Goal: Book appointment/travel/reservation

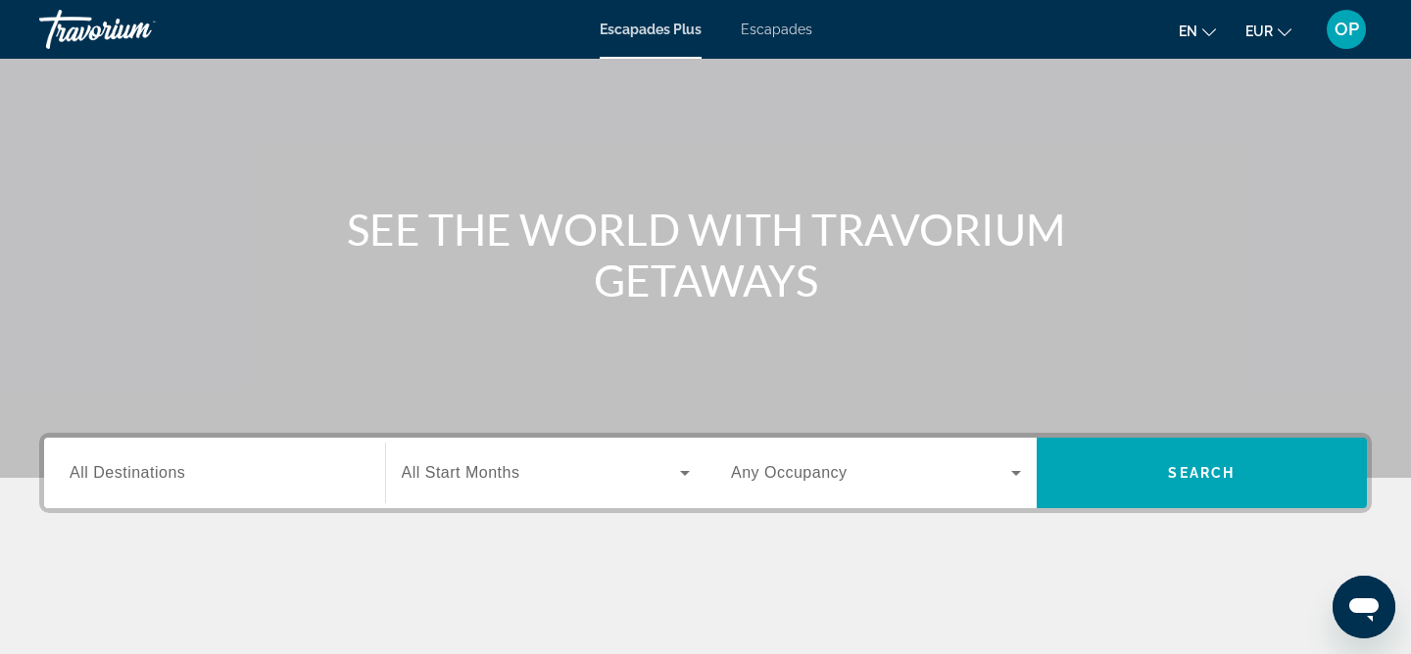
click at [287, 478] on input "Destination All Destinations" at bounding box center [215, 474] width 290 height 24
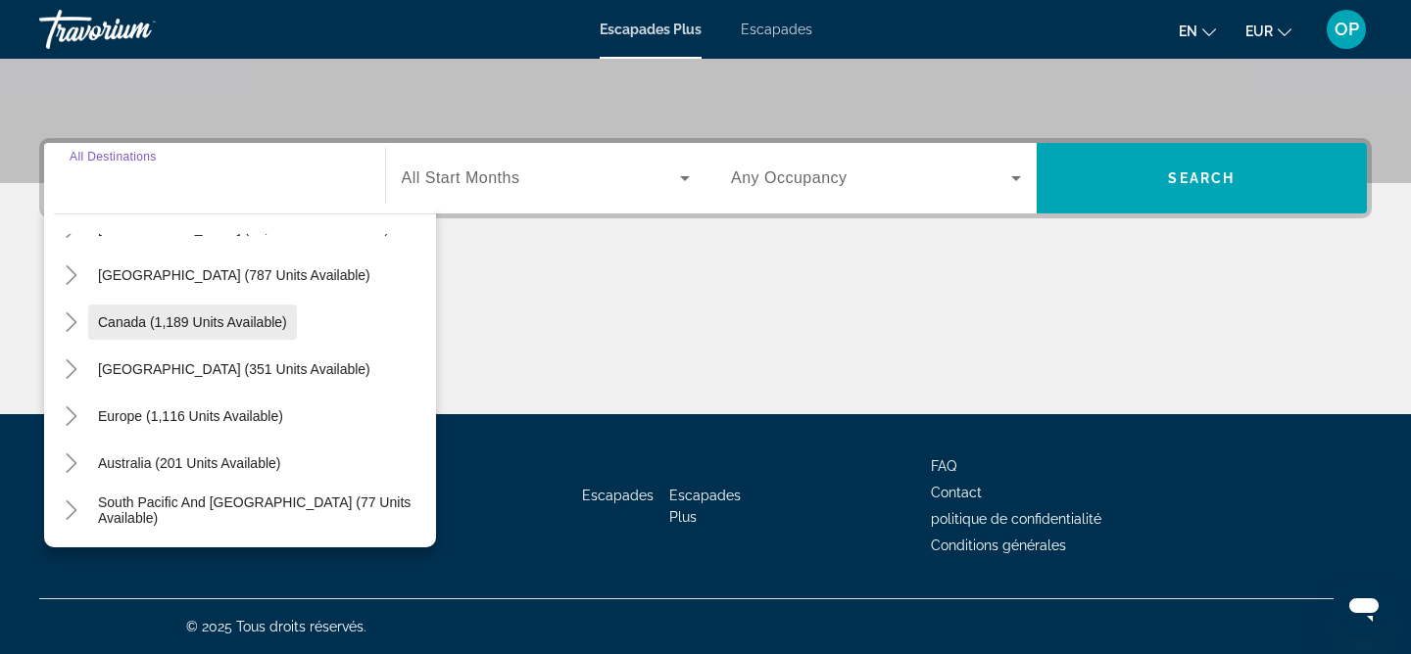
scroll to position [87, 0]
click at [253, 406] on span "Widget de recherche" at bounding box center [190, 415] width 205 height 47
type input "**********"
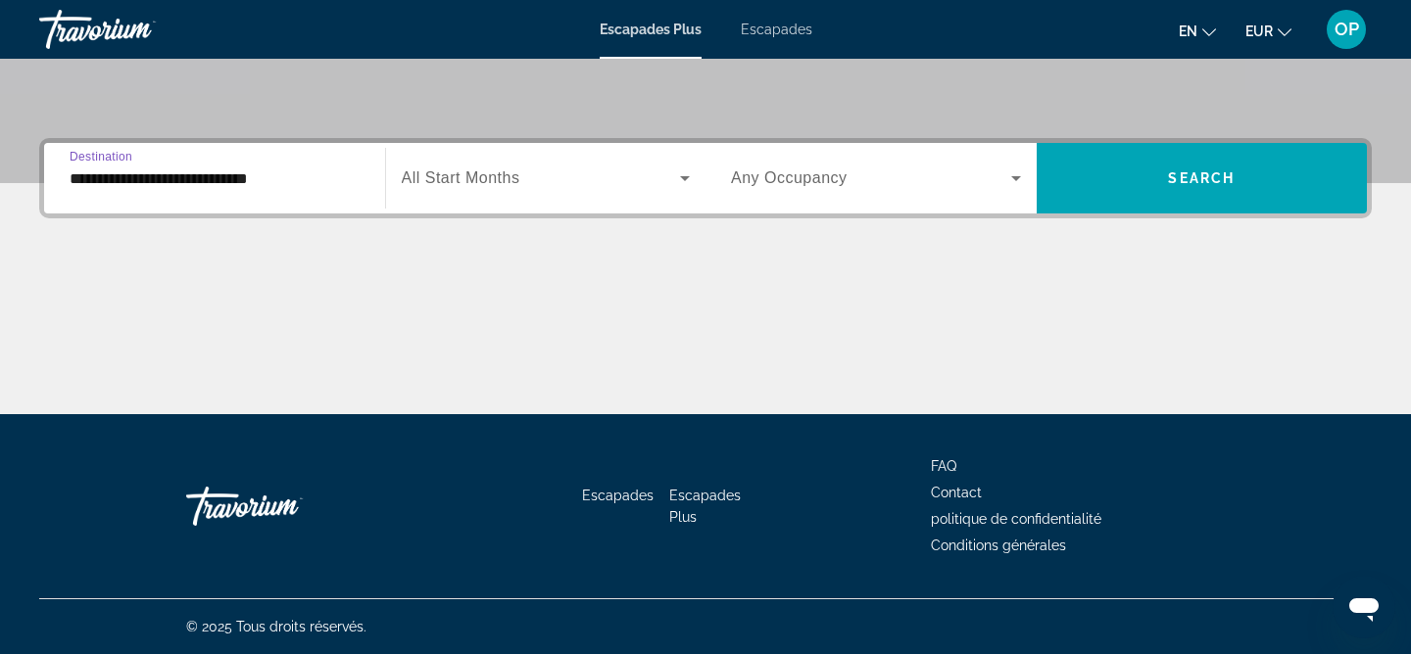
click at [679, 181] on icon "Widget de recherche" at bounding box center [685, 179] width 24 height 24
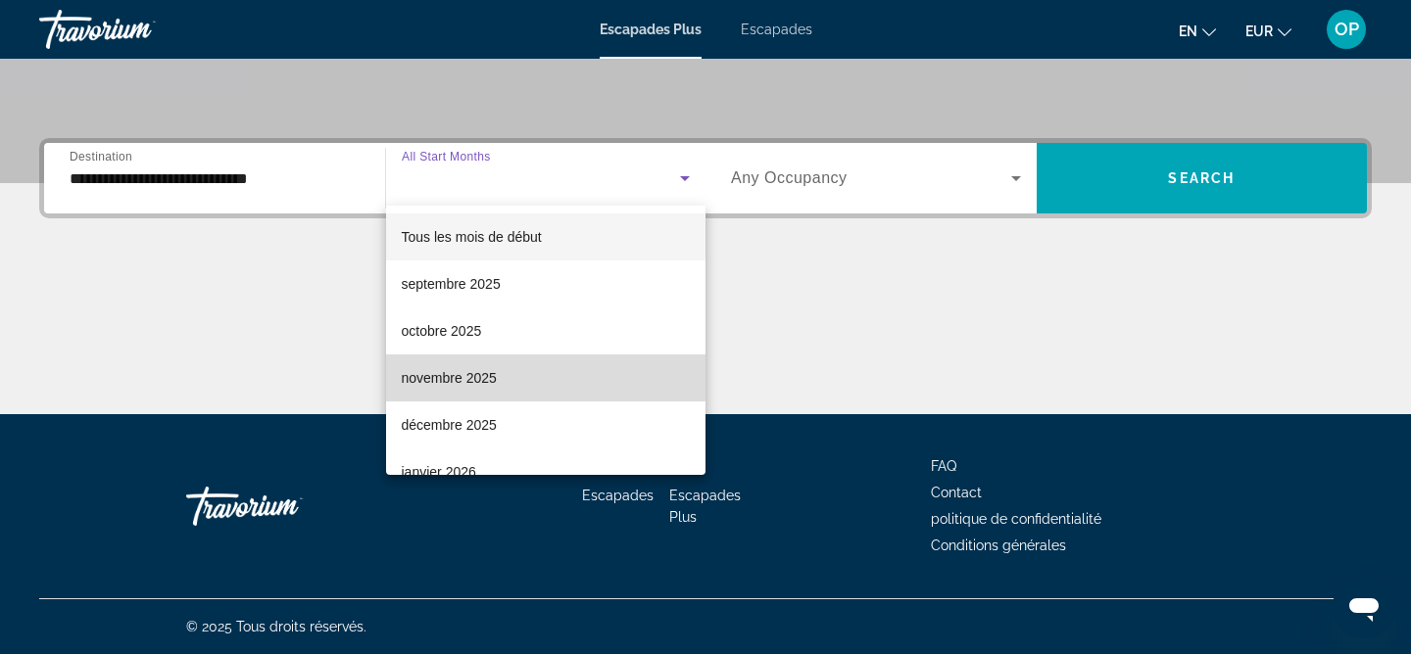
click at [504, 369] on mat-option "novembre 2025" at bounding box center [546, 378] width 320 height 47
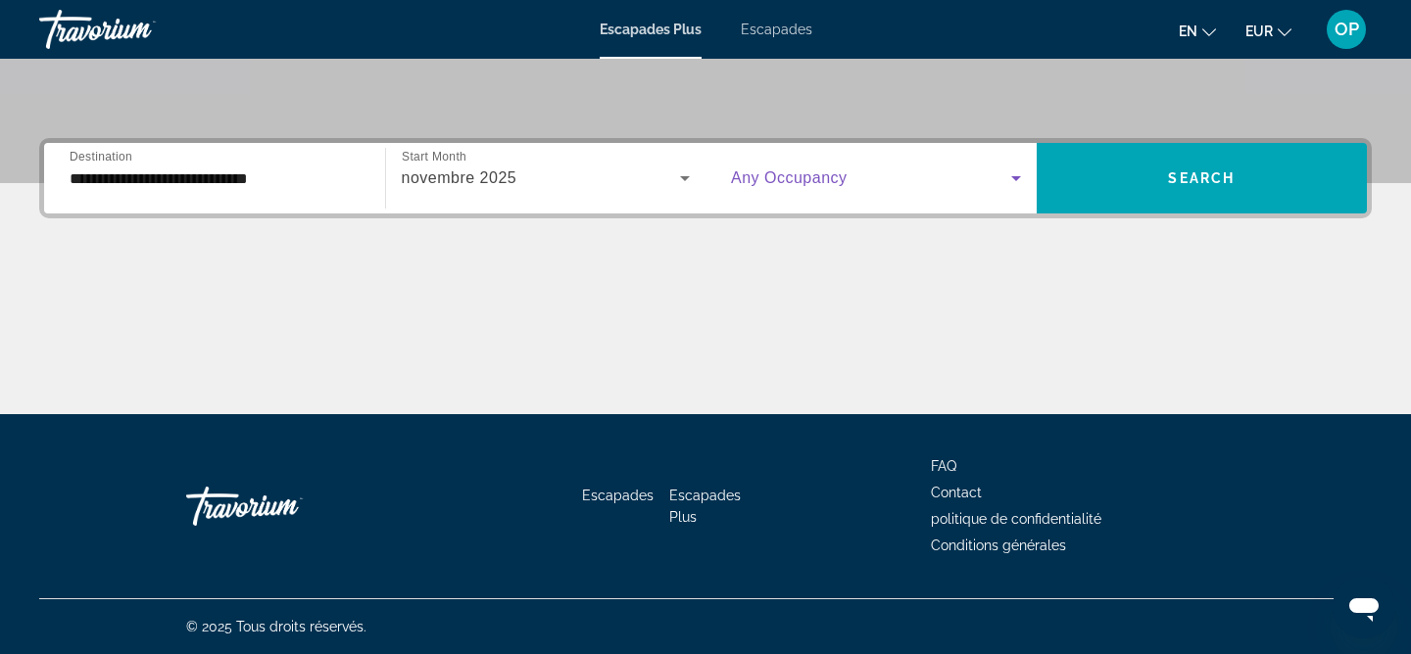
click at [1005, 179] on icon "Widget de recherche" at bounding box center [1016, 179] width 24 height 24
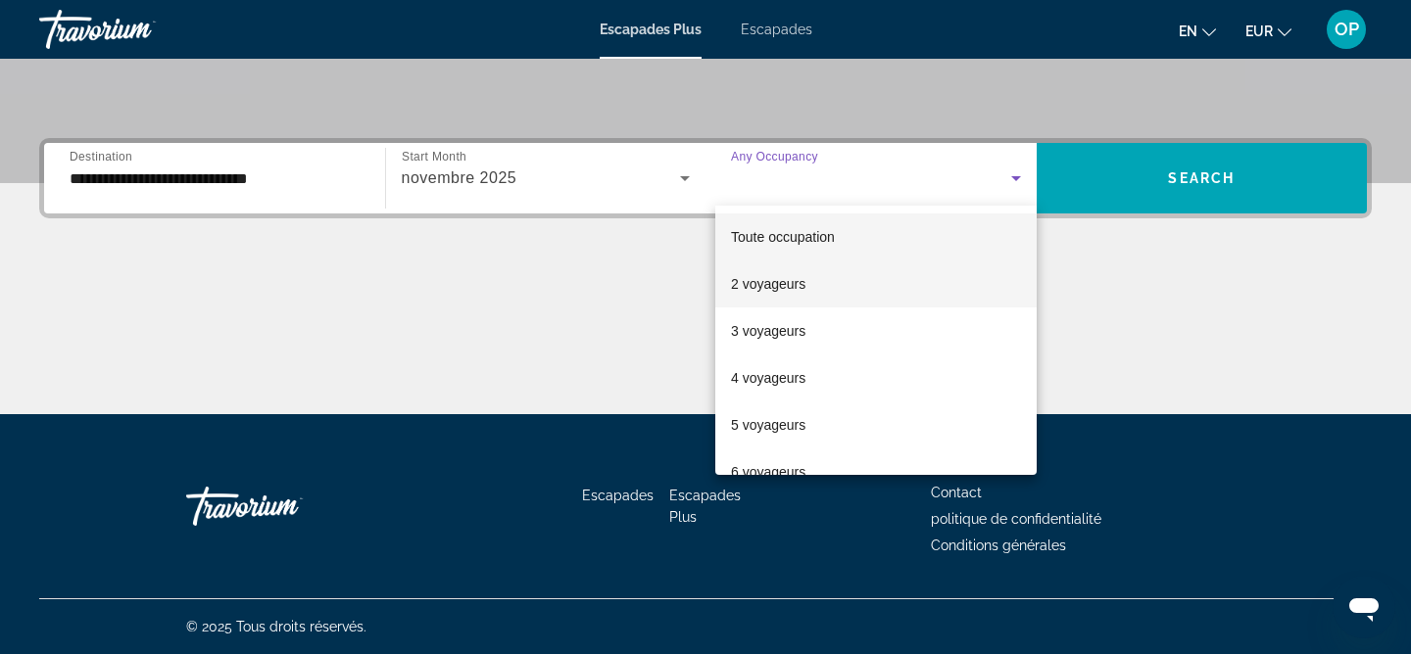
click at [852, 283] on mat-option "2 voyageurs" at bounding box center [875, 284] width 321 height 47
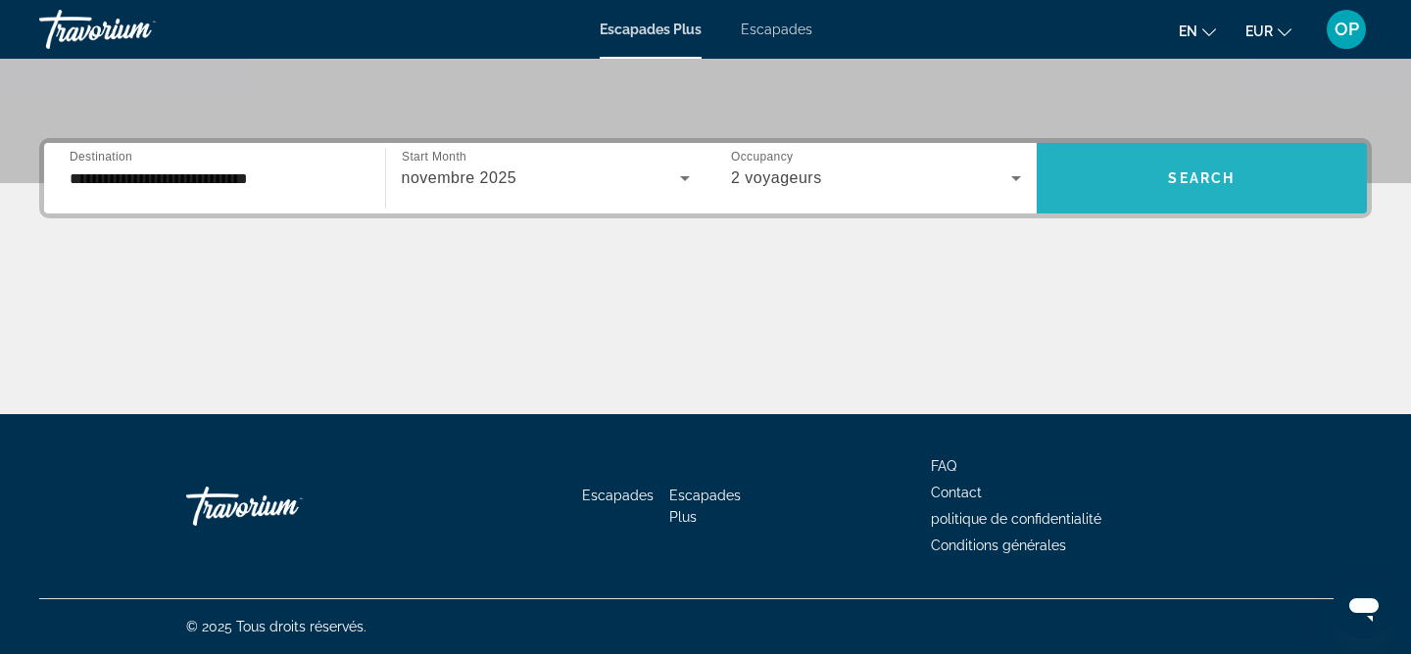
click at [1211, 172] on span "Search" at bounding box center [1201, 178] width 67 height 16
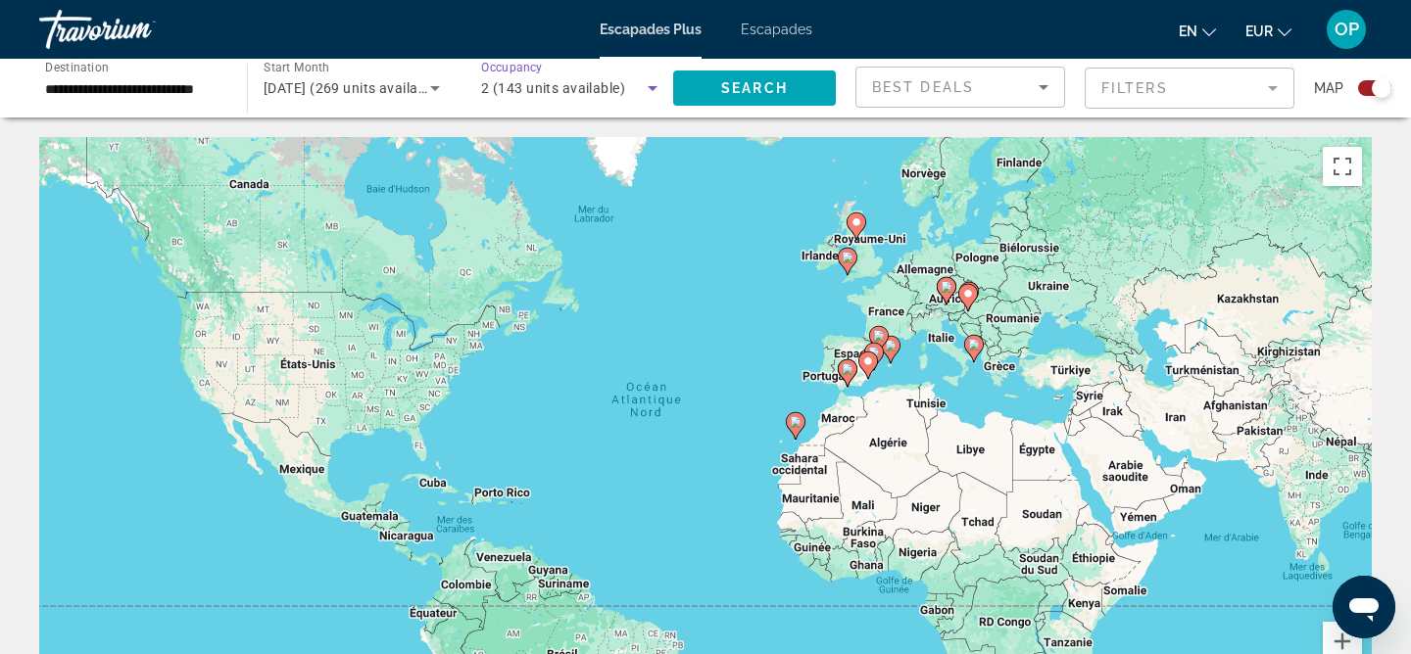
click at [639, 87] on div "2 (143 units available)" at bounding box center [564, 88] width 167 height 24
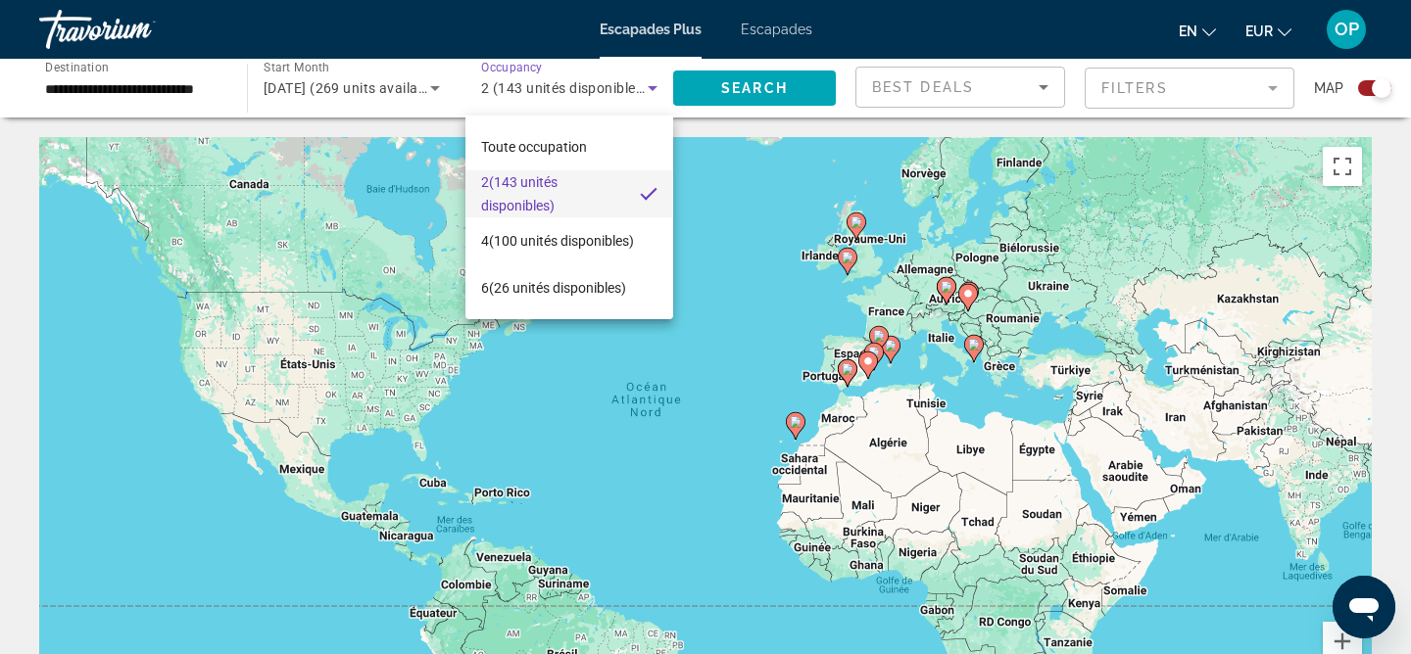
click at [429, 115] on div at bounding box center [705, 327] width 1411 height 654
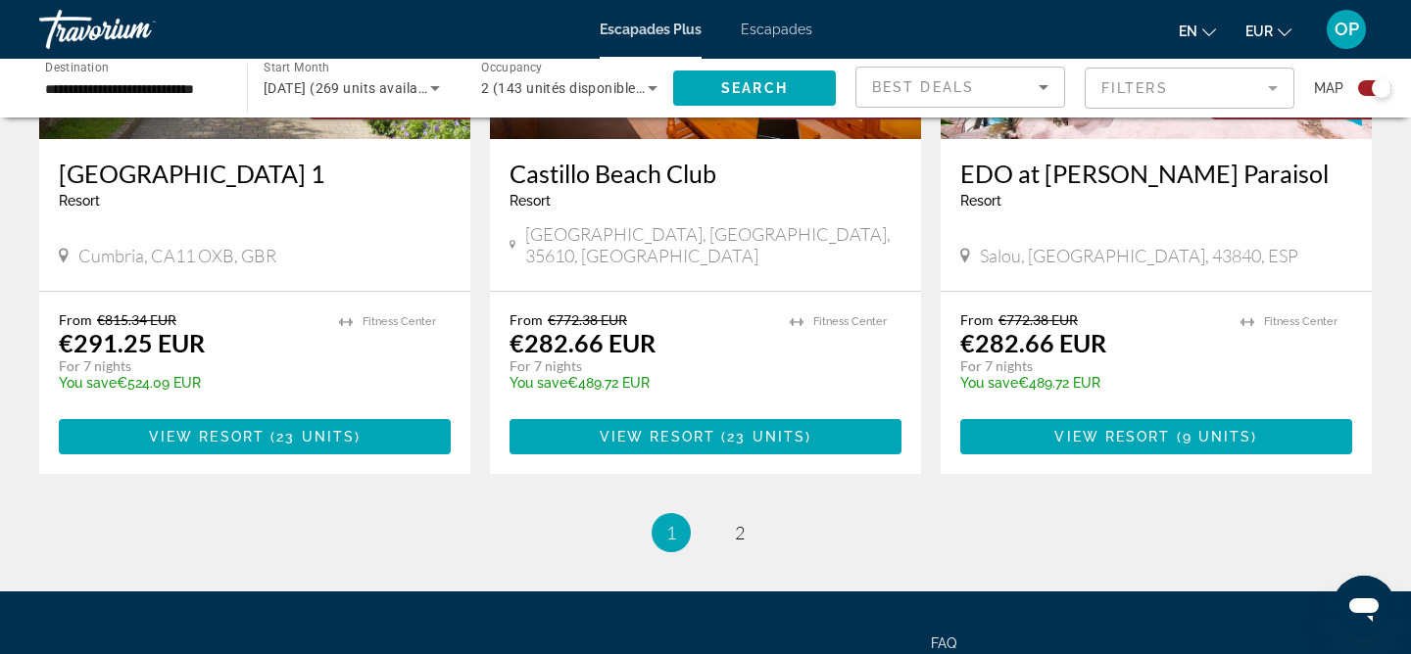
scroll to position [3181, 0]
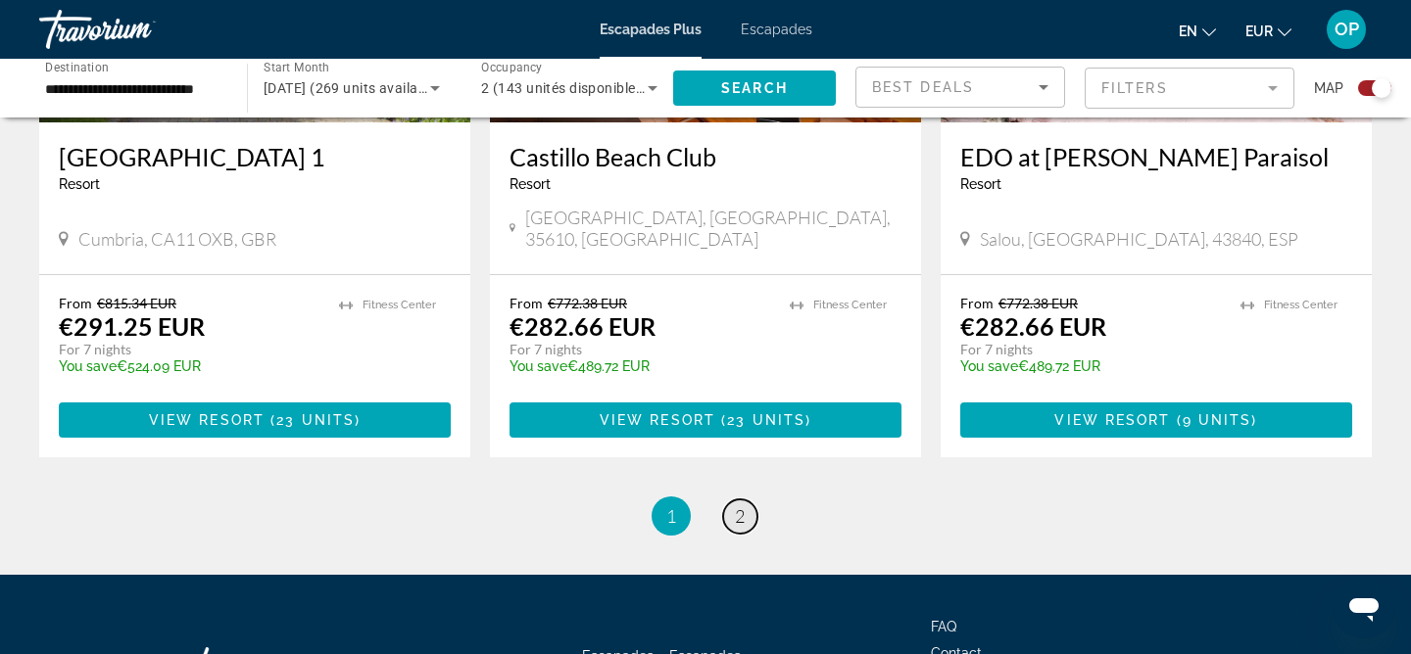
click at [749, 500] on link "page 2" at bounding box center [740, 517] width 34 height 34
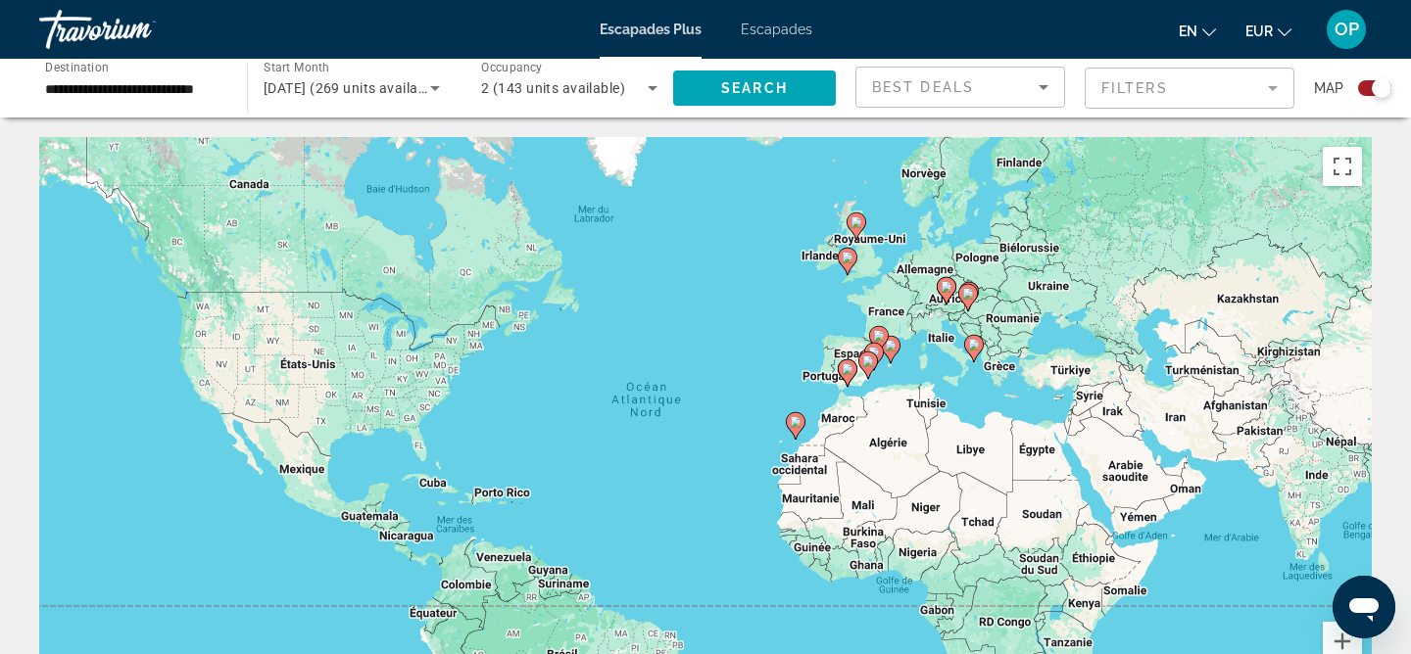
click at [782, 24] on font "Escapades" at bounding box center [777, 30] width 72 height 16
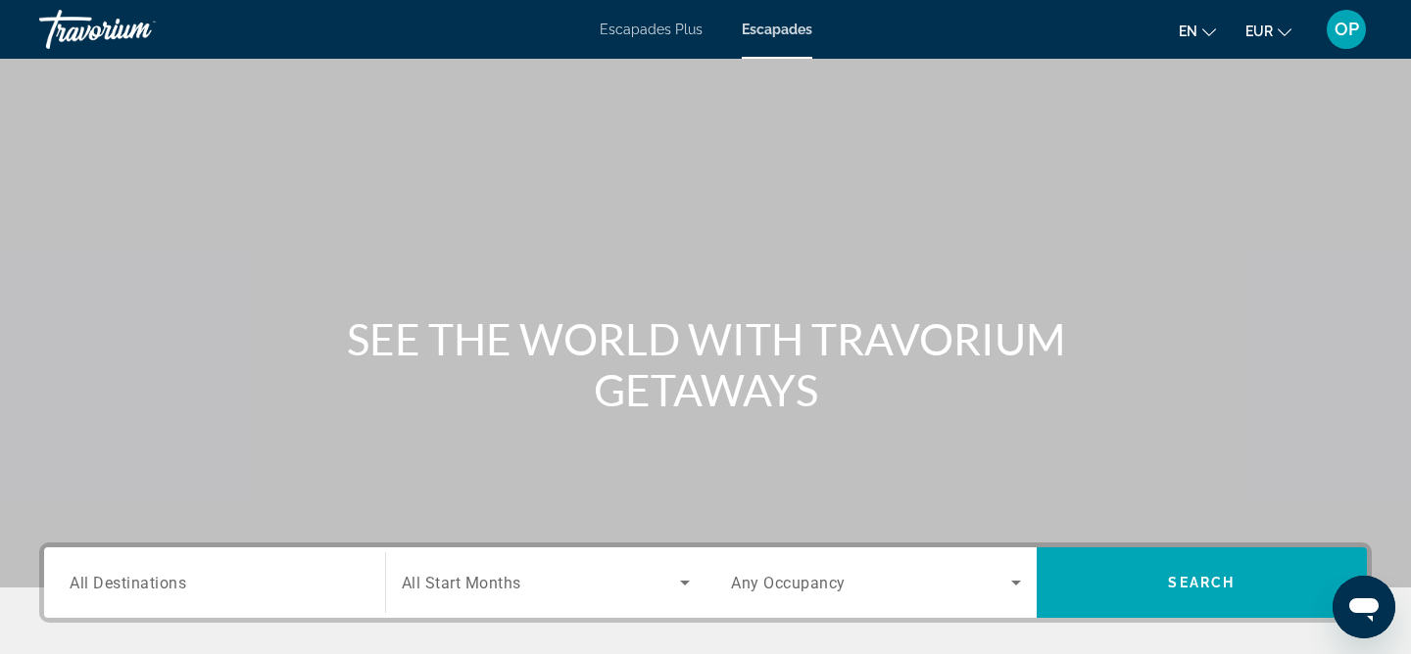
click at [115, 588] on span "All Destinations" at bounding box center [128, 582] width 117 height 19
click at [115, 588] on input "Destination All Destinations" at bounding box center [215, 584] width 290 height 24
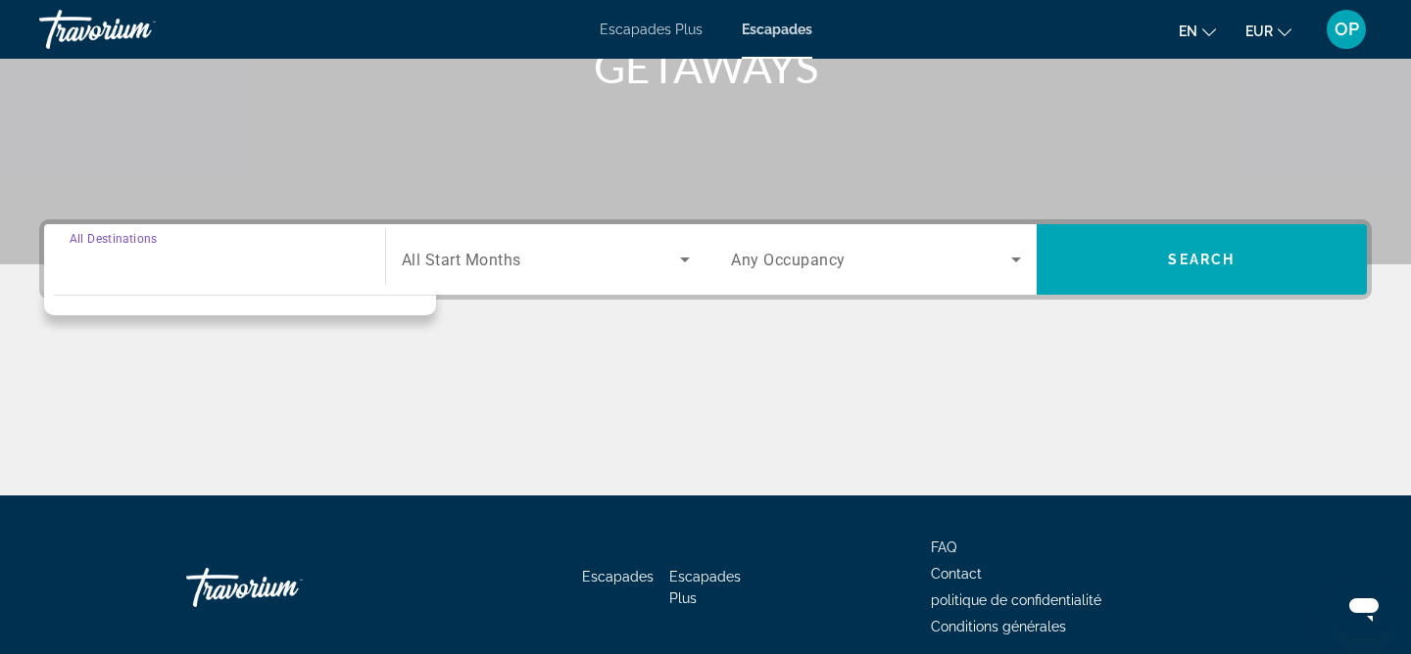
scroll to position [405, 0]
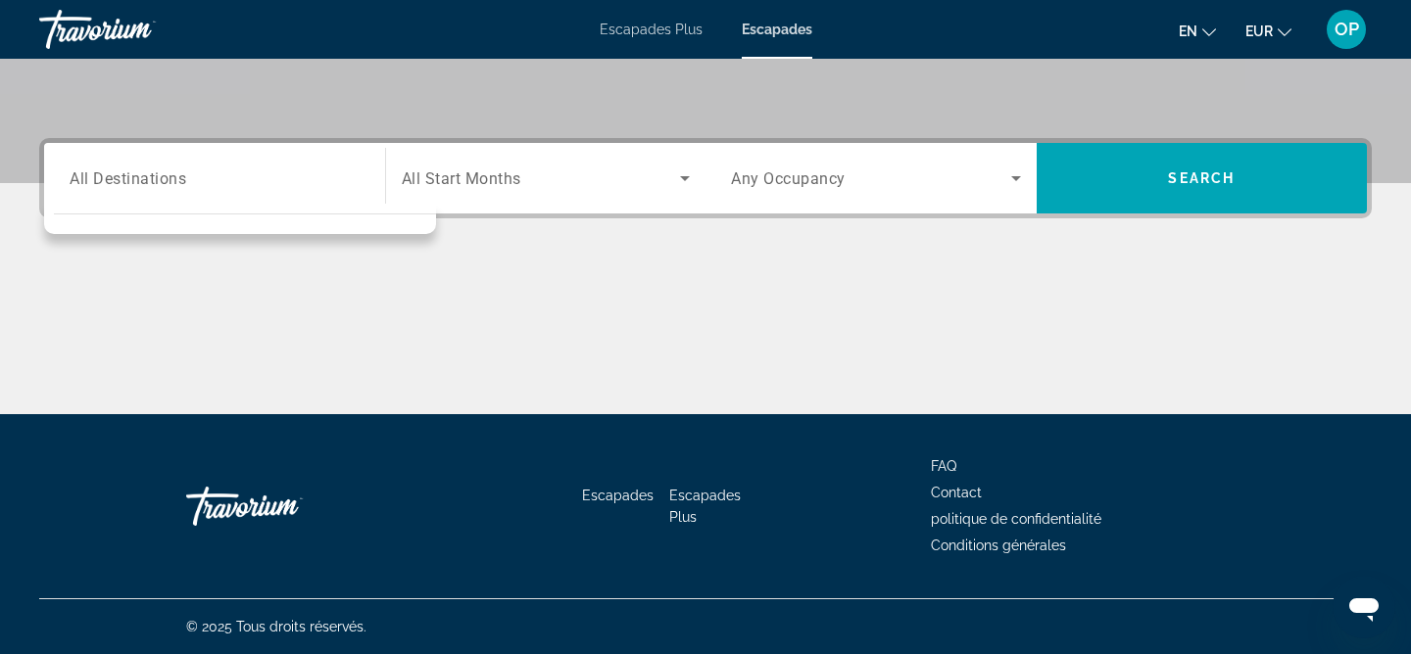
click at [346, 274] on div "Contenu principal" at bounding box center [705, 340] width 1332 height 147
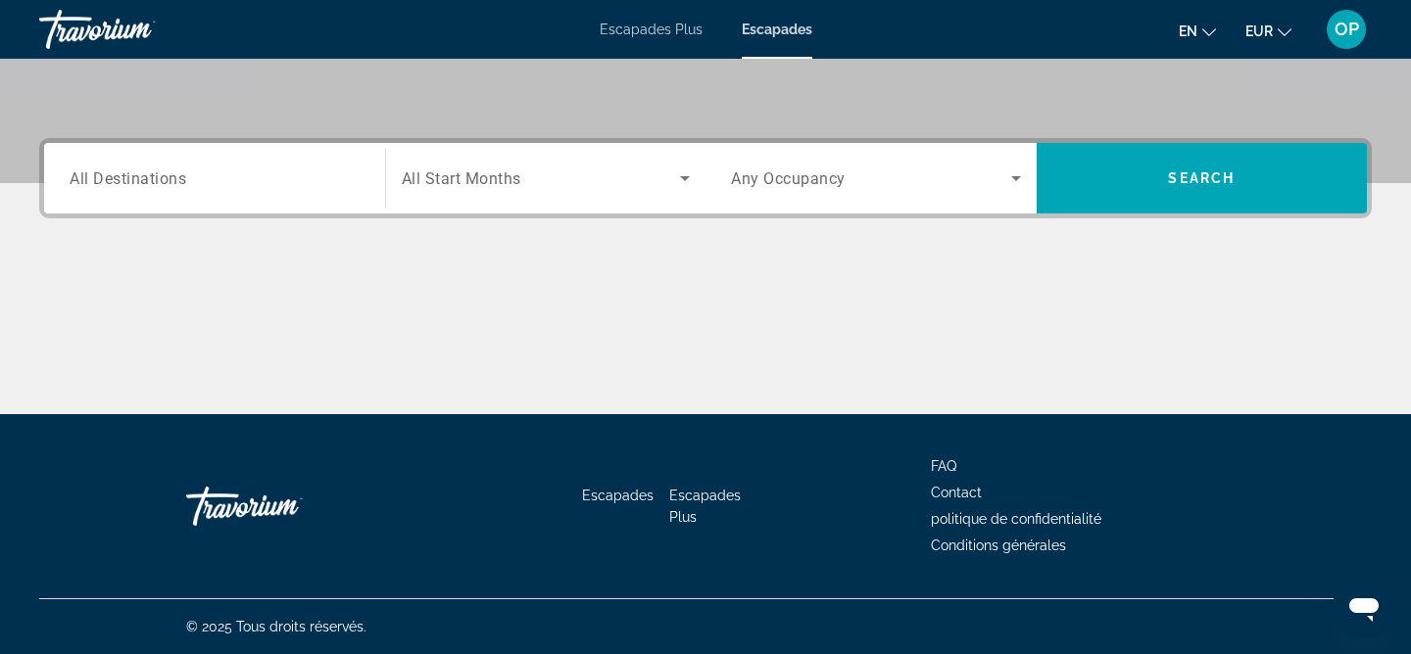
click at [191, 168] on input "Destination All Destinations" at bounding box center [215, 180] width 290 height 24
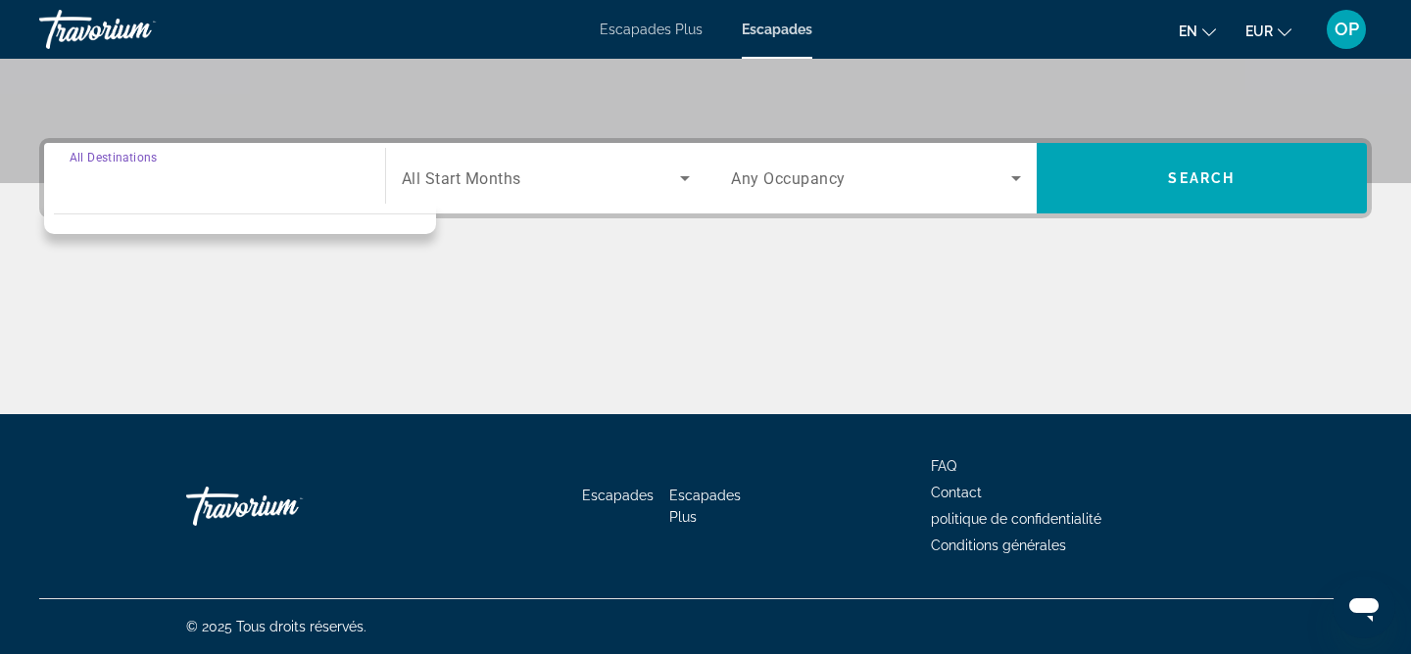
click at [483, 180] on span "All Start Months" at bounding box center [462, 178] width 120 height 19
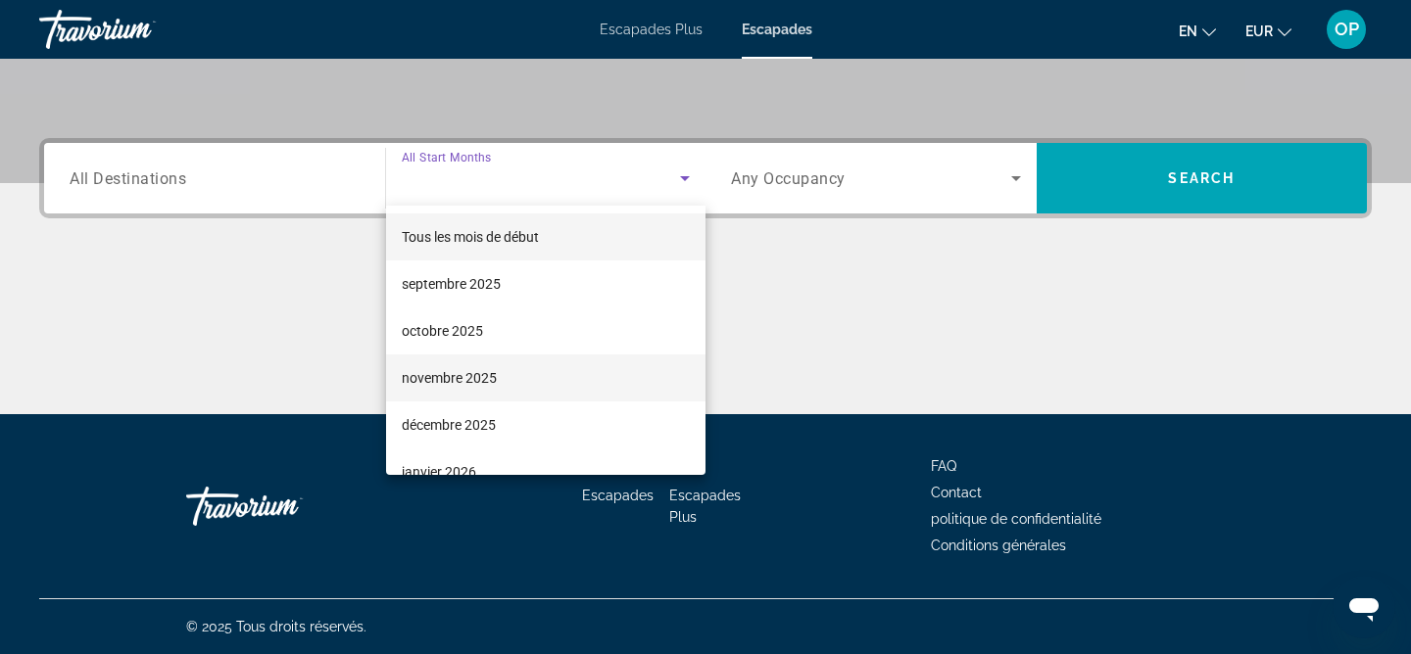
click at [476, 378] on font "novembre 2025" at bounding box center [449, 378] width 95 height 16
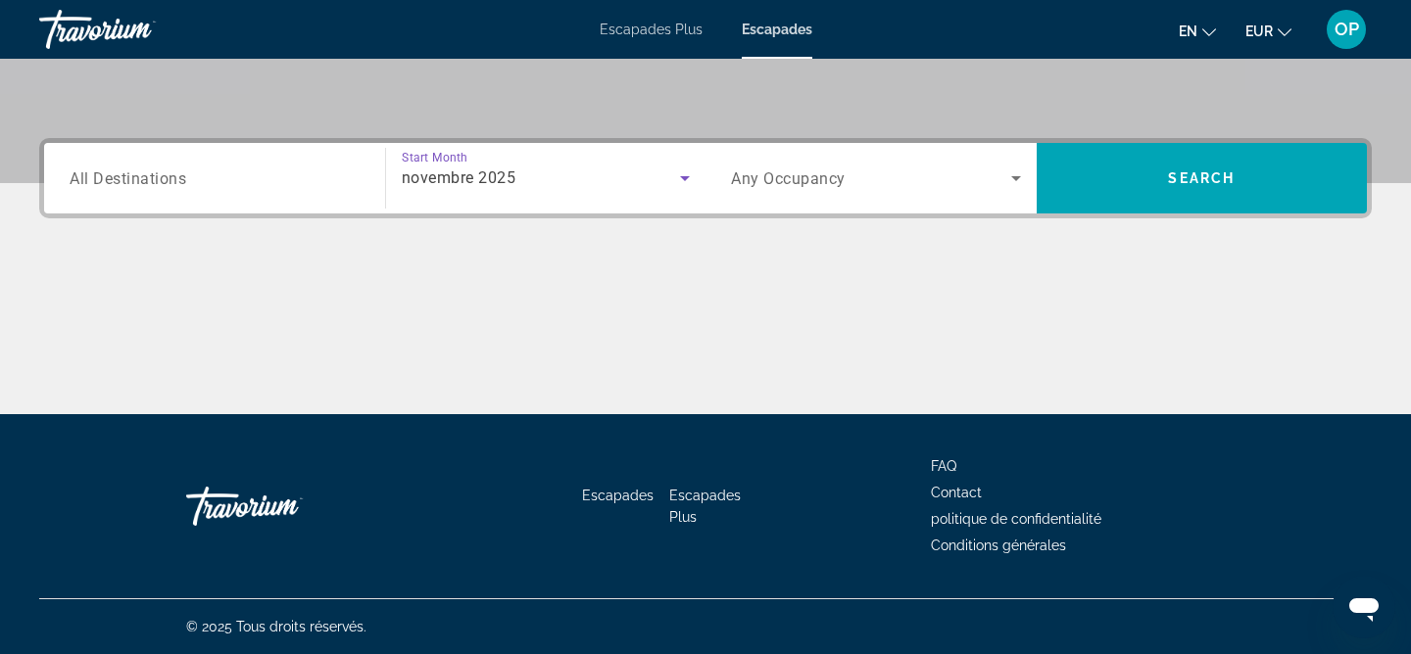
click at [1011, 176] on icon "Search widget" at bounding box center [1016, 178] width 10 height 5
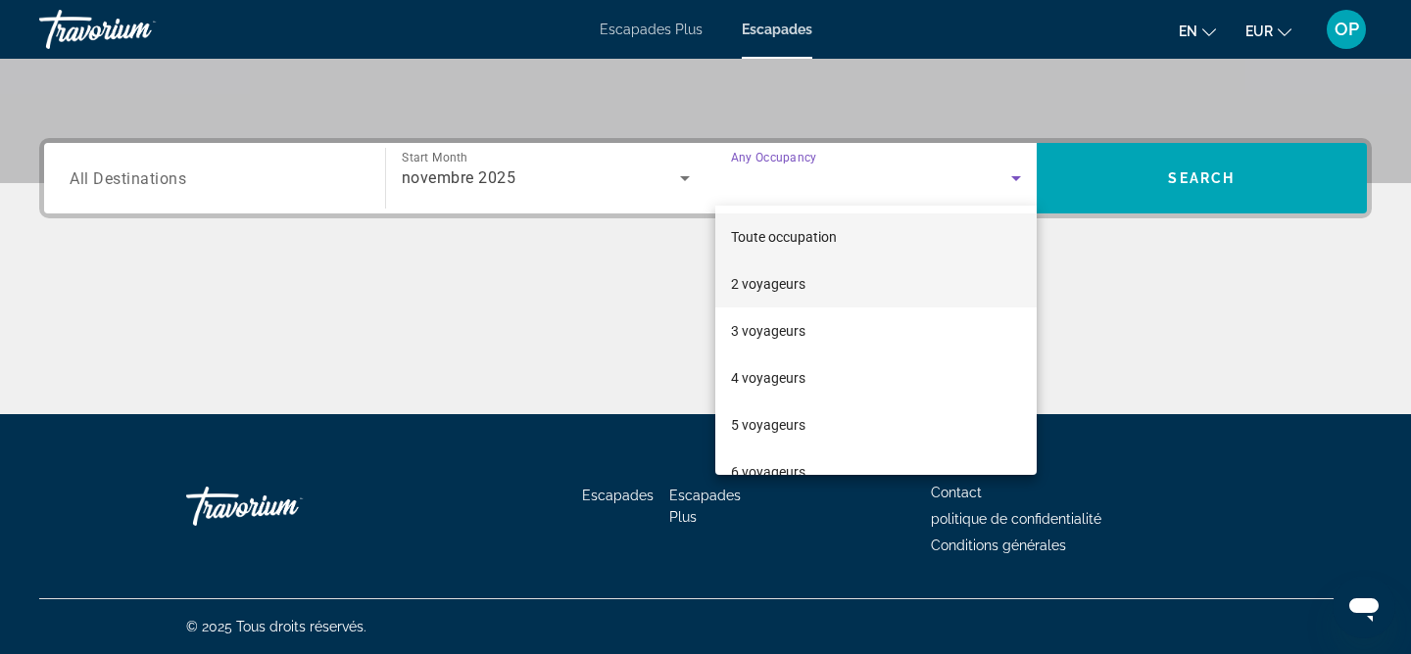
click at [867, 284] on mat-option "2 voyageurs" at bounding box center [875, 284] width 321 height 47
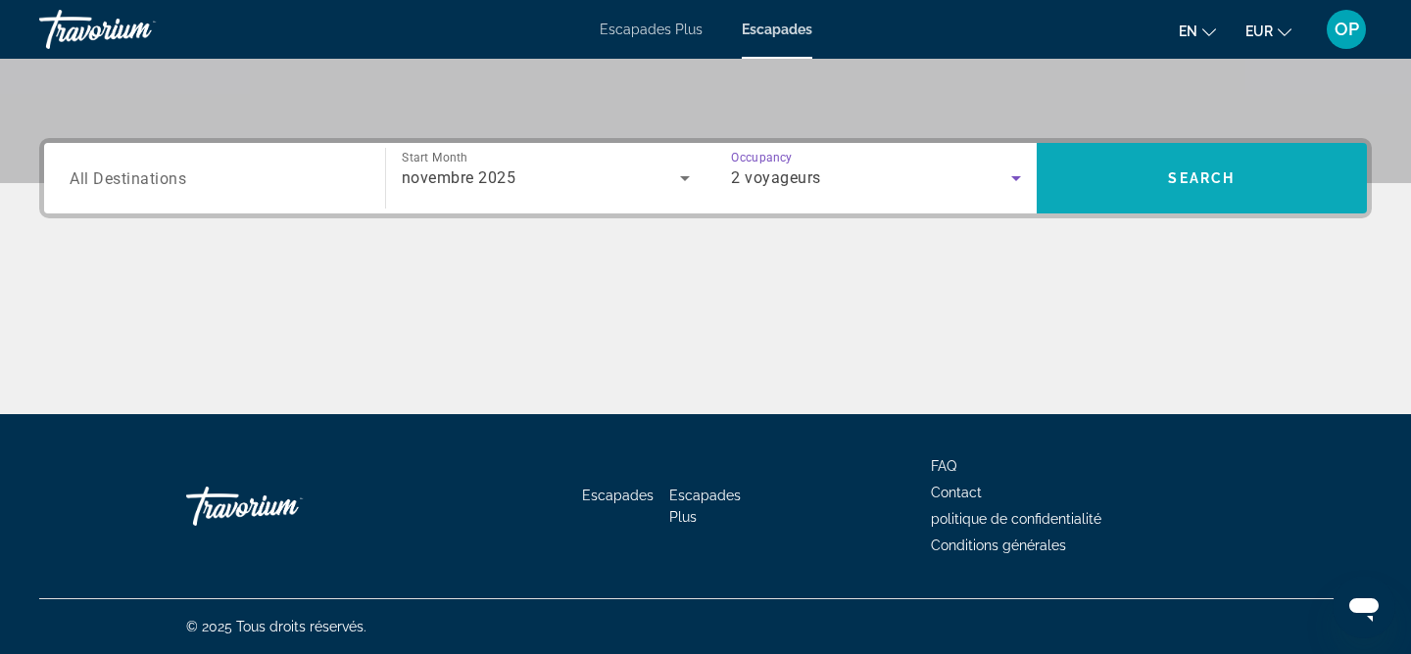
click at [1246, 169] on span "Search widget" at bounding box center [1202, 178] width 331 height 47
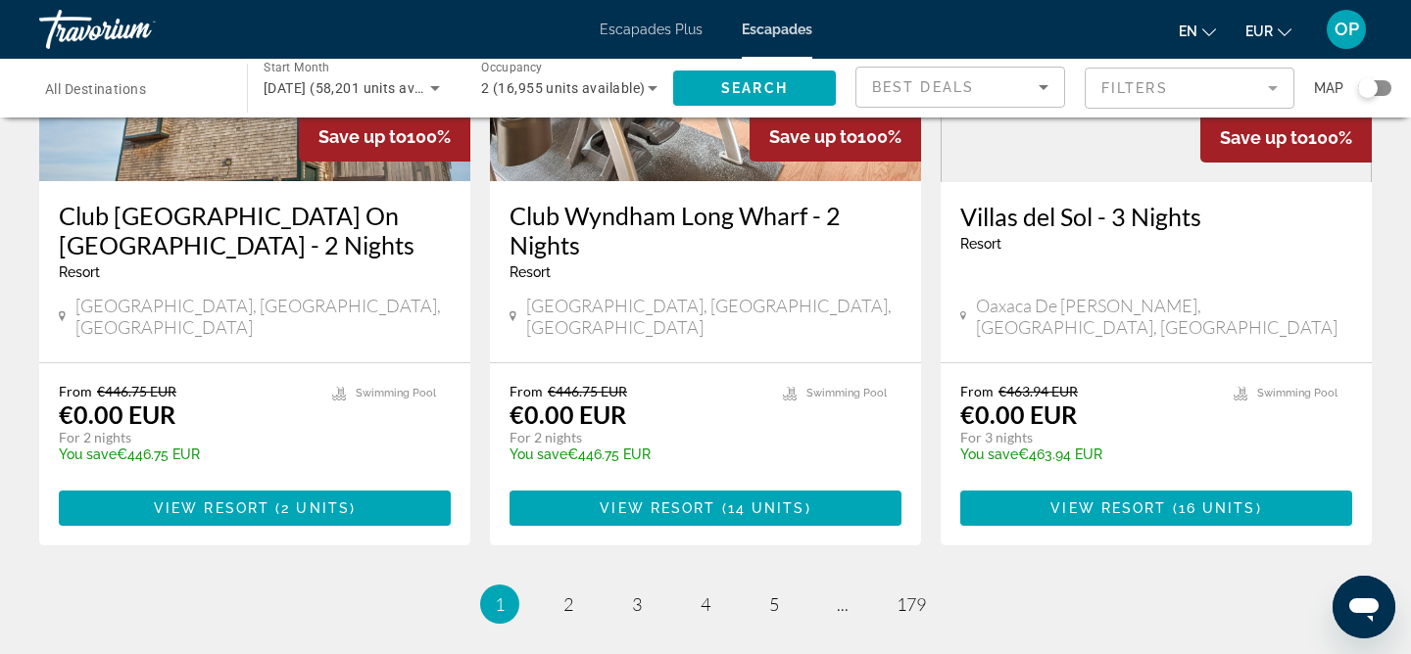
scroll to position [2475, 0]
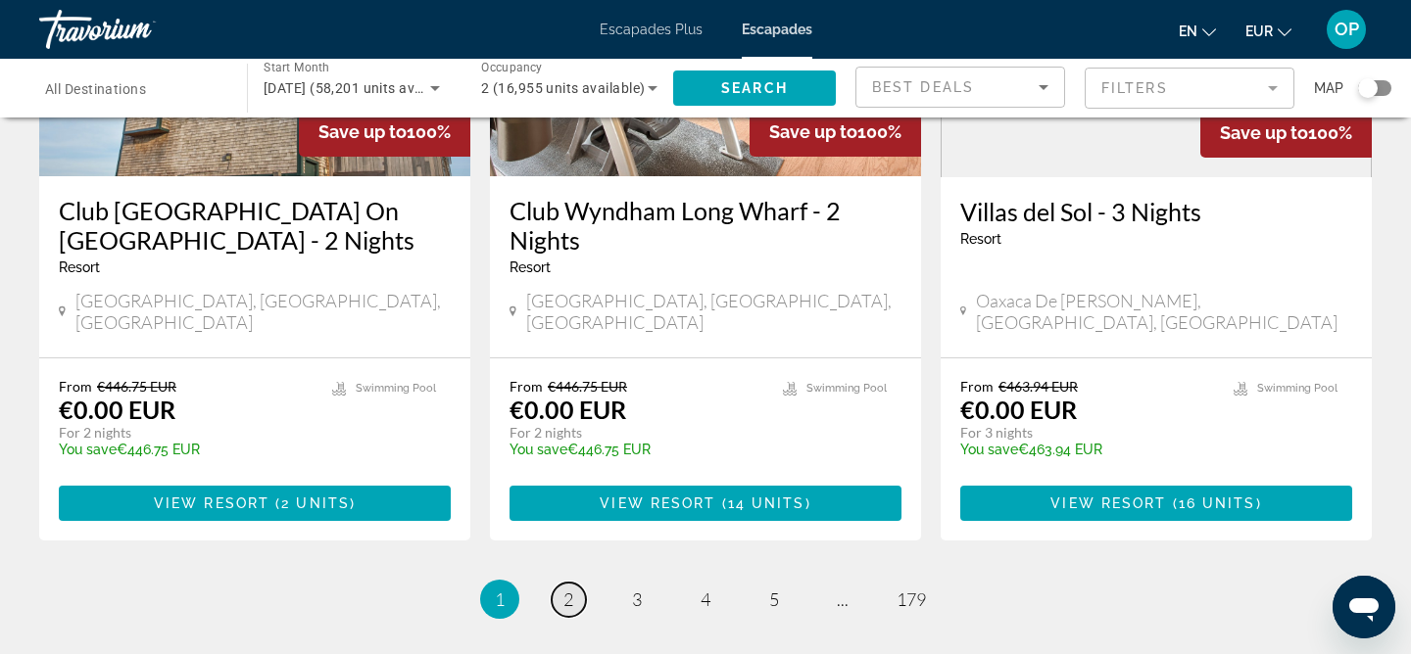
click at [564, 589] on span "2" at bounding box center [568, 600] width 10 height 22
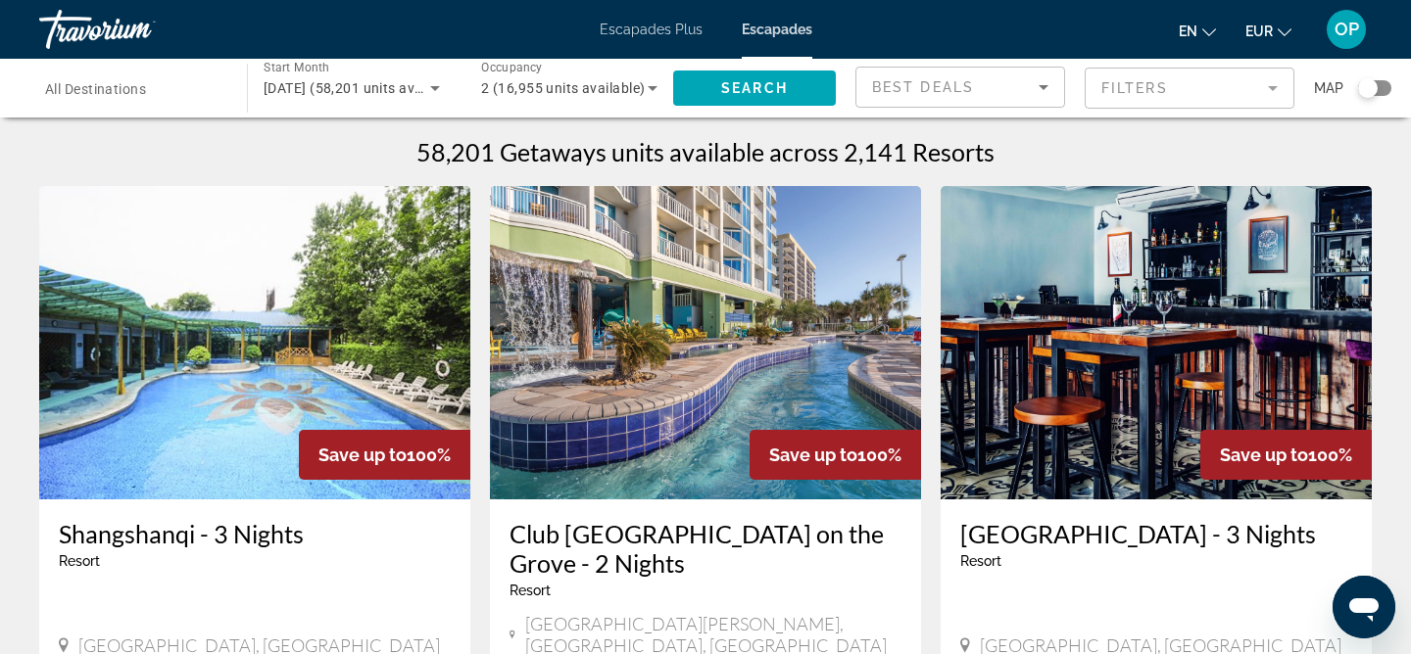
click at [148, 77] on input "Destination All Destinations" at bounding box center [133, 89] width 176 height 24
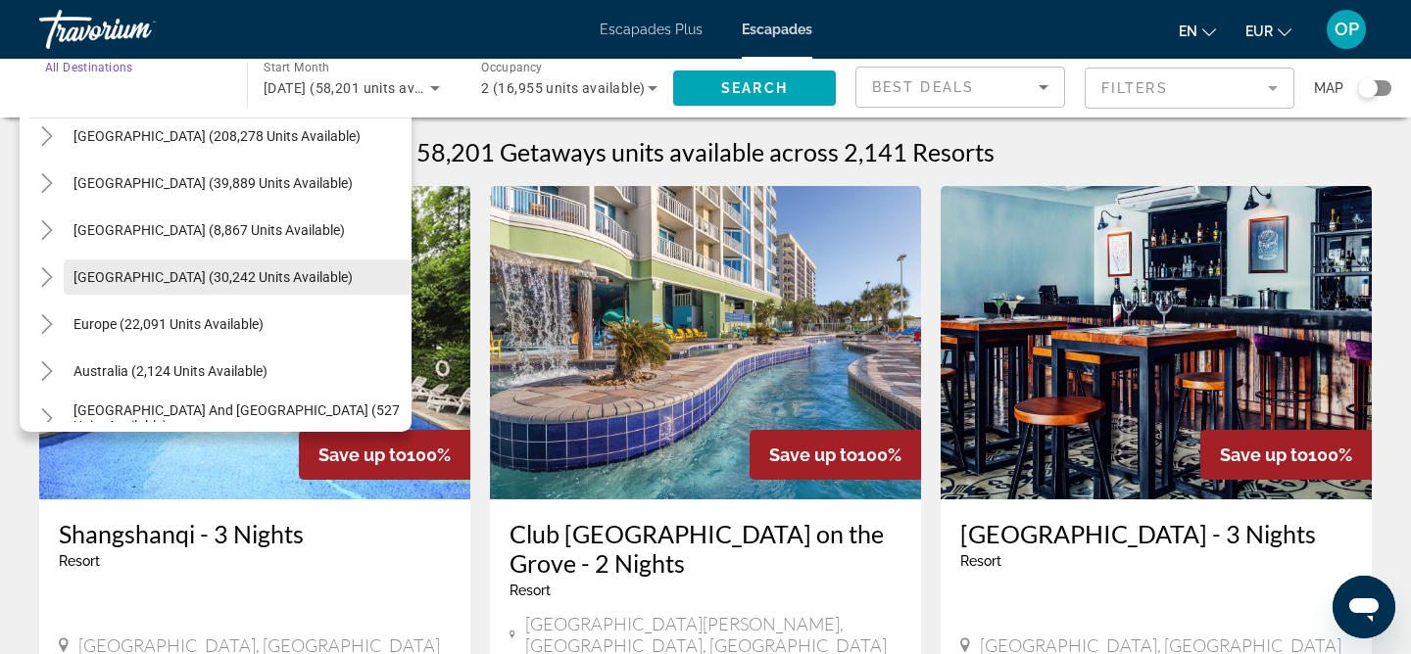
scroll to position [64, 0]
click at [164, 319] on span "Europe (22,091 units available)" at bounding box center [168, 323] width 190 height 16
type input "**********"
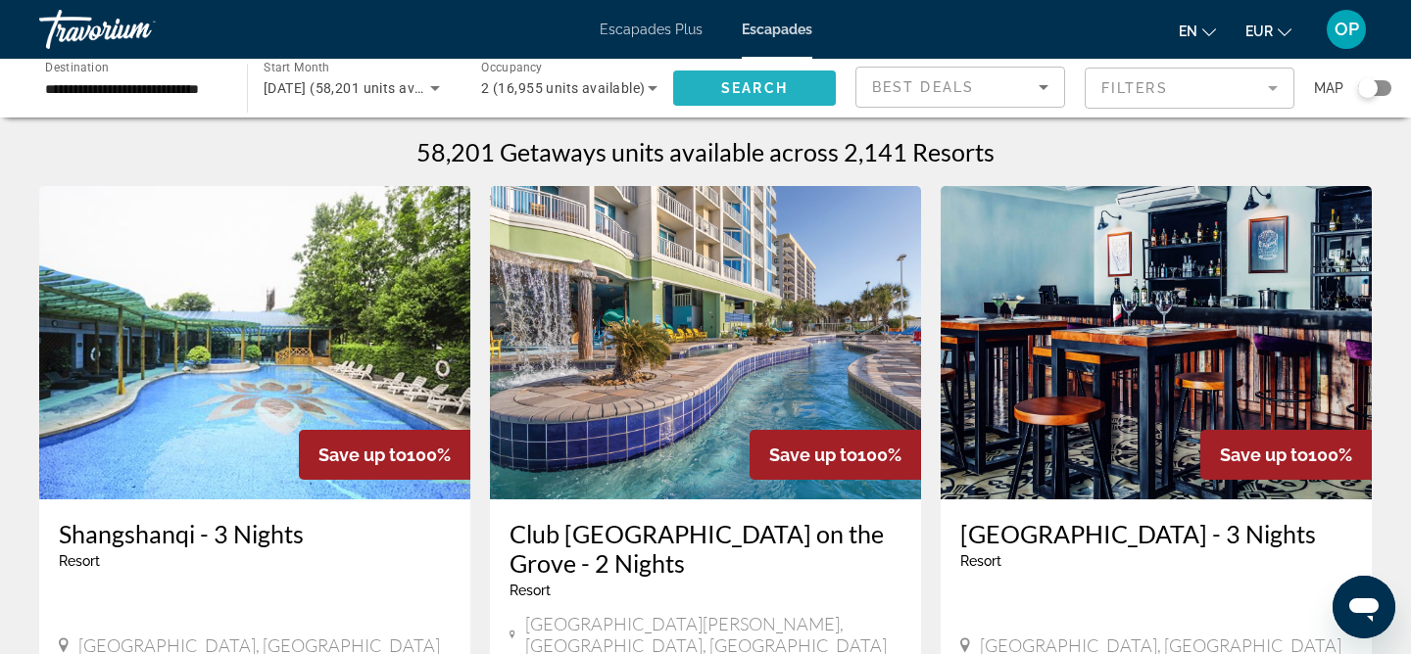
click at [805, 78] on span "Search widget" at bounding box center [754, 88] width 163 height 47
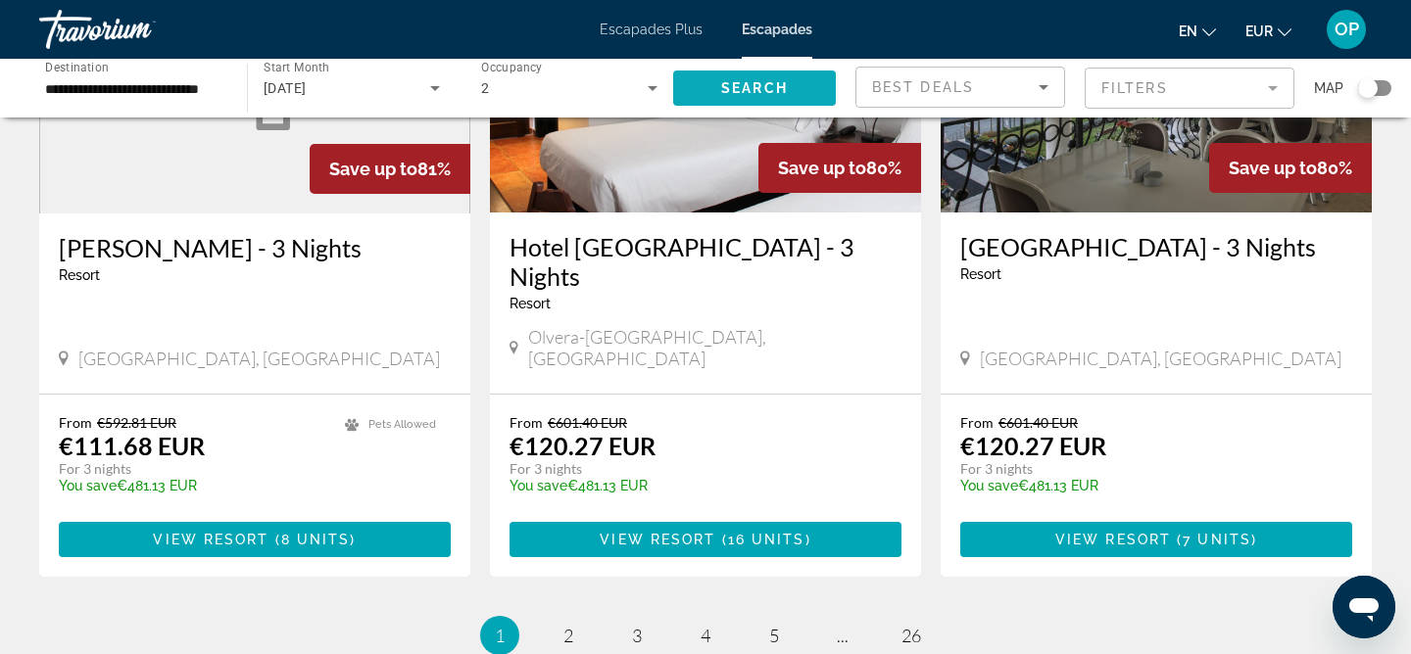
scroll to position [2368, 0]
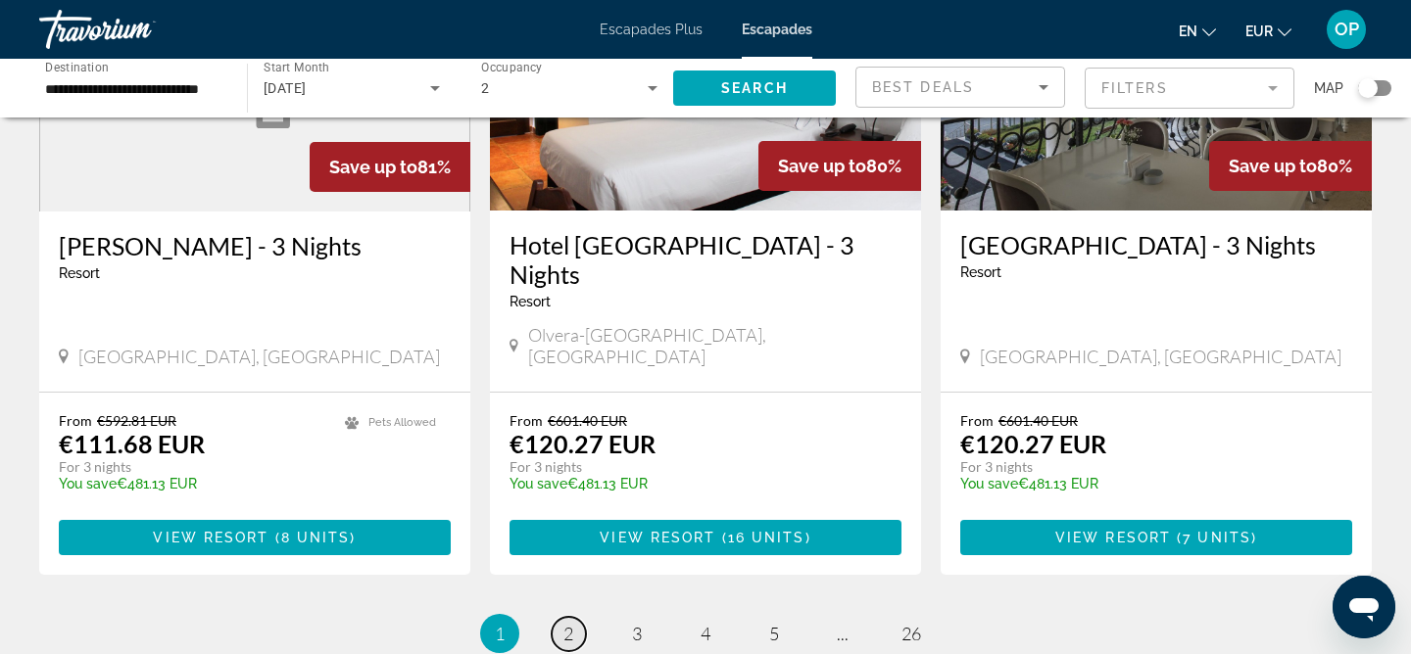
click at [569, 623] on span "2" at bounding box center [568, 634] width 10 height 22
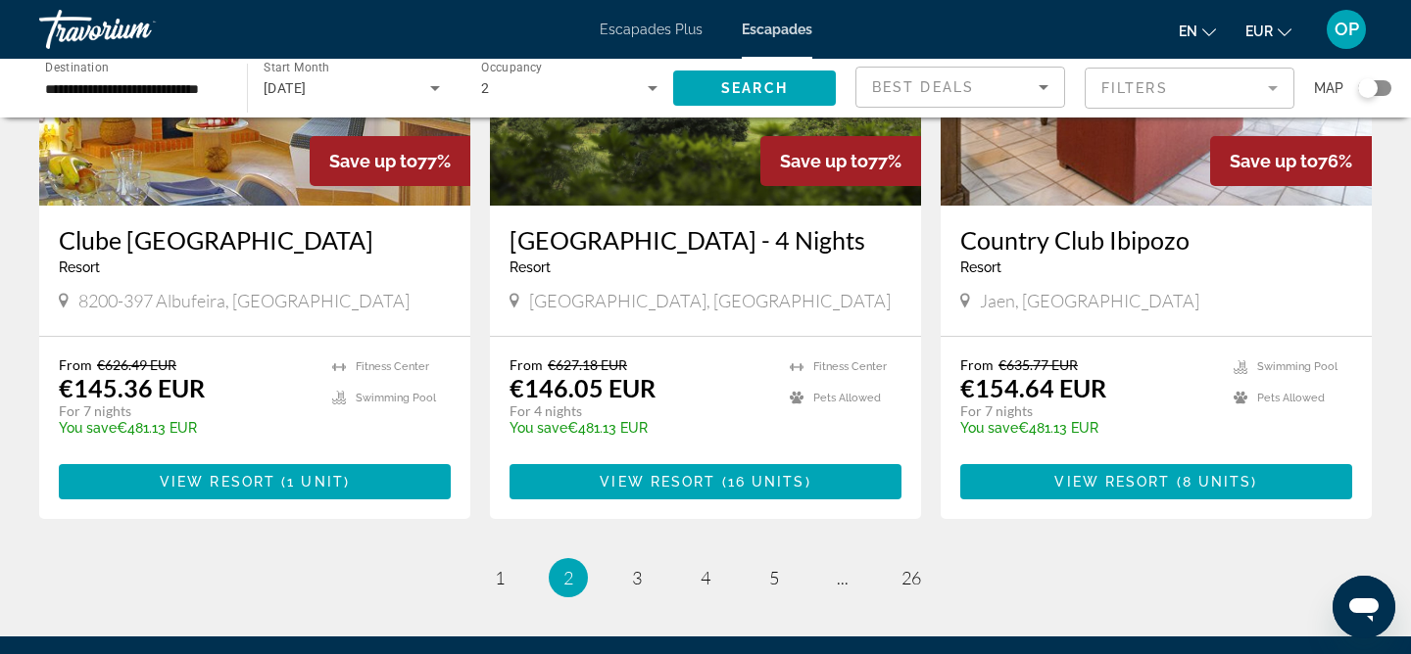
scroll to position [2544, 0]
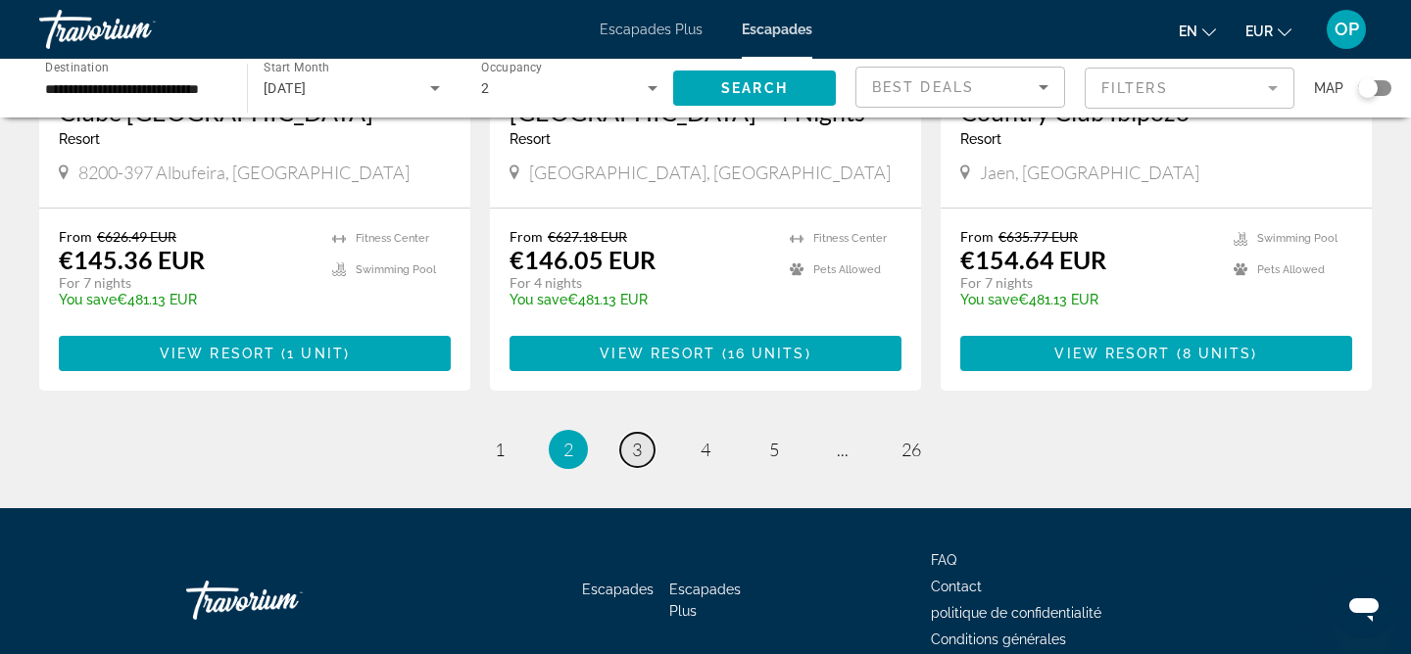
click at [639, 439] on span "3" at bounding box center [637, 450] width 10 height 22
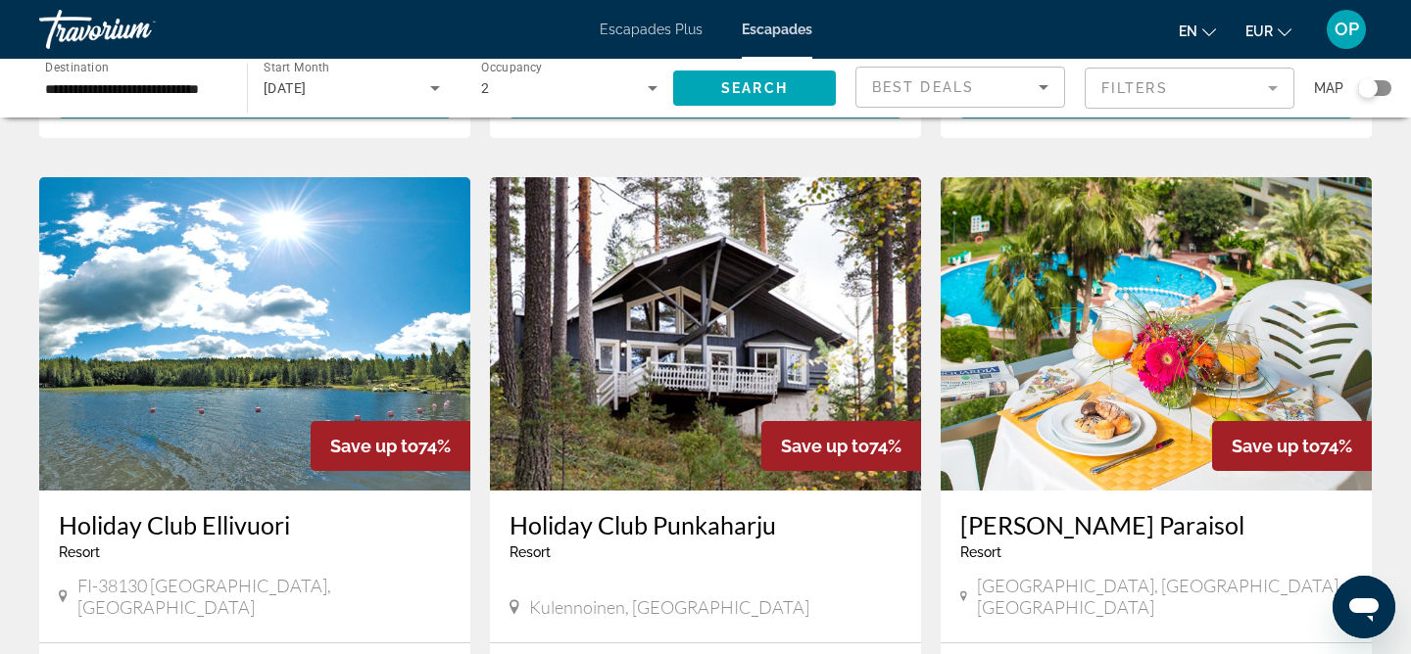
scroll to position [1391, 0]
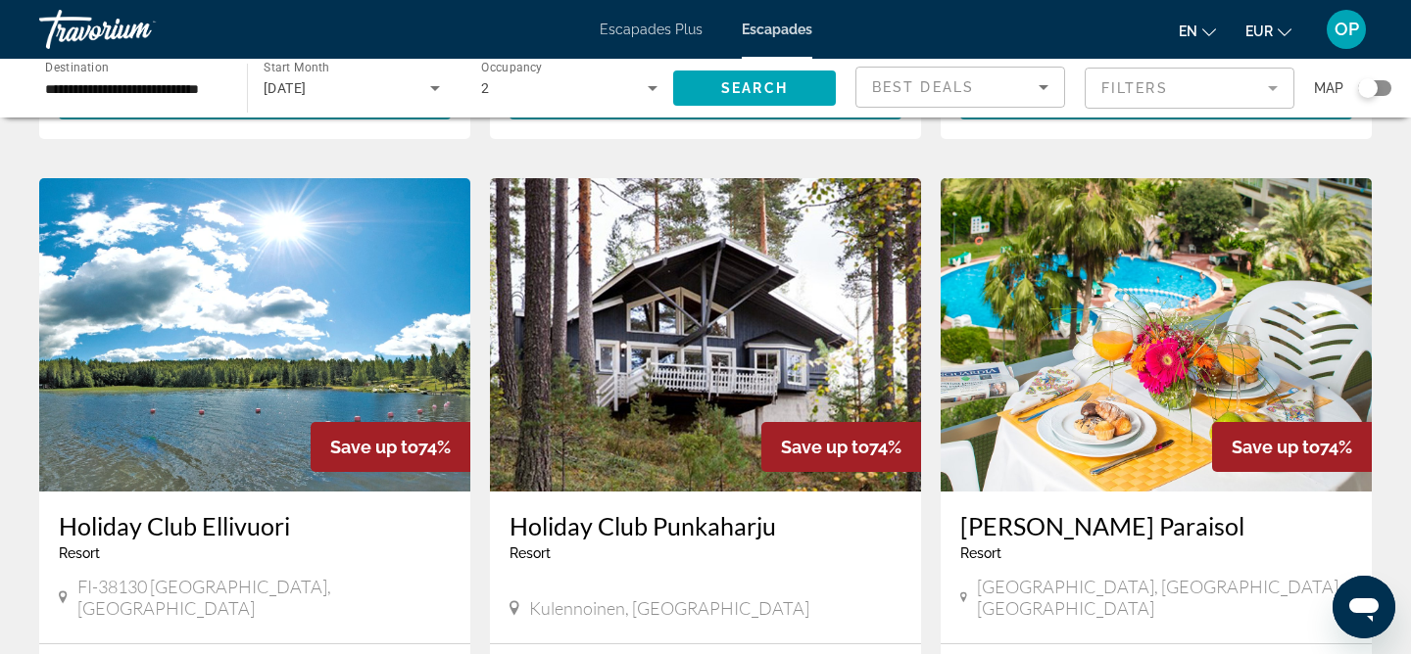
click at [712, 331] on img "Contenu principal" at bounding box center [705, 335] width 431 height 314
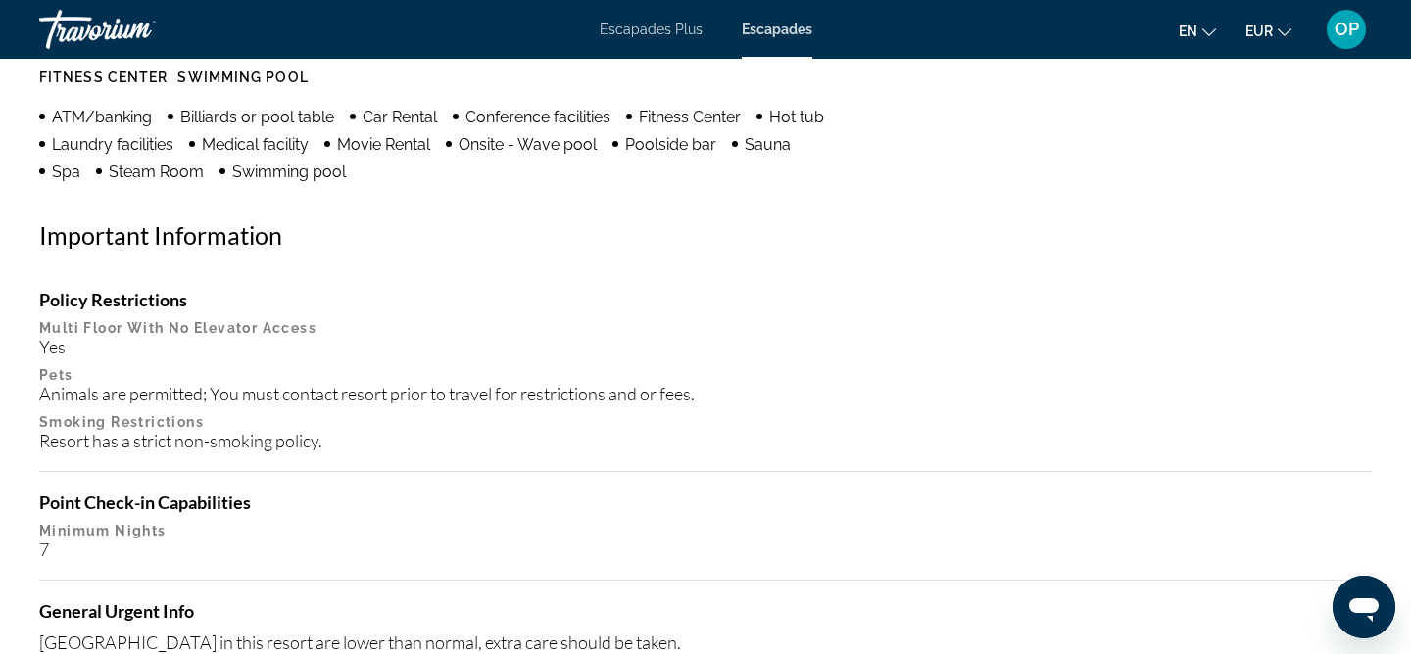
scroll to position [1694, 0]
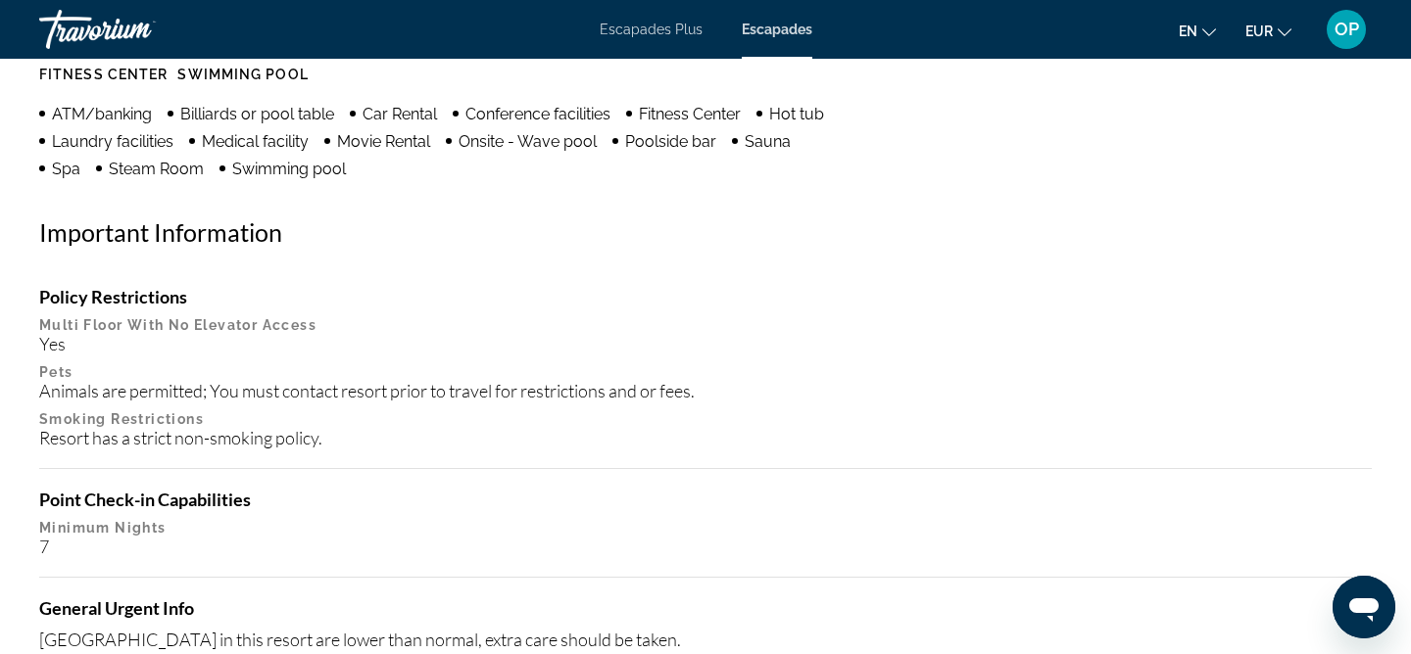
click at [1211, 31] on icon "Changer de langue" at bounding box center [1209, 32] width 14 height 8
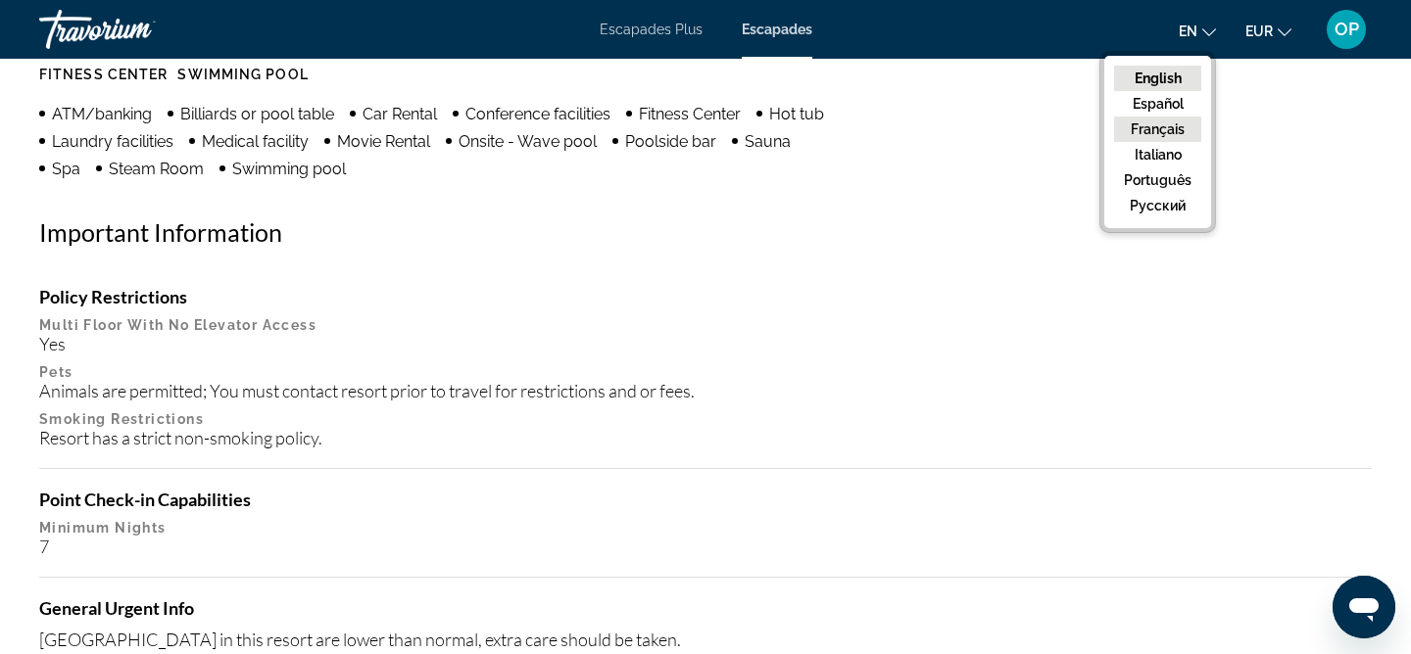
click at [1169, 126] on button "Français" at bounding box center [1157, 129] width 87 height 25
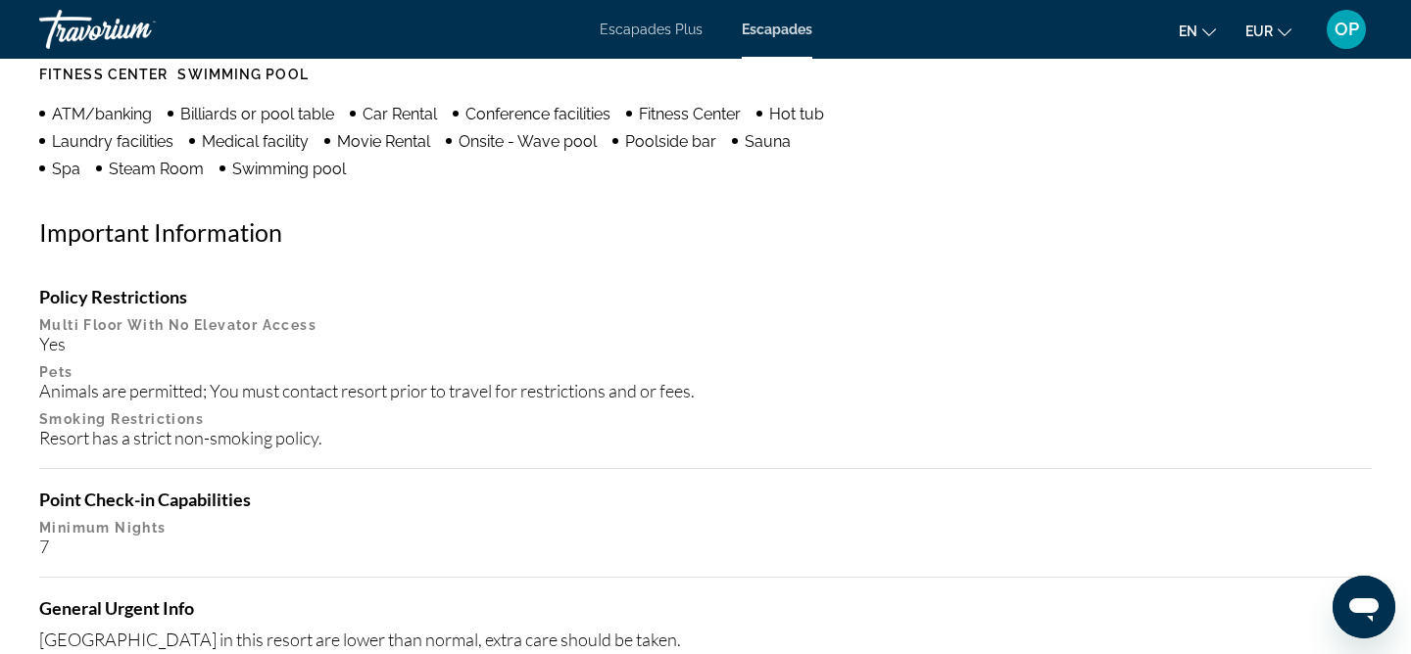
click at [1204, 33] on icon "Changer de langue" at bounding box center [1209, 32] width 14 height 14
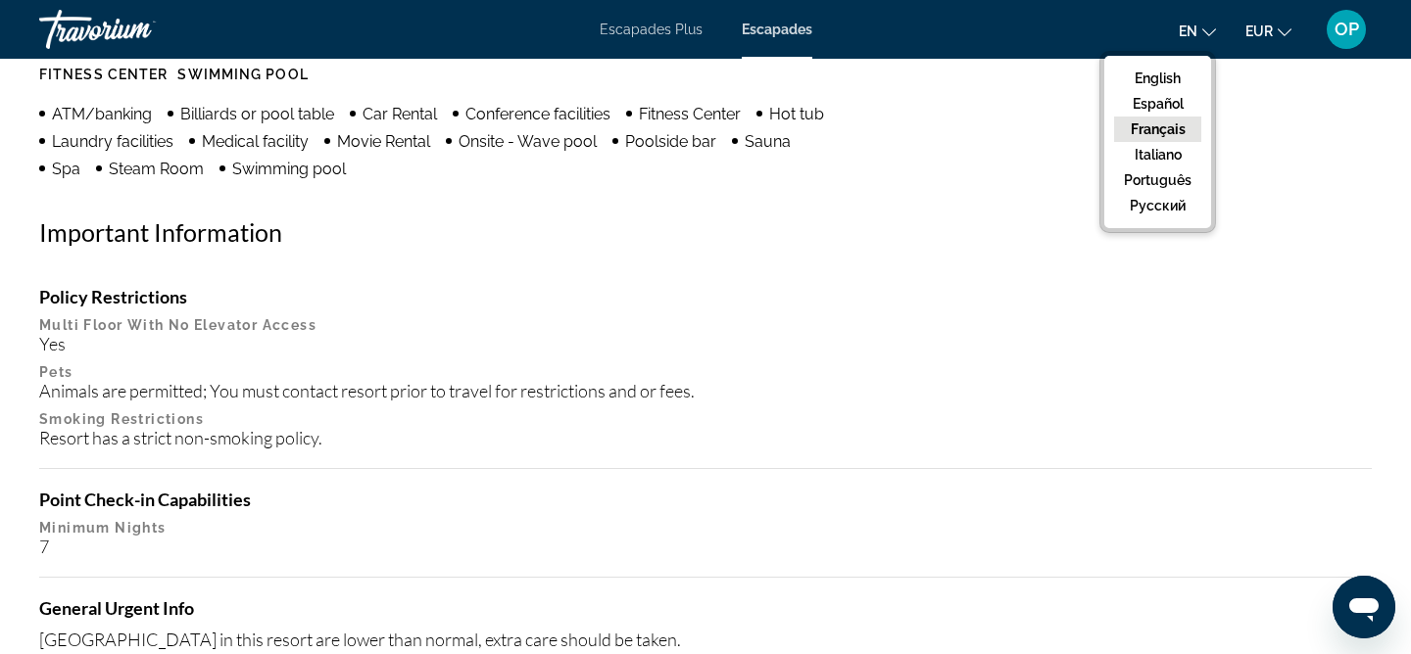
click at [1157, 129] on button "Français" at bounding box center [1157, 129] width 87 height 25
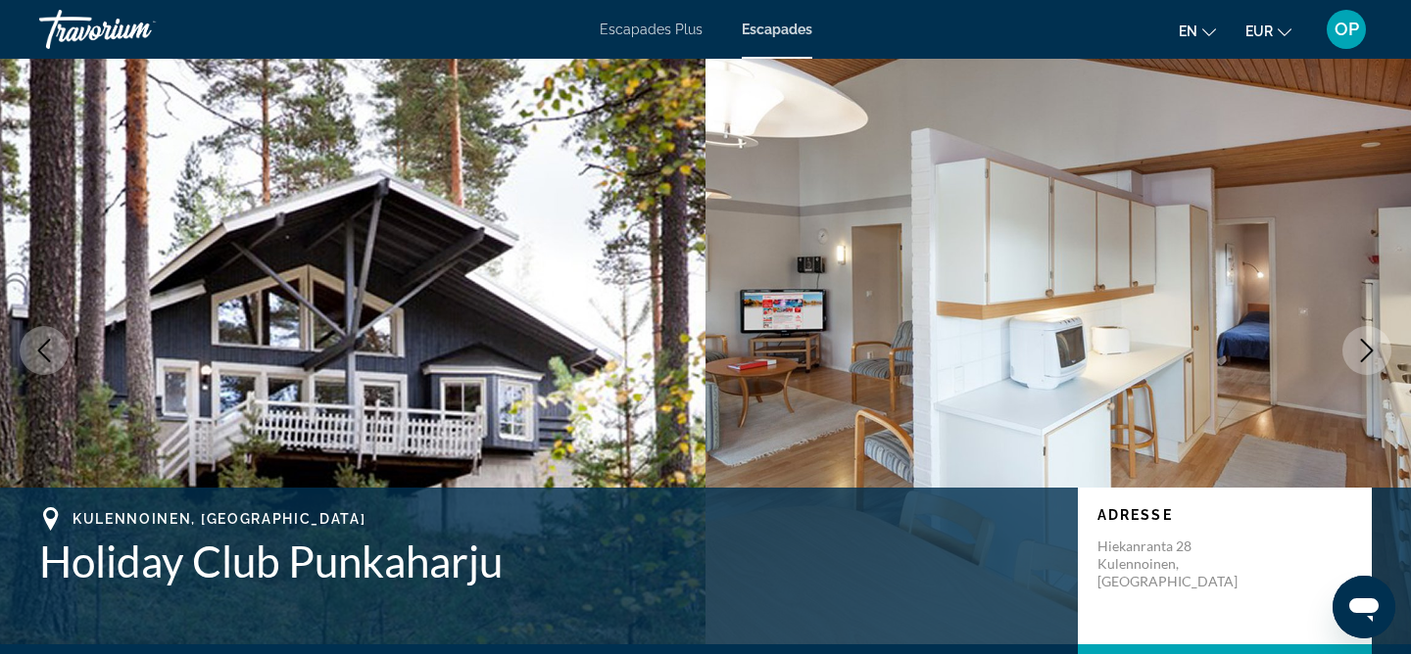
scroll to position [0, 0]
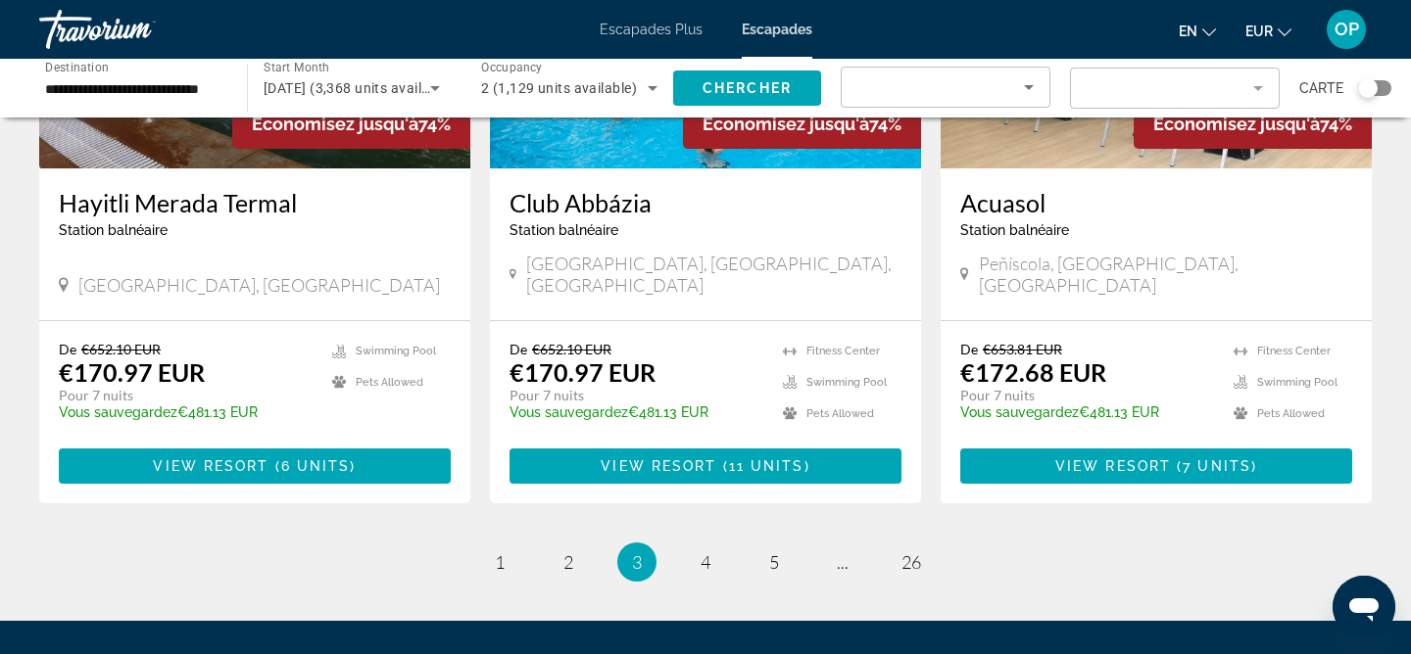
scroll to position [2393, 0]
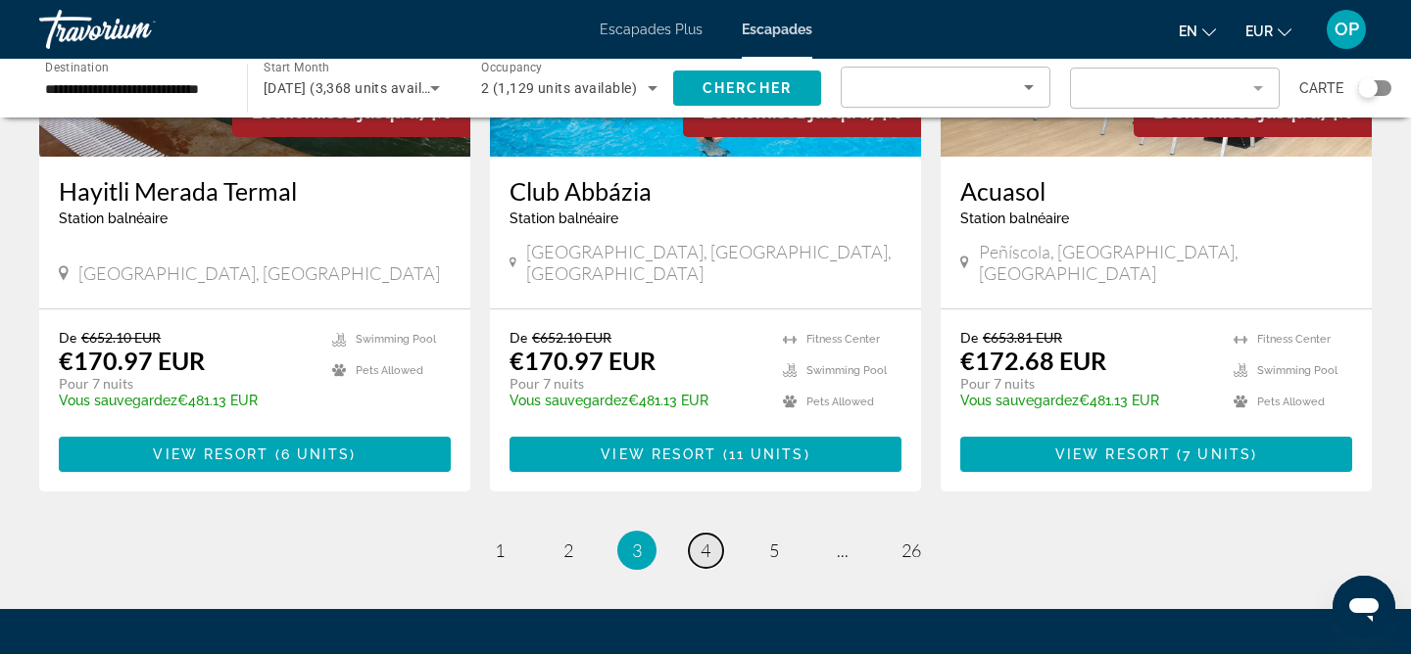
click at [708, 540] on span "4" at bounding box center [706, 551] width 10 height 22
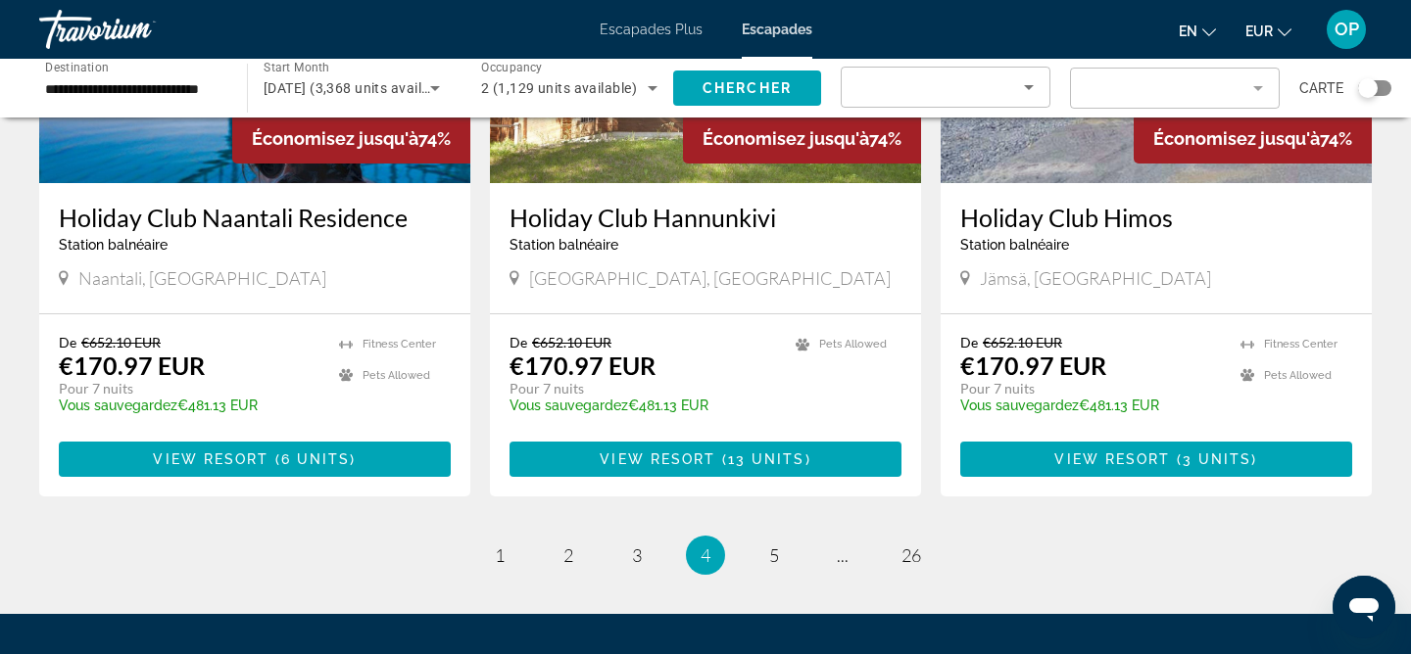
scroll to position [2389, 0]
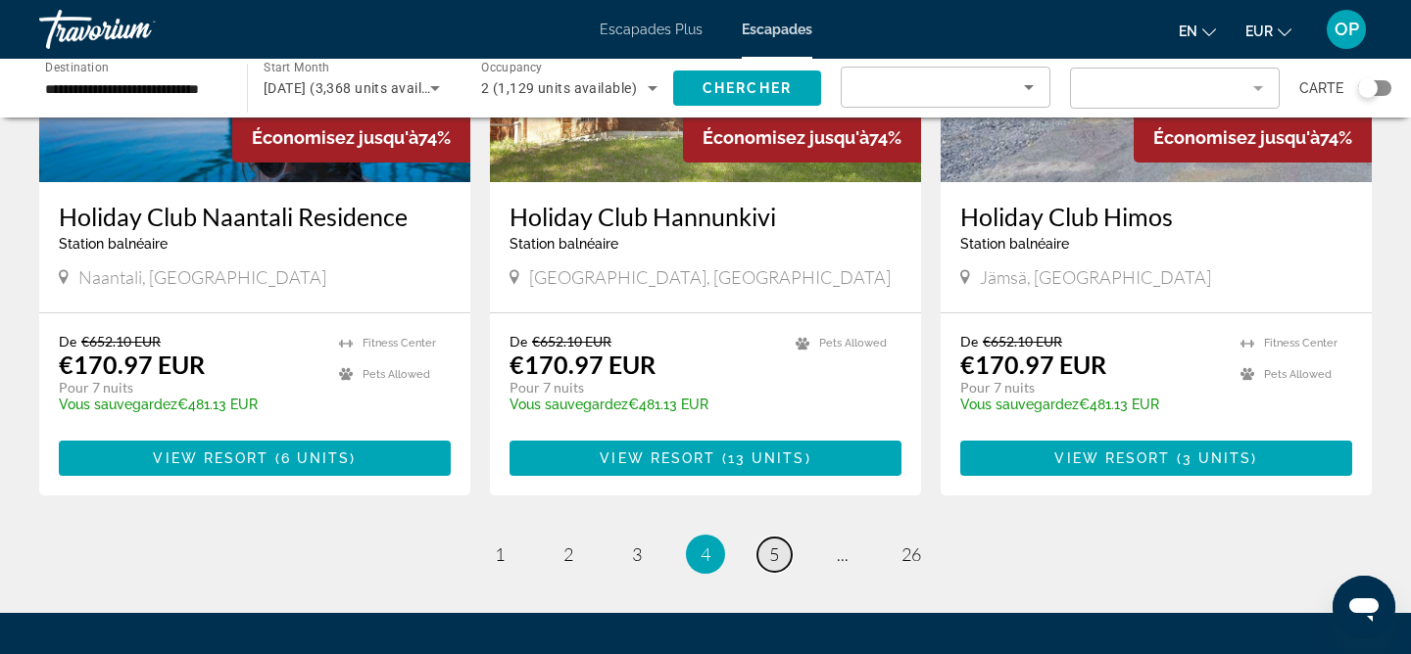
click at [770, 544] on span "5" at bounding box center [774, 555] width 10 height 22
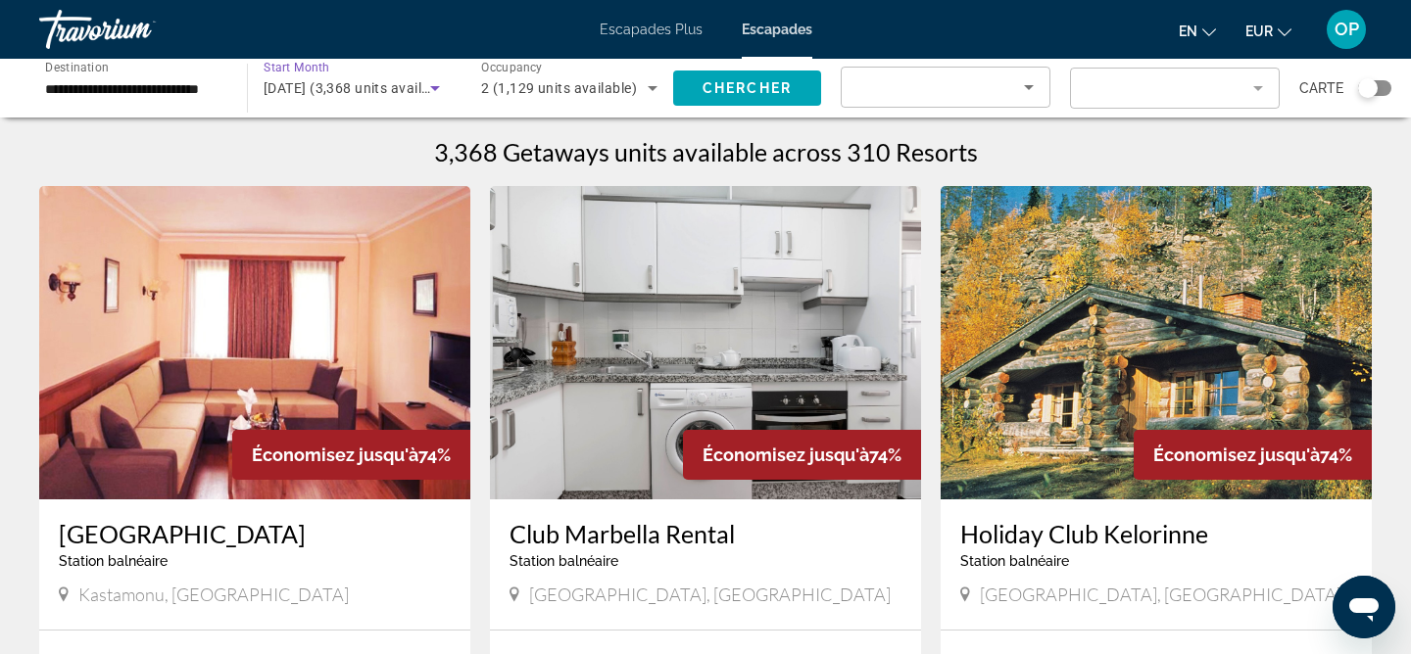
click at [435, 85] on icon "Search widget" at bounding box center [435, 88] width 24 height 24
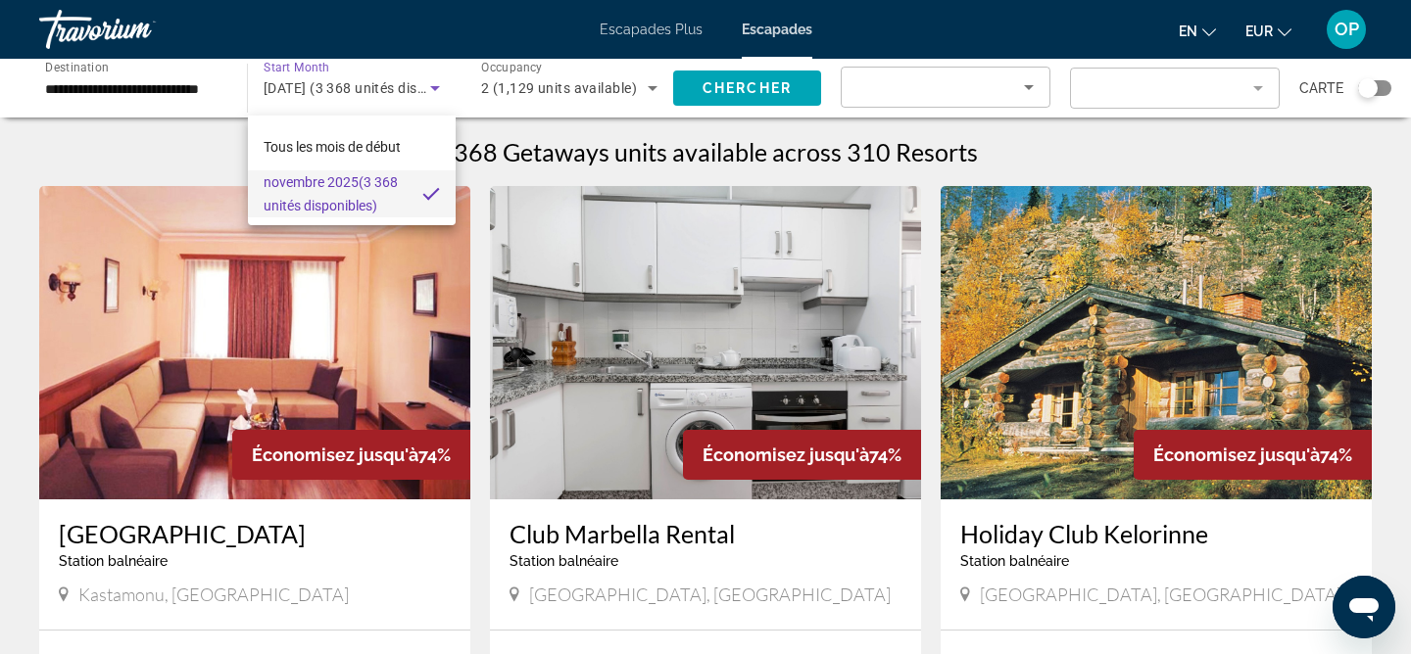
click at [470, 135] on div at bounding box center [705, 327] width 1411 height 654
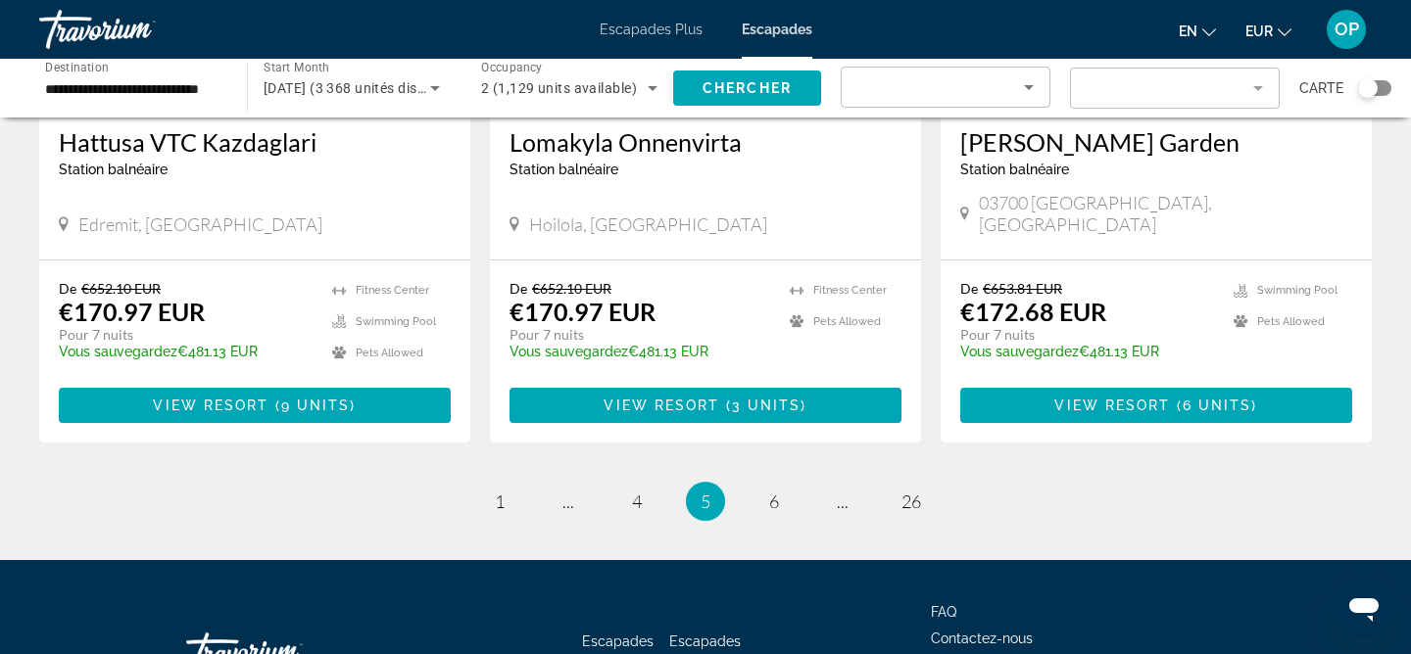
scroll to position [2408, 0]
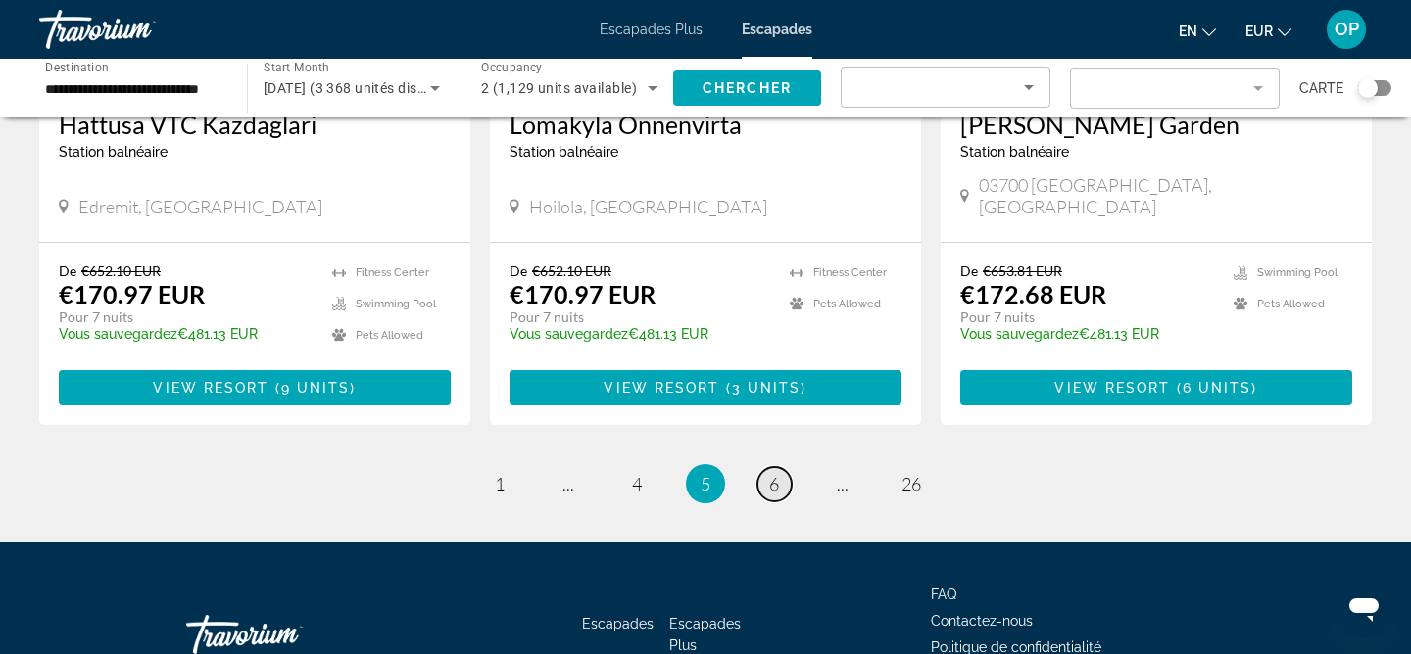
click at [775, 495] on span "6" at bounding box center [774, 484] width 10 height 22
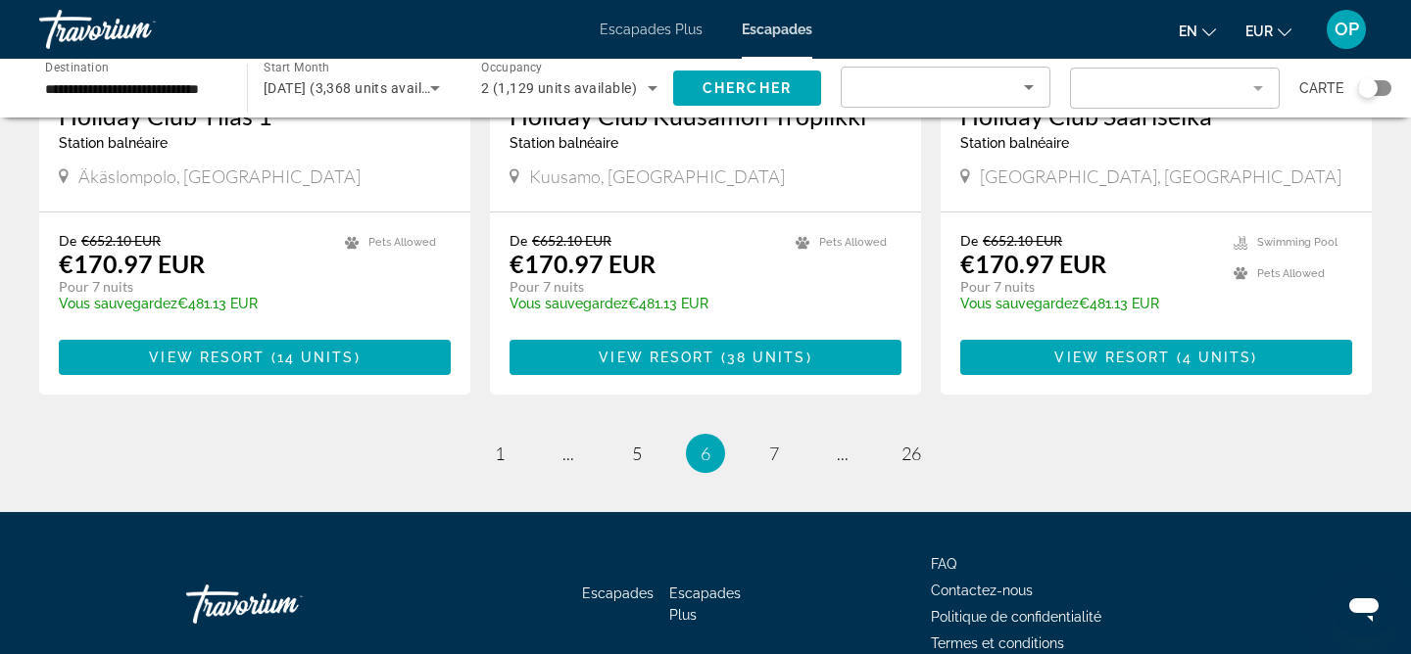
scroll to position [2465, 0]
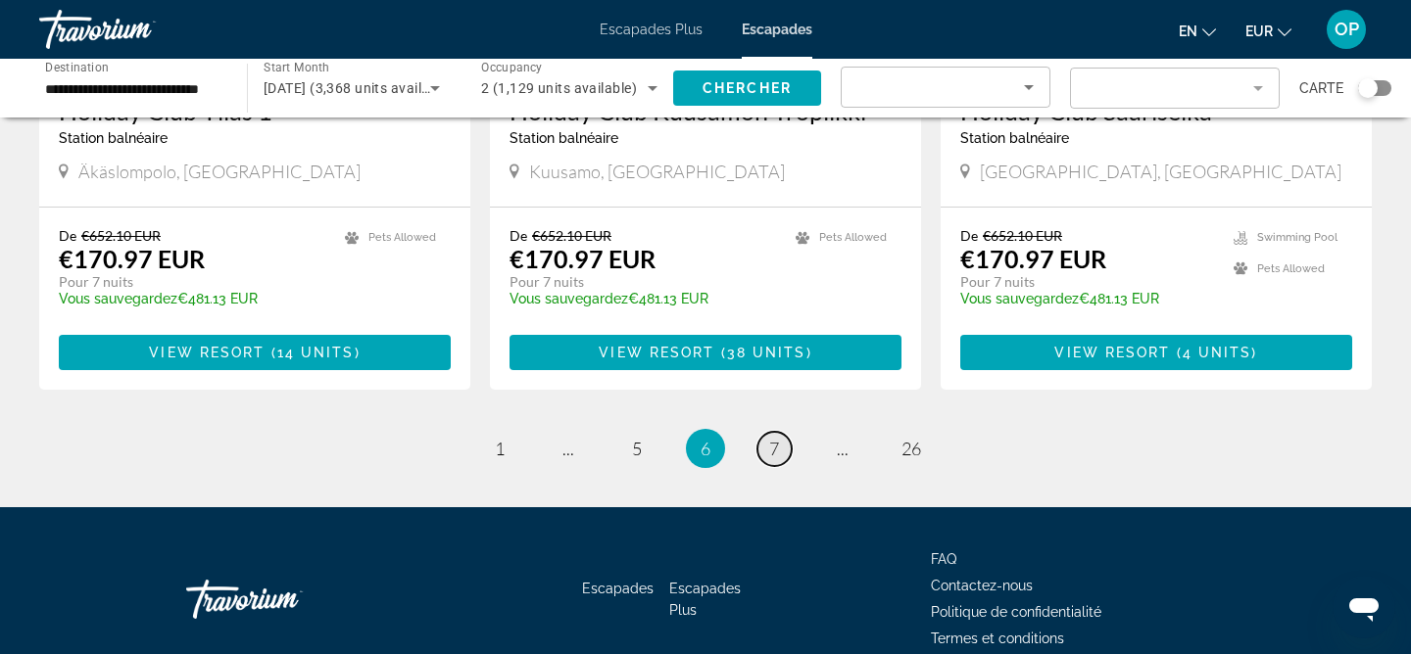
click at [781, 432] on link "page 7" at bounding box center [774, 449] width 34 height 34
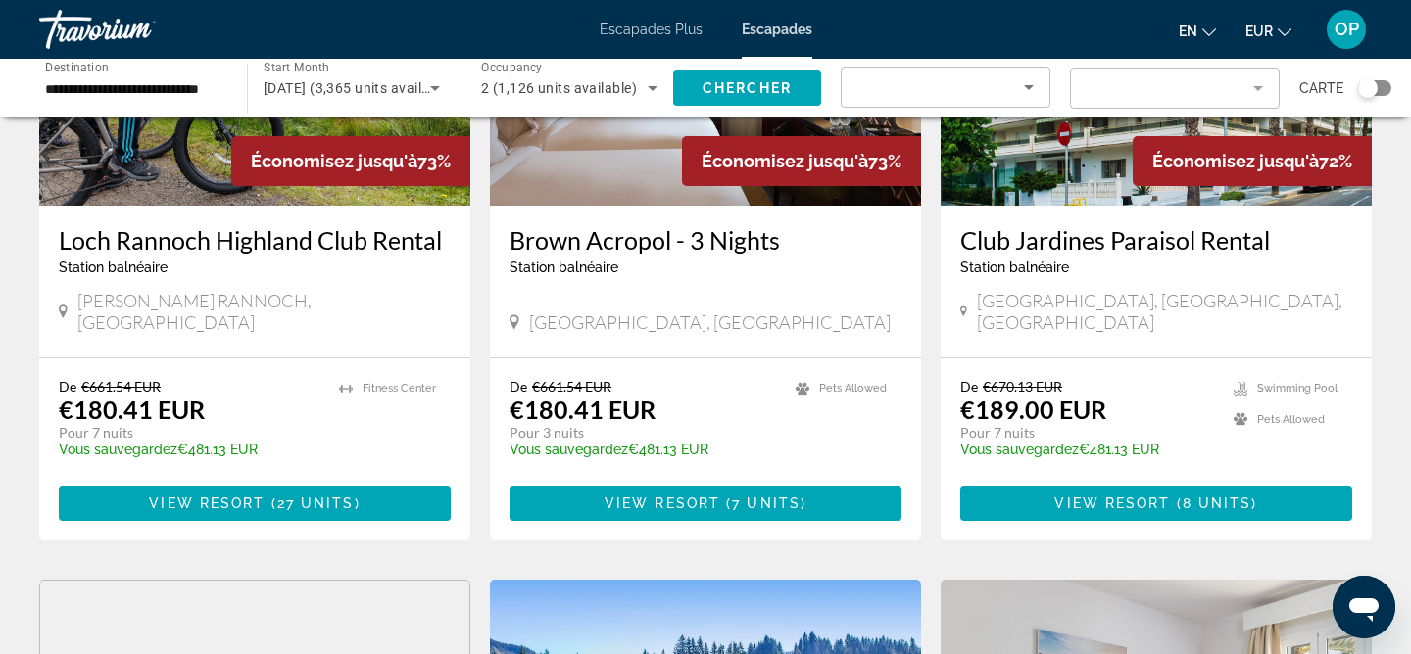
scroll to position [1706, 0]
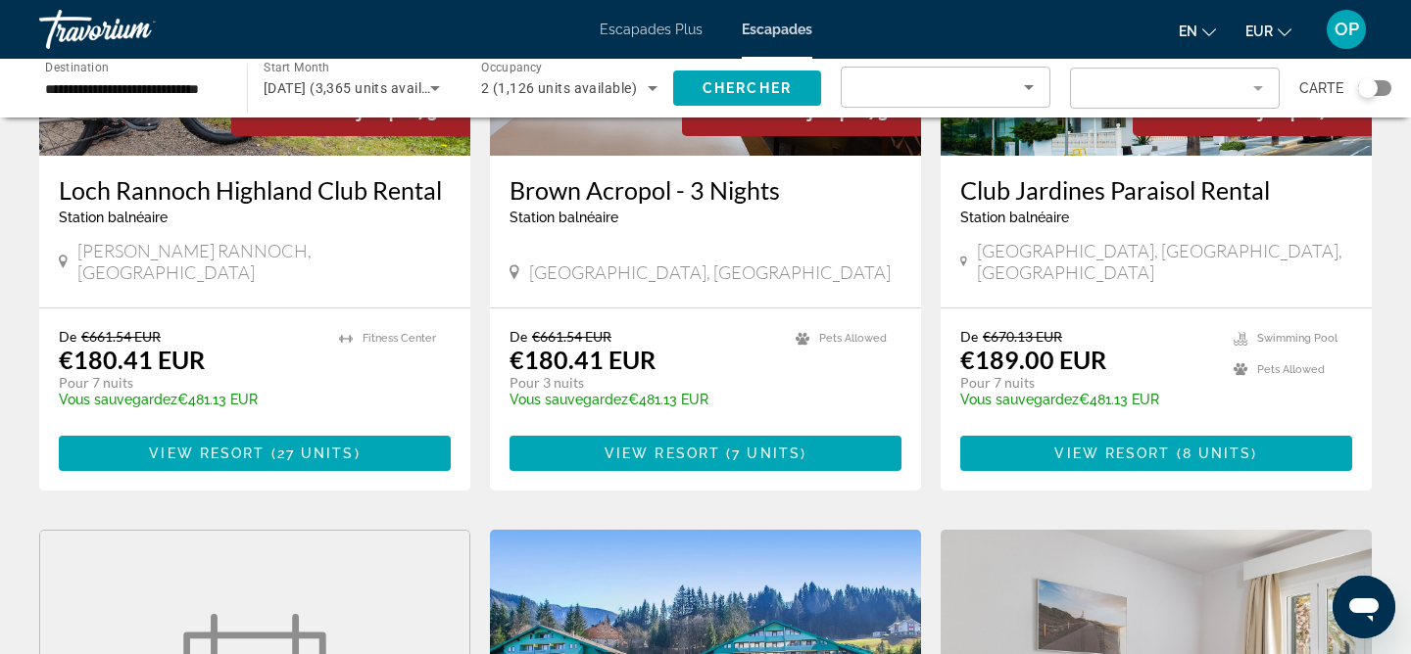
click at [431, 91] on icon "Search widget" at bounding box center [435, 88] width 24 height 24
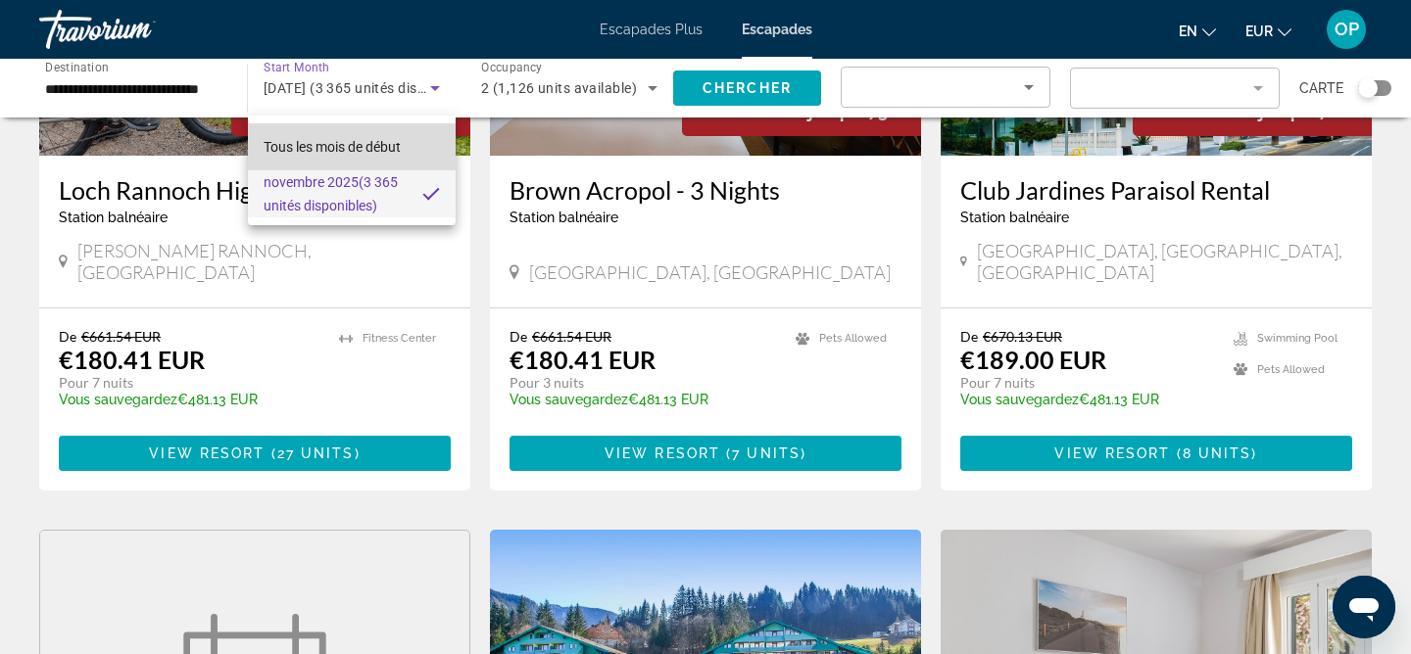
click at [401, 142] on font "Tous les mois de début" at bounding box center [332, 147] width 137 height 16
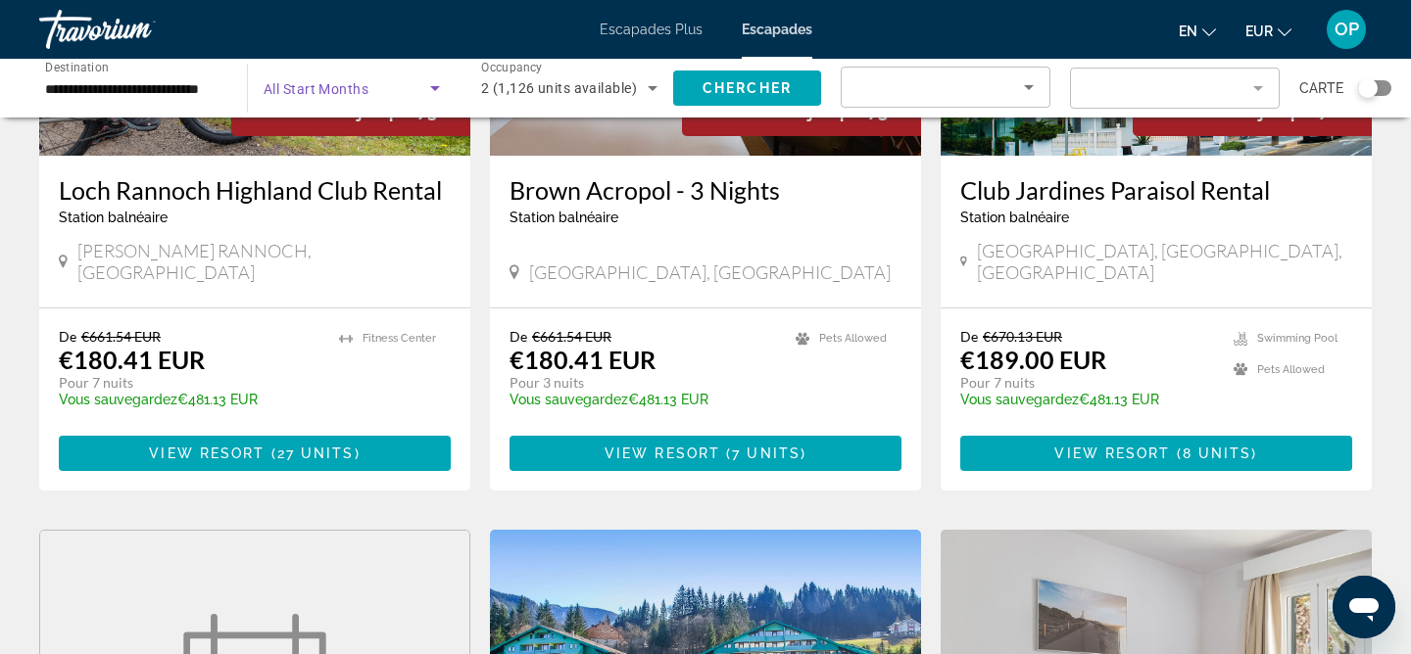
click at [431, 83] on icon "Search widget" at bounding box center [435, 88] width 24 height 24
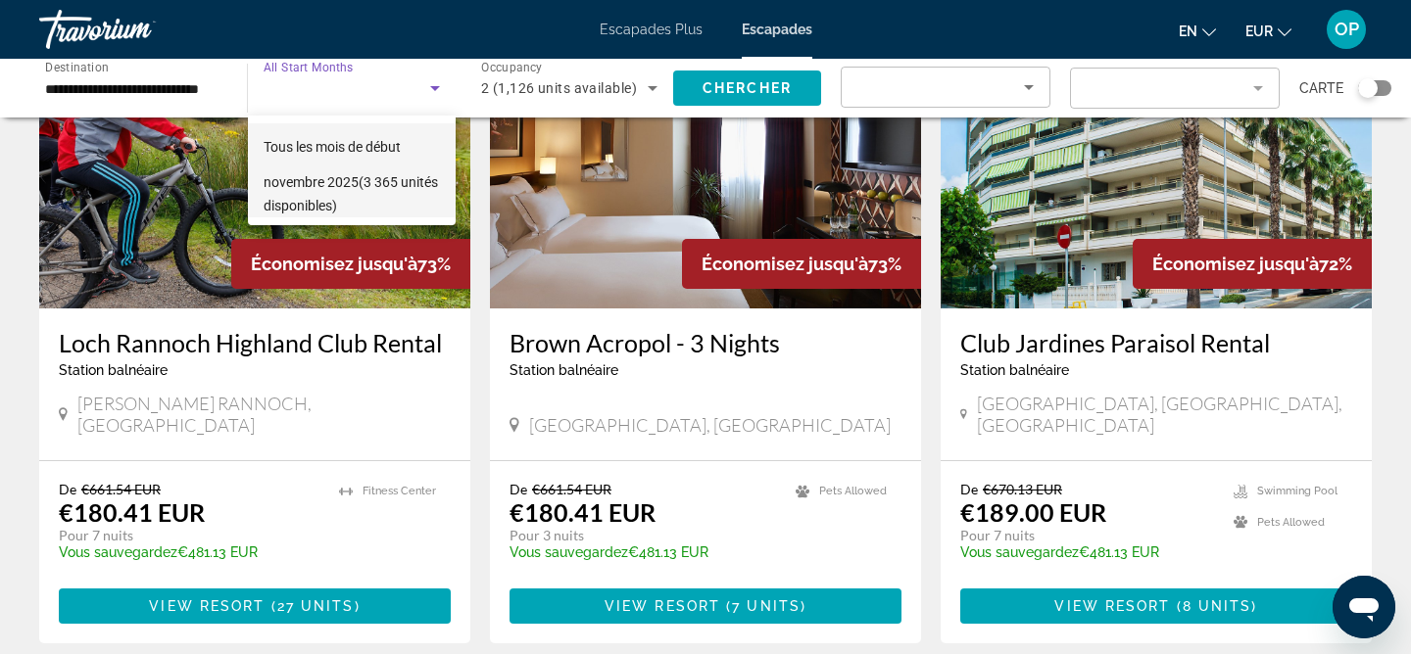
scroll to position [1548, 0]
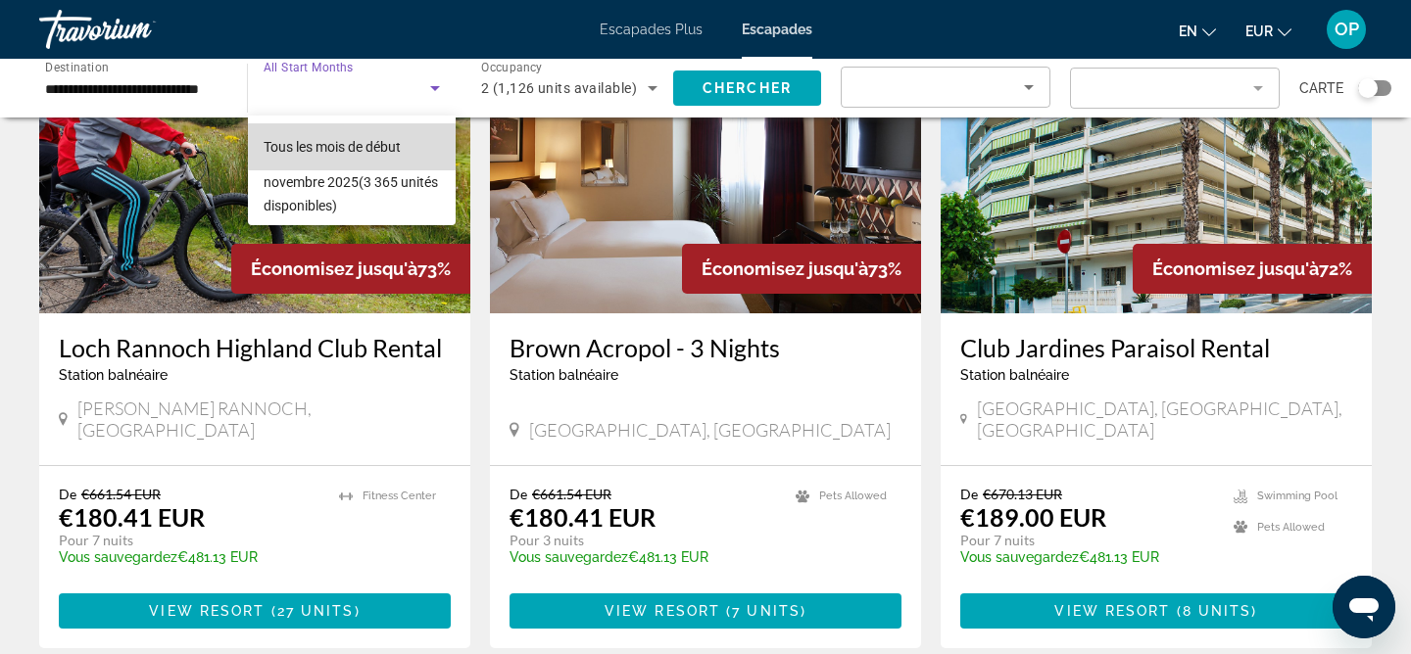
click at [381, 145] on font "Tous les mois de début" at bounding box center [332, 147] width 137 height 16
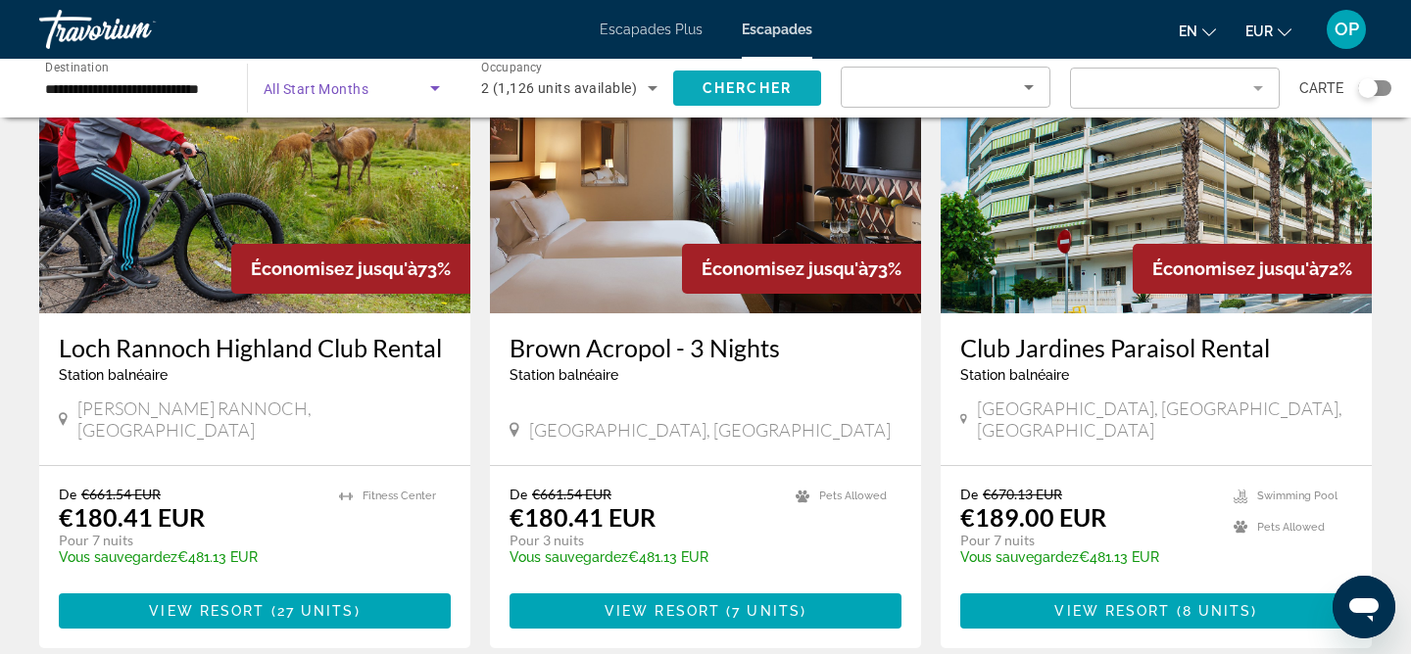
click at [773, 83] on span "Chercher" at bounding box center [746, 88] width 89 height 16
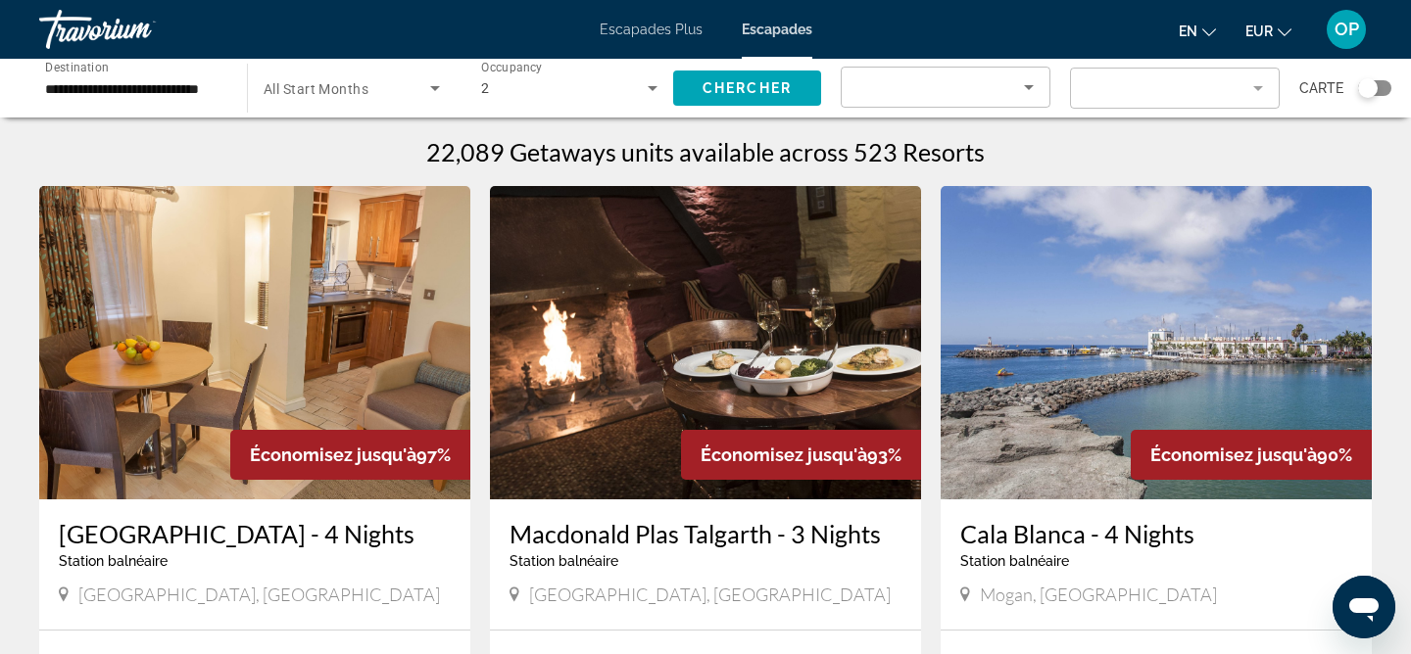
click at [439, 82] on icon "Search widget" at bounding box center [435, 88] width 24 height 24
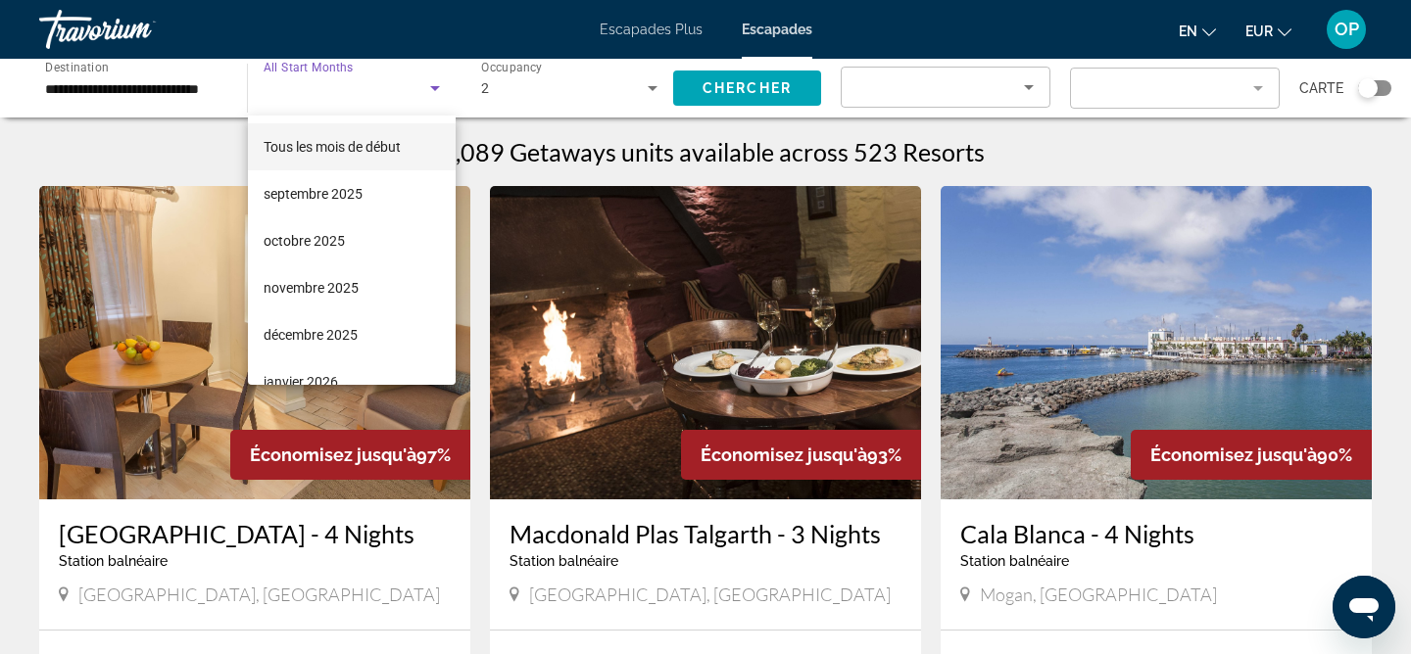
click at [652, 83] on div at bounding box center [705, 327] width 1411 height 654
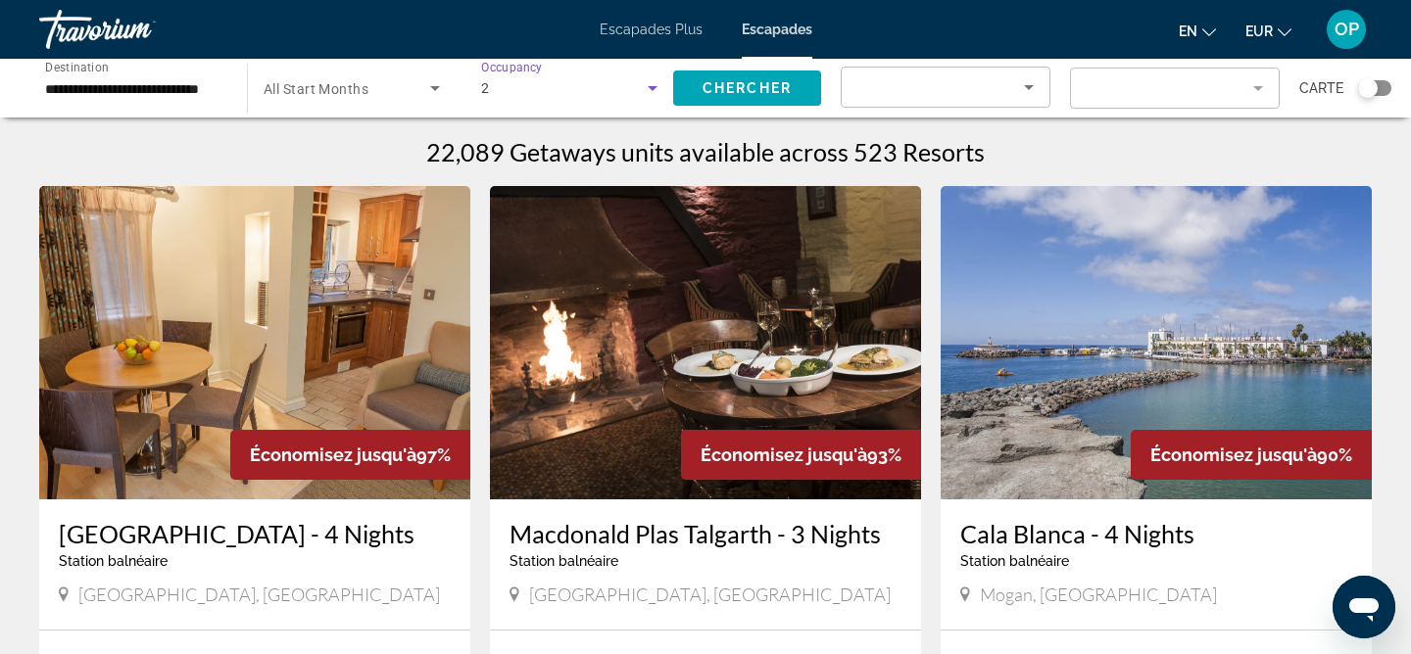
click at [652, 83] on icon "Search widget" at bounding box center [653, 88] width 24 height 24
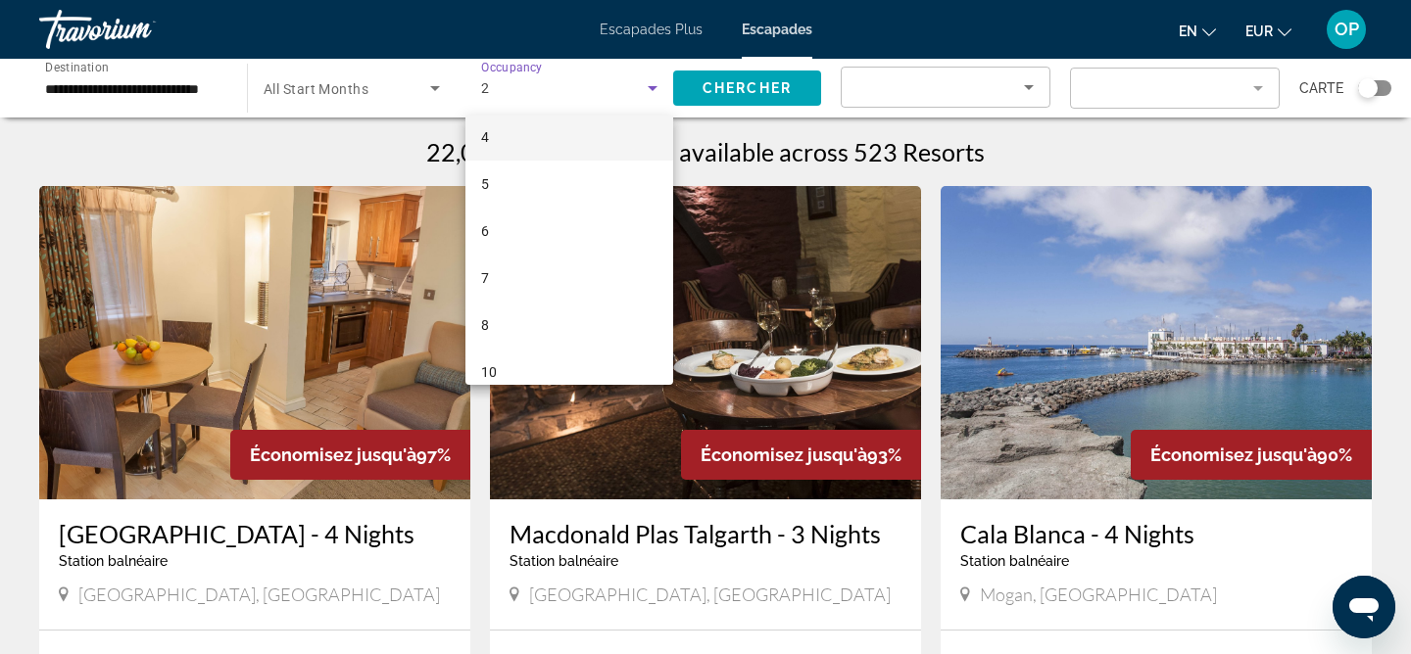
scroll to position [167, 0]
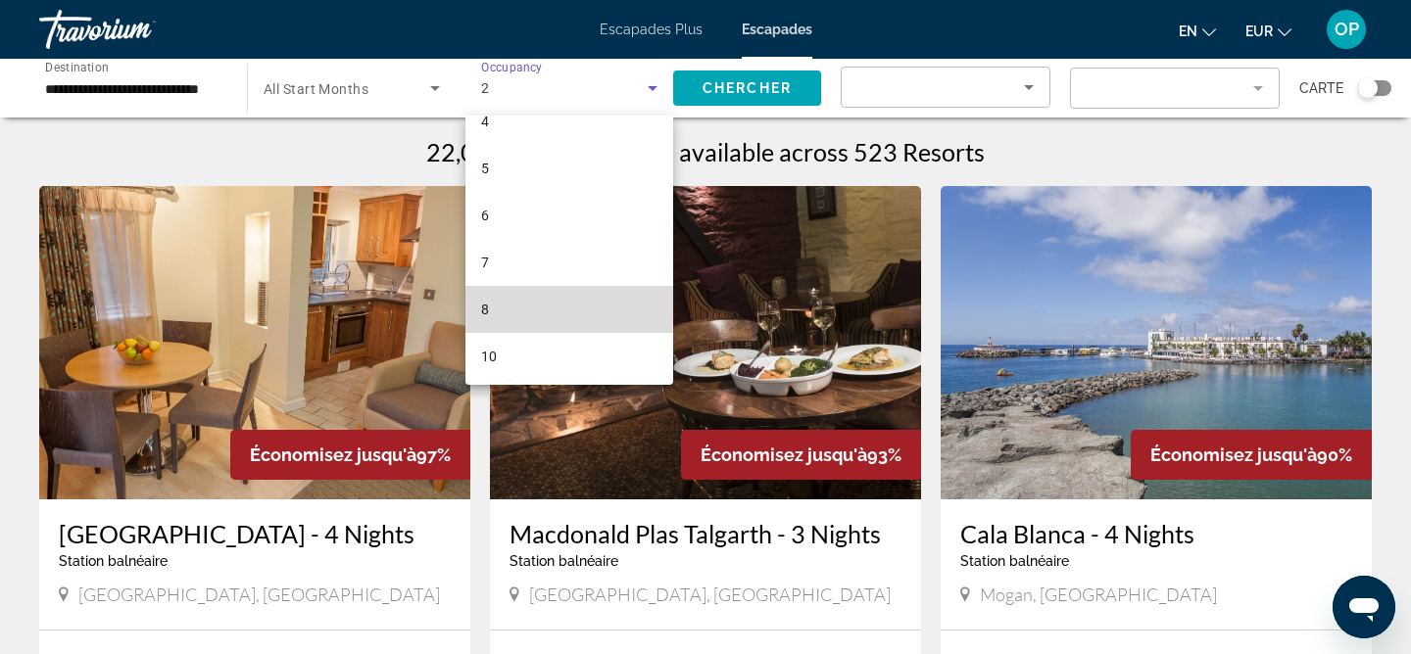
click at [540, 302] on mat-option "8" at bounding box center [569, 309] width 208 height 47
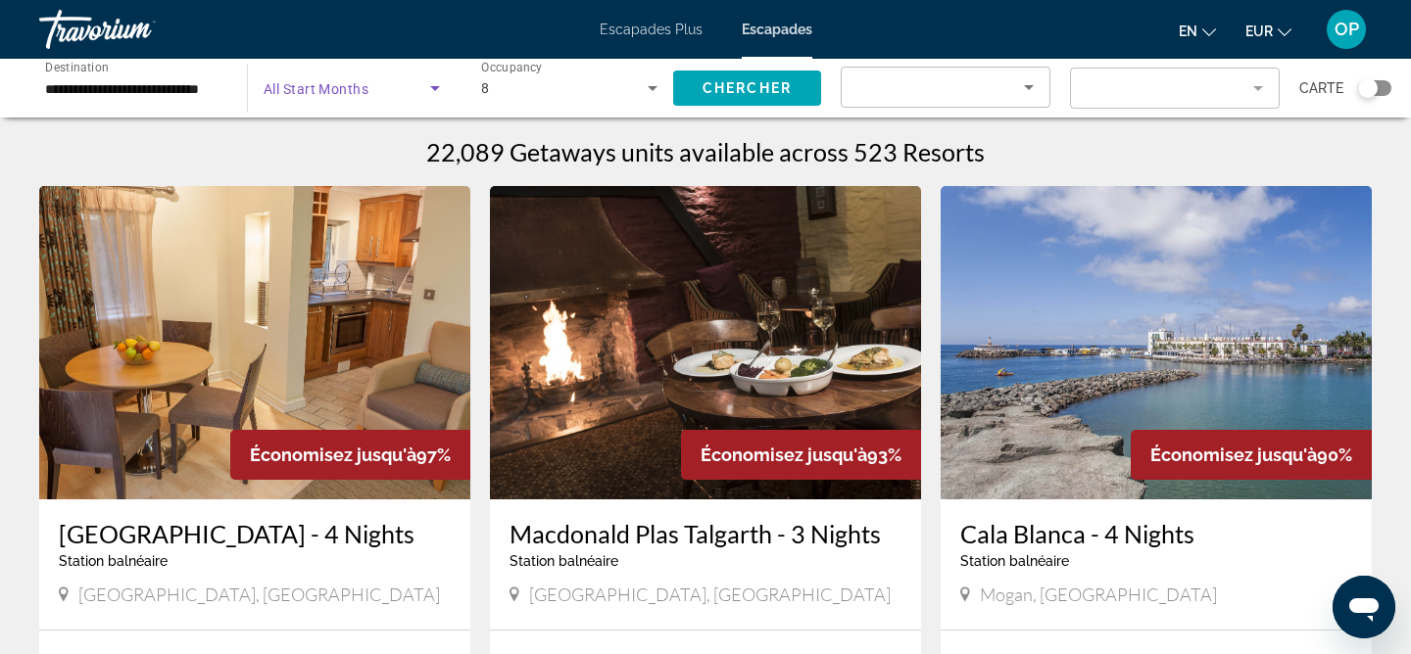
click at [435, 84] on icon "Search widget" at bounding box center [435, 88] width 24 height 24
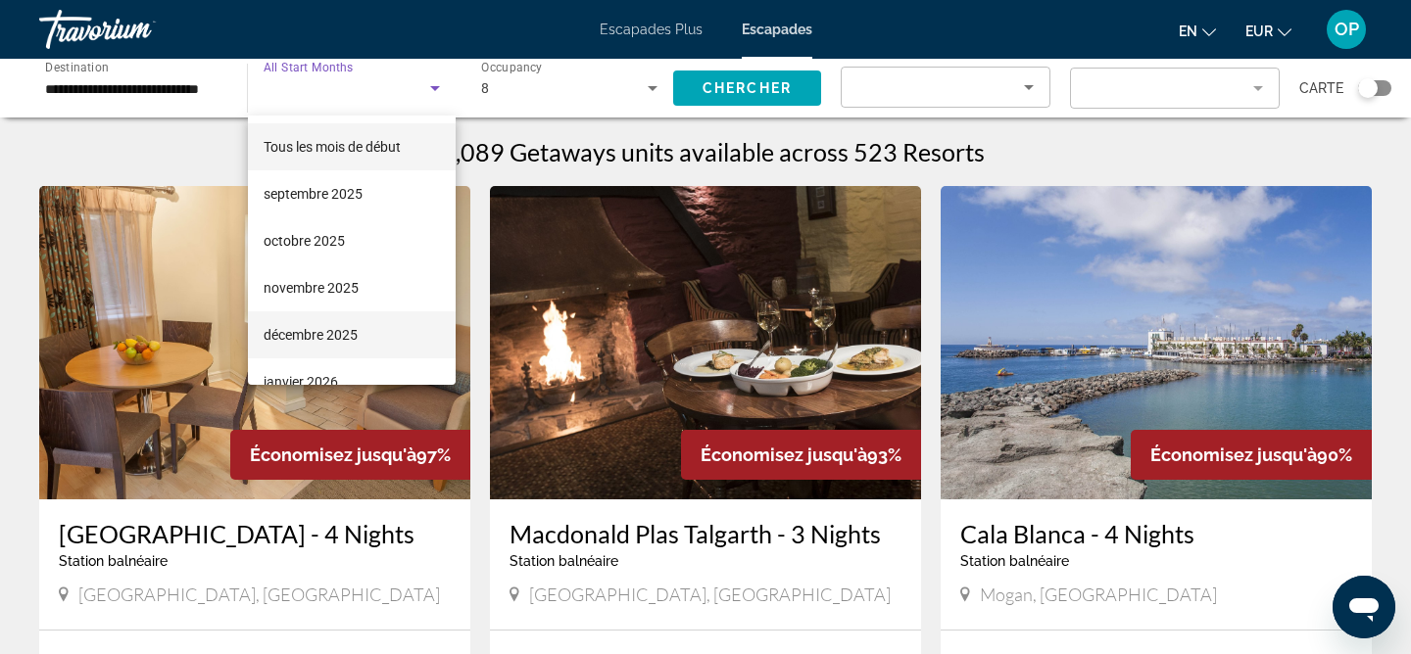
click at [343, 327] on font "décembre 2025" at bounding box center [311, 335] width 94 height 16
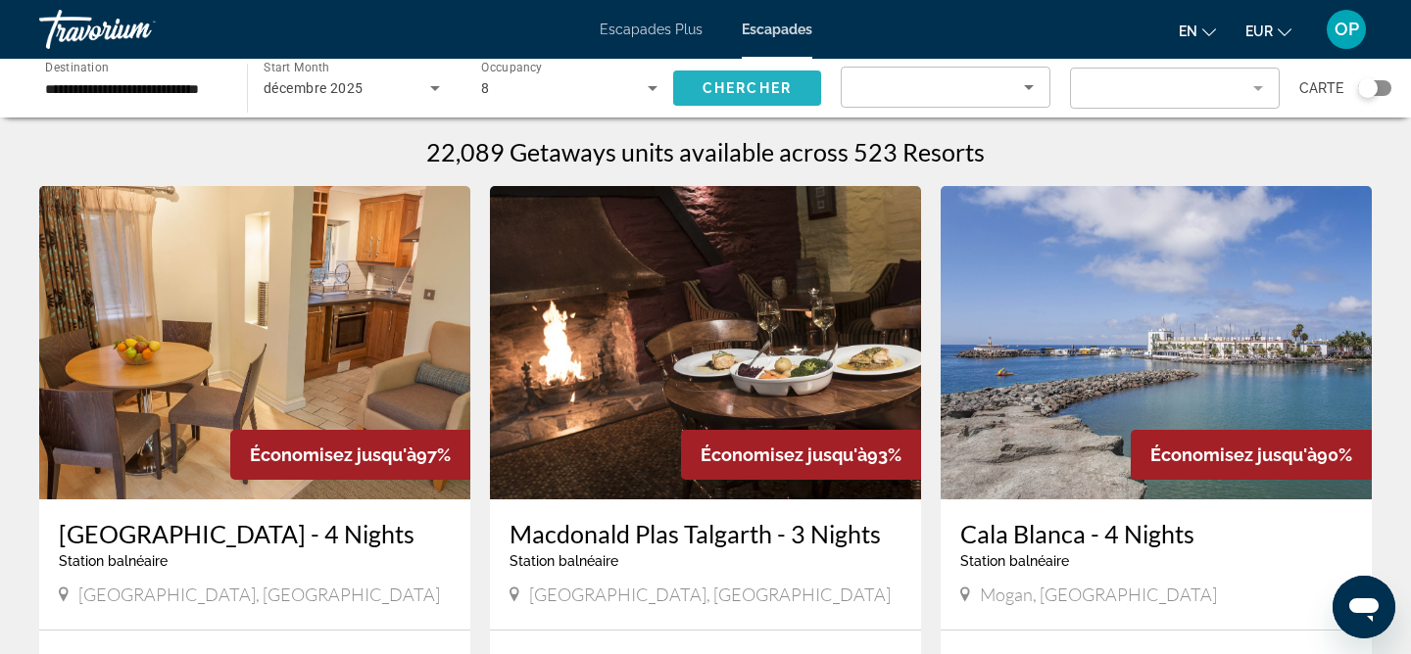
click at [743, 83] on span "Chercher" at bounding box center [746, 88] width 89 height 16
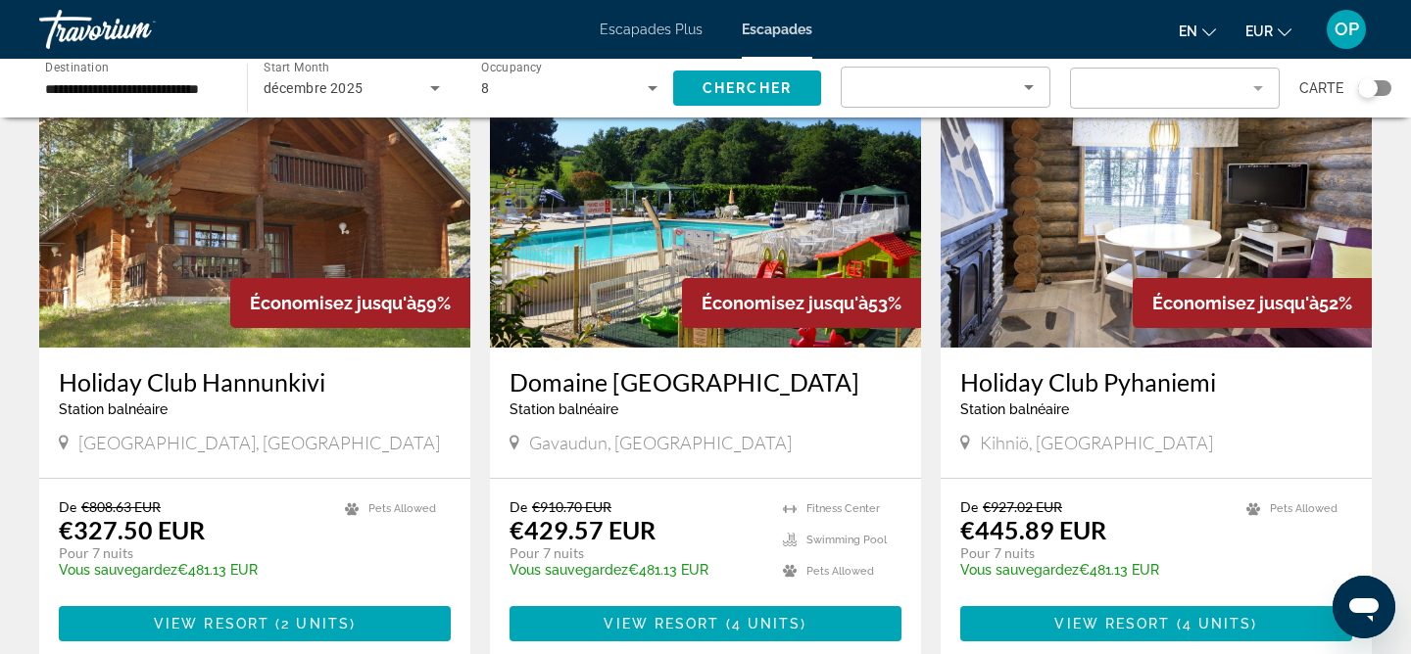
scroll to position [851, 0]
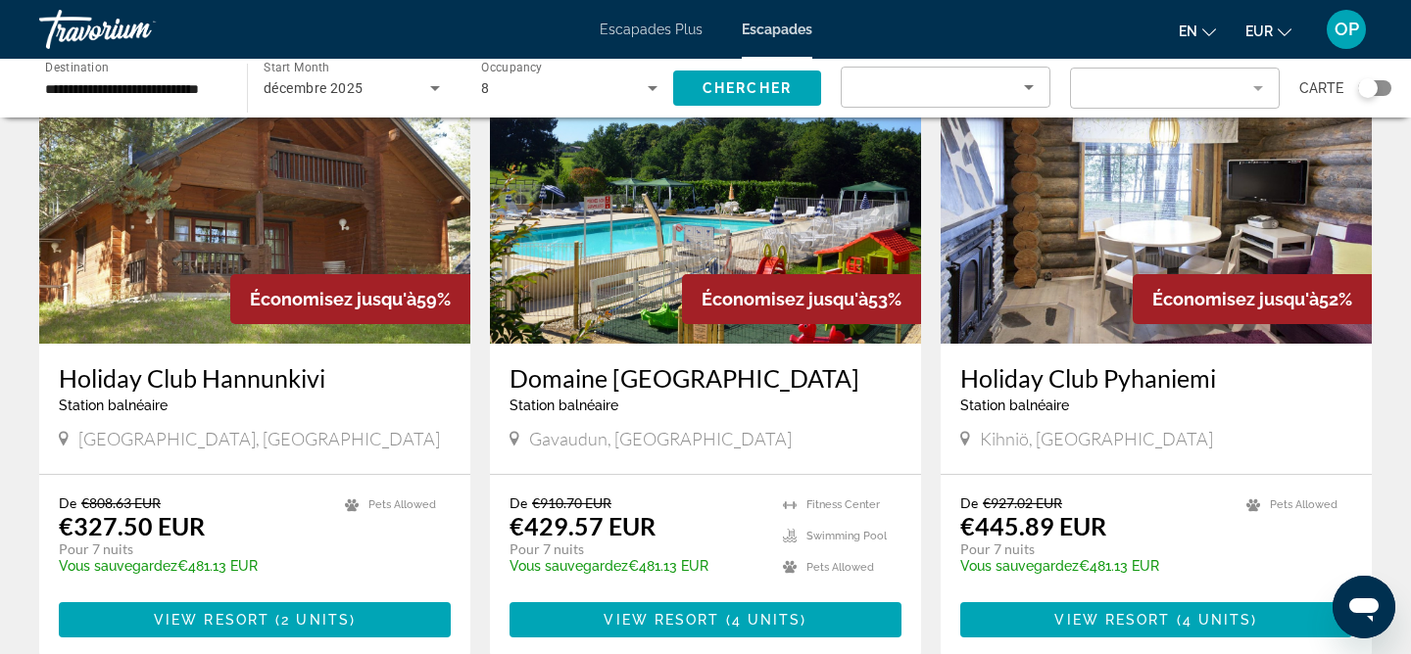
click at [688, 264] on img "Contenu principal" at bounding box center [705, 187] width 431 height 314
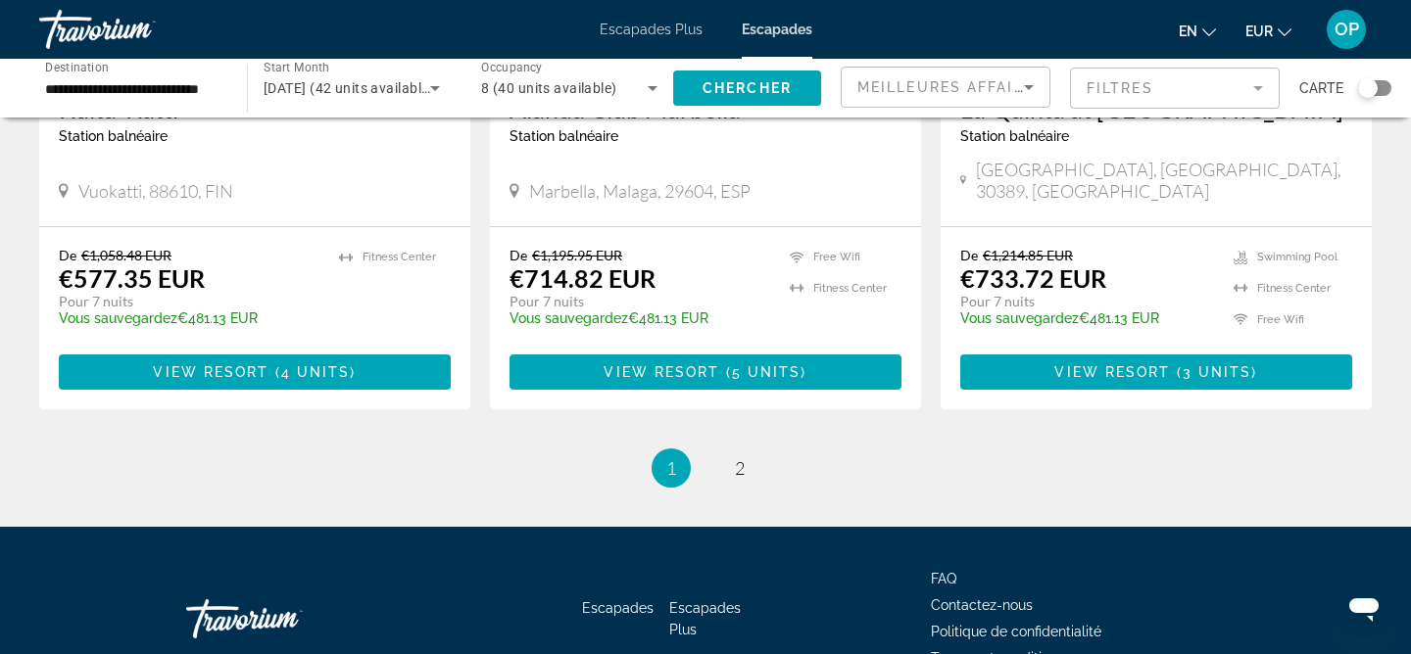
scroll to position [2458, 0]
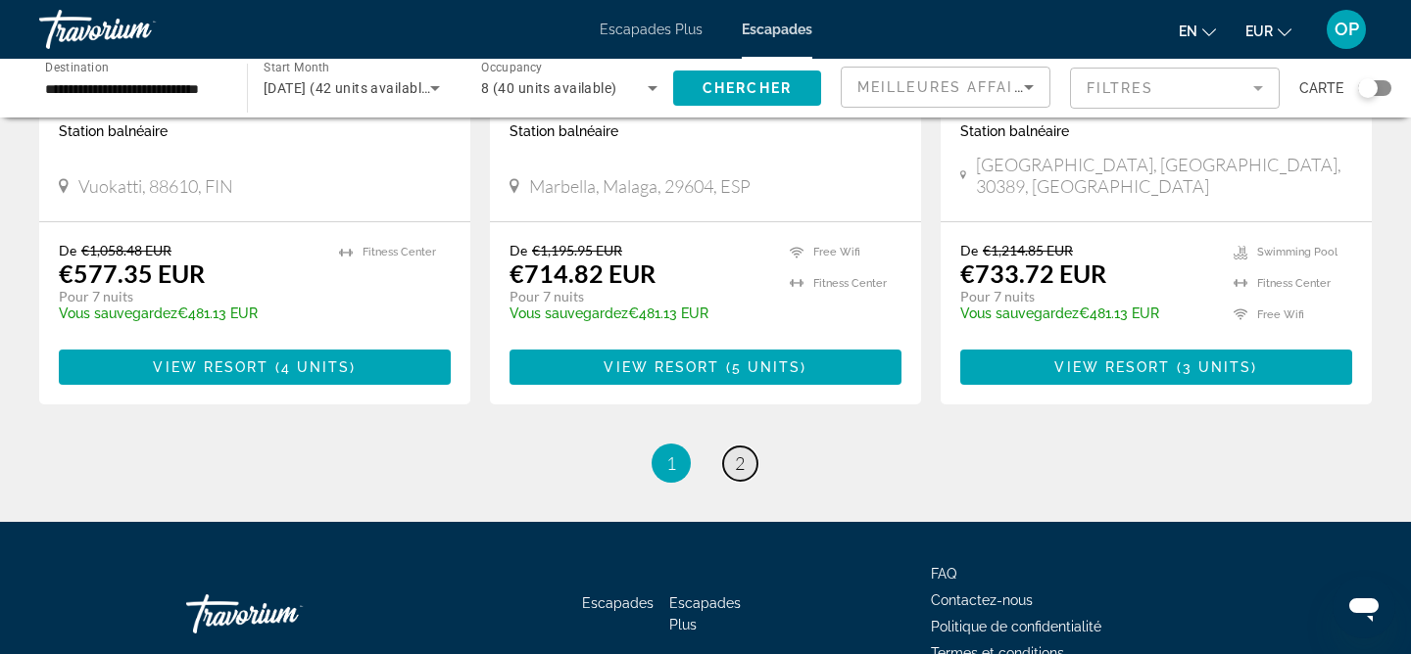
click at [736, 453] on span "2" at bounding box center [740, 464] width 10 height 22
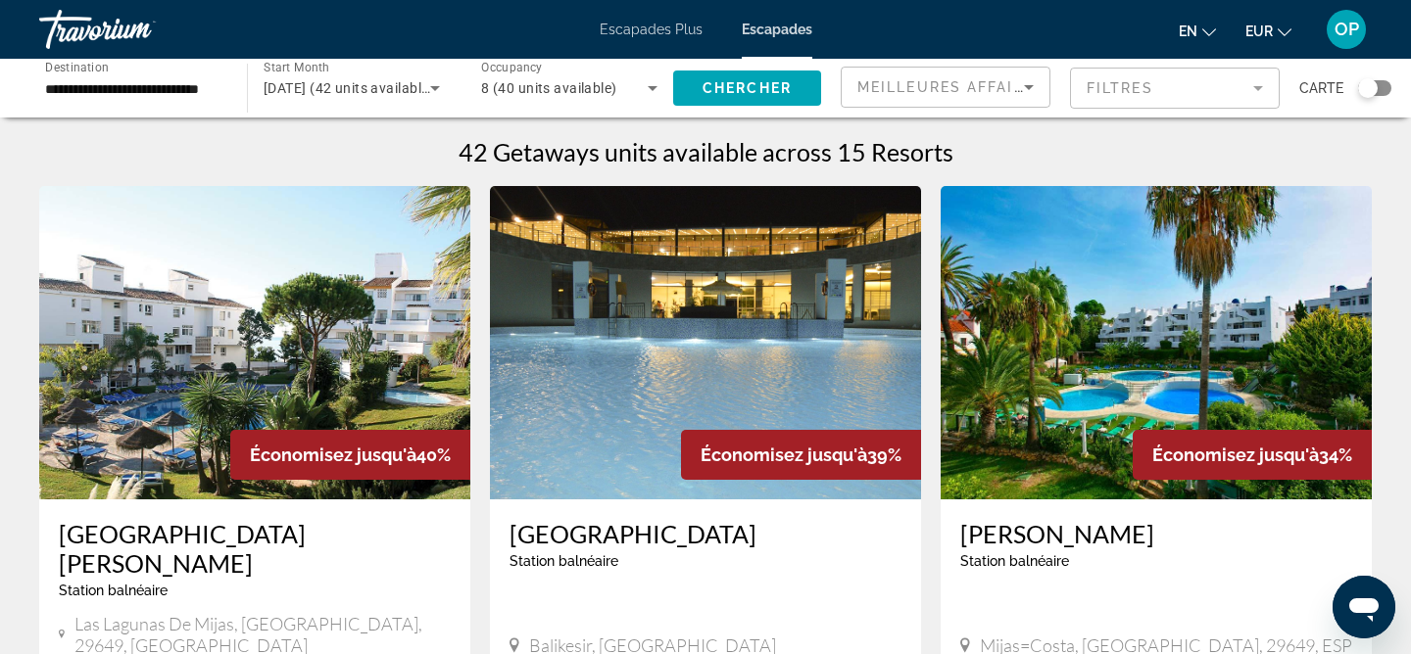
click at [437, 82] on icon "Search widget" at bounding box center [435, 88] width 24 height 24
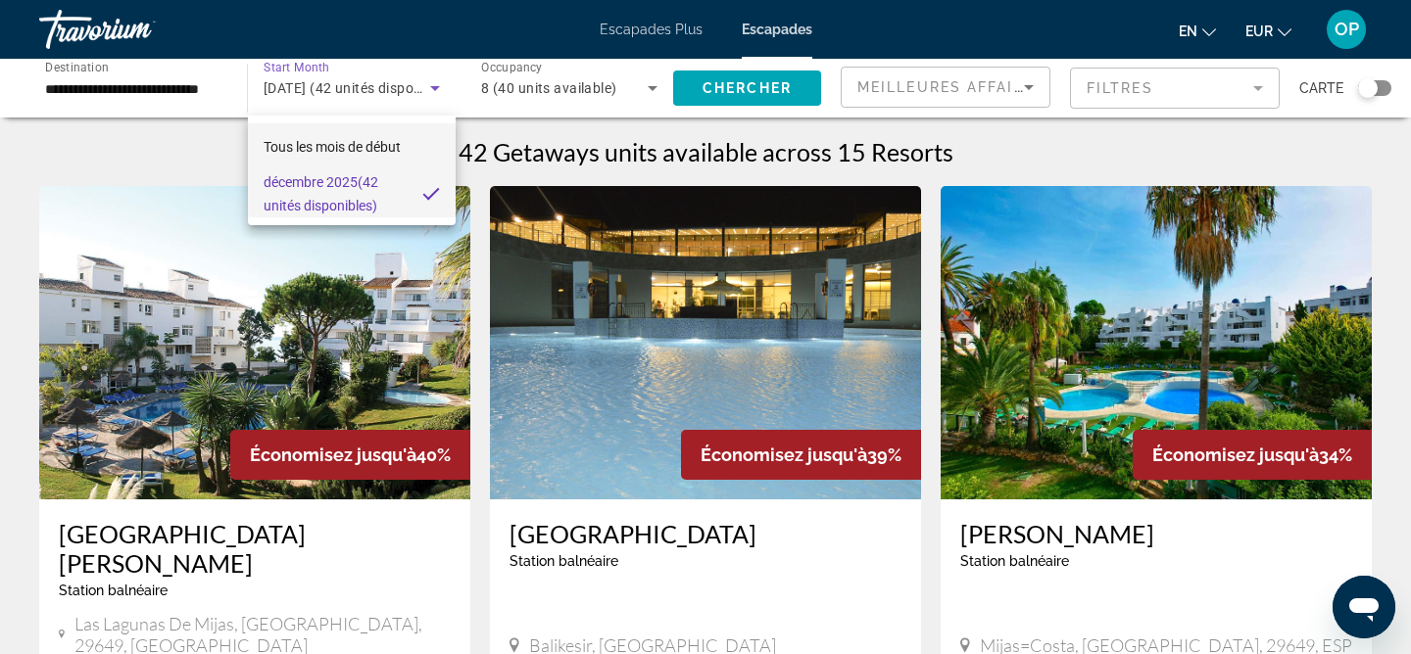
click at [390, 149] on font "Tous les mois de début" at bounding box center [332, 147] width 137 height 16
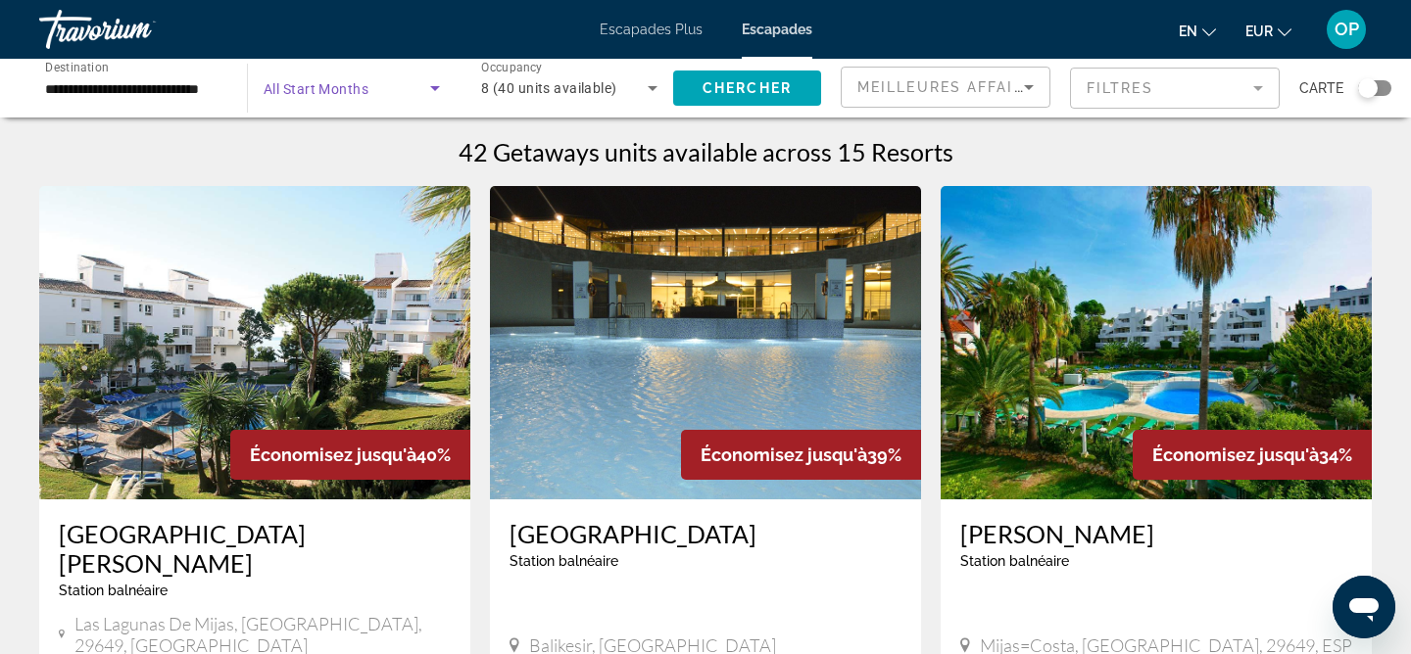
click at [654, 86] on icon "Search widget" at bounding box center [653, 88] width 10 height 5
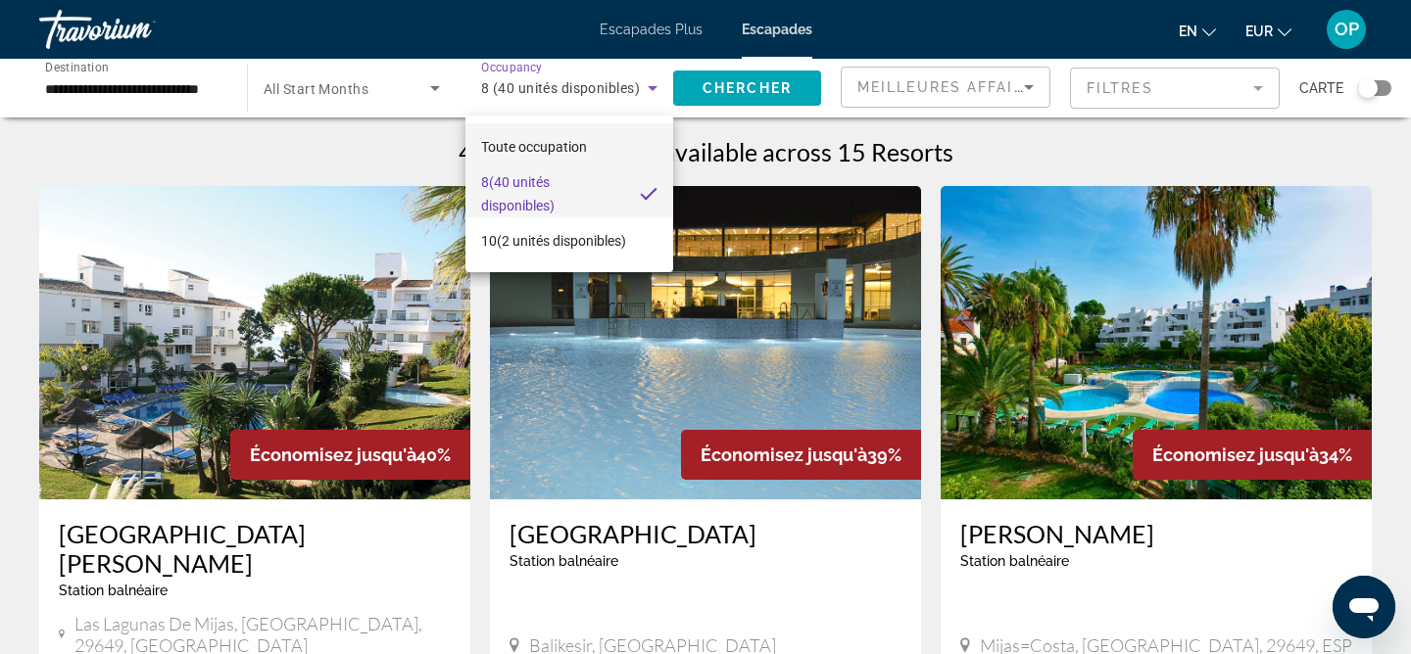
click at [562, 142] on font "Toute occupation" at bounding box center [534, 147] width 106 height 16
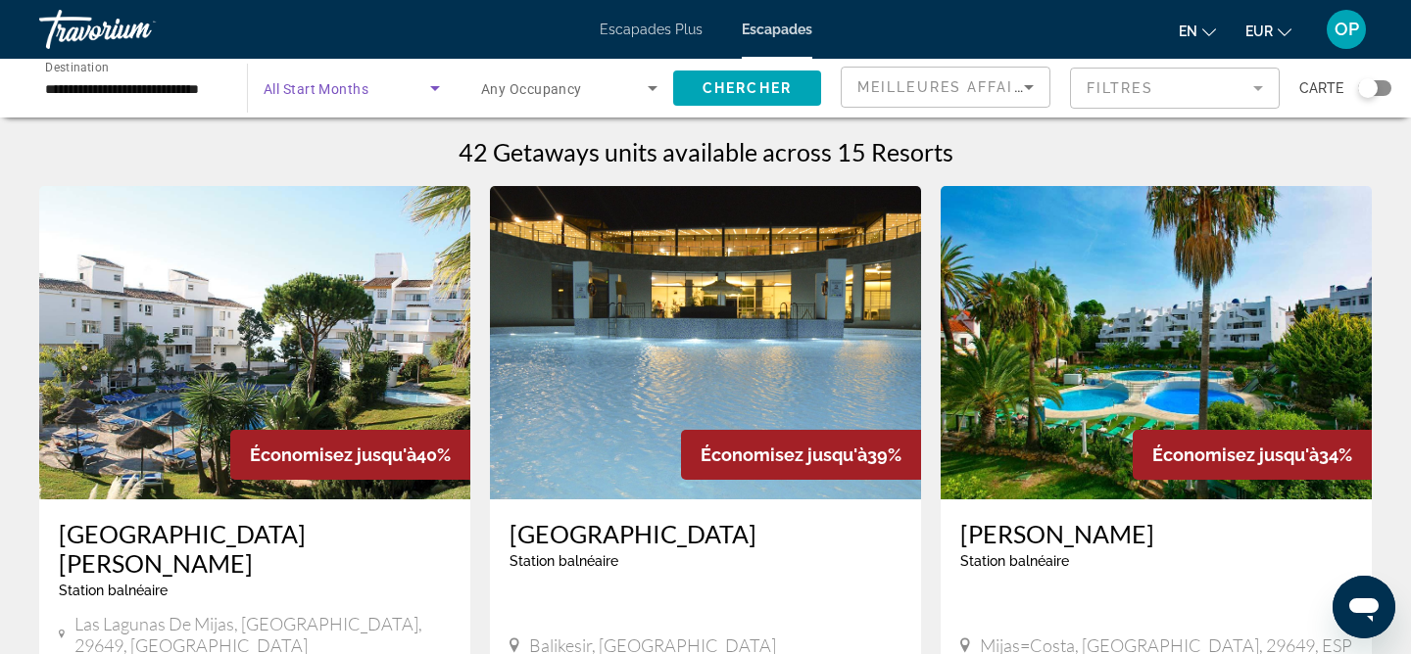
click at [434, 86] on icon "Search widget" at bounding box center [435, 88] width 10 height 5
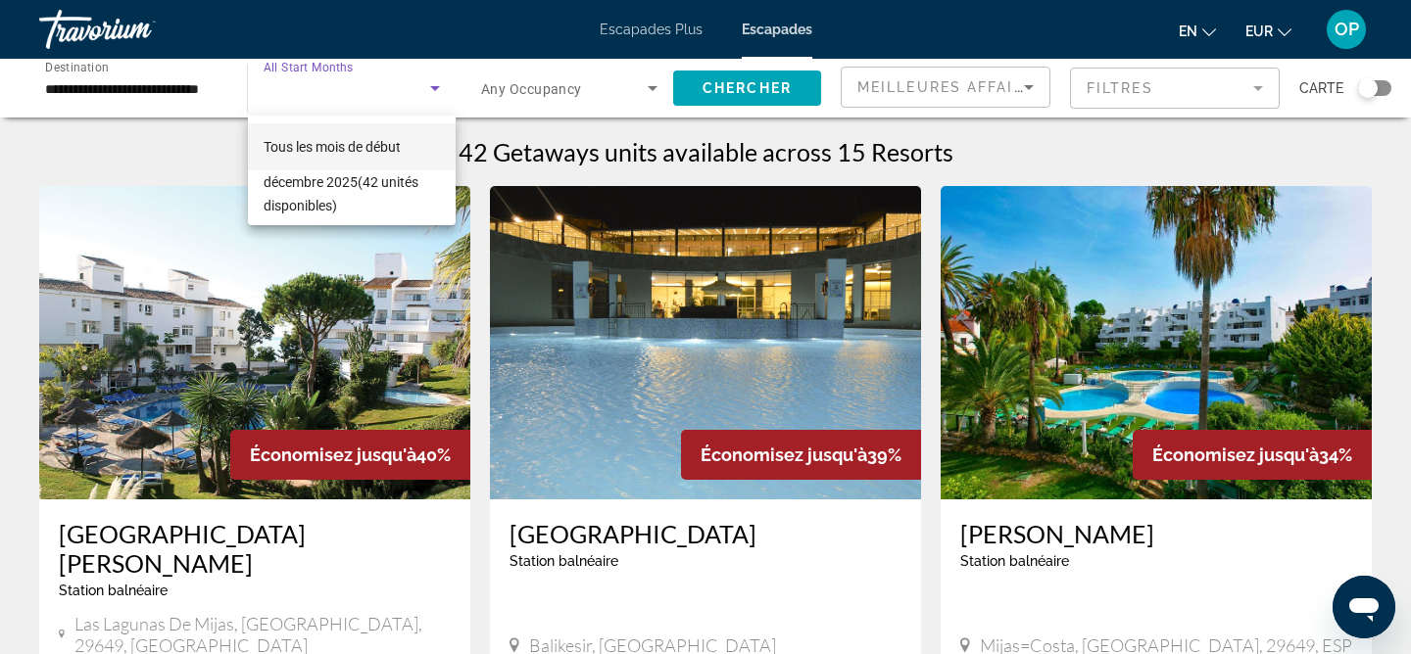
click at [401, 146] on font "Tous les mois de début" at bounding box center [332, 147] width 137 height 16
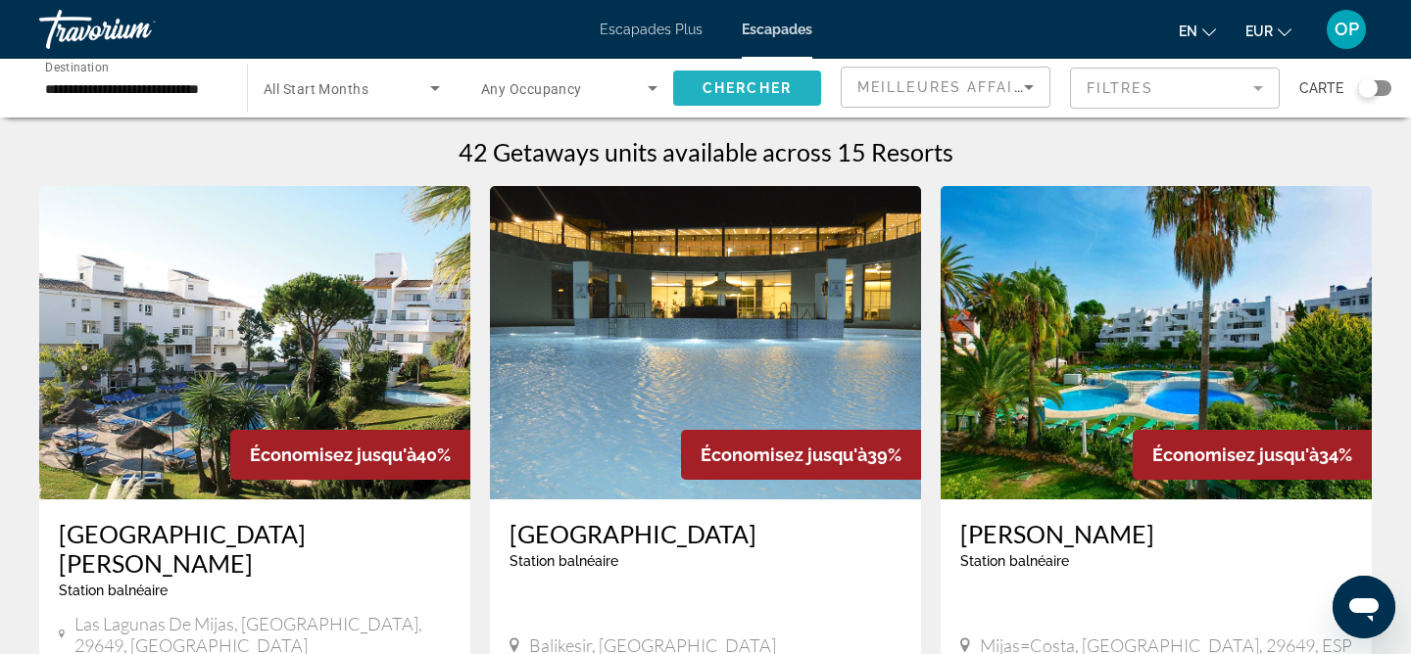
click at [721, 85] on span "Chercher" at bounding box center [746, 88] width 89 height 16
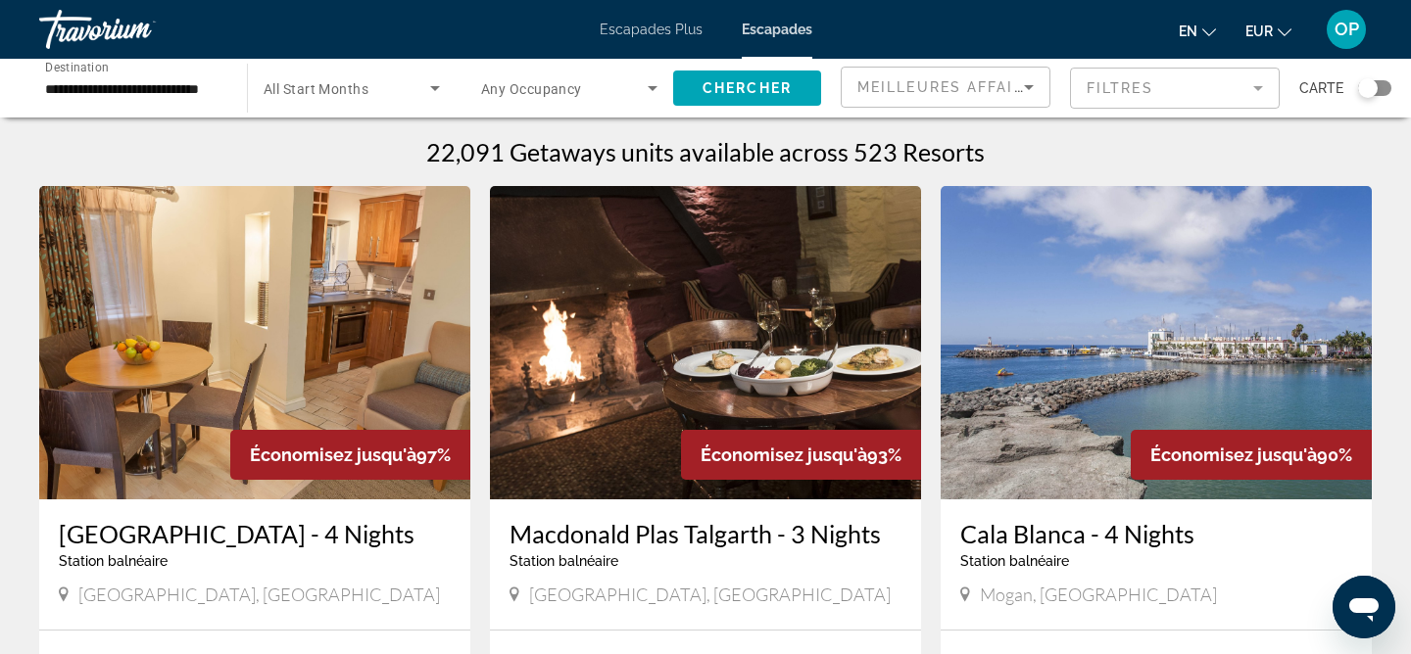
click at [425, 87] on icon "Search widget" at bounding box center [435, 88] width 24 height 24
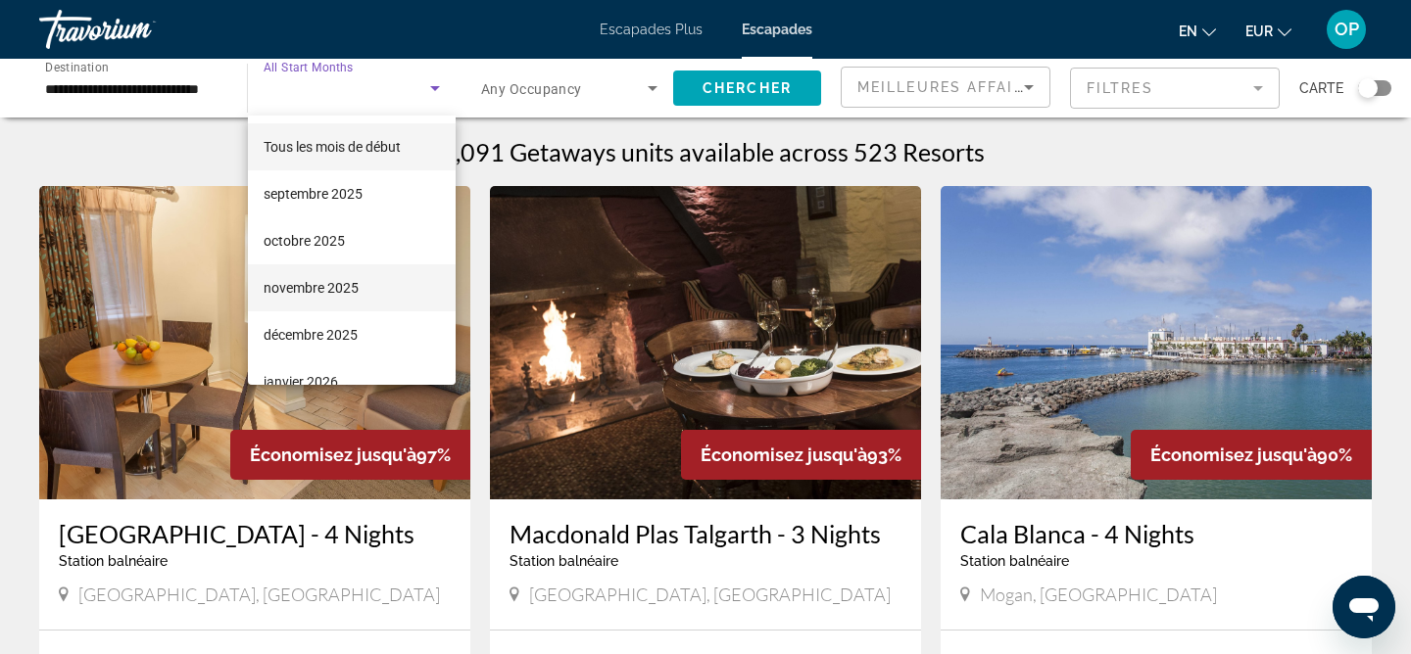
click at [356, 290] on font "novembre 2025" at bounding box center [311, 288] width 95 height 16
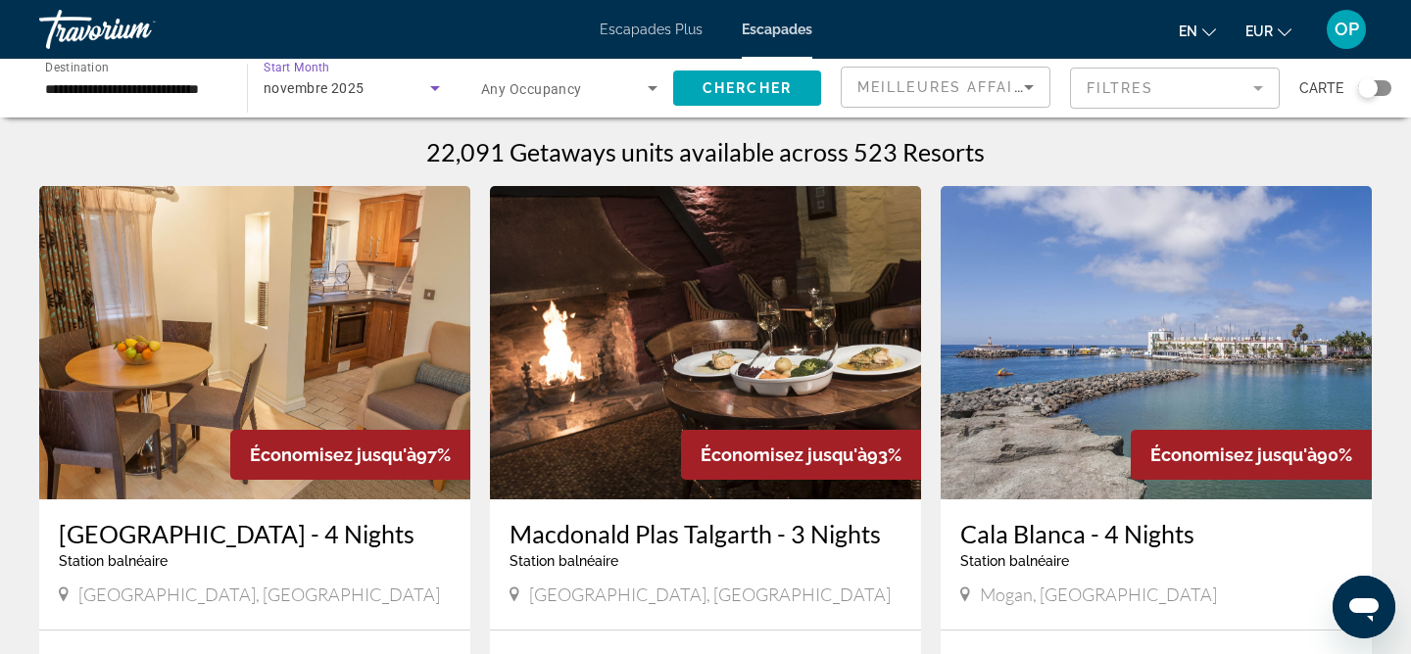
click at [652, 91] on icon "Search widget" at bounding box center [653, 88] width 24 height 24
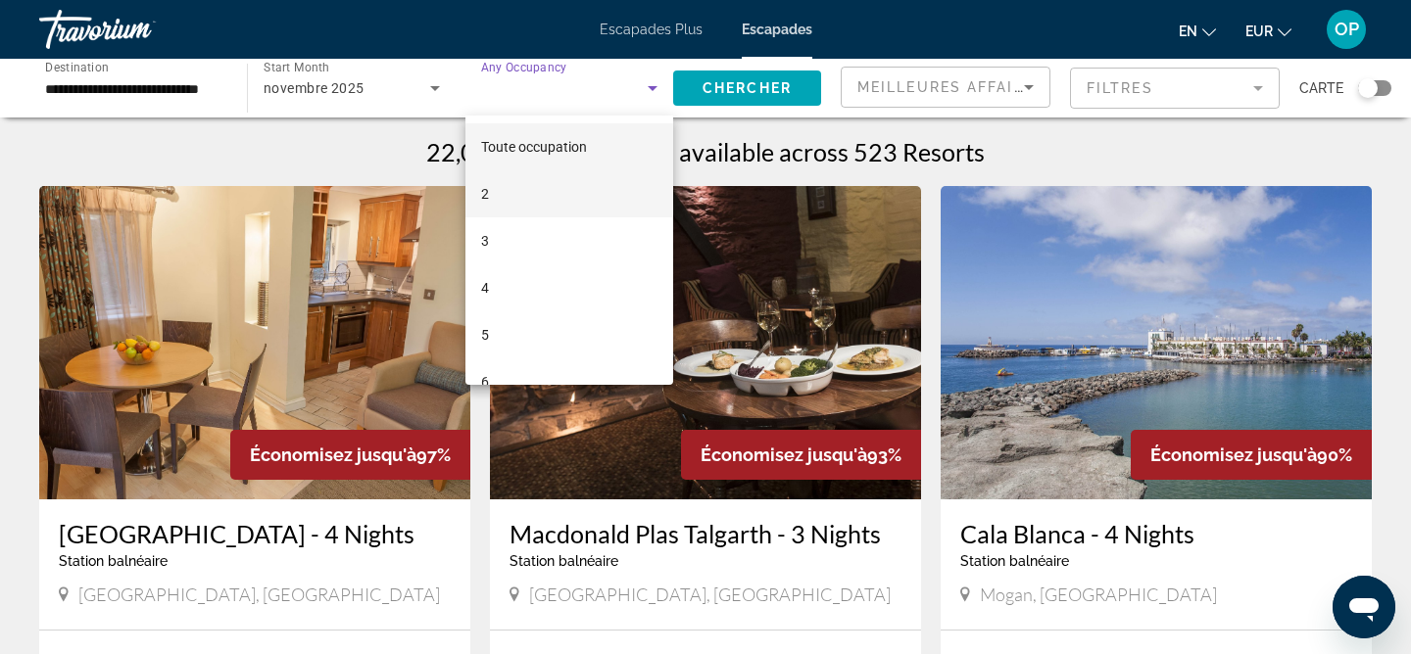
click at [566, 196] on mat-option "2" at bounding box center [569, 193] width 208 height 47
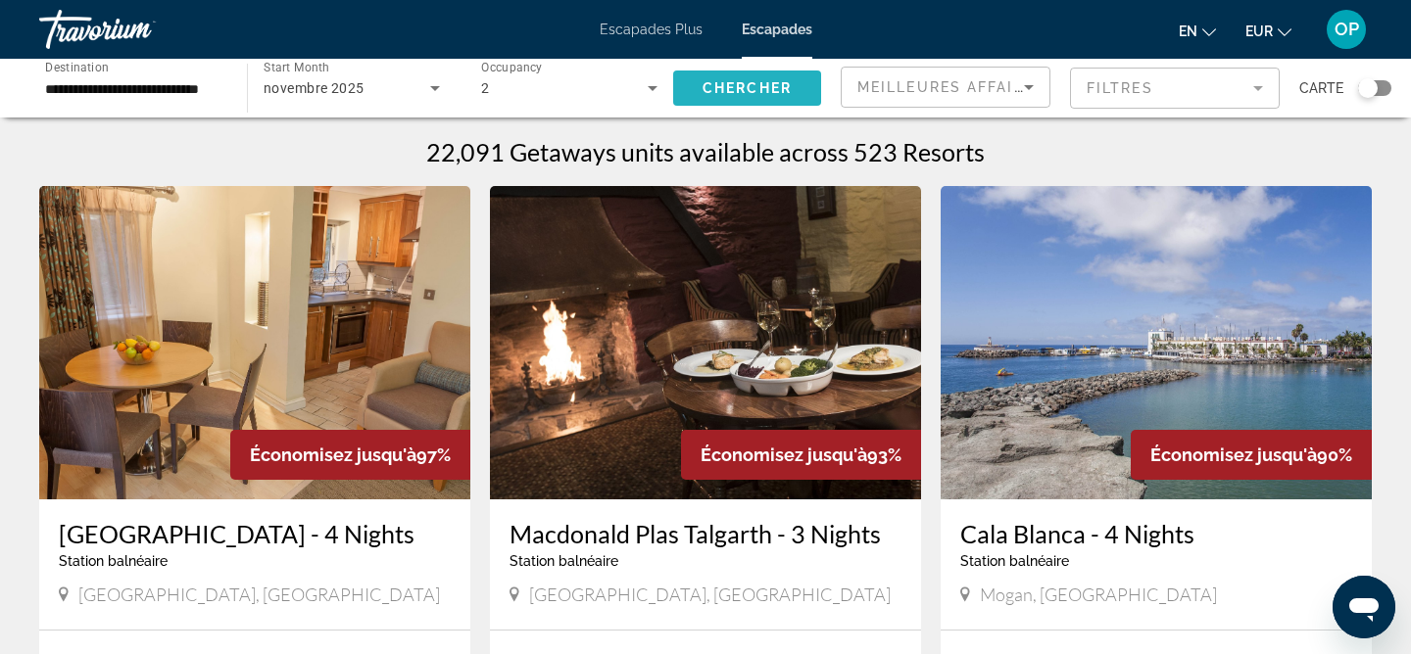
click at [776, 83] on span "Chercher" at bounding box center [746, 88] width 89 height 16
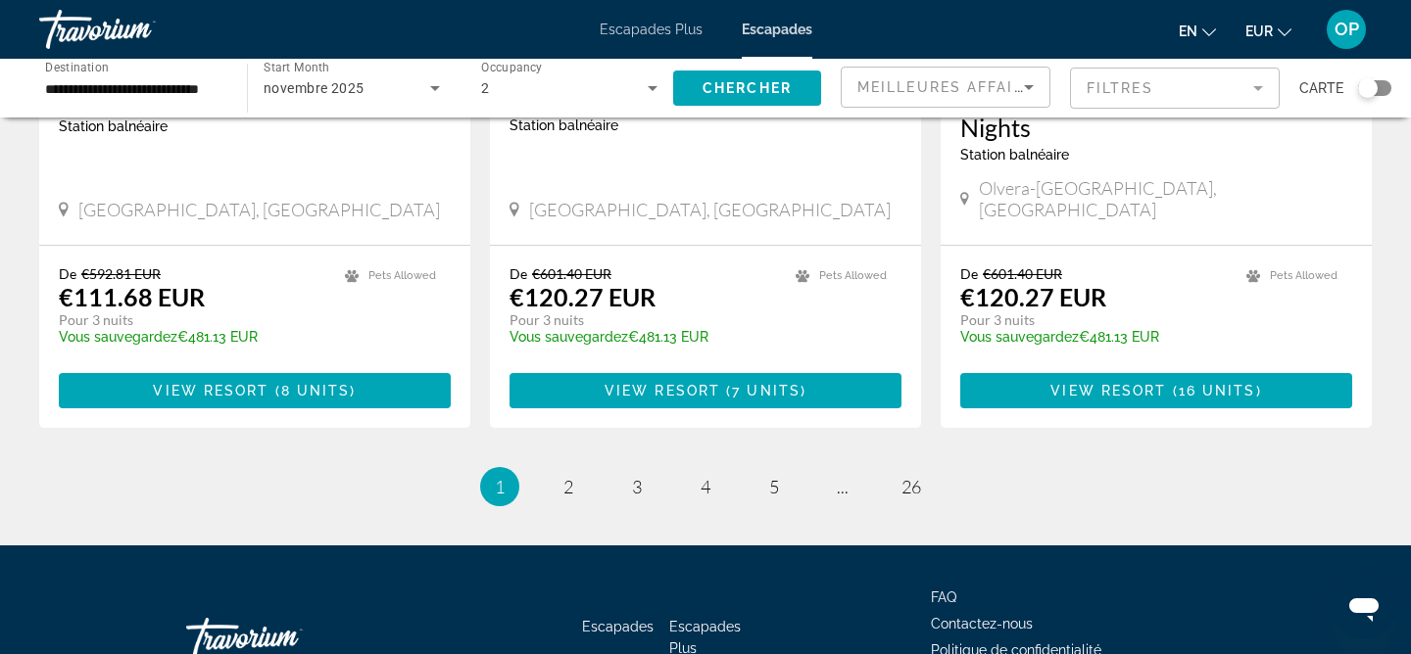
scroll to position [2519, 0]
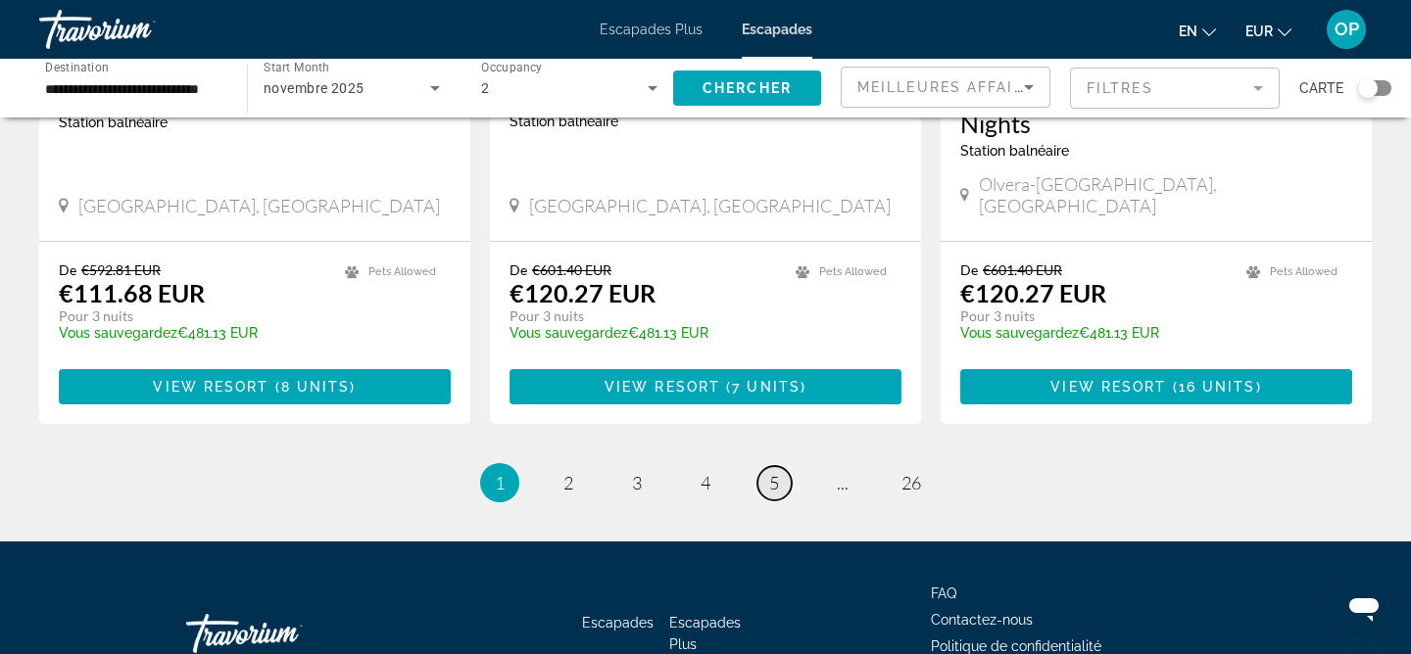
click at [786, 466] on link "page 5" at bounding box center [774, 483] width 34 height 34
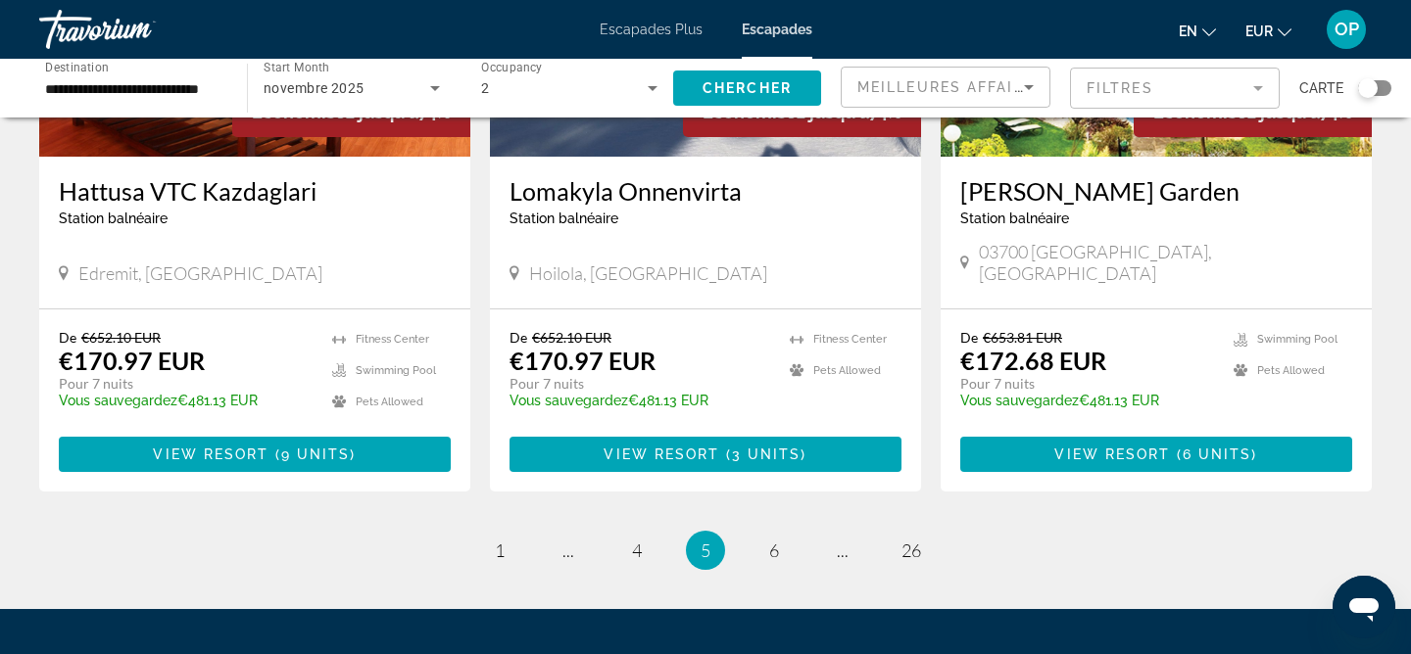
scroll to position [2346, 0]
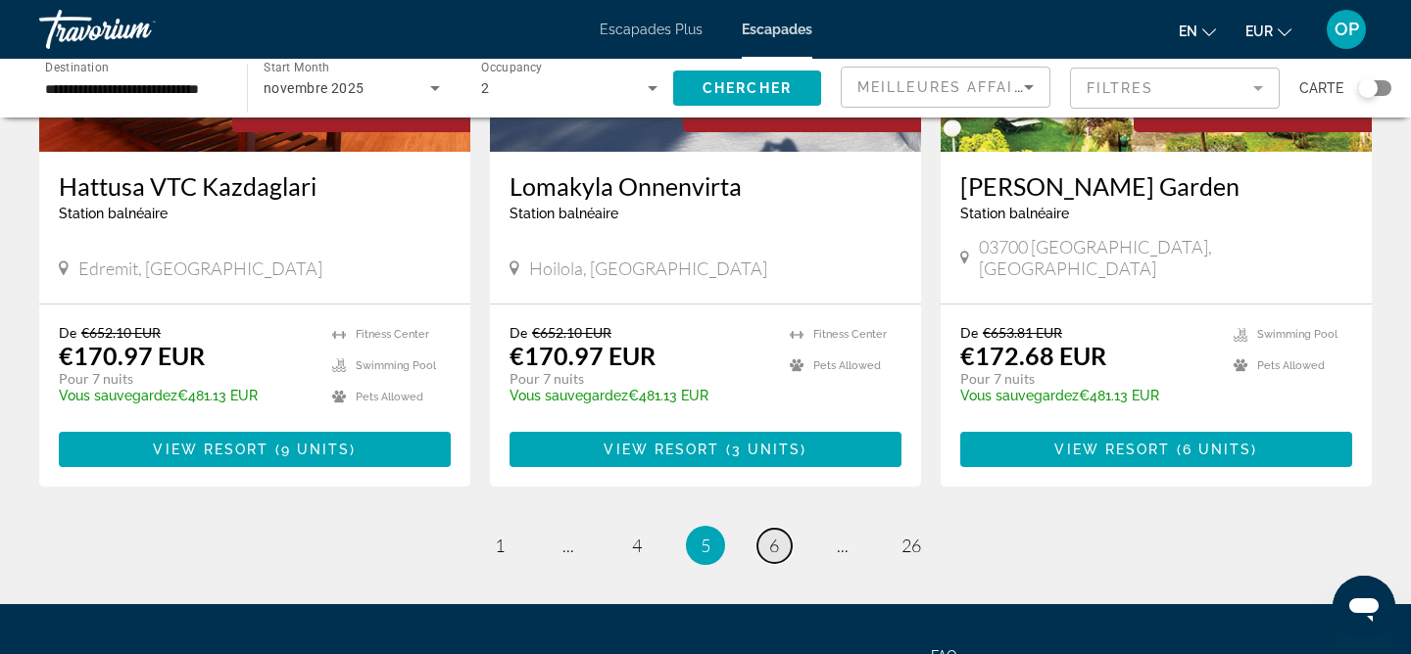
click at [762, 551] on link "page 6" at bounding box center [774, 546] width 34 height 34
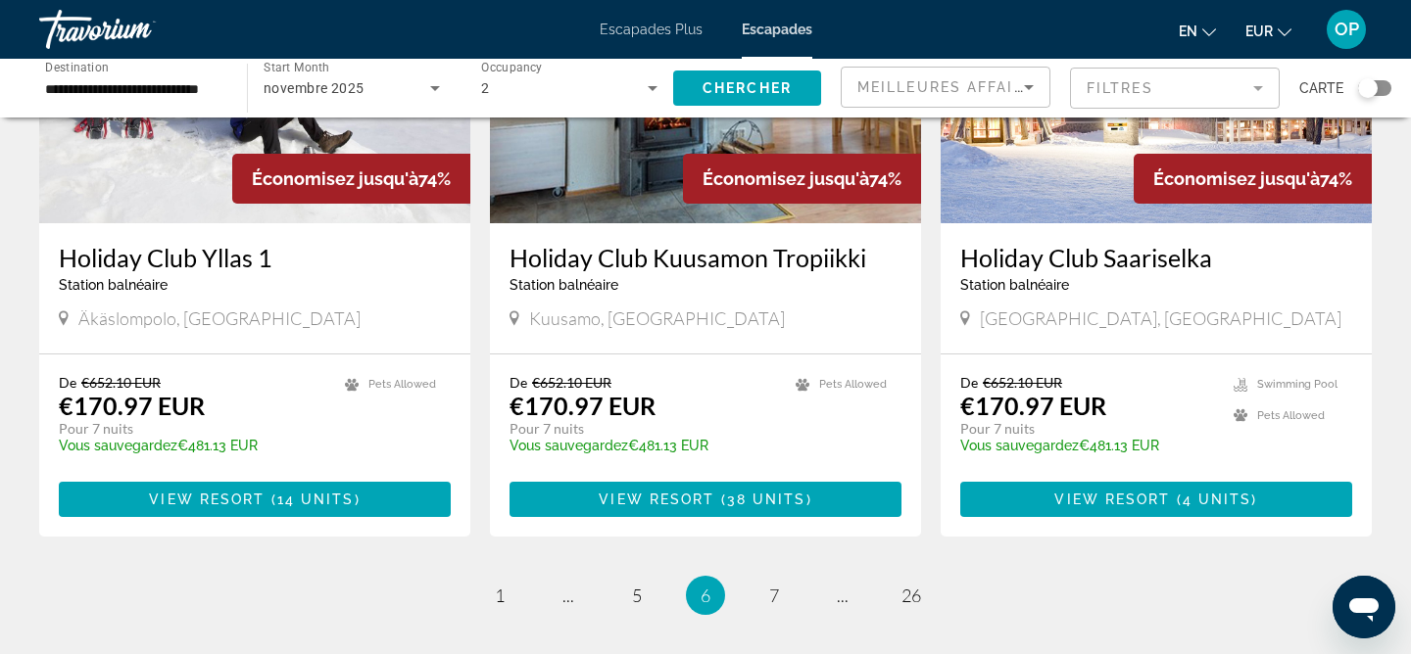
scroll to position [2334, 0]
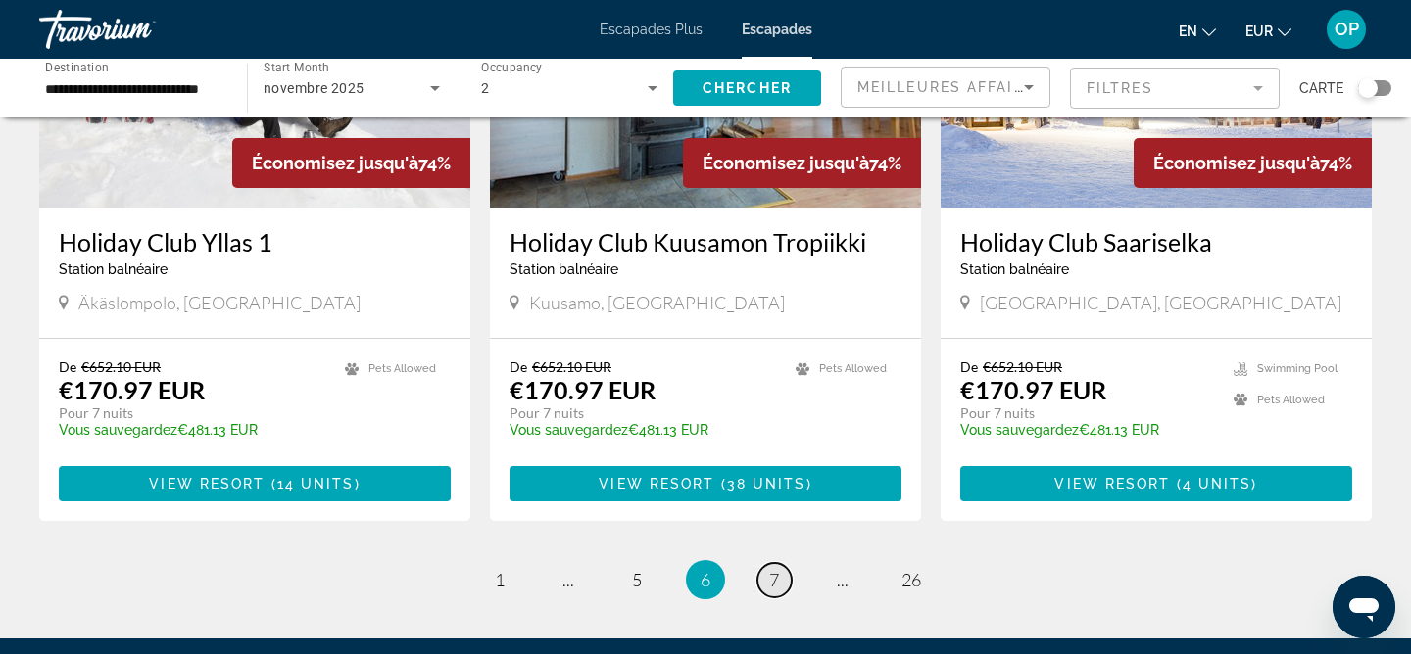
click at [765, 563] on link "page 7" at bounding box center [774, 580] width 34 height 34
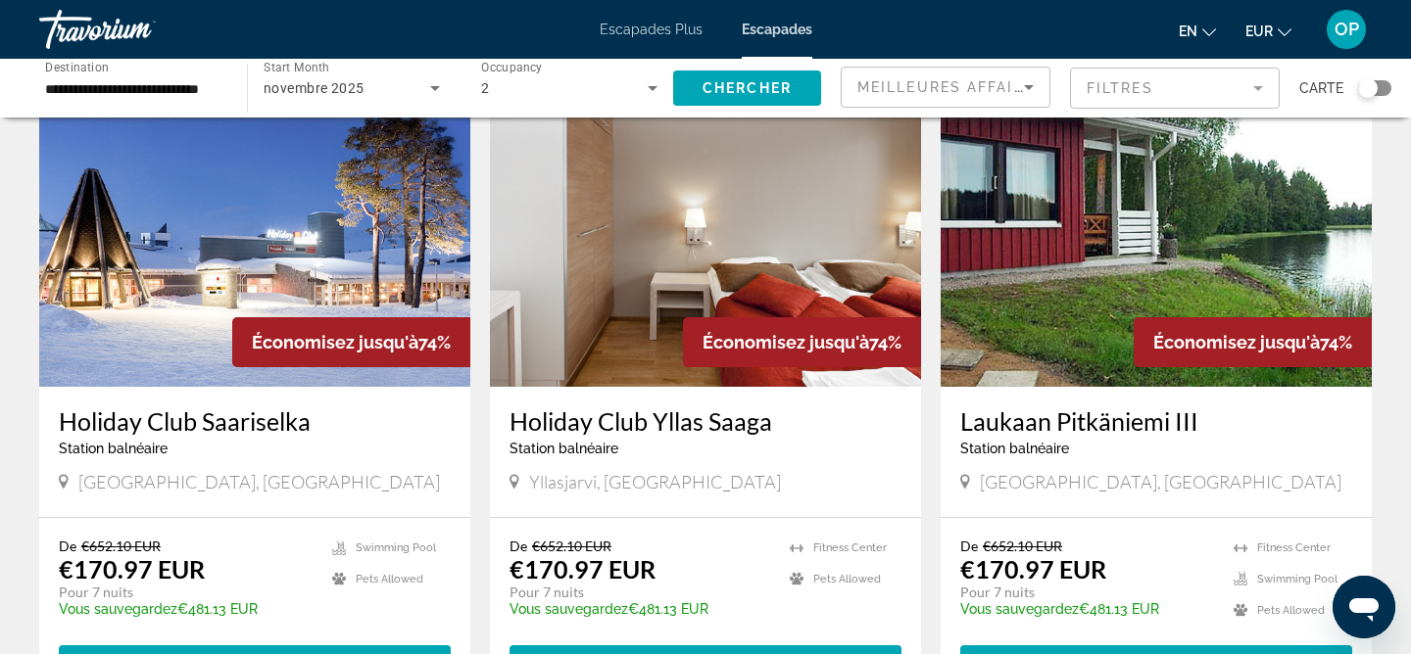
scroll to position [117, 0]
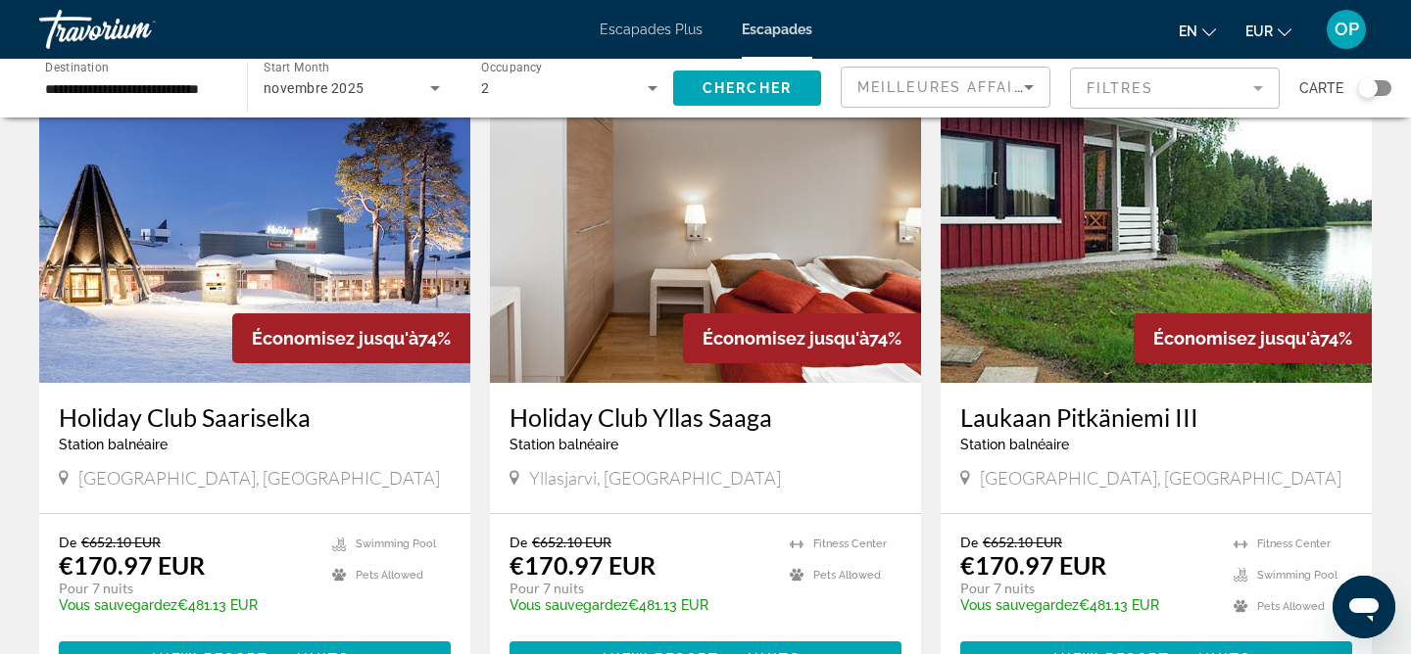
click at [145, 213] on img "Contenu principal" at bounding box center [254, 227] width 431 height 314
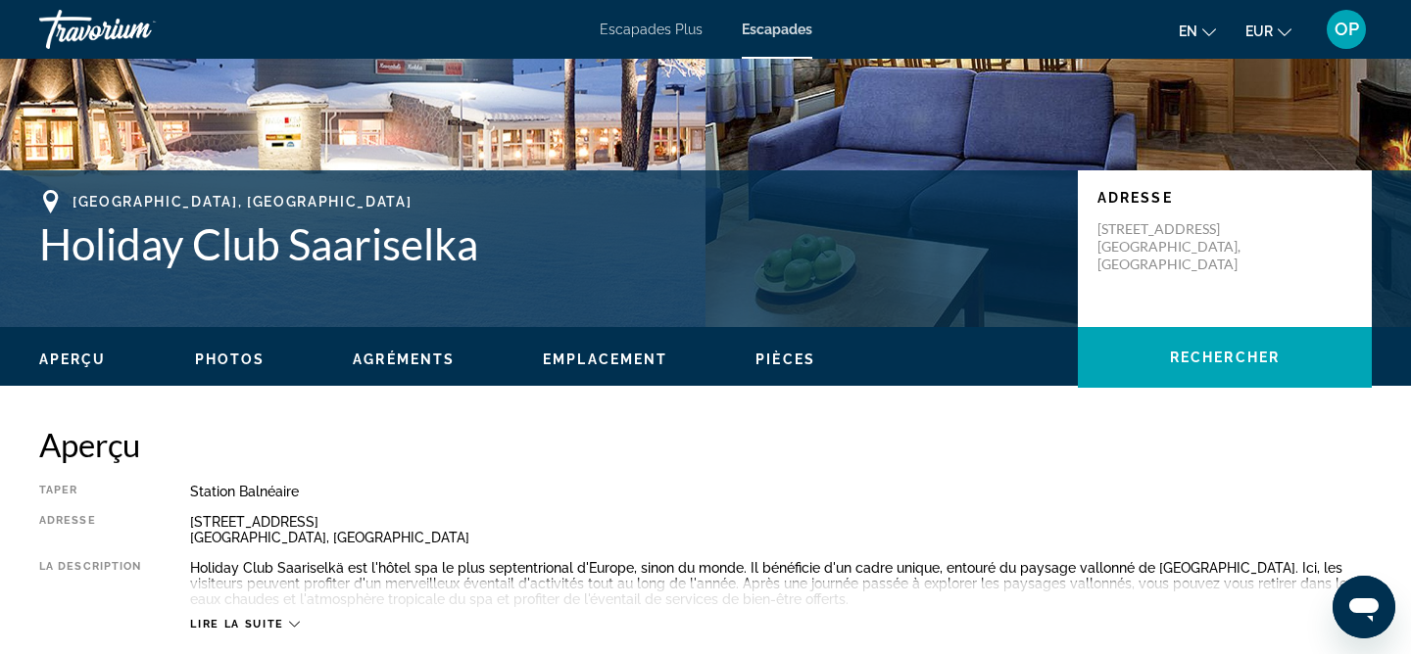
scroll to position [318, 0]
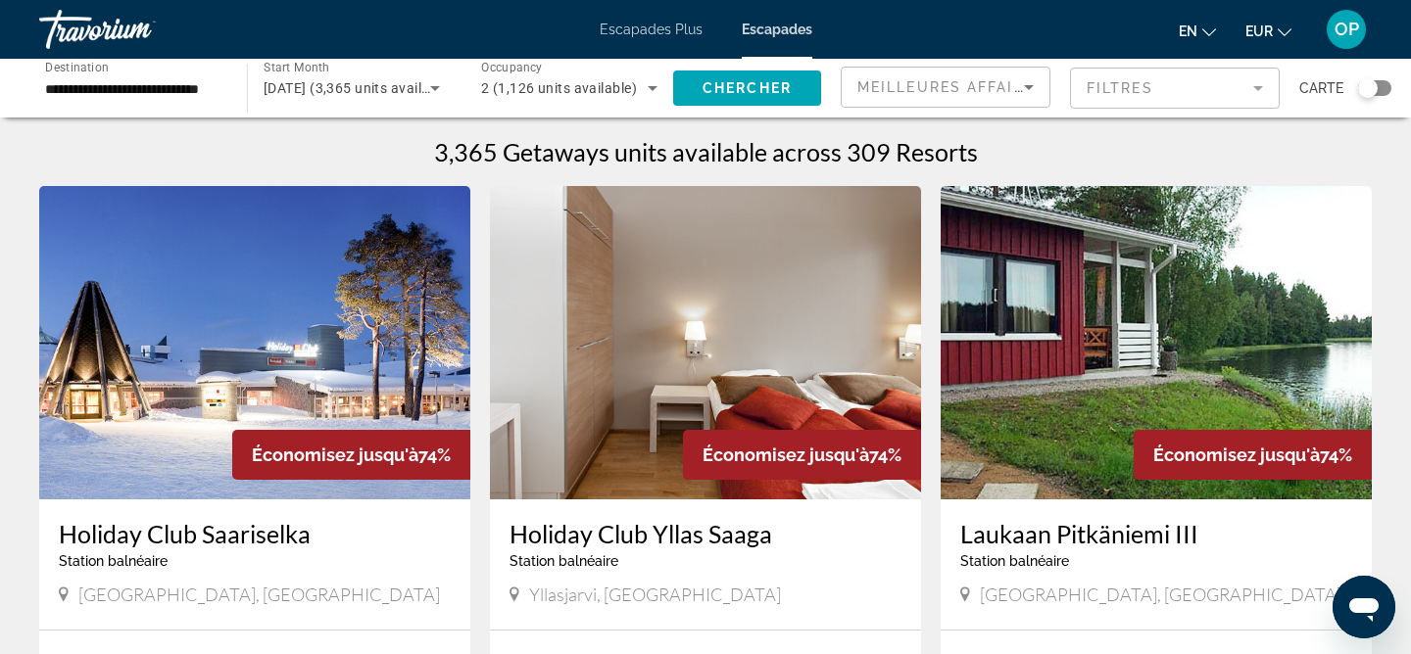
click at [727, 353] on img "Contenu principal" at bounding box center [705, 343] width 431 height 314
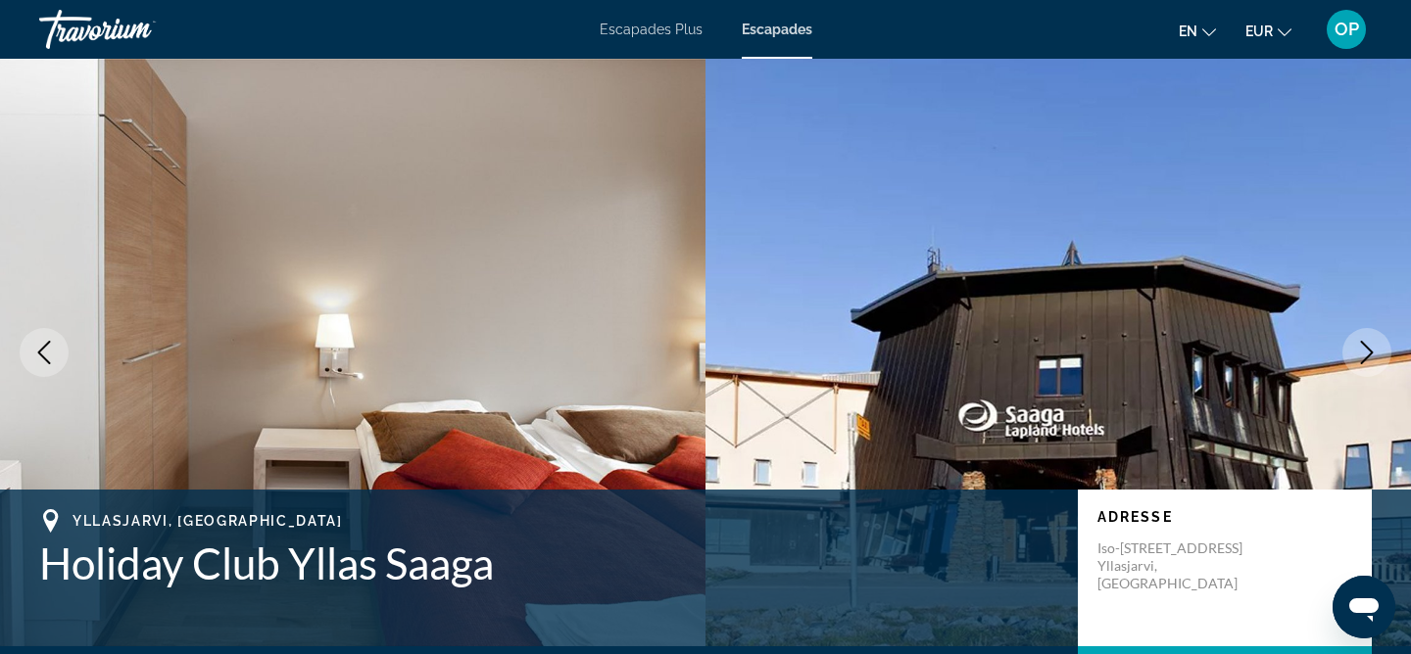
click at [1379, 353] on button "Next image" at bounding box center [1366, 352] width 49 height 49
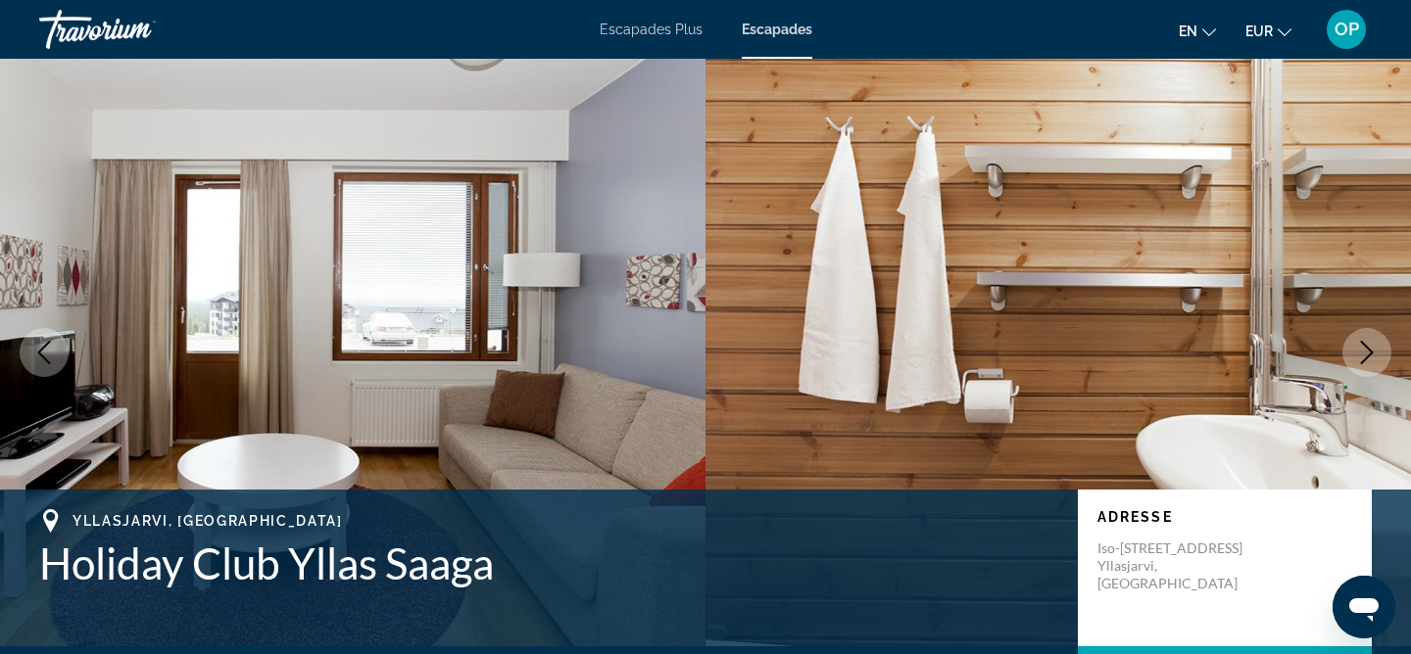
click at [1379, 355] on button "Next image" at bounding box center [1366, 352] width 49 height 49
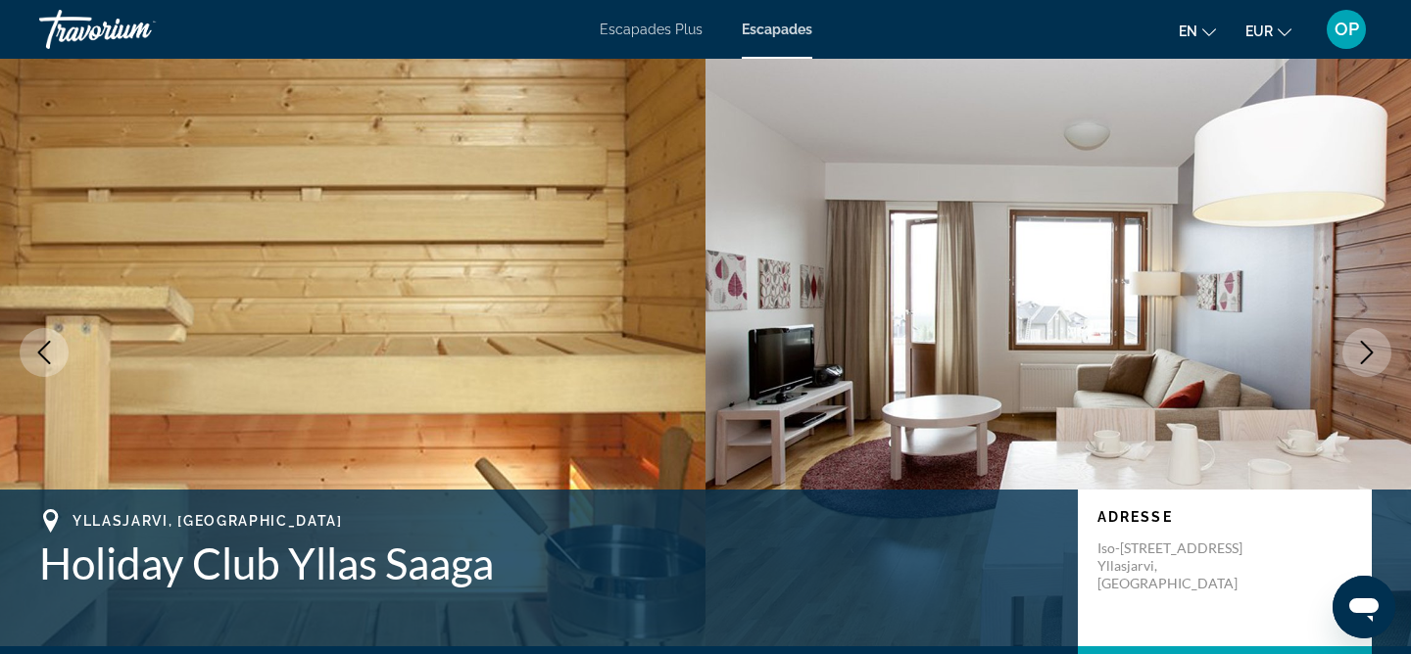
click at [1380, 353] on button "Next image" at bounding box center [1366, 352] width 49 height 49
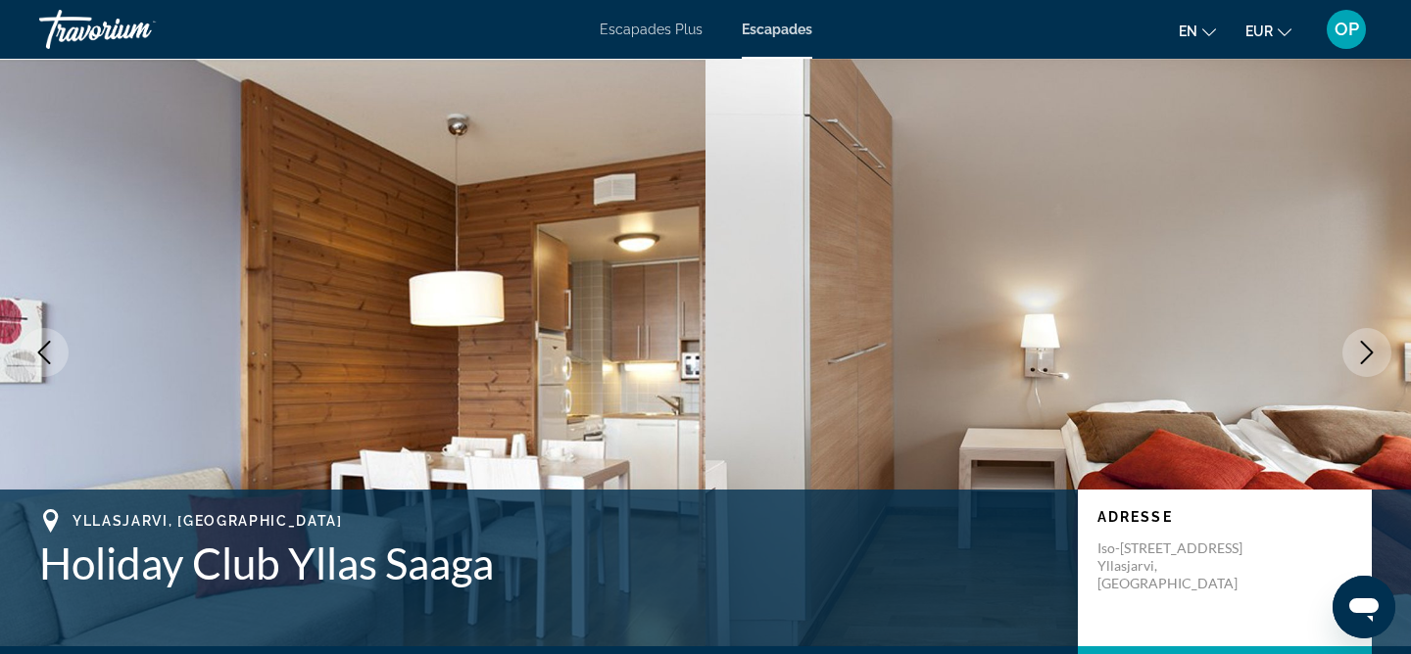
click at [1380, 357] on button "Next image" at bounding box center [1366, 352] width 49 height 49
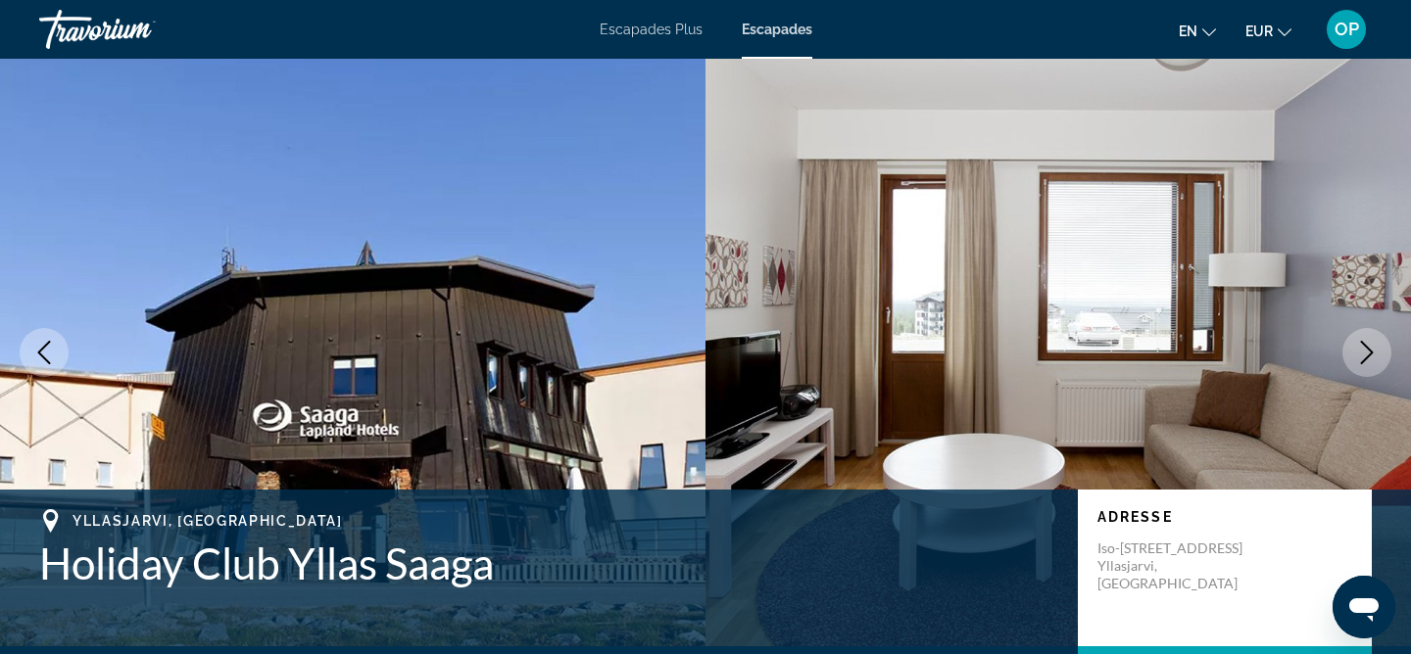
click at [1380, 357] on button "Next image" at bounding box center [1366, 352] width 49 height 49
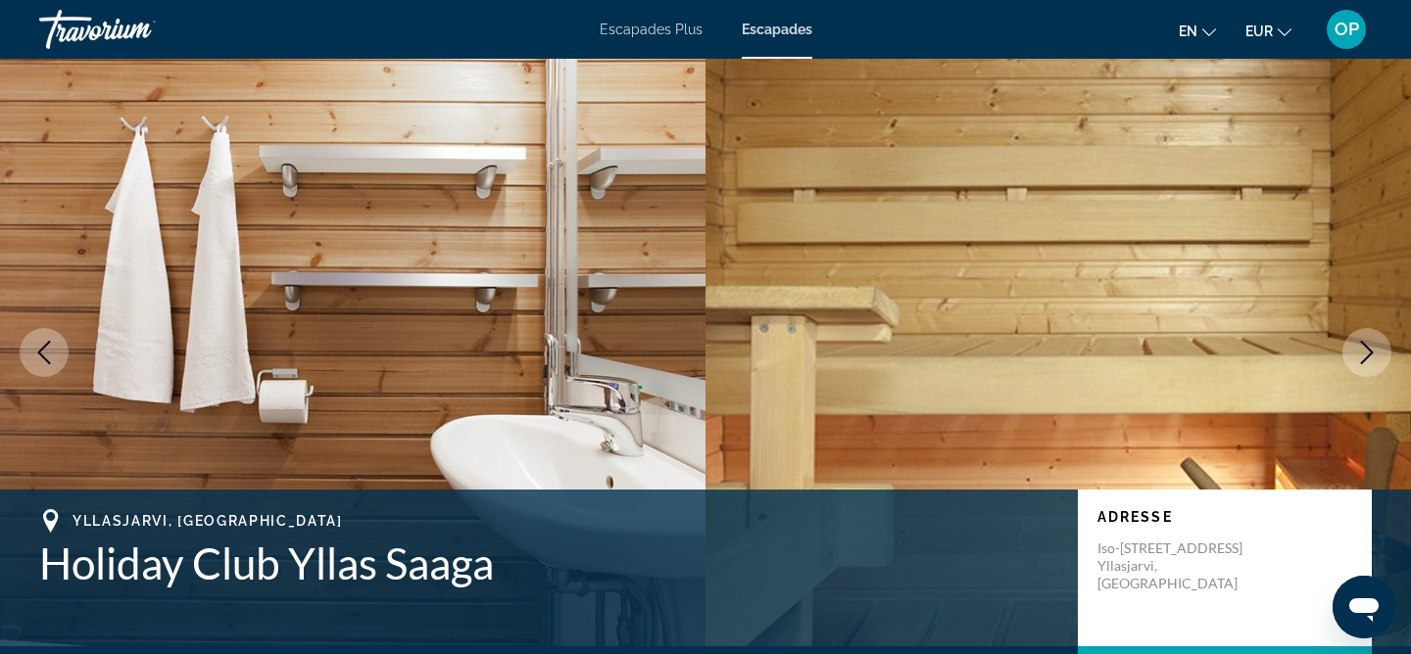
click at [1380, 357] on button "Next image" at bounding box center [1366, 352] width 49 height 49
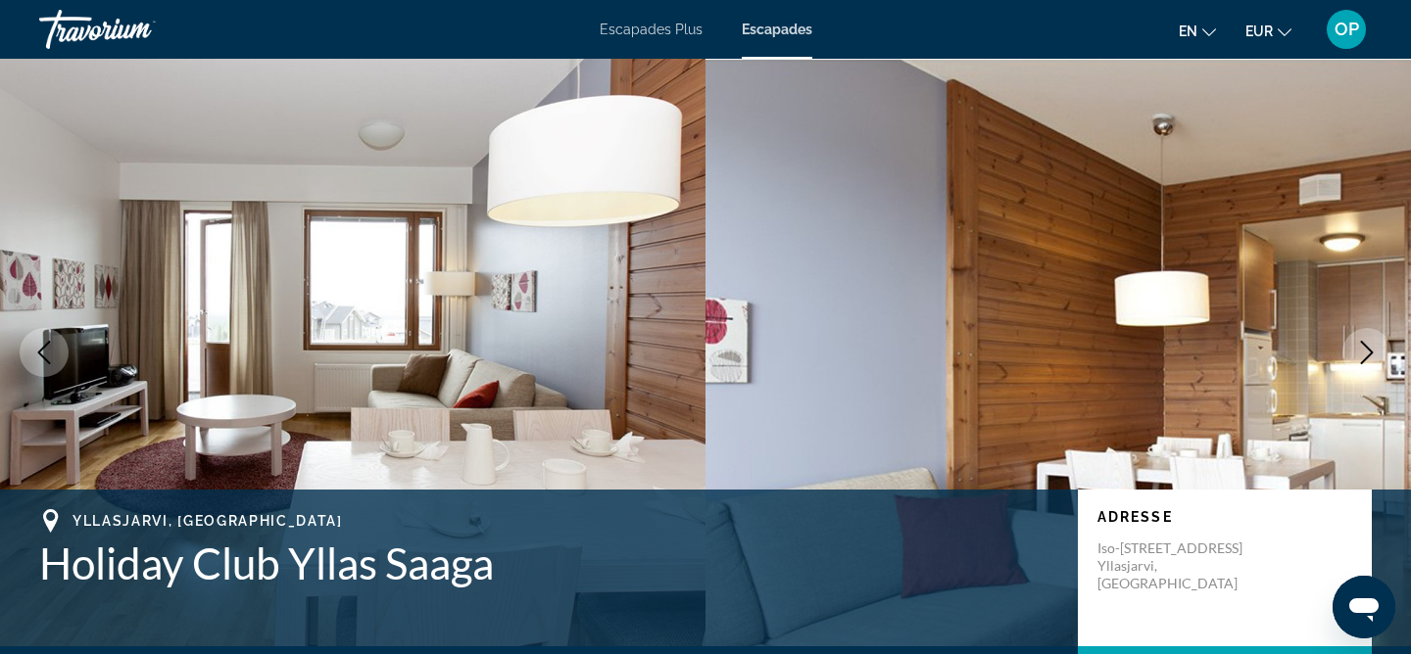
click at [1380, 358] on button "Next image" at bounding box center [1366, 352] width 49 height 49
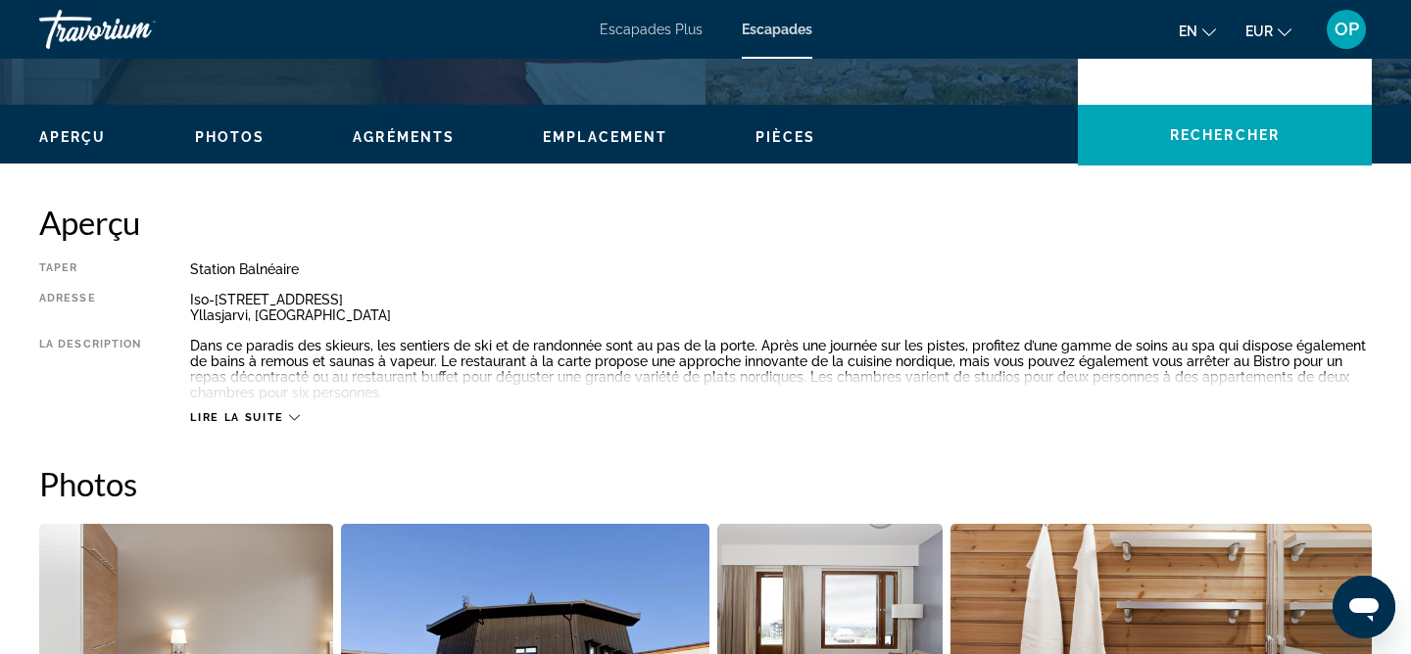
scroll to position [545, 0]
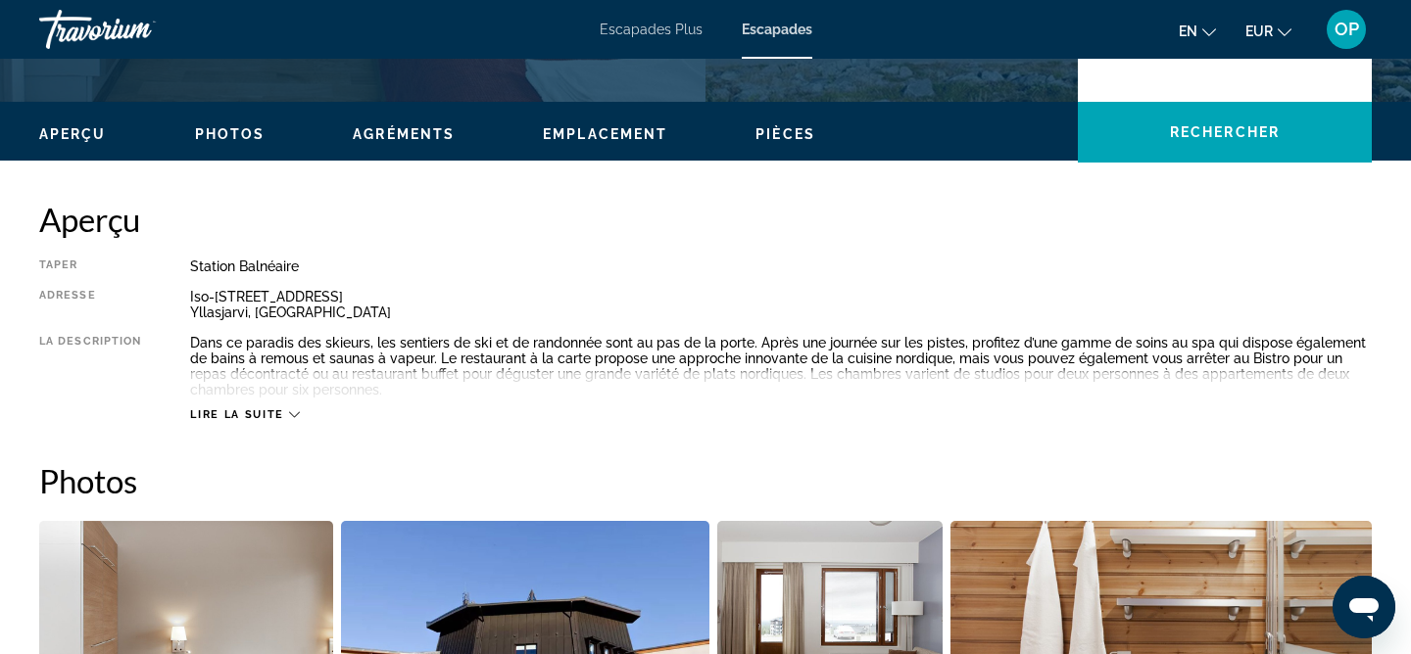
click at [289, 410] on icon "Contenu principal" at bounding box center [294, 415] width 11 height 11
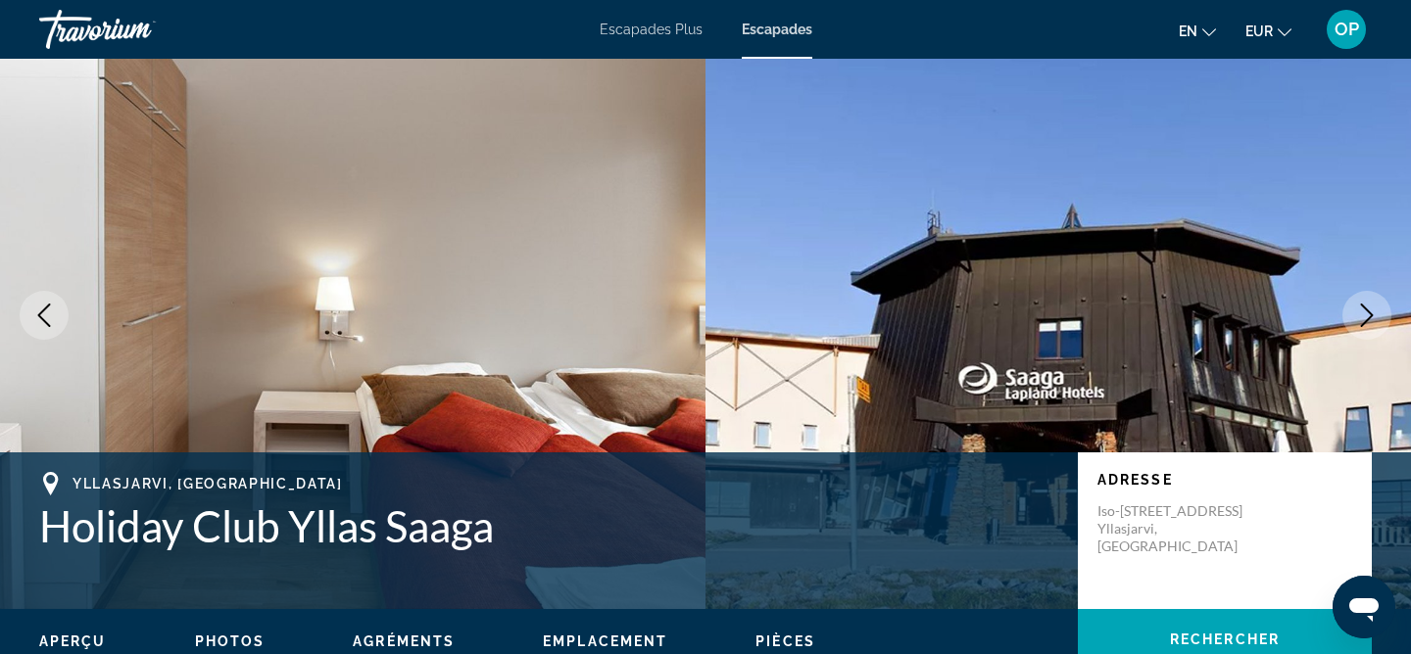
scroll to position [0, 0]
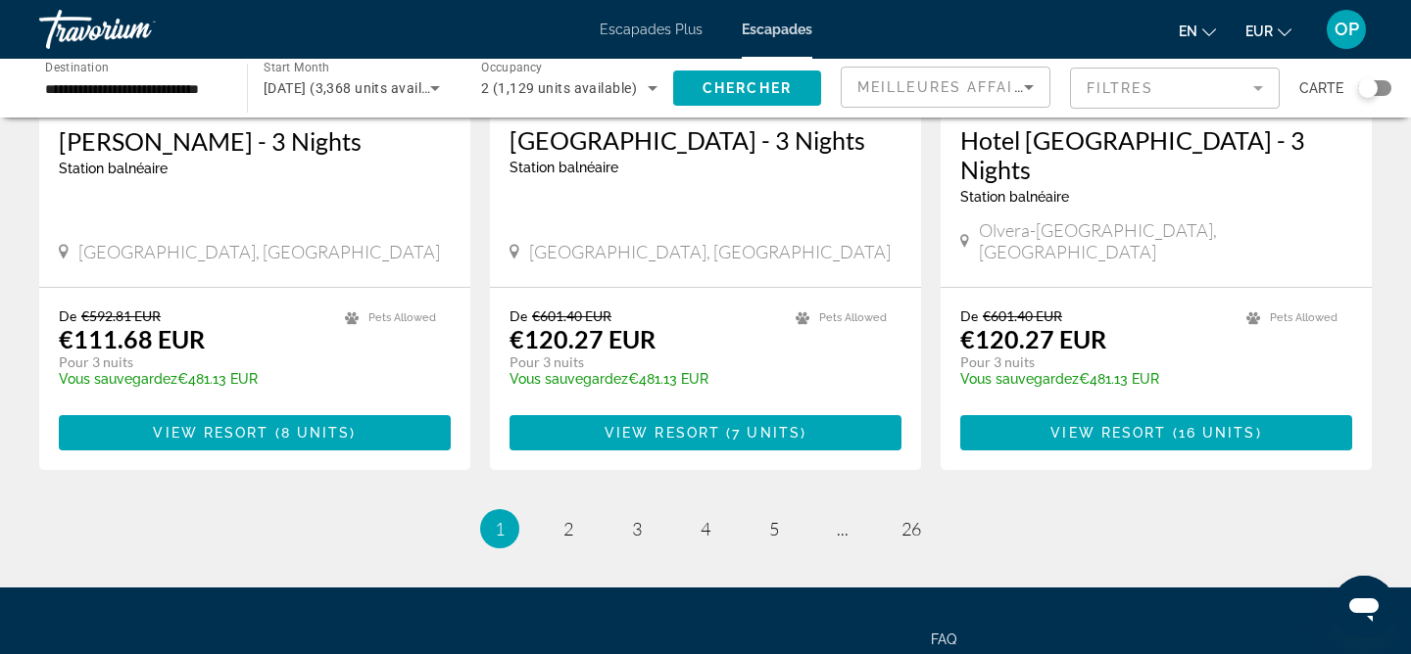
scroll to position [2476, 0]
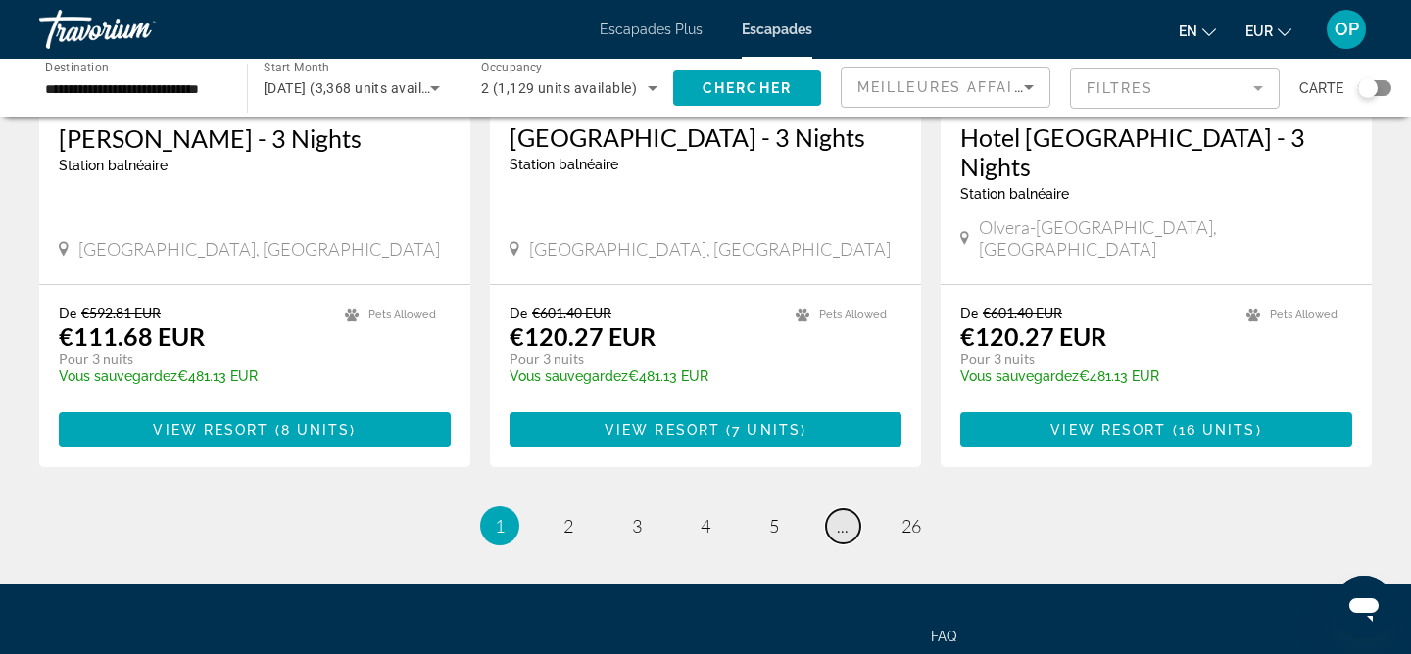
click at [852, 509] on link "page ..." at bounding box center [843, 526] width 34 height 34
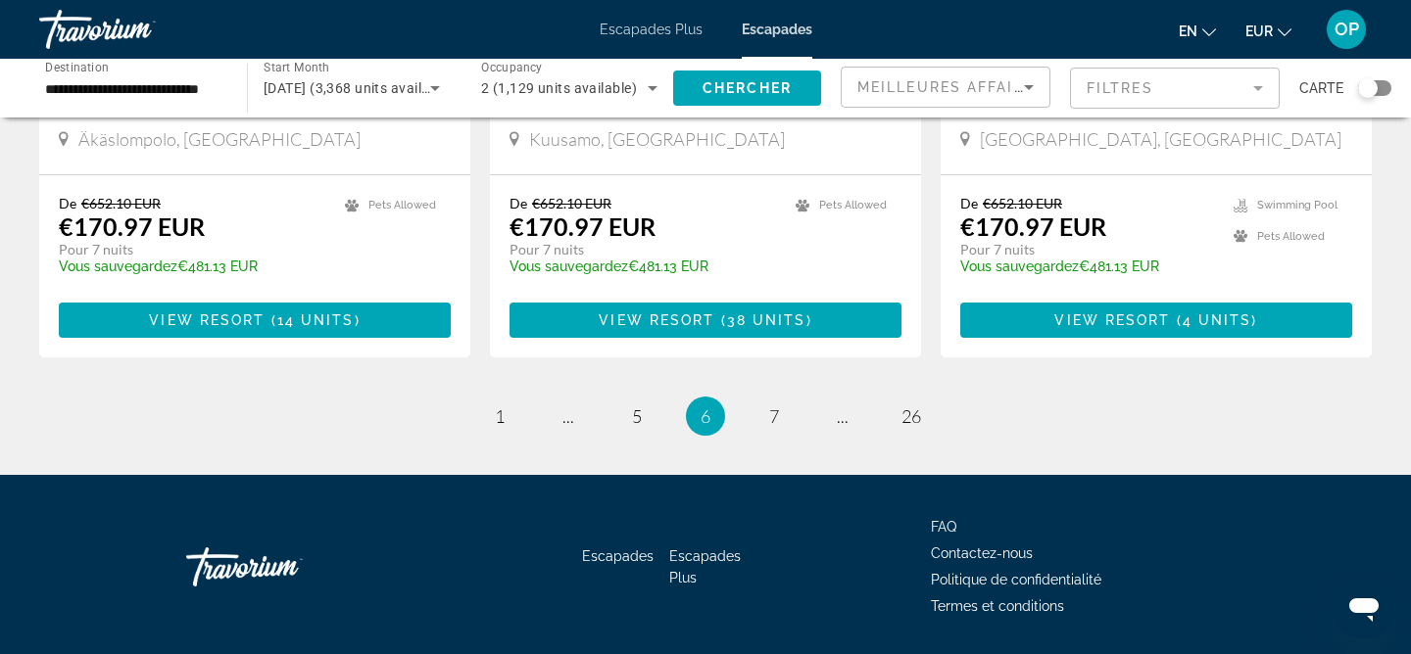
scroll to position [2505, 0]
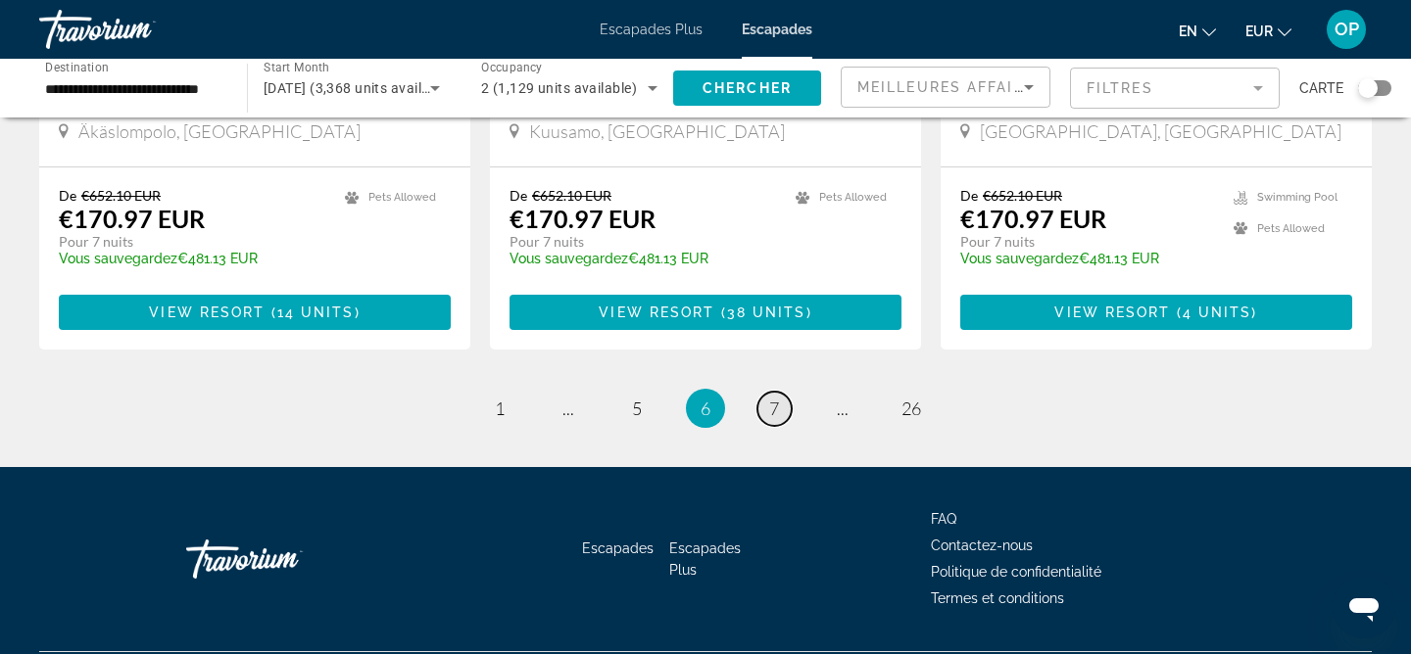
click at [782, 392] on link "page 7" at bounding box center [774, 409] width 34 height 34
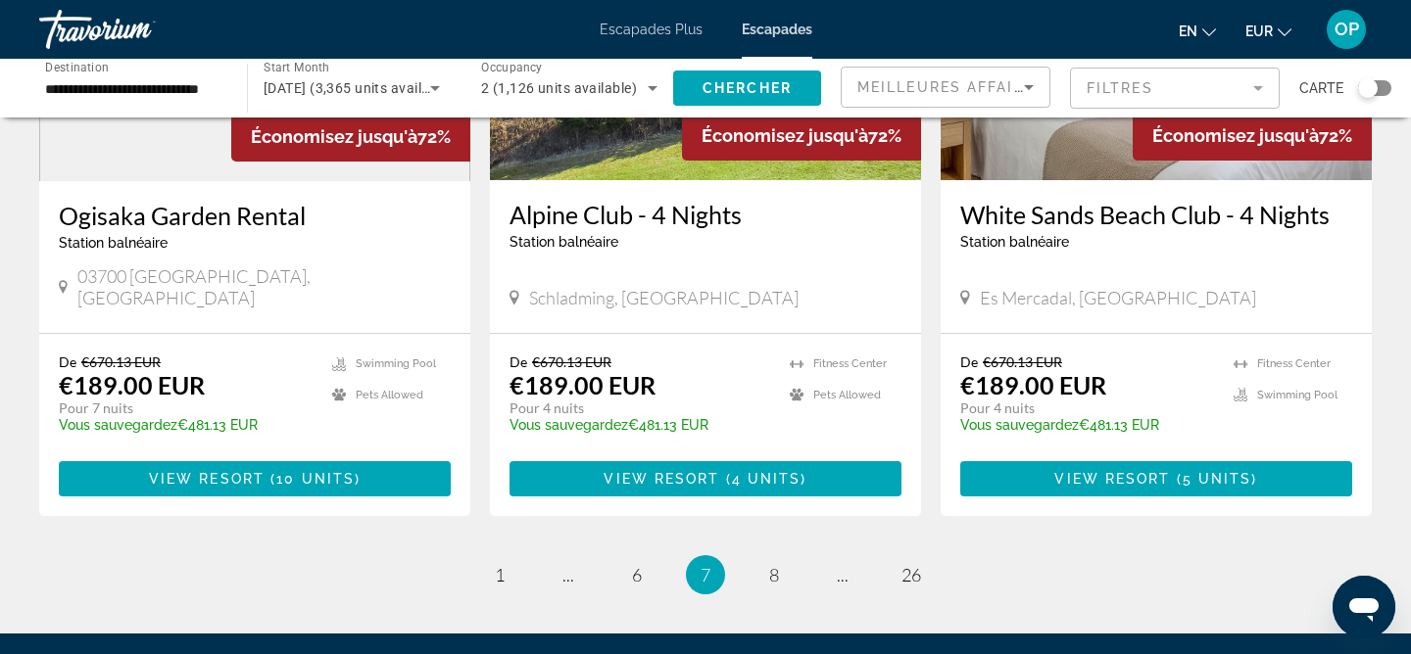
scroll to position [2395, 0]
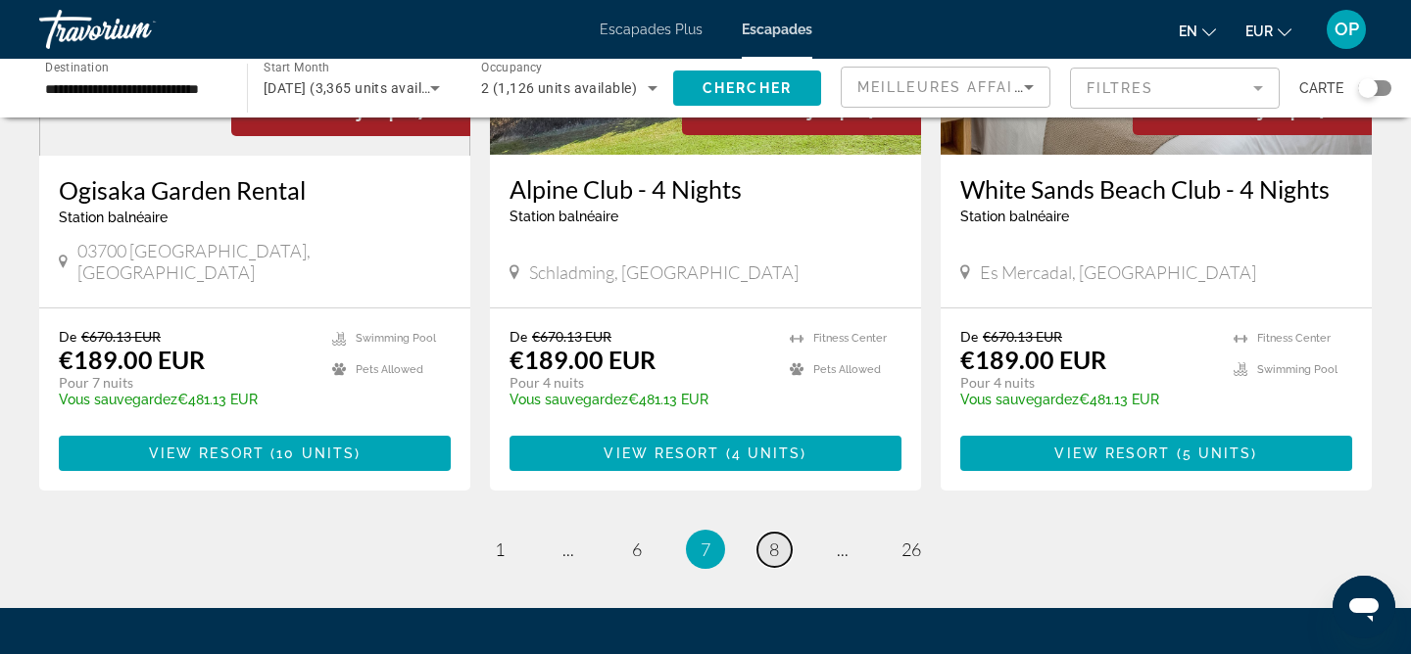
click at [777, 539] on span "8" at bounding box center [774, 550] width 10 height 22
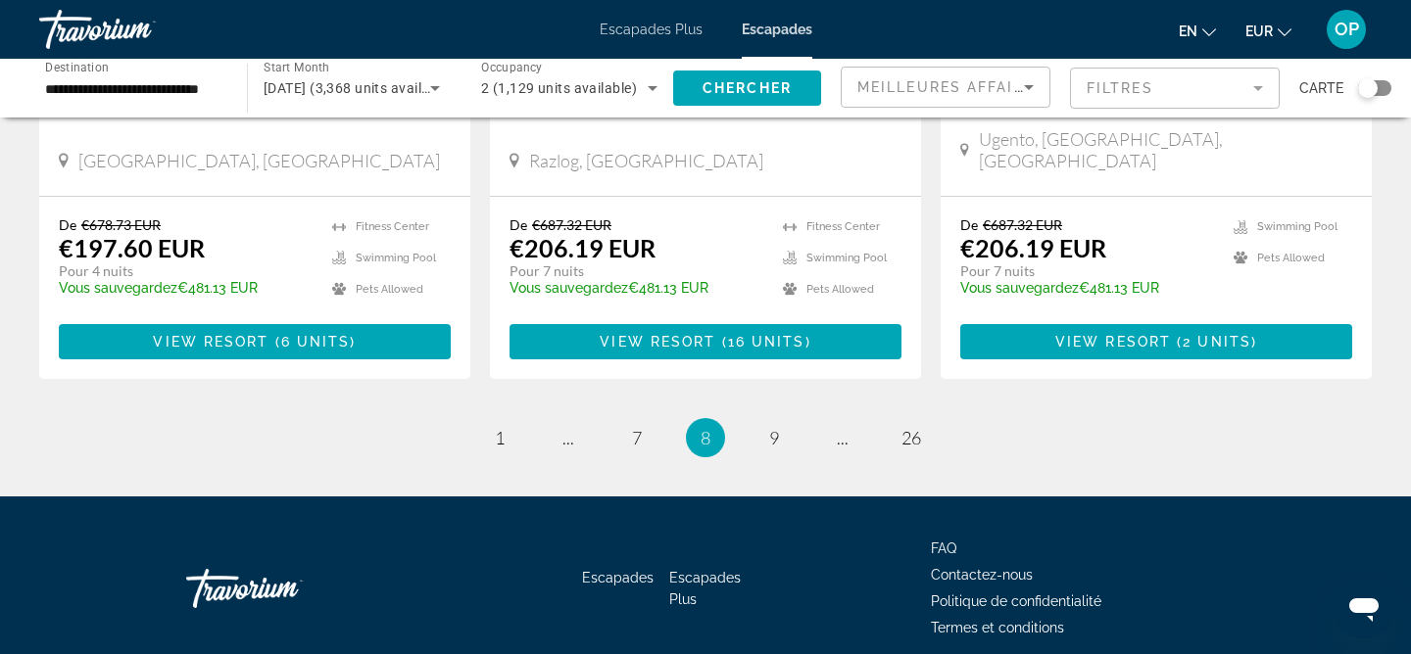
scroll to position [2494, 0]
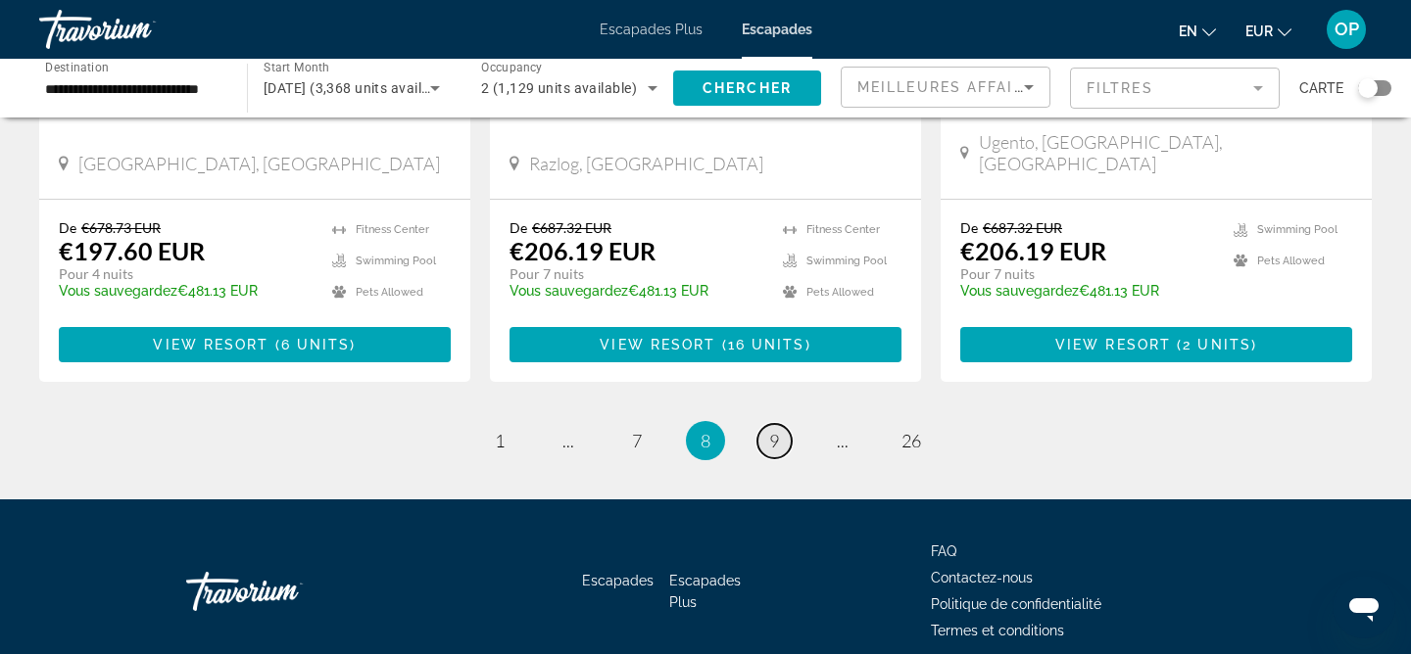
click at [778, 430] on span "9" at bounding box center [774, 441] width 10 height 22
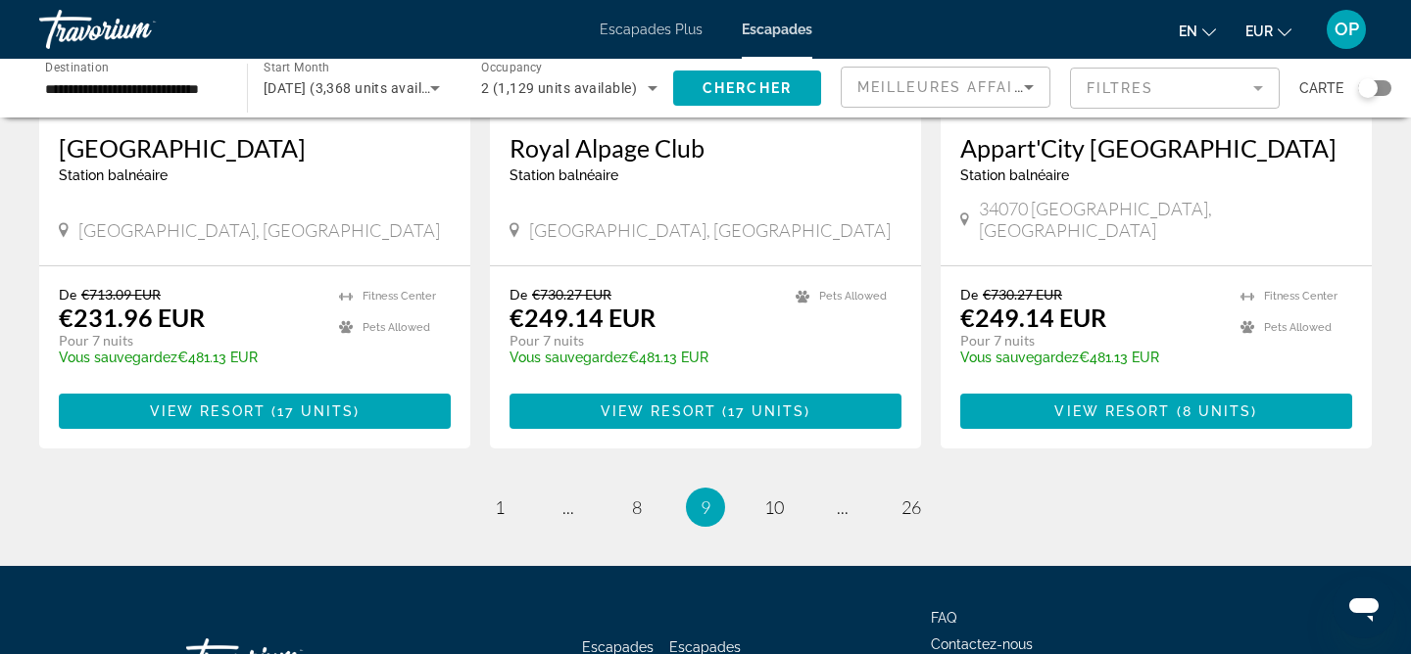
scroll to position [2456, 0]
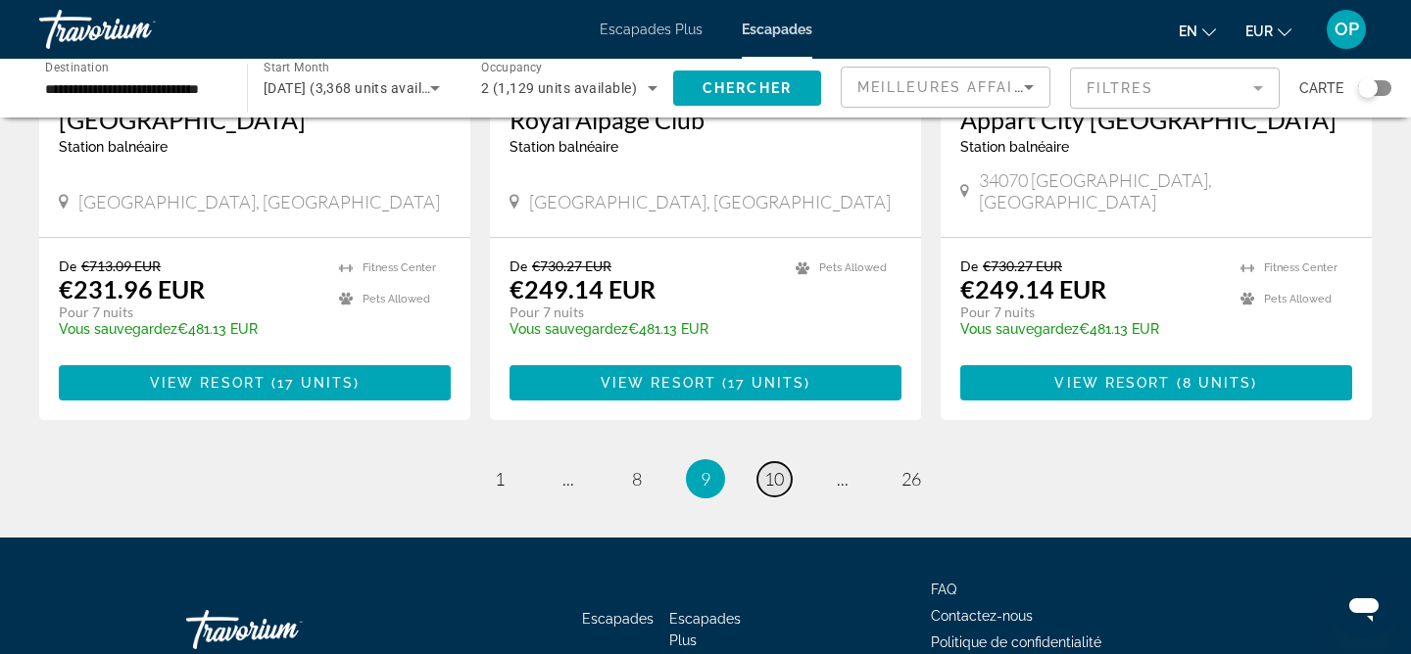
click at [771, 468] on span "10" at bounding box center [774, 479] width 20 height 22
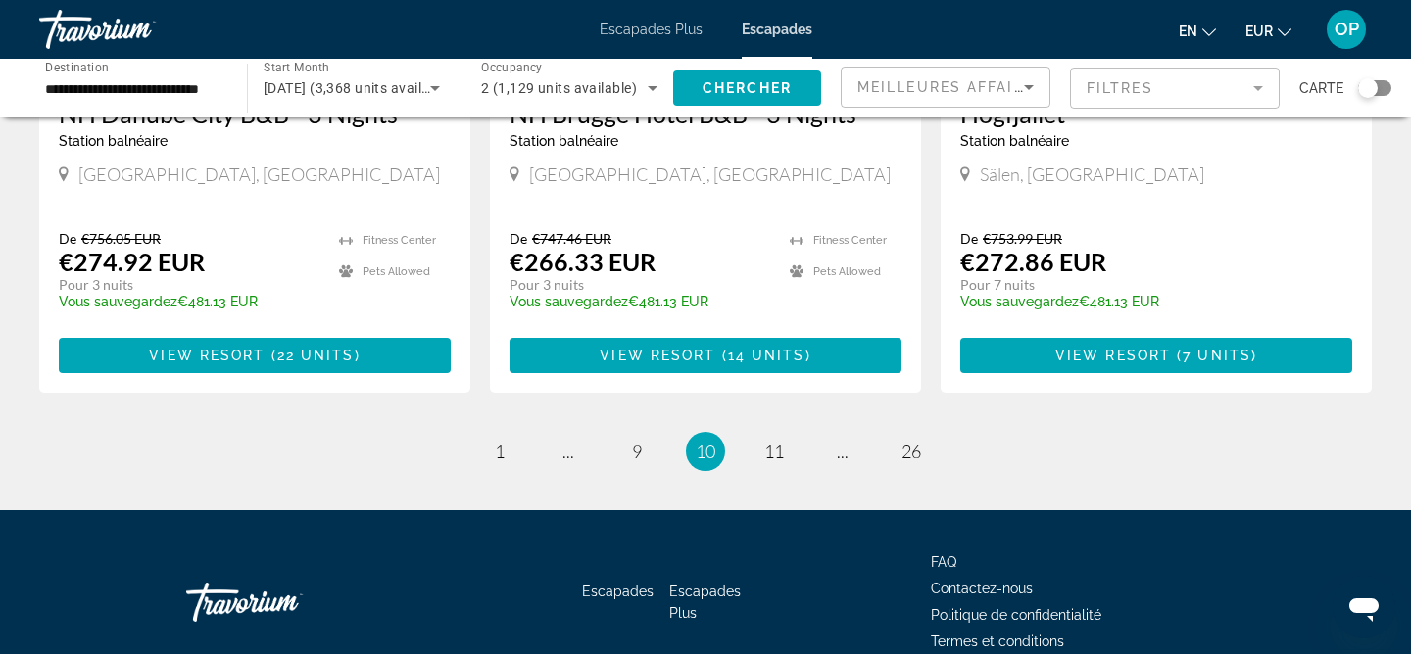
scroll to position [2519, 0]
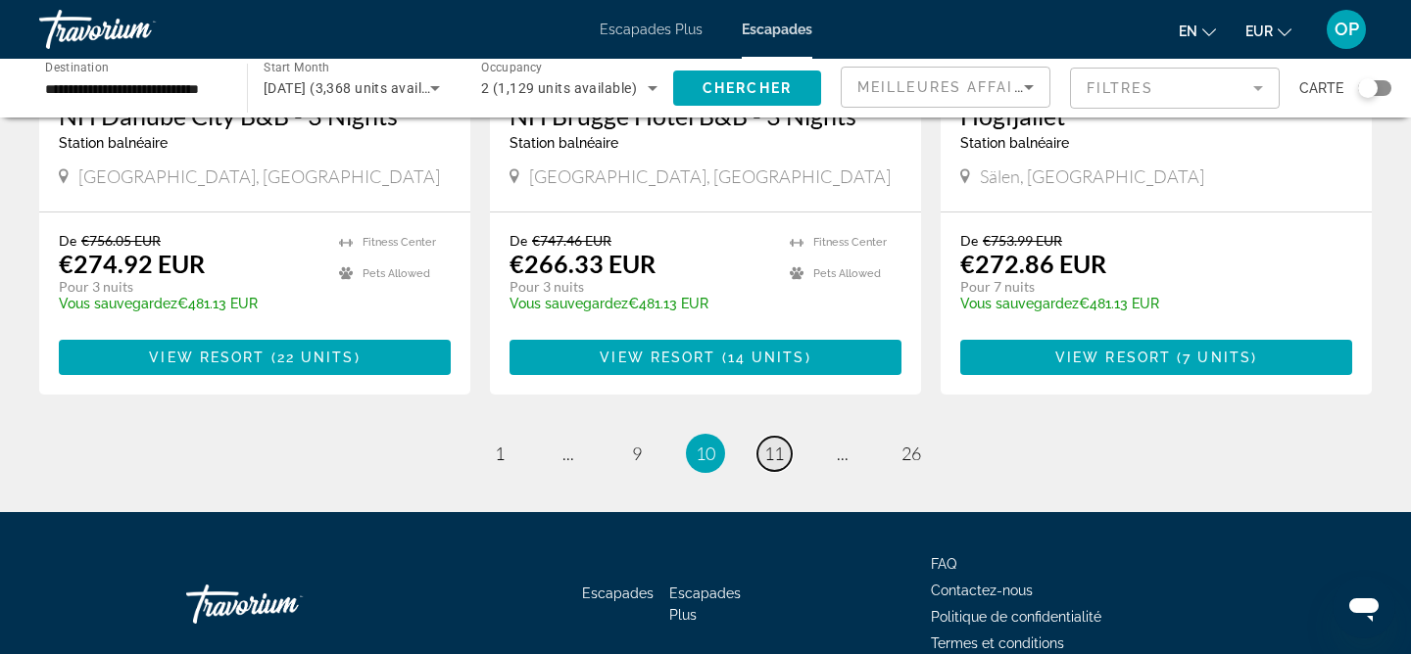
click at [782, 443] on span "11" at bounding box center [774, 454] width 20 height 22
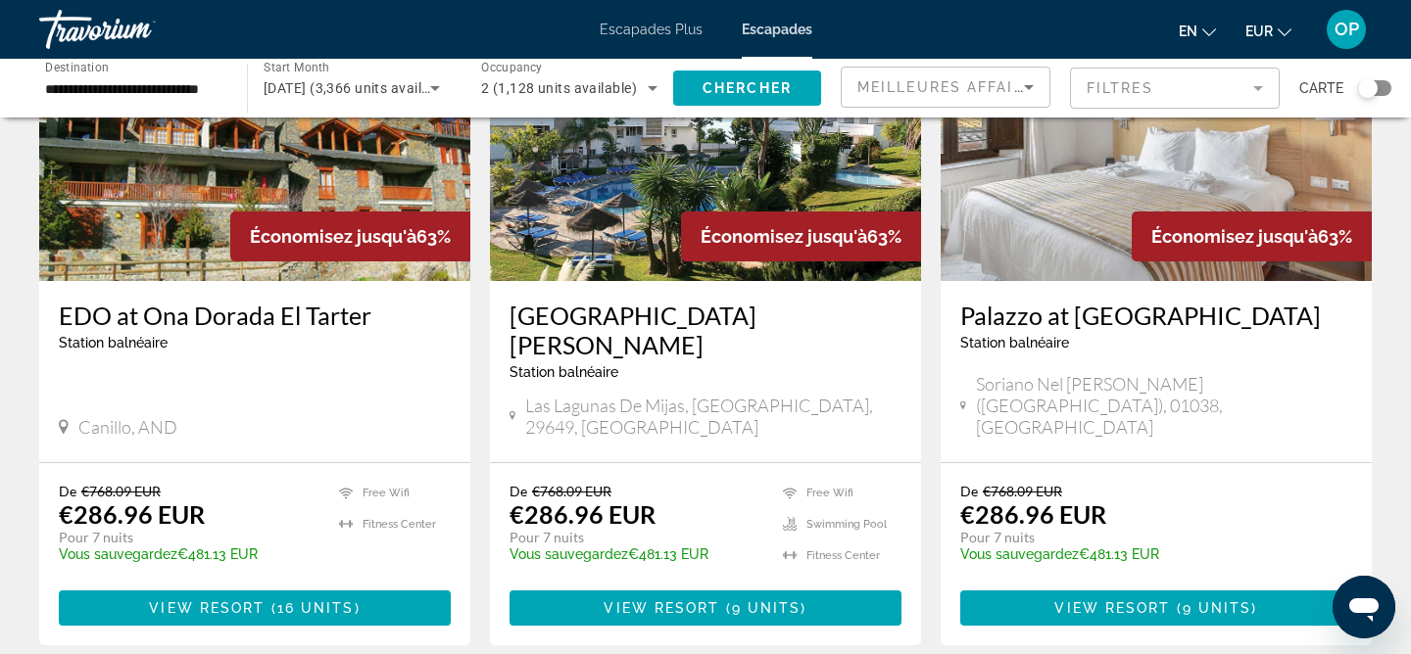
scroll to position [2398, 0]
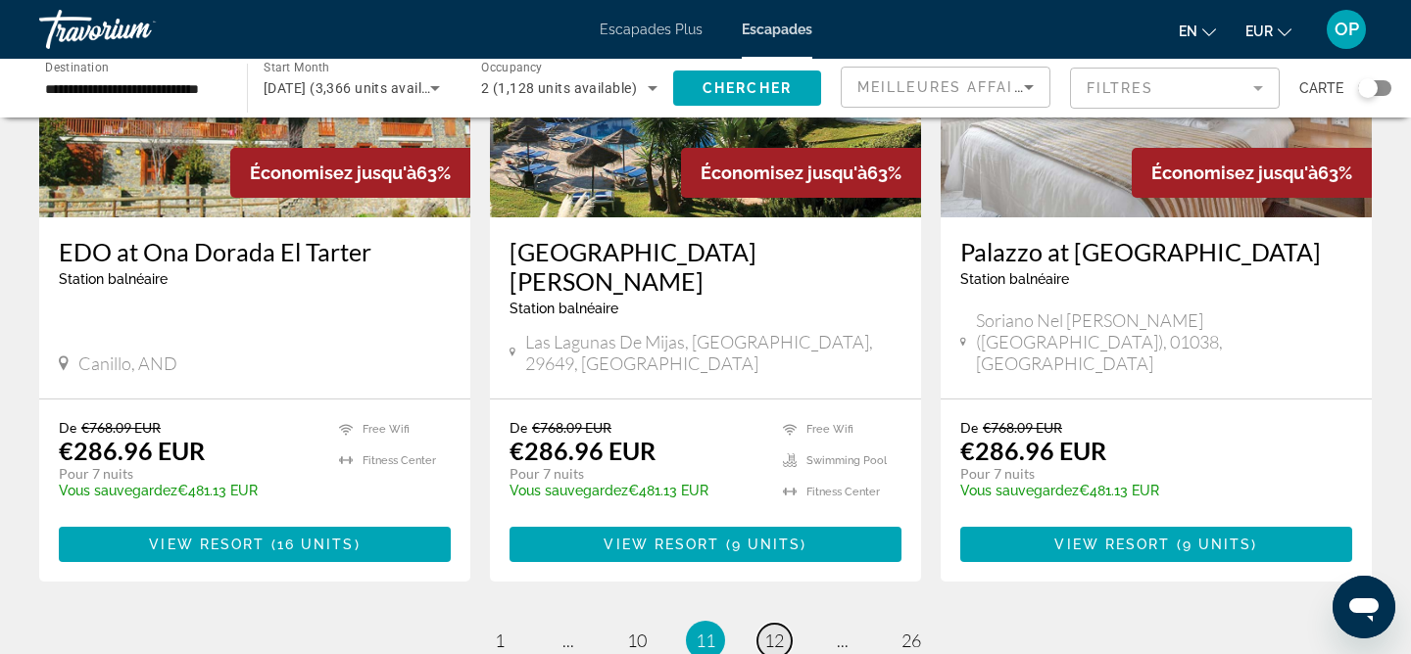
click at [778, 630] on span "12" at bounding box center [774, 641] width 20 height 22
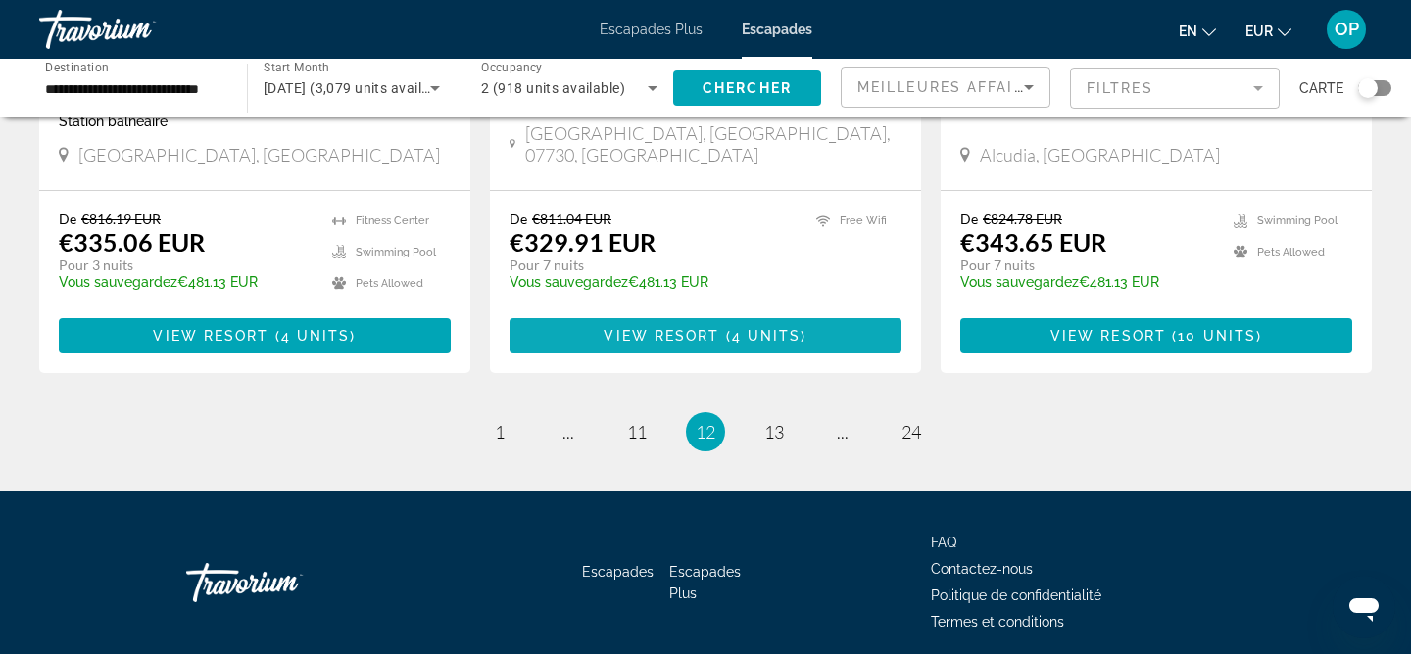
scroll to position [2574, 0]
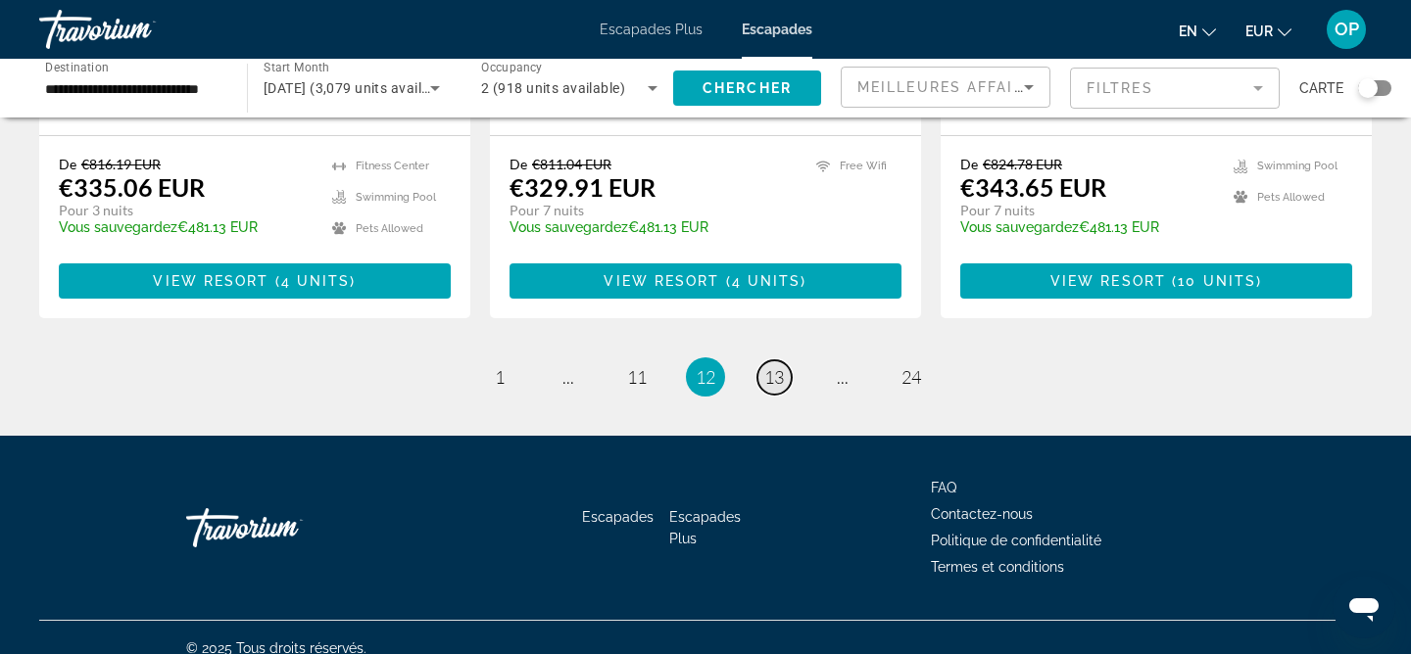
click at [777, 366] on span "13" at bounding box center [774, 377] width 20 height 22
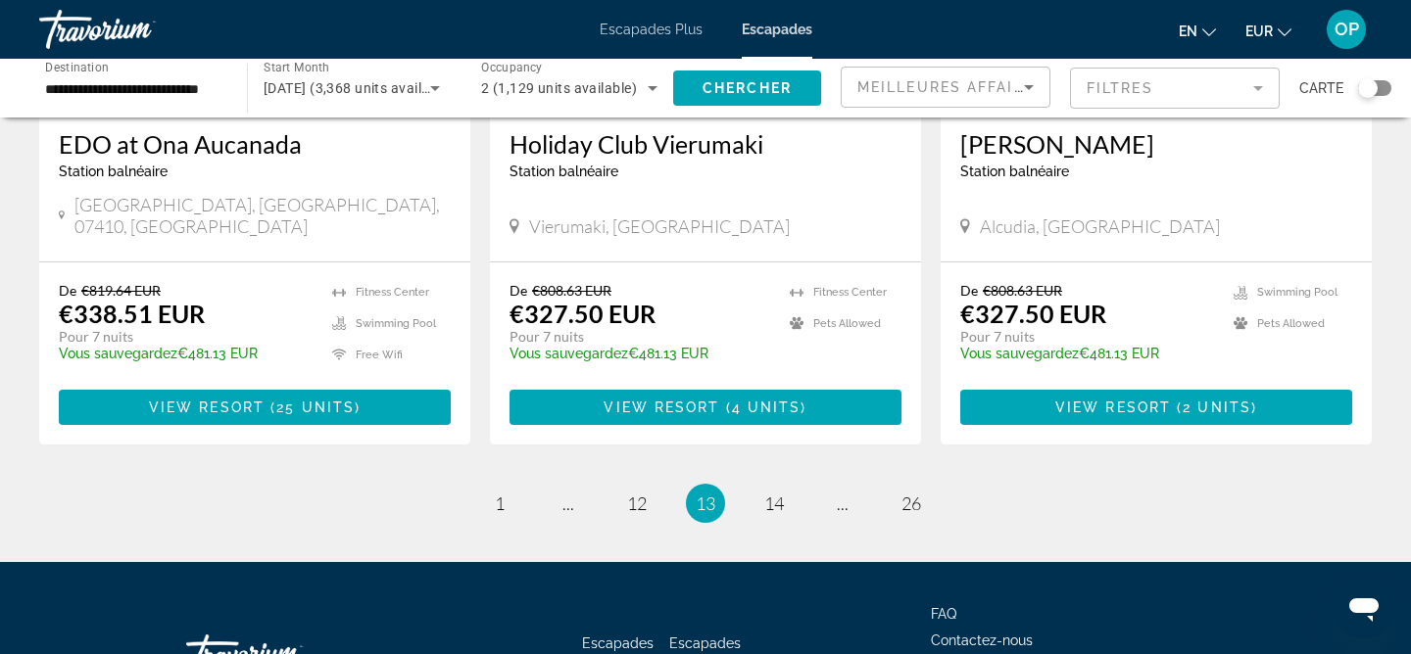
scroll to position [2538, 0]
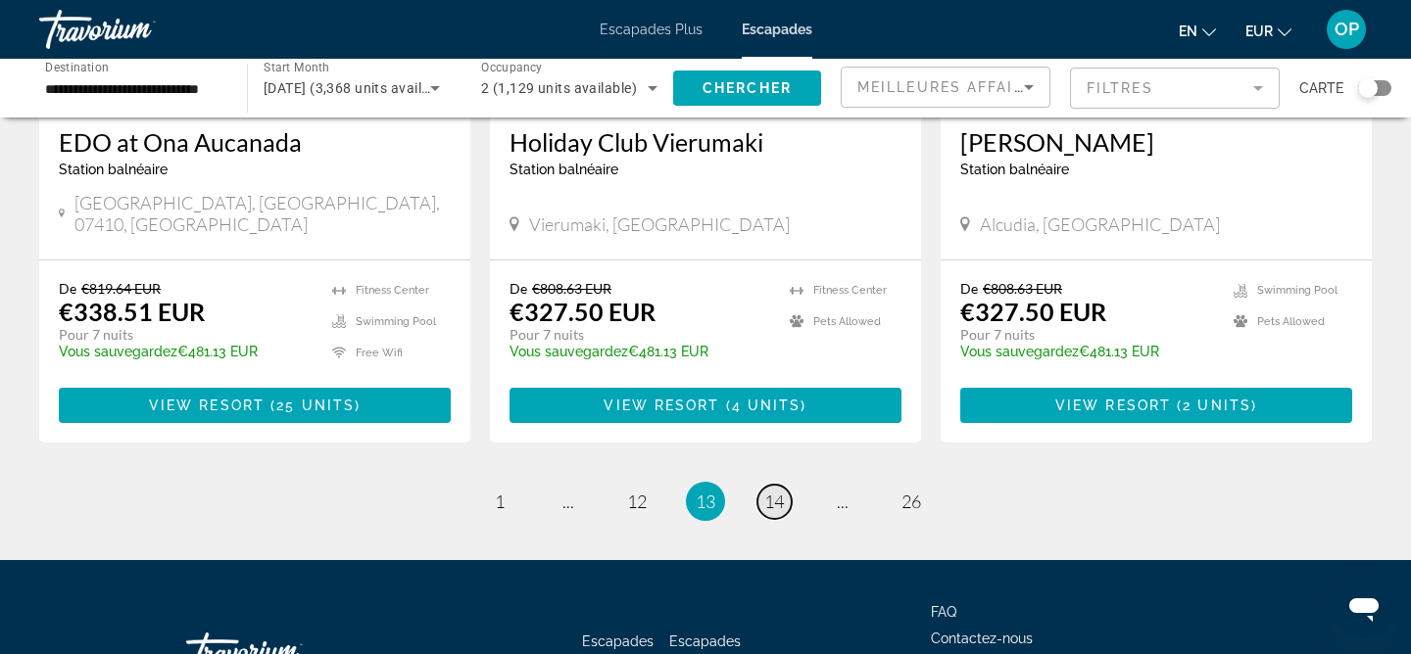
click at [778, 491] on span "14" at bounding box center [774, 502] width 20 height 22
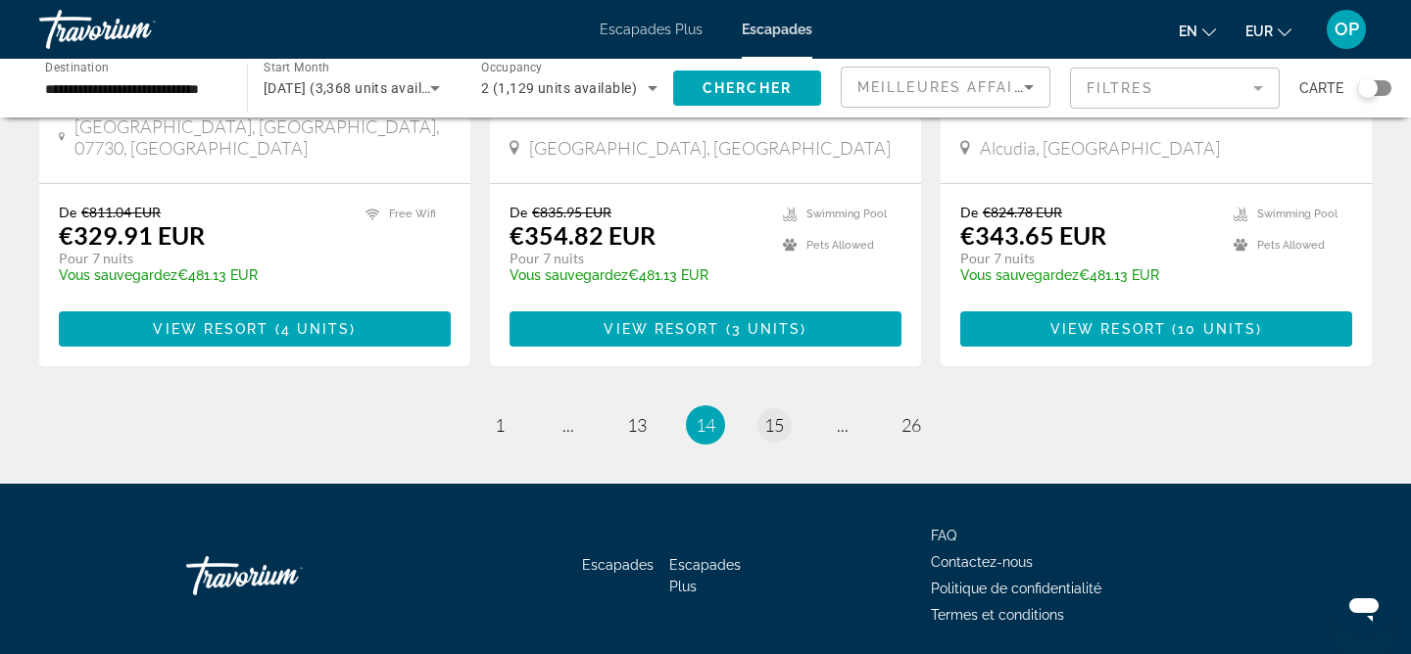
scroll to position [2574, 0]
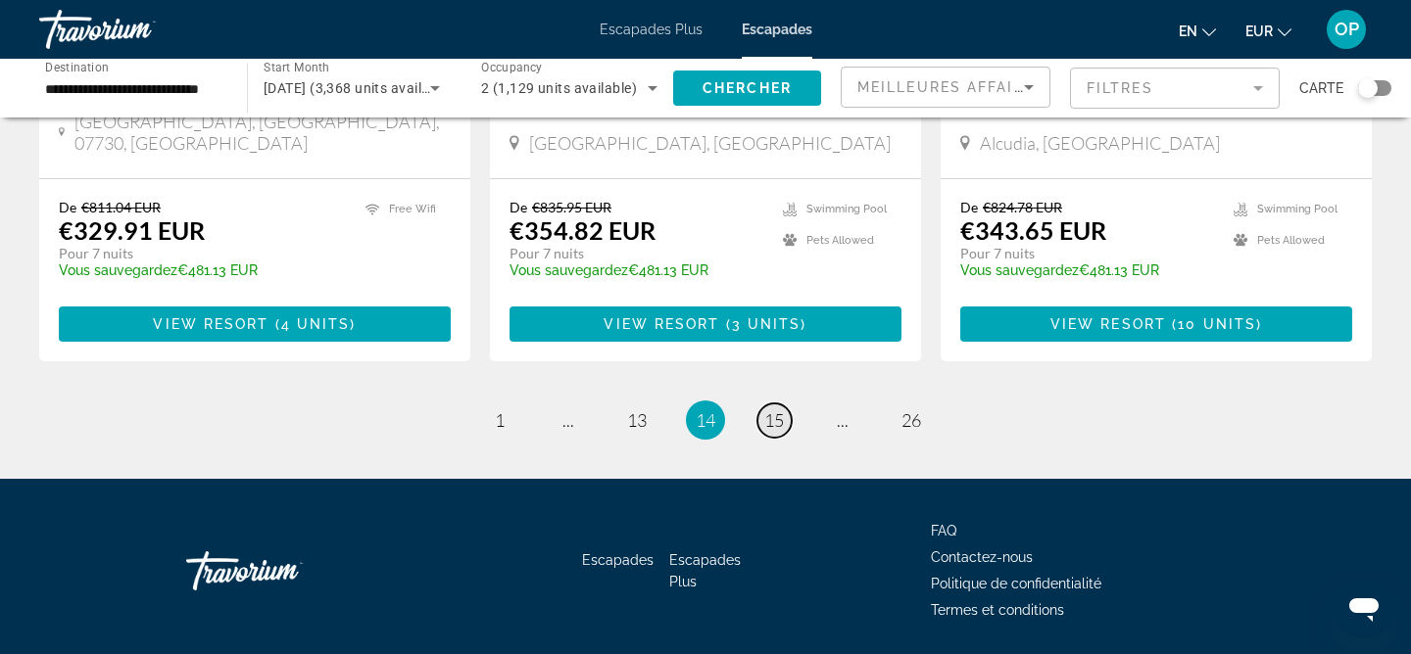
click at [774, 404] on link "page 15" at bounding box center [774, 421] width 34 height 34
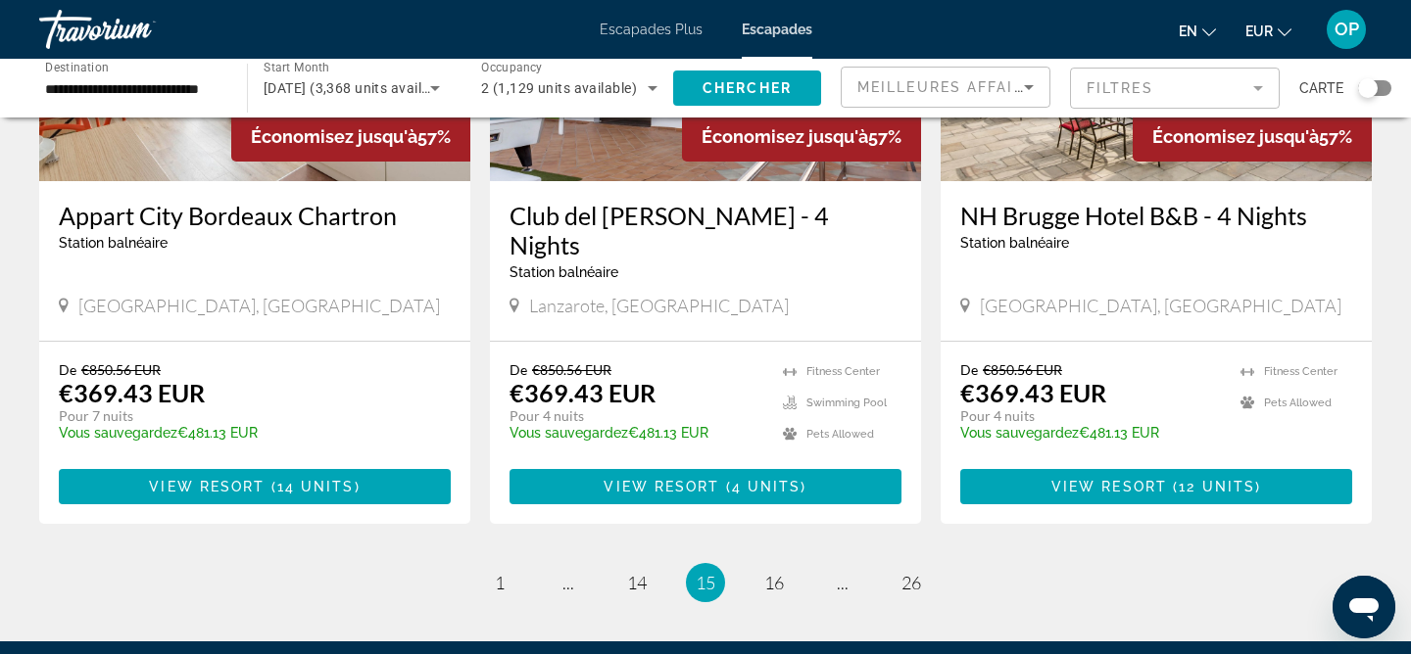
scroll to position [2400, 0]
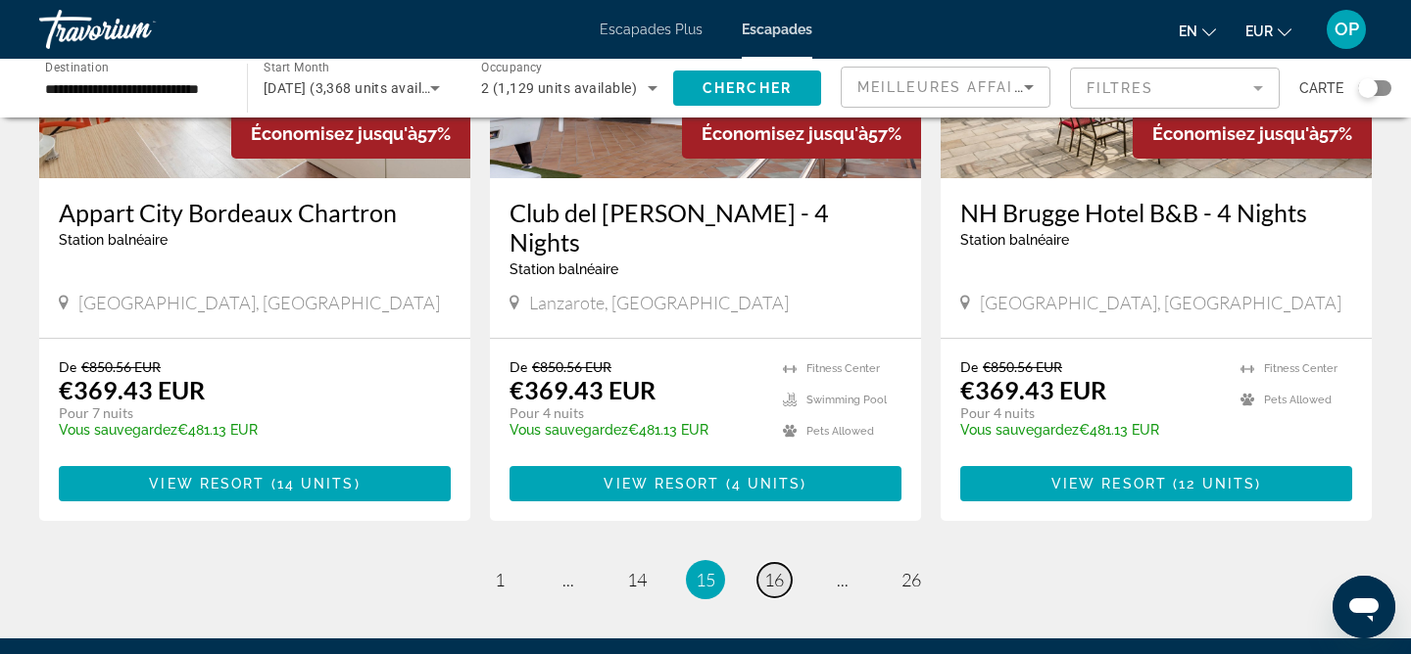
click at [770, 569] on span "16" at bounding box center [774, 580] width 20 height 22
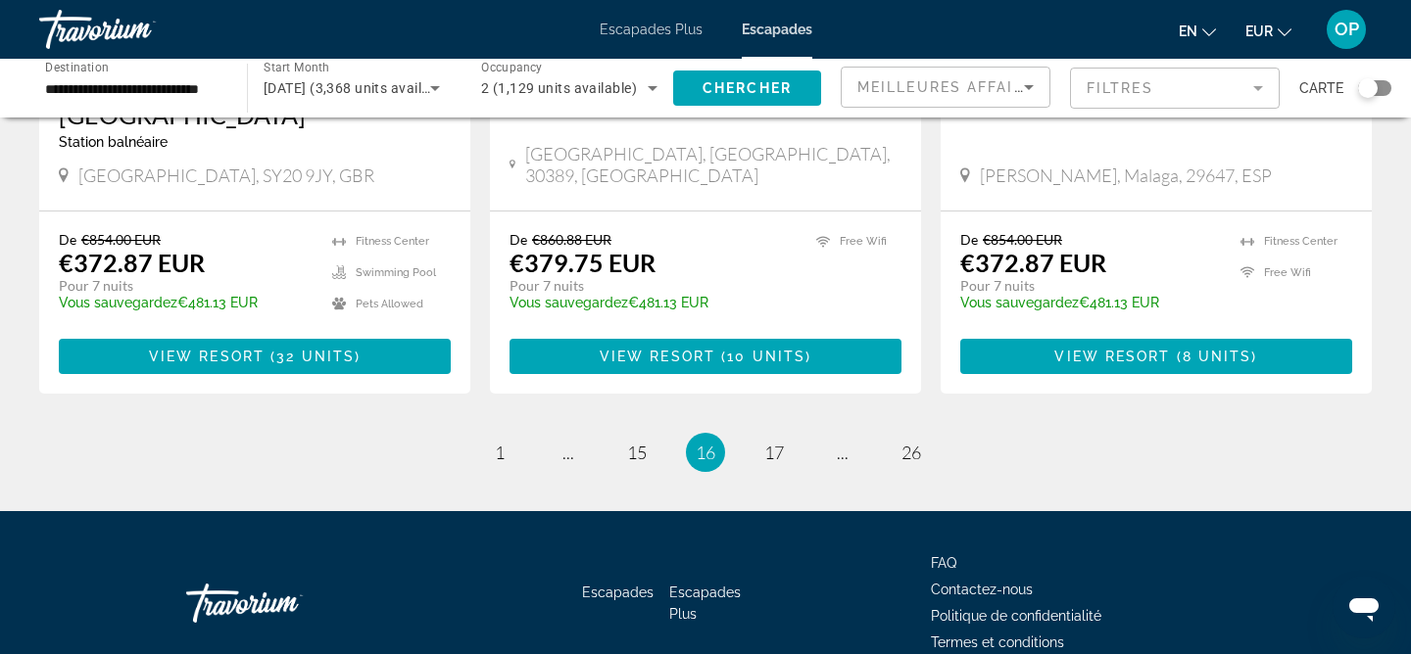
scroll to position [2603, 0]
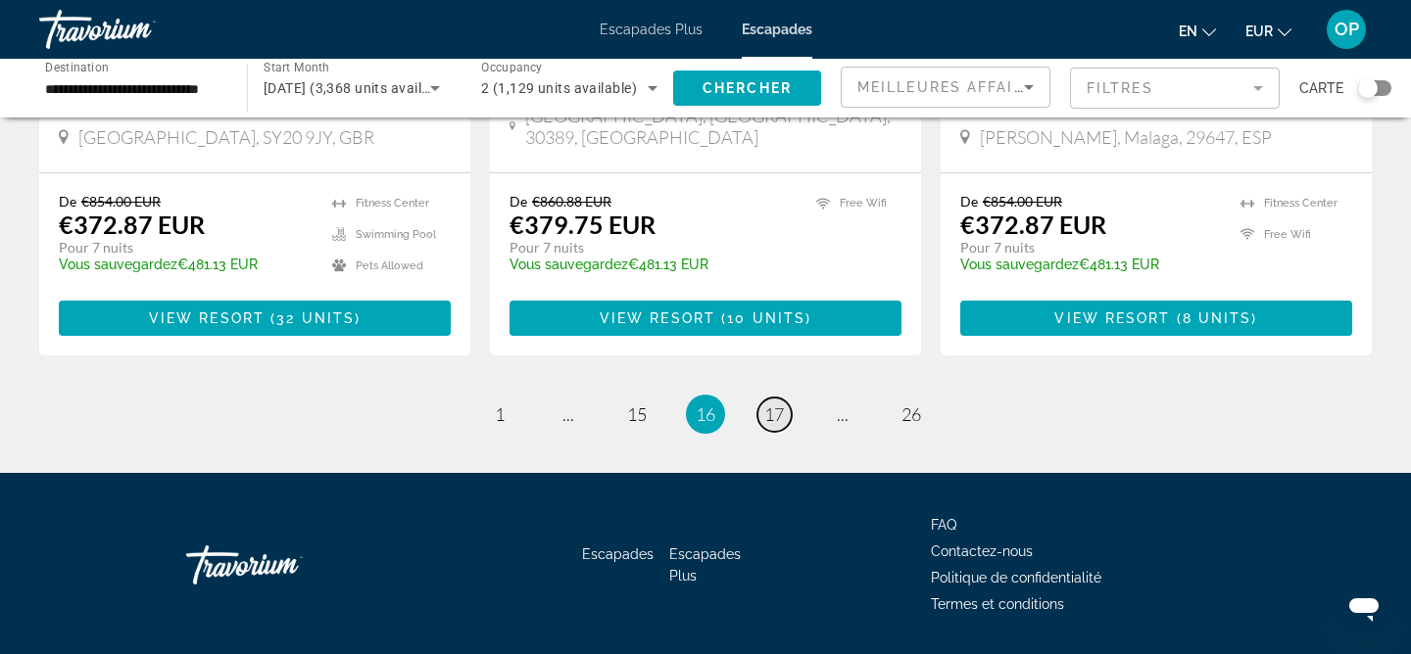
click at [778, 404] on span "17" at bounding box center [774, 415] width 20 height 22
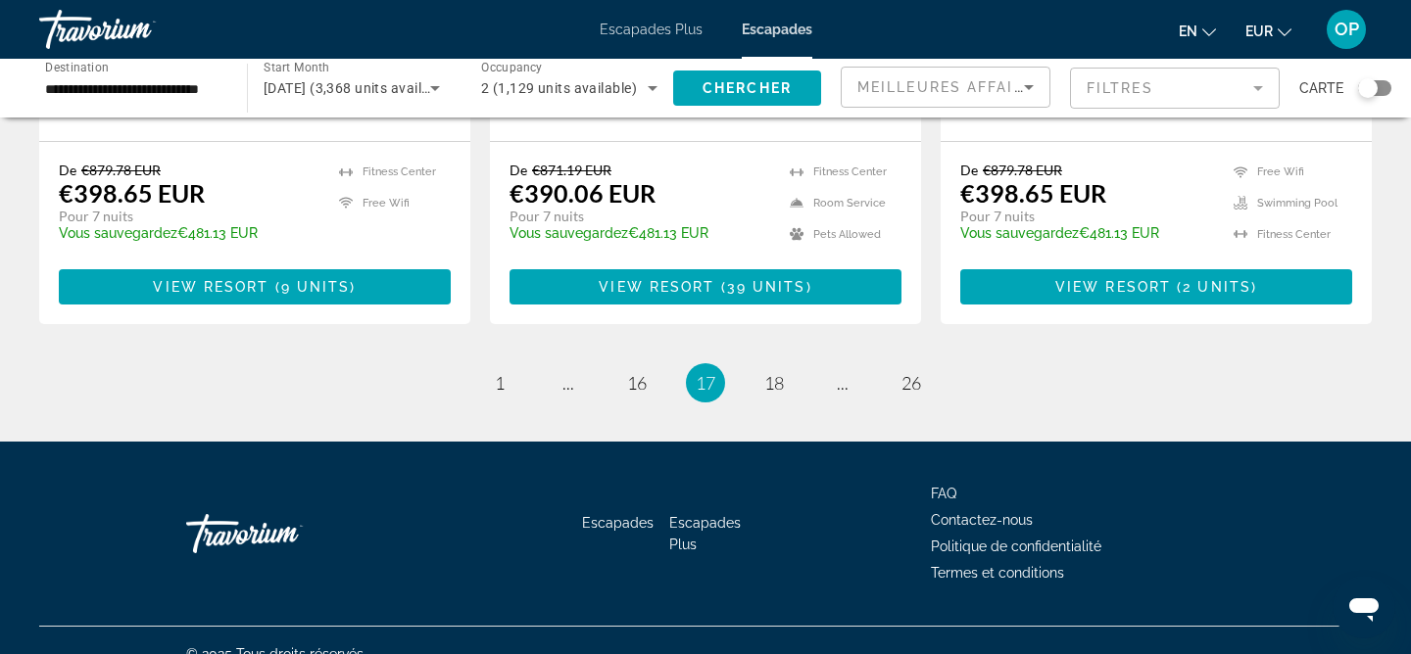
scroll to position [2691, 0]
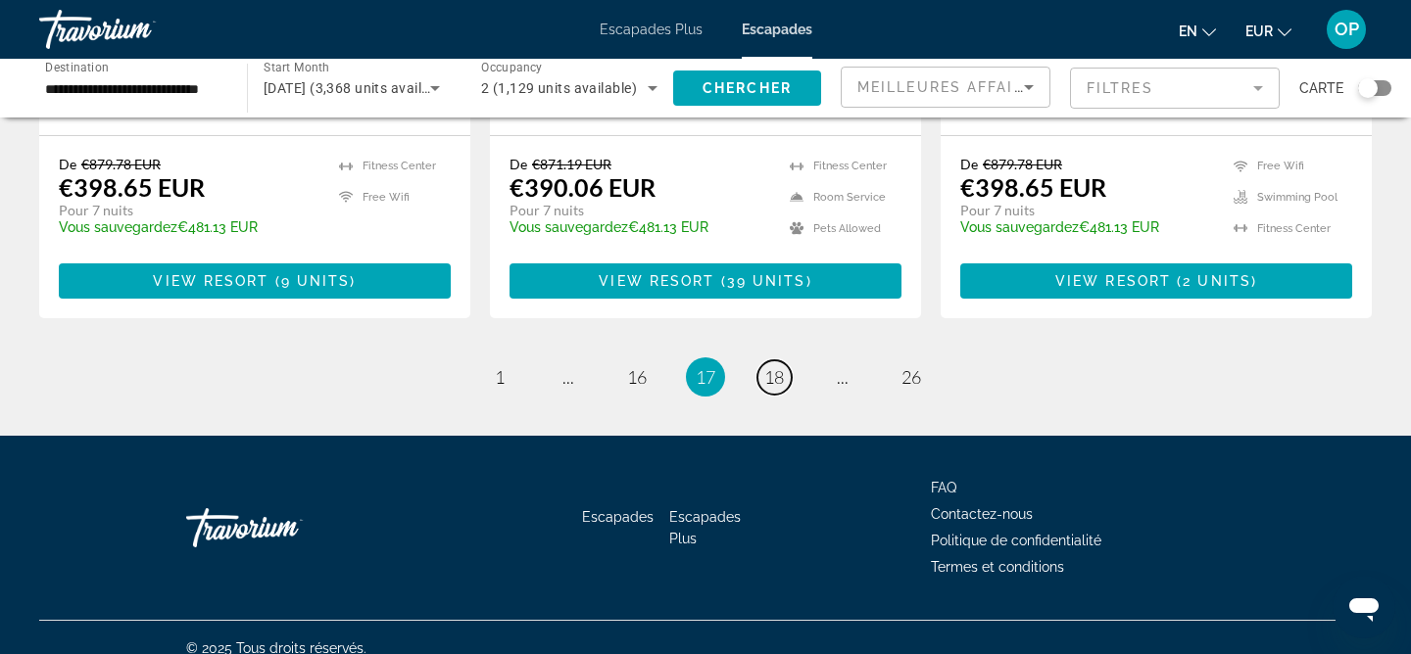
click at [778, 366] on span "18" at bounding box center [774, 377] width 20 height 22
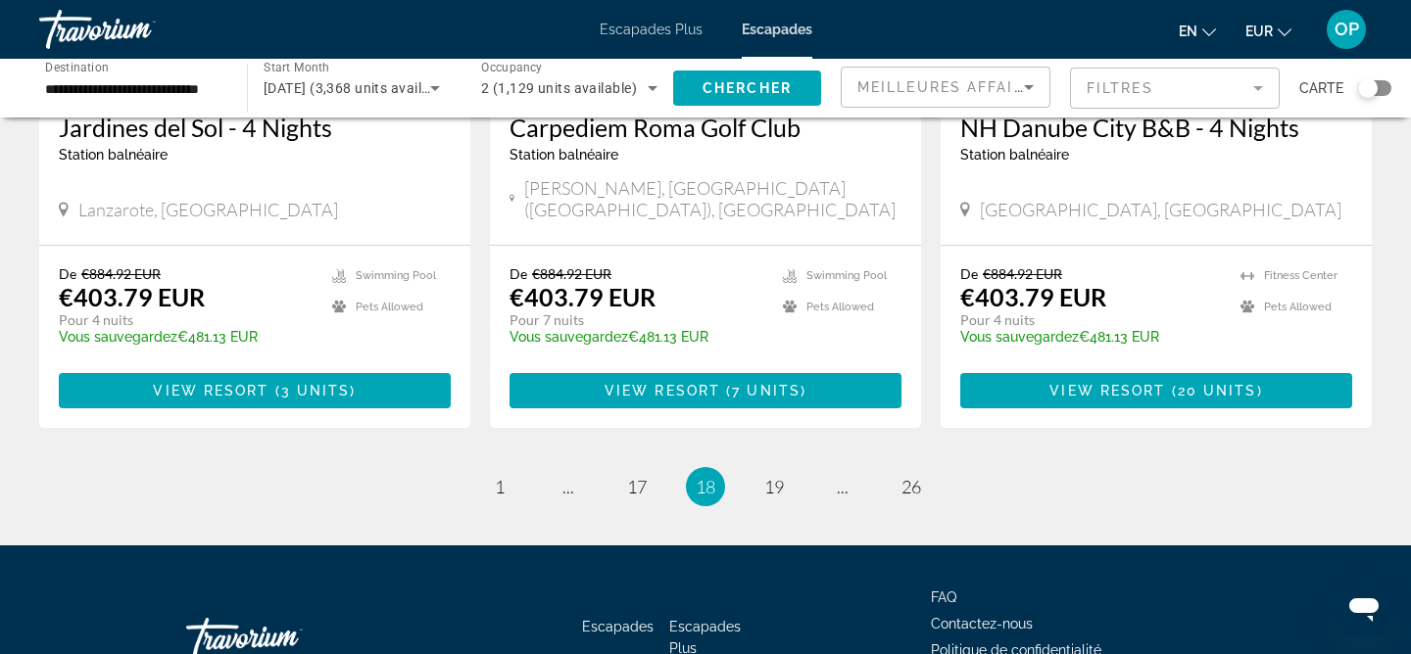
scroll to position [2546, 0]
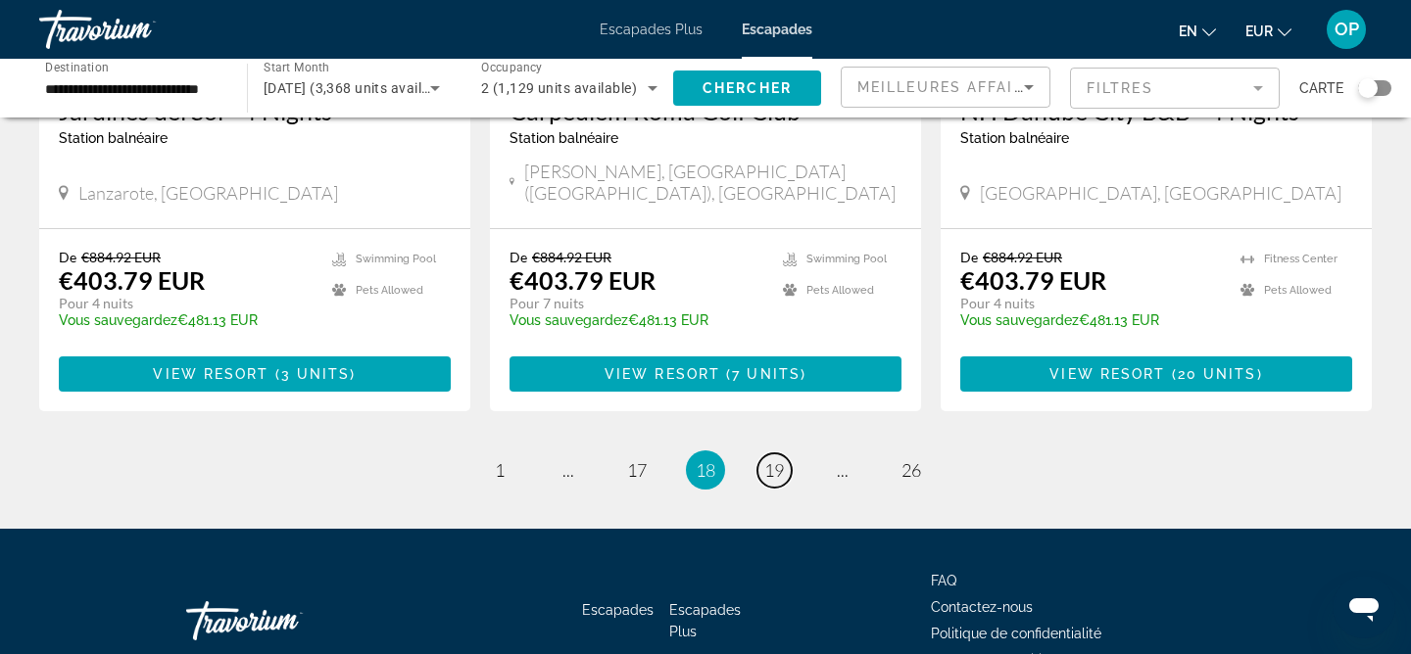
click at [778, 460] on span "19" at bounding box center [774, 471] width 20 height 22
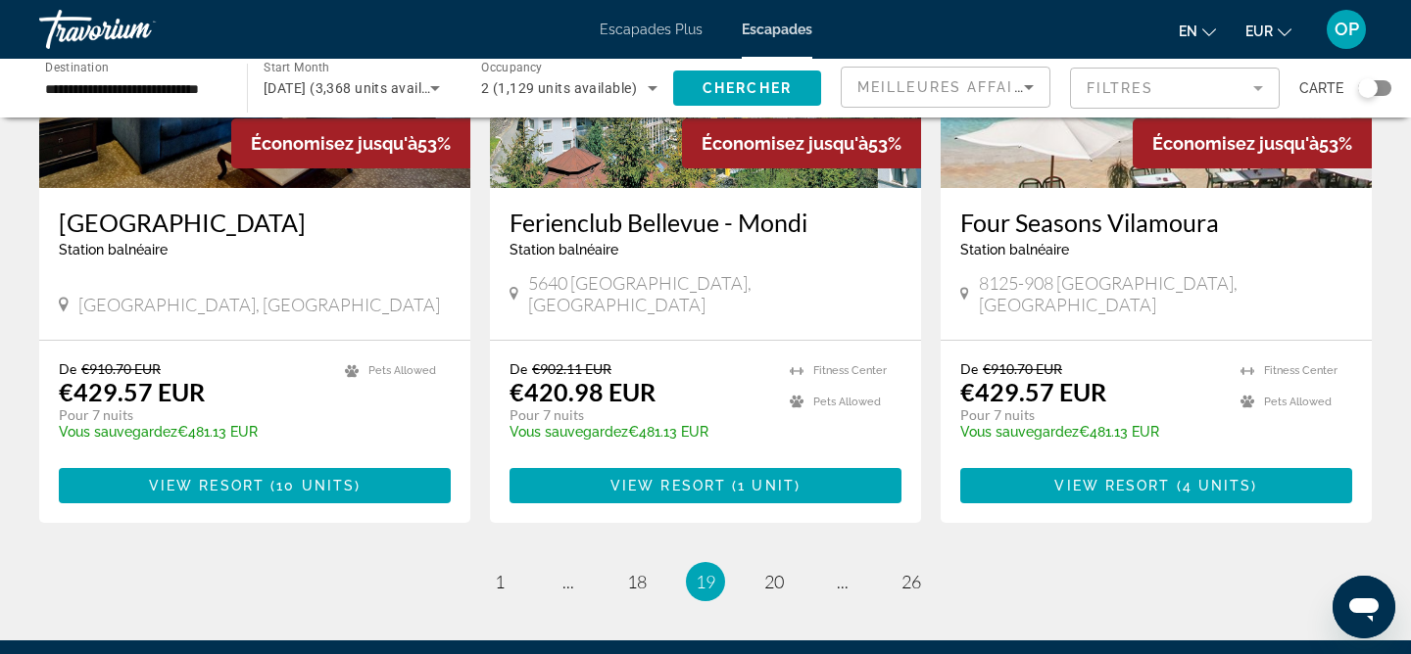
scroll to position [2633, 0]
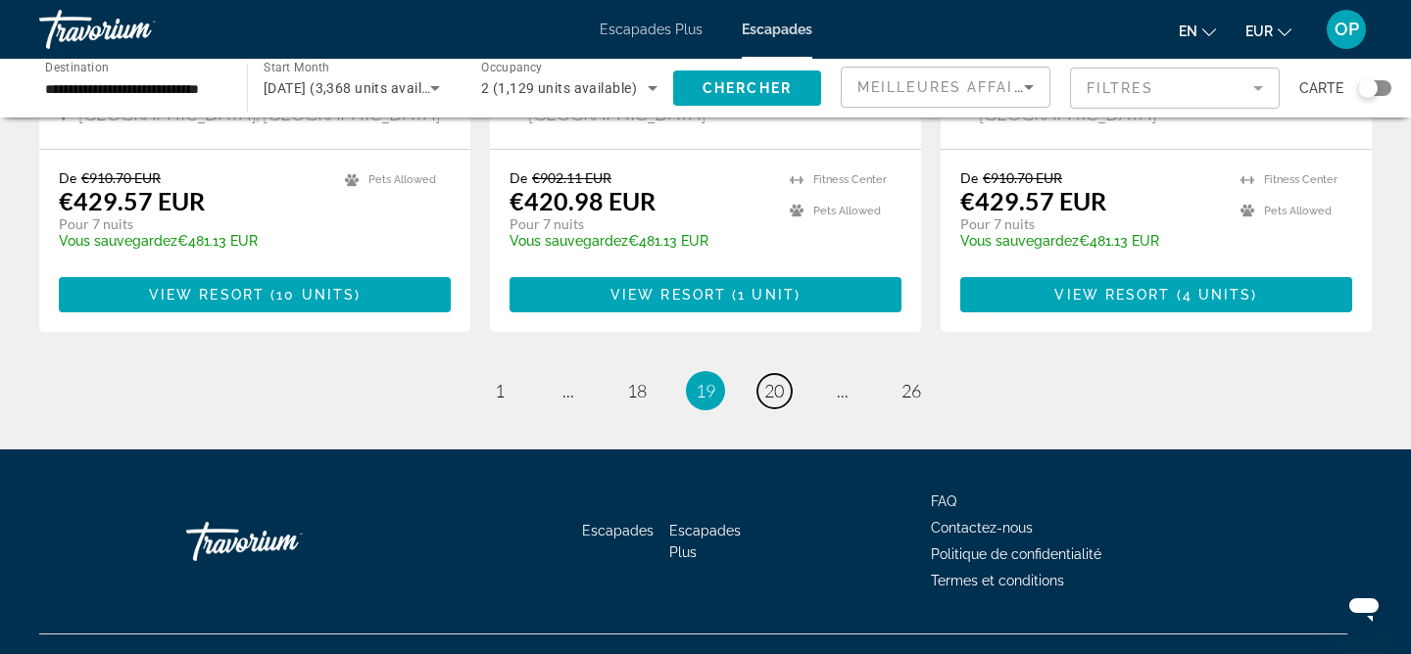
click at [778, 380] on span "20" at bounding box center [774, 391] width 20 height 22
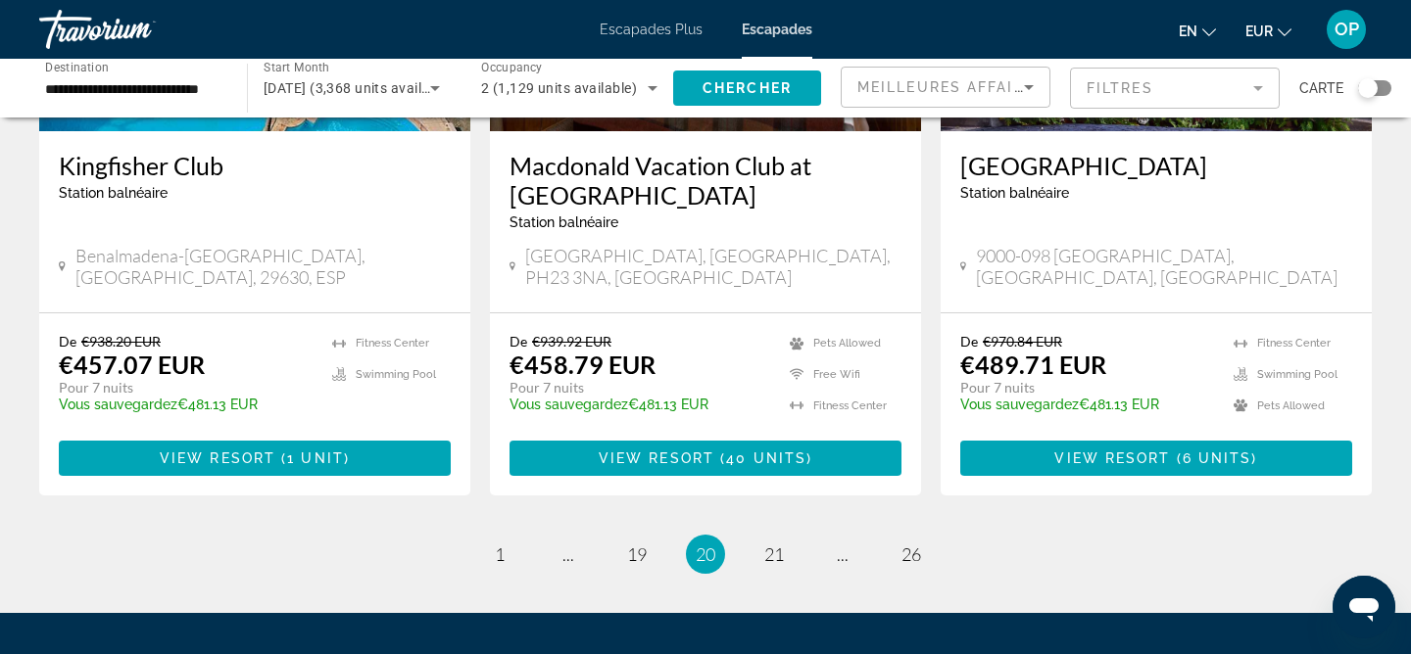
scroll to position [2514, 0]
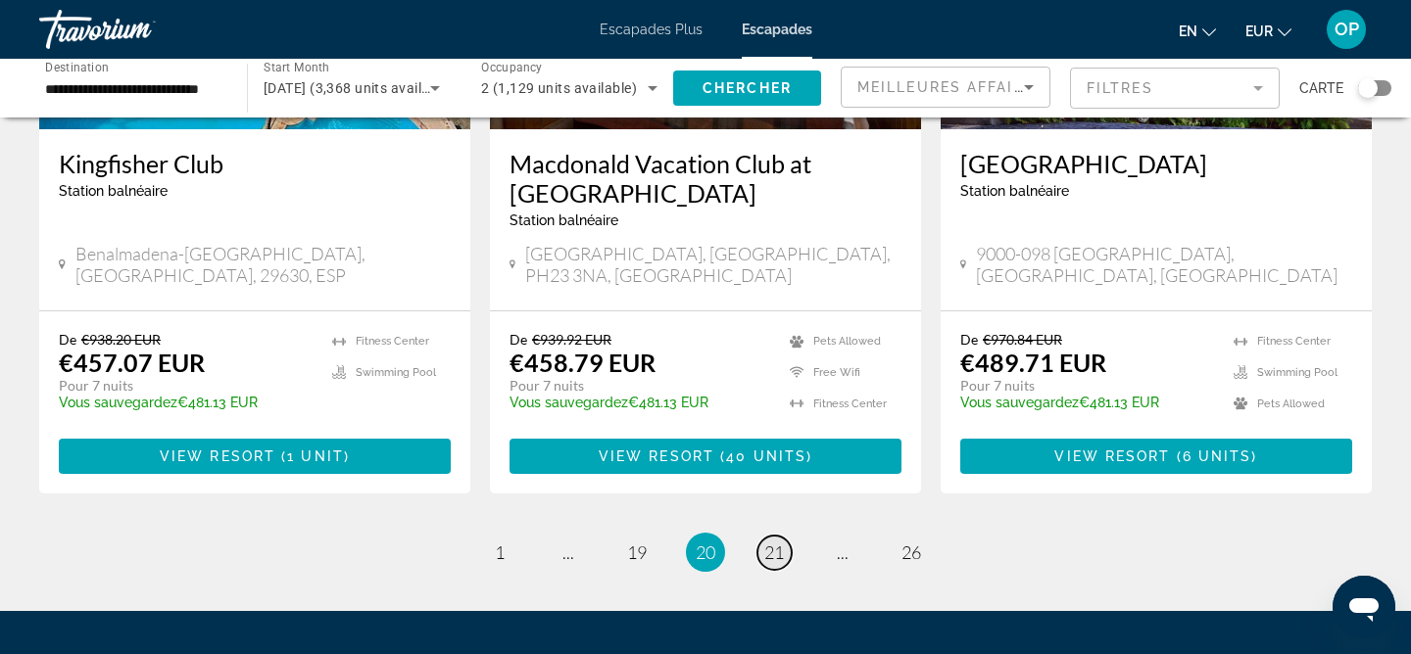
click at [784, 536] on link "page 21" at bounding box center [774, 553] width 34 height 34
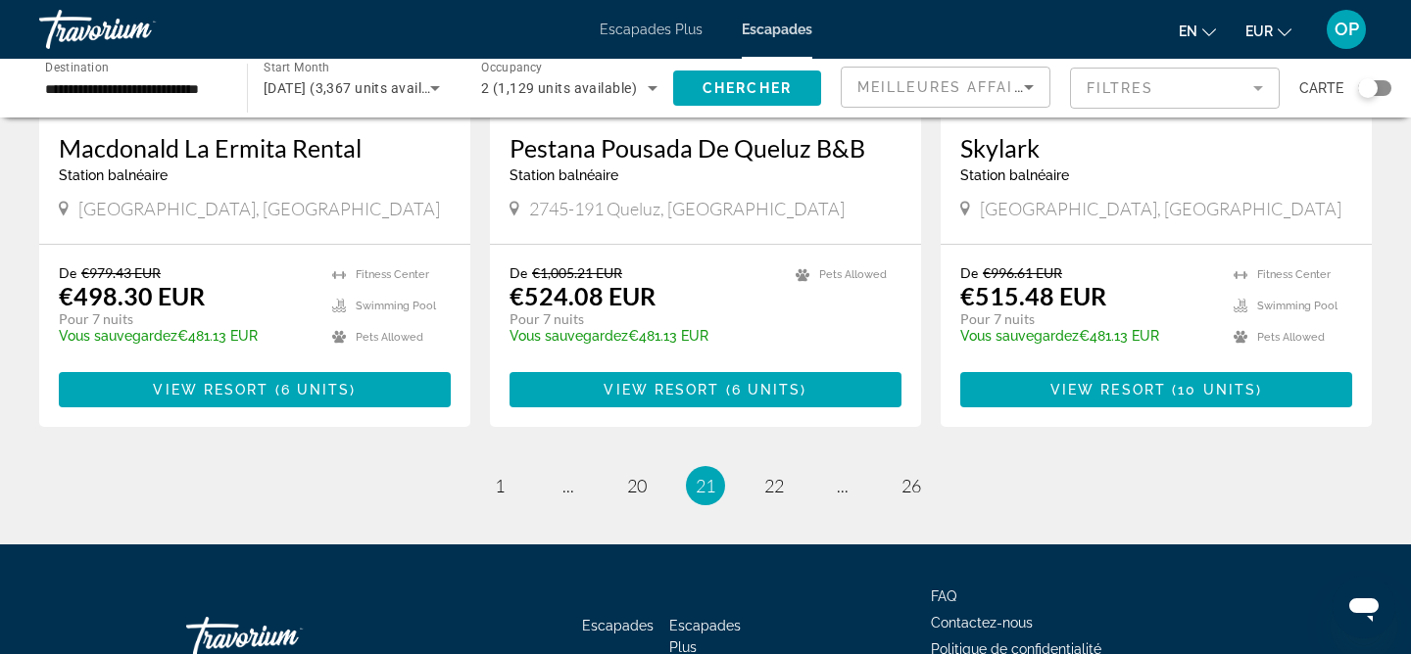
scroll to position [2544, 0]
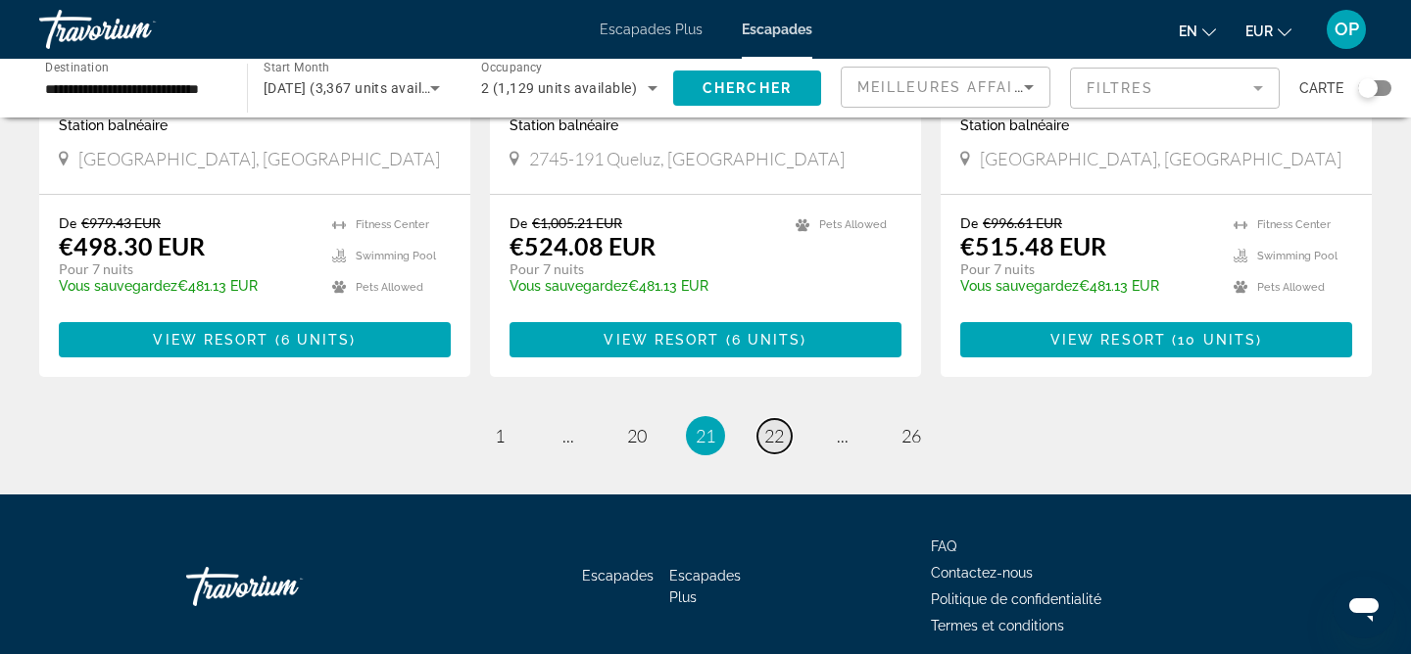
click at [770, 425] on span "22" at bounding box center [774, 436] width 20 height 22
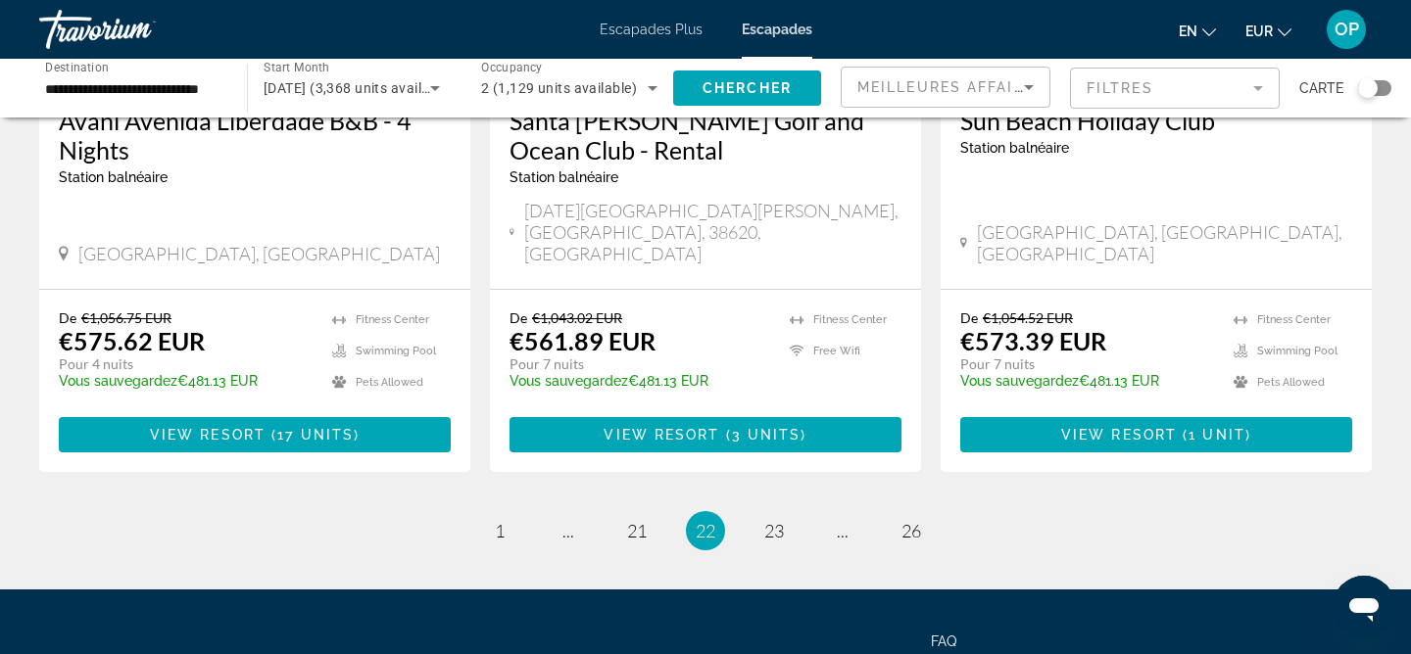
scroll to position [2525, 0]
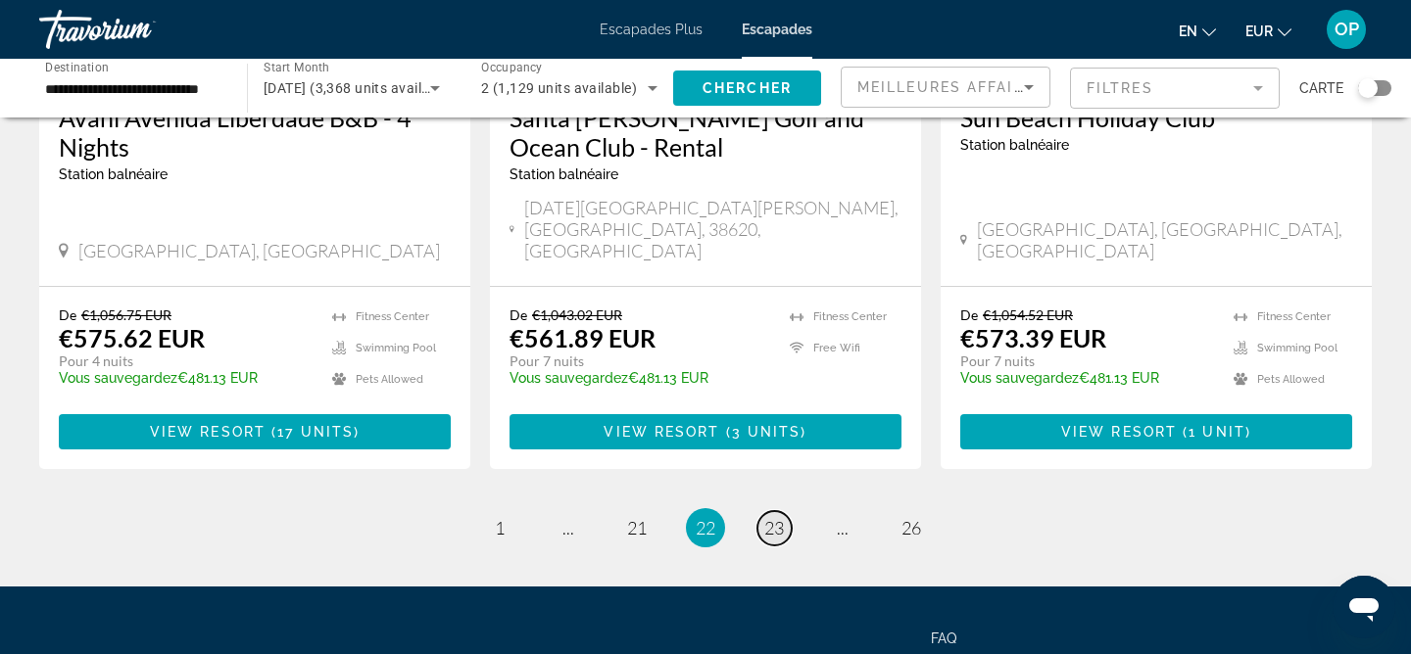
click at [775, 517] on span "23" at bounding box center [774, 528] width 20 height 22
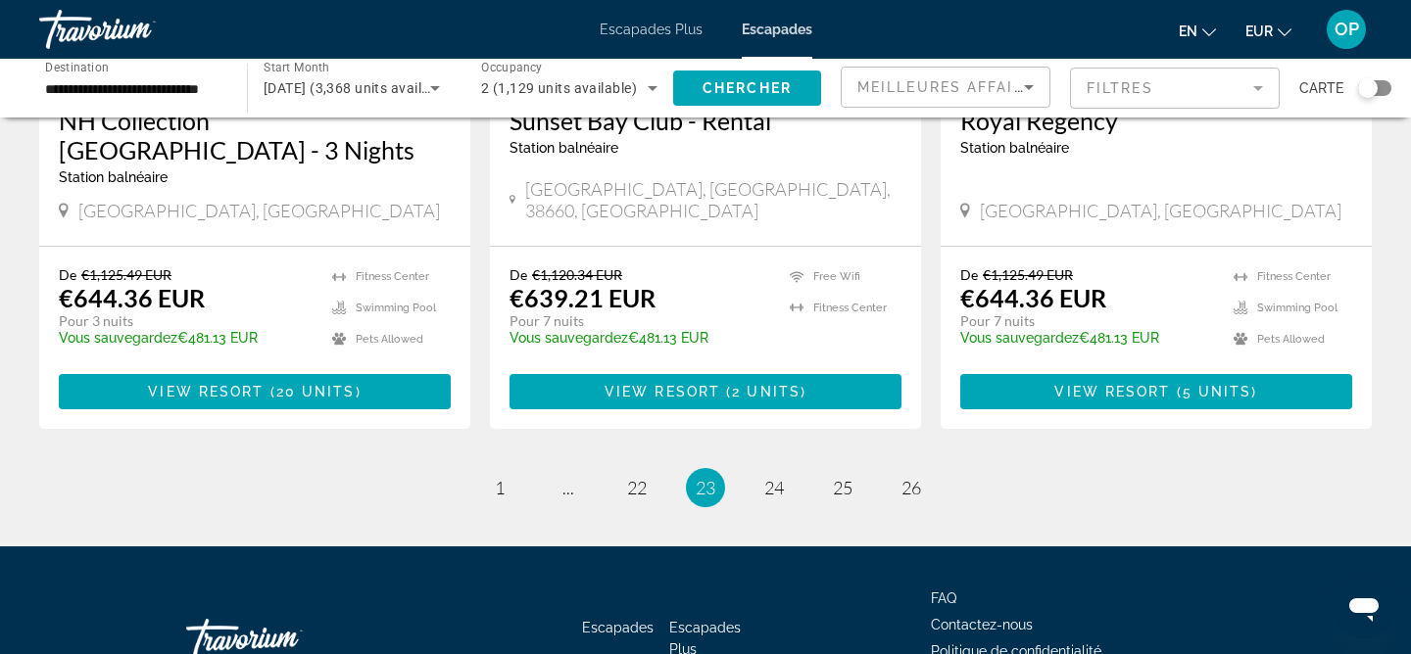
scroll to position [2468, 0]
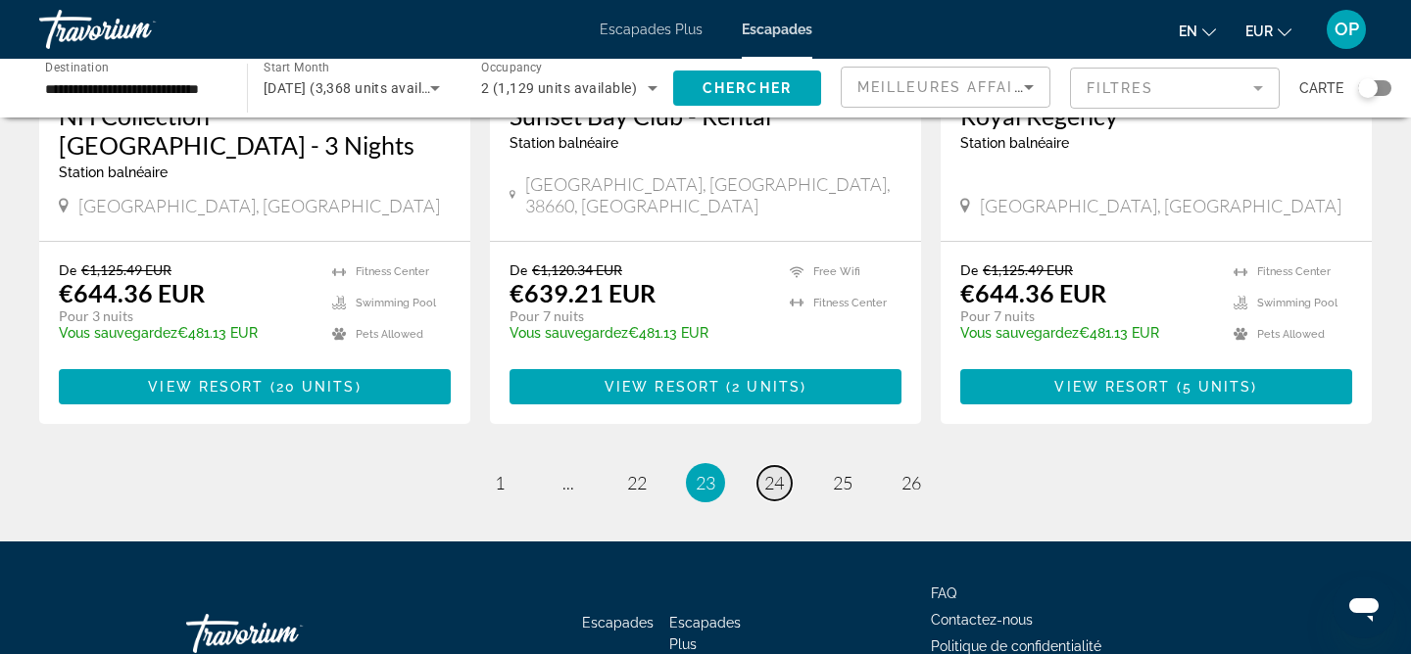
click at [775, 472] on span "24" at bounding box center [774, 483] width 20 height 22
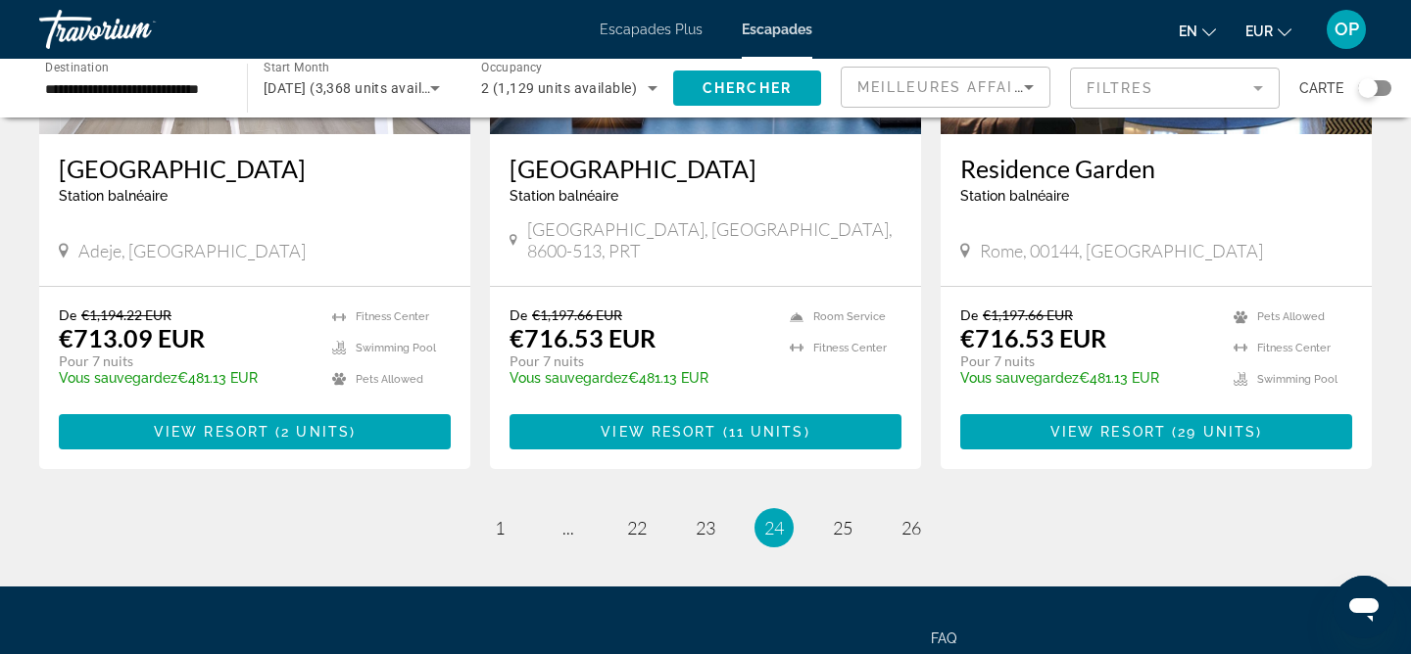
scroll to position [2507, 0]
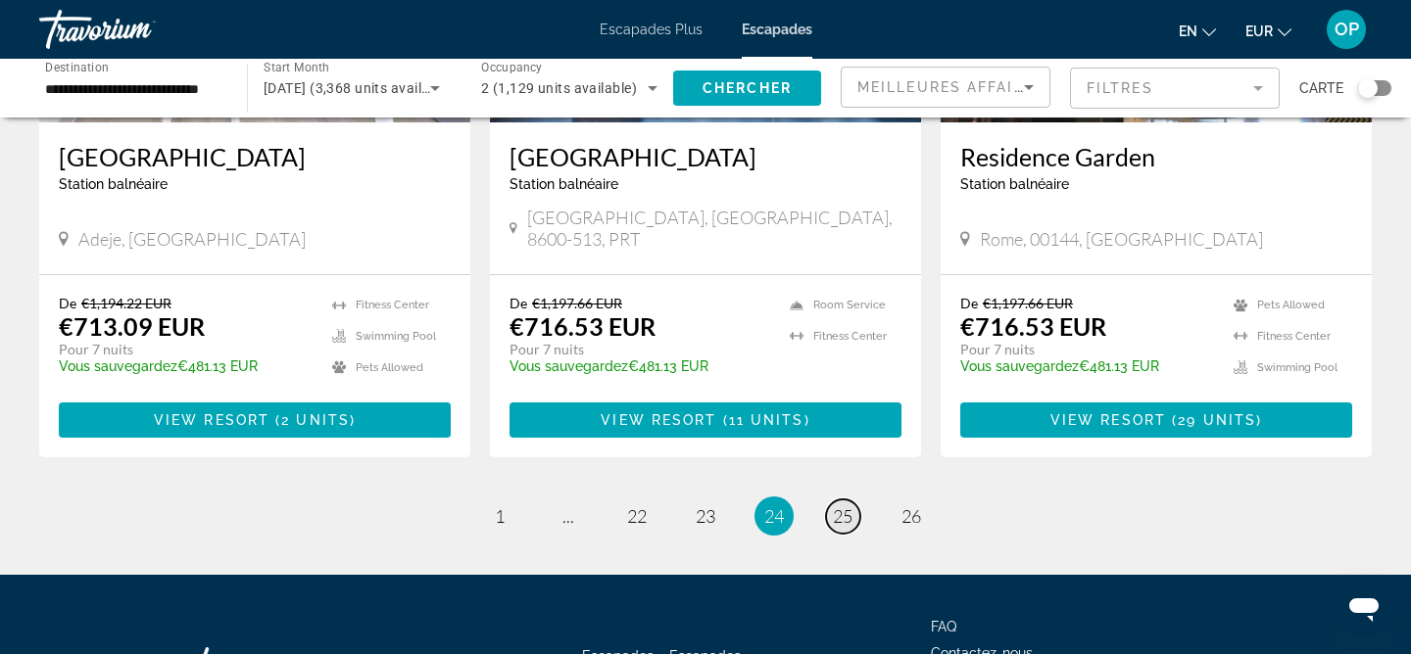
click at [842, 506] on span "25" at bounding box center [843, 517] width 20 height 22
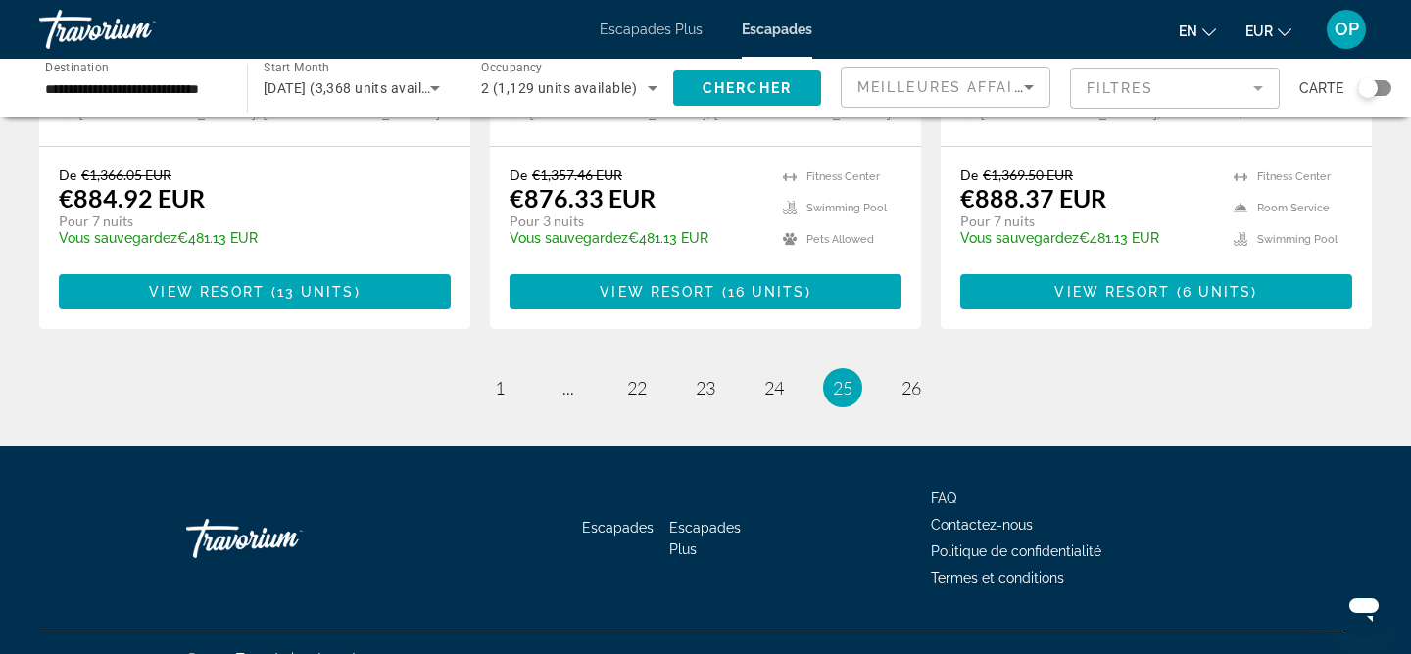
scroll to position [2634, 0]
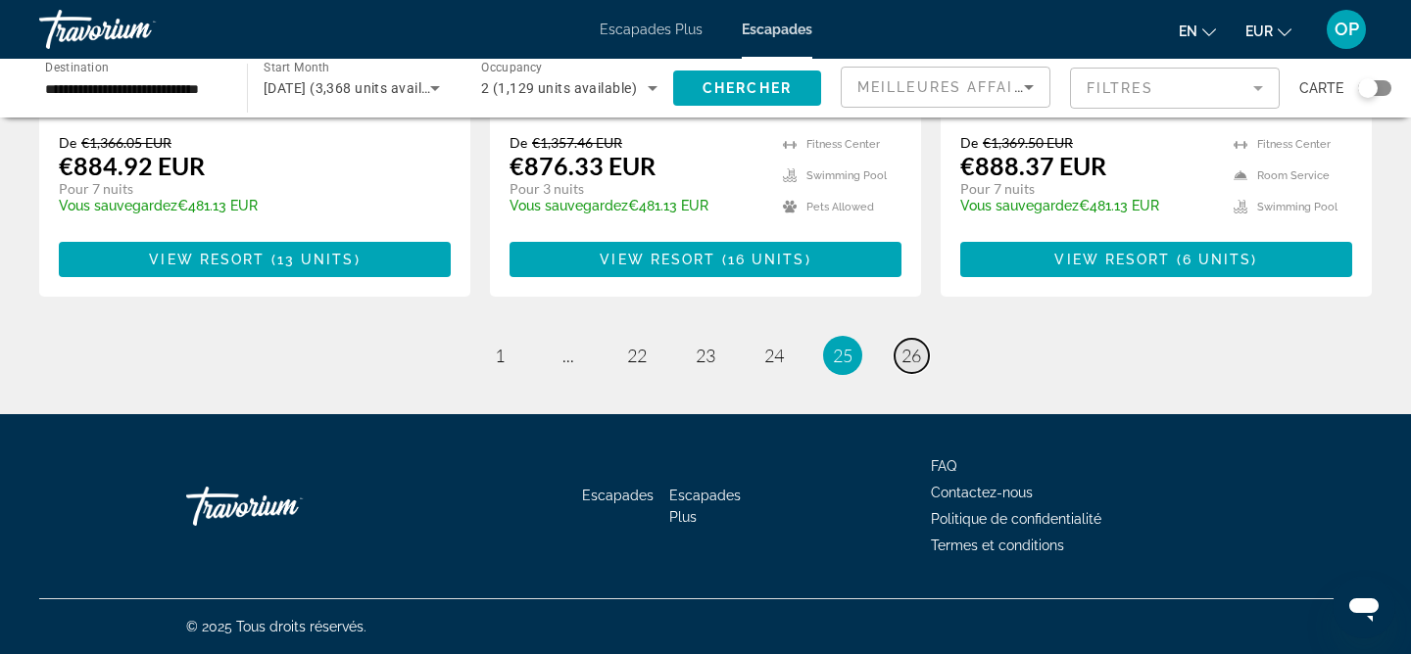
click at [901, 355] on span "26" at bounding box center [911, 356] width 20 height 22
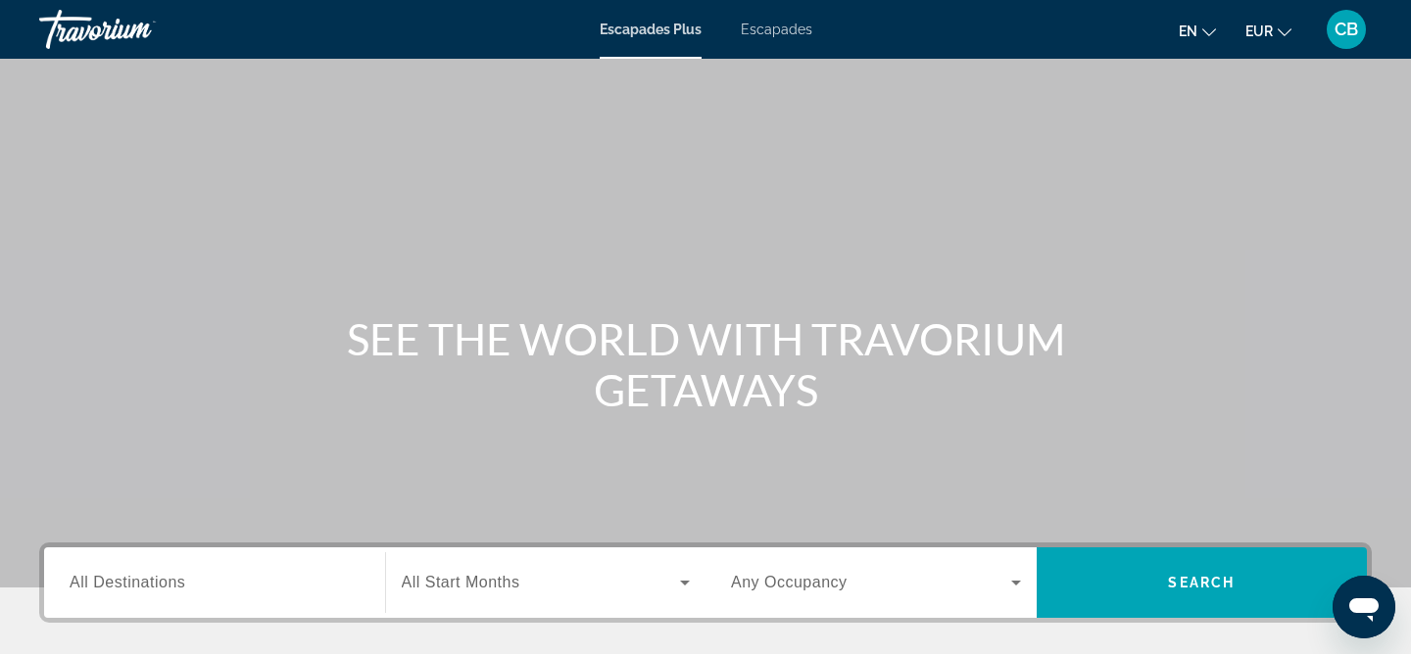
click at [1205, 26] on icon "Changer de langue" at bounding box center [1209, 32] width 14 height 14
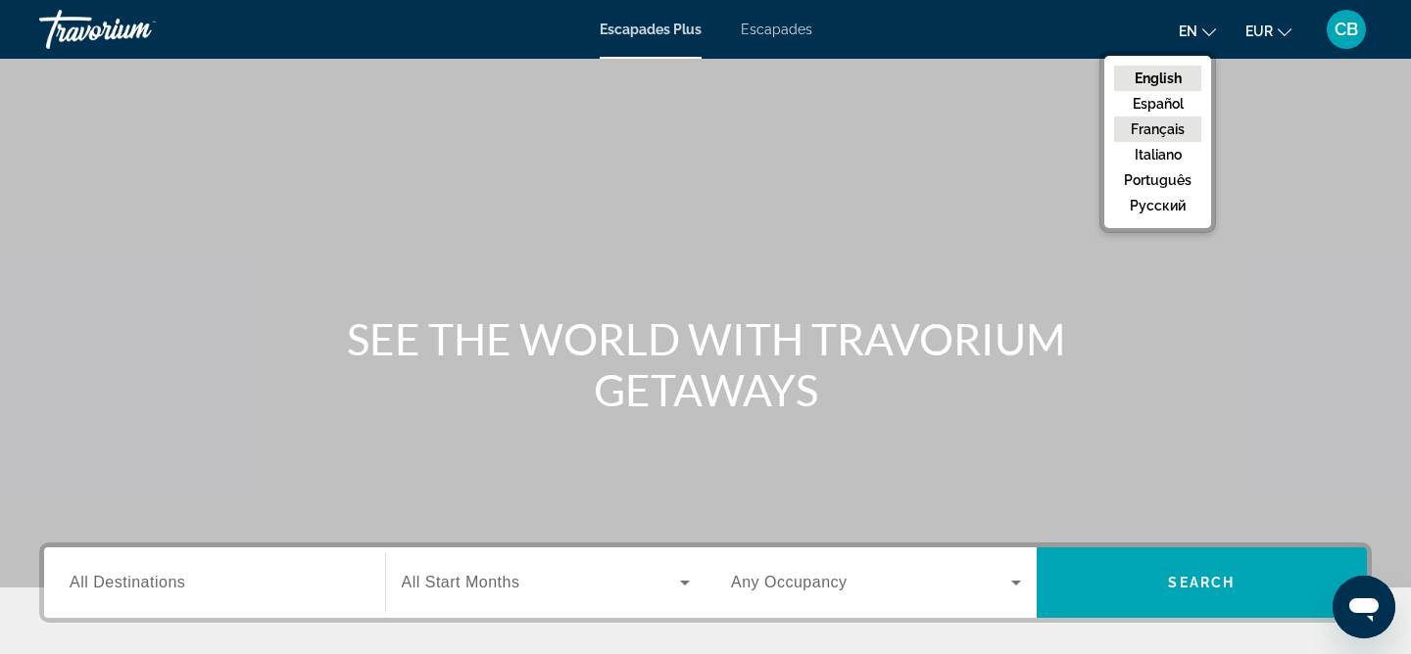
click at [1133, 130] on button "Français" at bounding box center [1157, 129] width 87 height 25
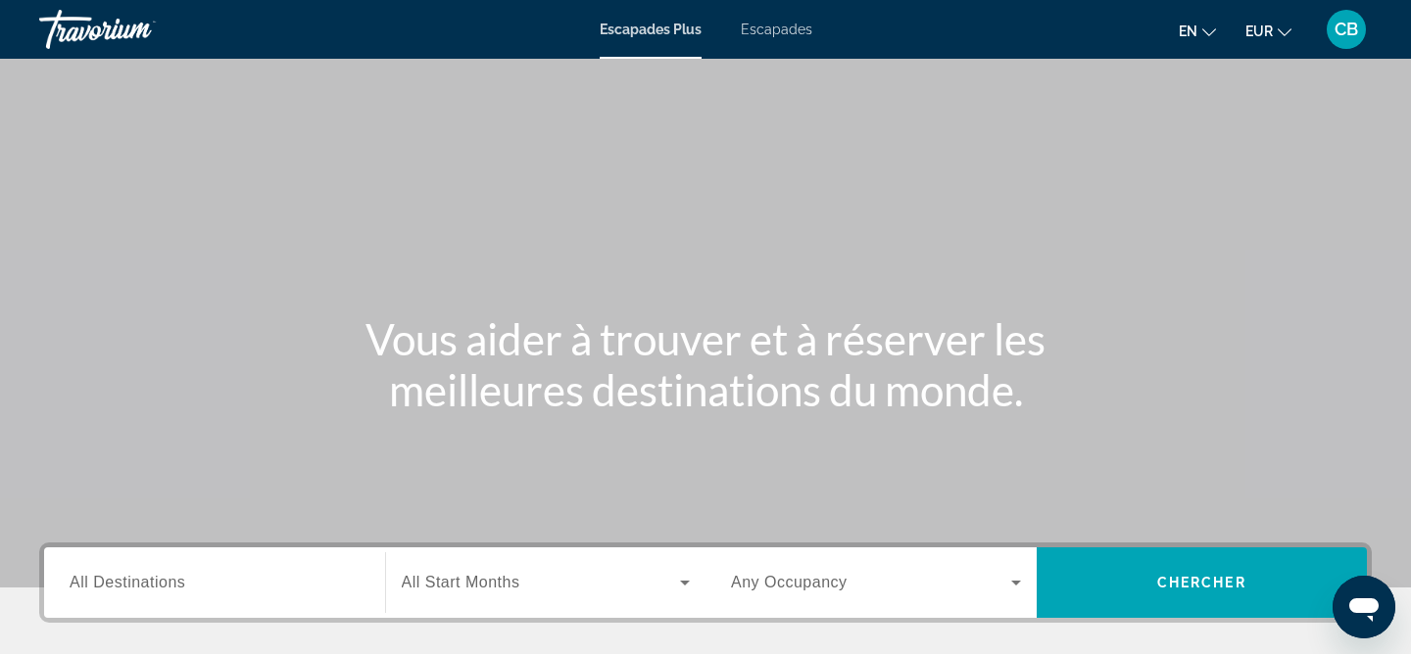
click at [147, 583] on span "All Destinations" at bounding box center [128, 582] width 116 height 17
click at [147, 583] on input "Destination All Destinations" at bounding box center [215, 584] width 290 height 24
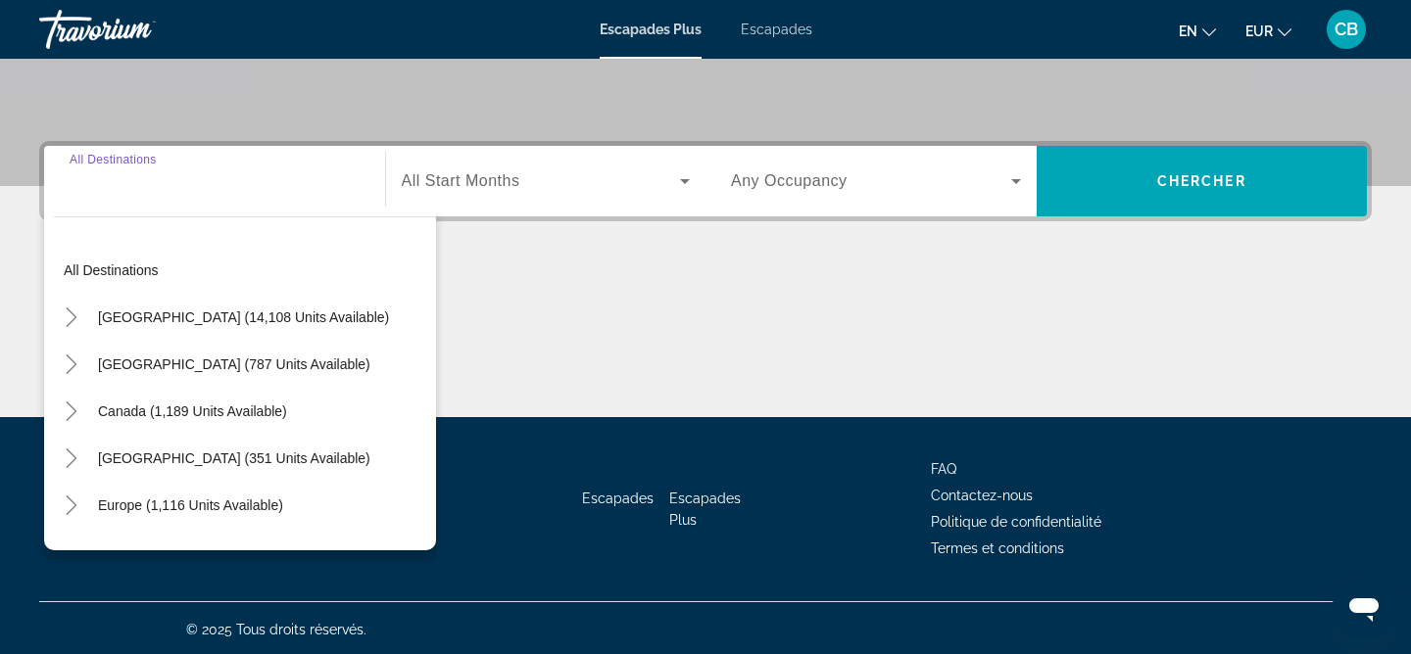
scroll to position [405, 0]
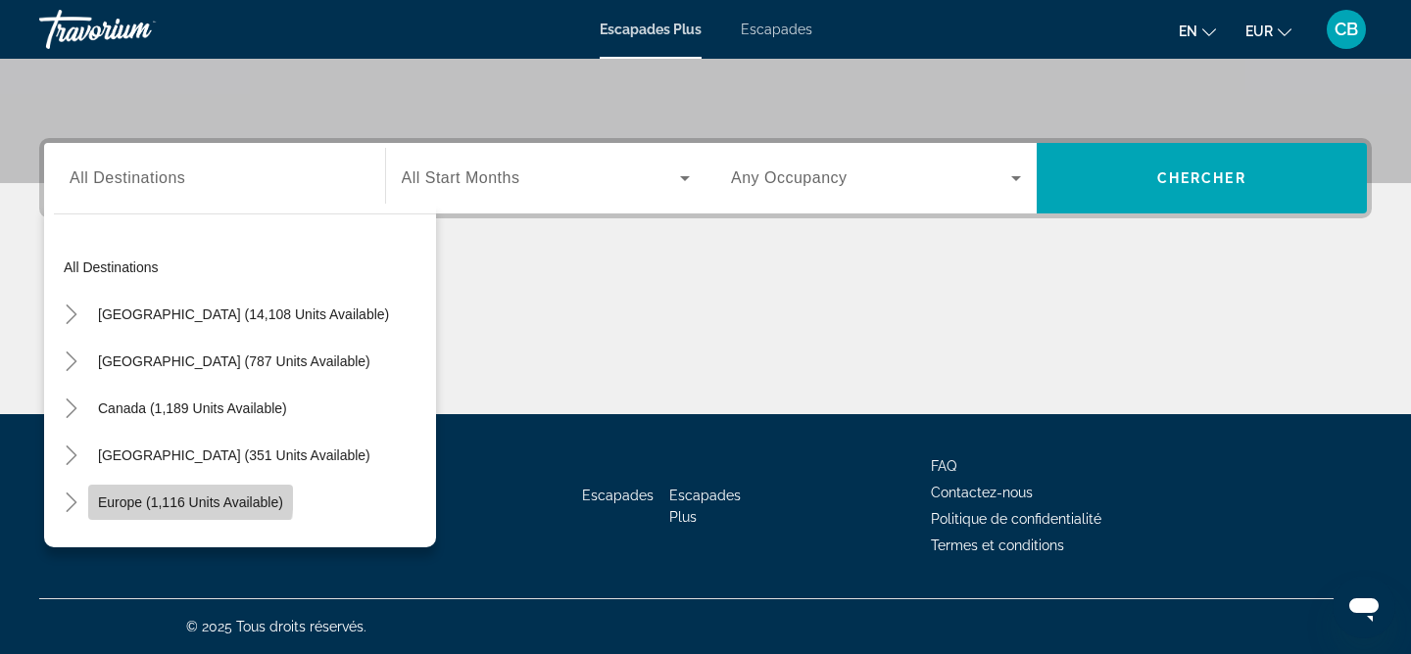
click at [186, 496] on span "Europe (1,116 units available)" at bounding box center [190, 503] width 185 height 16
type input "**********"
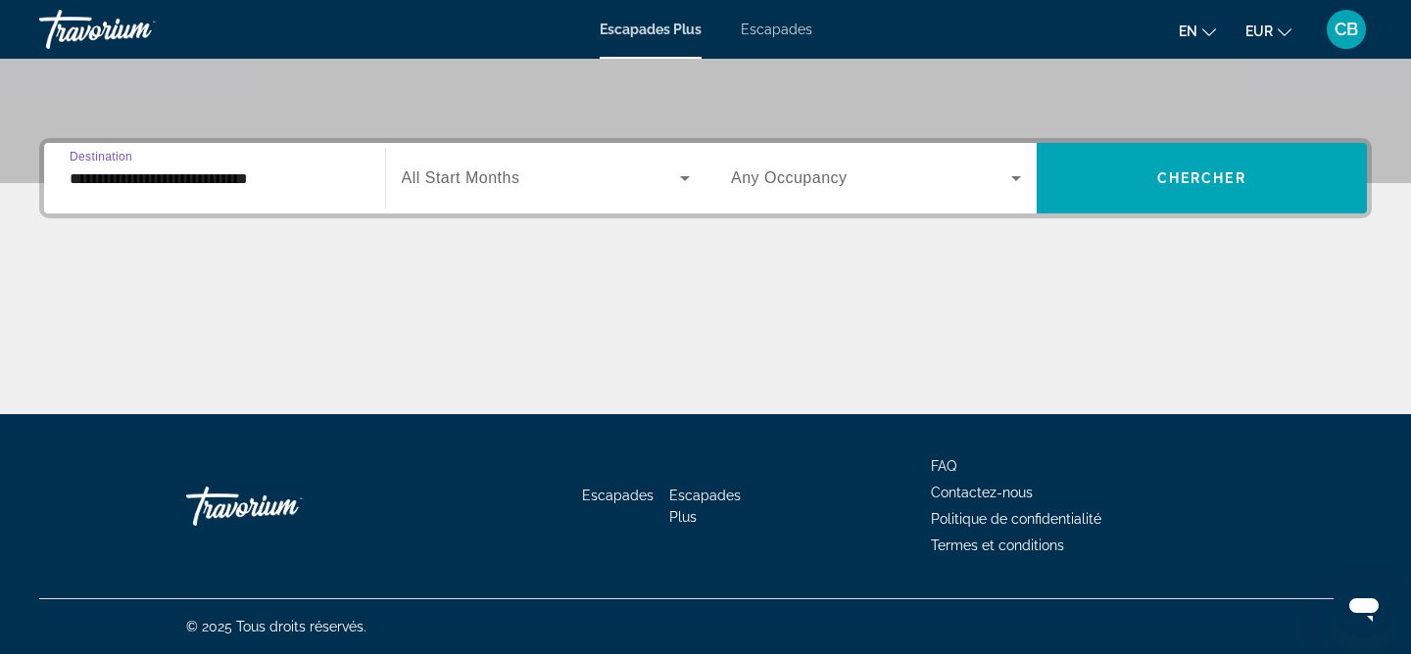
click at [685, 179] on icon "Widget de recherche" at bounding box center [685, 178] width 10 height 5
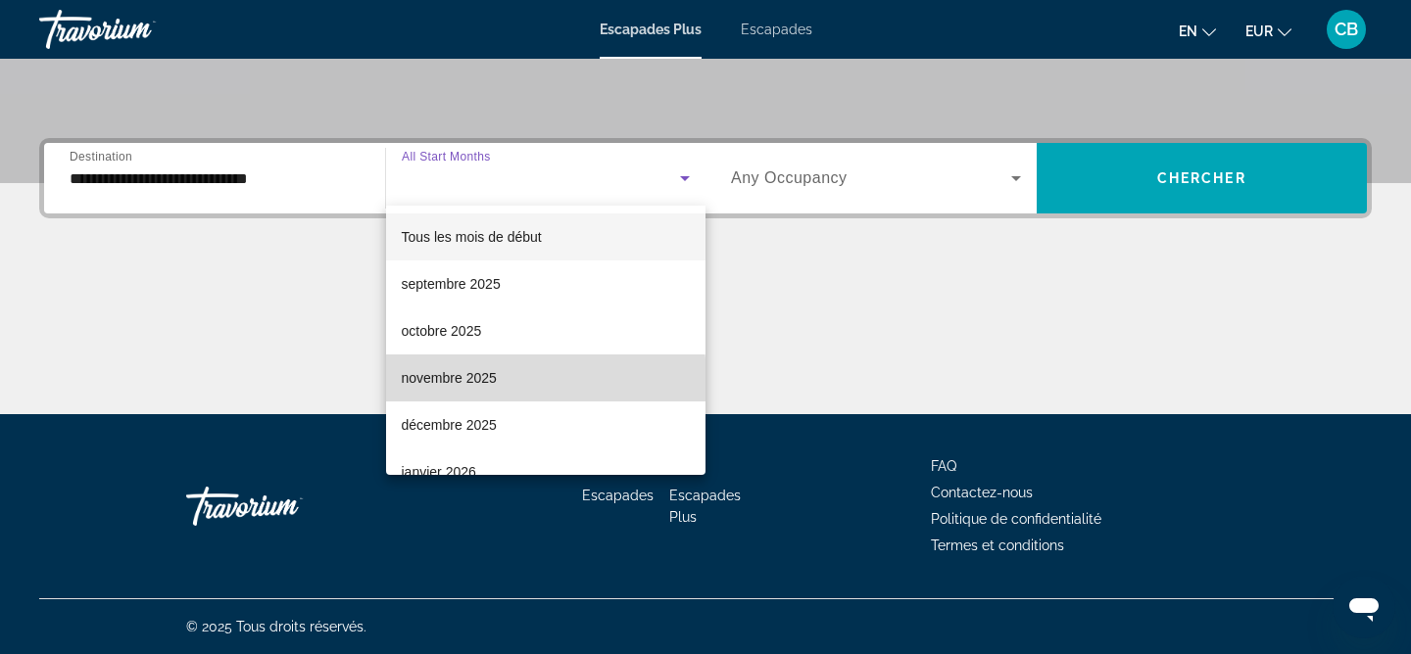
click at [462, 381] on font "novembre 2025" at bounding box center [449, 378] width 95 height 16
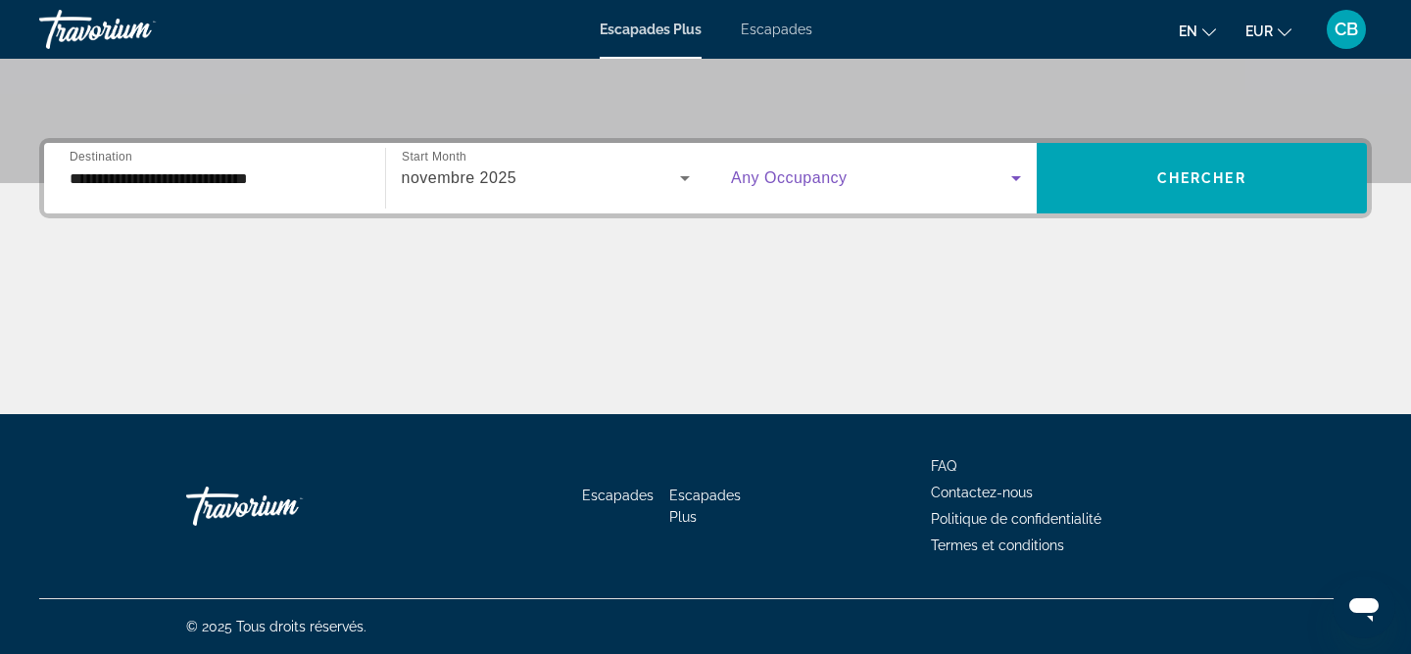
click at [1016, 180] on icon "Widget de recherche" at bounding box center [1016, 179] width 24 height 24
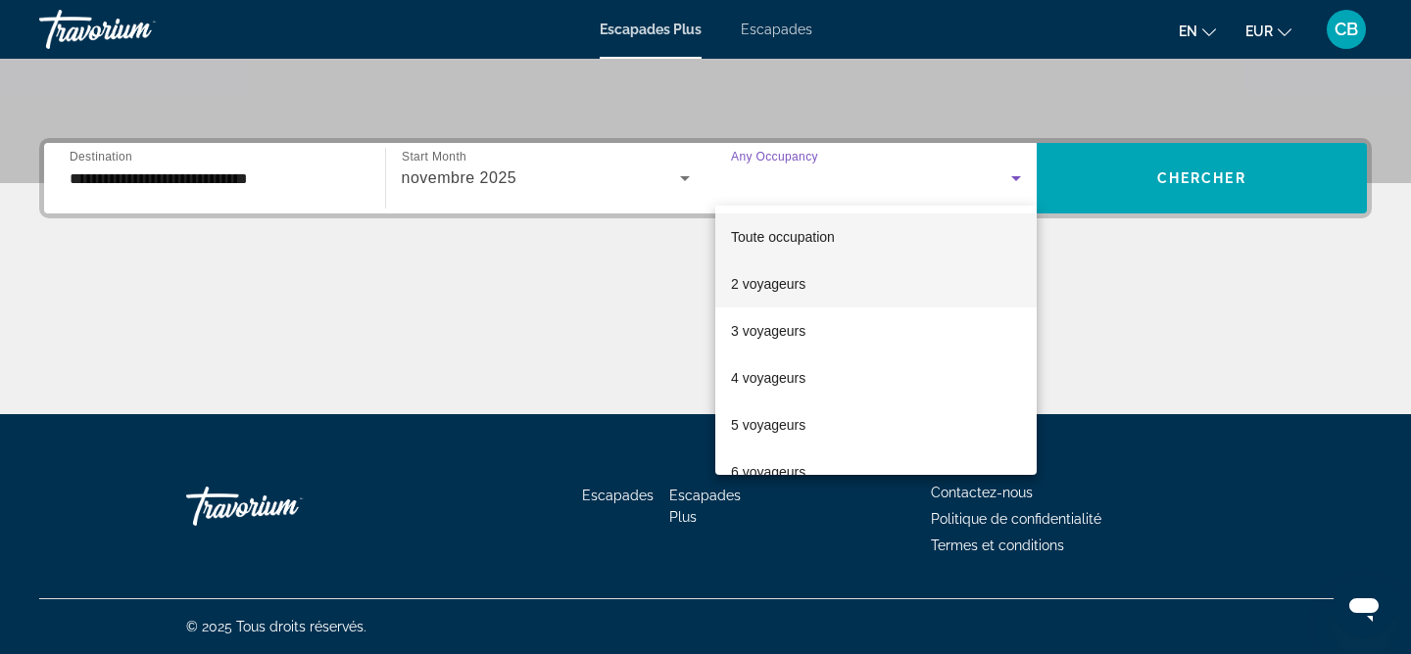
click at [773, 284] on font "2 voyageurs" at bounding box center [768, 284] width 74 height 16
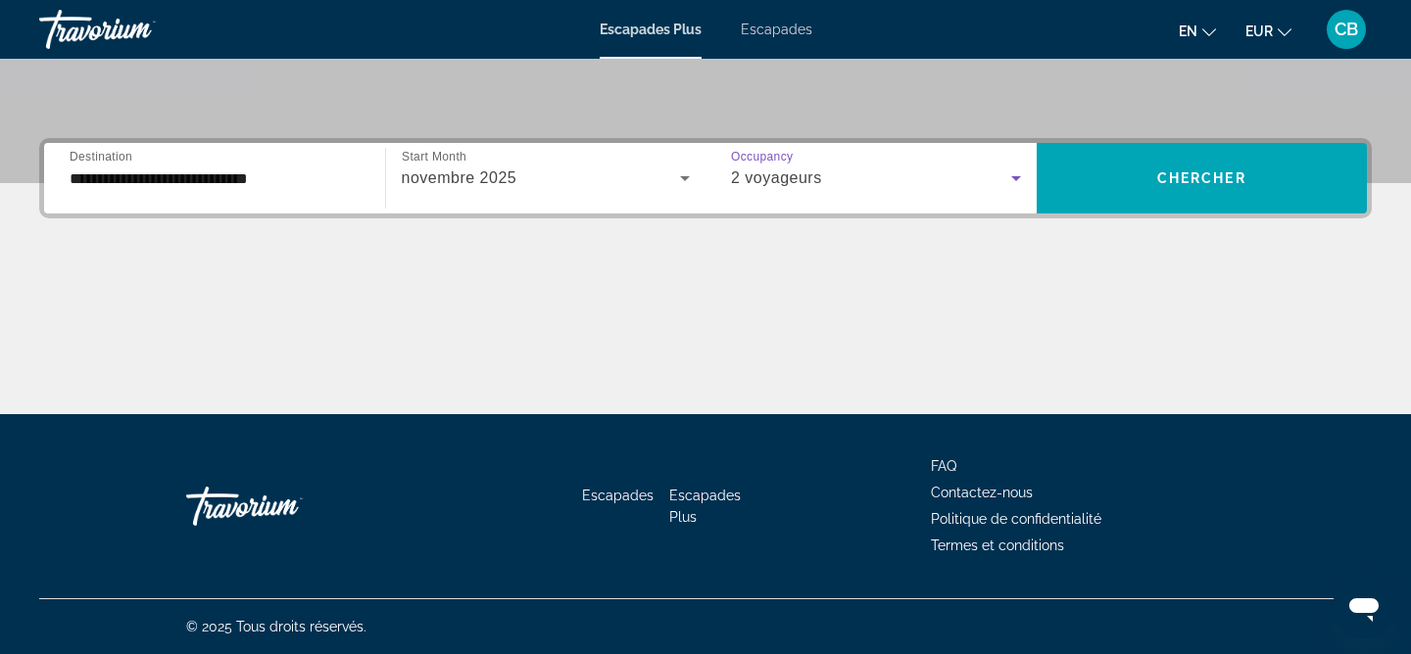
click at [784, 27] on font "Escapades" at bounding box center [777, 30] width 72 height 16
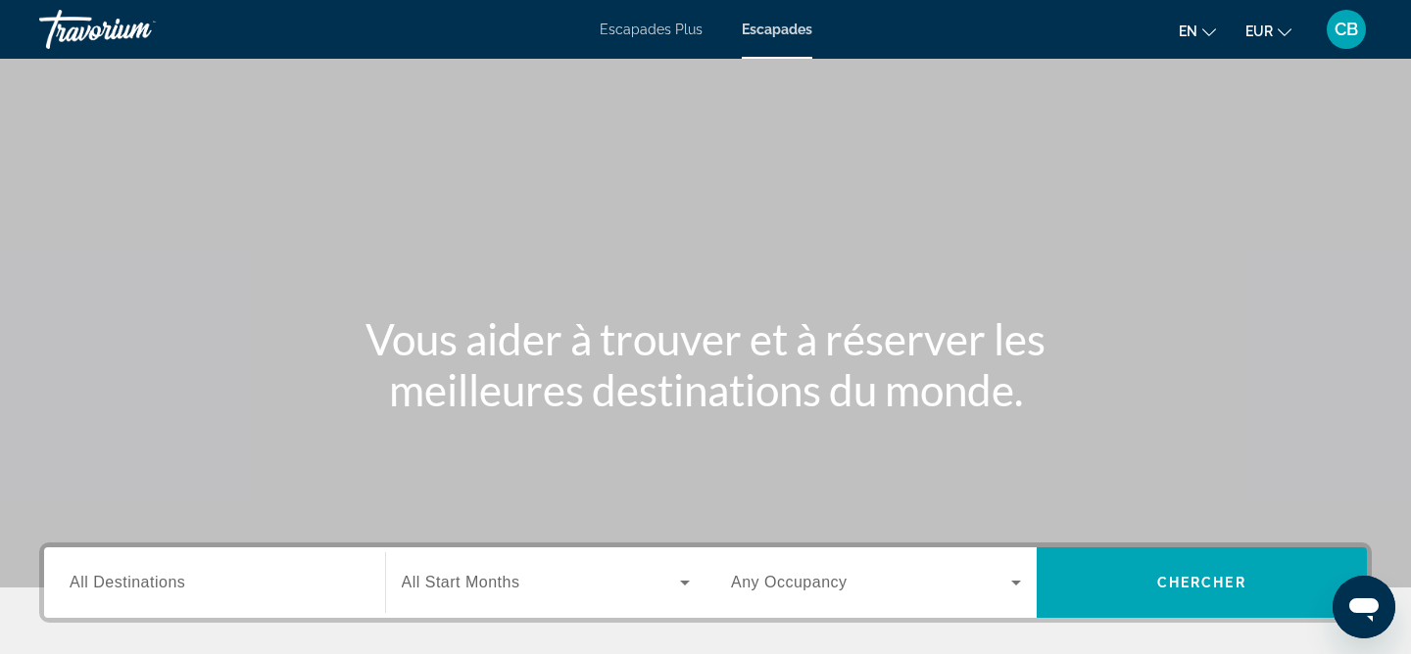
click at [173, 572] on input "Destination All Destinations" at bounding box center [215, 584] width 290 height 24
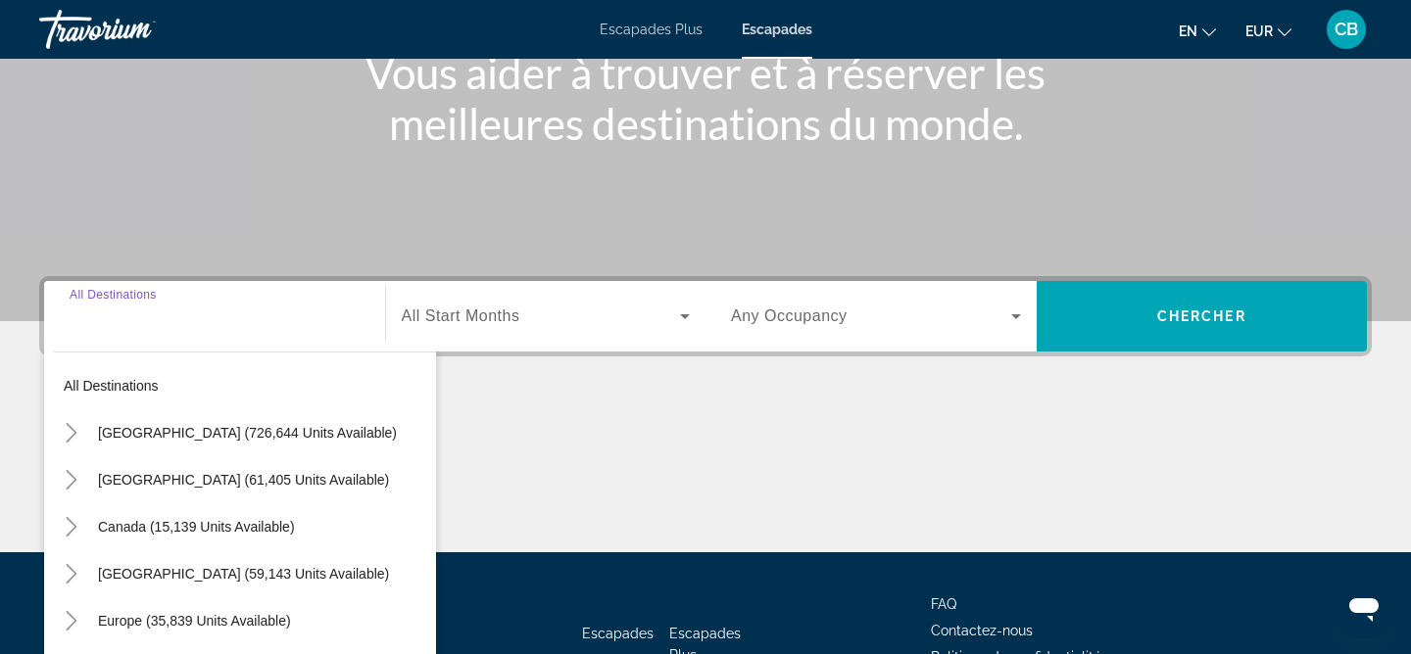
scroll to position [405, 0]
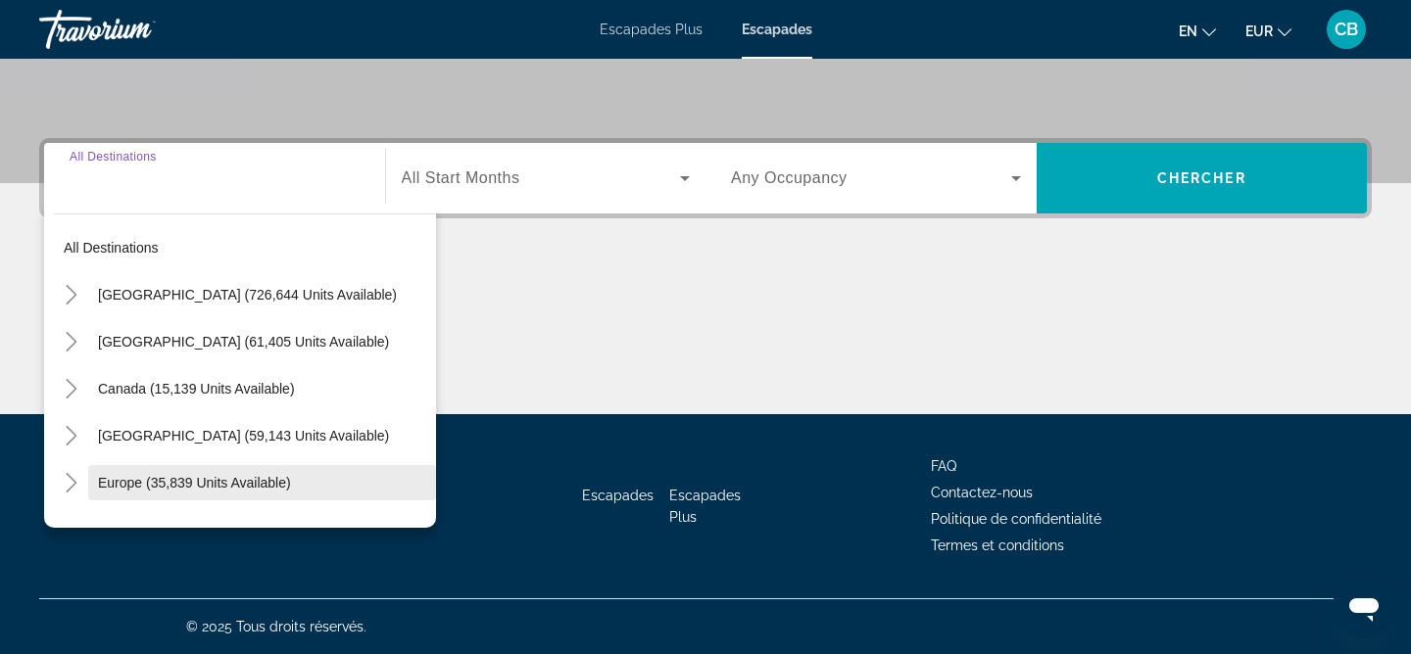
click at [220, 489] on span "Europe (35,839 units available)" at bounding box center [194, 483] width 193 height 16
type input "**********"
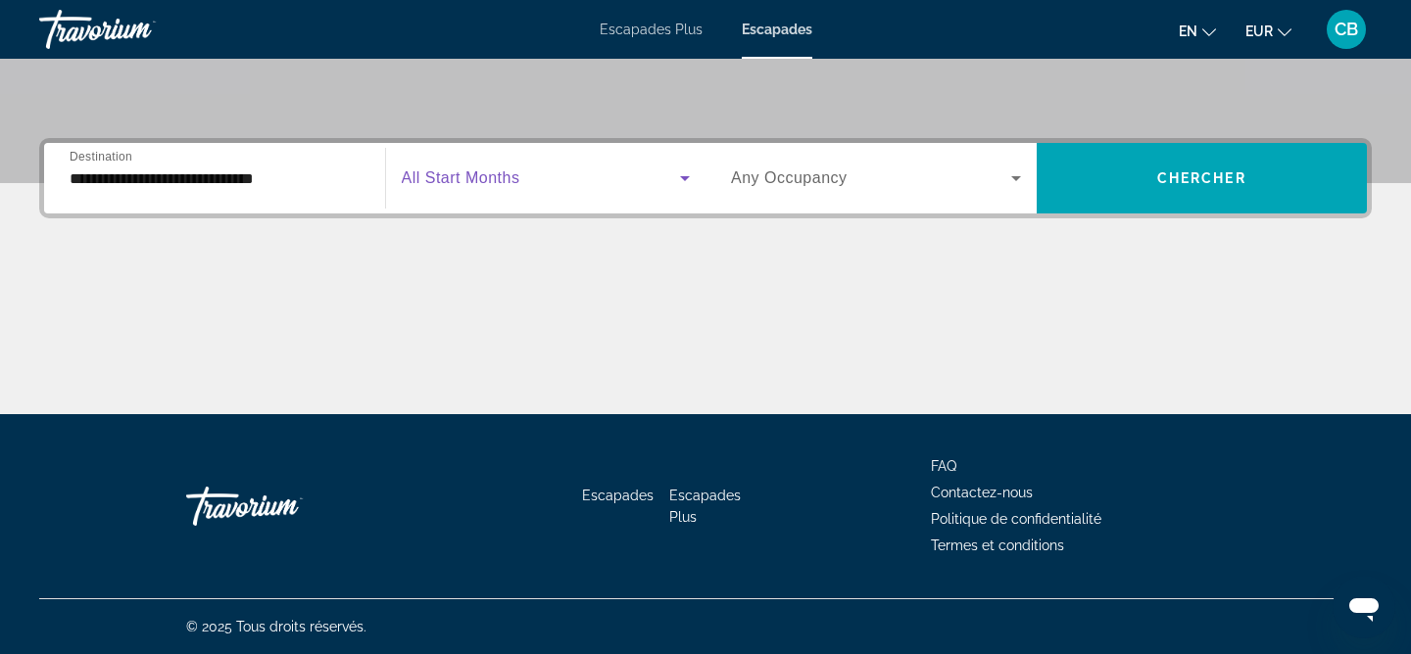
click at [677, 177] on icon "Search widget" at bounding box center [685, 179] width 24 height 24
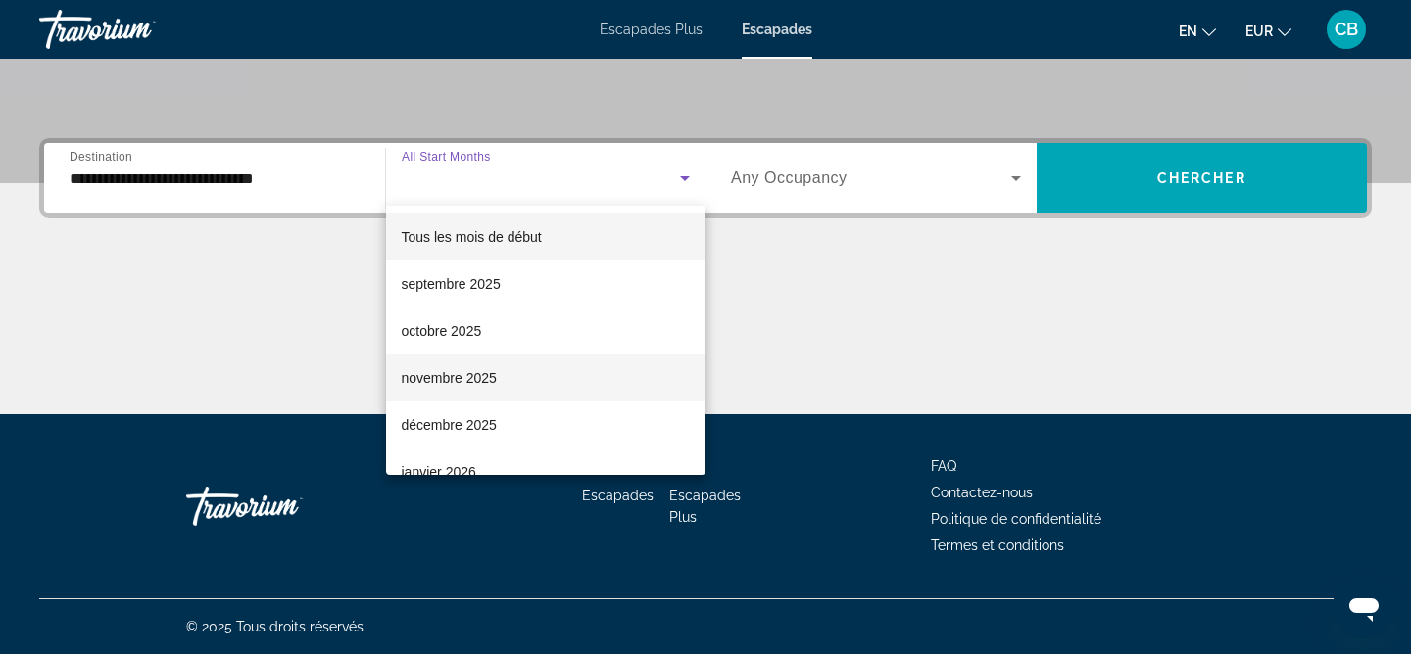
click at [469, 373] on font "novembre 2025" at bounding box center [449, 378] width 95 height 16
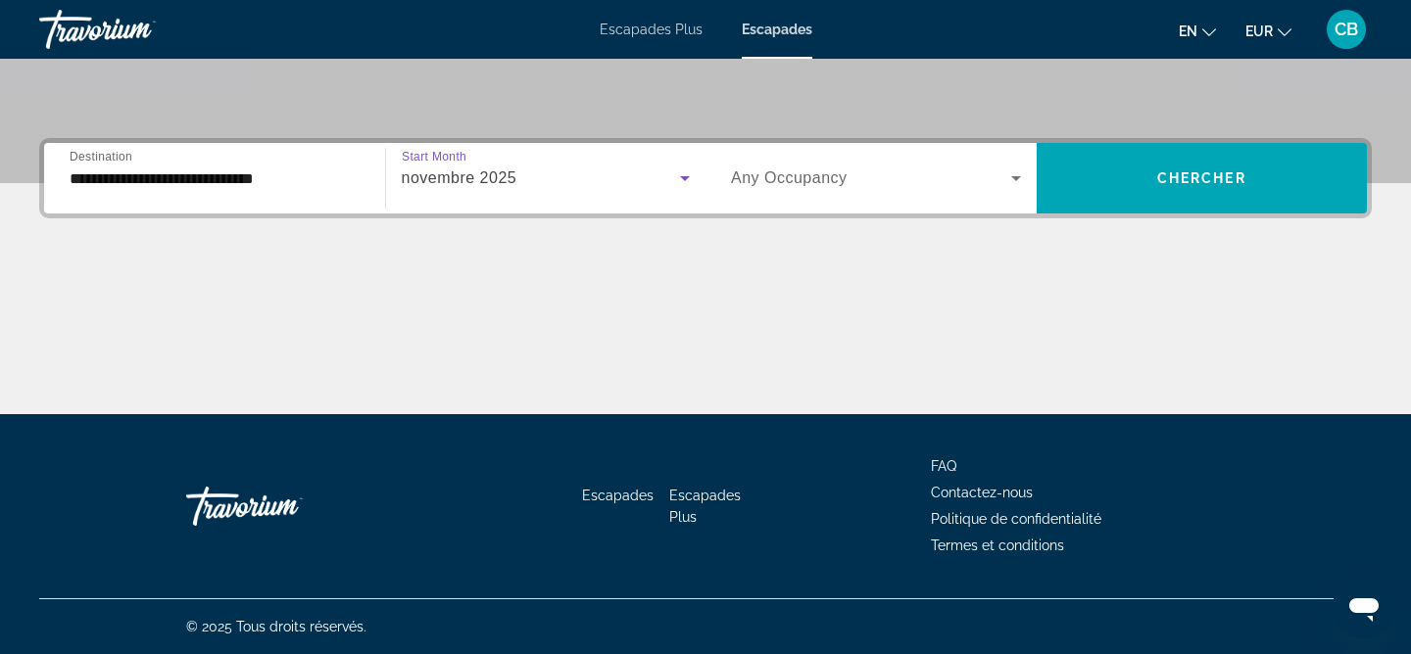
click at [1019, 176] on icon "Search widget" at bounding box center [1016, 178] width 10 height 5
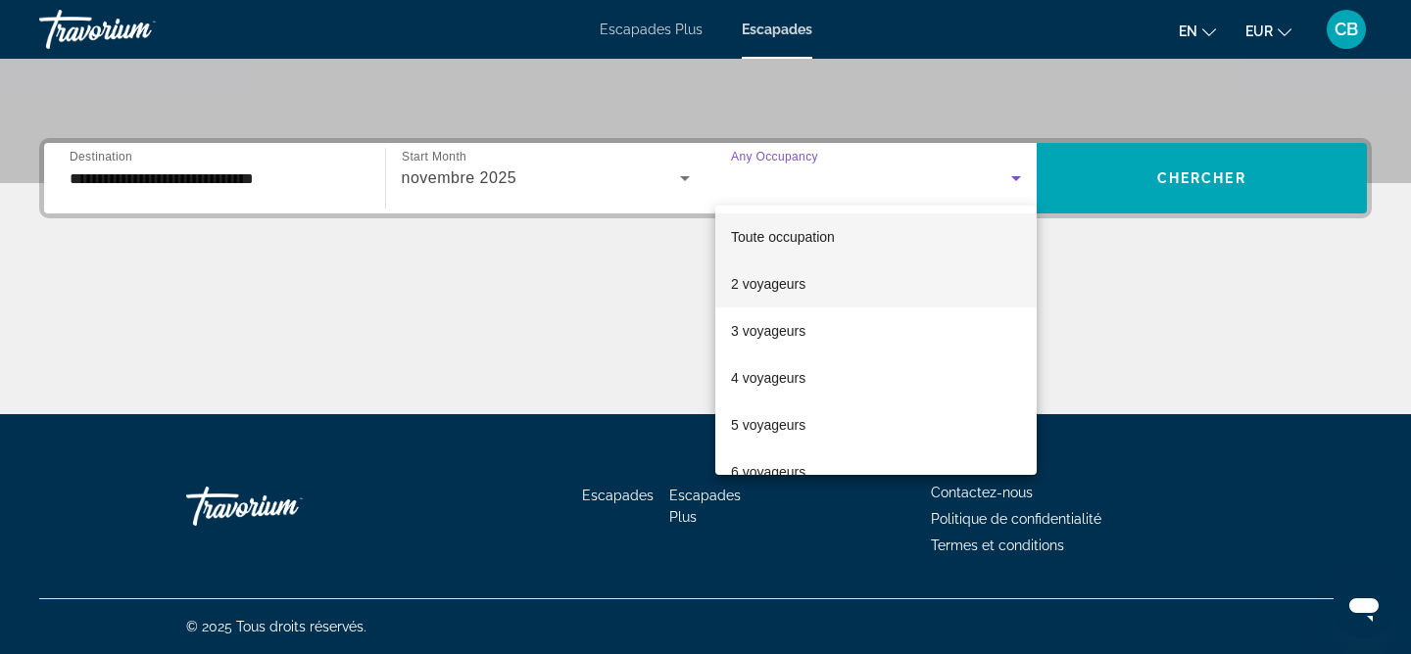
click at [776, 292] on span "2 voyageurs" at bounding box center [768, 284] width 74 height 24
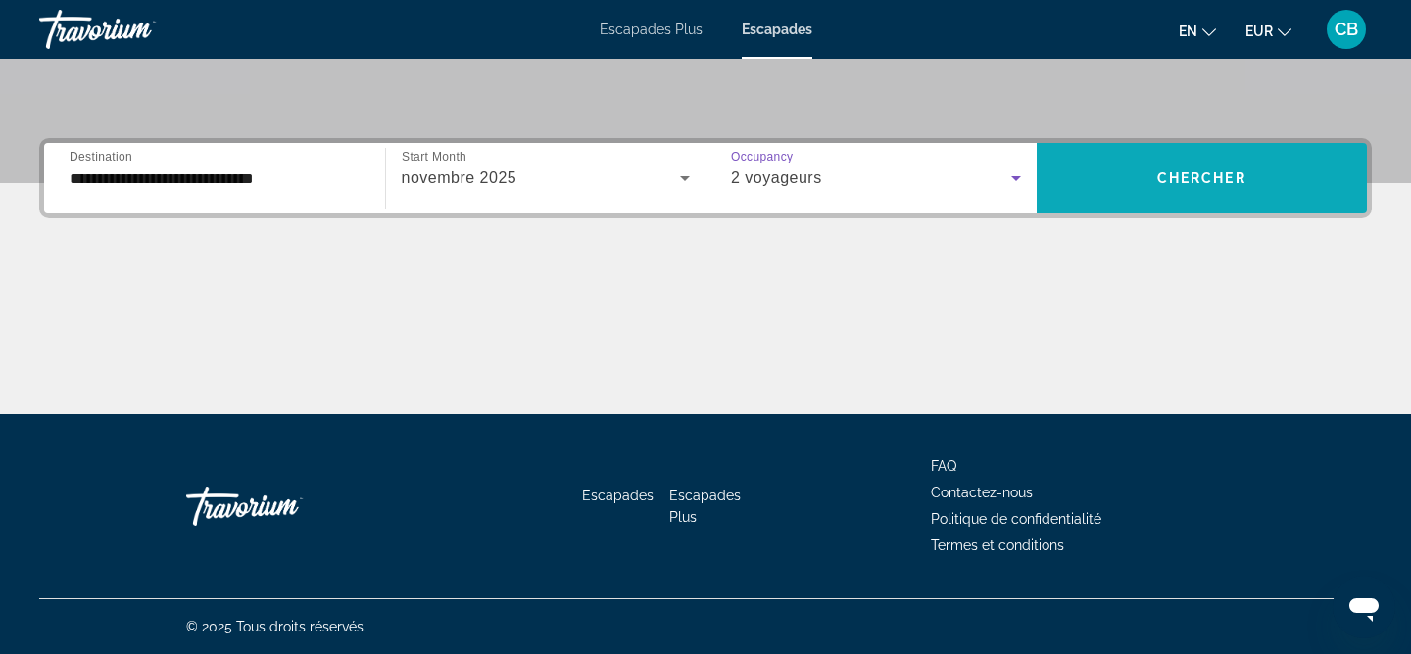
click at [1202, 177] on span "Chercher" at bounding box center [1201, 178] width 89 height 16
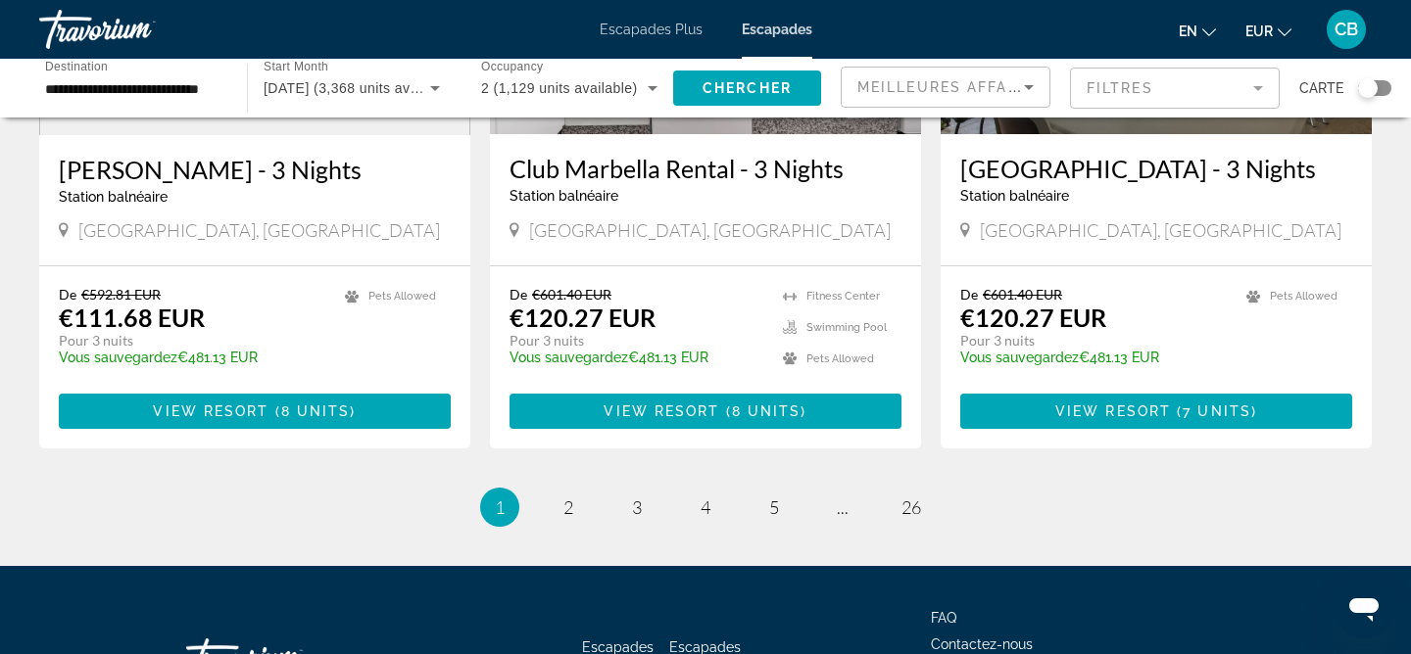
scroll to position [2462, 0]
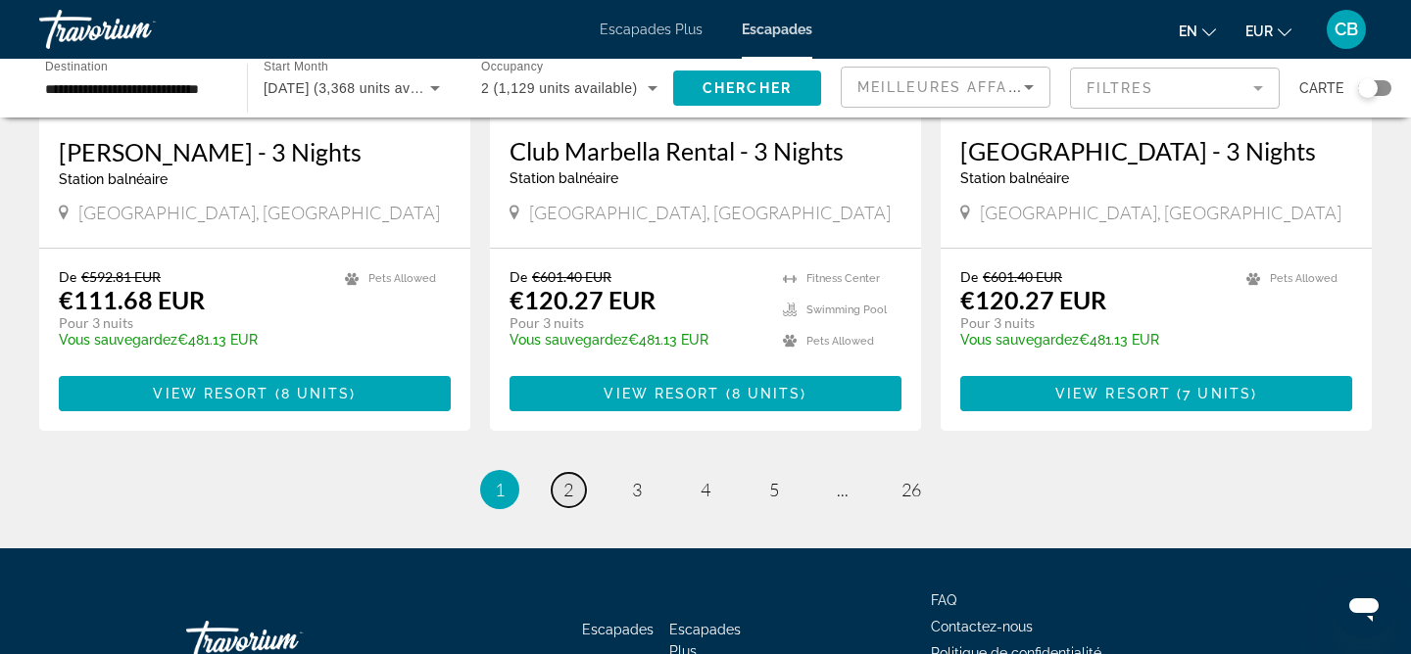
click at [563, 479] on span "2" at bounding box center [568, 490] width 10 height 22
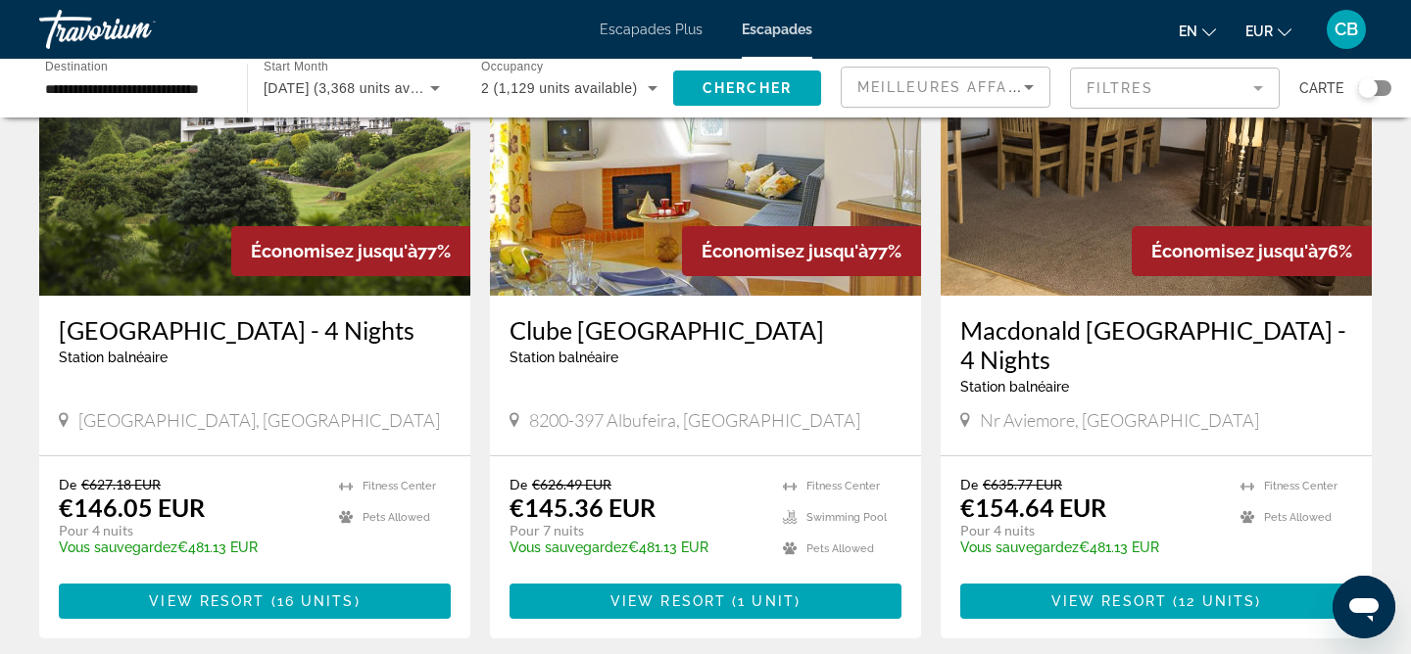
scroll to position [2353, 0]
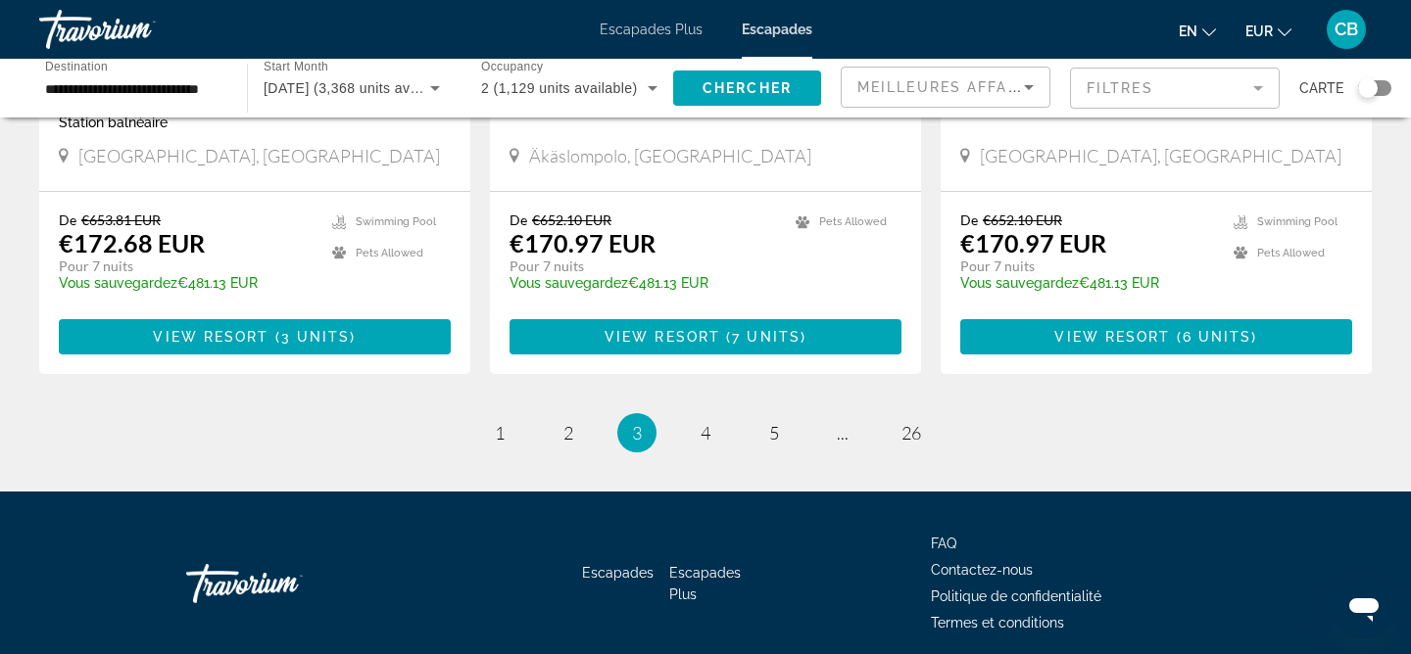
scroll to position [2549, 0]
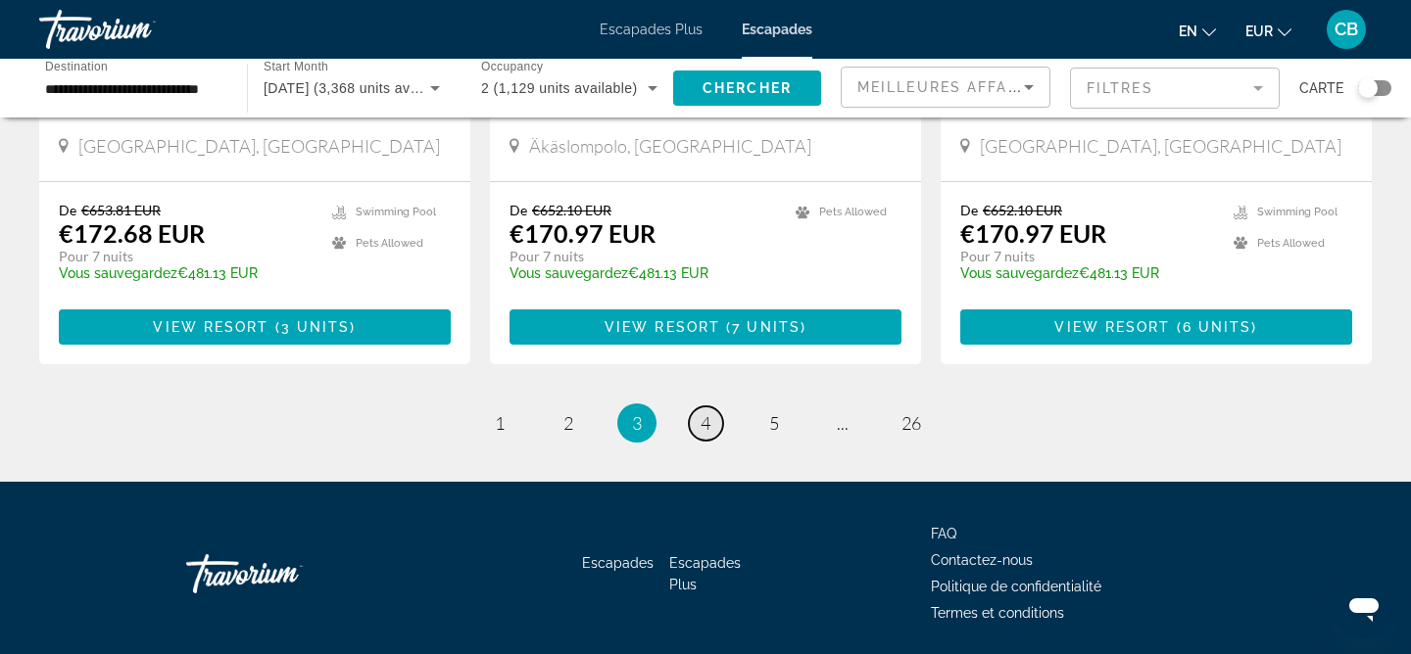
click at [704, 412] on span "4" at bounding box center [706, 423] width 10 height 22
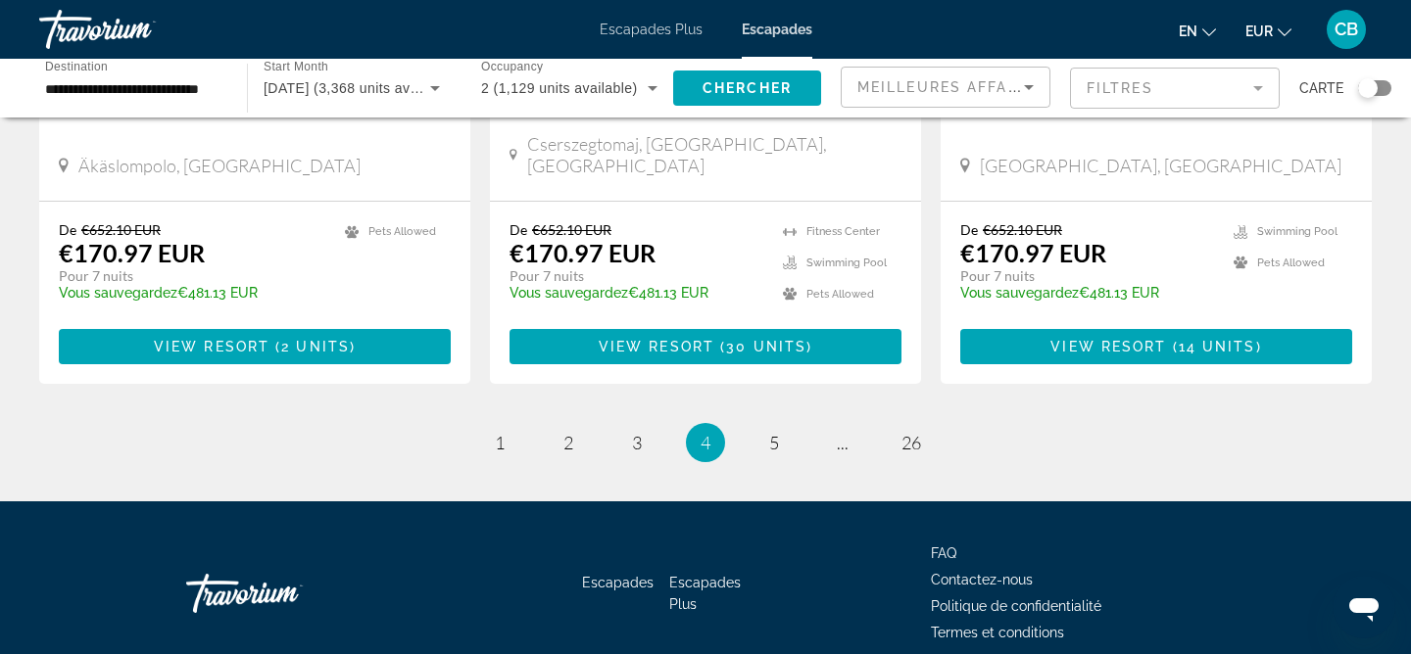
scroll to position [2515, 0]
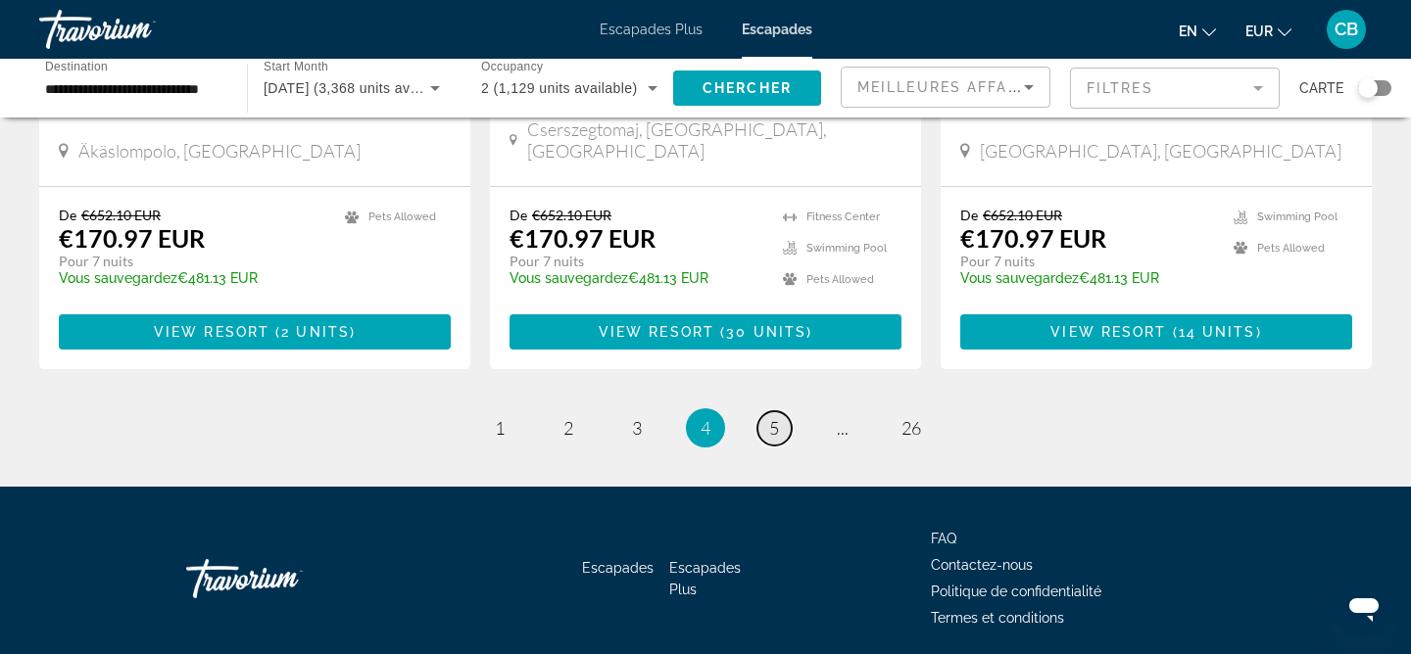
click at [777, 417] on span "5" at bounding box center [774, 428] width 10 height 22
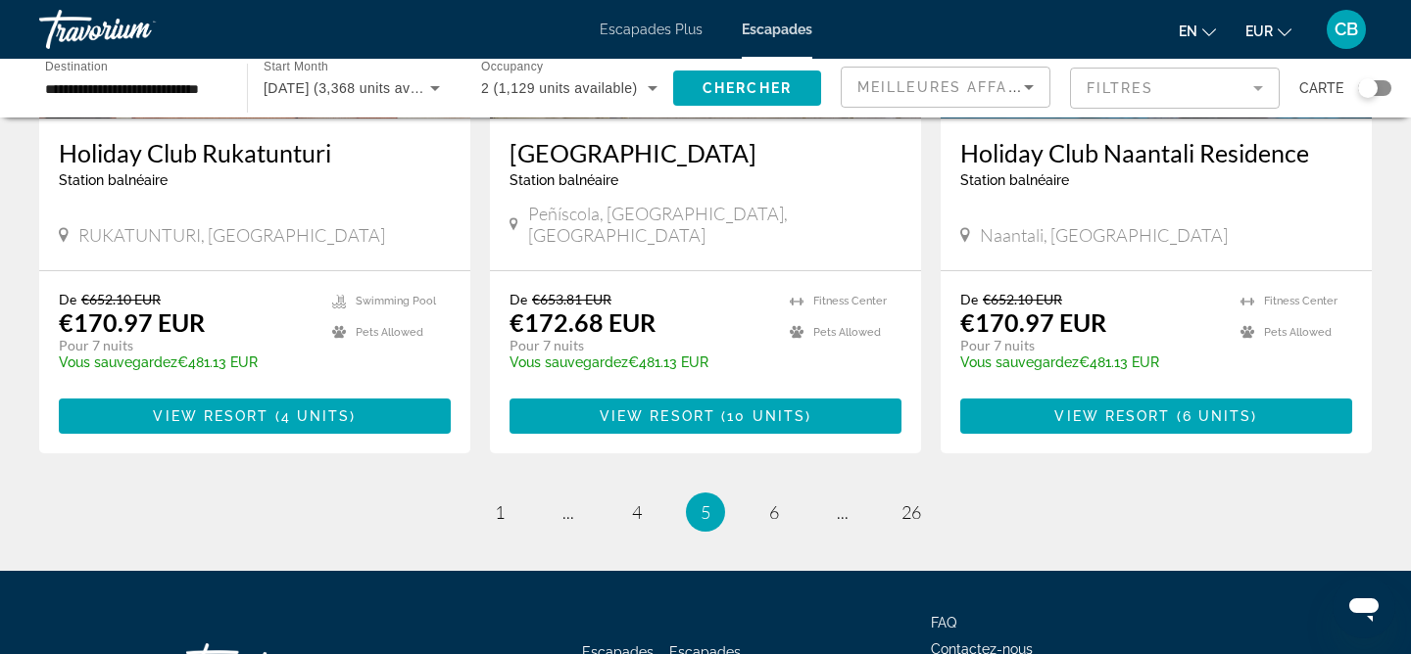
scroll to position [2382, 0]
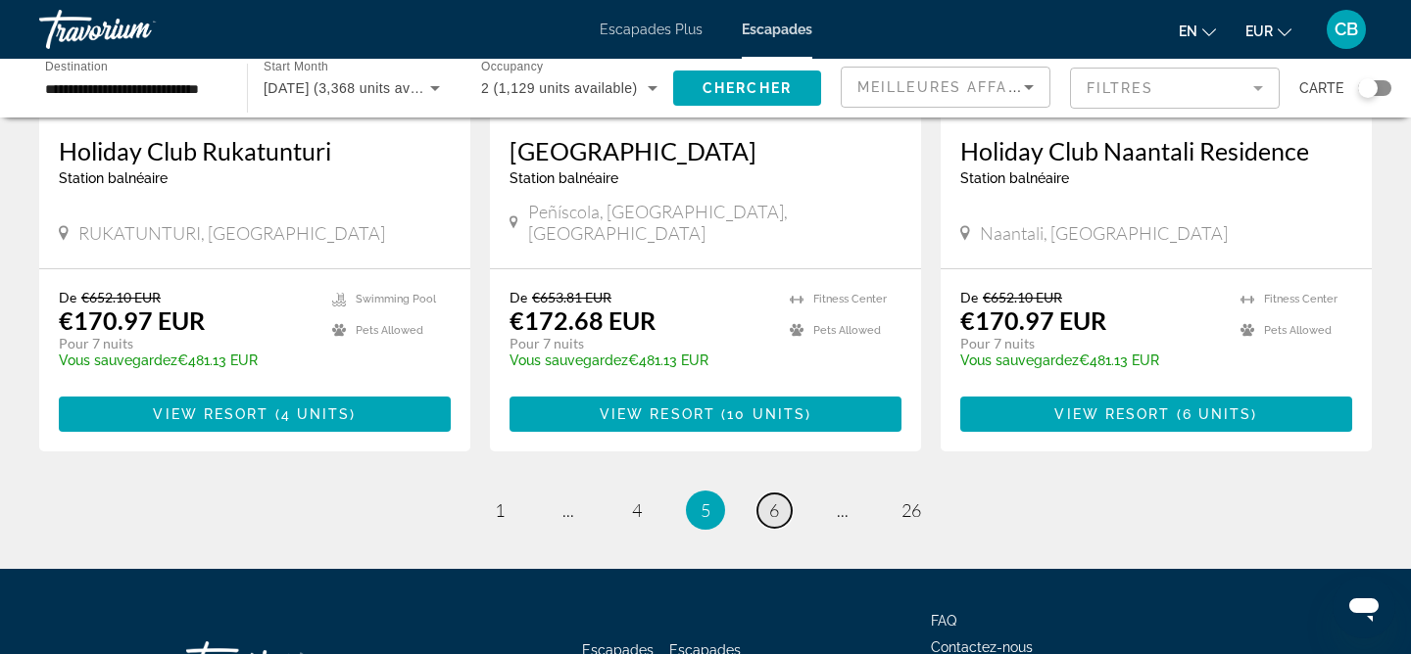
click at [770, 500] on span "6" at bounding box center [774, 511] width 10 height 22
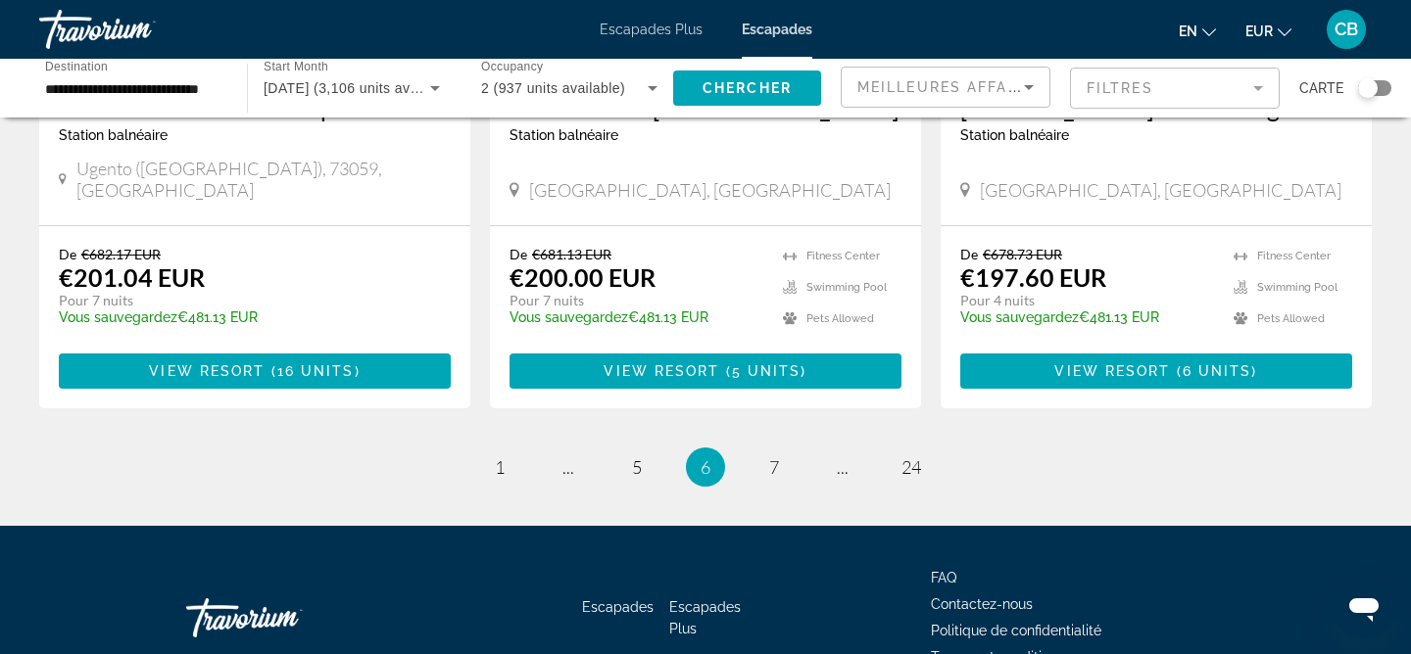
scroll to position [2516, 0]
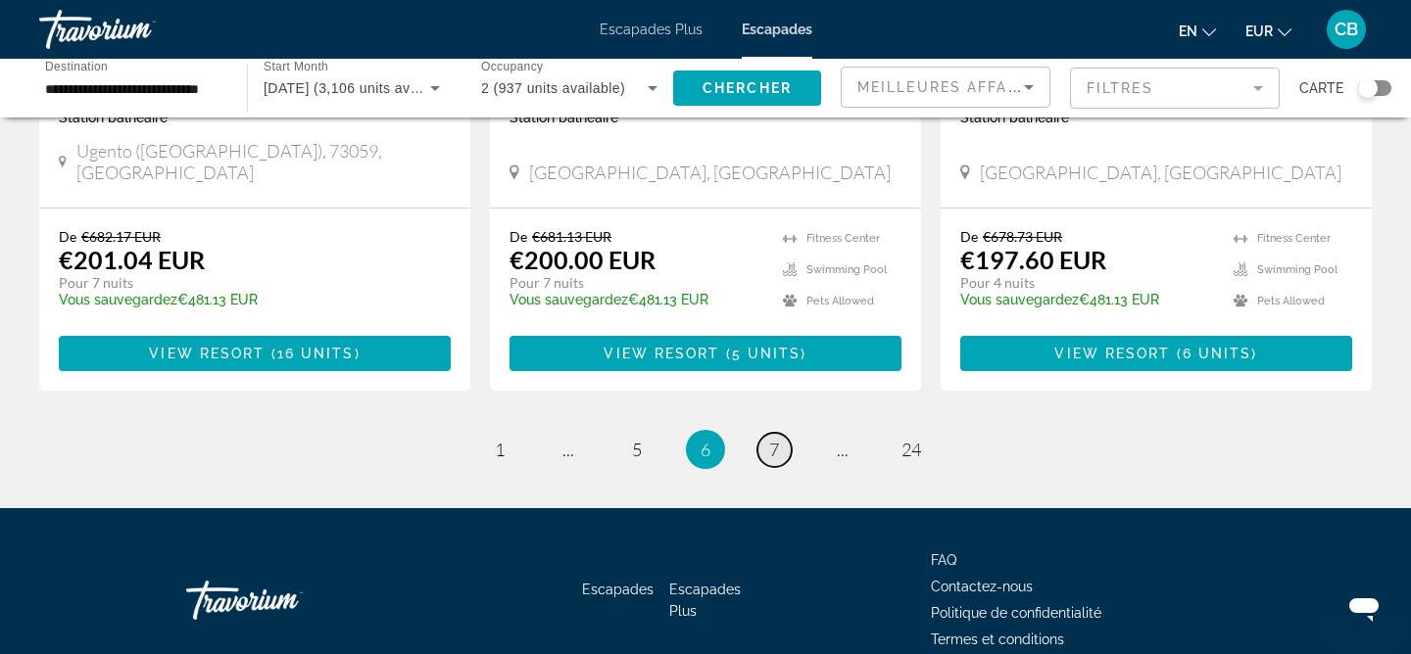
click at [777, 439] on span "7" at bounding box center [774, 450] width 10 height 22
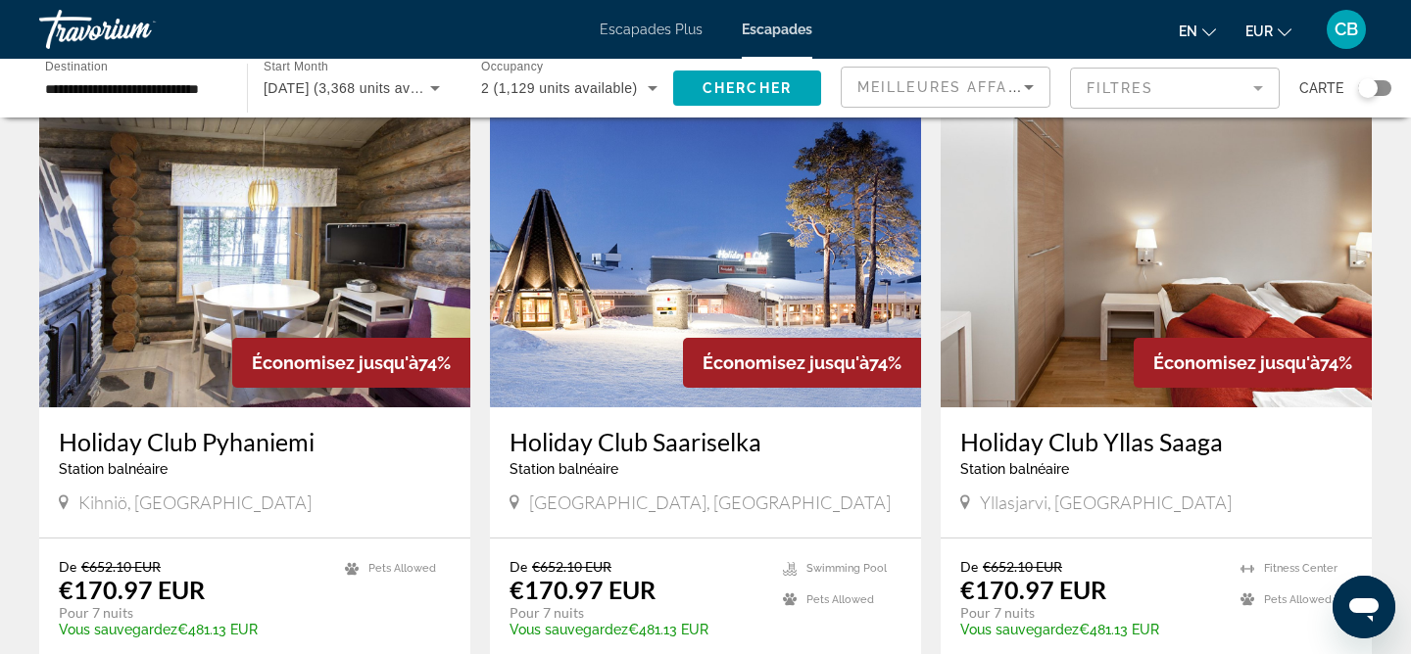
scroll to position [87, 0]
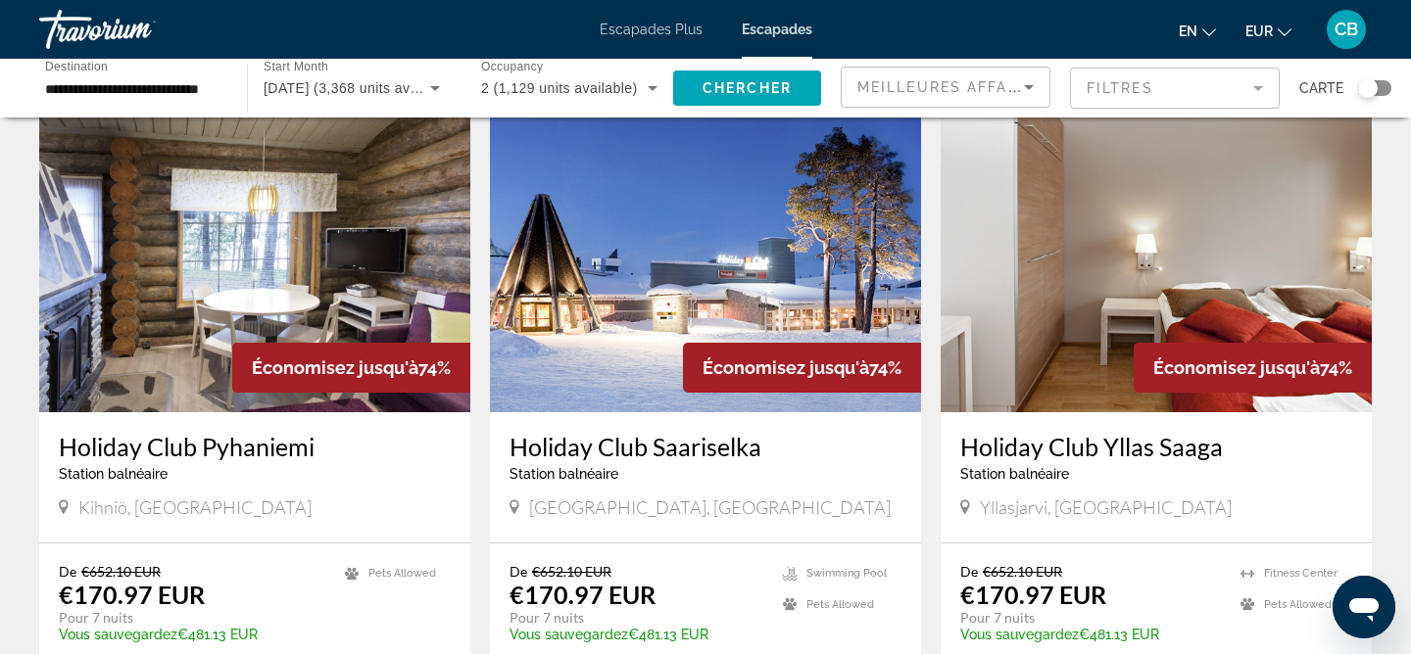
click at [212, 288] on img "Contenu principal" at bounding box center [254, 256] width 431 height 314
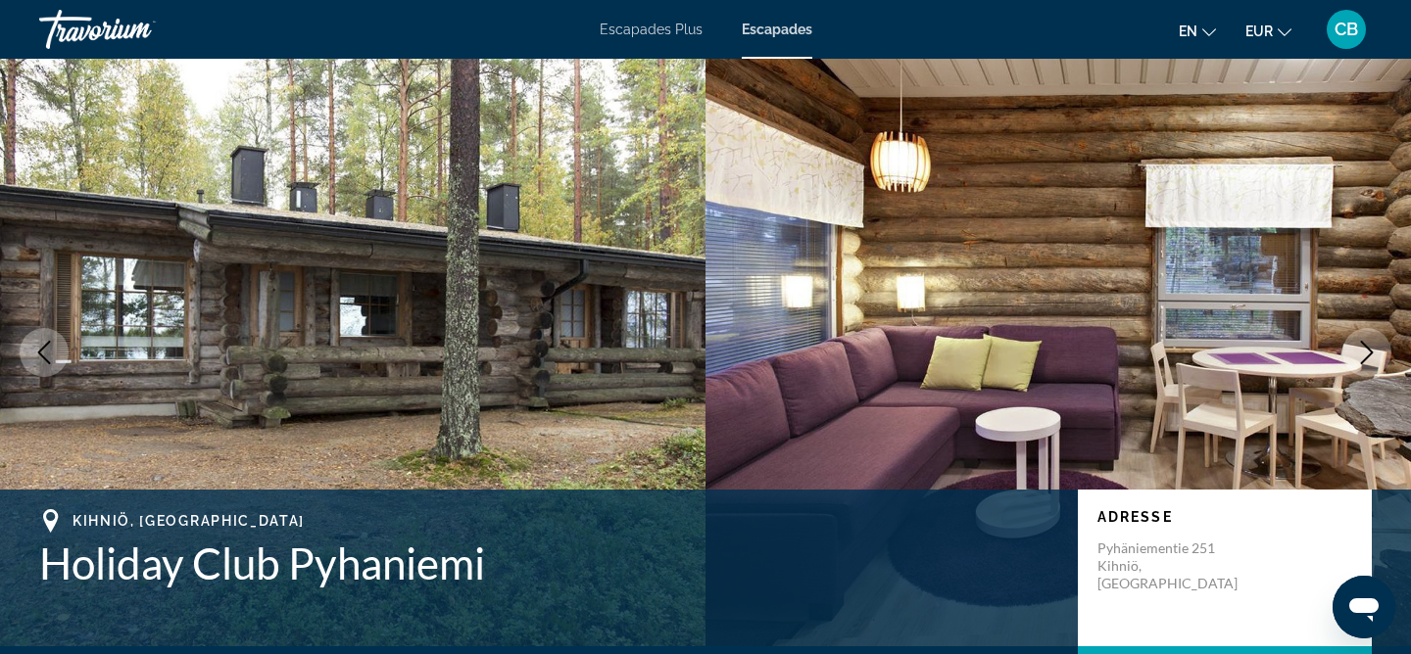
click at [1375, 353] on icon "Next image" at bounding box center [1367, 353] width 24 height 24
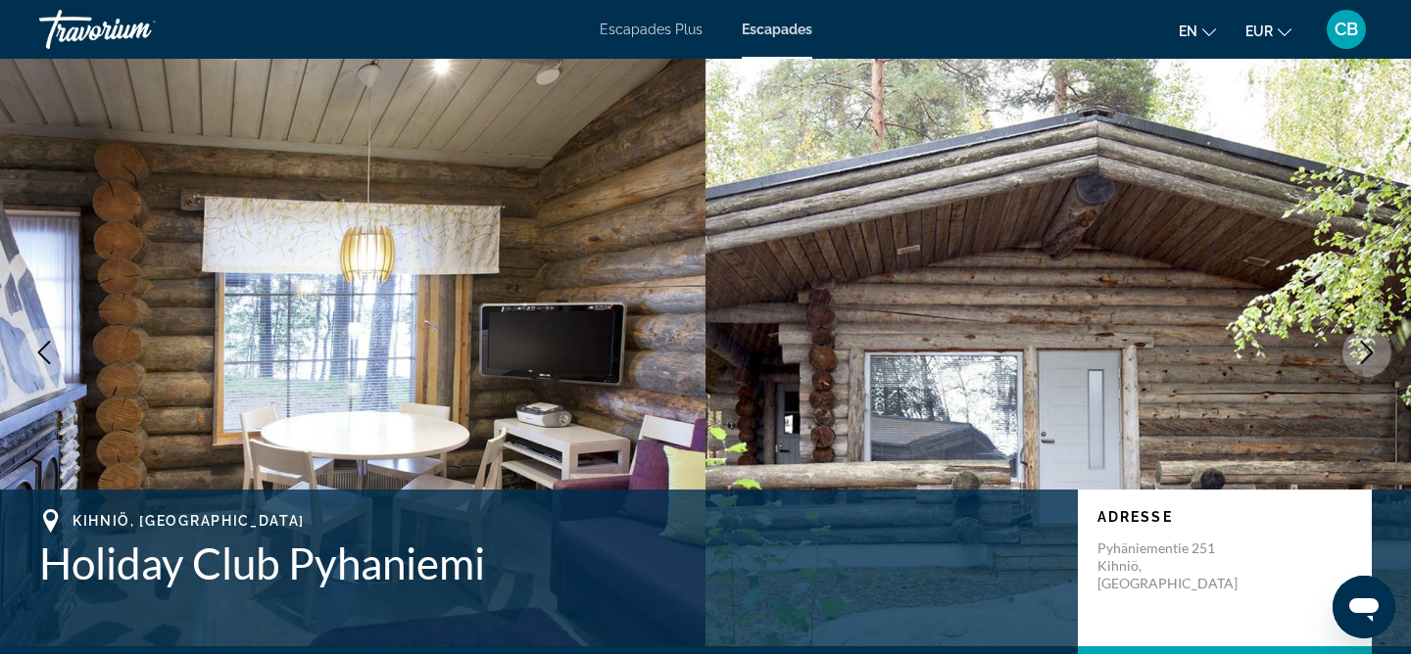
click at [1375, 353] on icon "Next image" at bounding box center [1367, 353] width 24 height 24
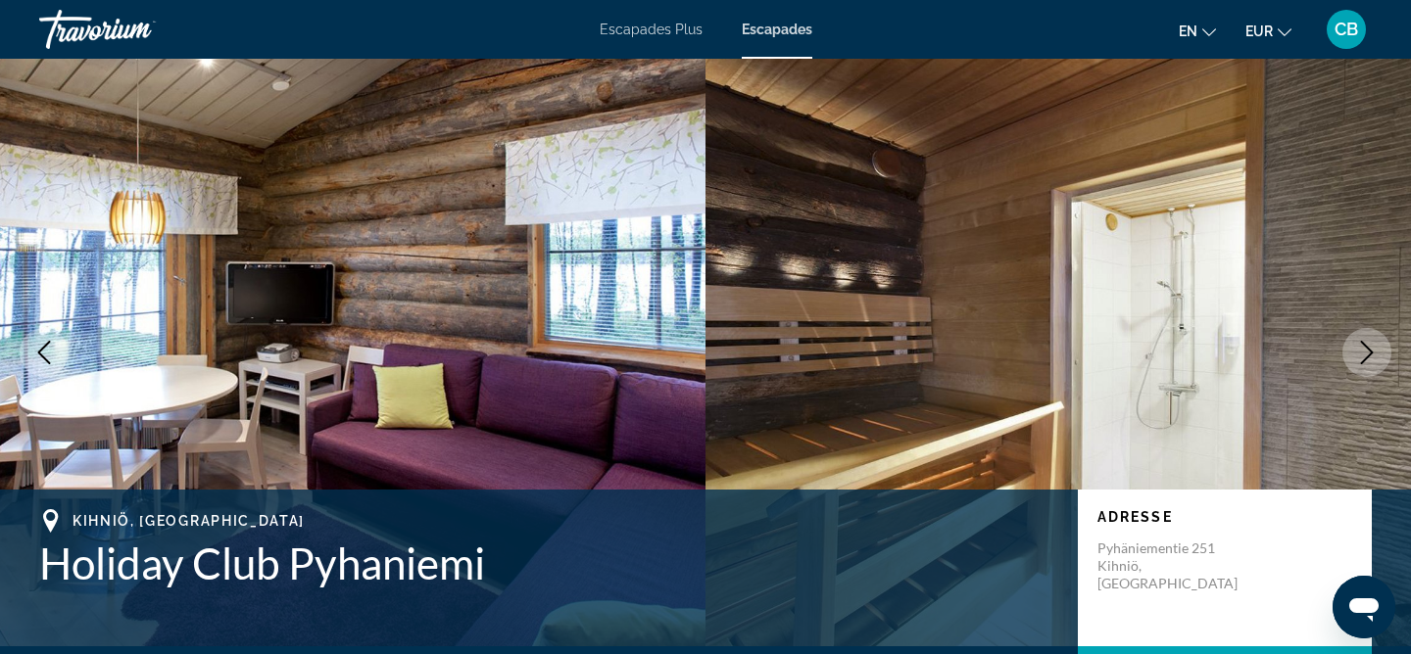
click at [1375, 353] on icon "Next image" at bounding box center [1367, 353] width 24 height 24
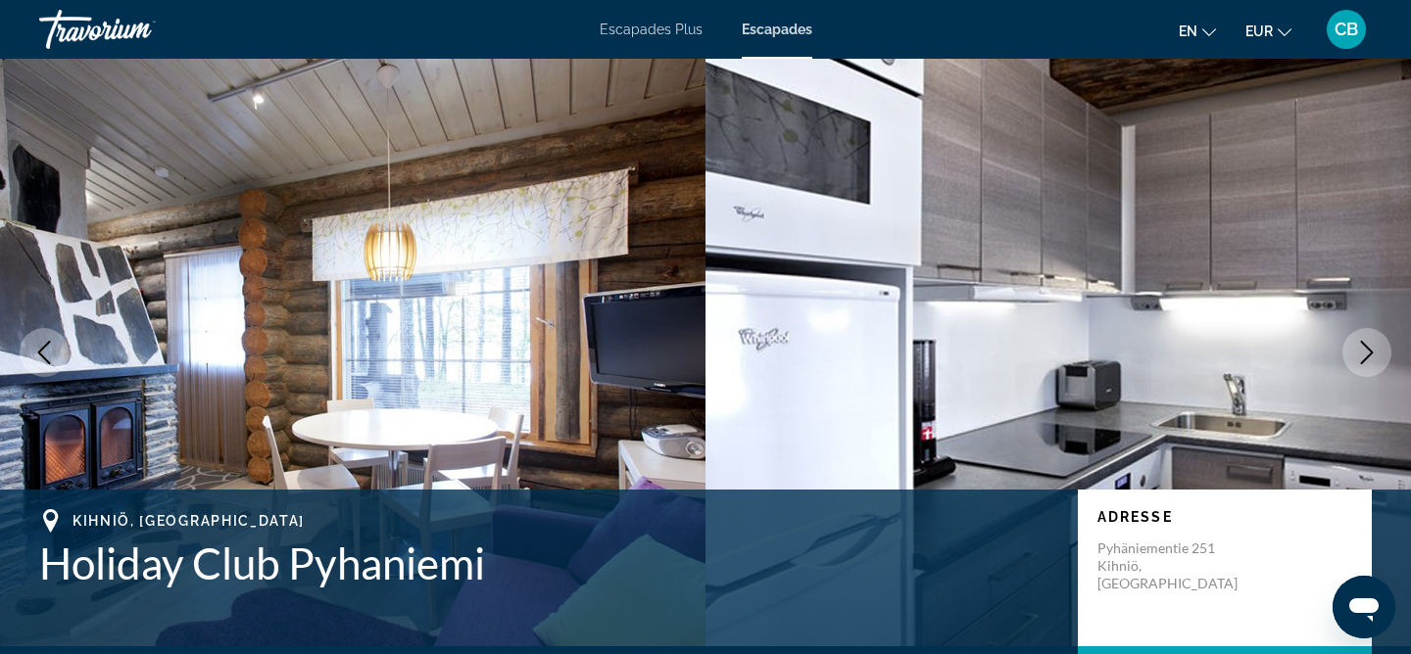
click at [1375, 353] on icon "Next image" at bounding box center [1367, 353] width 24 height 24
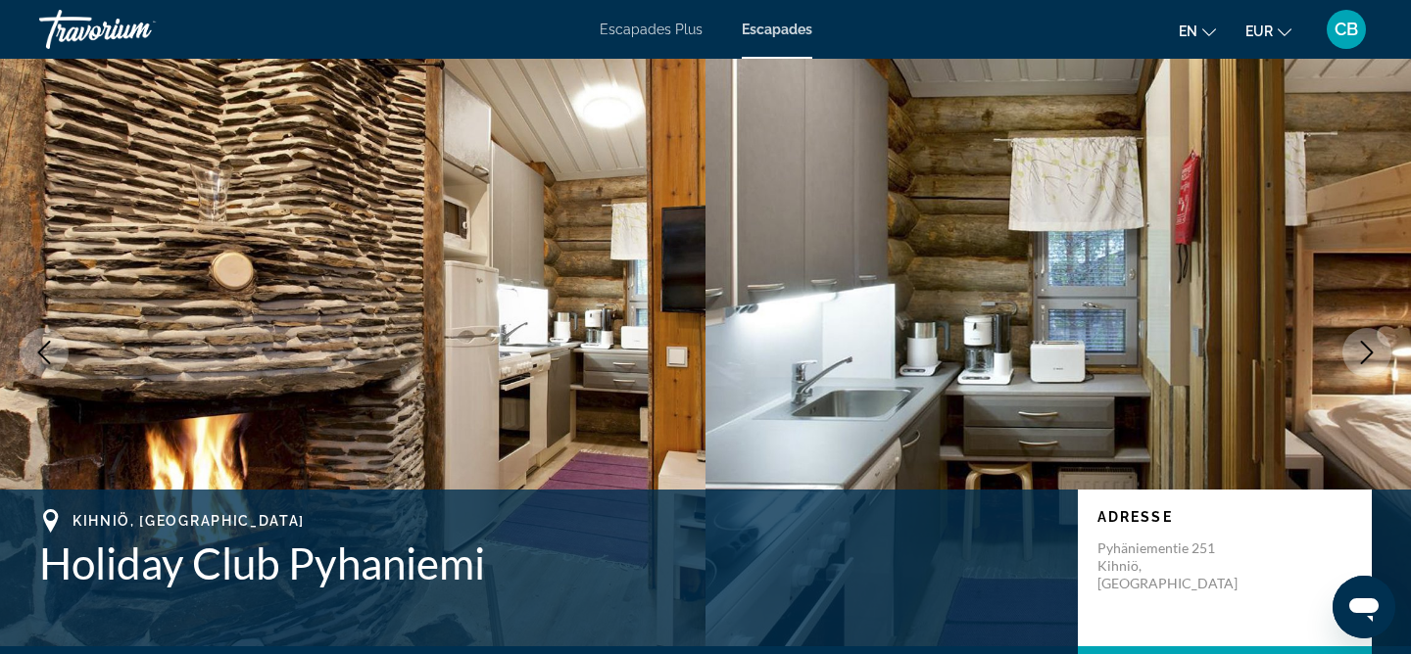
click at [1375, 353] on icon "Next image" at bounding box center [1367, 353] width 24 height 24
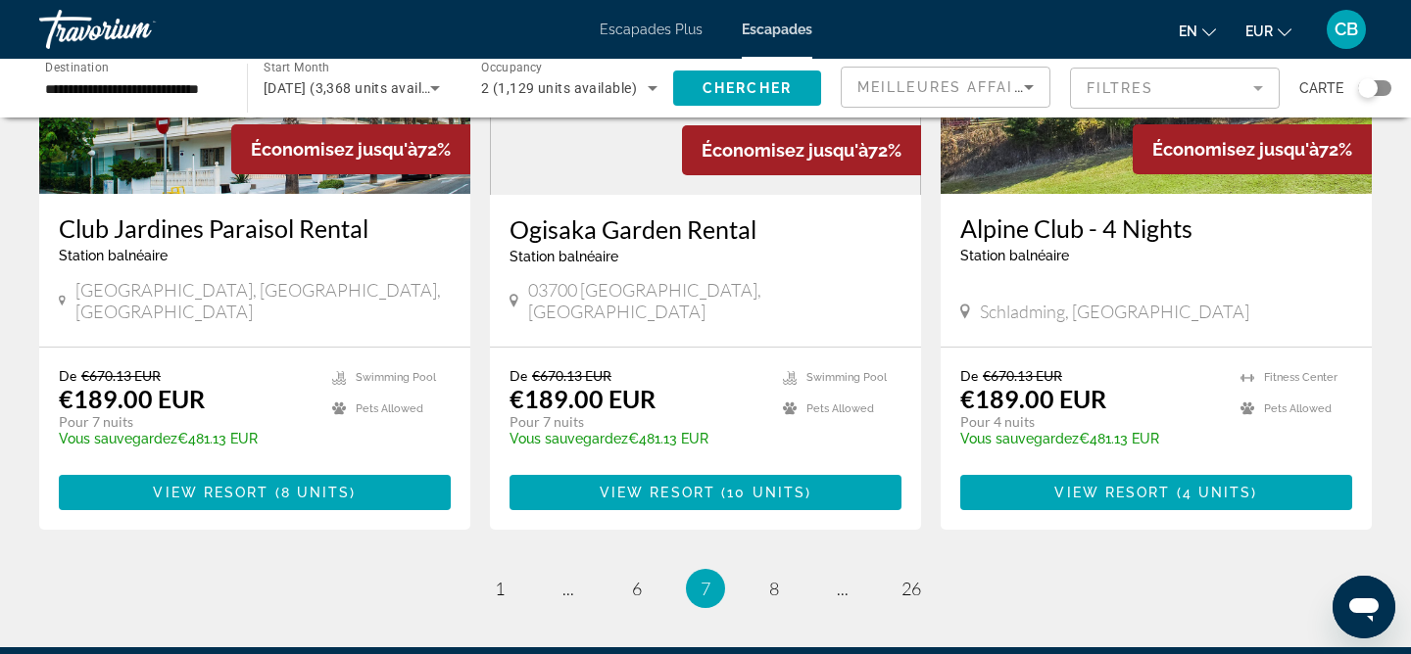
scroll to position [2398, 0]
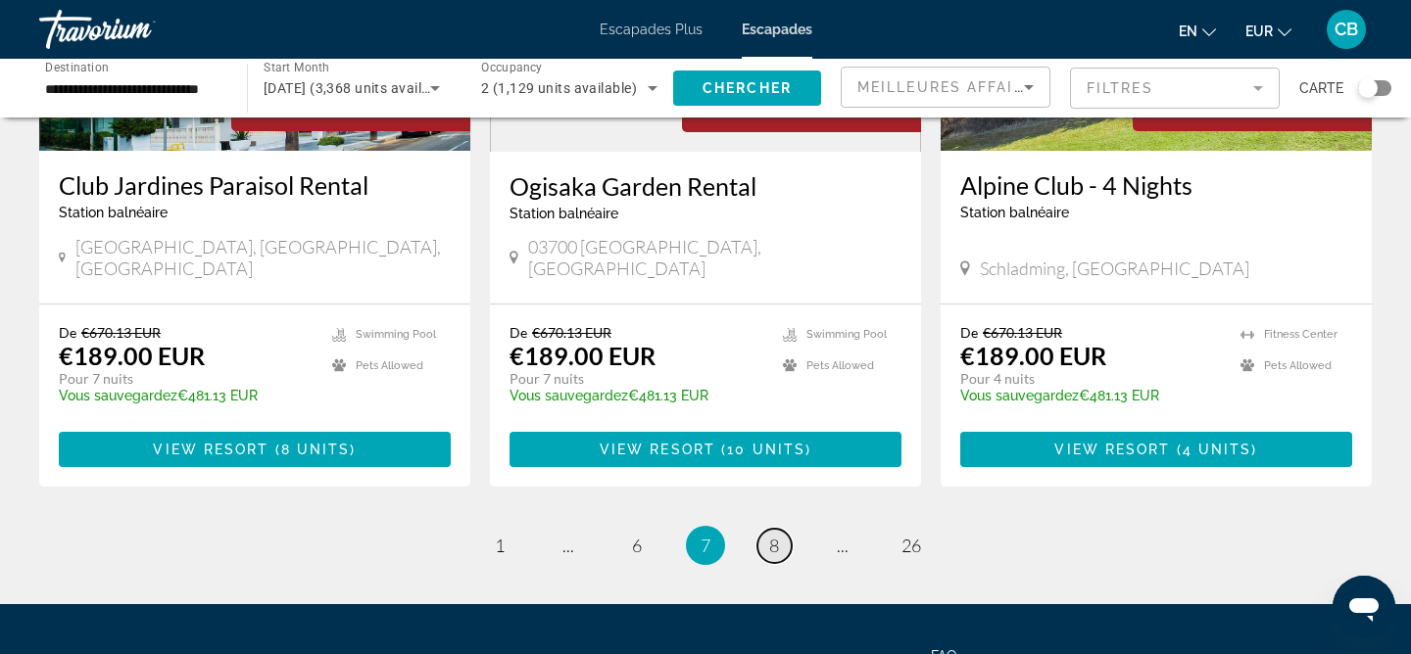
click at [777, 535] on span "8" at bounding box center [774, 546] width 10 height 22
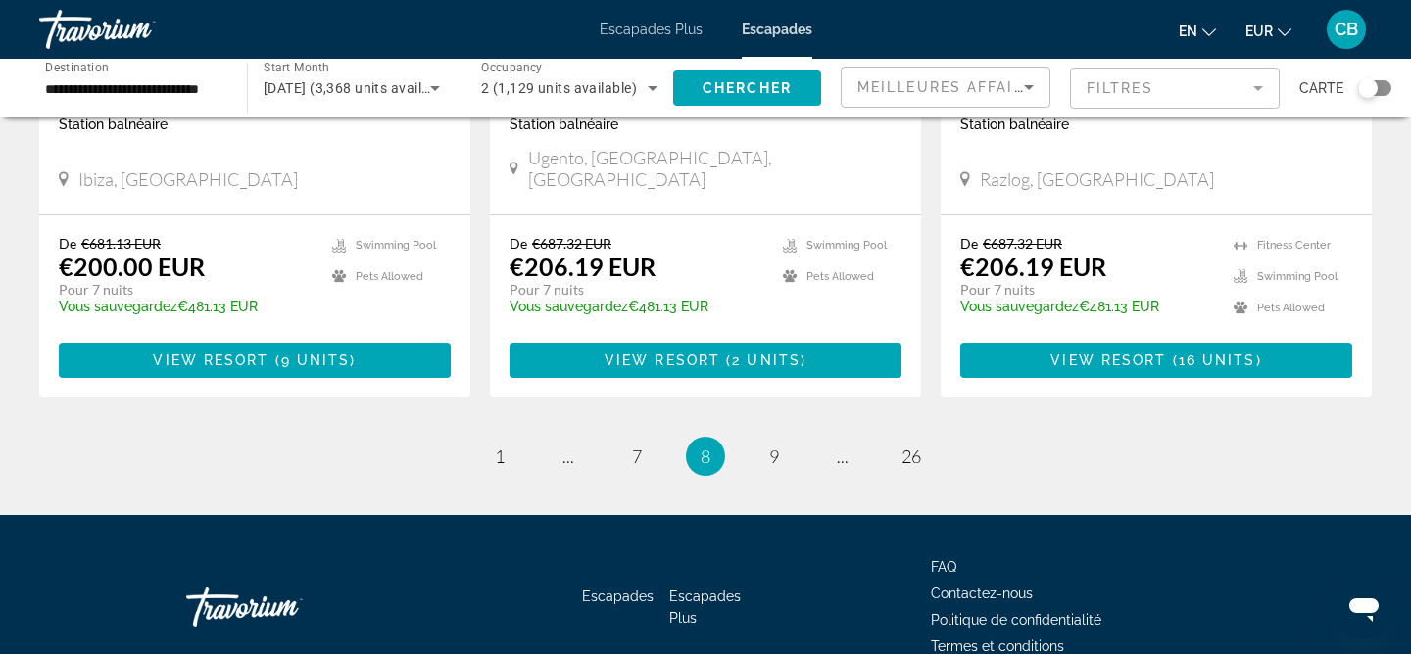
scroll to position [2515, 0]
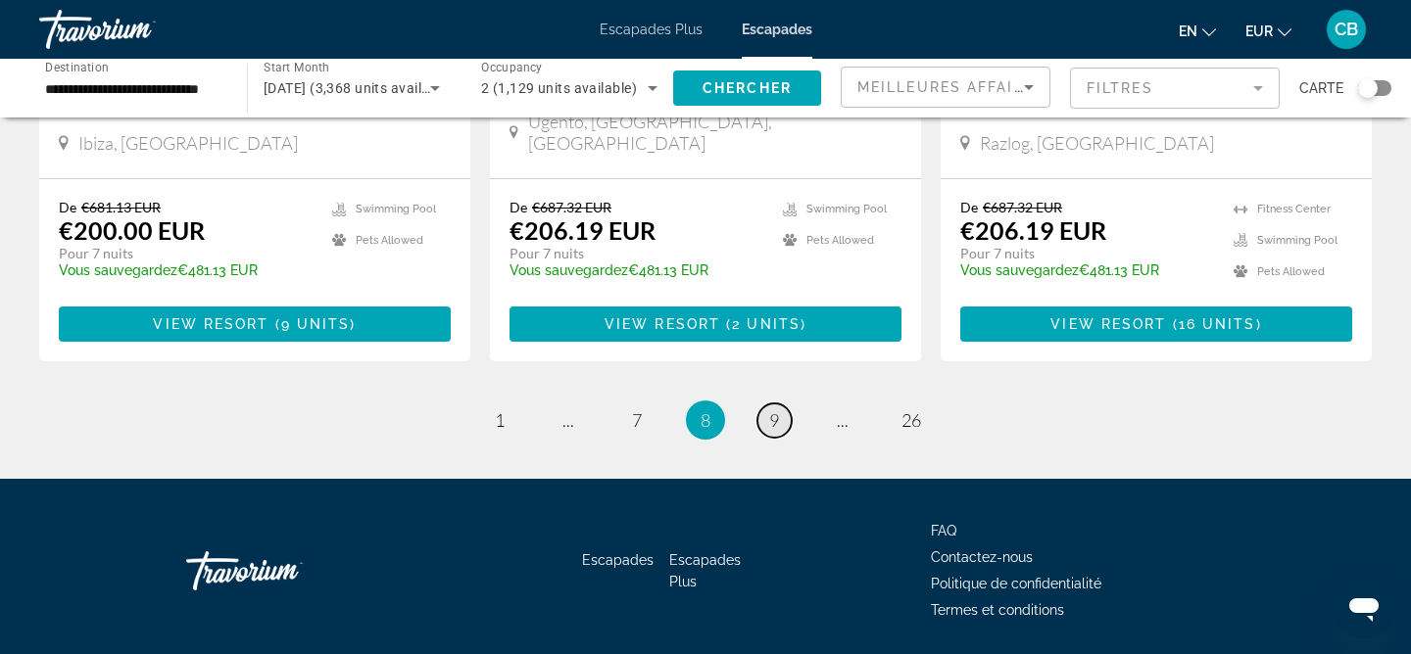
click at [782, 404] on link "page 9" at bounding box center [774, 421] width 34 height 34
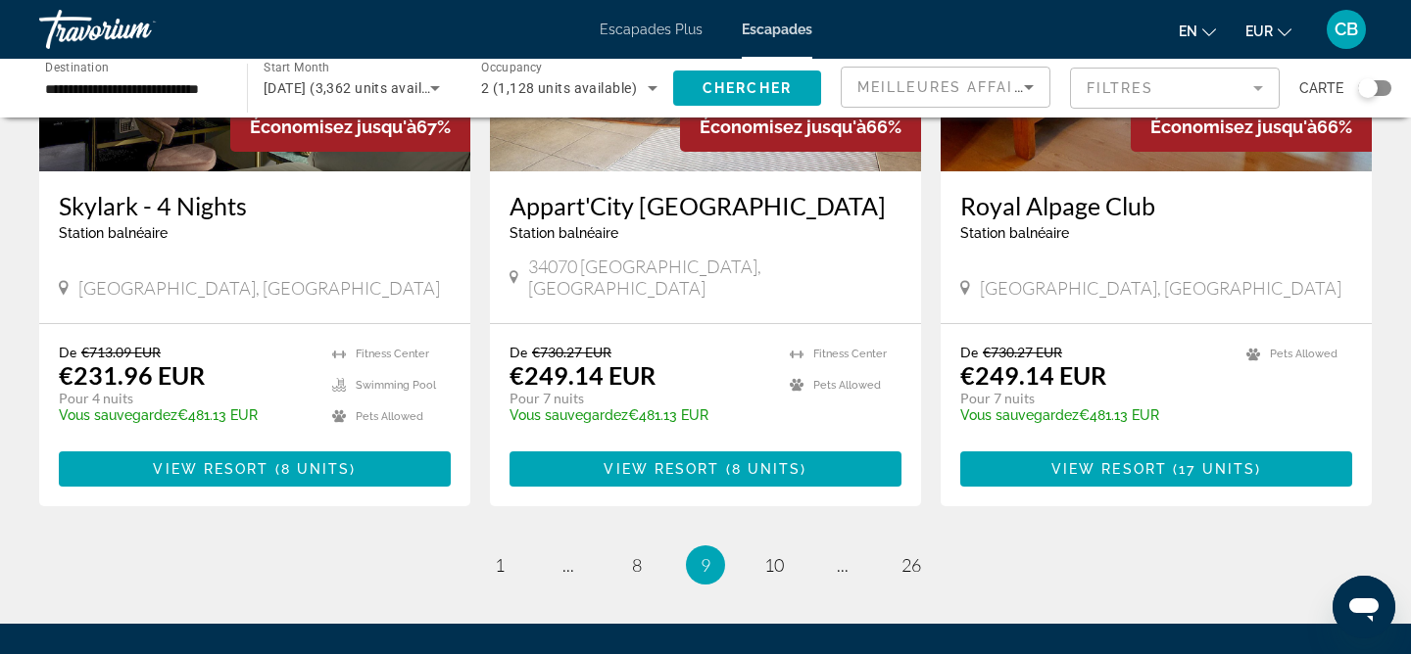
scroll to position [2394, 0]
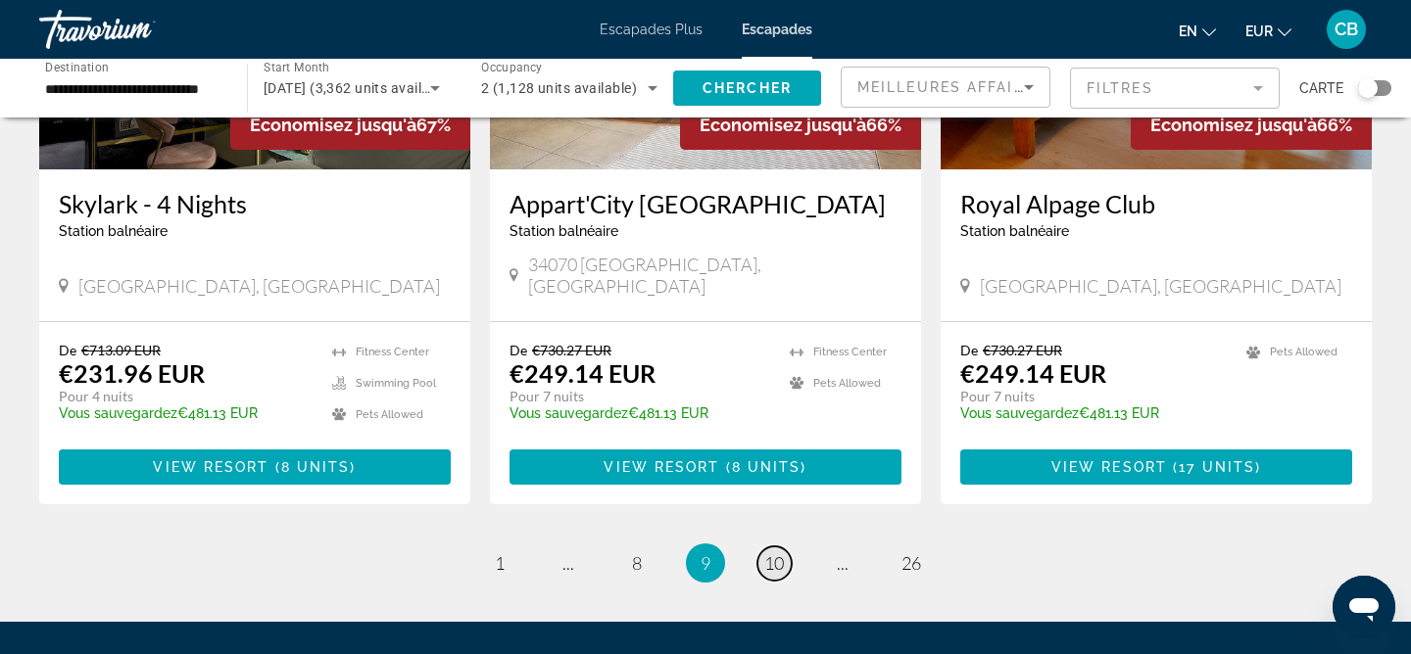
click at [776, 553] on span "10" at bounding box center [774, 564] width 20 height 22
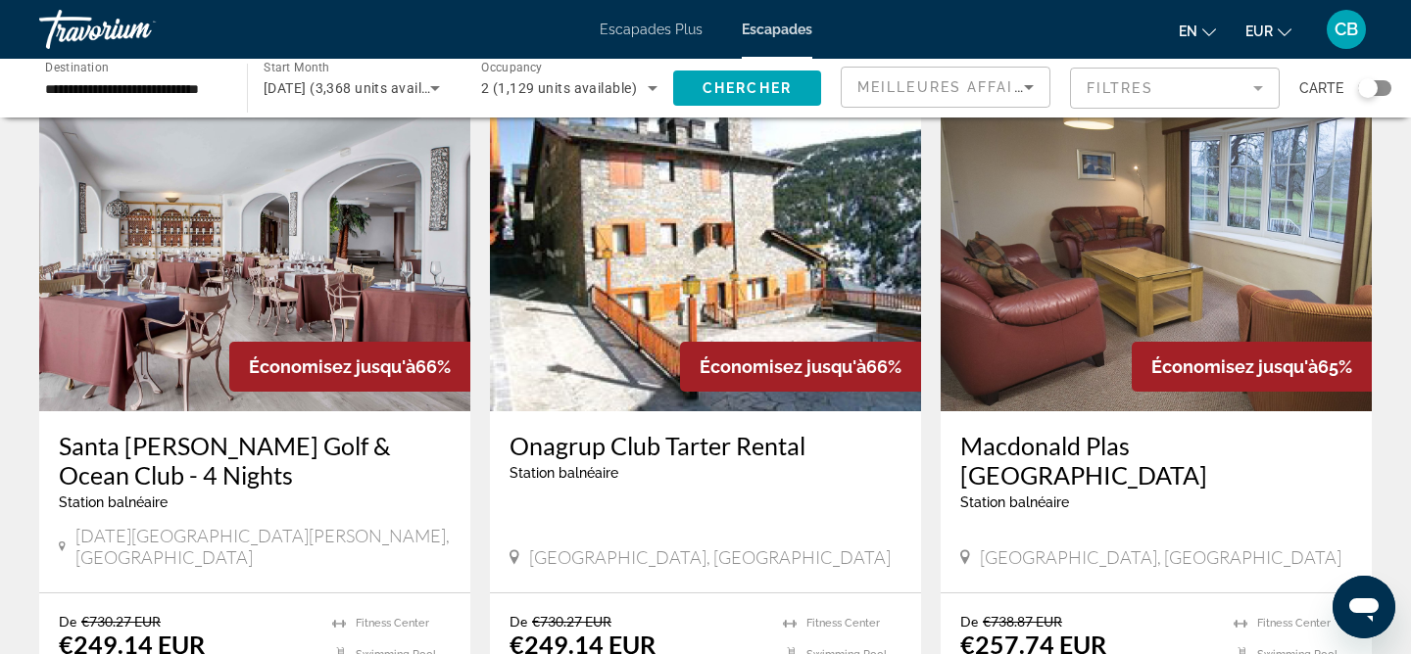
scroll to position [87, 0]
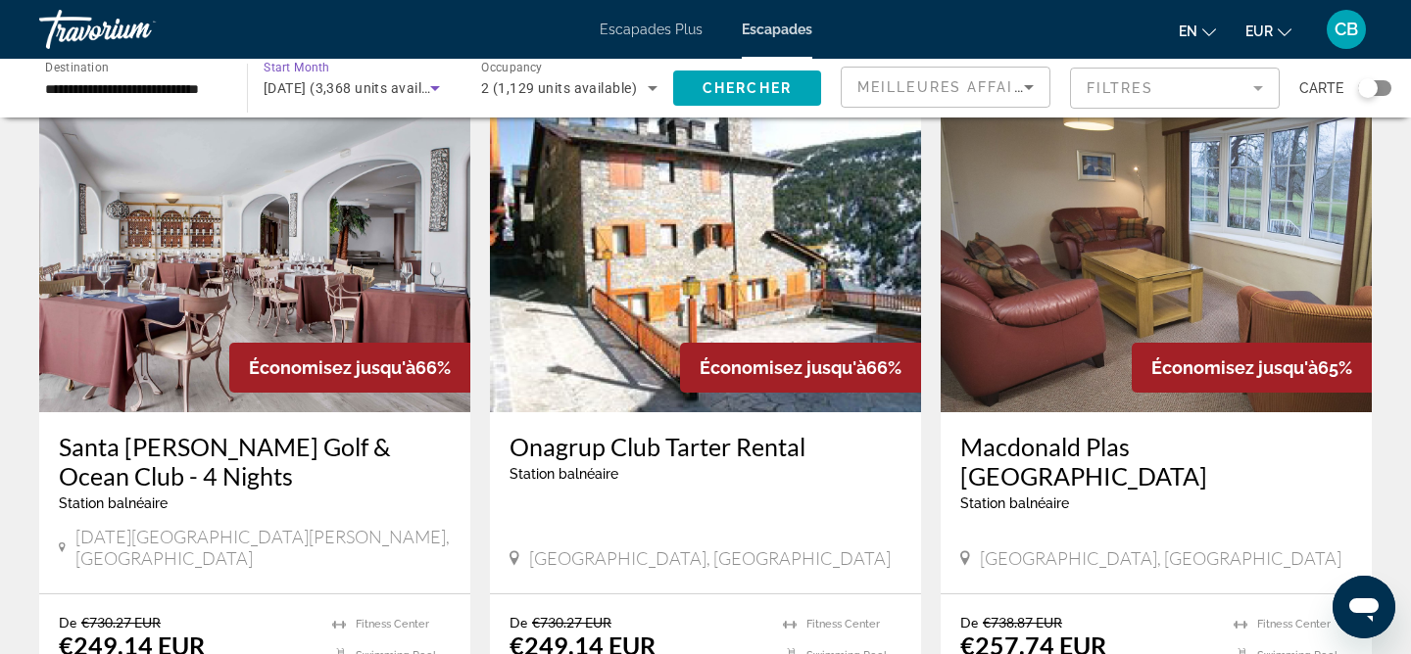
click at [442, 82] on icon "Search widget" at bounding box center [435, 88] width 24 height 24
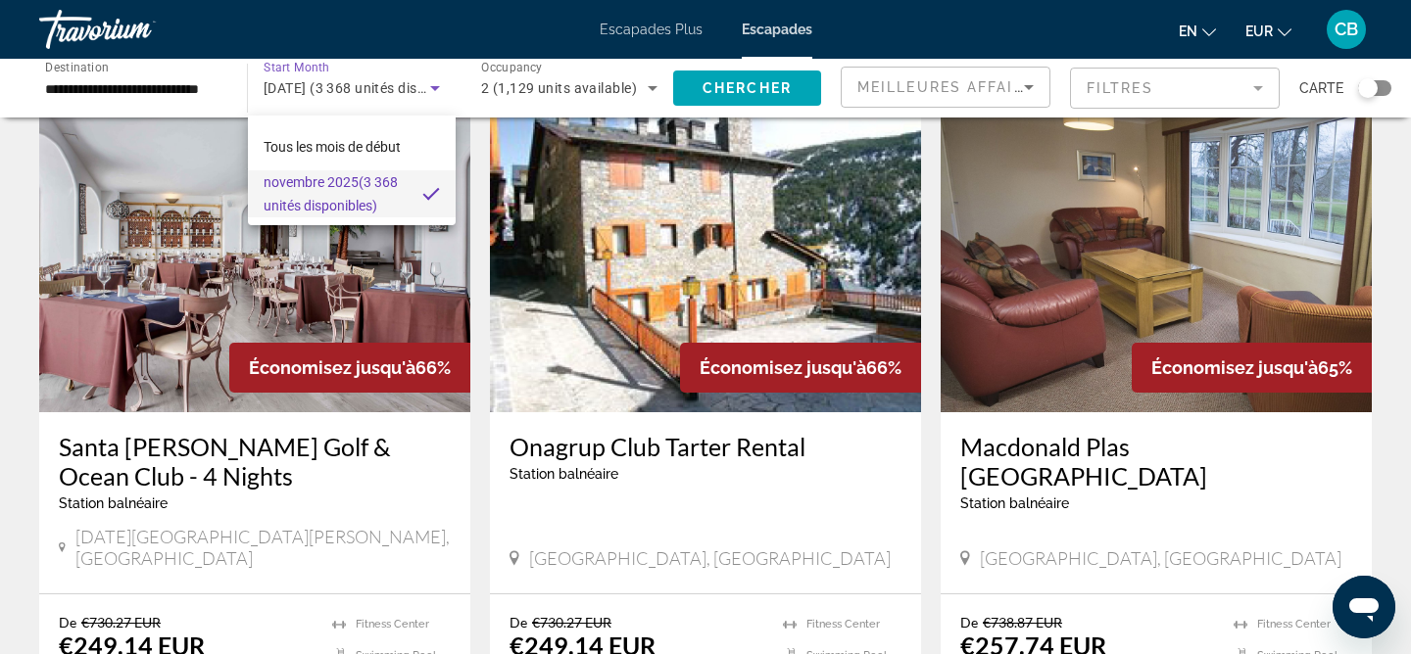
click at [621, 32] on div at bounding box center [705, 327] width 1411 height 654
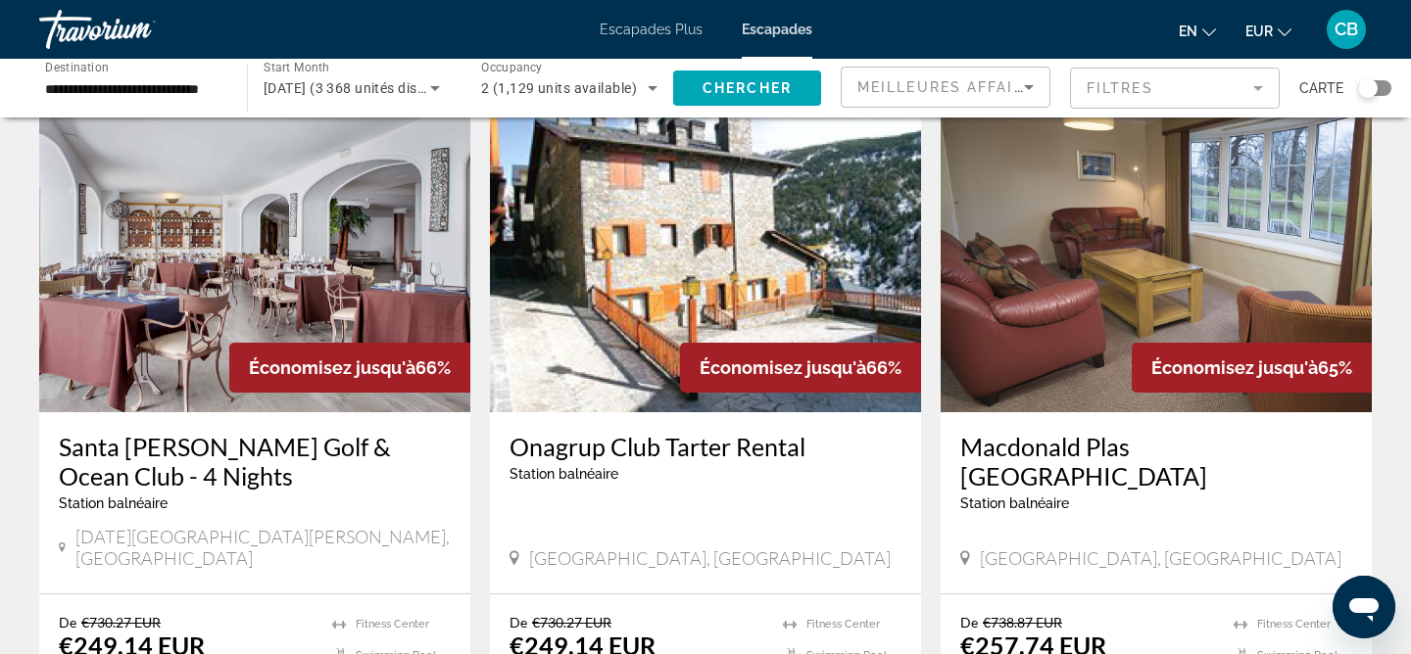
click at [653, 31] on font "Escapades Plus" at bounding box center [651, 30] width 103 height 16
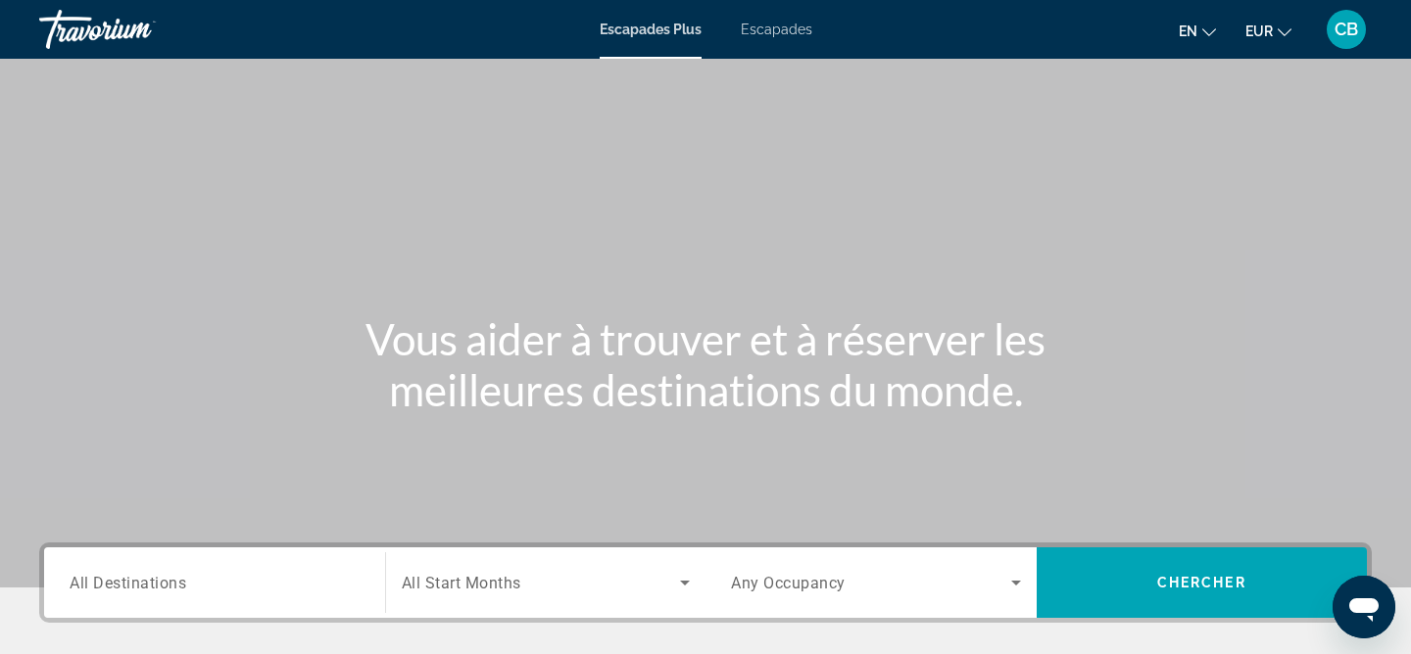
click at [106, 576] on span "All Destinations" at bounding box center [128, 582] width 117 height 19
click at [106, 576] on input "Destination All Destinations" at bounding box center [215, 584] width 290 height 24
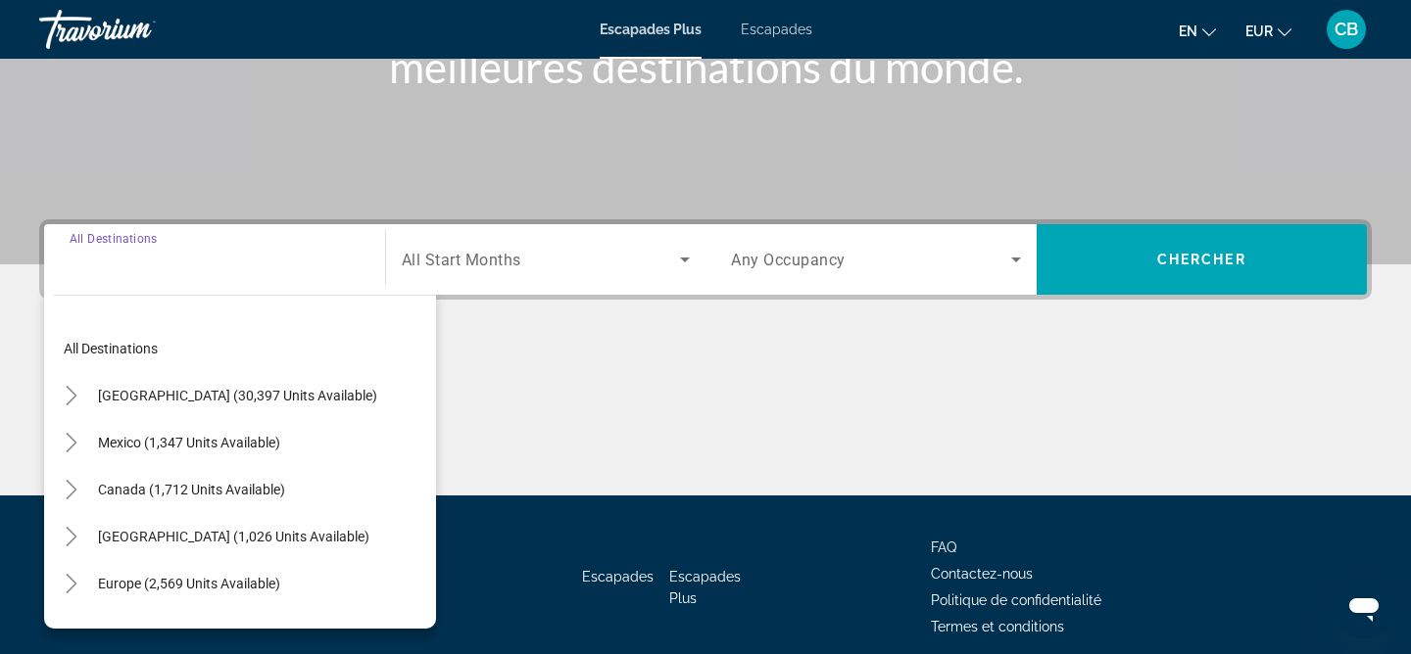
scroll to position [405, 0]
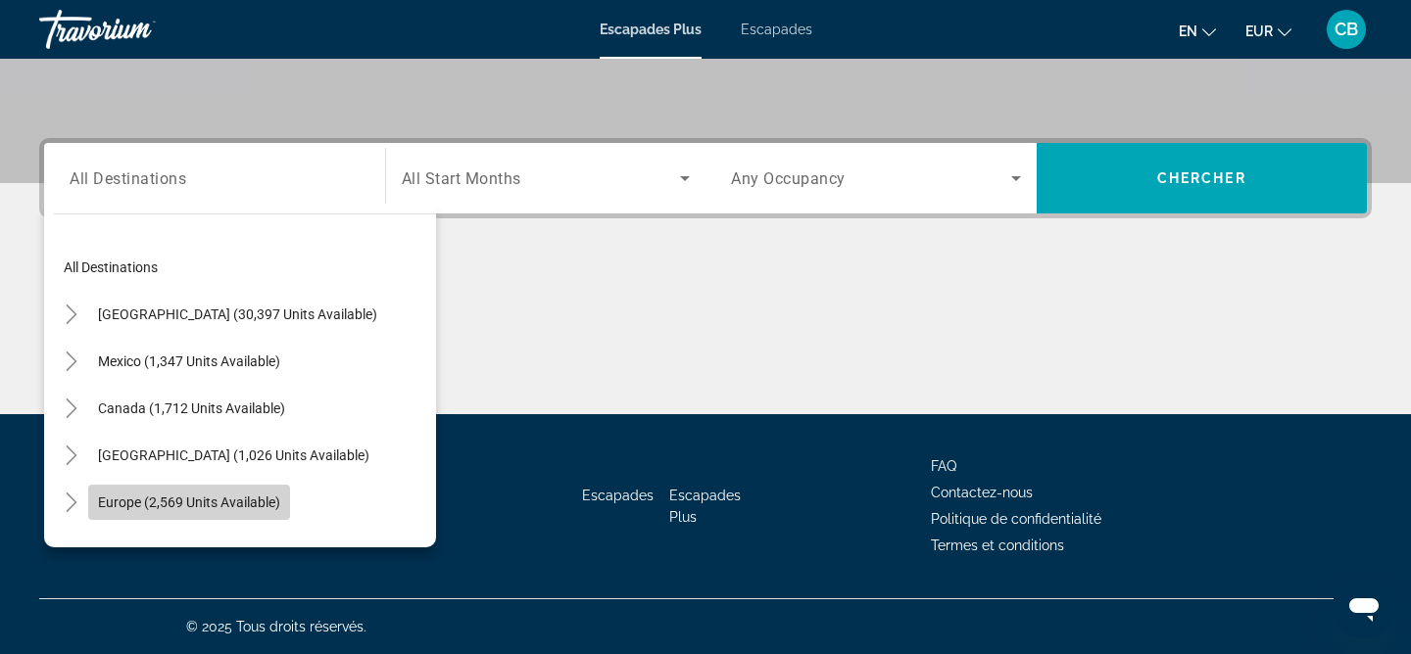
click at [214, 507] on span "Europe (2,569 units available)" at bounding box center [189, 503] width 182 height 16
type input "**********"
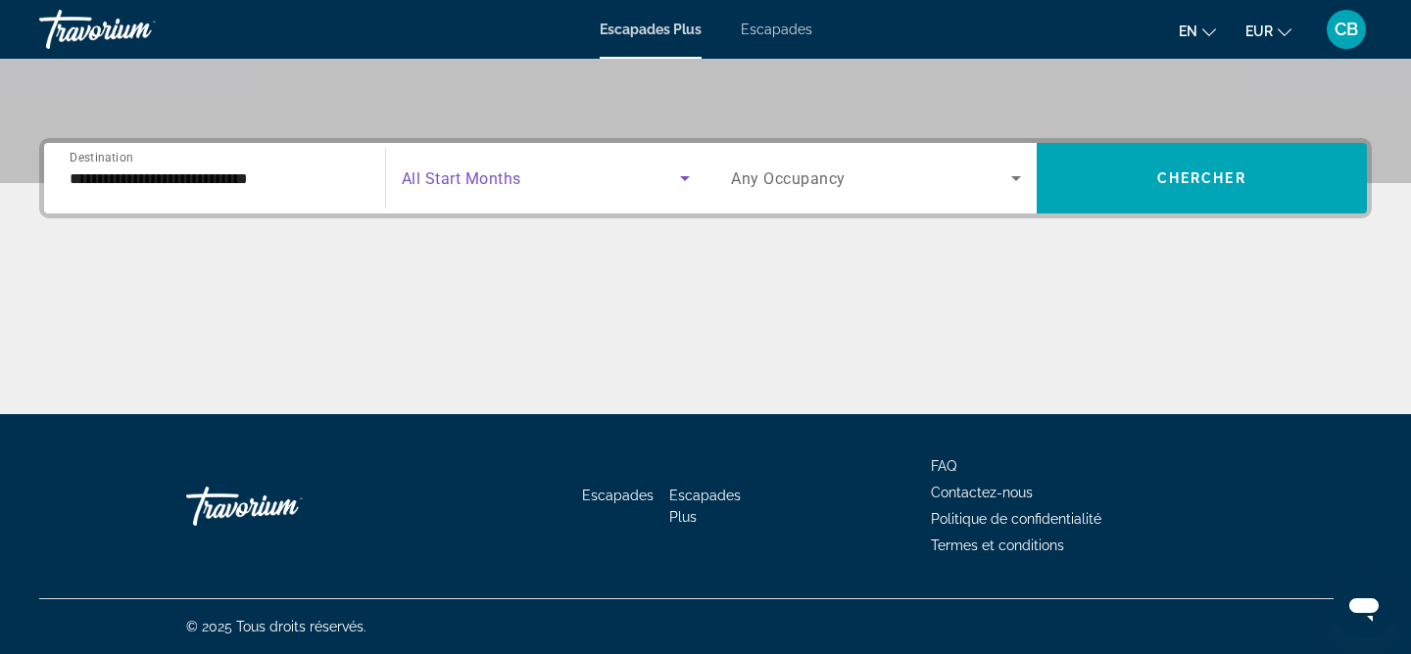
click at [684, 171] on icon "Search widget" at bounding box center [685, 179] width 24 height 24
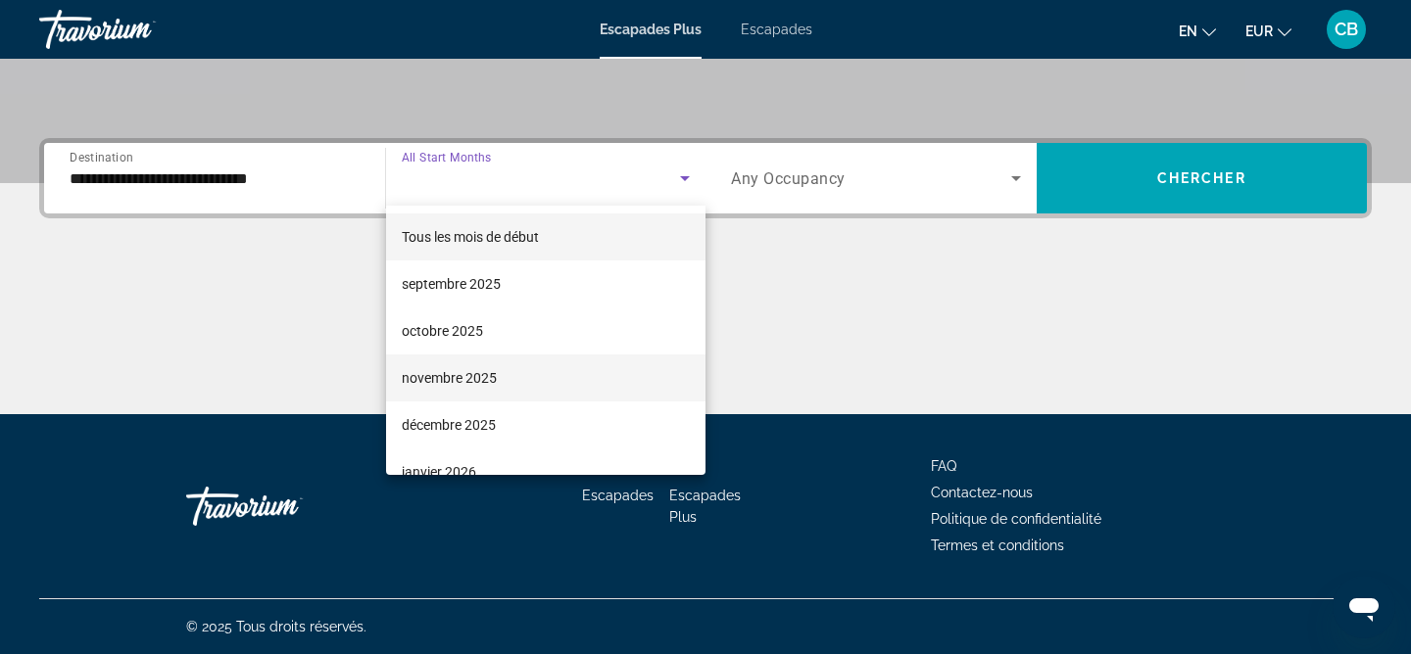
click at [482, 375] on font "novembre 2025" at bounding box center [449, 378] width 95 height 16
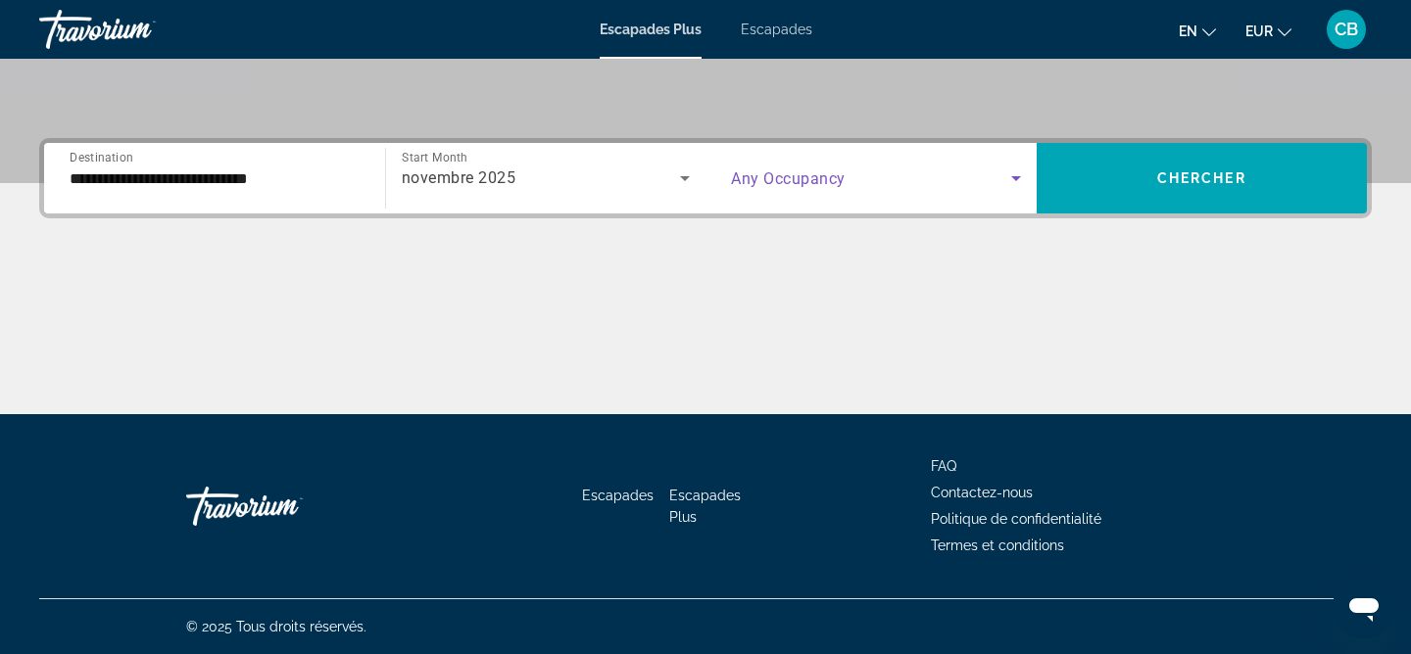
click at [996, 180] on span "Search widget" at bounding box center [871, 179] width 280 height 24
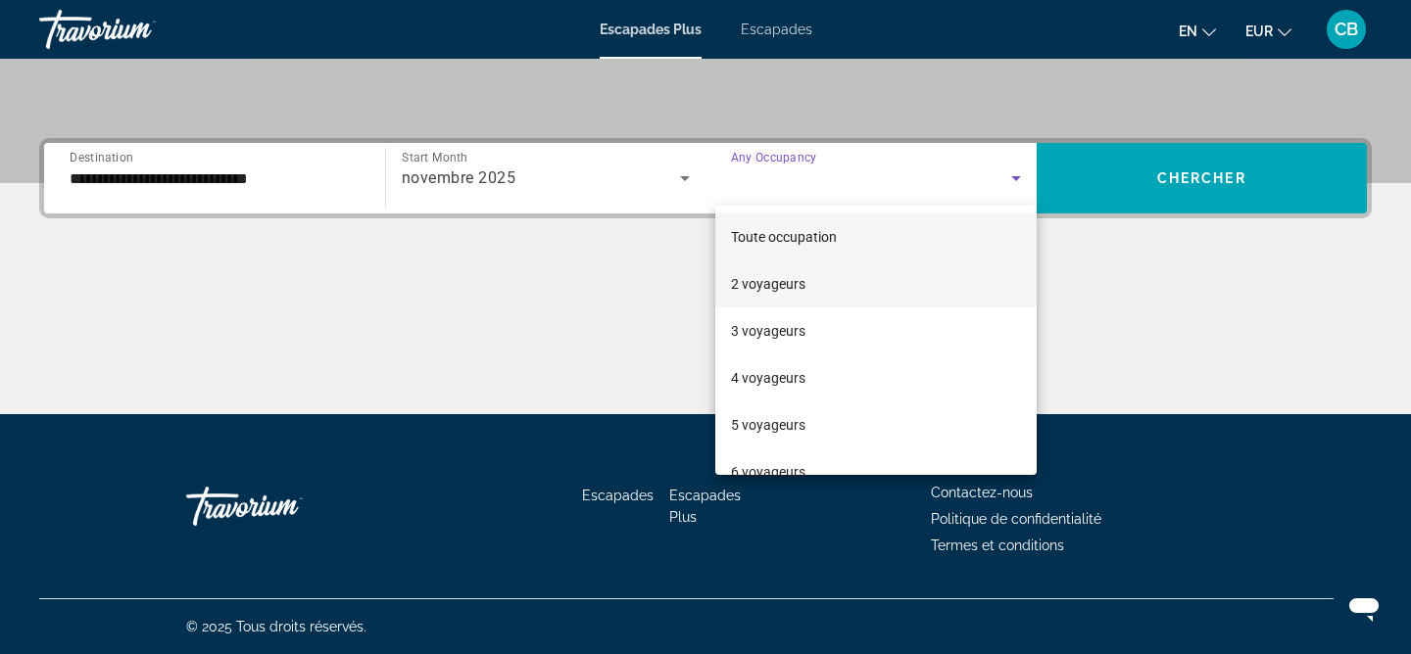
click at [786, 297] on mat-option "2 voyageurs" at bounding box center [875, 284] width 321 height 47
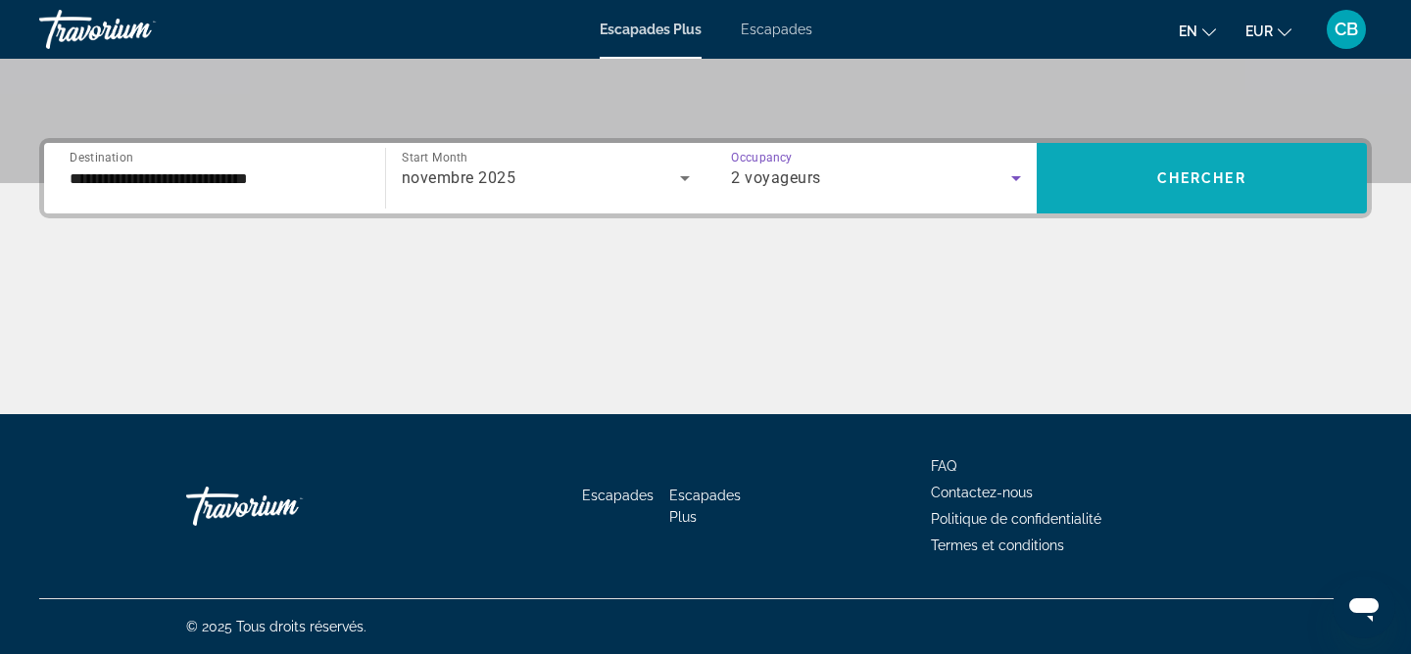
click at [1212, 167] on span "Search widget" at bounding box center [1202, 178] width 331 height 47
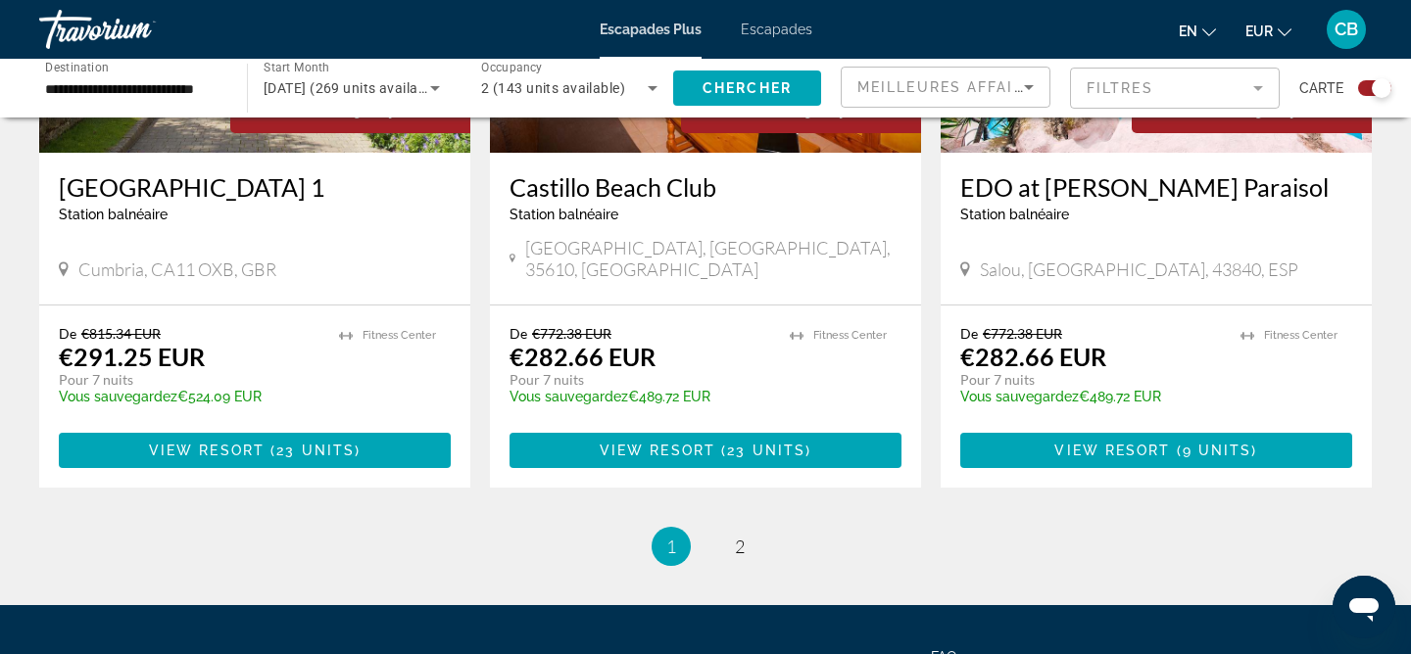
scroll to position [3197, 0]
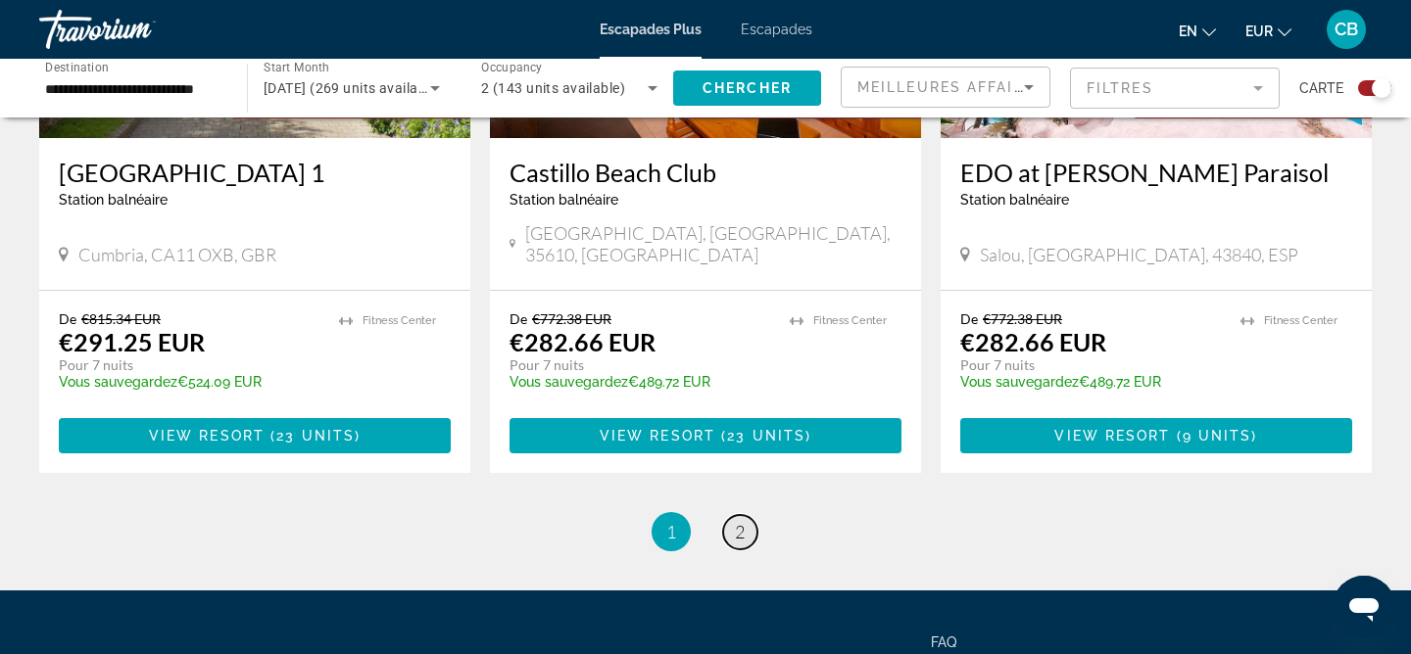
click at [725, 515] on link "page 2" at bounding box center [740, 532] width 34 height 34
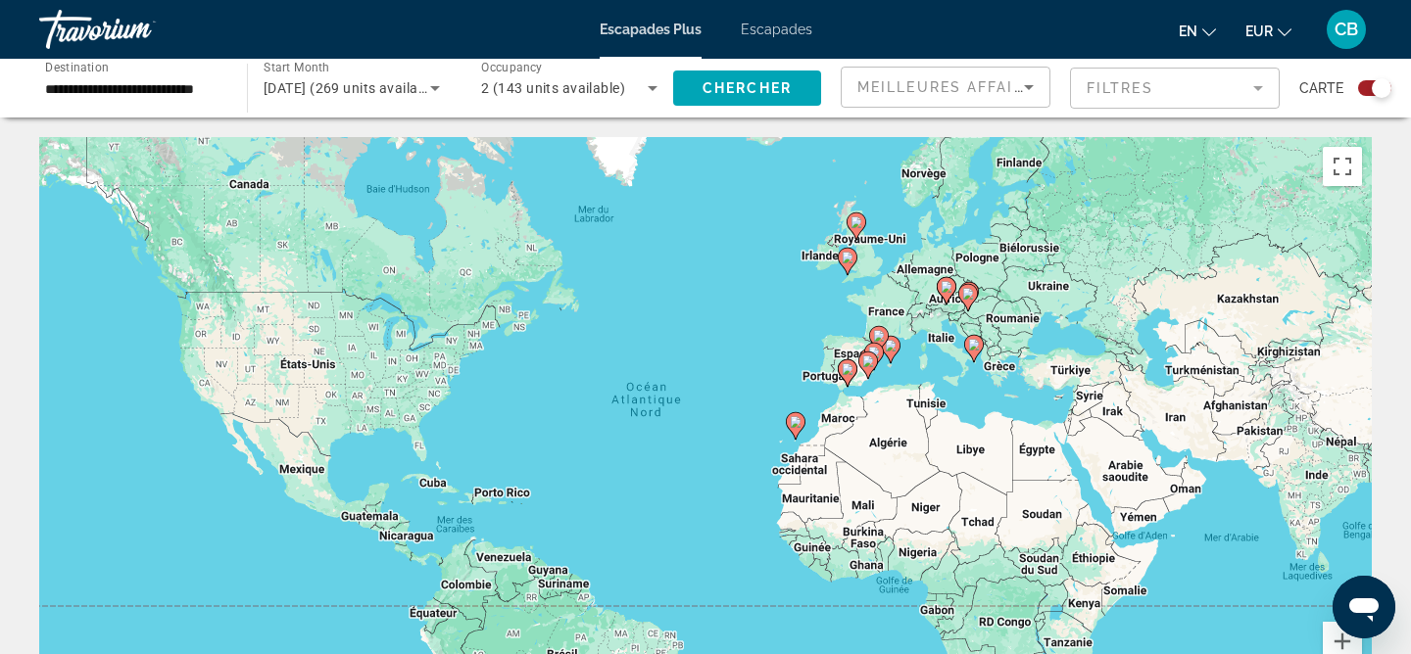
click at [782, 20] on div "Escapades Plus Escapades en English Español Français Italiano Português русский…" at bounding box center [705, 29] width 1411 height 51
click at [776, 37] on div "Escapades Plus Escapades en English Español Français Italiano Português русский…" at bounding box center [705, 29] width 1411 height 51
click at [776, 26] on font "Escapades" at bounding box center [777, 30] width 72 height 16
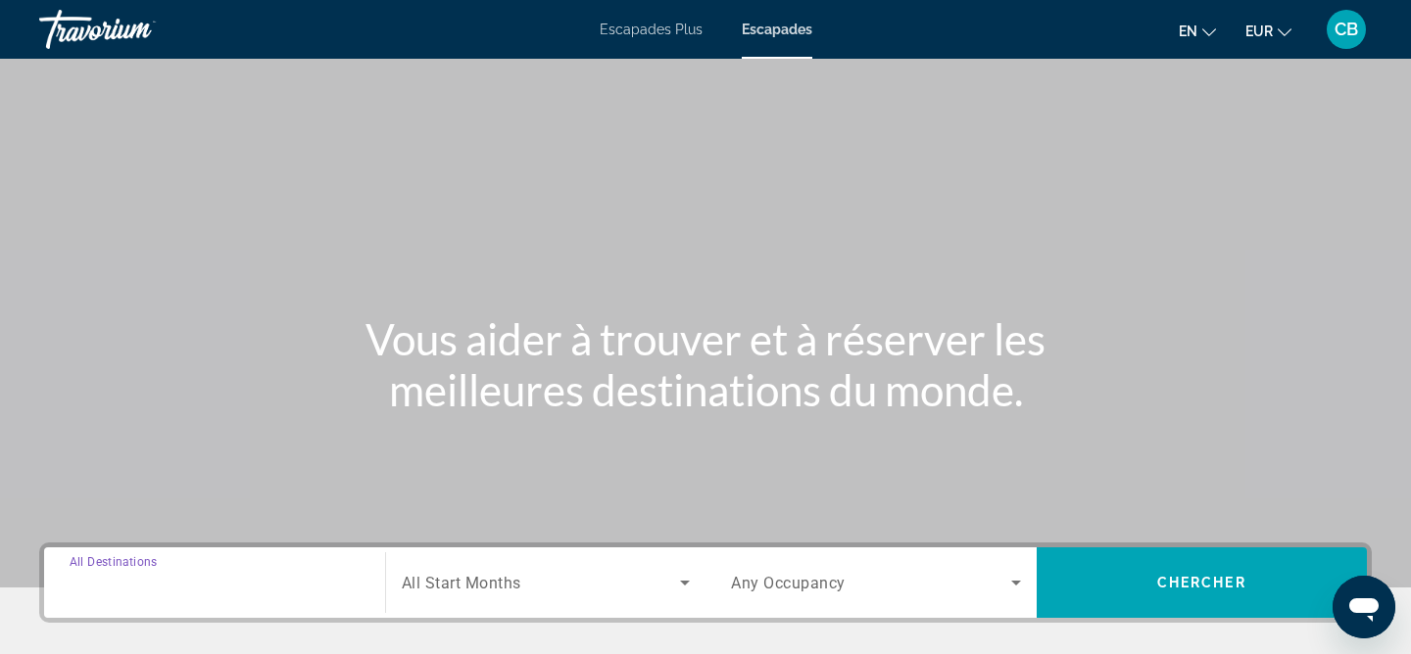
click at [208, 587] on input "Destination All Destinations" at bounding box center [215, 584] width 290 height 24
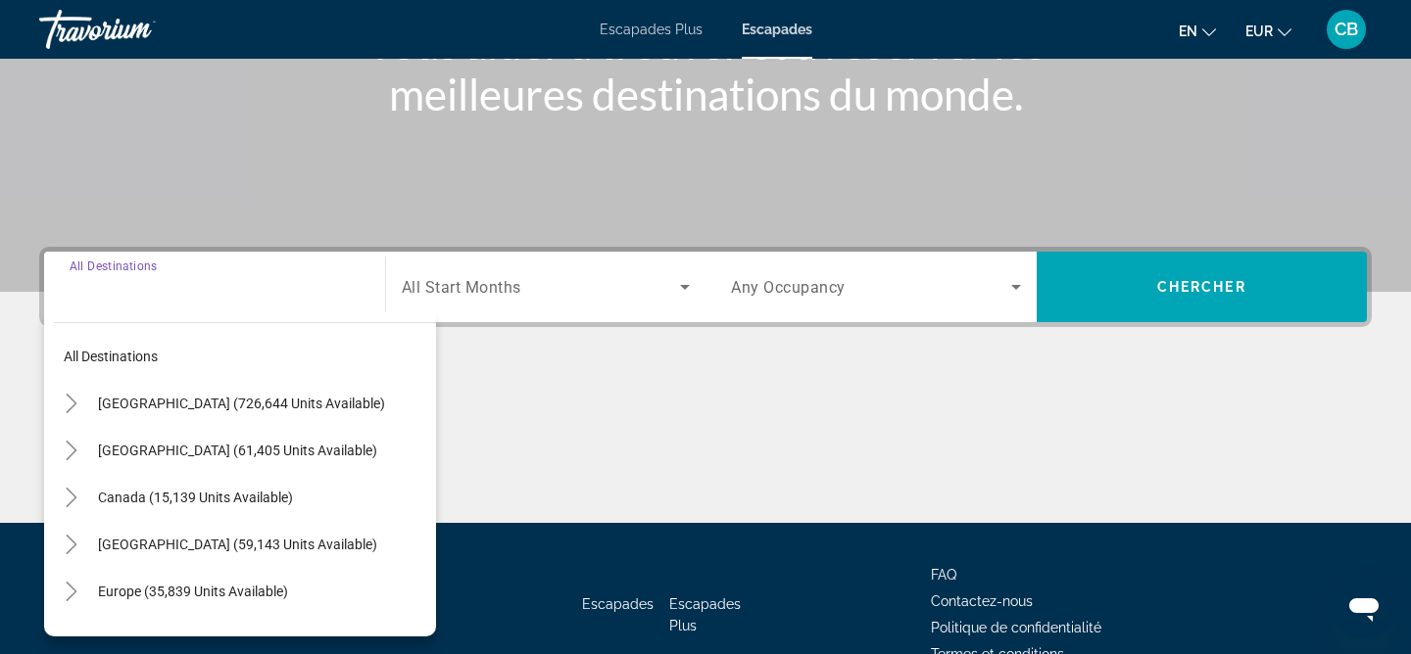
scroll to position [405, 0]
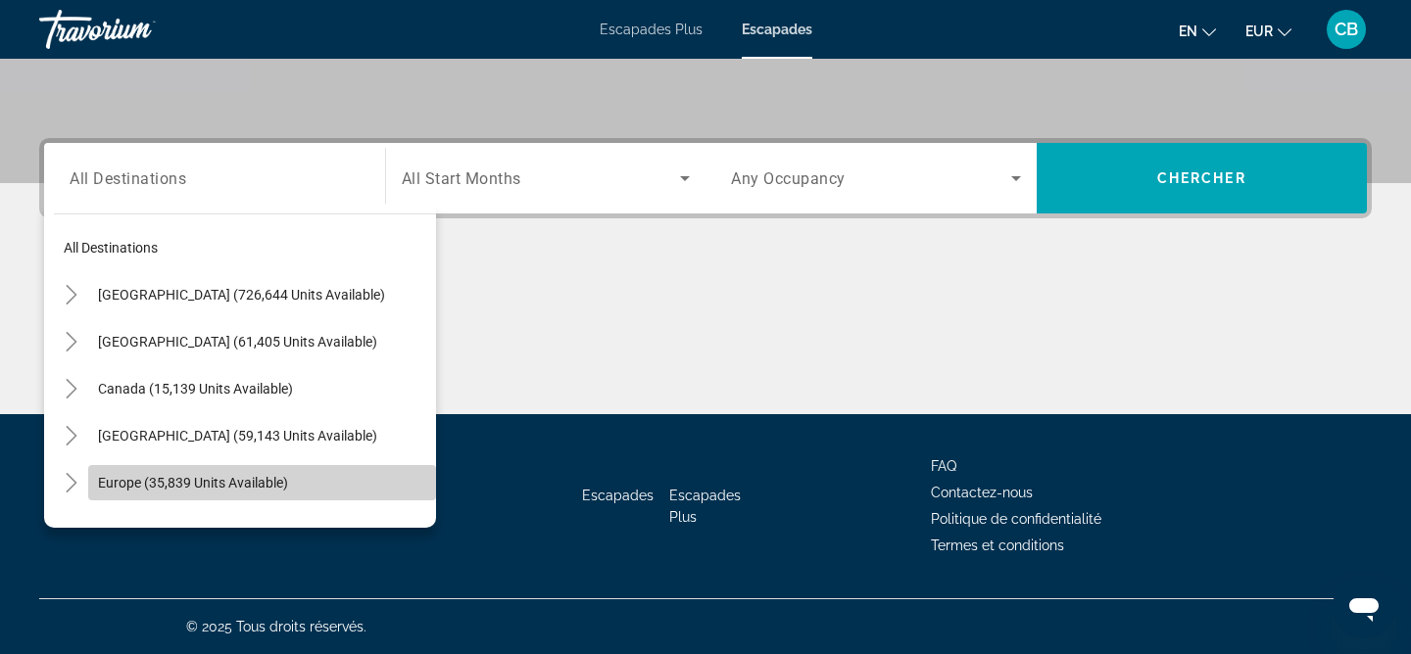
click at [259, 489] on span "Europe (35,839 units available)" at bounding box center [193, 483] width 190 height 16
type input "**********"
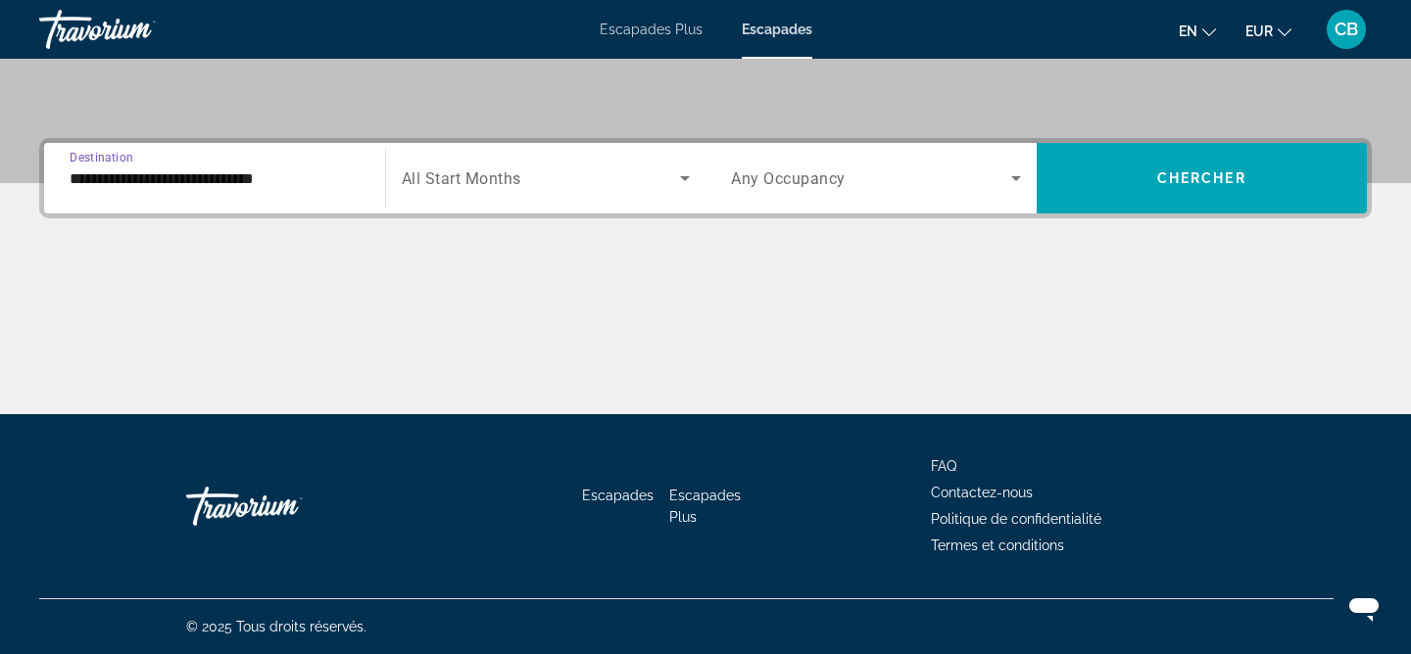
click at [686, 176] on icon "Search widget" at bounding box center [685, 178] width 10 height 5
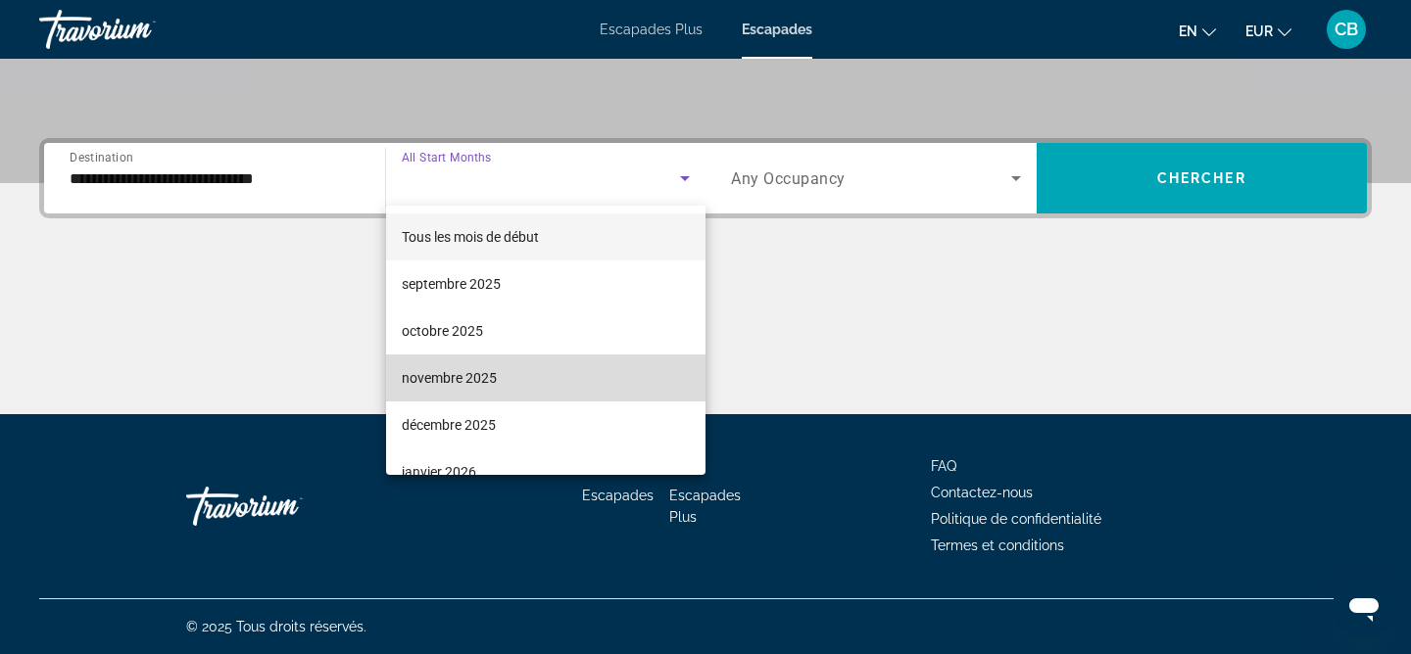
click at [462, 378] on font "novembre 2025" at bounding box center [449, 378] width 95 height 16
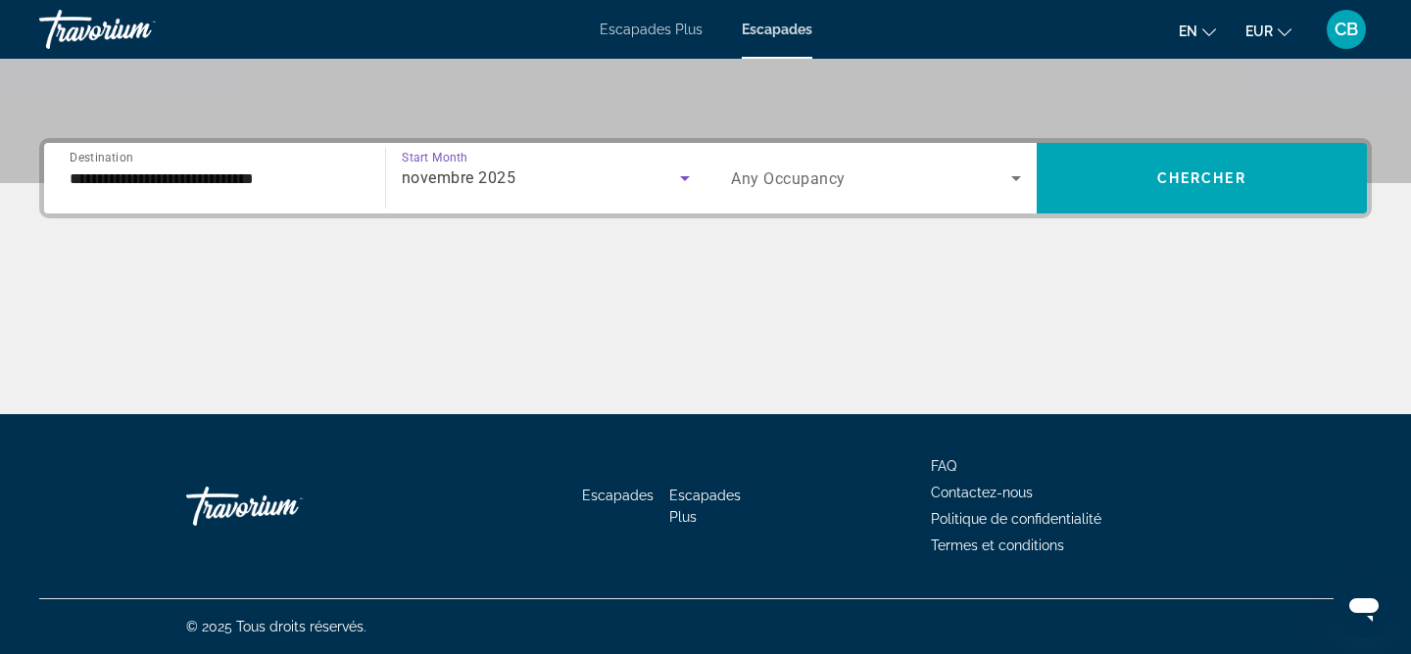
click at [1019, 175] on icon "Search widget" at bounding box center [1016, 179] width 24 height 24
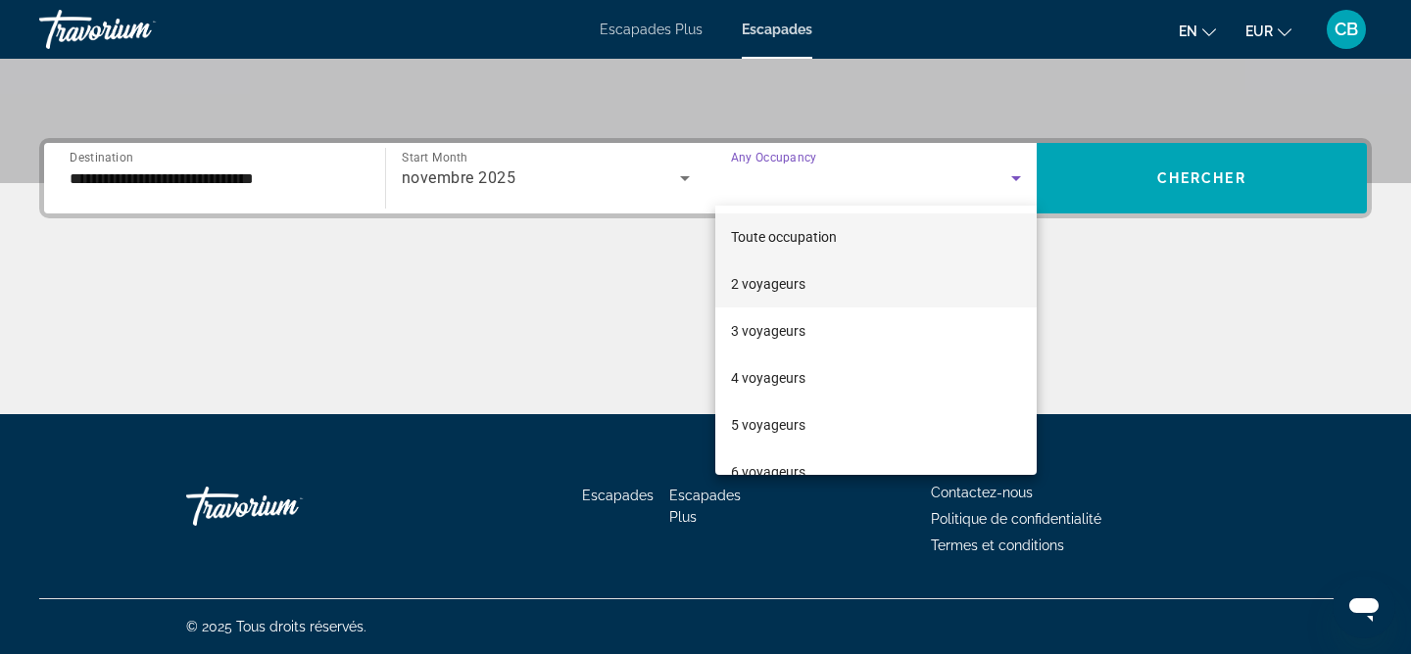
click at [837, 285] on mat-option "2 voyageurs" at bounding box center [875, 284] width 321 height 47
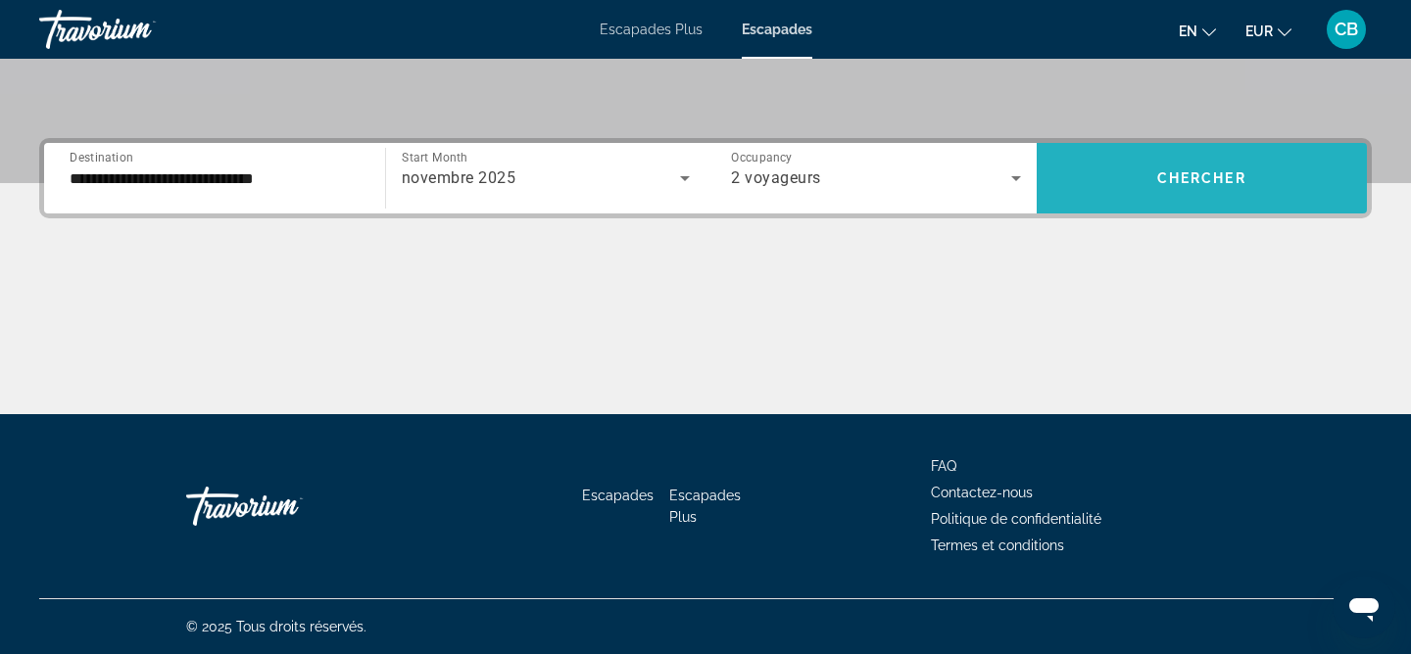
click at [1137, 166] on span "Search widget" at bounding box center [1202, 178] width 331 height 47
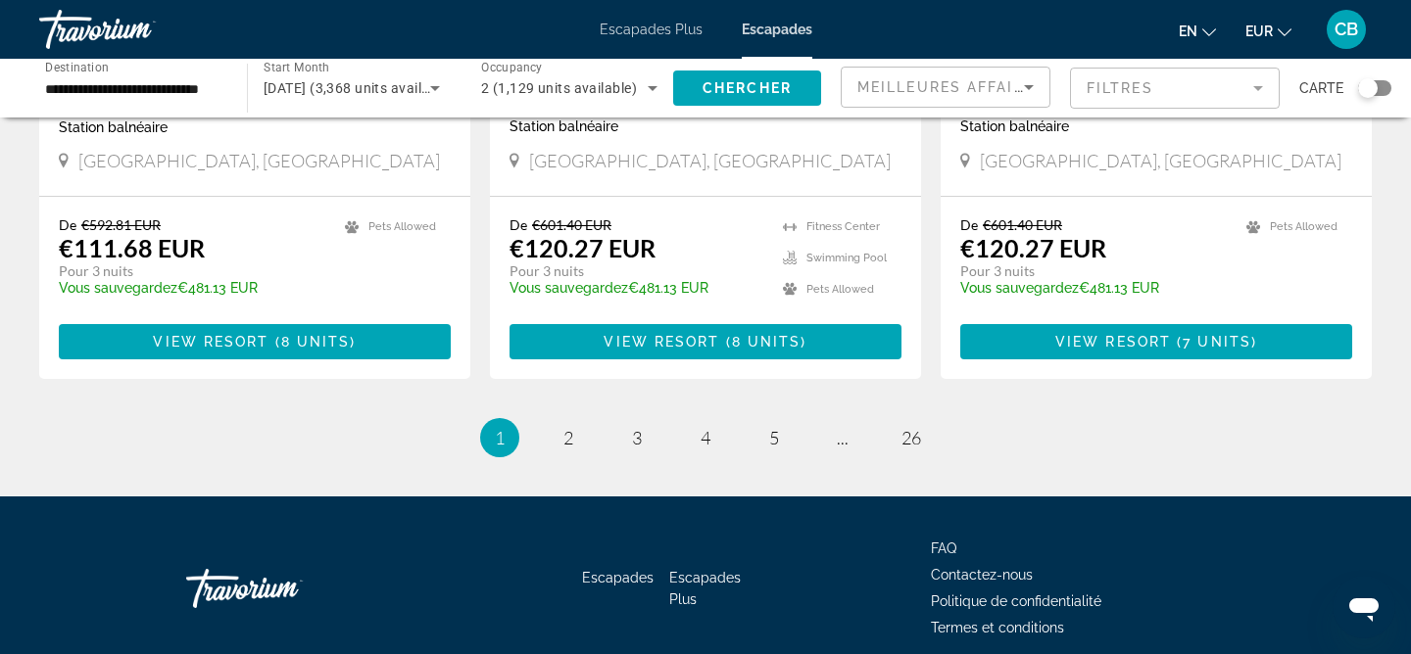
scroll to position [2575, 0]
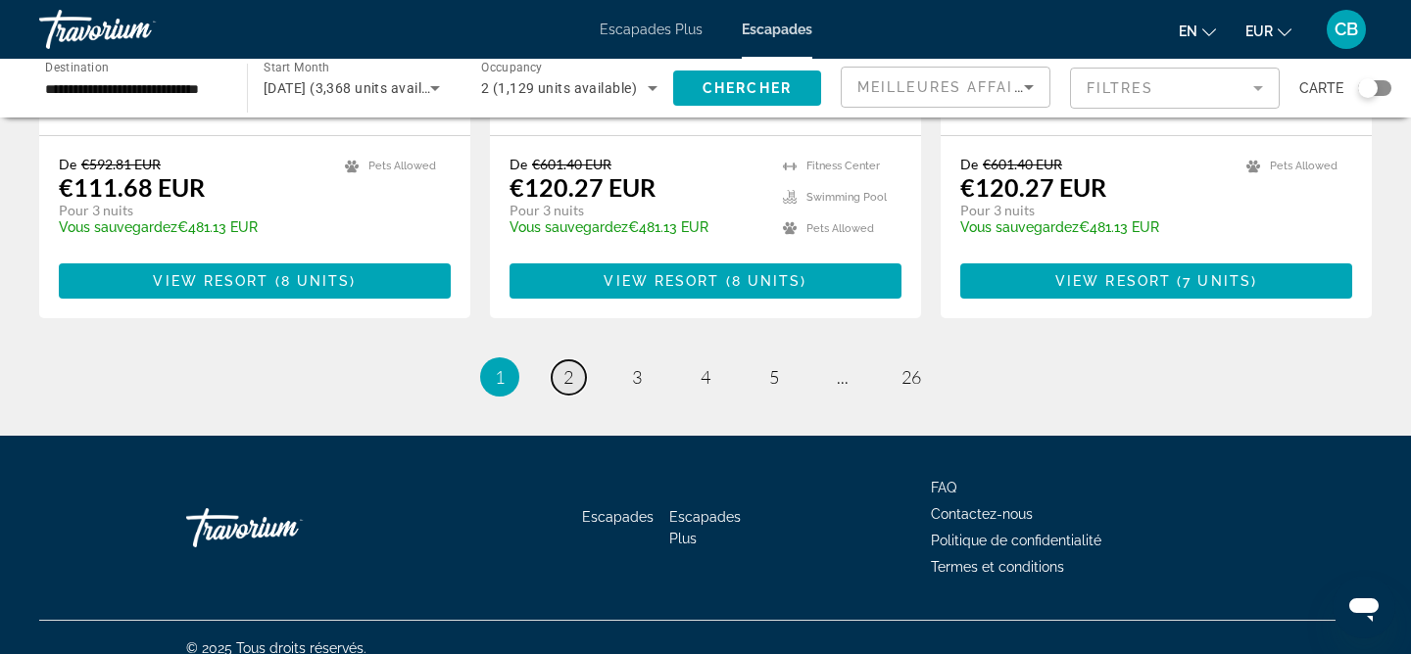
click at [575, 361] on link "page 2" at bounding box center [569, 378] width 34 height 34
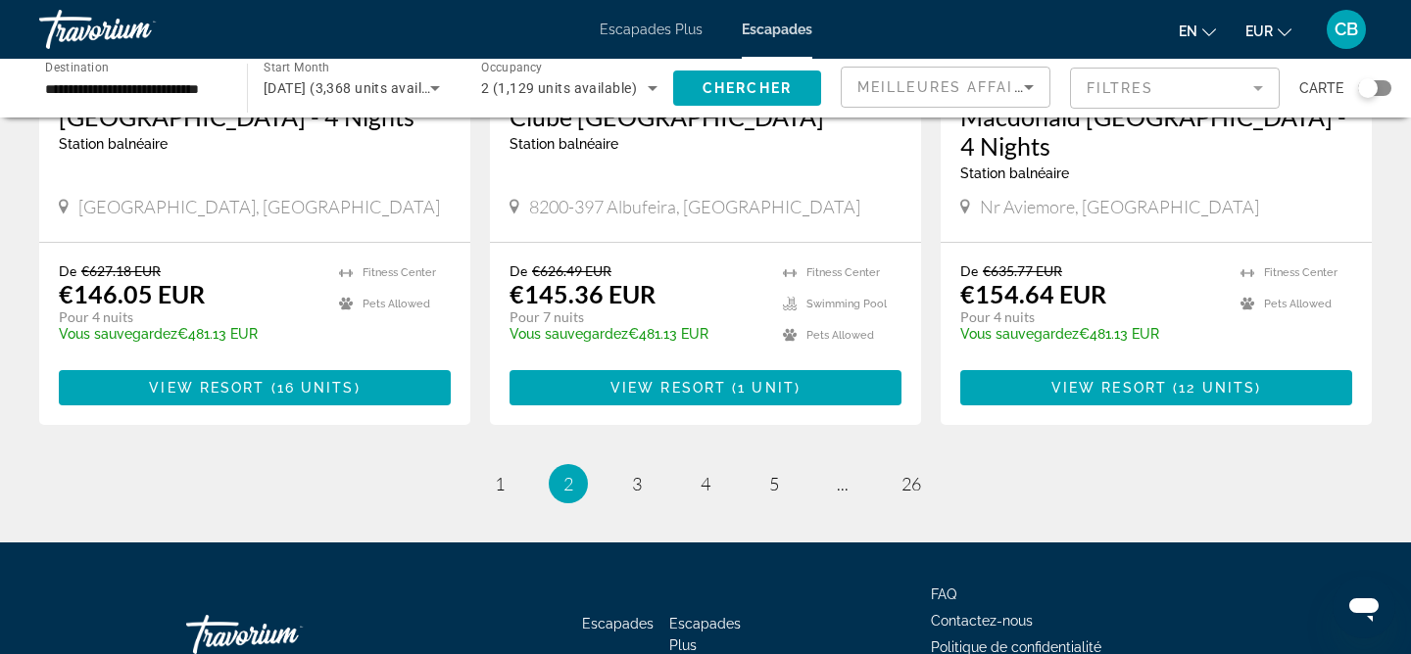
scroll to position [2544, 0]
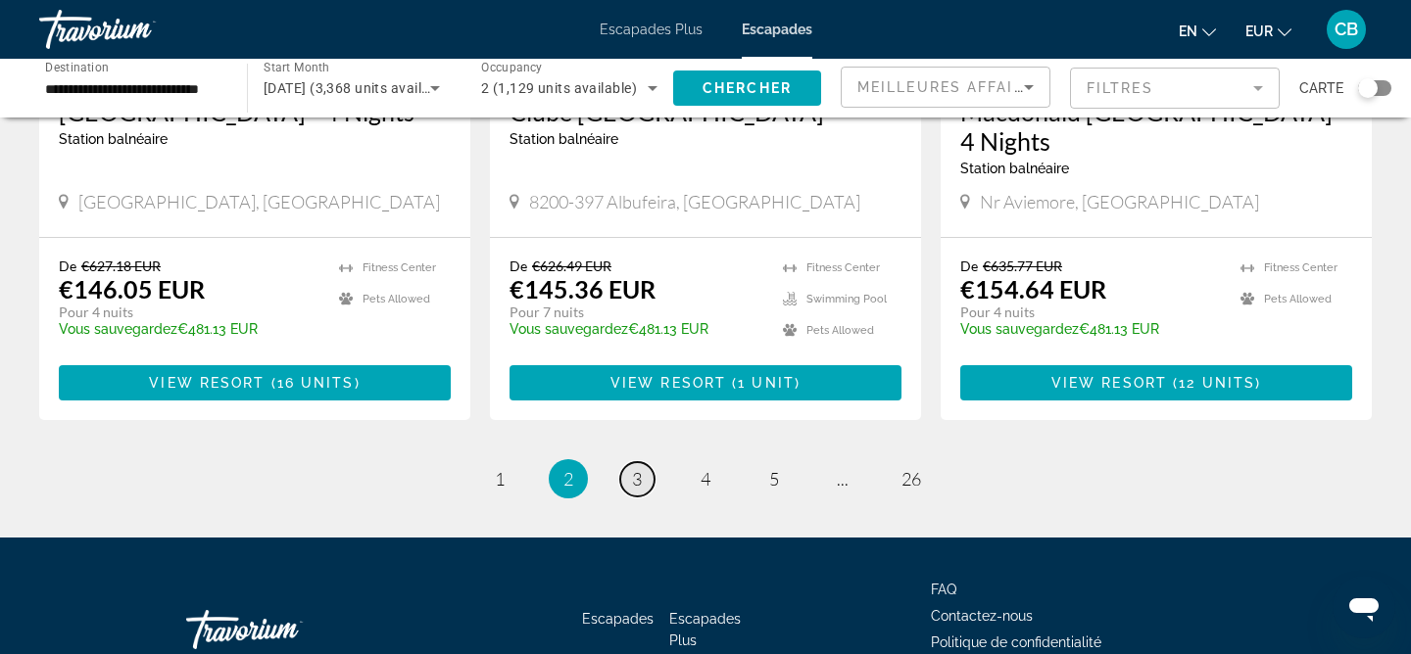
click at [634, 468] on span "3" at bounding box center [637, 479] width 10 height 22
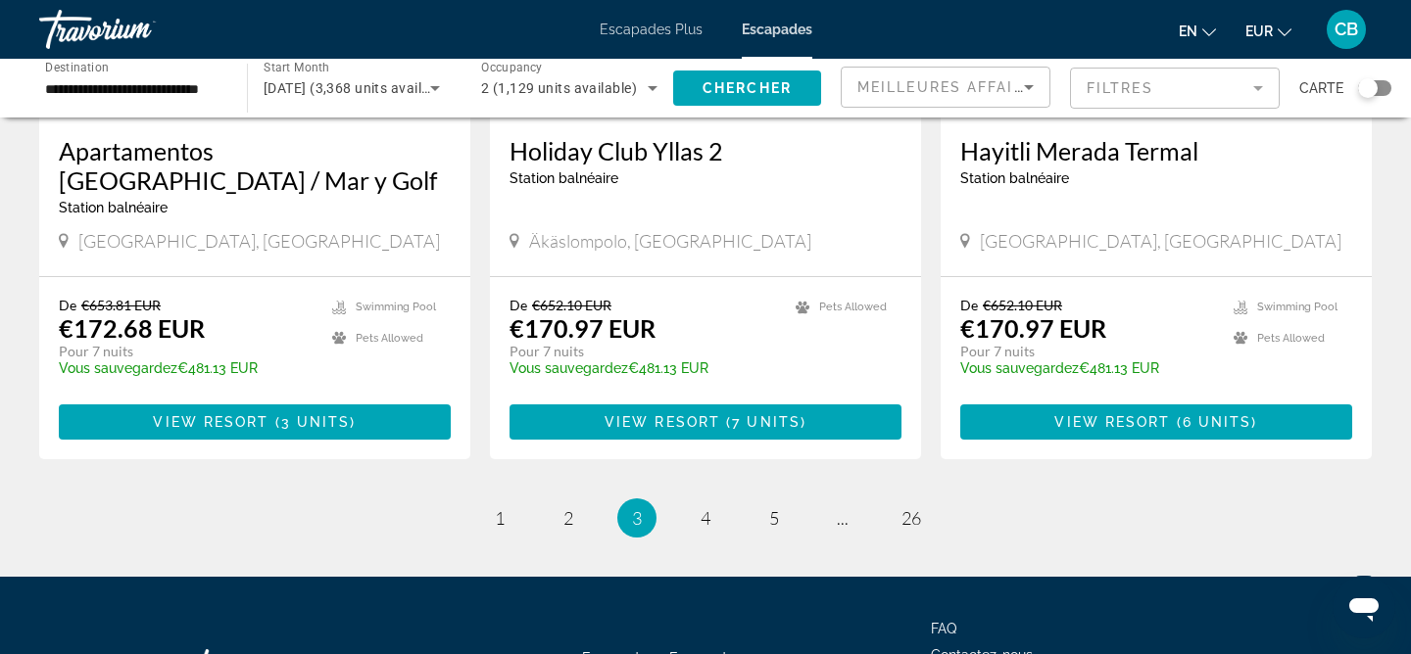
scroll to position [2477, 0]
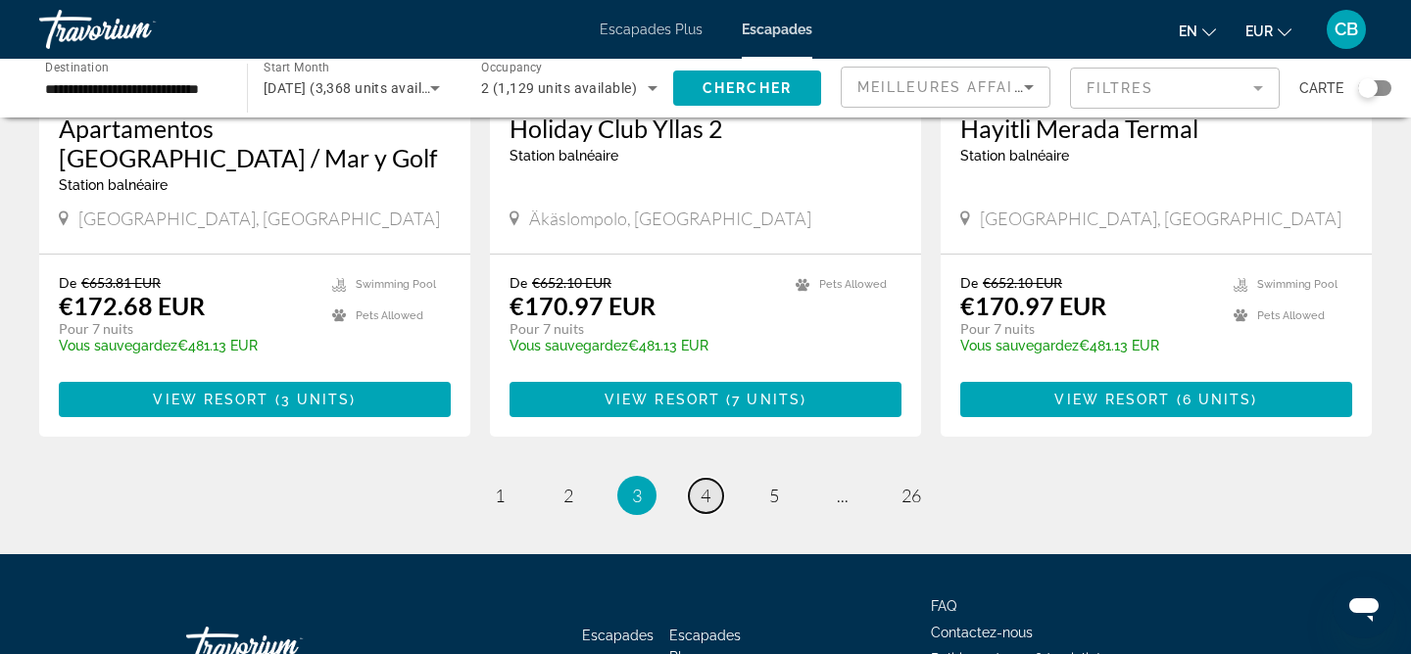
click at [710, 479] on link "page 4" at bounding box center [706, 496] width 34 height 34
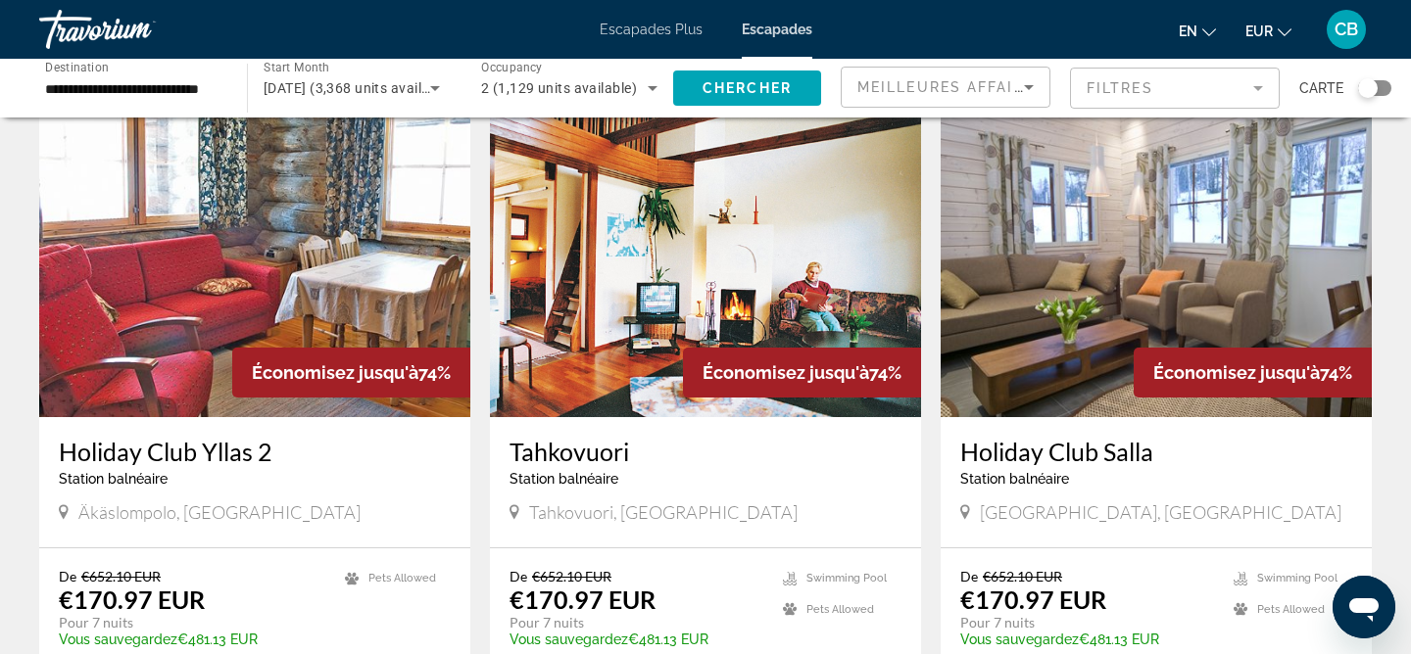
scroll to position [1492, 0]
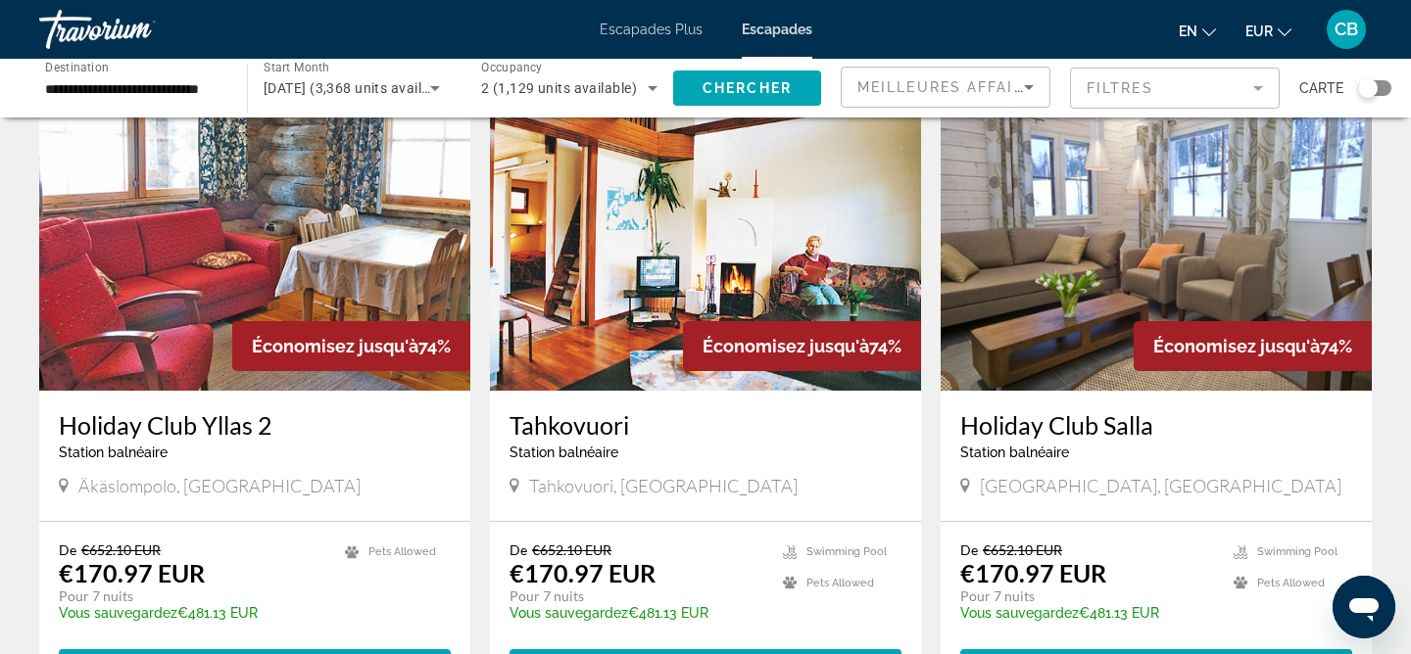
click at [515, 478] on icon "Contenu principal" at bounding box center [514, 485] width 10 height 15
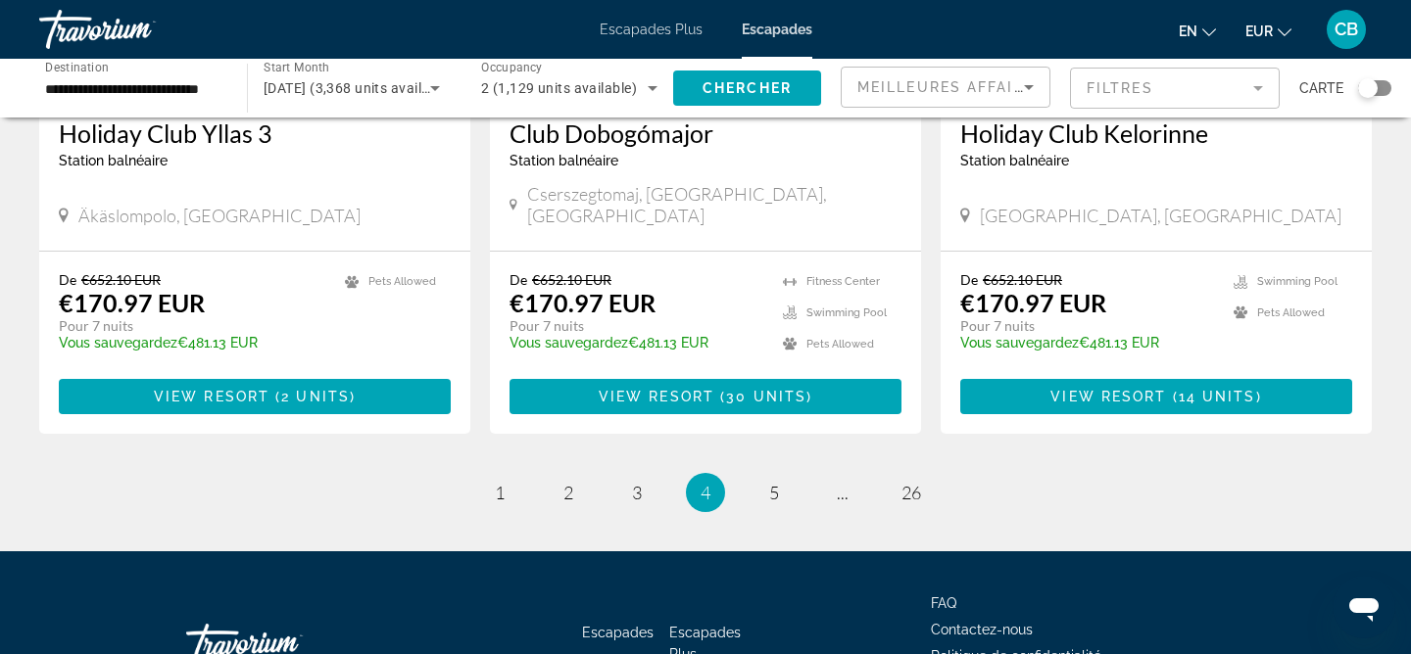
scroll to position [2466, 0]
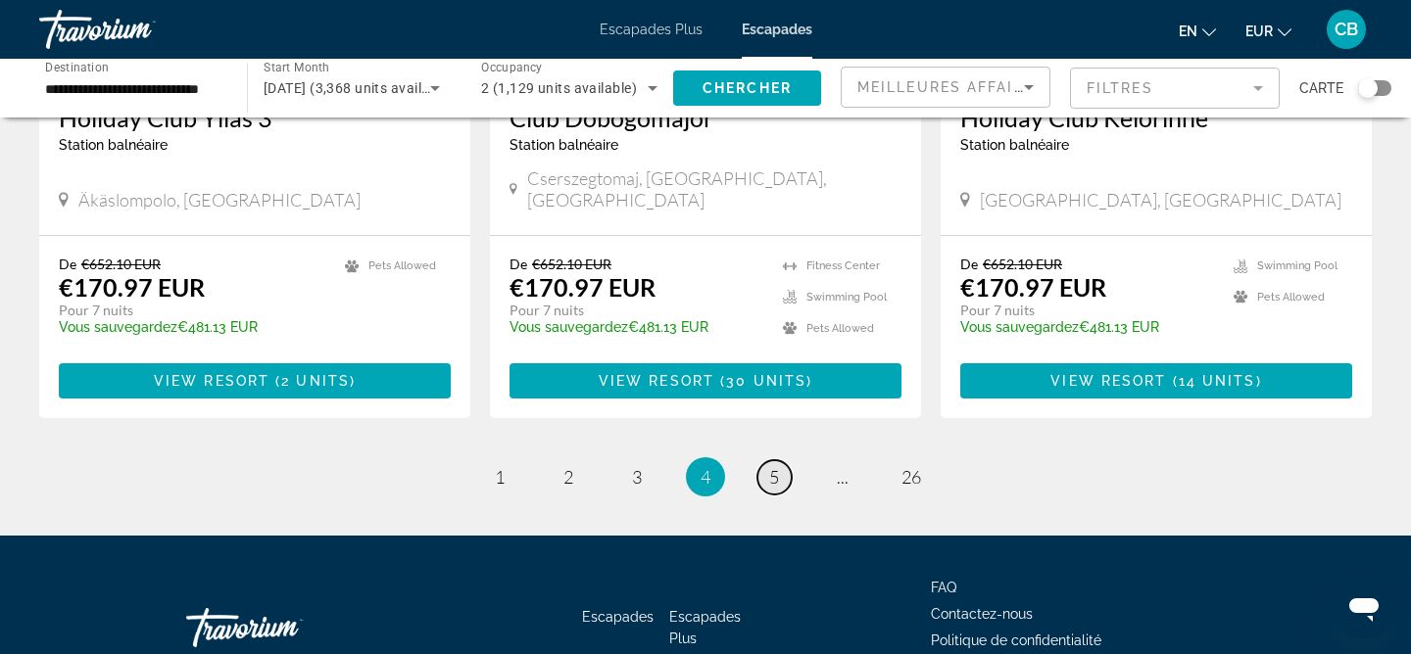
click at [764, 460] on link "page 5" at bounding box center [774, 477] width 34 height 34
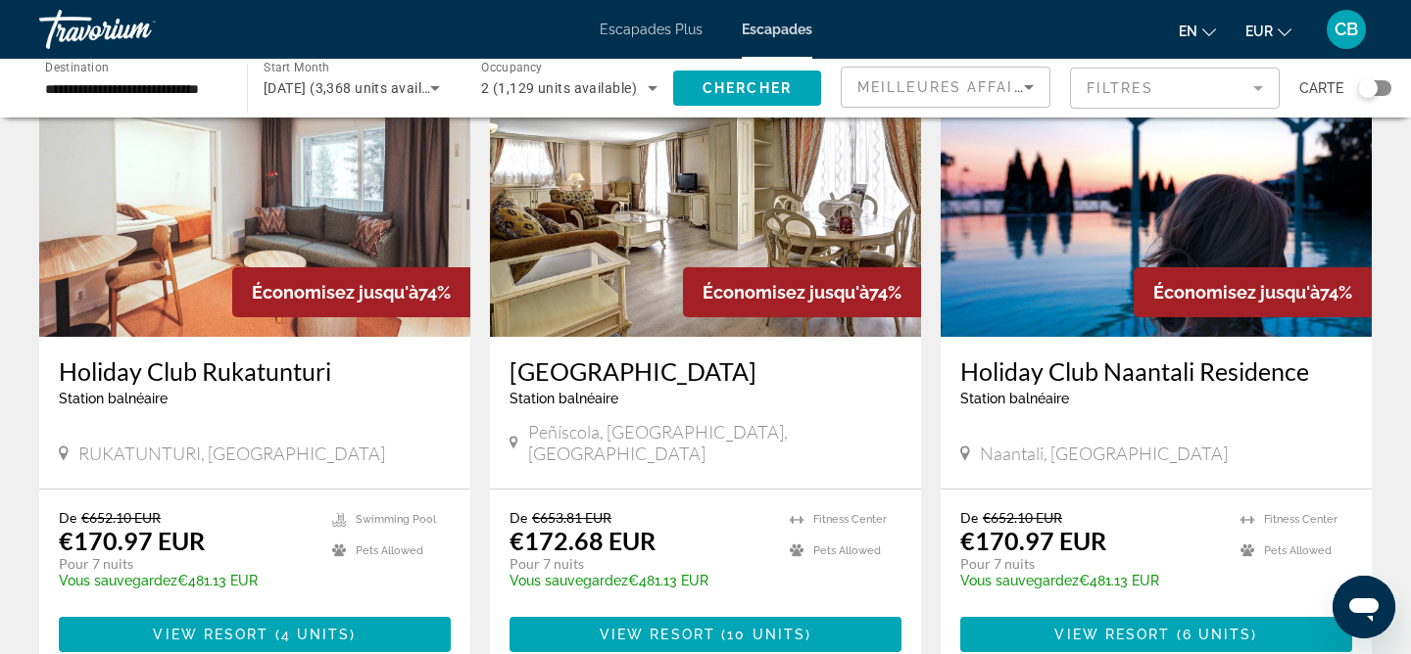
scroll to position [2169, 0]
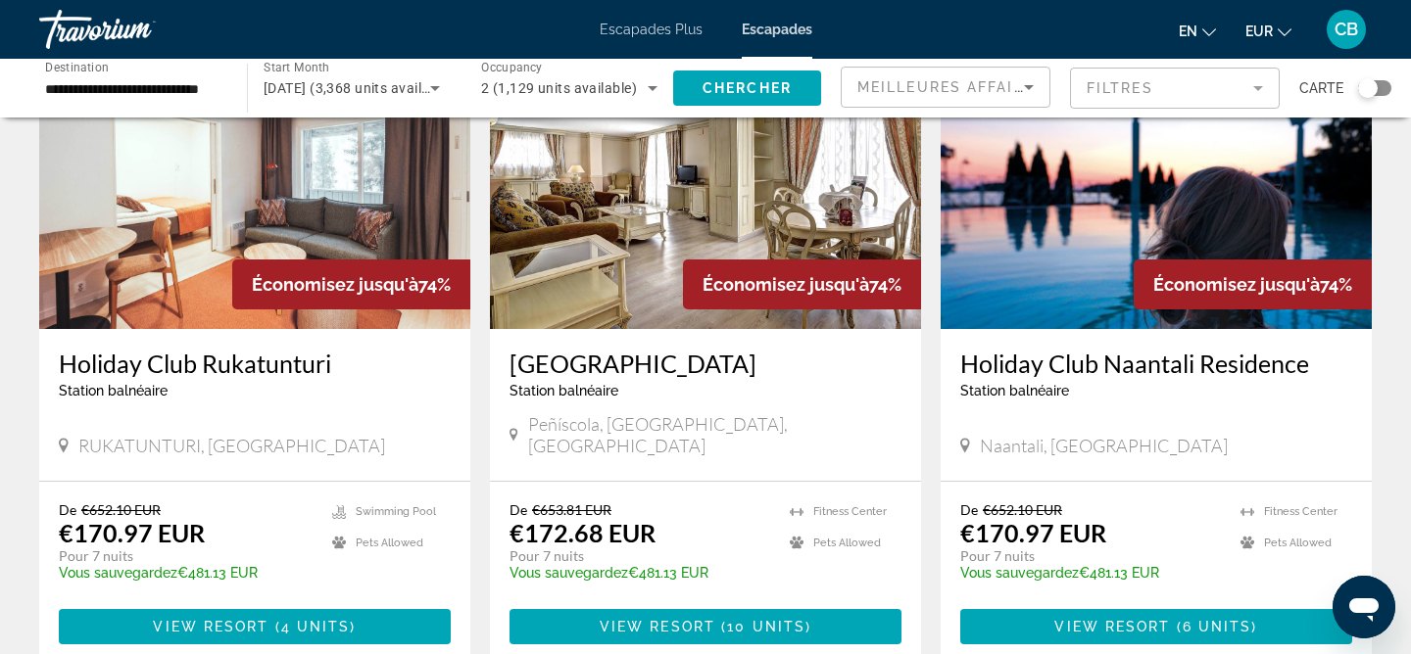
click at [227, 223] on img "Contenu principal" at bounding box center [254, 173] width 431 height 314
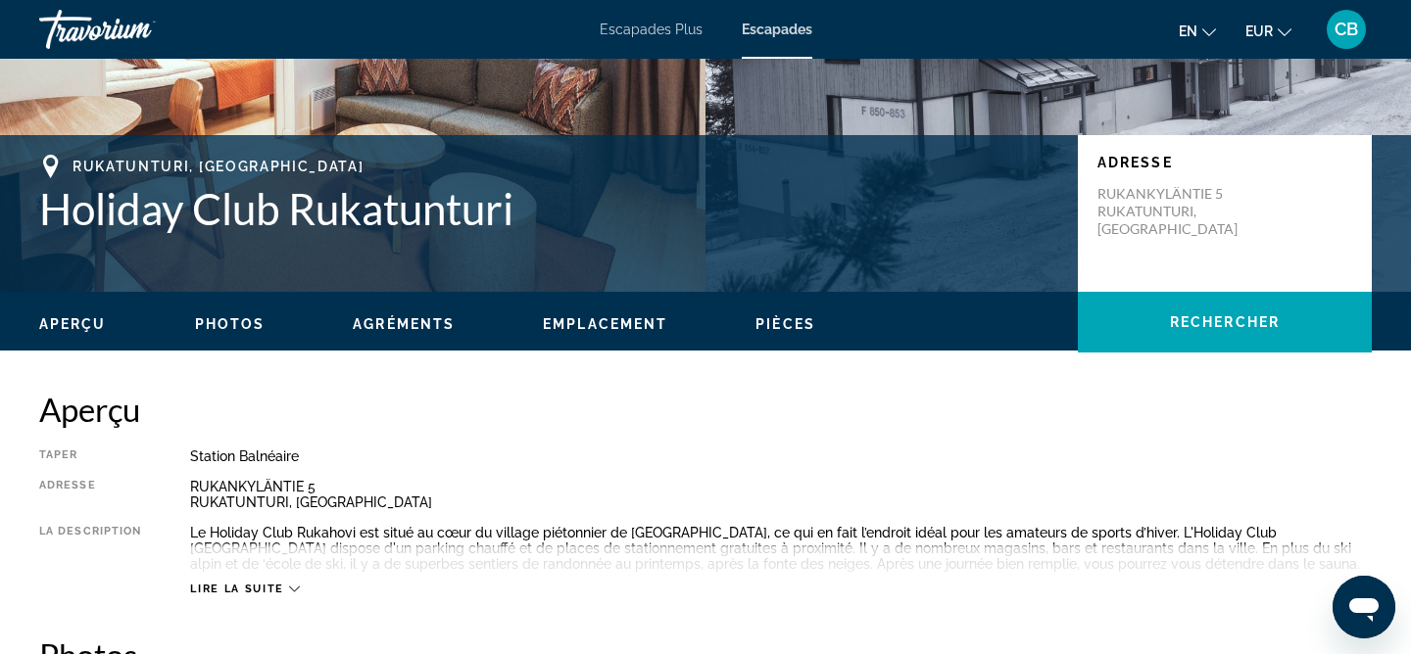
scroll to position [368, 0]
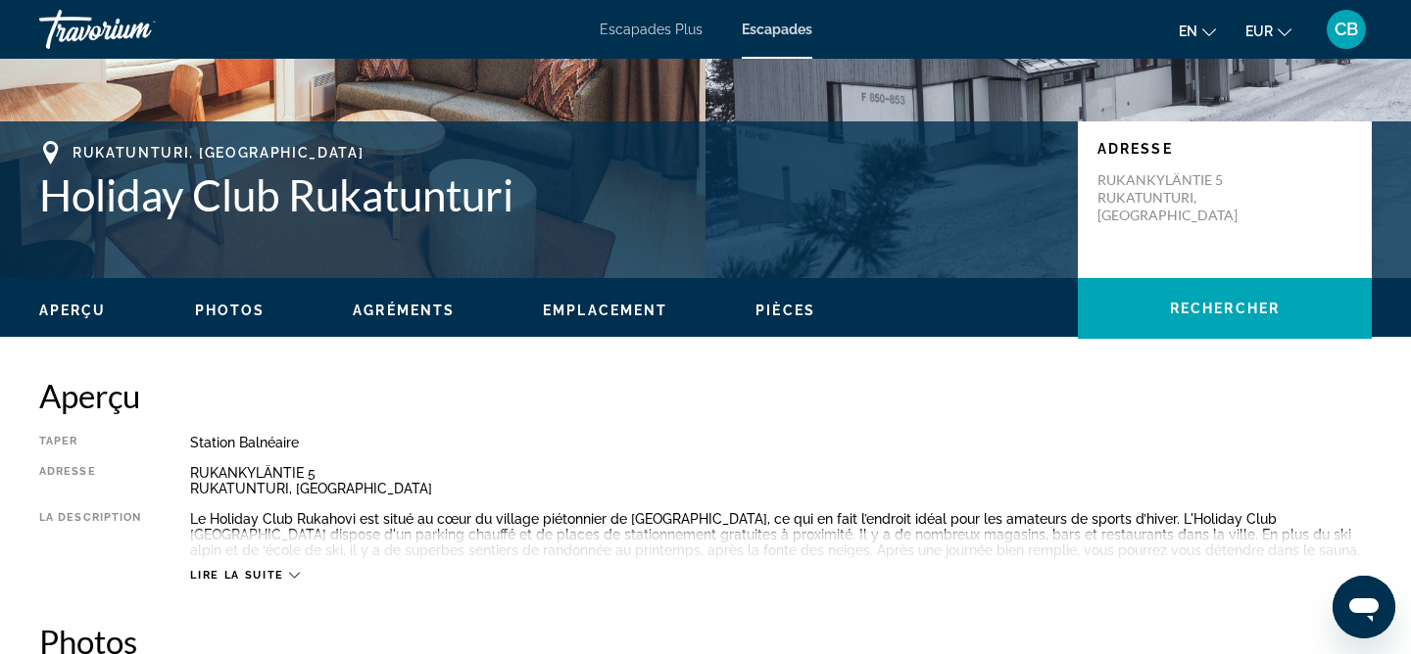
click at [605, 300] on ul "Aperçu Photos Agréments Emplacement Pièces Rechercher" at bounding box center [705, 309] width 1332 height 22
click at [602, 311] on span "Emplacement" at bounding box center [605, 311] width 124 height 16
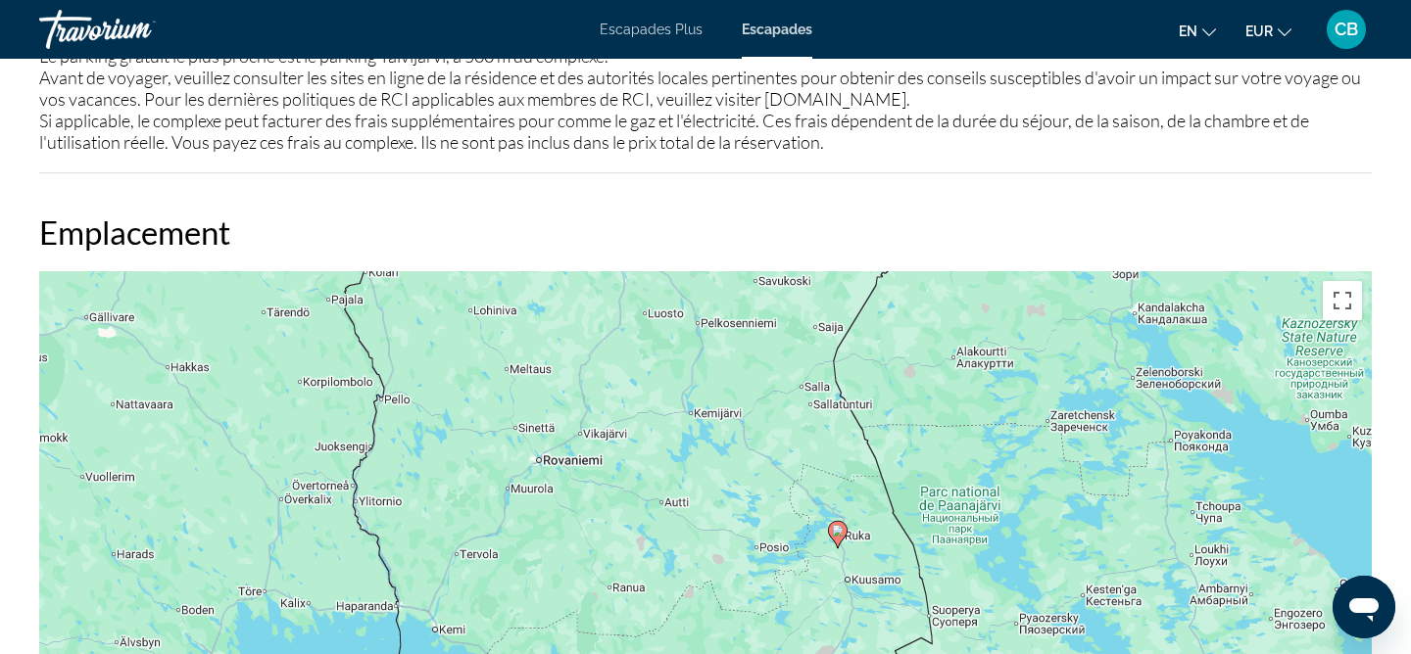
scroll to position [2123, 0]
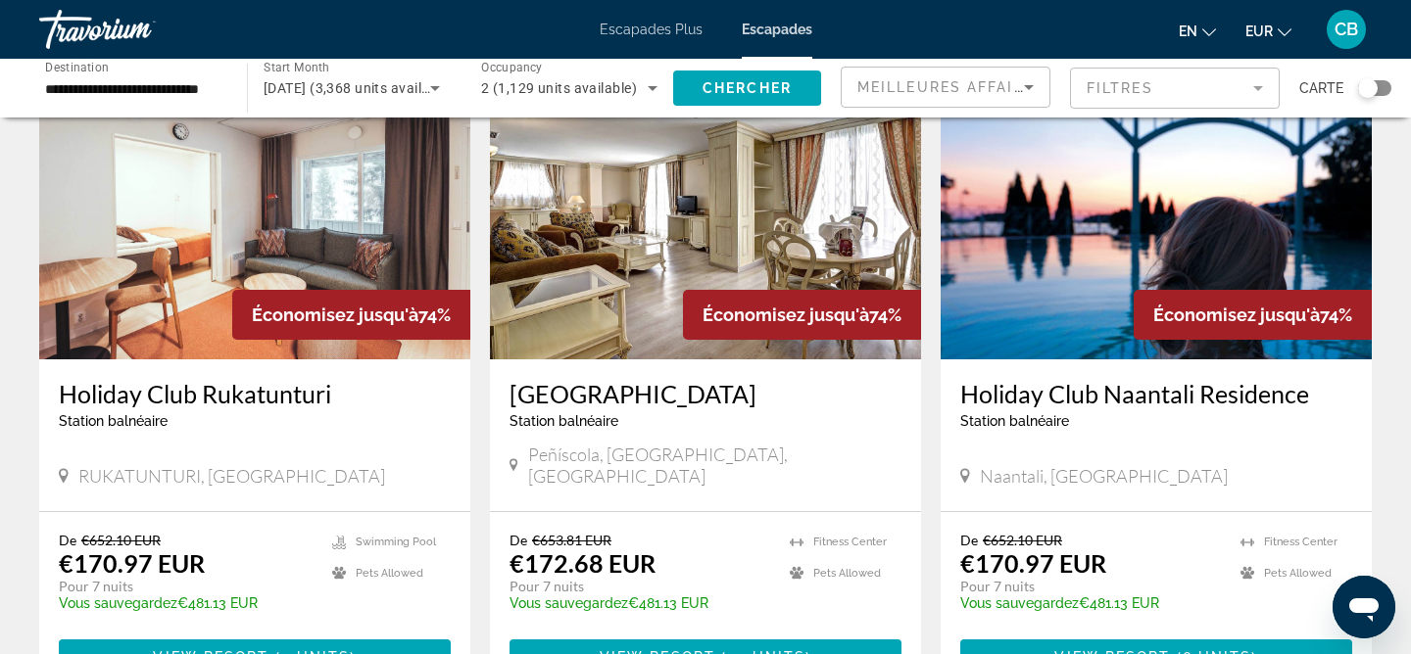
scroll to position [2137, 0]
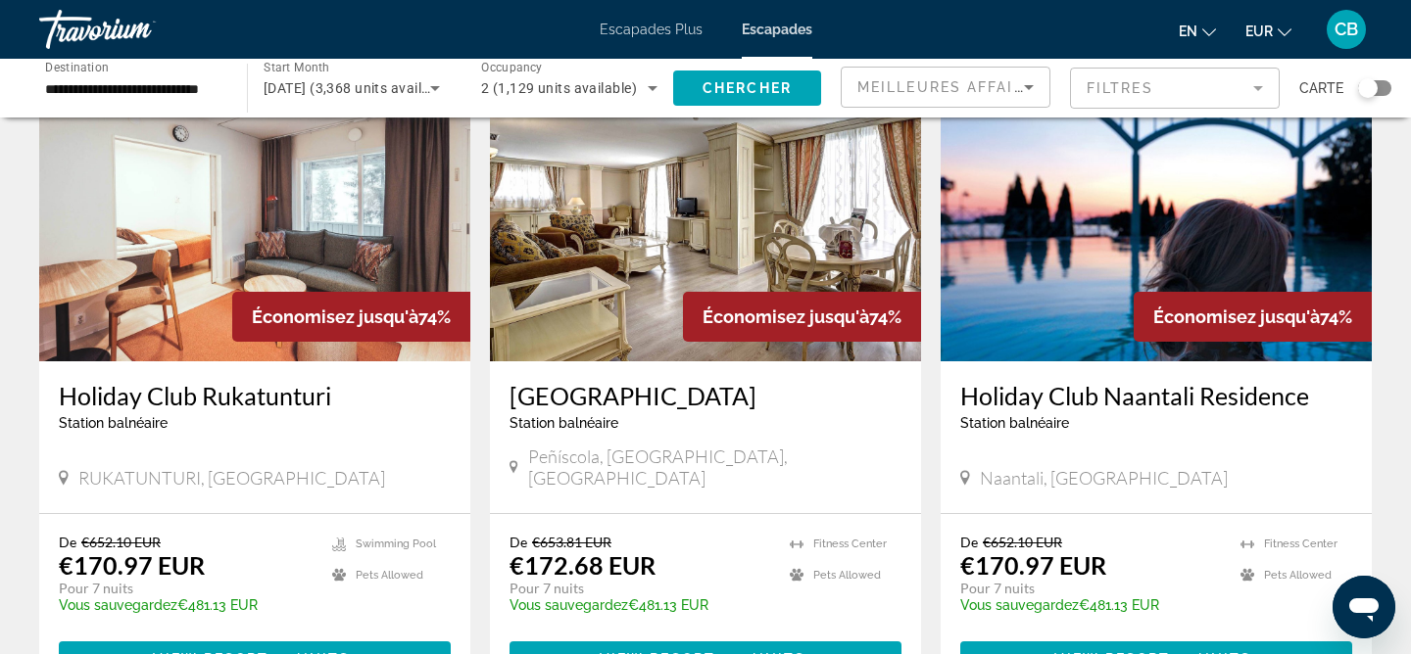
click at [1144, 262] on img "Contenu principal" at bounding box center [1156, 205] width 431 height 314
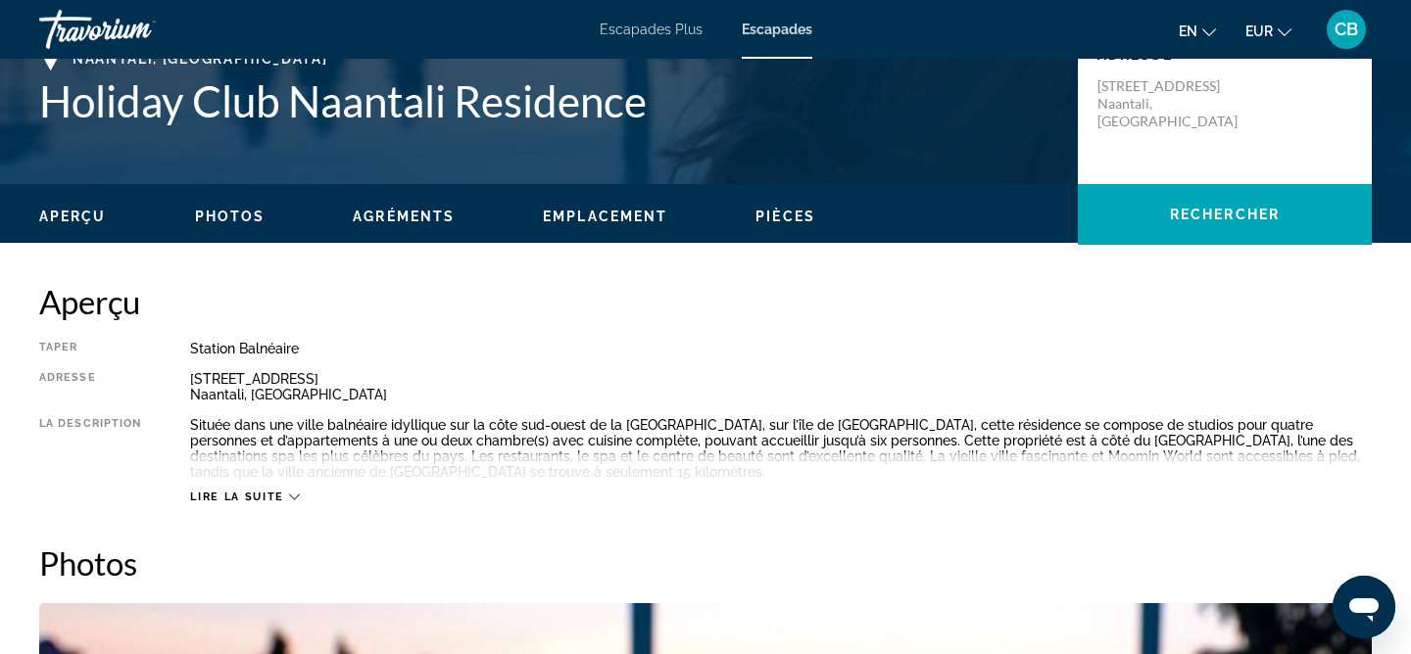
scroll to position [470, 0]
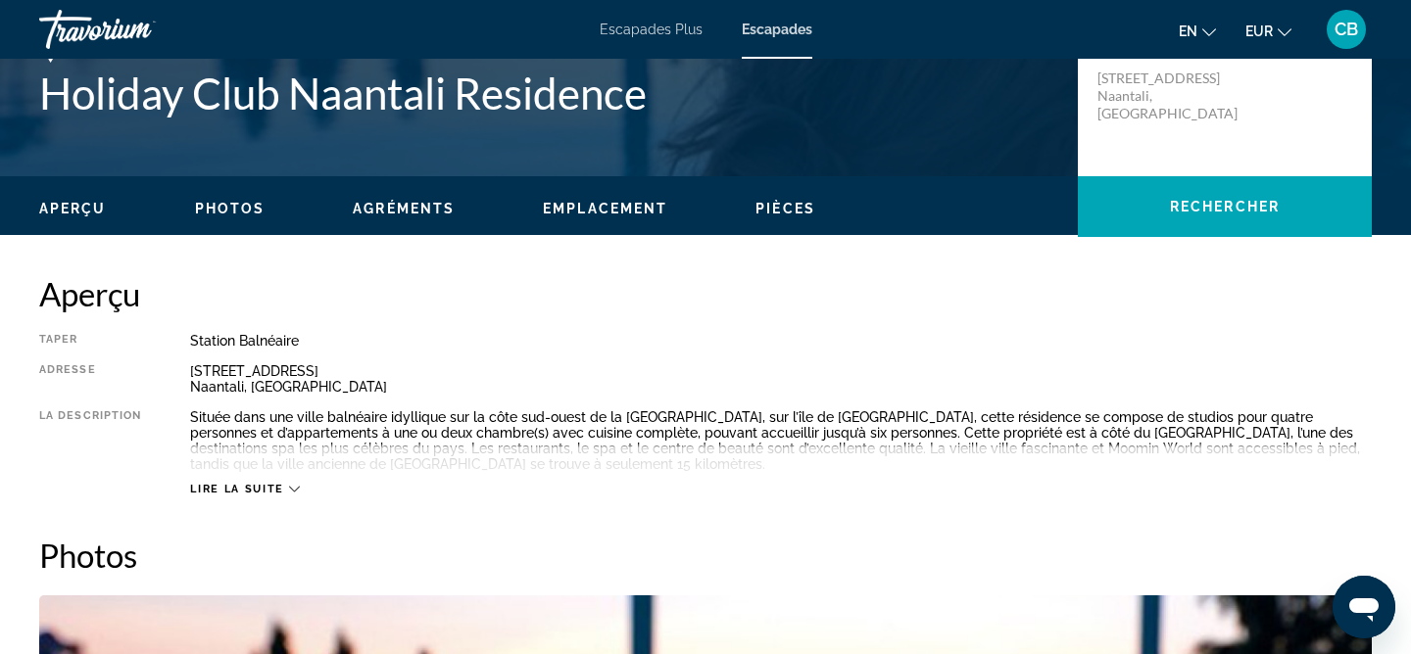
click at [289, 491] on icon "Contenu principal" at bounding box center [294, 489] width 11 height 11
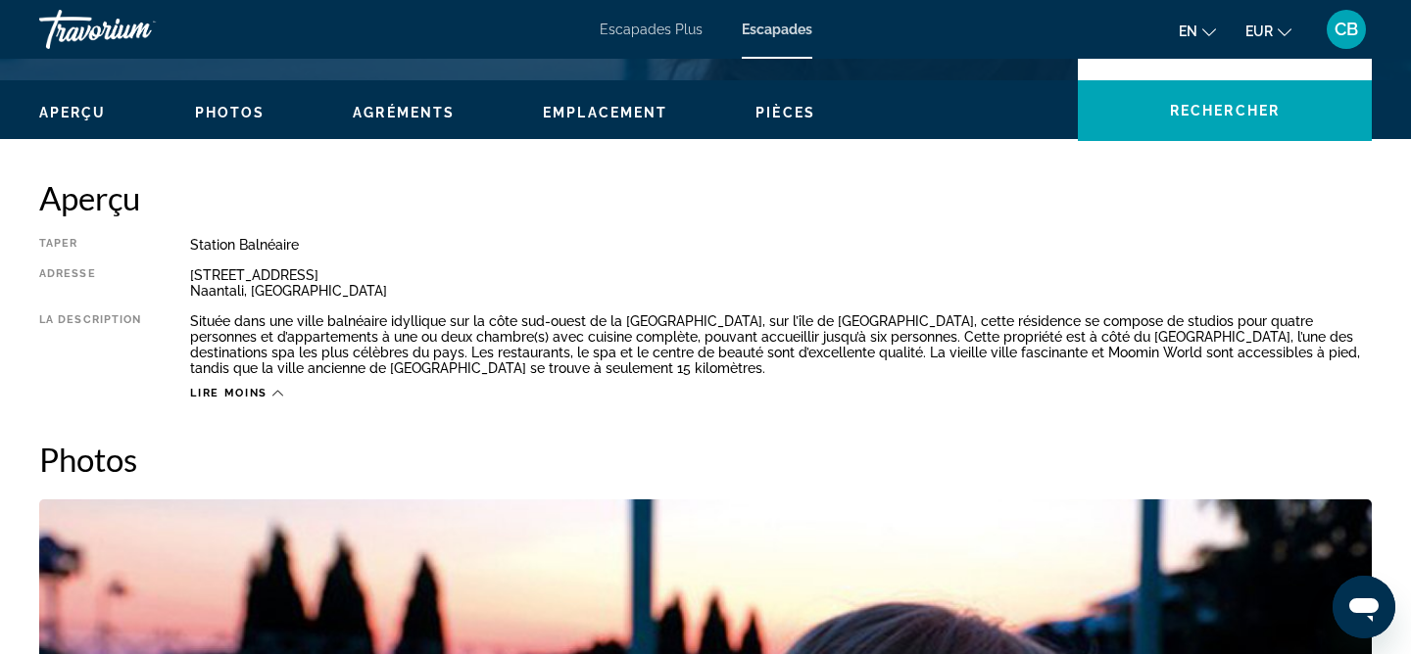
scroll to position [544, 0]
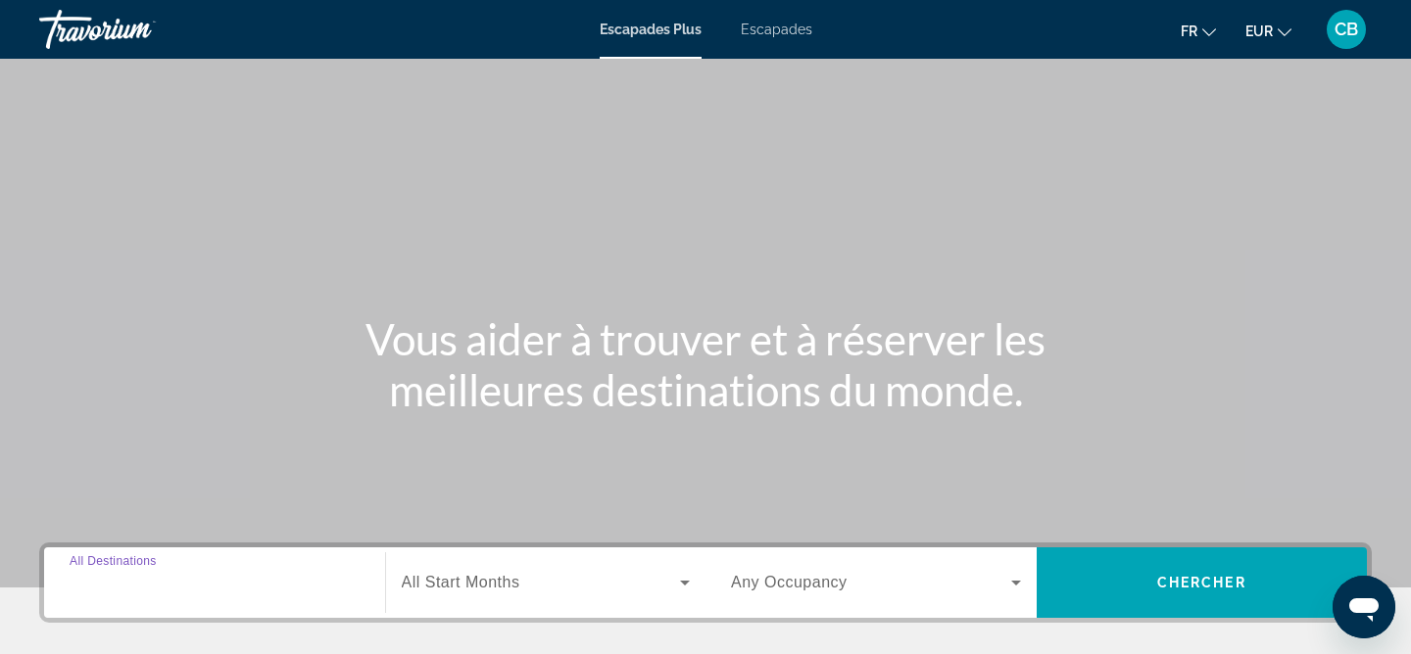
click at [186, 590] on input "Destination All Destinations" at bounding box center [215, 584] width 290 height 24
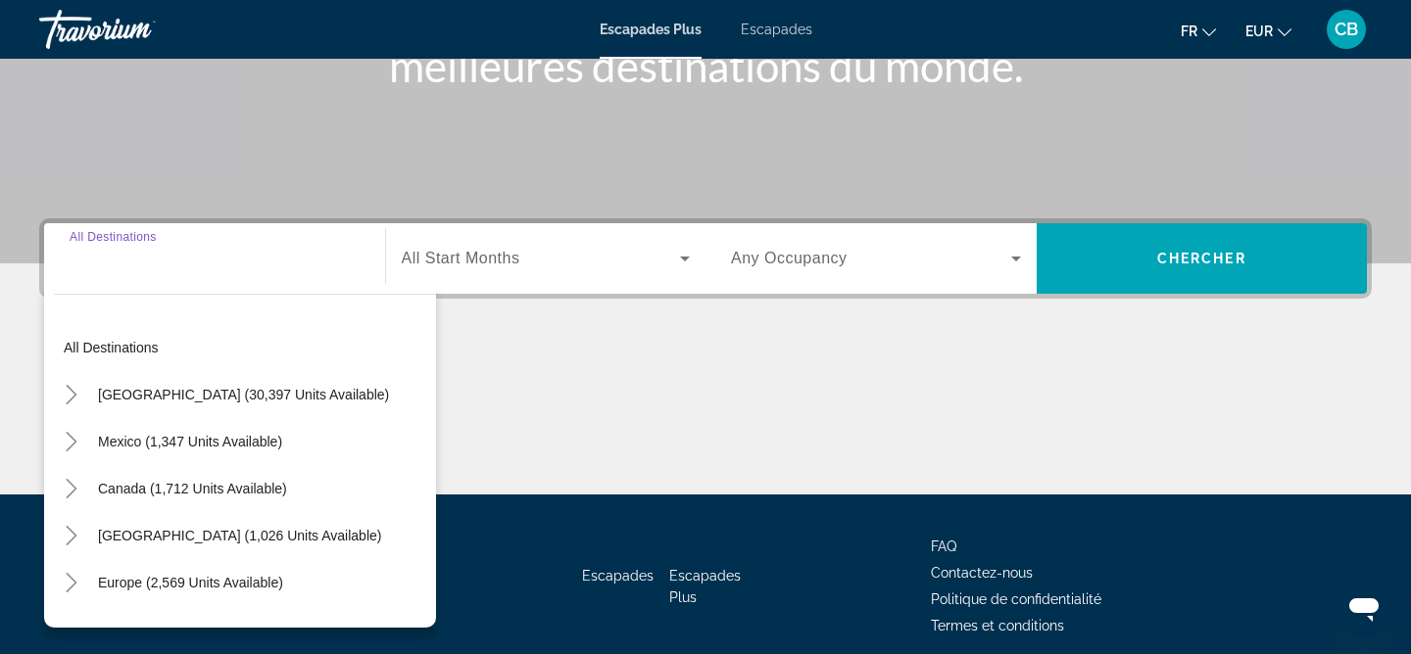
scroll to position [405, 0]
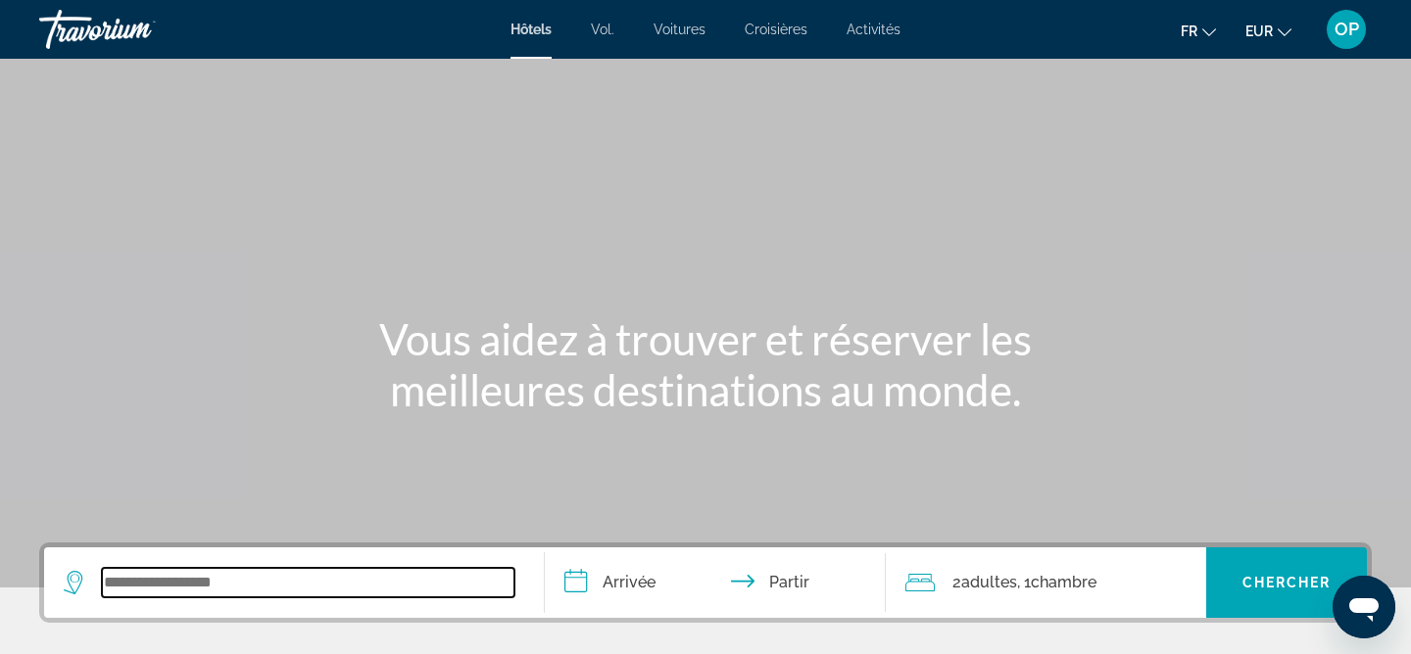
click at [154, 593] on input "Widget de recherche" at bounding box center [308, 582] width 412 height 29
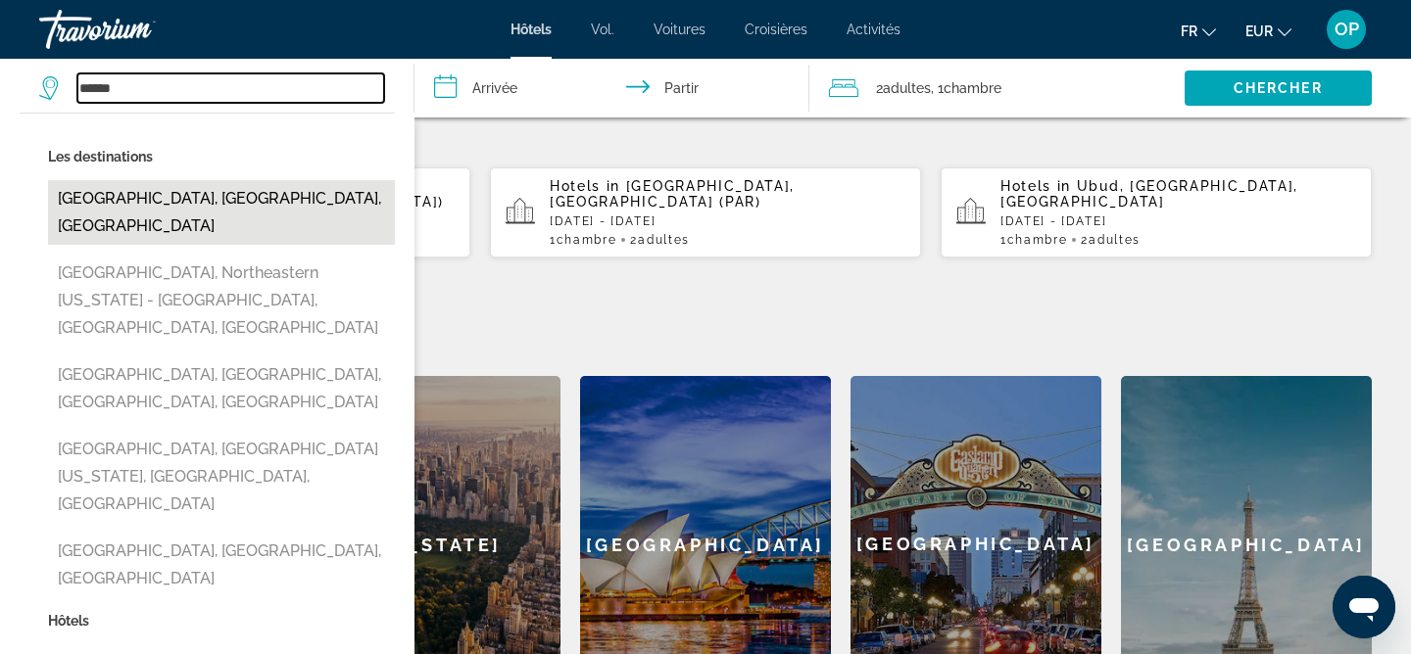
scroll to position [567, 0]
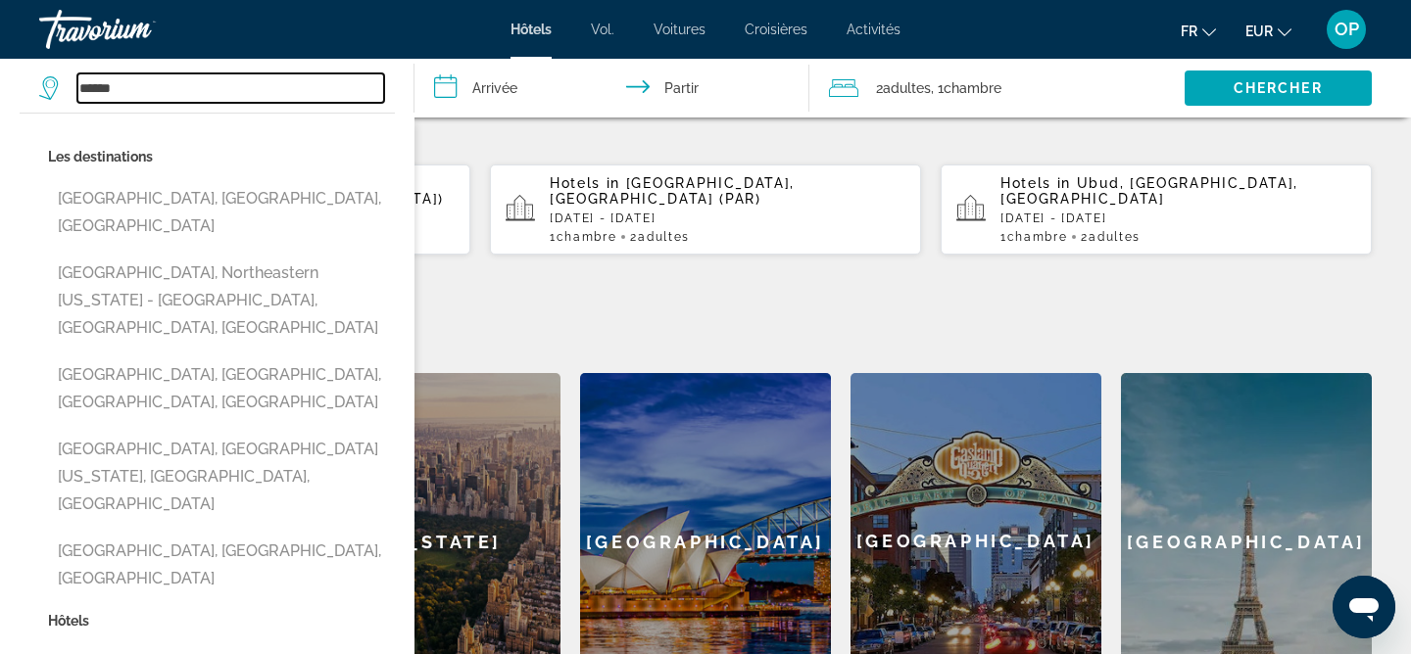
type input "******"
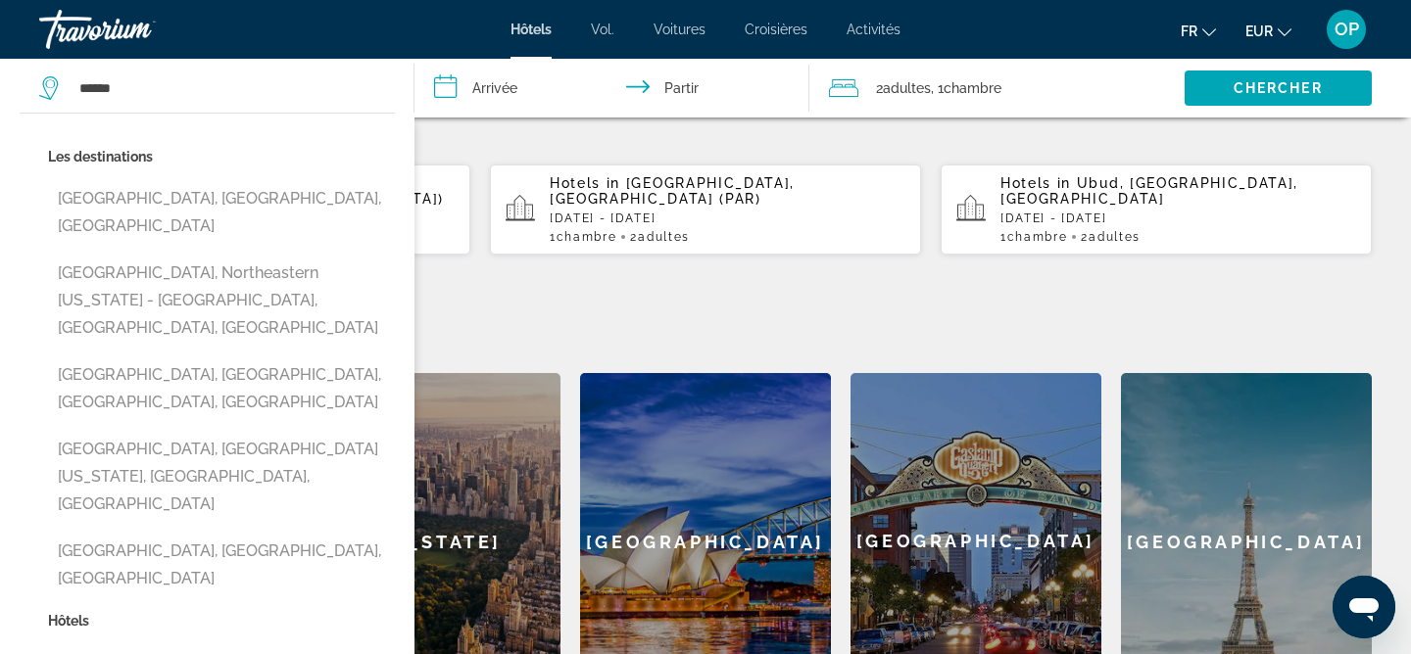
click at [501, 132] on p "Your Recent Searches" at bounding box center [705, 124] width 1332 height 39
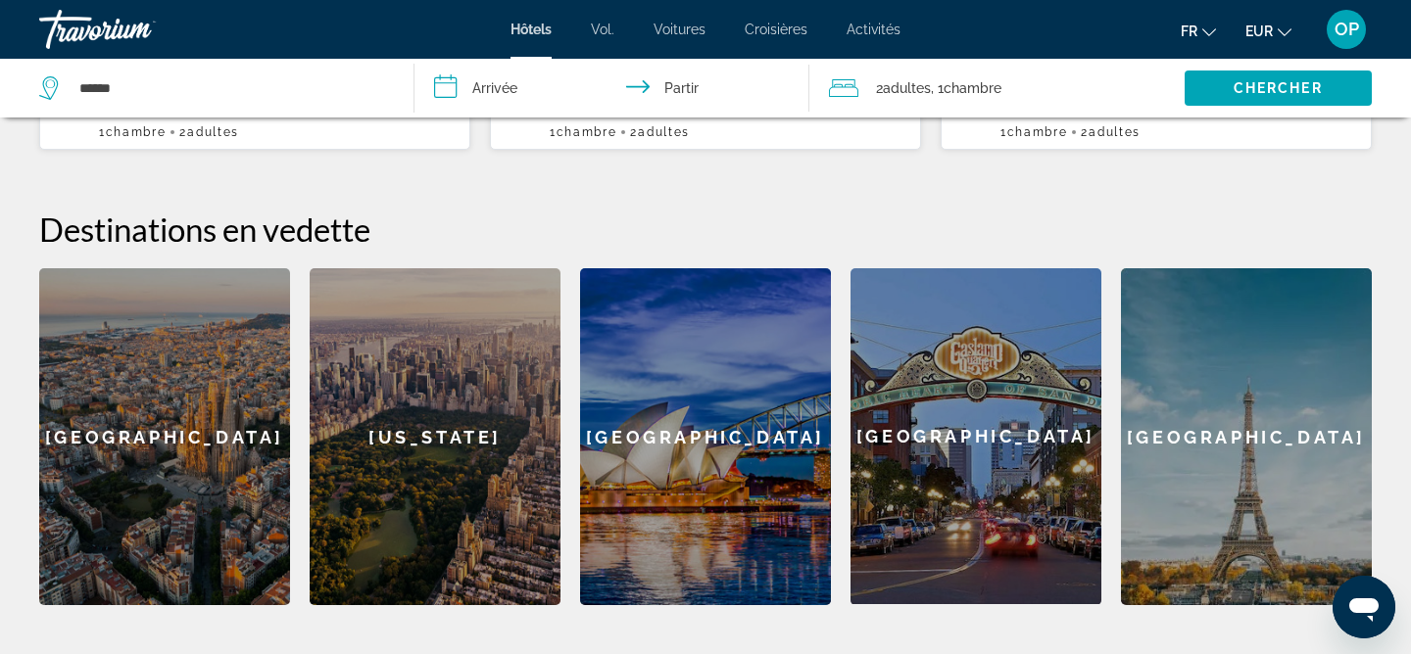
scroll to position [673, 0]
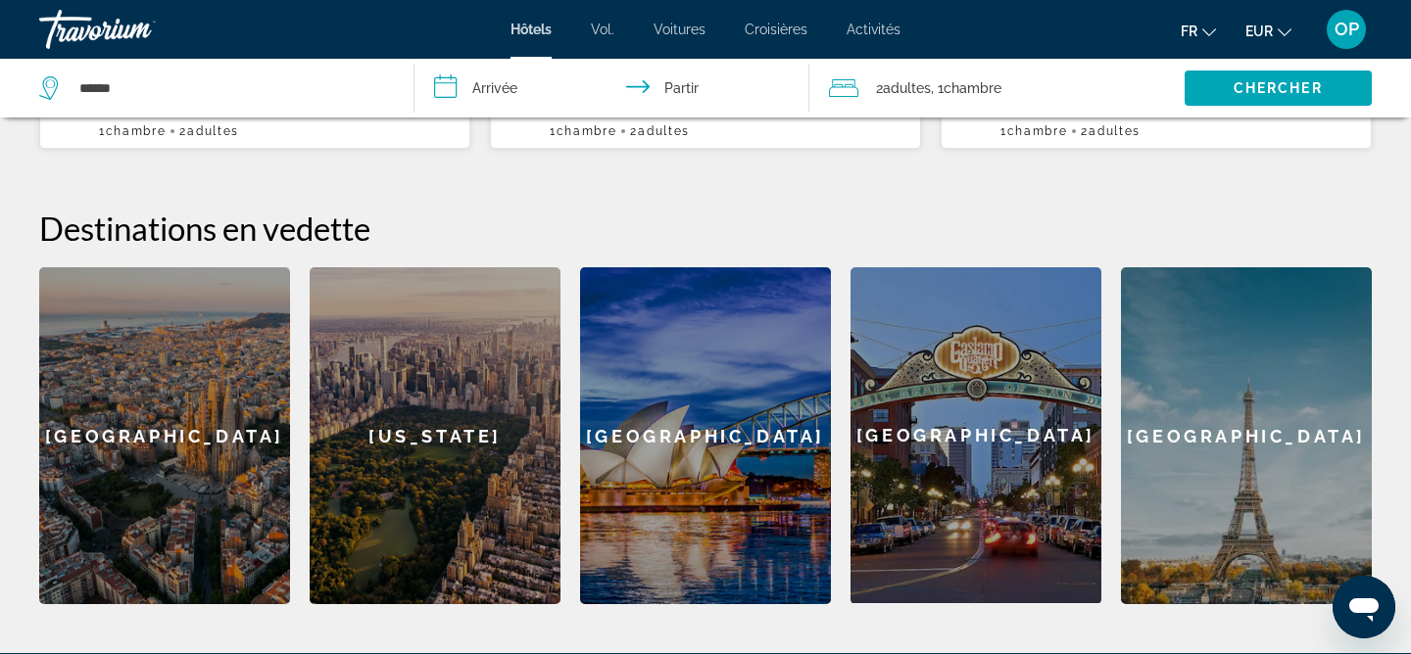
click at [459, 392] on div "New York" at bounding box center [435, 435] width 251 height 337
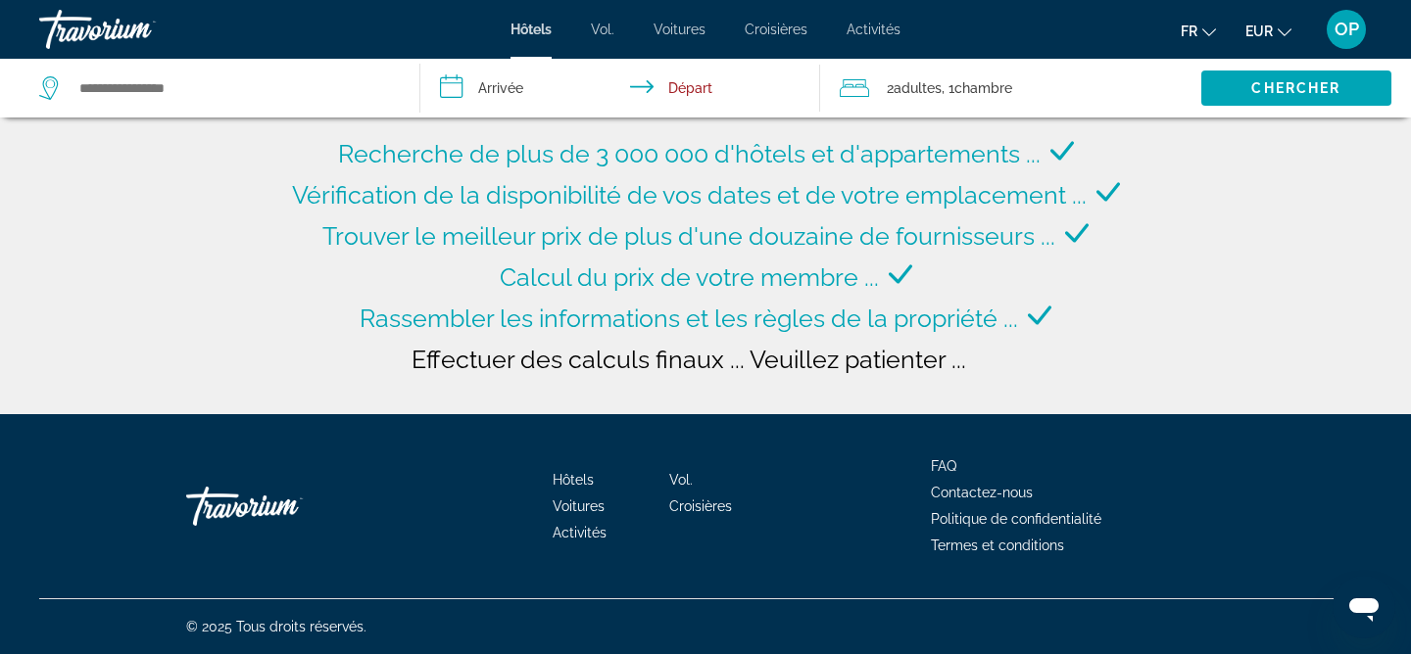
type input "**********"
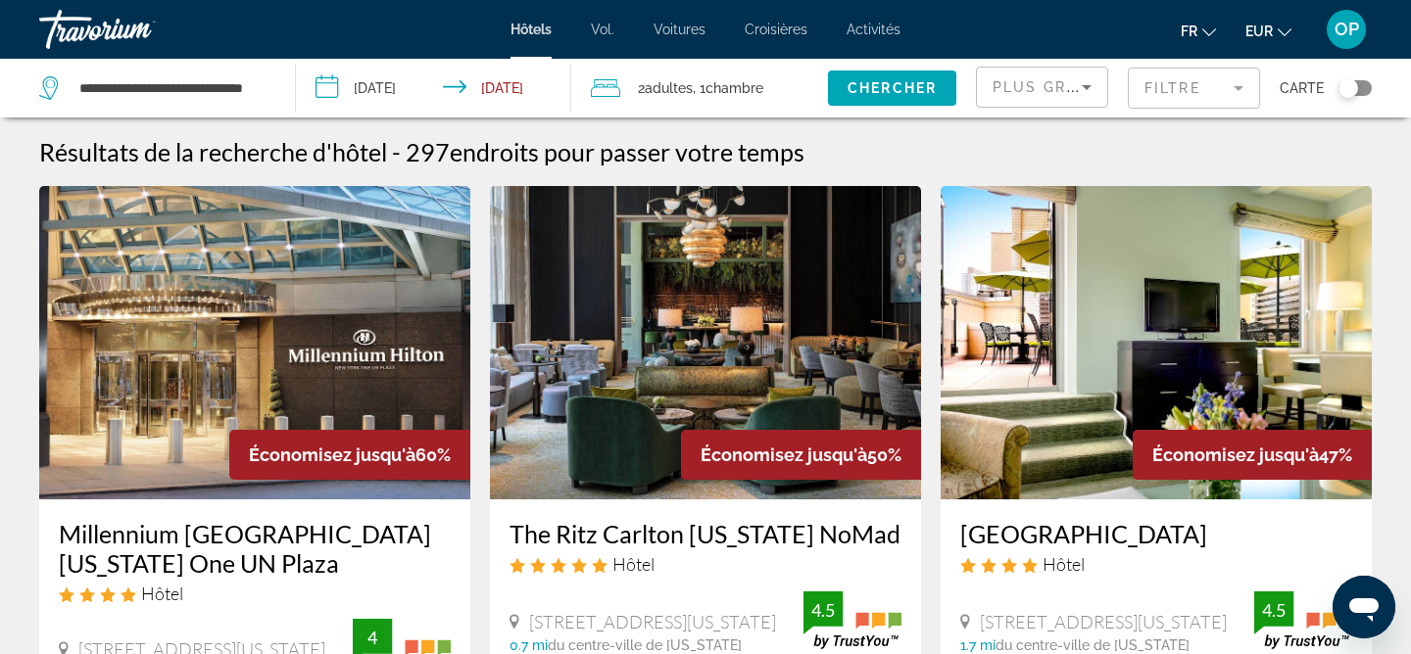
click at [321, 95] on input "**********" at bounding box center [438, 91] width 284 height 65
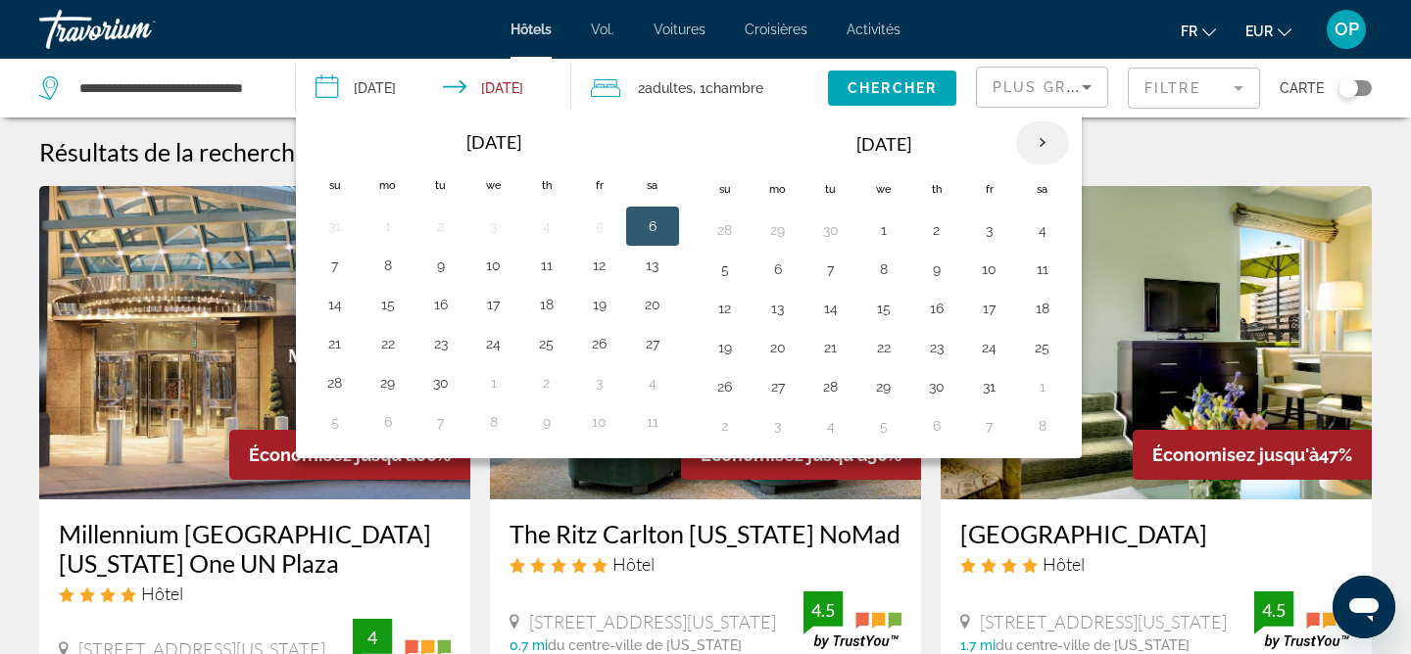
click at [1027, 139] on th "Next month" at bounding box center [1042, 142] width 53 height 43
click at [779, 310] on button "10" at bounding box center [777, 308] width 31 height 27
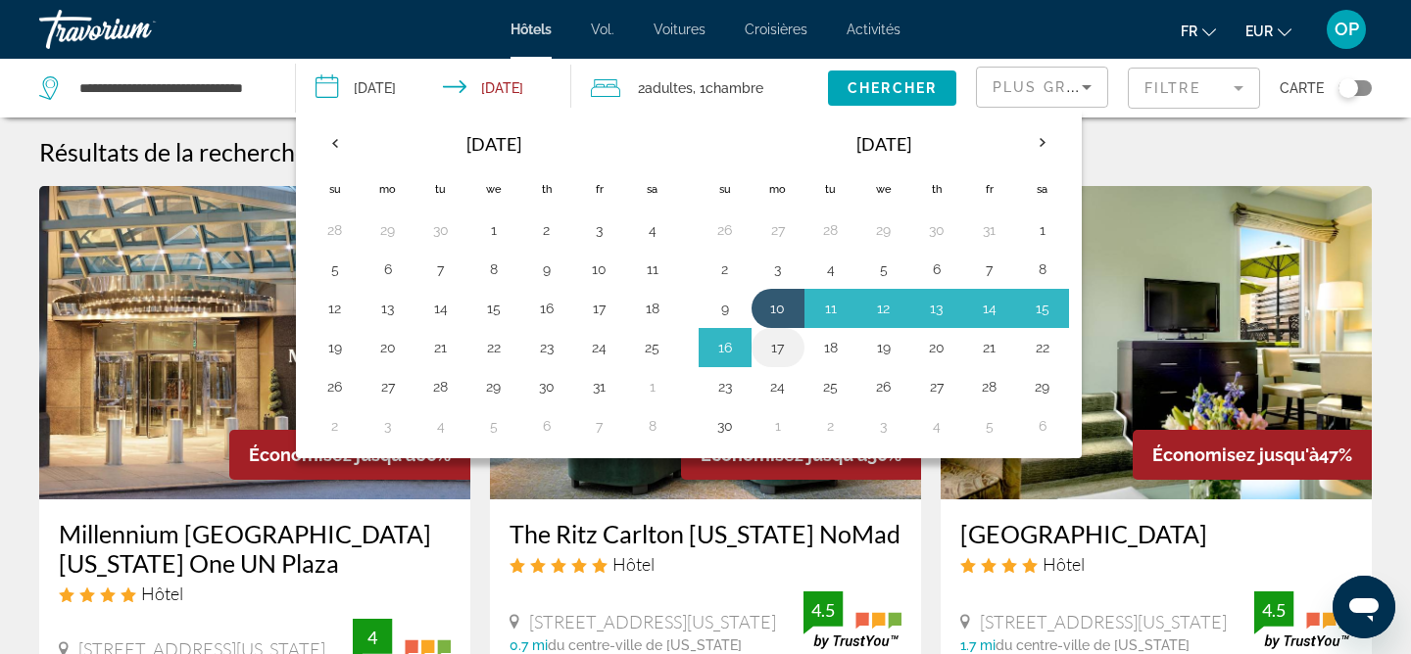
click at [777, 348] on button "17" at bounding box center [777, 347] width 31 height 27
type input "**********"
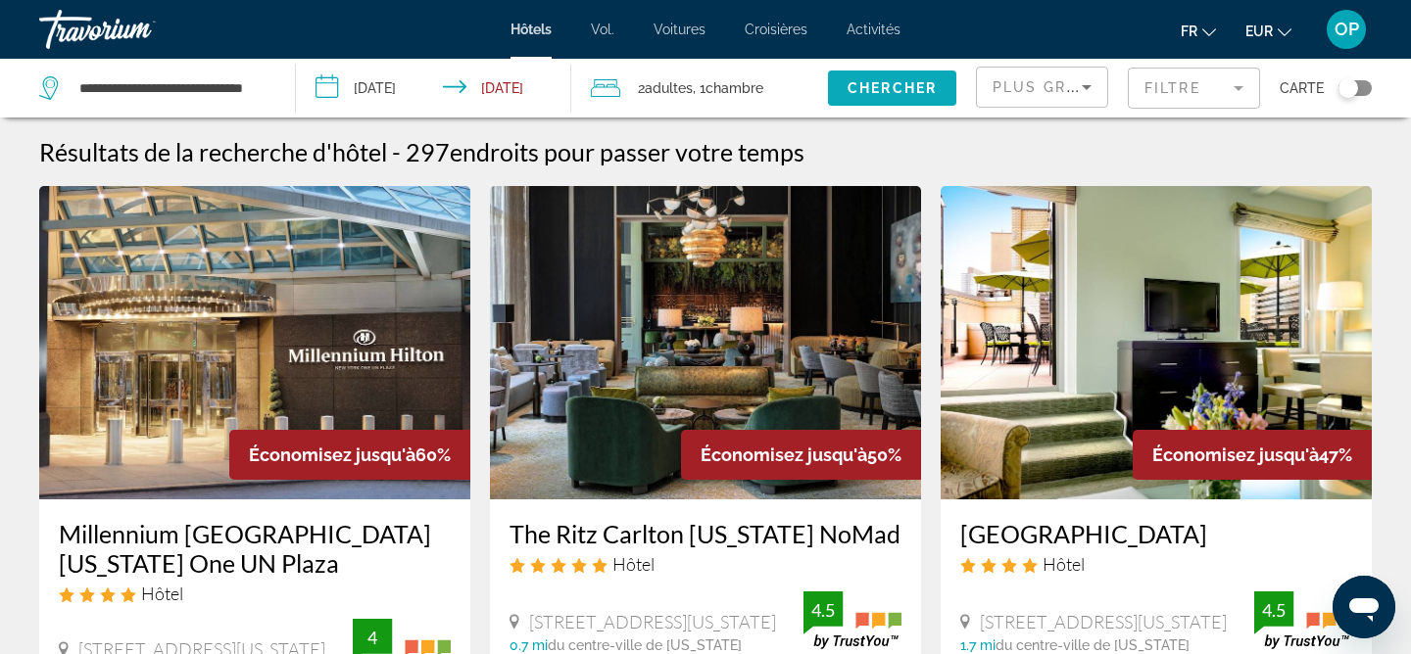
click at [940, 90] on span "Search widget" at bounding box center [892, 88] width 128 height 47
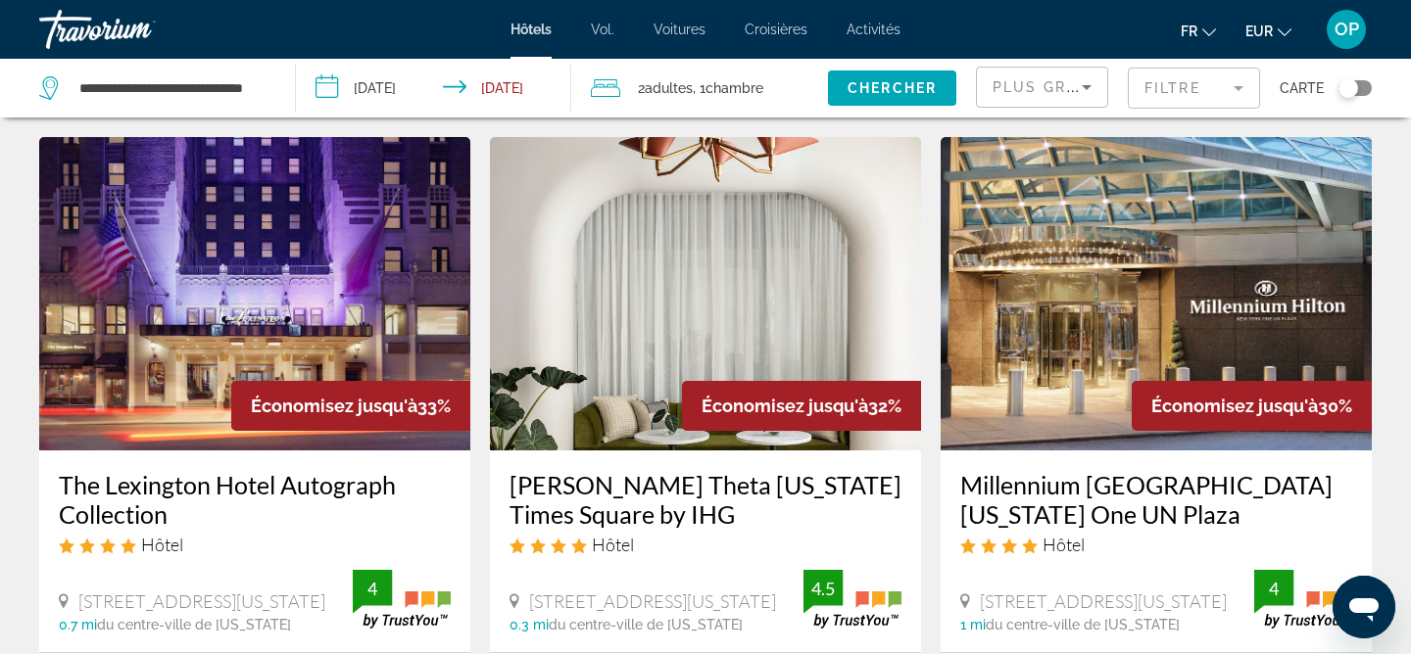
scroll to position [695, 0]
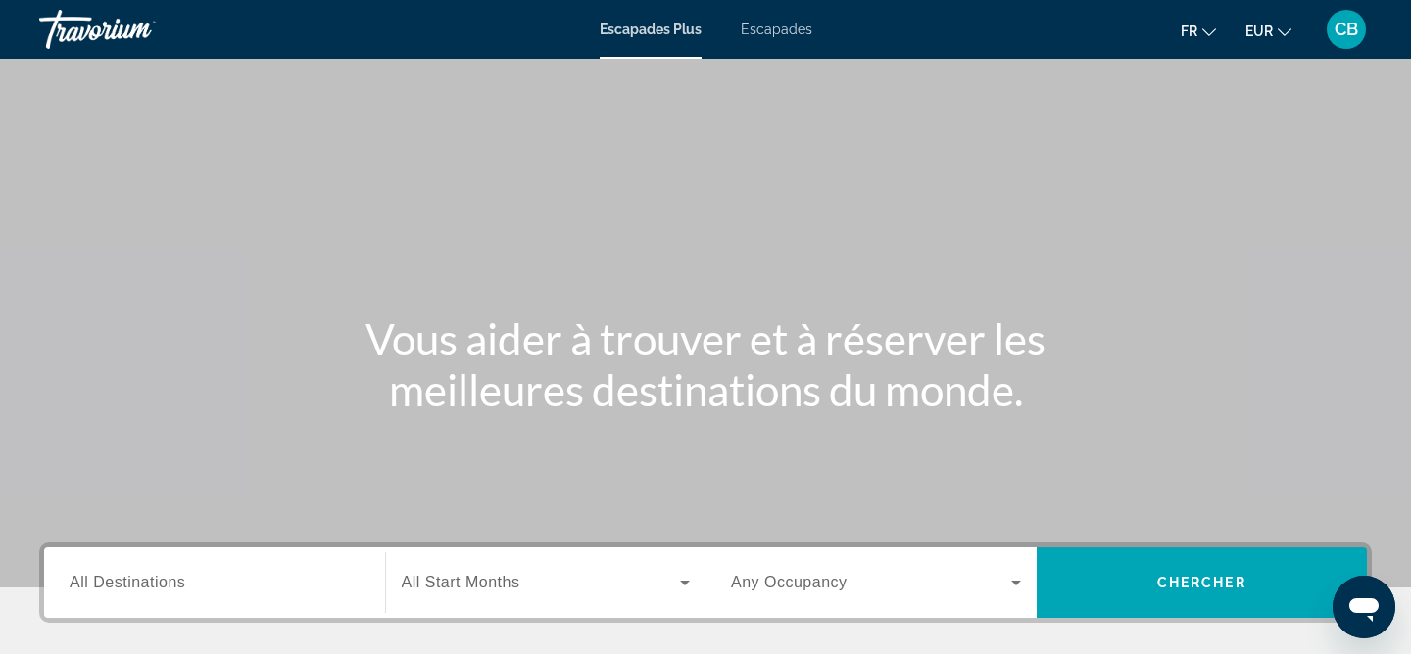
click at [245, 562] on div "Widget de recherche" at bounding box center [215, 584] width 290 height 56
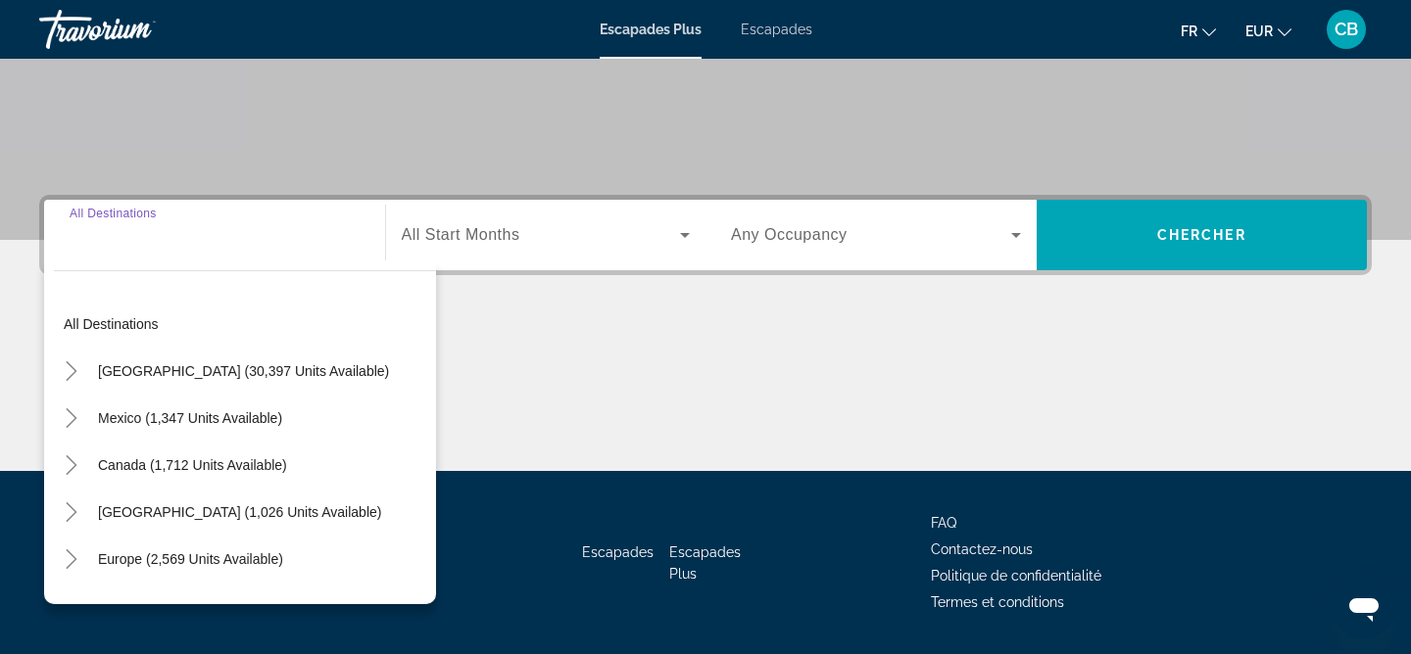
scroll to position [405, 0]
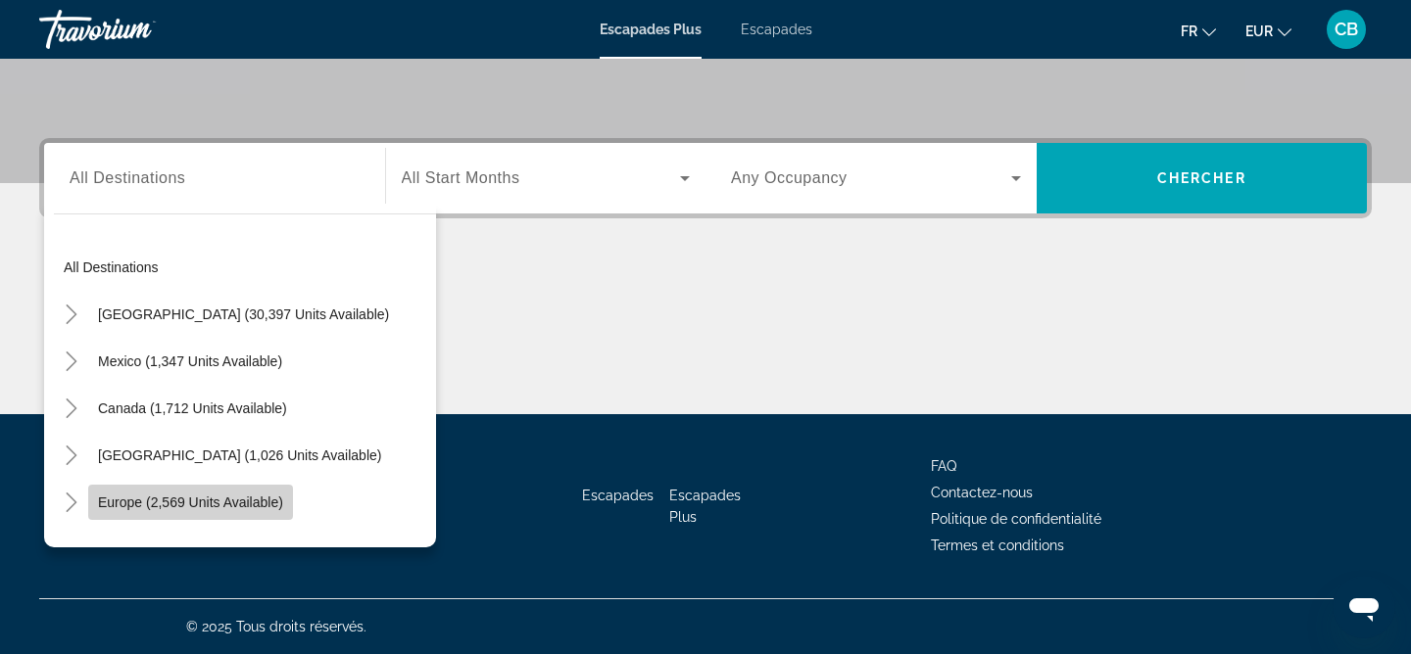
click at [194, 511] on span "Widget de recherche" at bounding box center [190, 502] width 205 height 47
type input "**********"
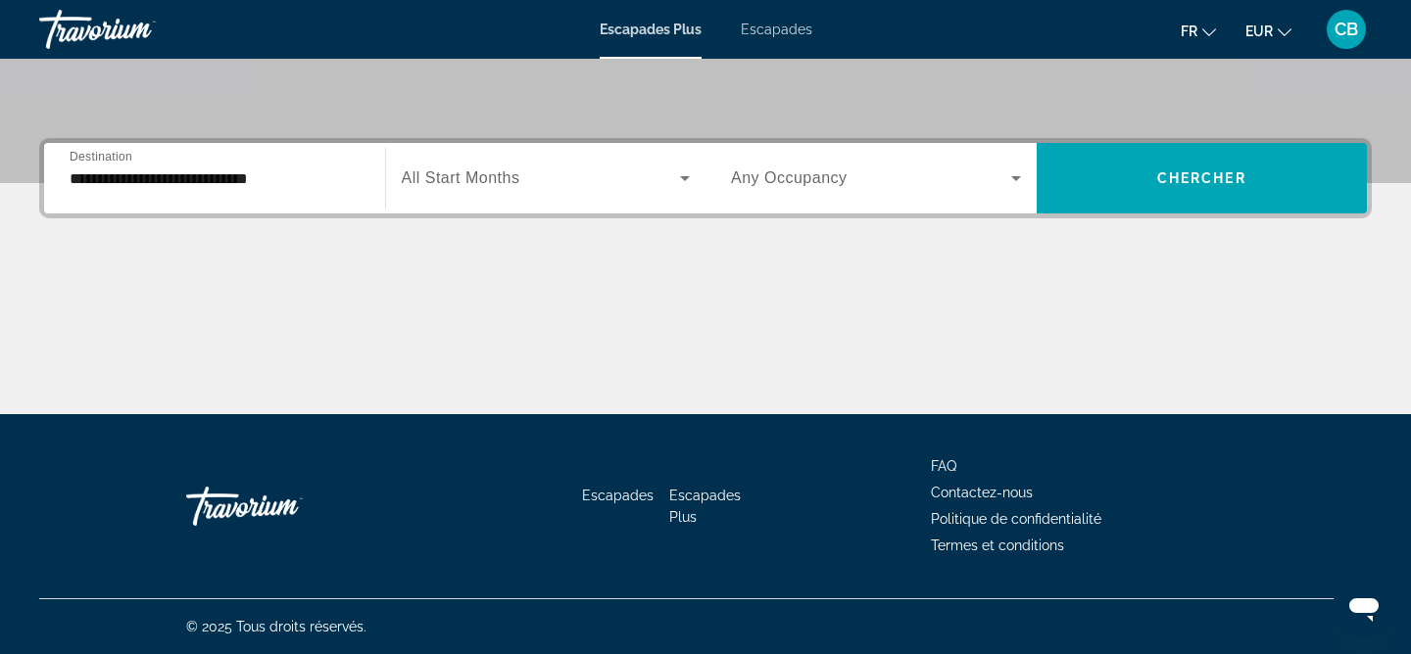
click at [456, 202] on div "Widget de recherche" at bounding box center [546, 178] width 289 height 55
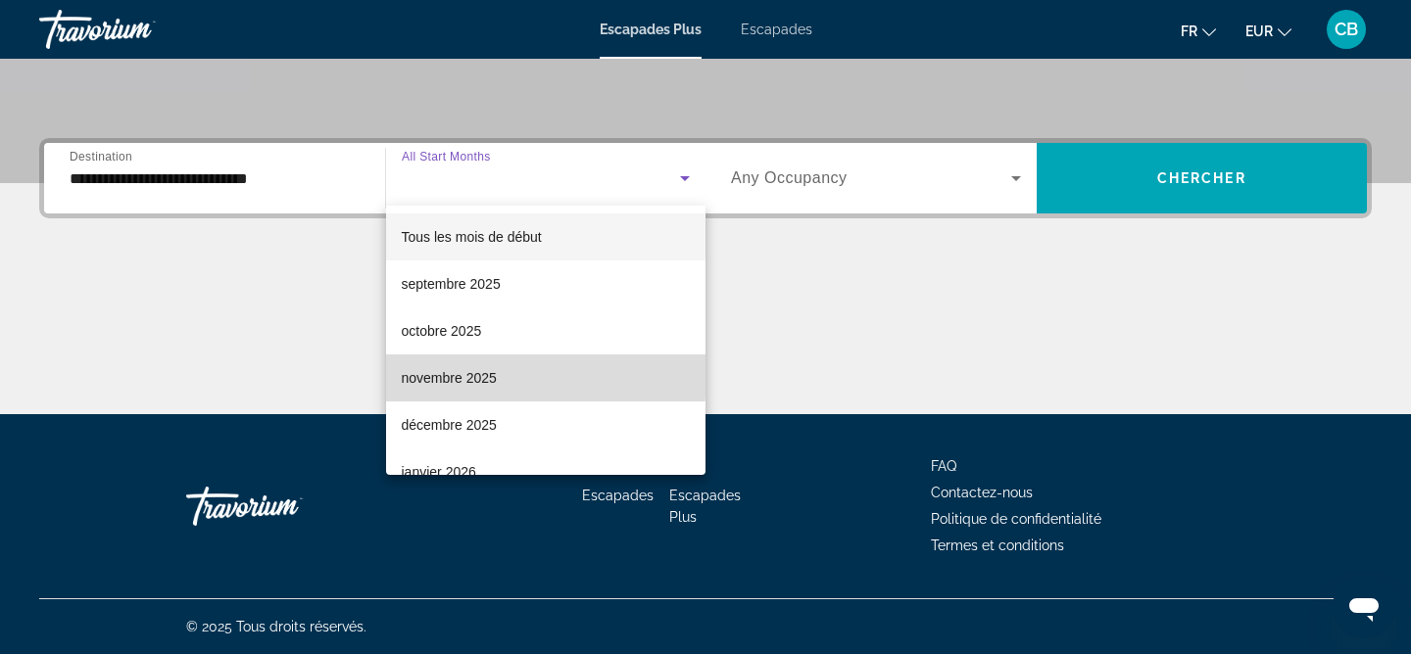
click at [443, 374] on font "novembre 2025" at bounding box center [449, 378] width 95 height 16
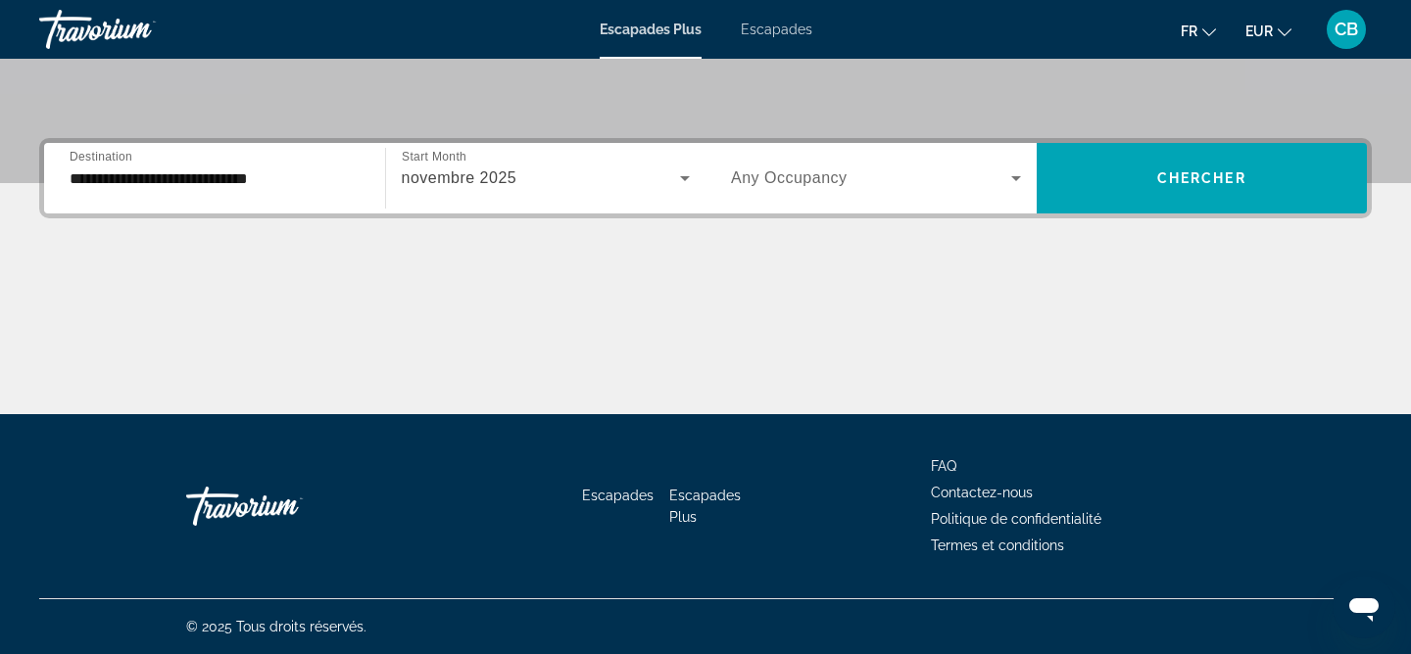
click at [803, 162] on div "Widget de recherche" at bounding box center [876, 178] width 290 height 55
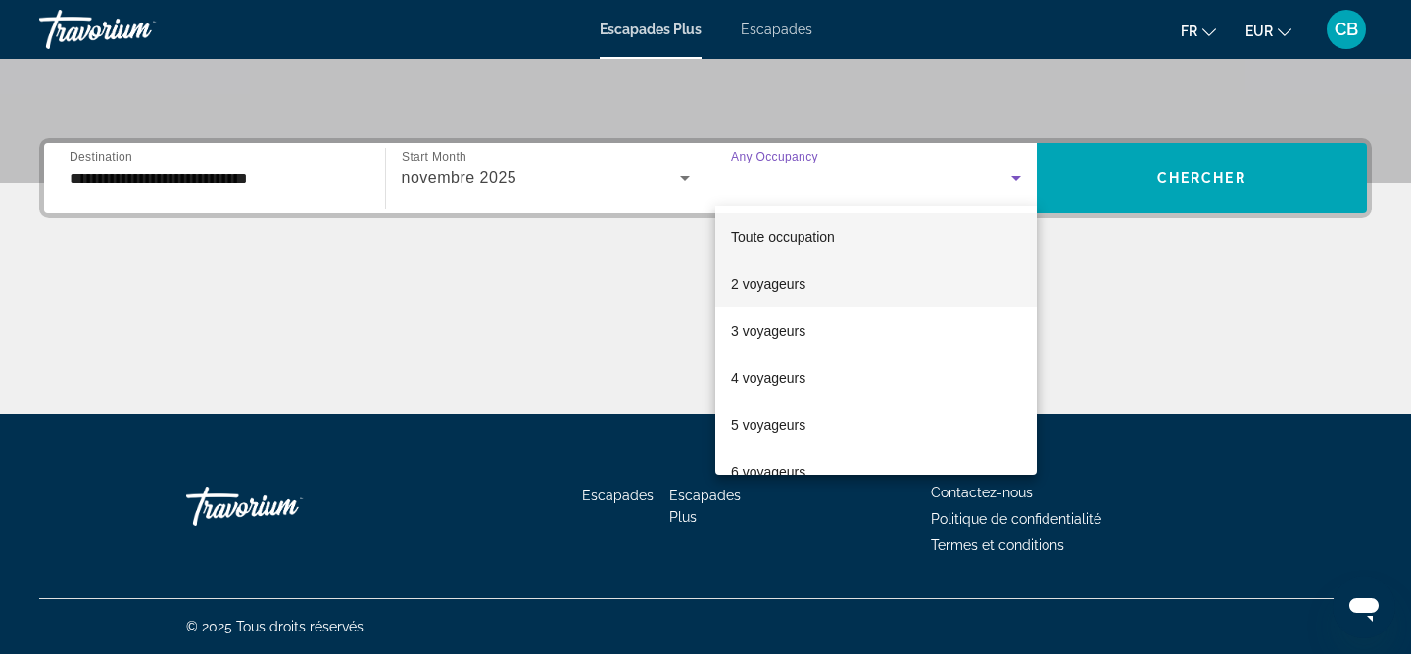
click at [803, 296] on mat-option "2 voyageurs" at bounding box center [875, 284] width 321 height 47
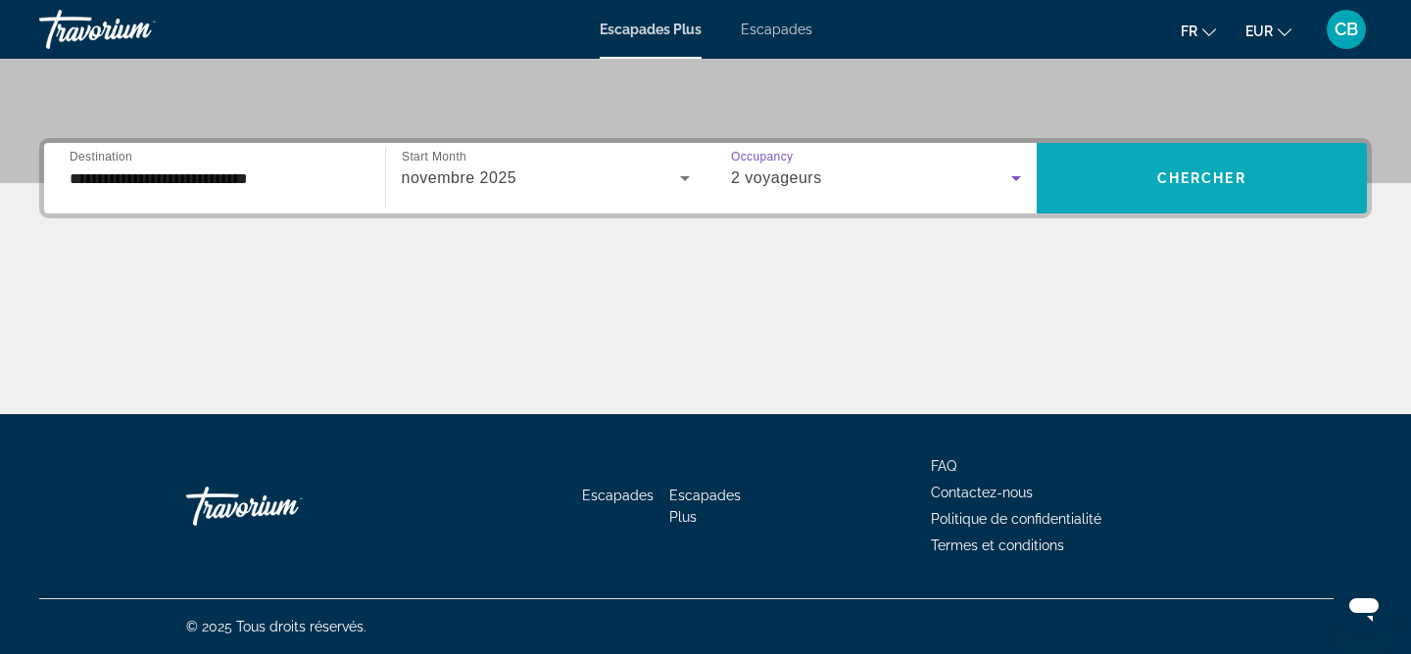
click at [1182, 202] on span "Widget de recherche" at bounding box center [1202, 178] width 331 height 71
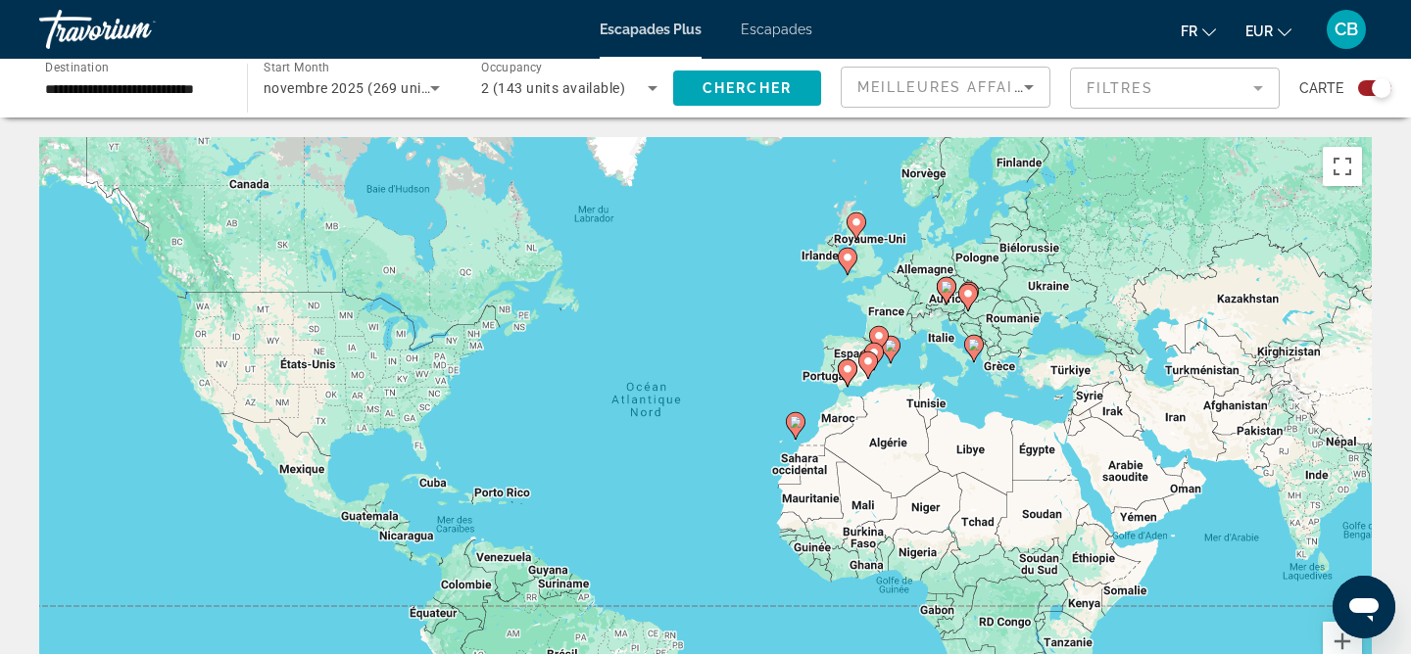
click at [764, 41] on div "Escapades Plus Escapades fr English Español Français Italiano Português русский…" at bounding box center [705, 29] width 1411 height 51
click at [770, 33] on font "Escapades" at bounding box center [777, 30] width 72 height 16
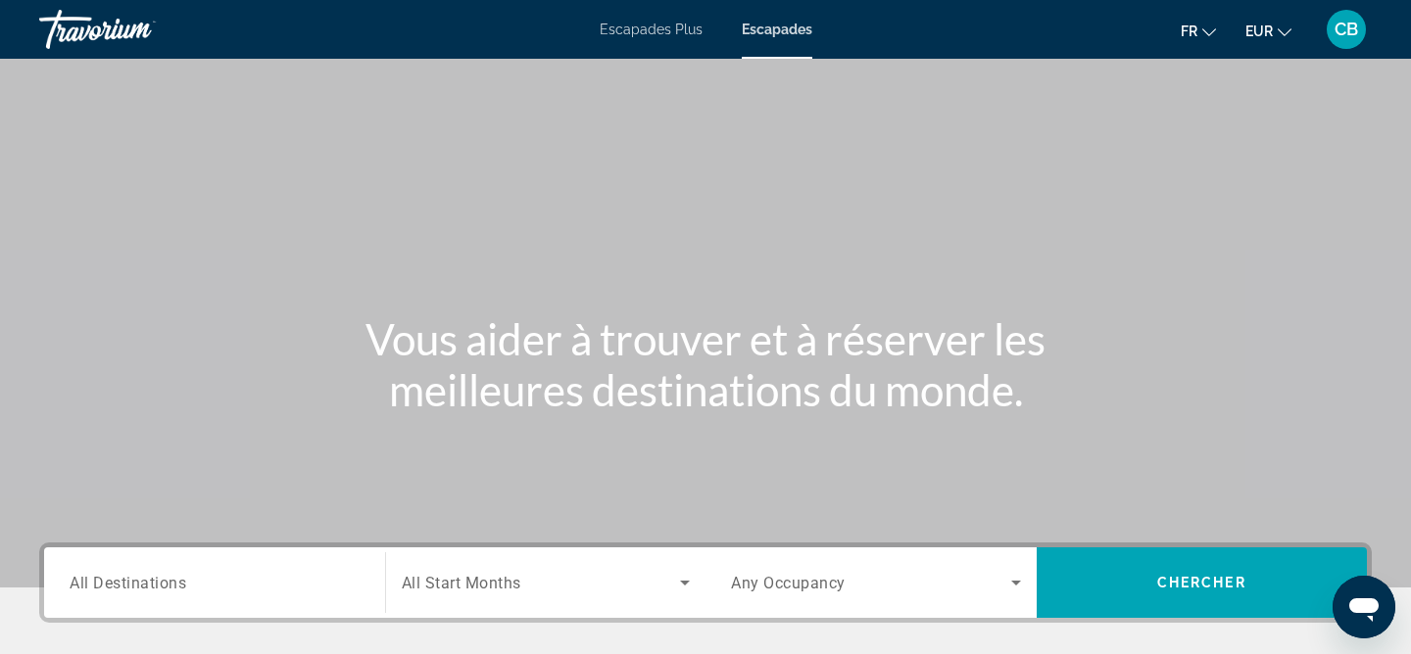
click at [195, 584] on input "Destination All Destinations" at bounding box center [215, 584] width 290 height 24
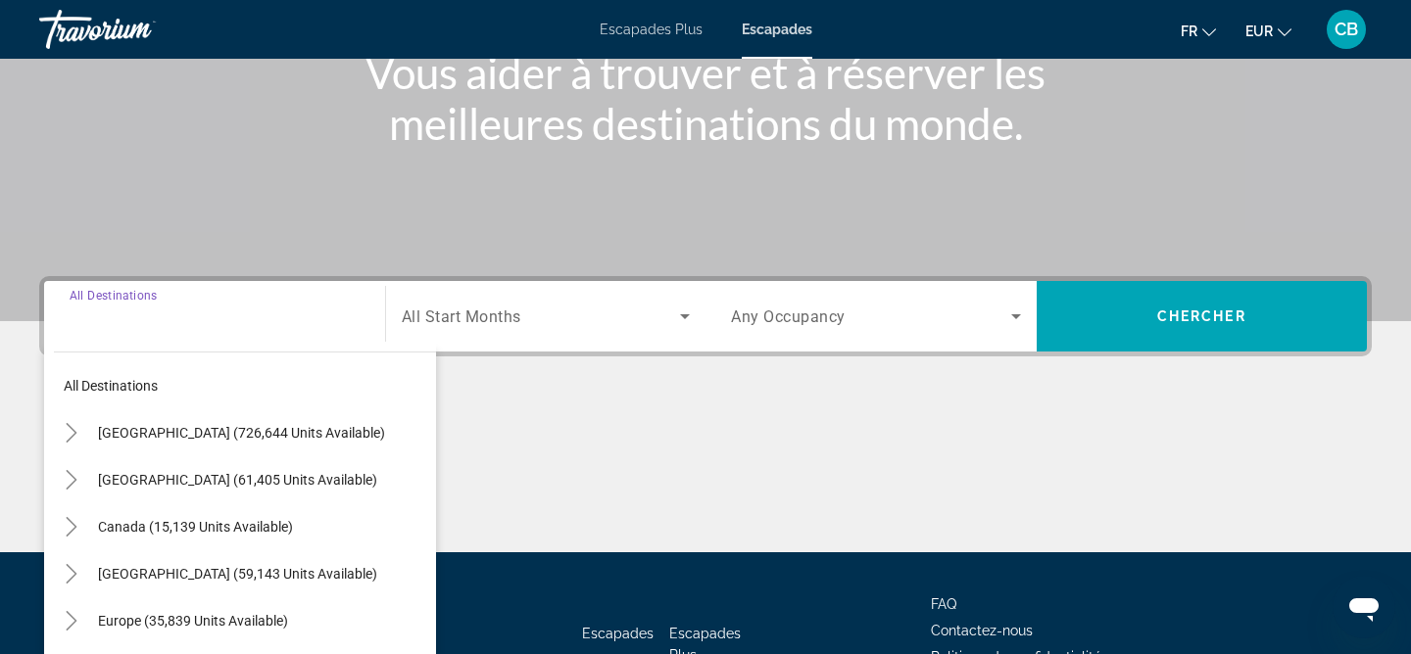
scroll to position [405, 0]
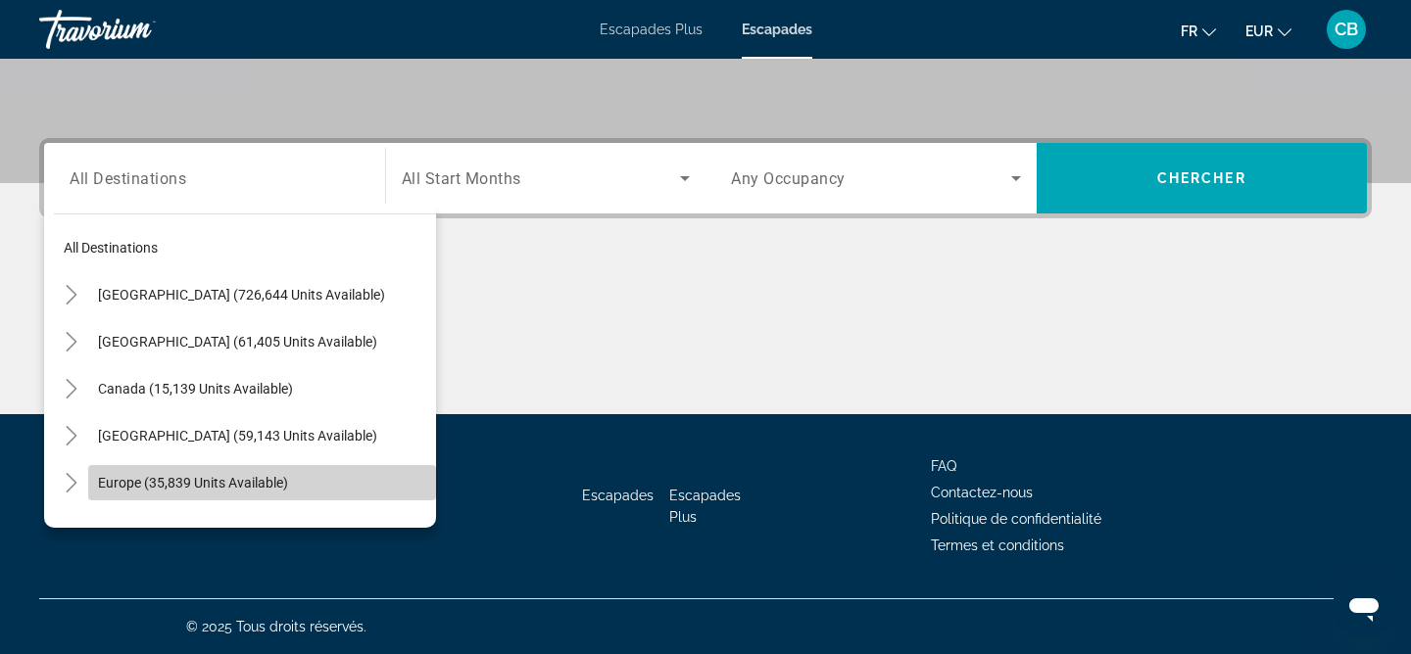
click at [220, 496] on span "Search widget" at bounding box center [262, 483] width 348 height 47
type input "**********"
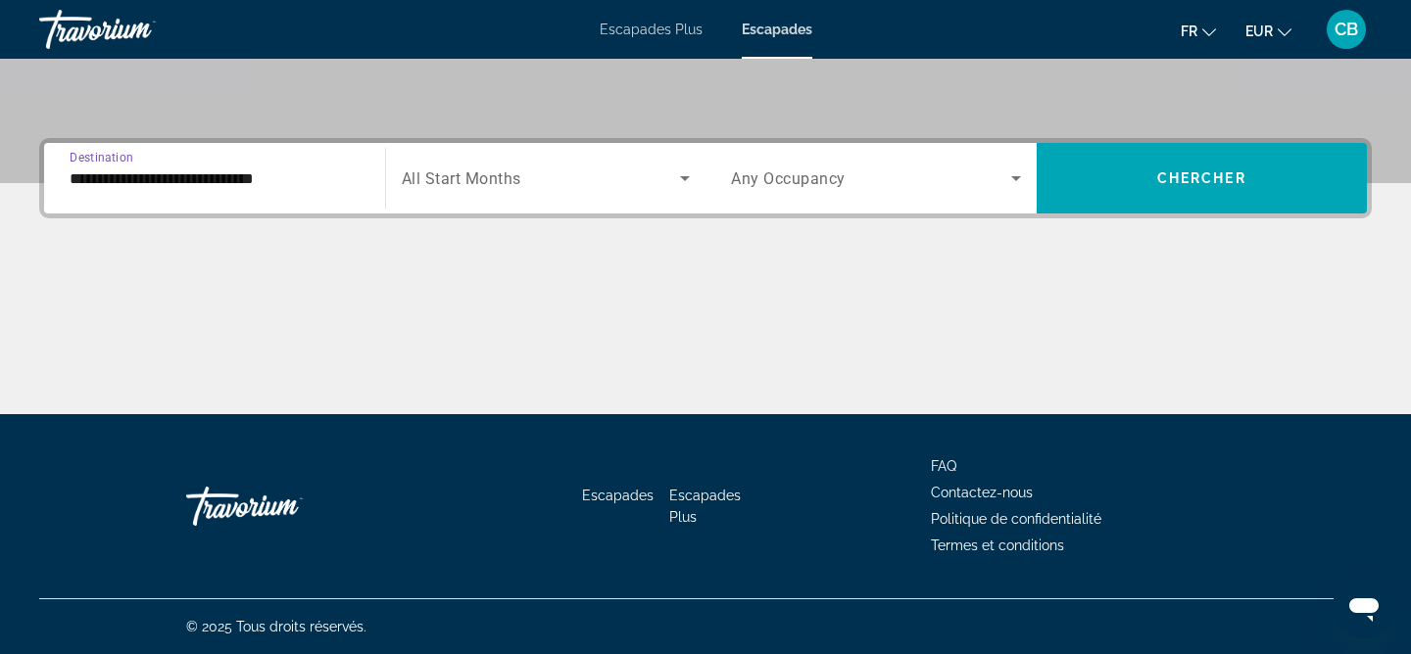
click at [476, 167] on span "Search widget" at bounding box center [541, 179] width 279 height 24
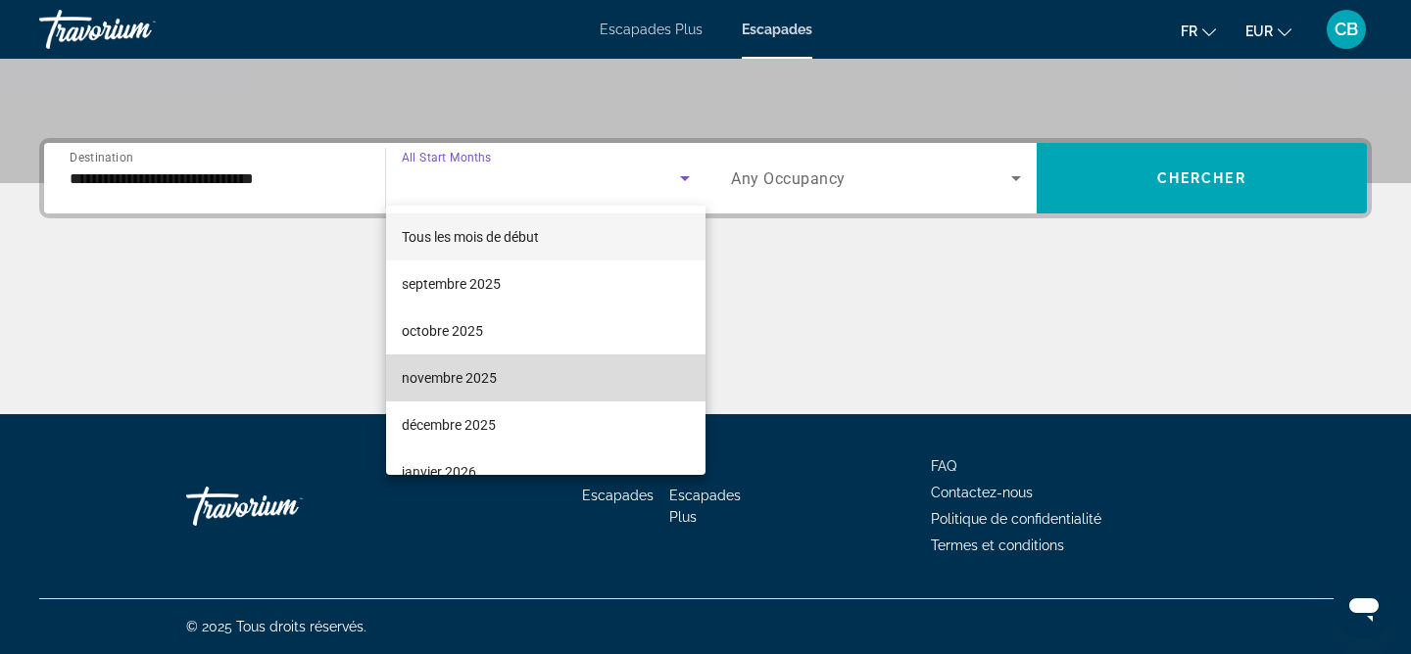
click at [459, 374] on font "novembre 2025" at bounding box center [449, 378] width 95 height 16
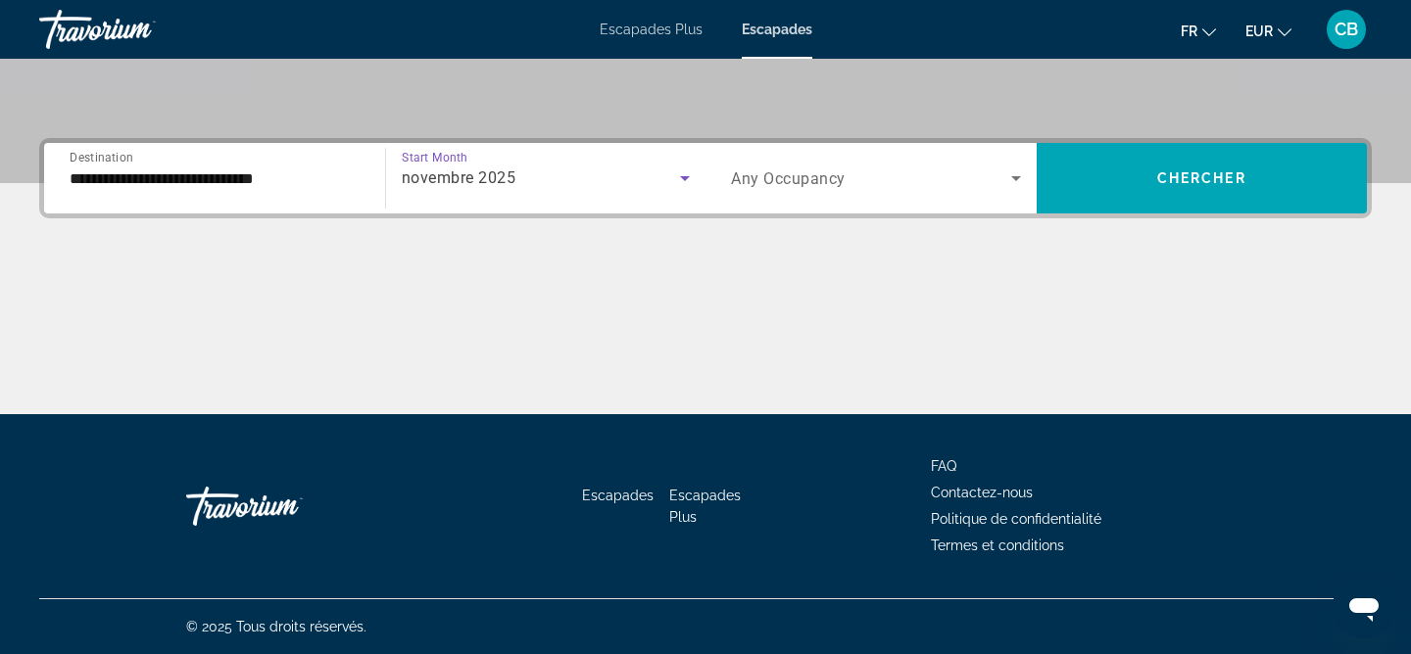
click at [788, 185] on span "Any Occupancy" at bounding box center [788, 178] width 115 height 19
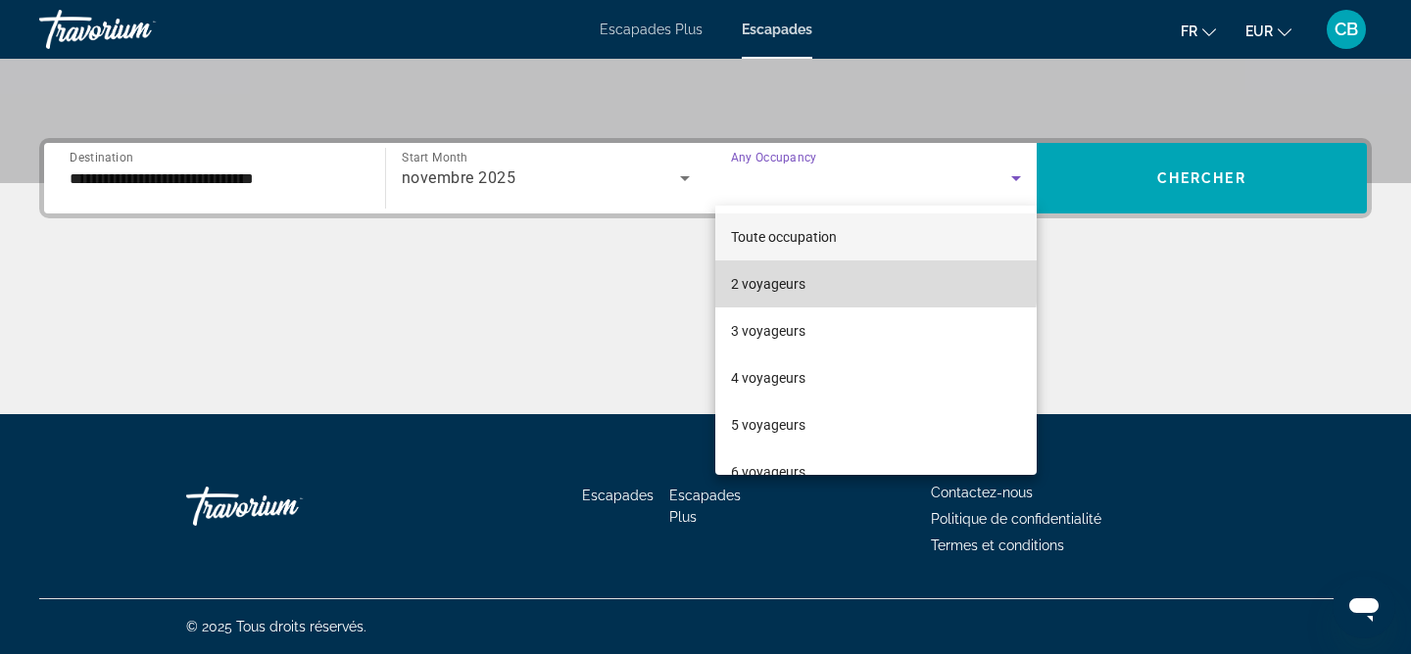
click at [809, 281] on mat-option "2 voyageurs" at bounding box center [875, 284] width 321 height 47
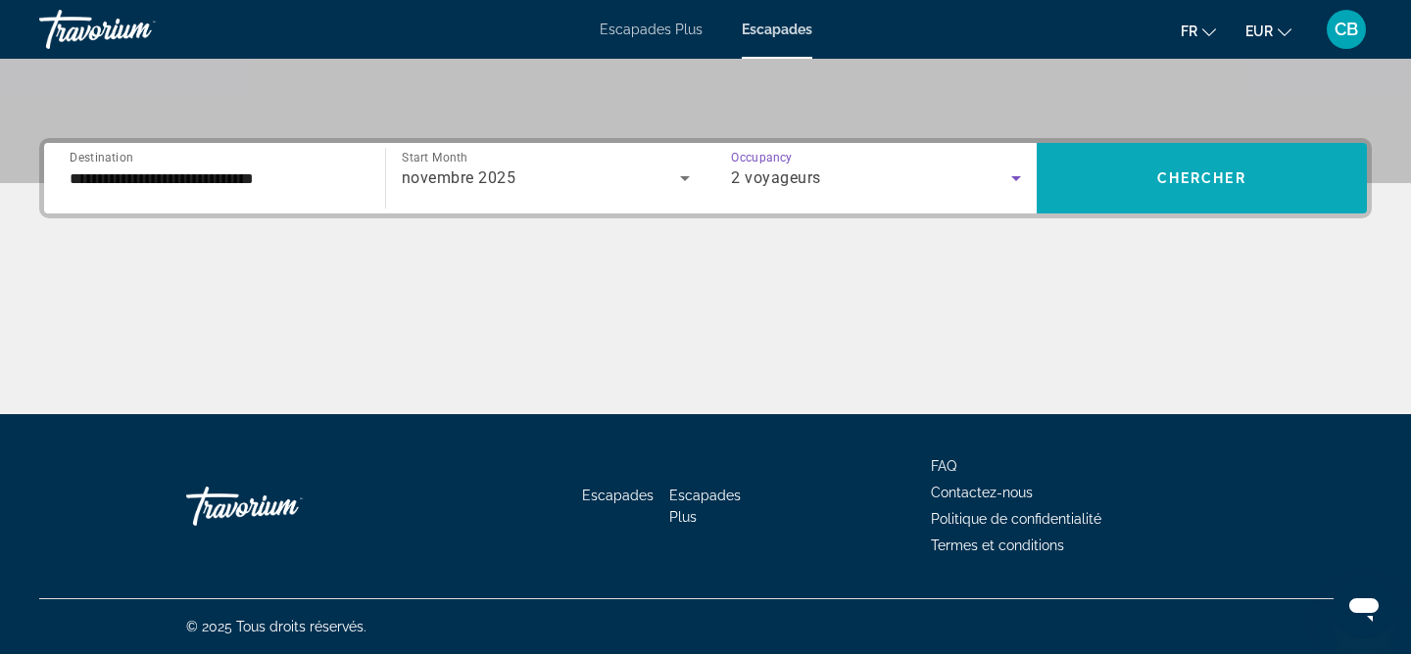
click at [1094, 175] on span "Search widget" at bounding box center [1202, 178] width 331 height 47
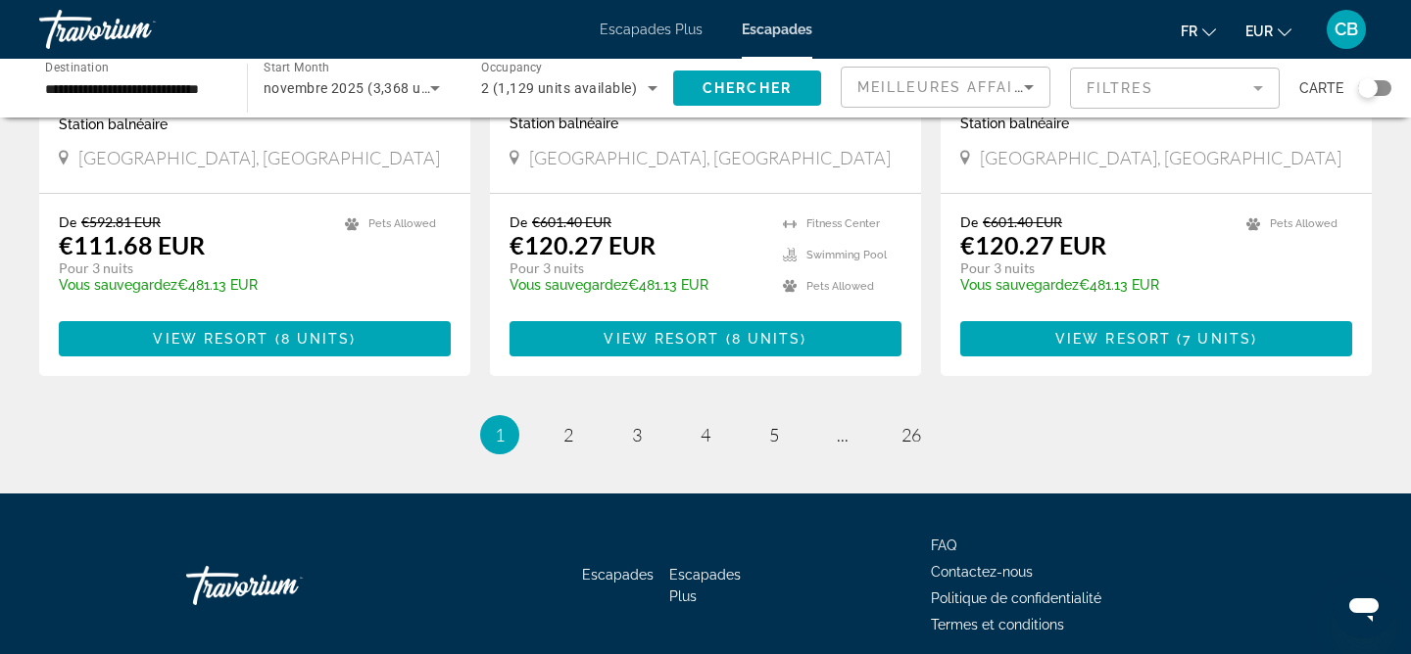
scroll to position [2547, 0]
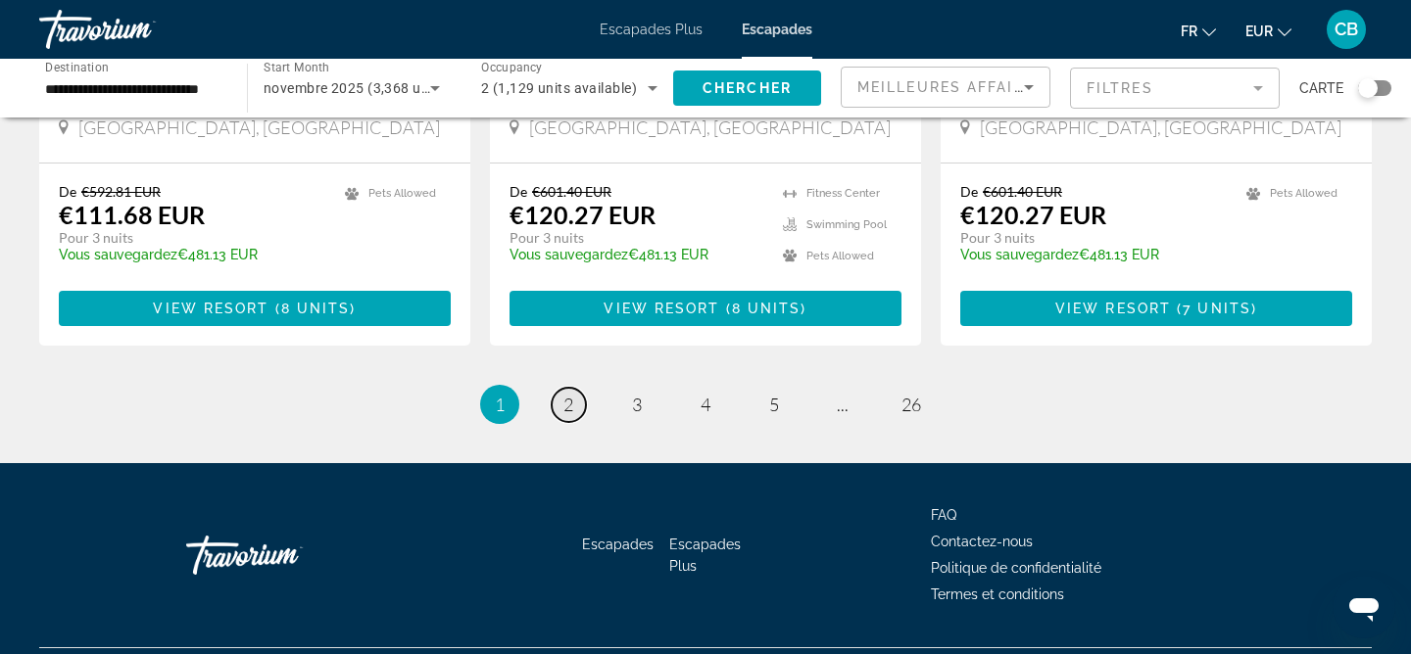
click at [575, 396] on link "page 2" at bounding box center [569, 405] width 34 height 34
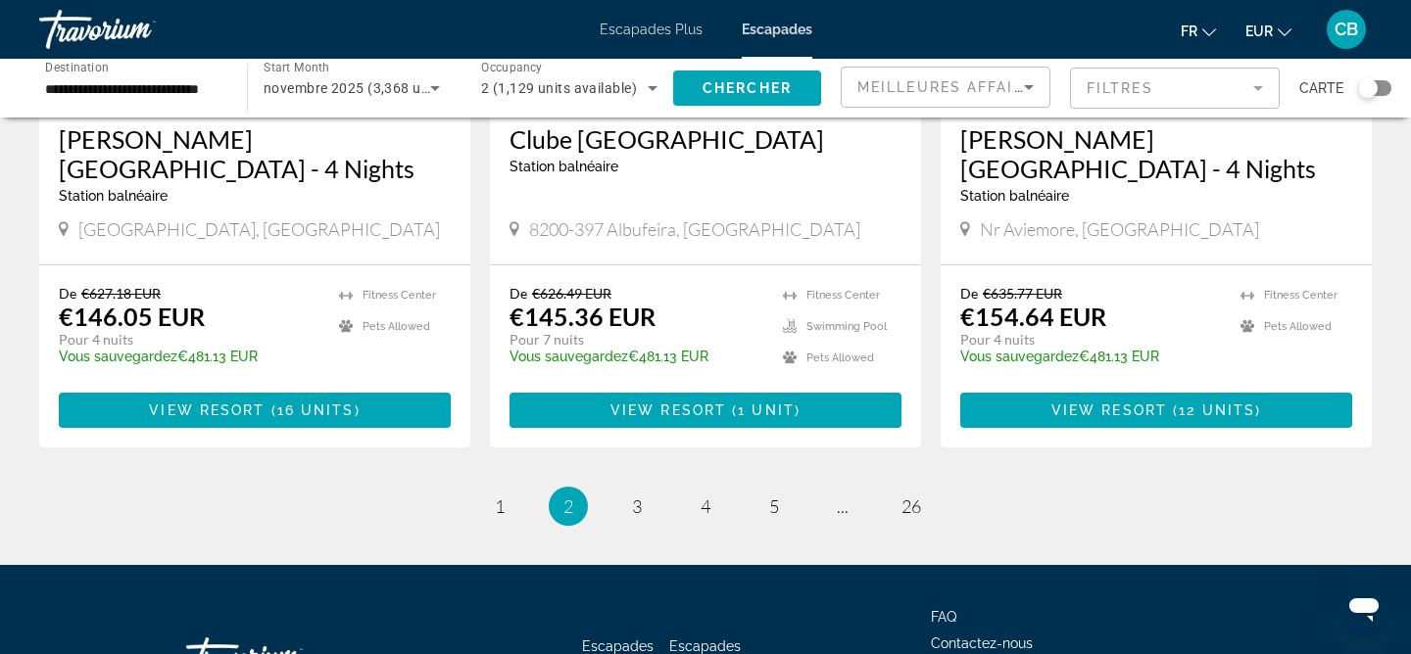
scroll to position [2544, 0]
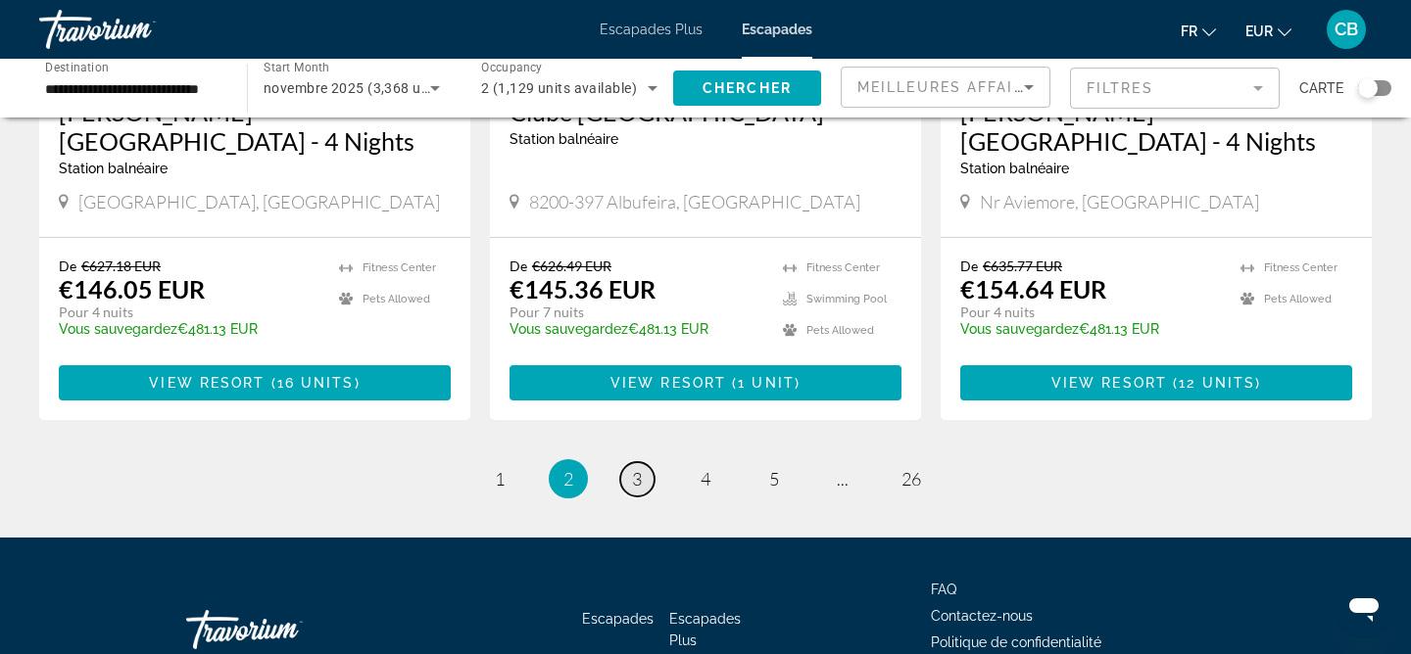
click at [642, 468] on span "3" at bounding box center [637, 479] width 10 height 22
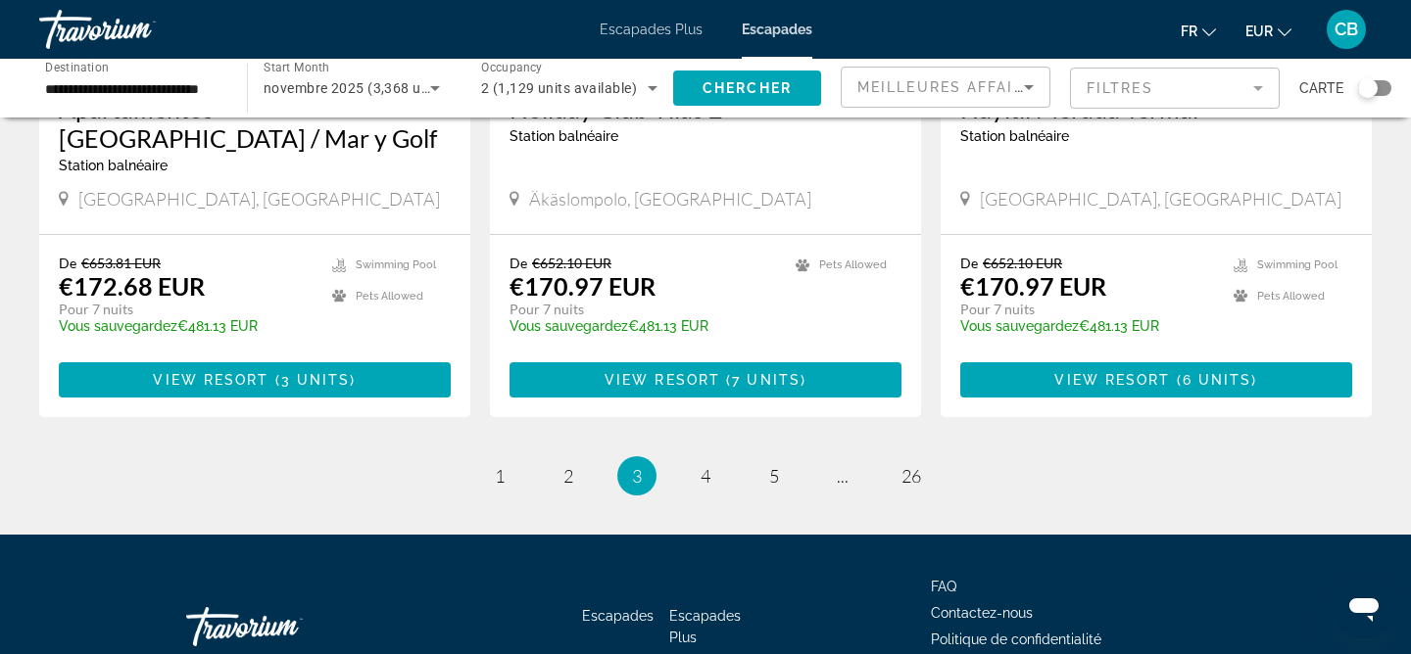
scroll to position [2473, 0]
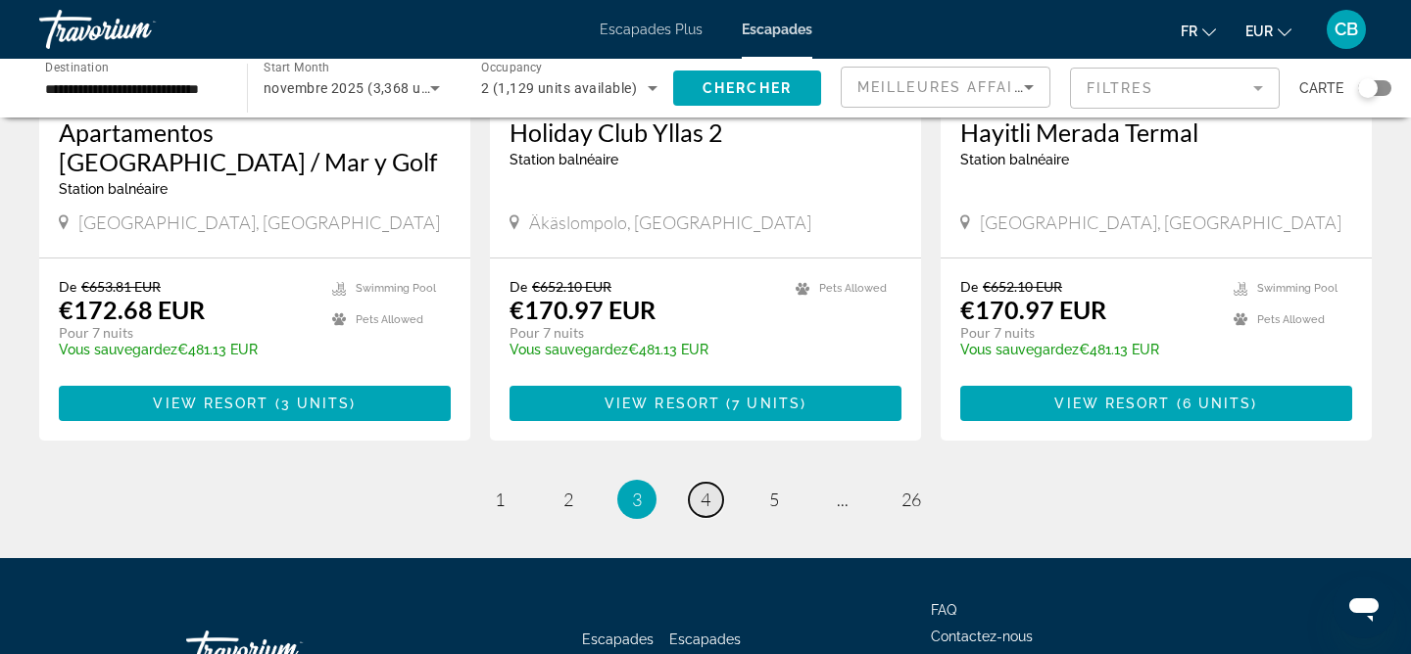
click at [701, 489] on span "4" at bounding box center [706, 500] width 10 height 22
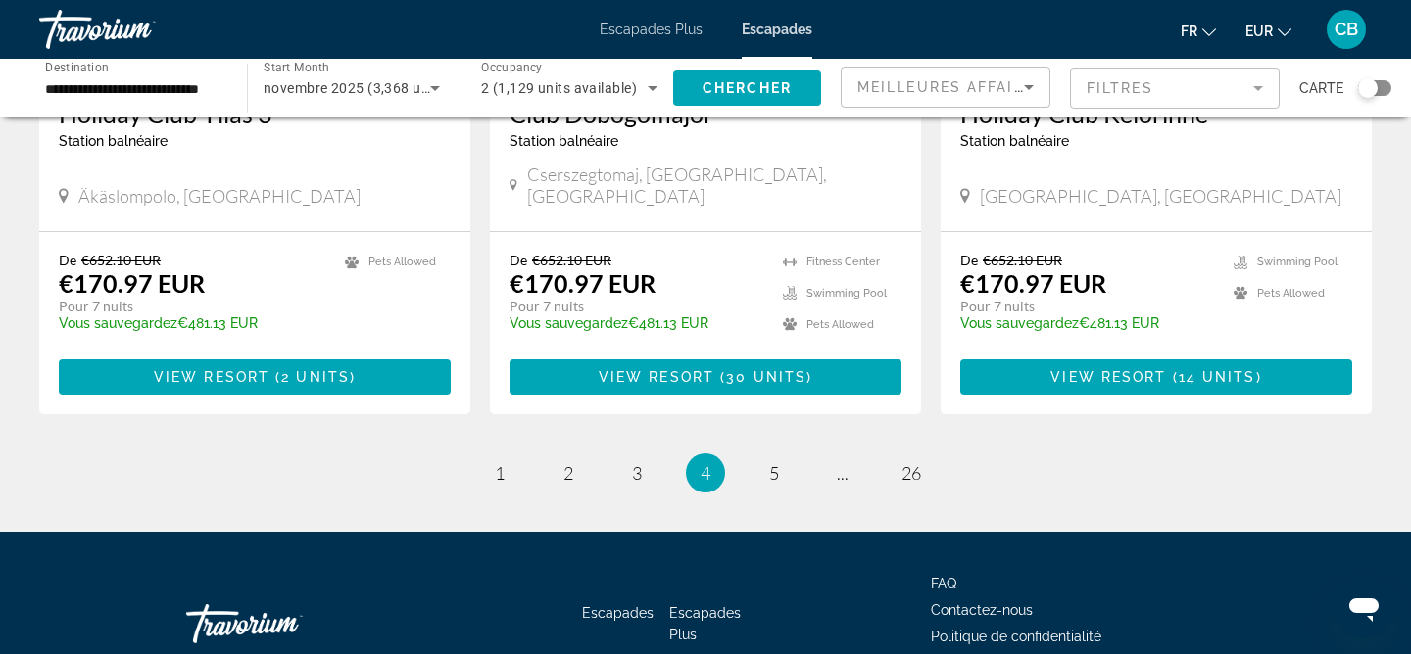
scroll to position [2508, 0]
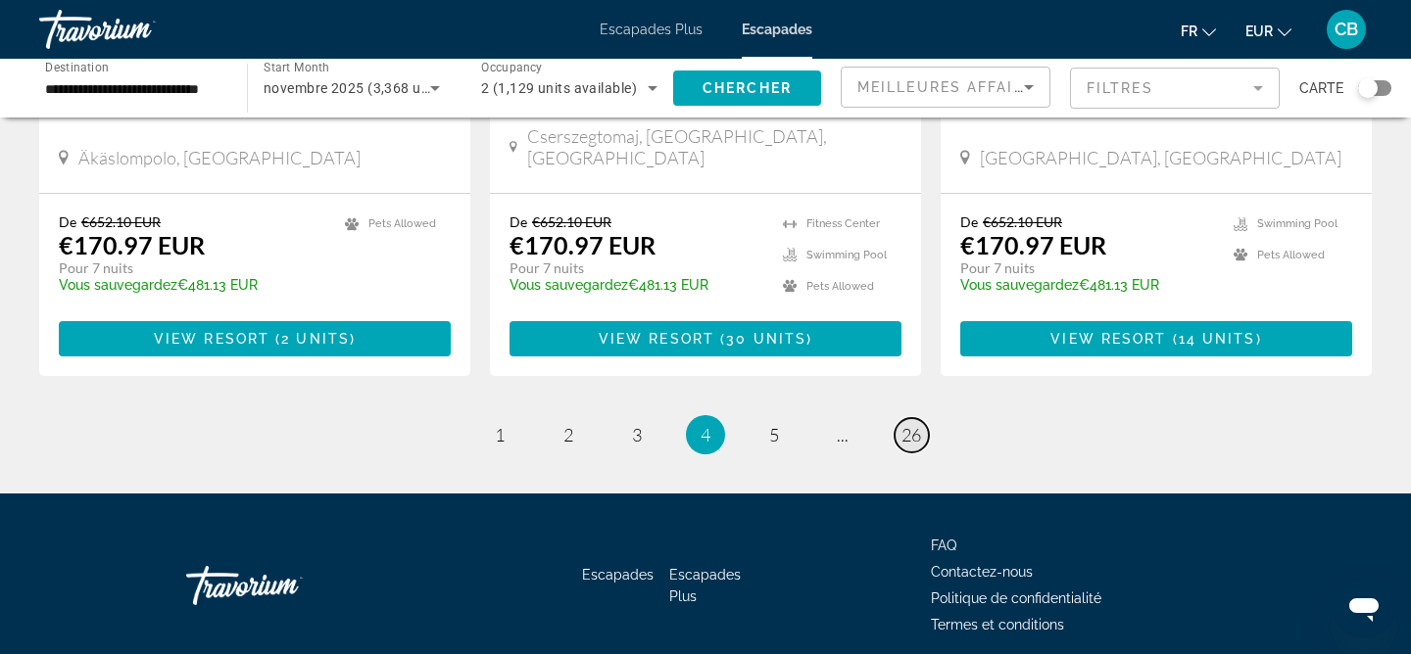
click at [910, 418] on link "page 26" at bounding box center [912, 435] width 34 height 34
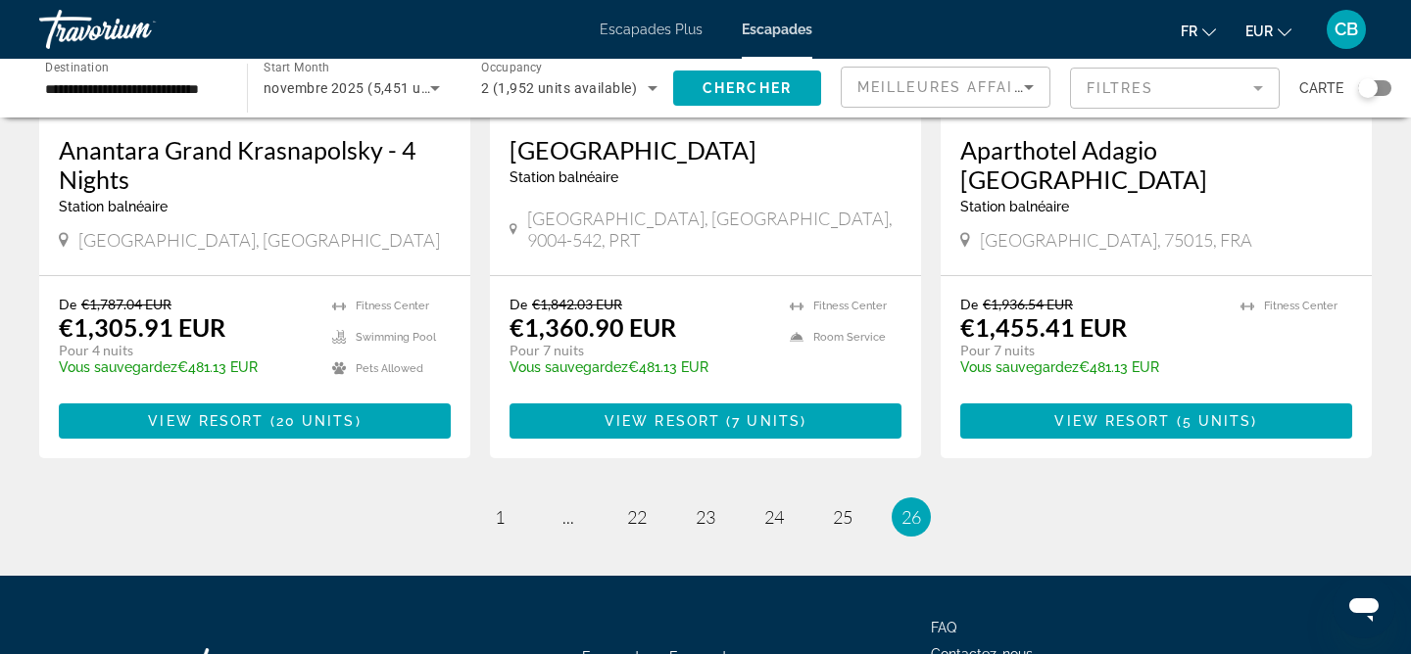
scroll to position [2587, 0]
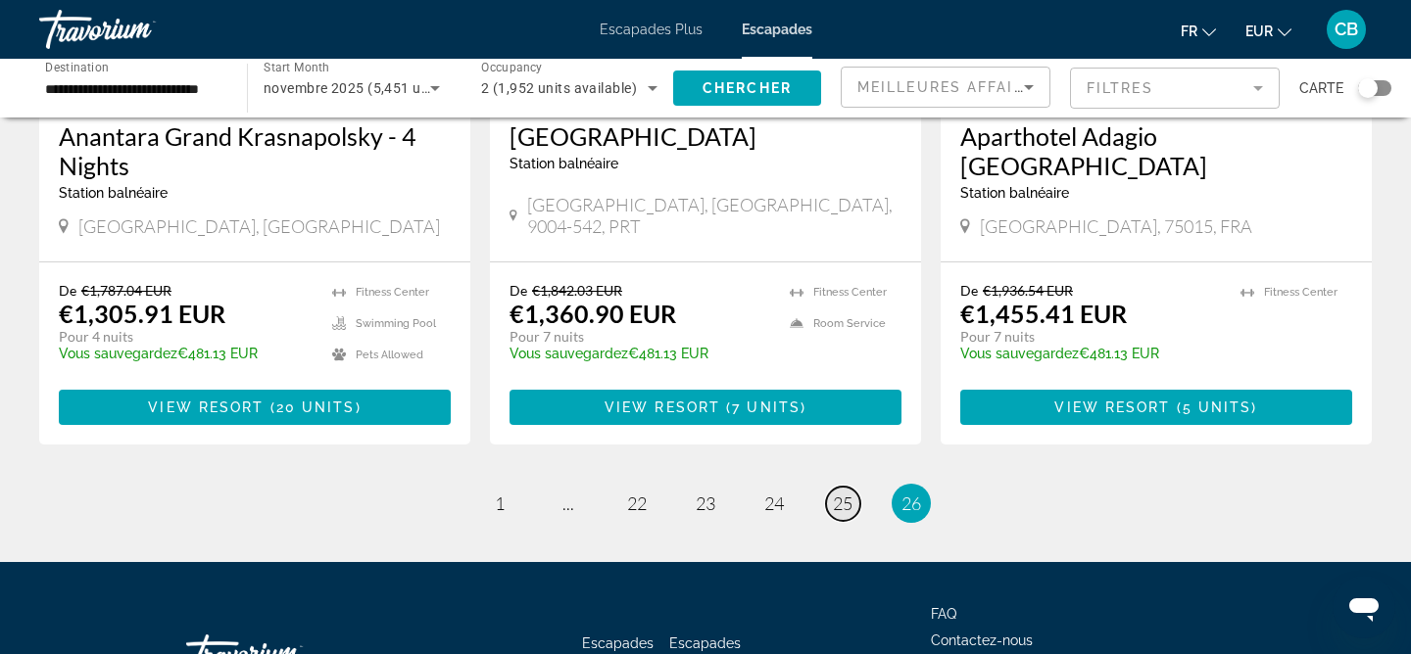
click at [838, 493] on span "25" at bounding box center [843, 504] width 20 height 22
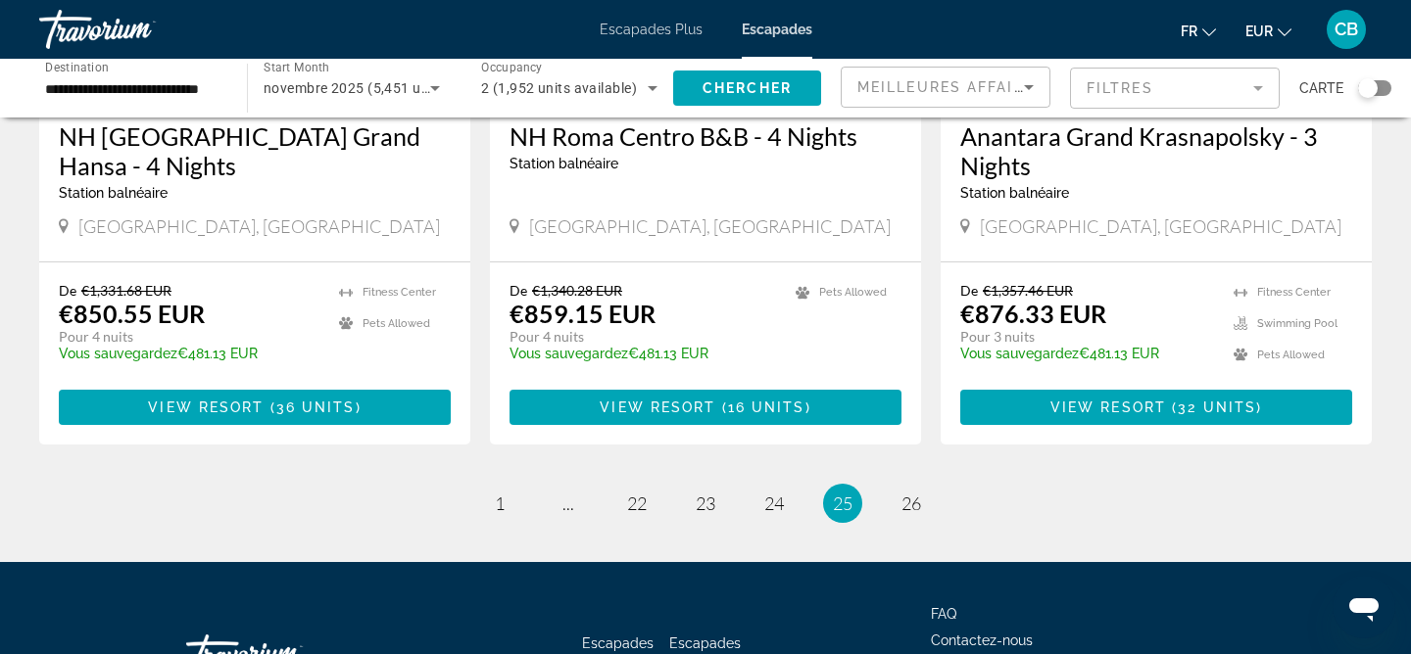
scroll to position [2547, 0]
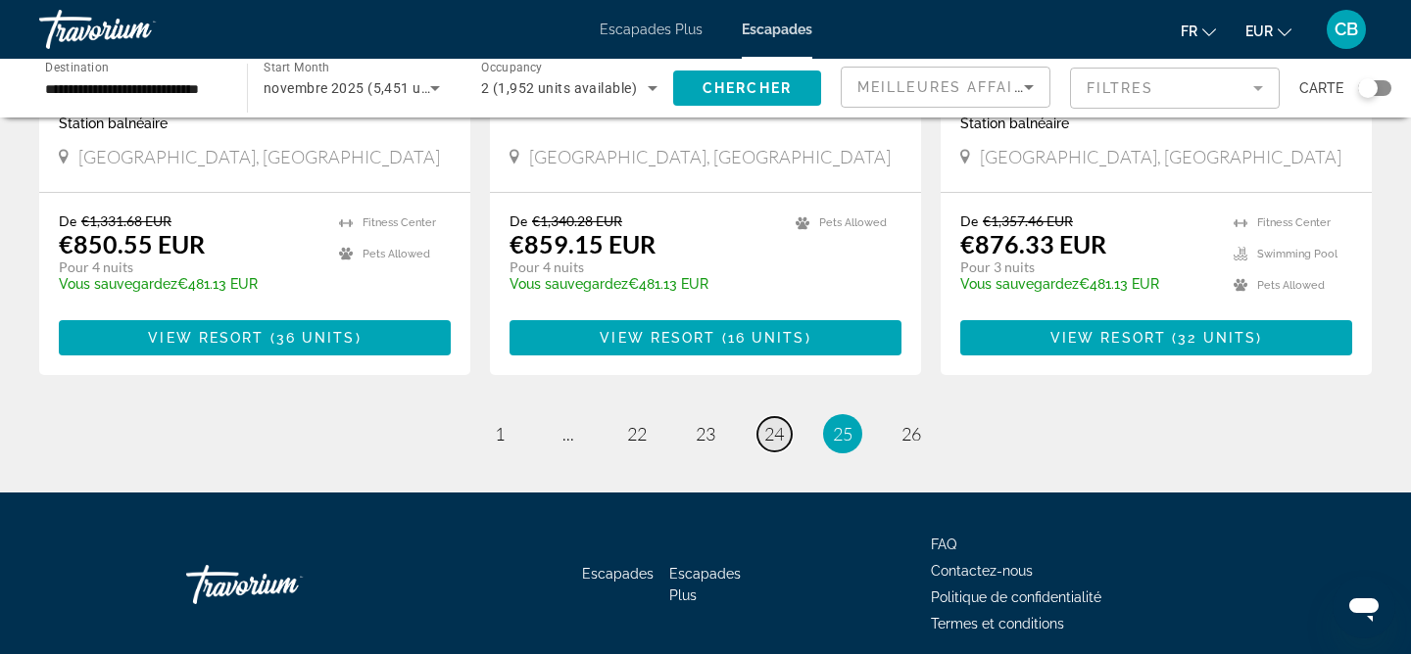
click at [782, 423] on span "24" at bounding box center [774, 434] width 20 height 22
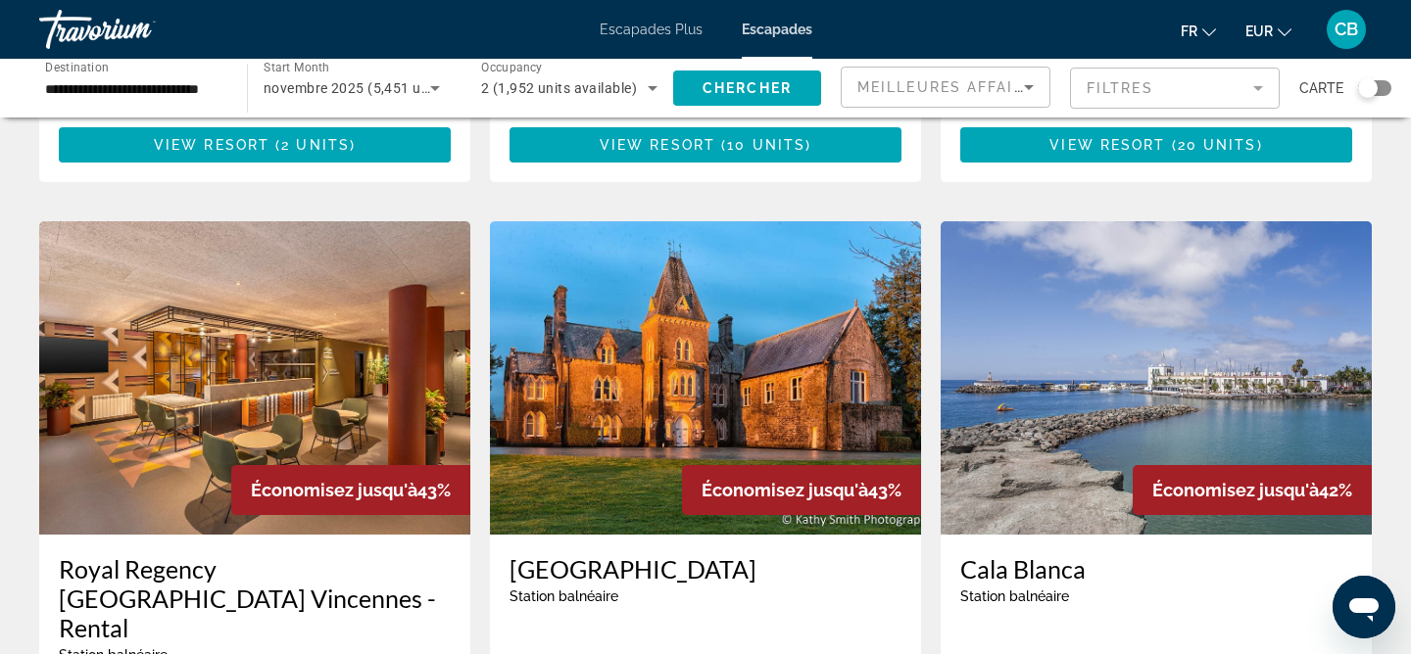
scroll to position [666, 0]
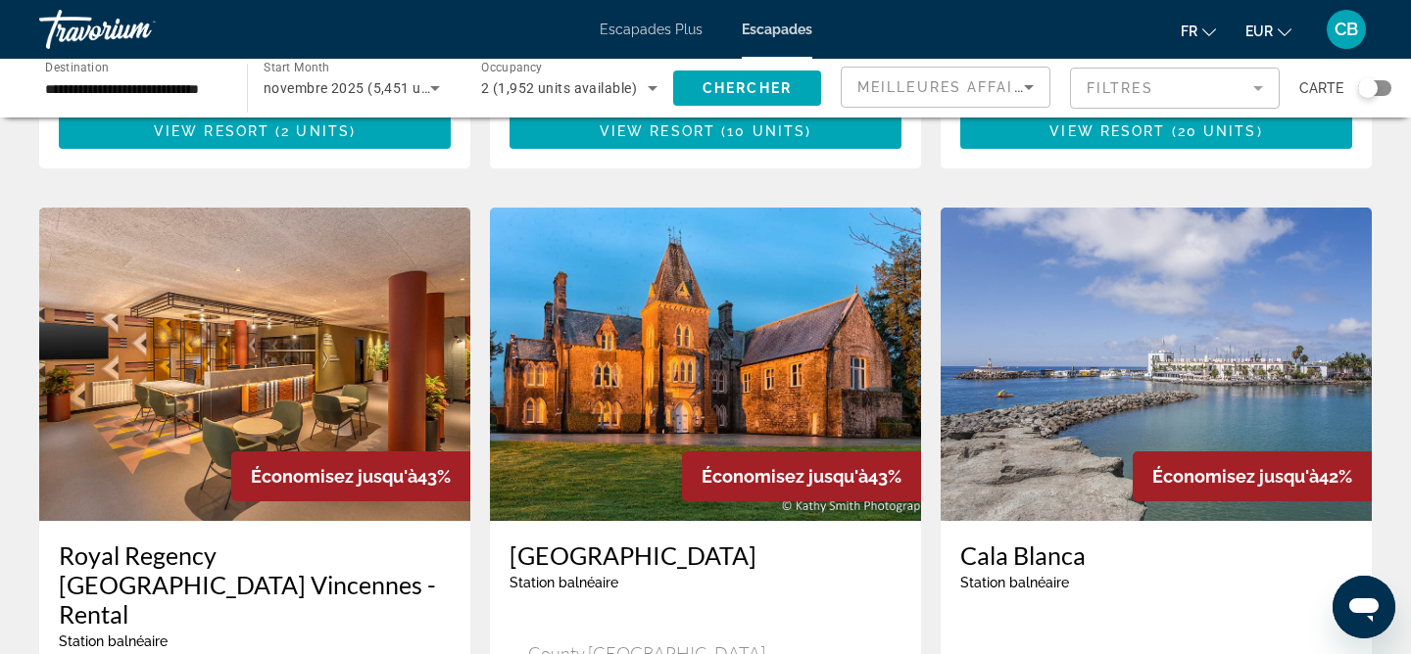
click at [95, 86] on input "**********" at bounding box center [133, 89] width 176 height 24
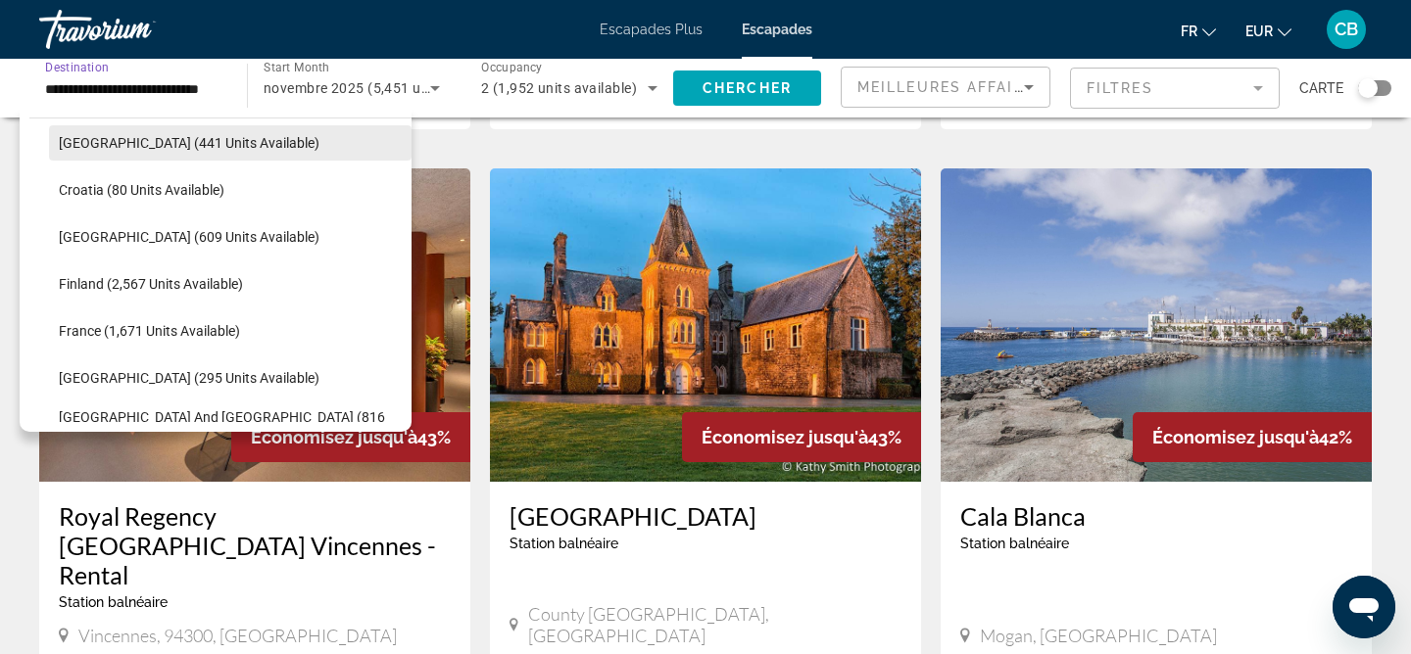
scroll to position [390, 0]
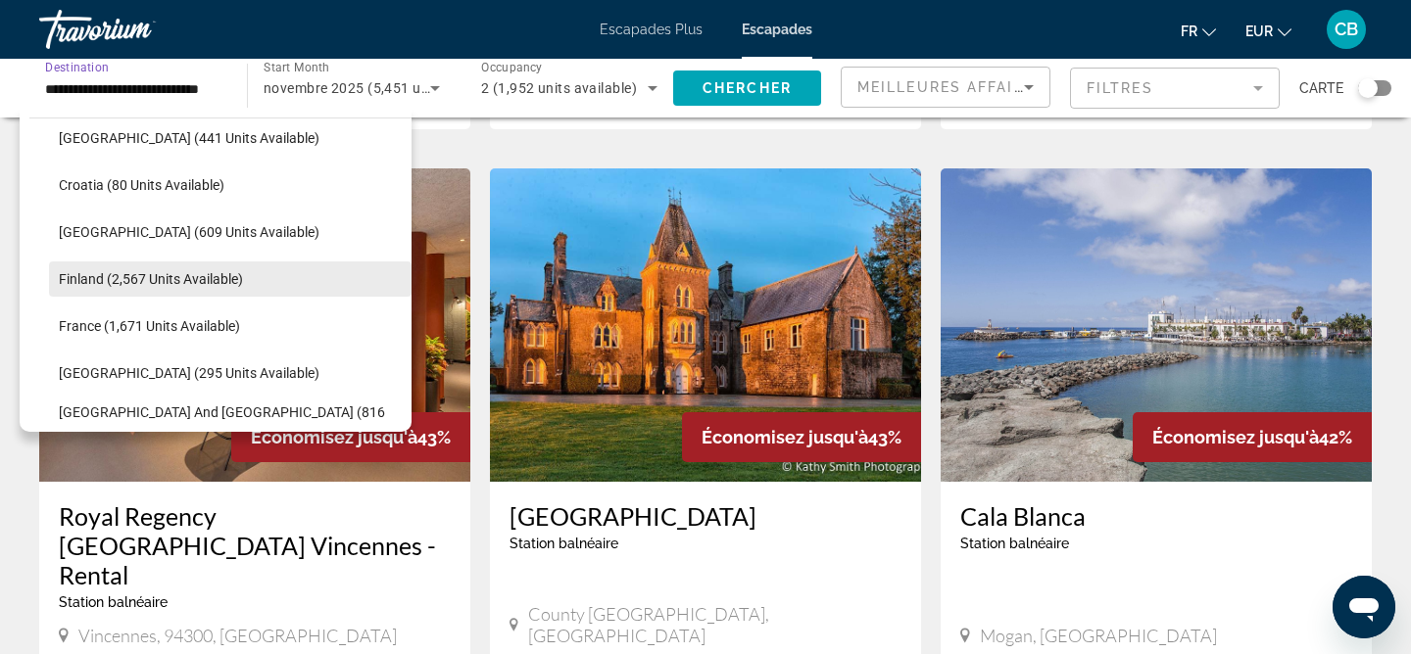
click at [128, 274] on span "Finland (2,567 units available)" at bounding box center [151, 279] width 184 height 16
type input "**********"
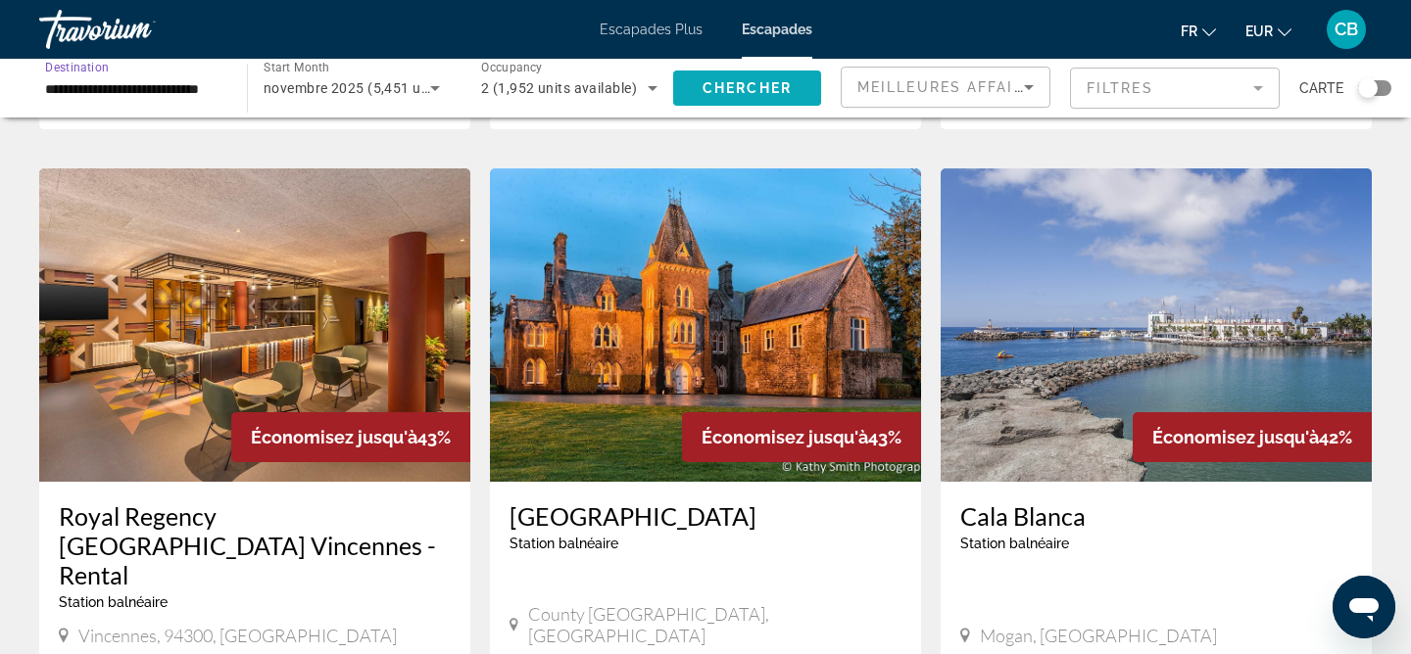
click at [739, 90] on span "Chercher" at bounding box center [746, 88] width 89 height 16
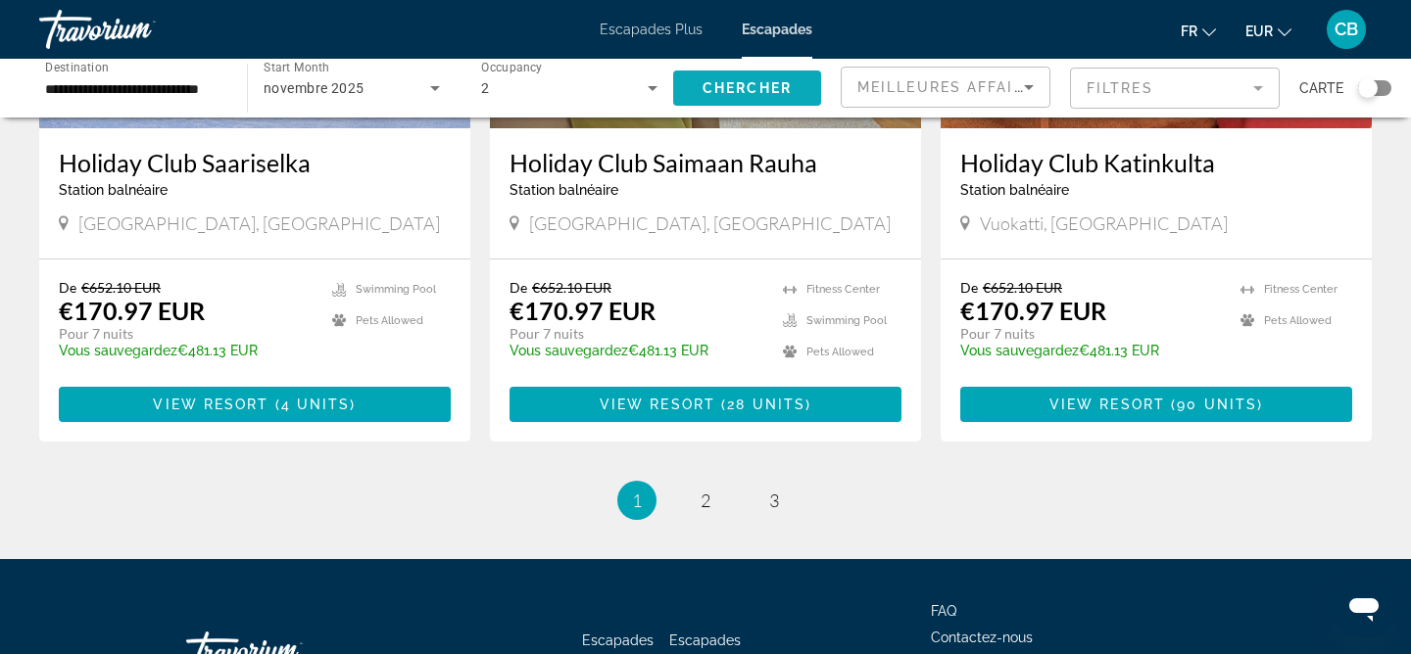
scroll to position [2430, 0]
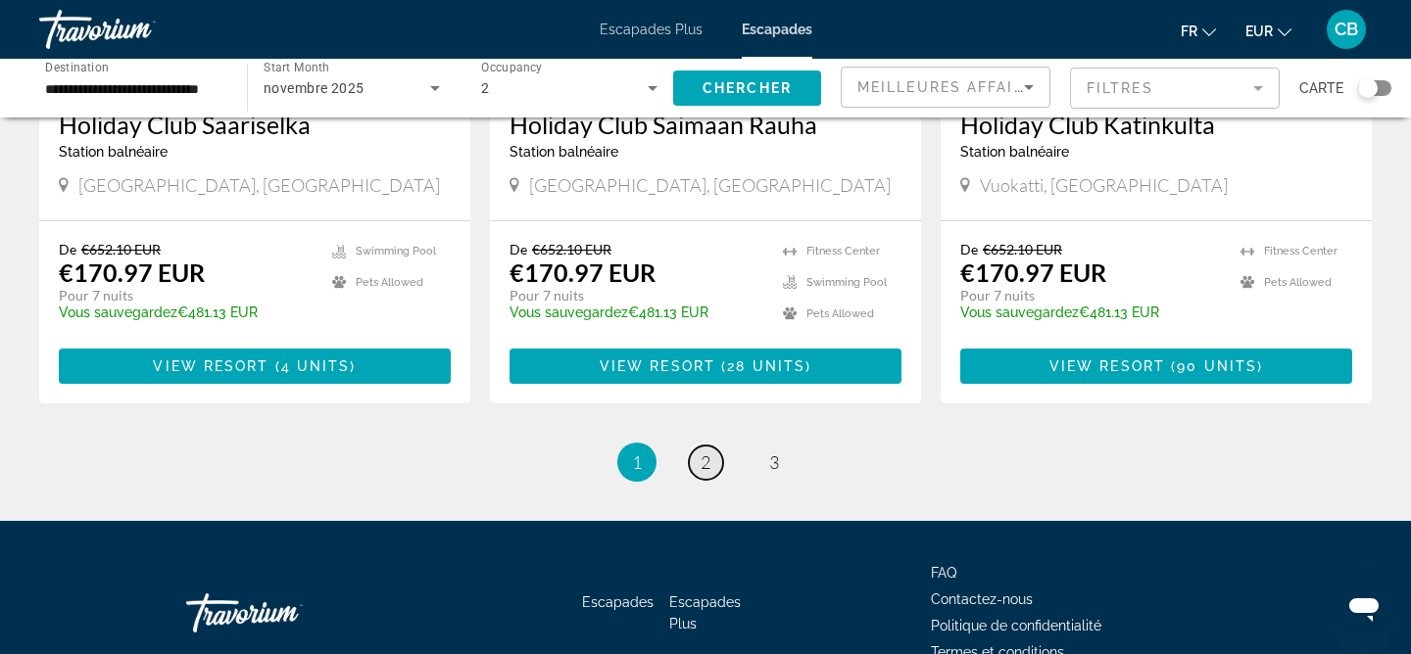
click at [710, 446] on link "page 2" at bounding box center [706, 463] width 34 height 34
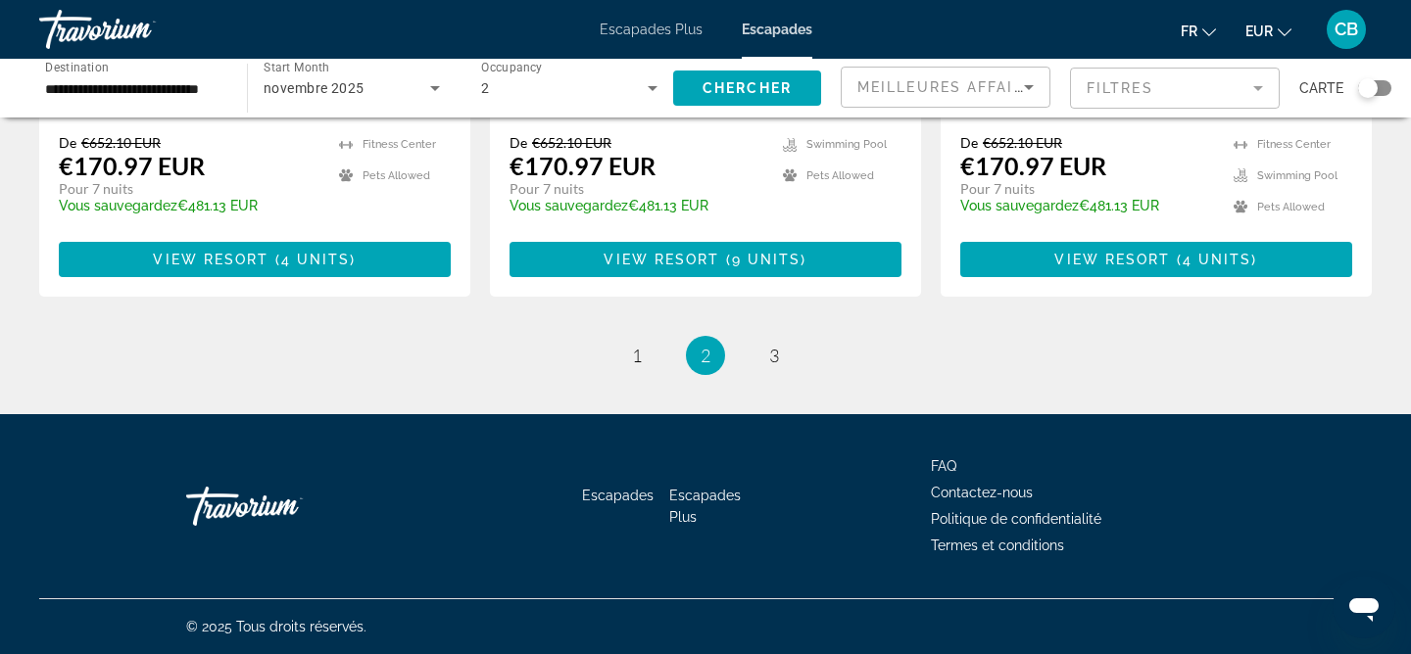
scroll to position [2544, 0]
click at [778, 356] on span "3" at bounding box center [774, 356] width 10 height 22
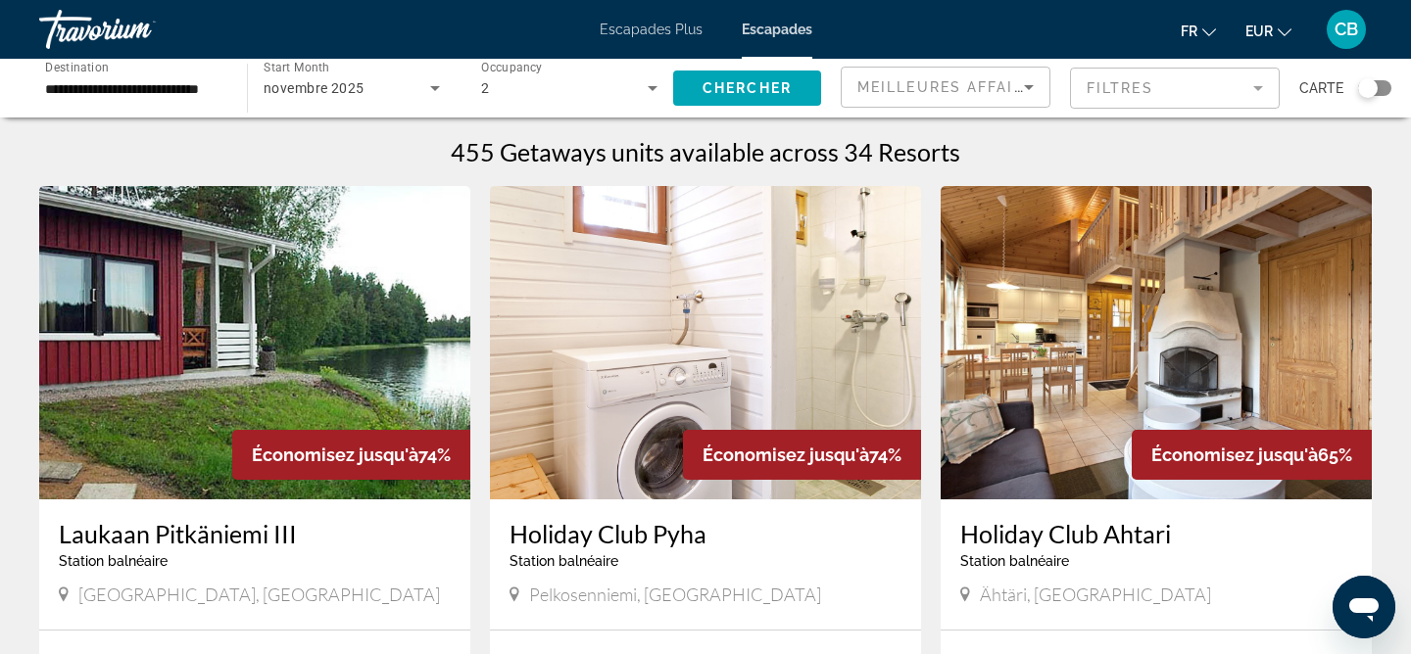
click at [65, 32] on div "Travorium" at bounding box center [137, 29] width 196 height 51
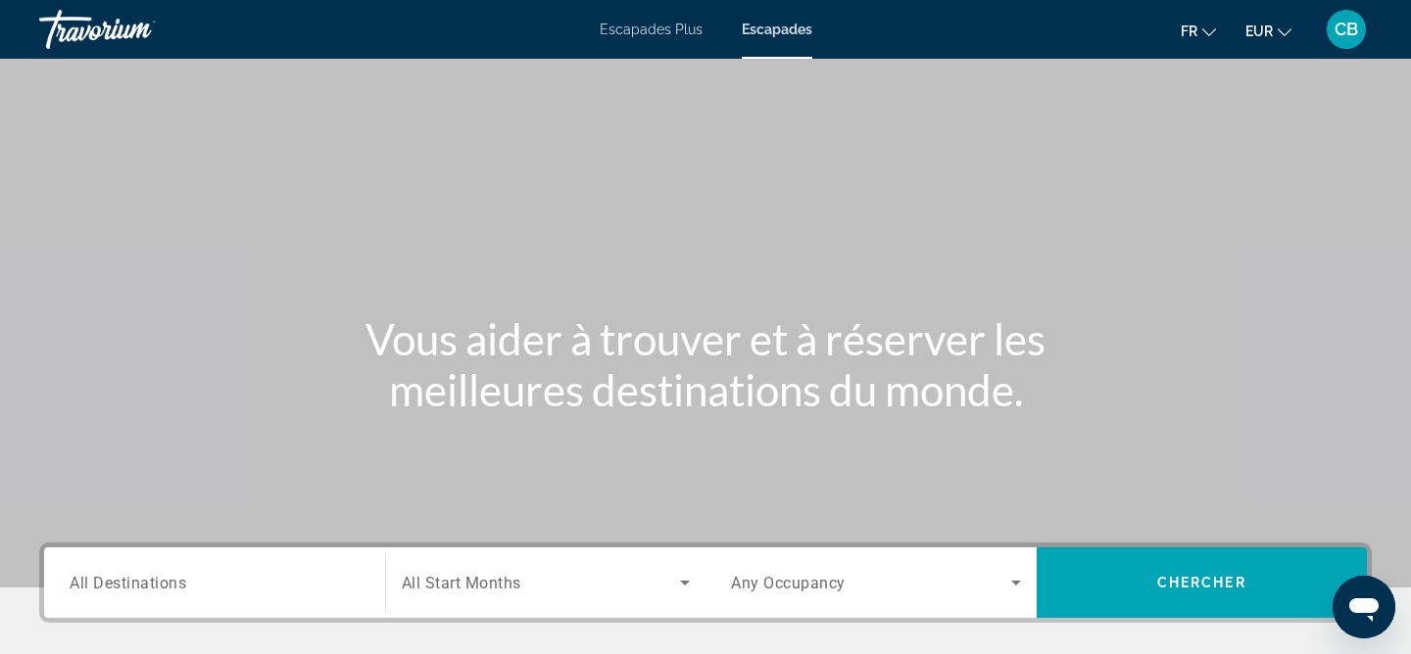
click at [65, 32] on div "Travorium" at bounding box center [137, 29] width 196 height 51
click at [115, 585] on span "All Destinations" at bounding box center [128, 582] width 116 height 17
click at [115, 585] on input "Destination All Destinations" at bounding box center [215, 584] width 290 height 24
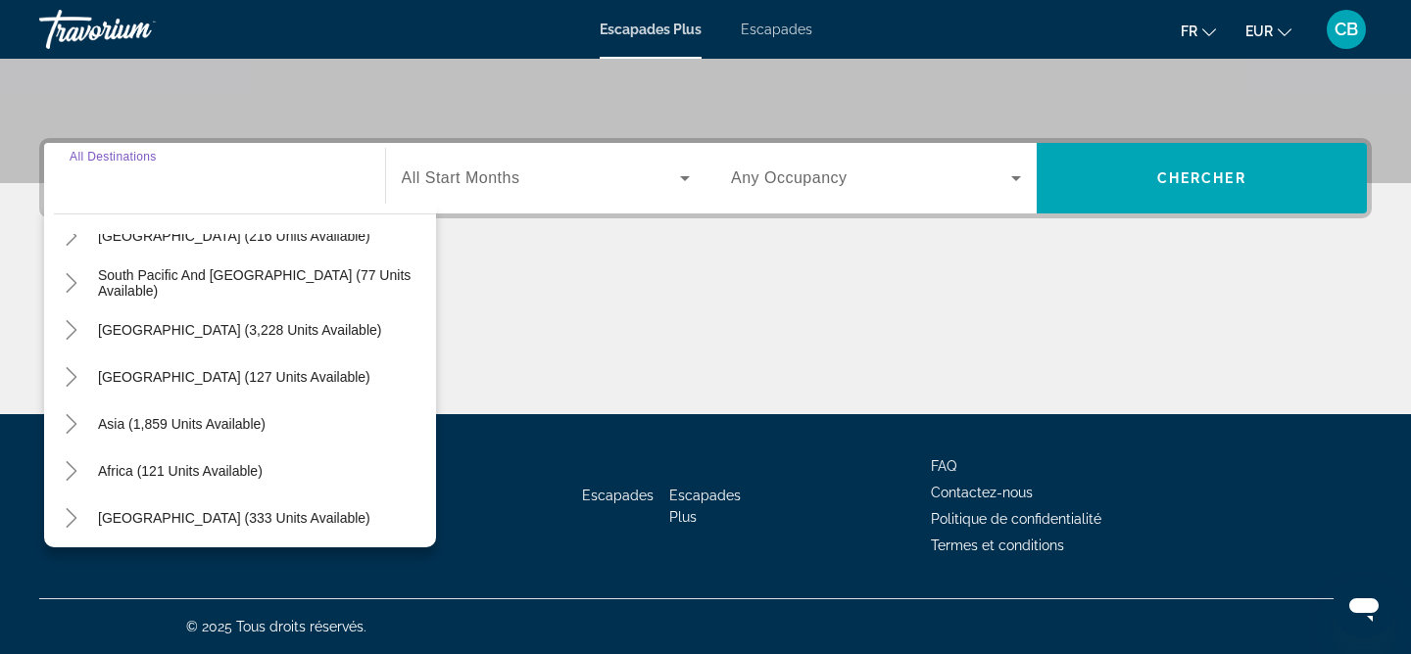
scroll to position [317, 0]
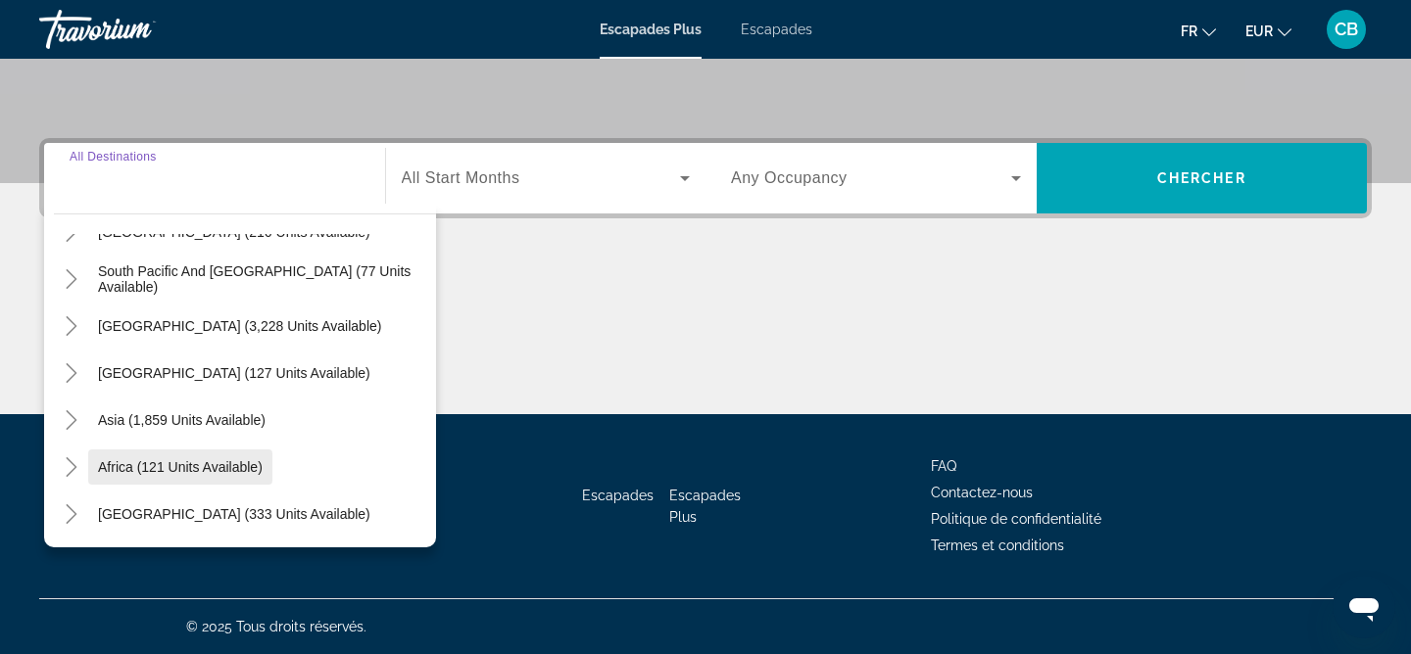
click at [159, 466] on span "Africa (121 units available)" at bounding box center [180, 468] width 165 height 16
type input "**********"
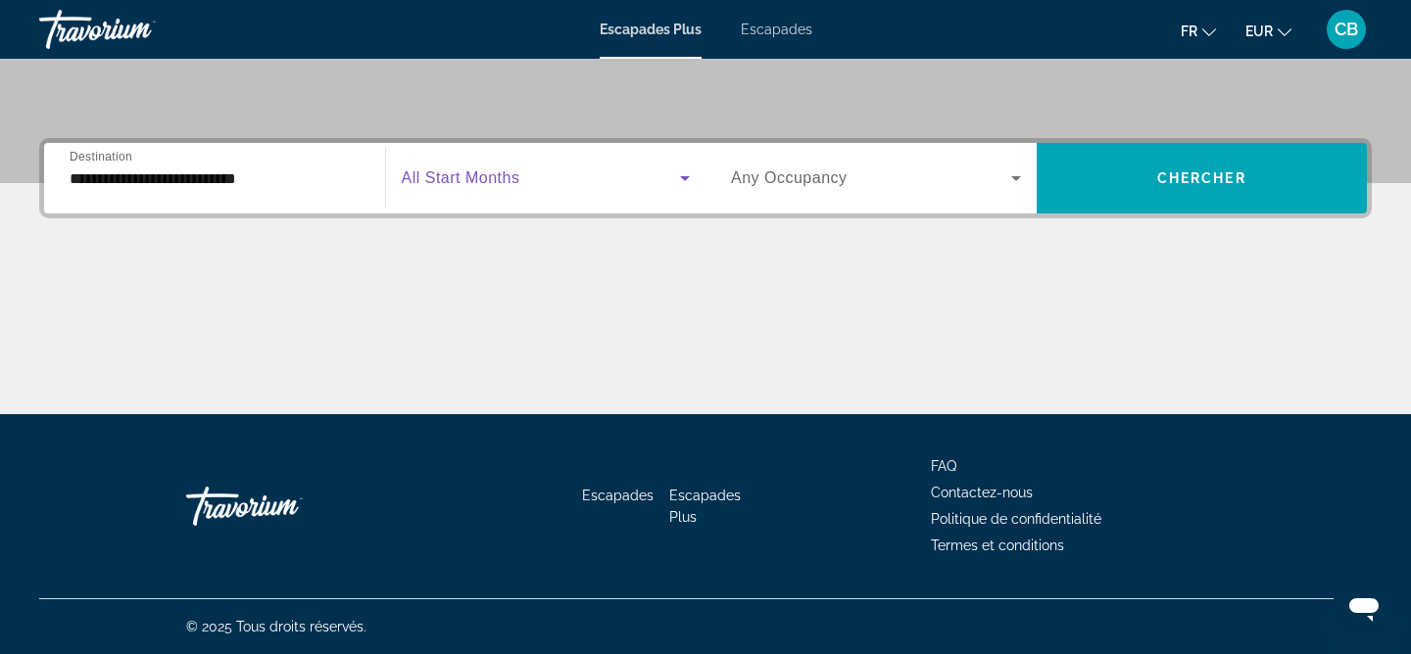
click at [689, 177] on icon "Widget de recherche" at bounding box center [685, 179] width 24 height 24
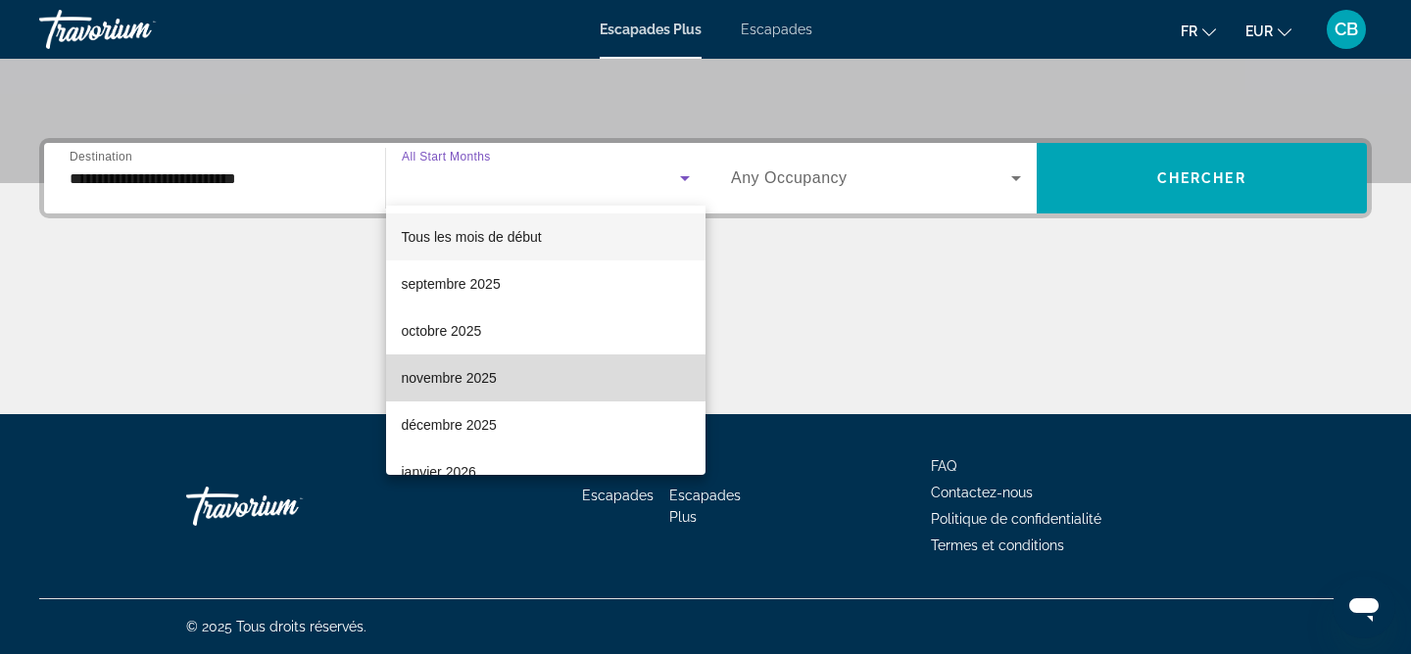
click at [514, 373] on mat-option "novembre 2025" at bounding box center [546, 378] width 320 height 47
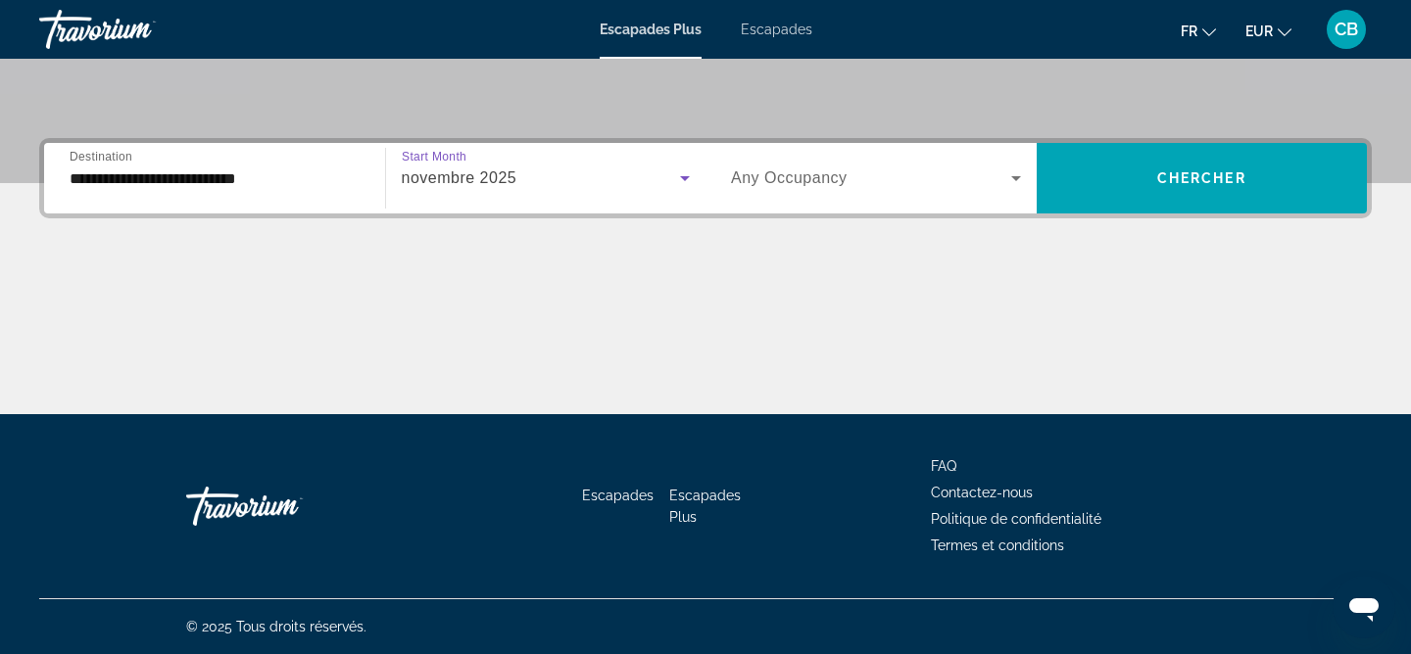
click at [1013, 177] on icon "Widget de recherche" at bounding box center [1016, 178] width 10 height 5
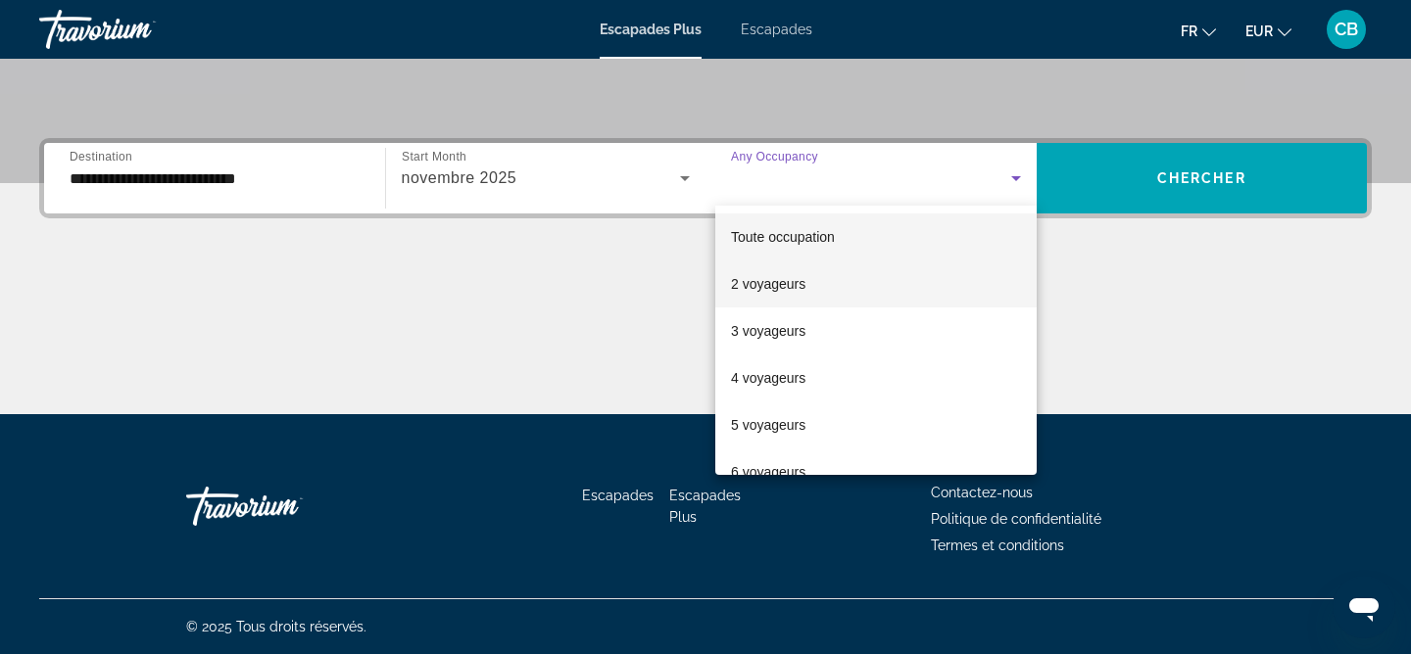
click at [766, 287] on font "2 voyageurs" at bounding box center [768, 284] width 74 height 16
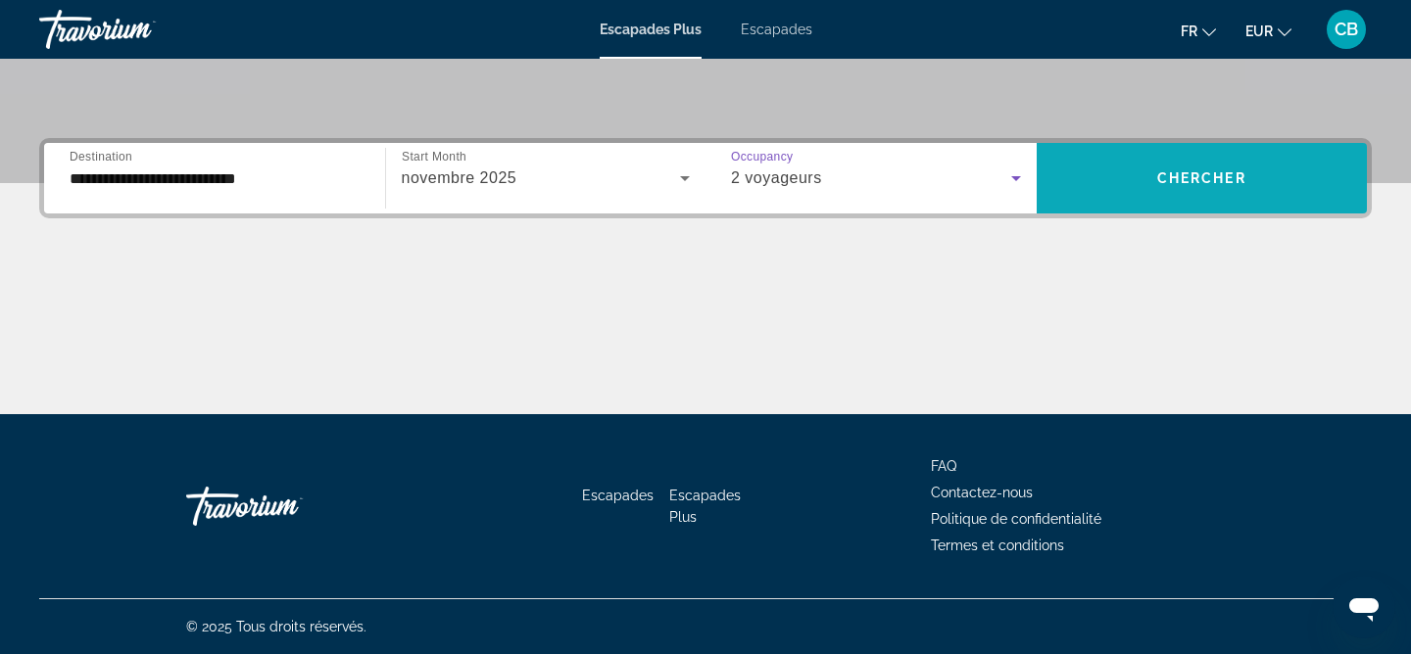
click at [1236, 155] on span "Widget de recherche" at bounding box center [1202, 178] width 331 height 47
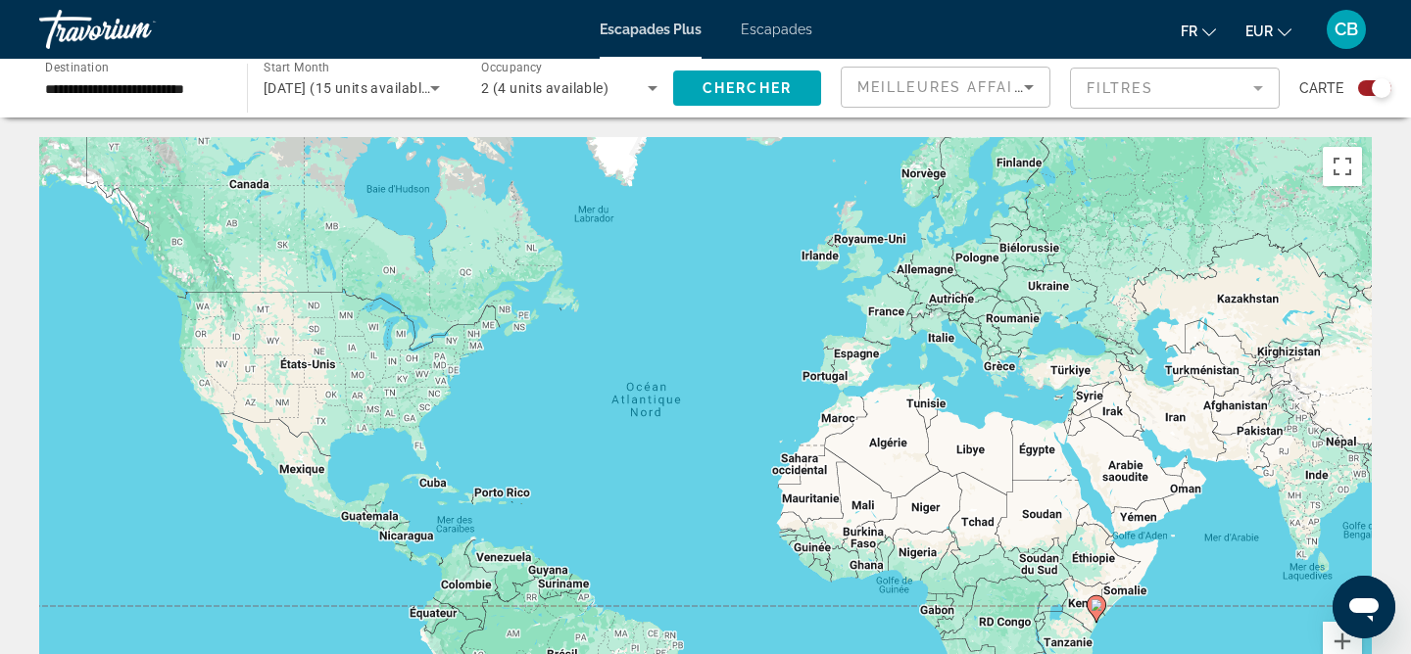
click at [186, 102] on div "**********" at bounding box center [133, 89] width 176 height 56
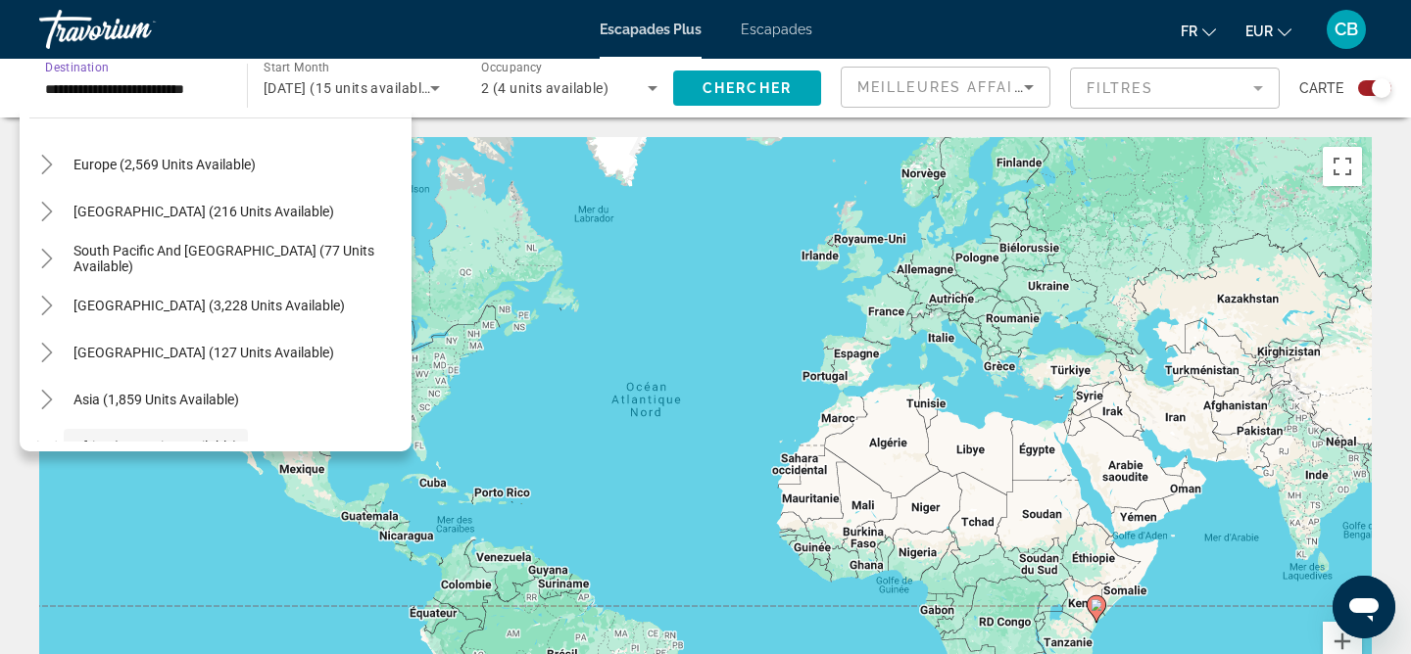
scroll to position [241, 0]
click at [146, 299] on span "[GEOGRAPHIC_DATA] (3,228 units available)" at bounding box center [208, 307] width 271 height 16
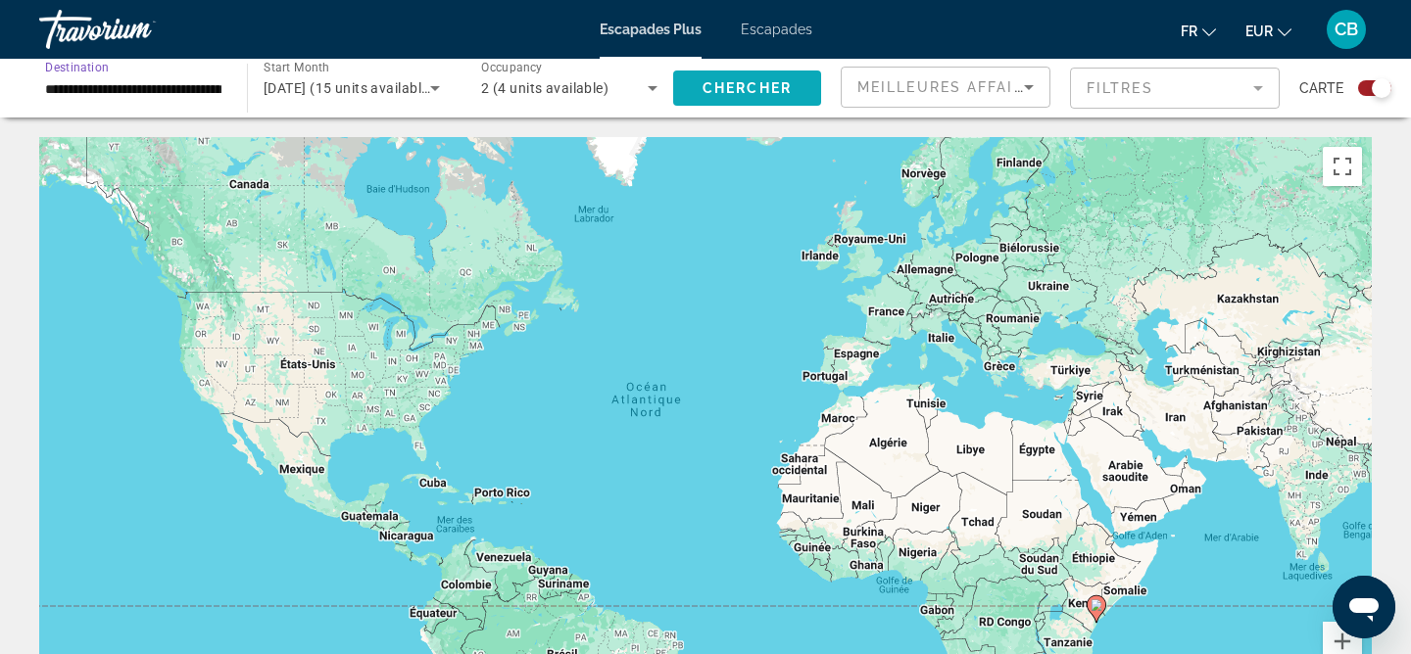
click at [757, 90] on span "Chercher" at bounding box center [746, 88] width 89 height 16
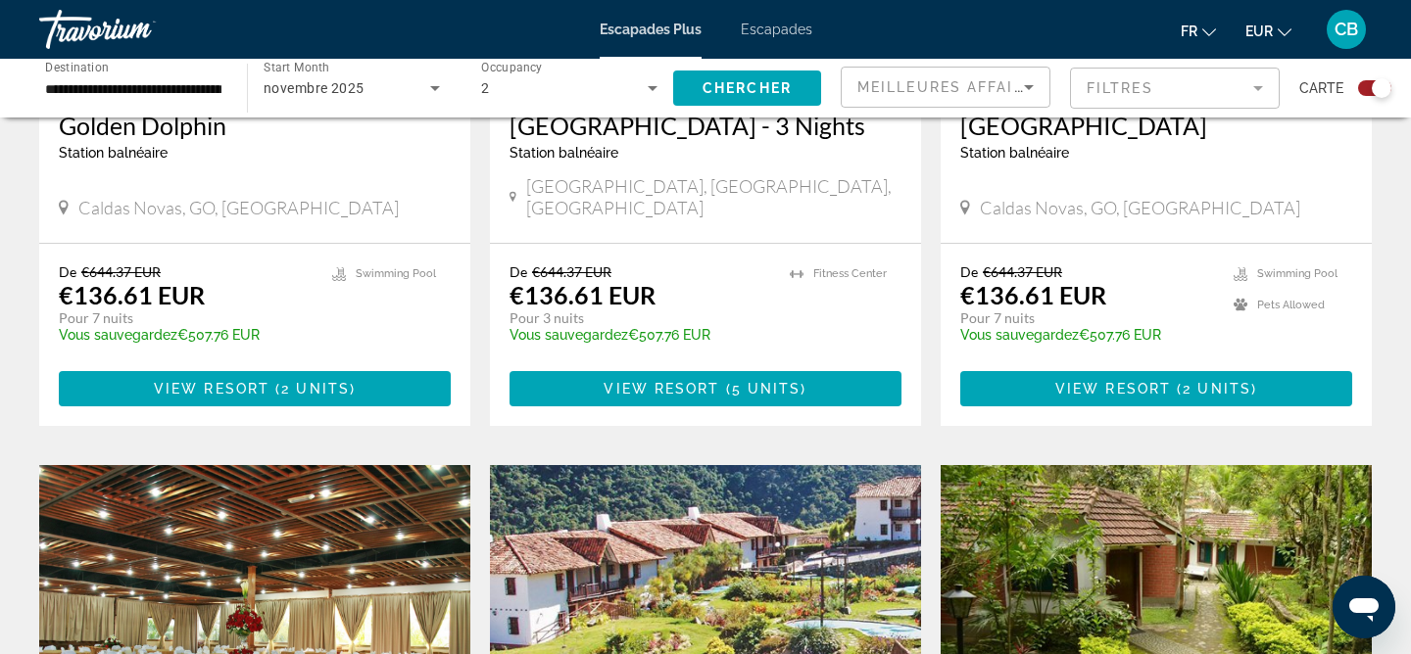
scroll to position [1029, 0]
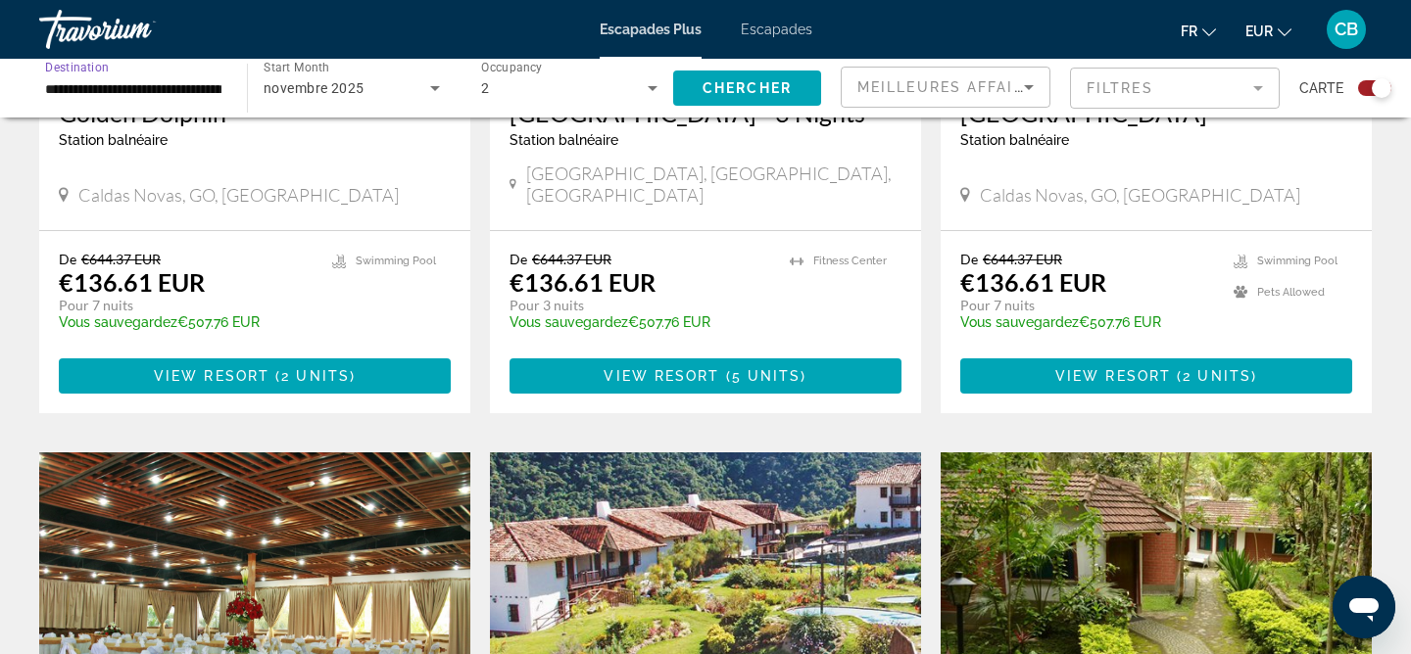
click at [160, 87] on input "**********" at bounding box center [133, 89] width 176 height 24
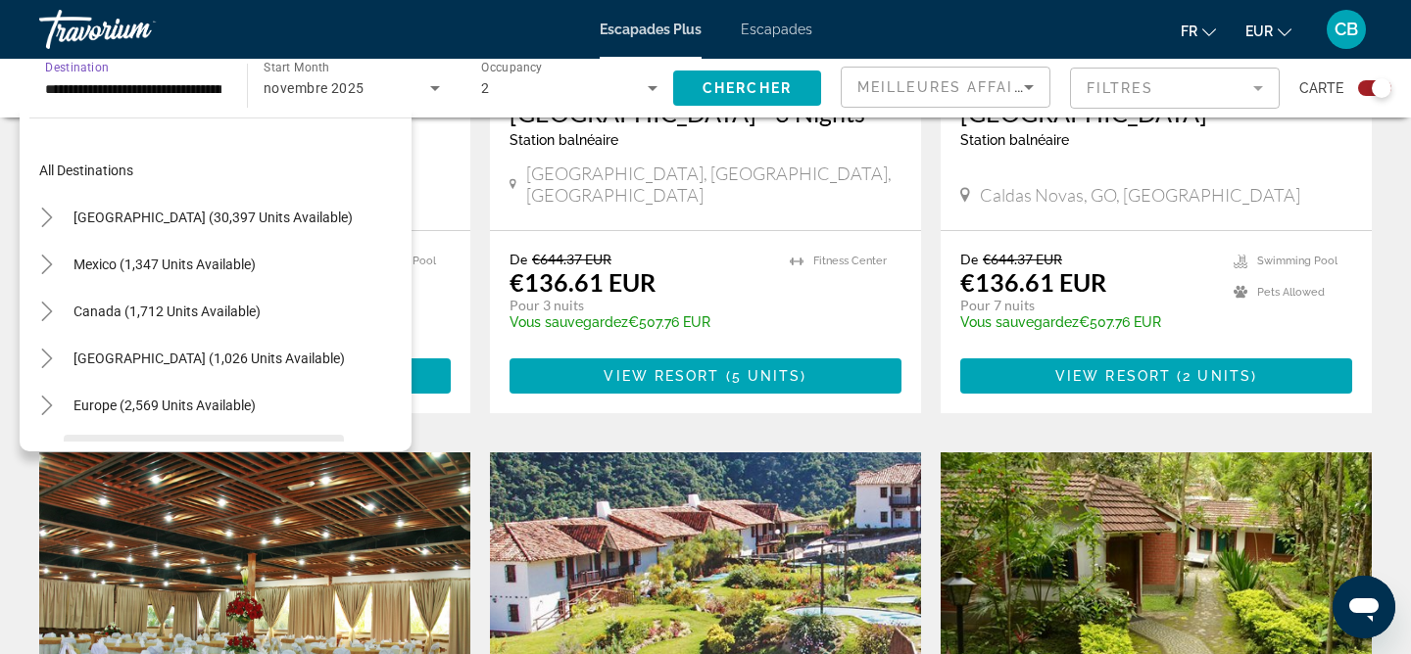
scroll to position [0, 0]
click at [140, 270] on span "Mexico (1,347 units available)" at bounding box center [164, 266] width 182 height 16
type input "**********"
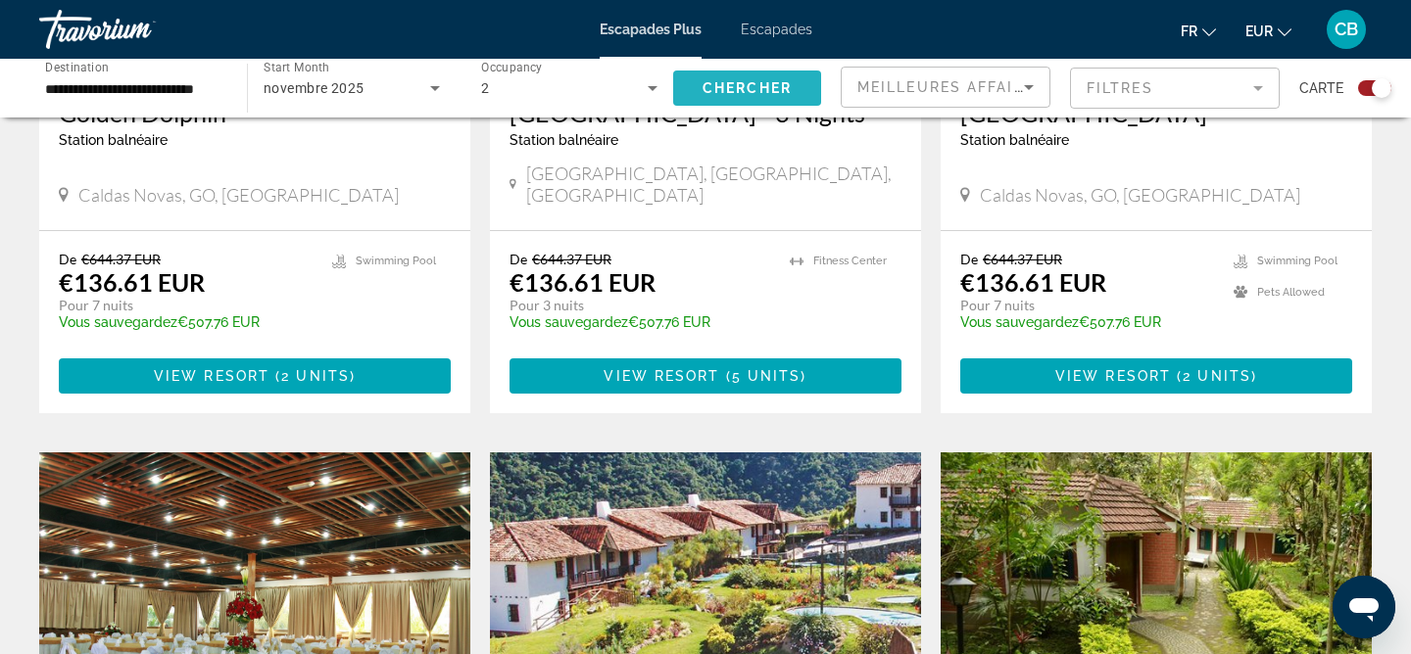
click at [728, 74] on span "Search widget" at bounding box center [747, 88] width 148 height 47
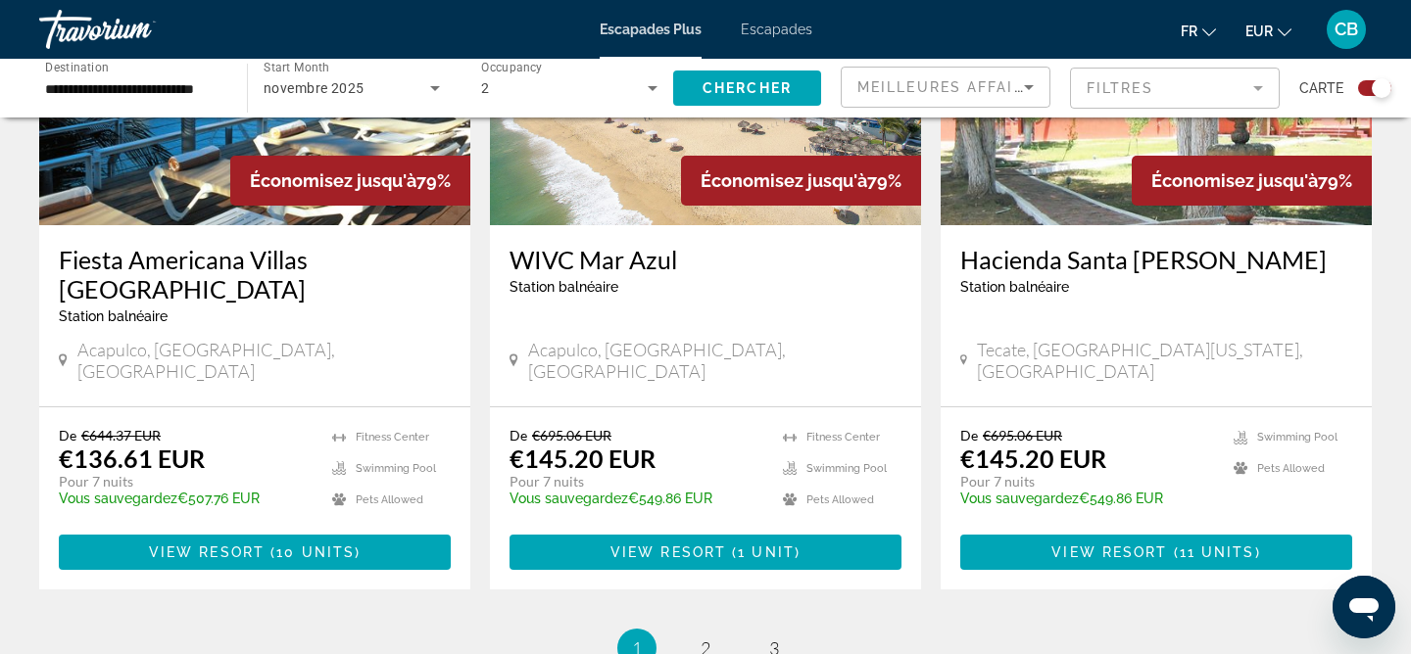
scroll to position [3058, 0]
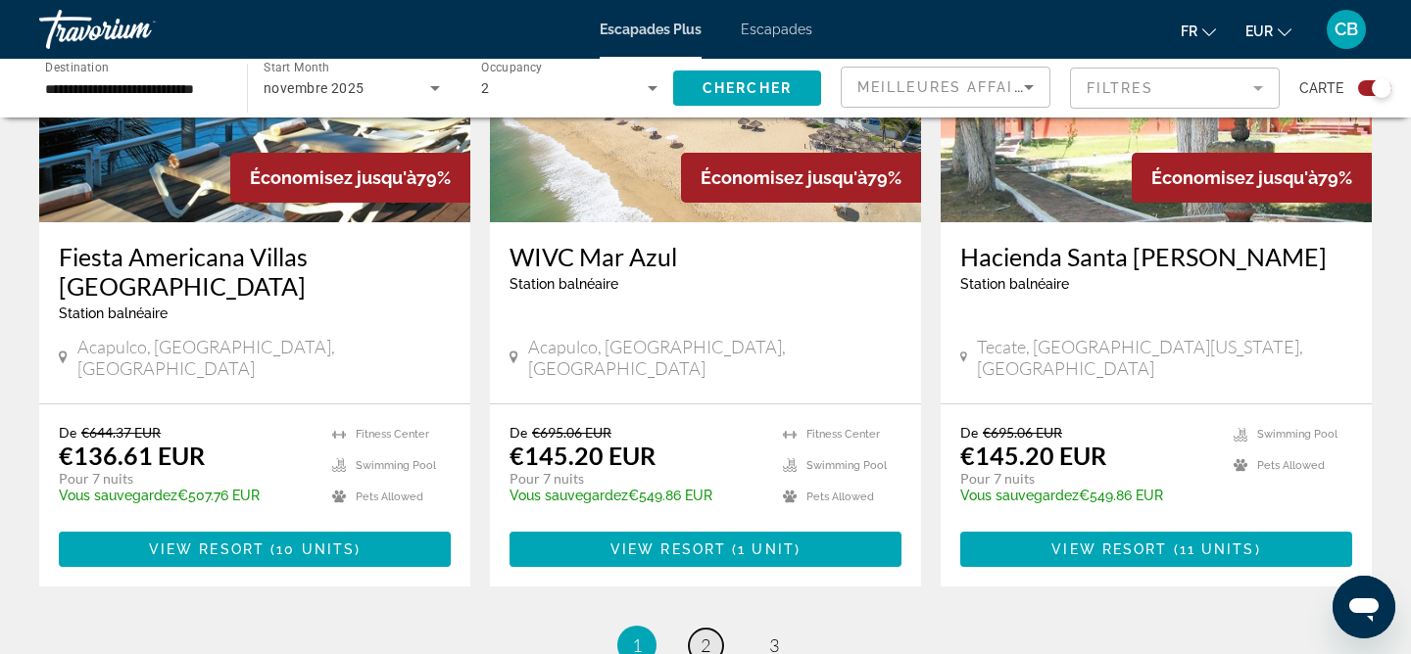
click at [697, 629] on link "page 2" at bounding box center [706, 646] width 34 height 34
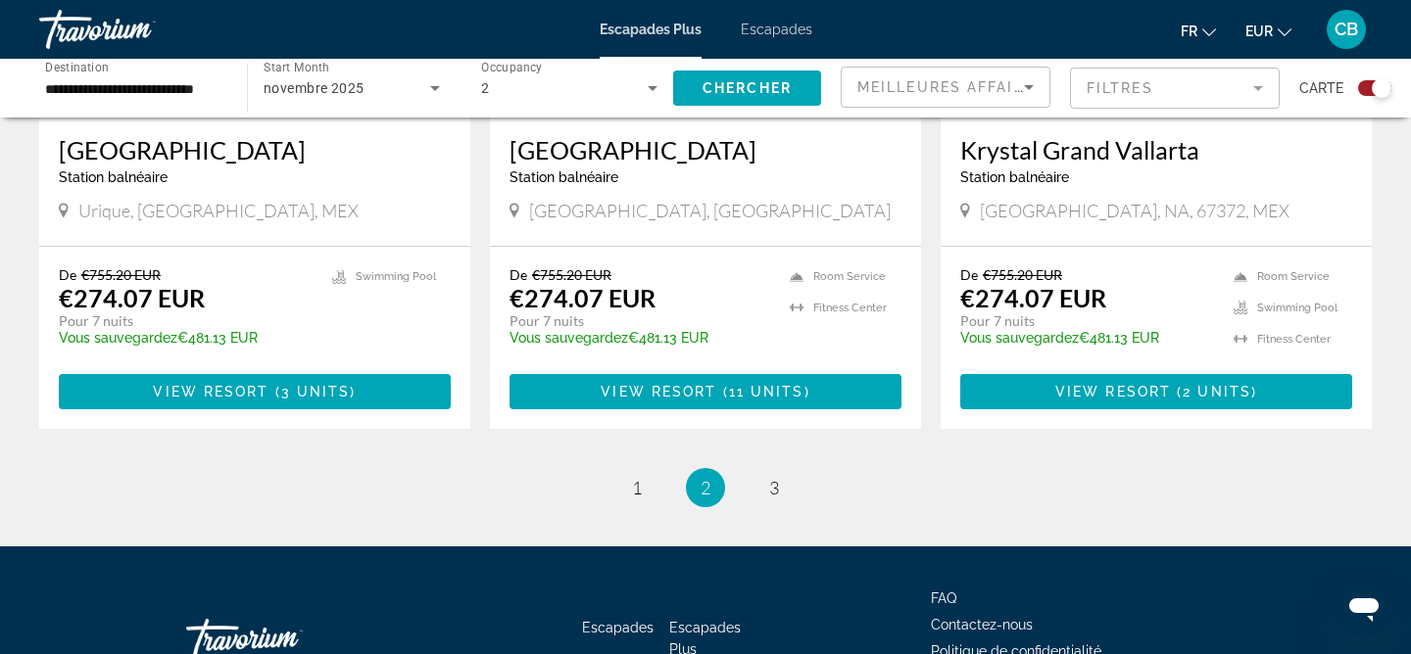
scroll to position [3181, 0]
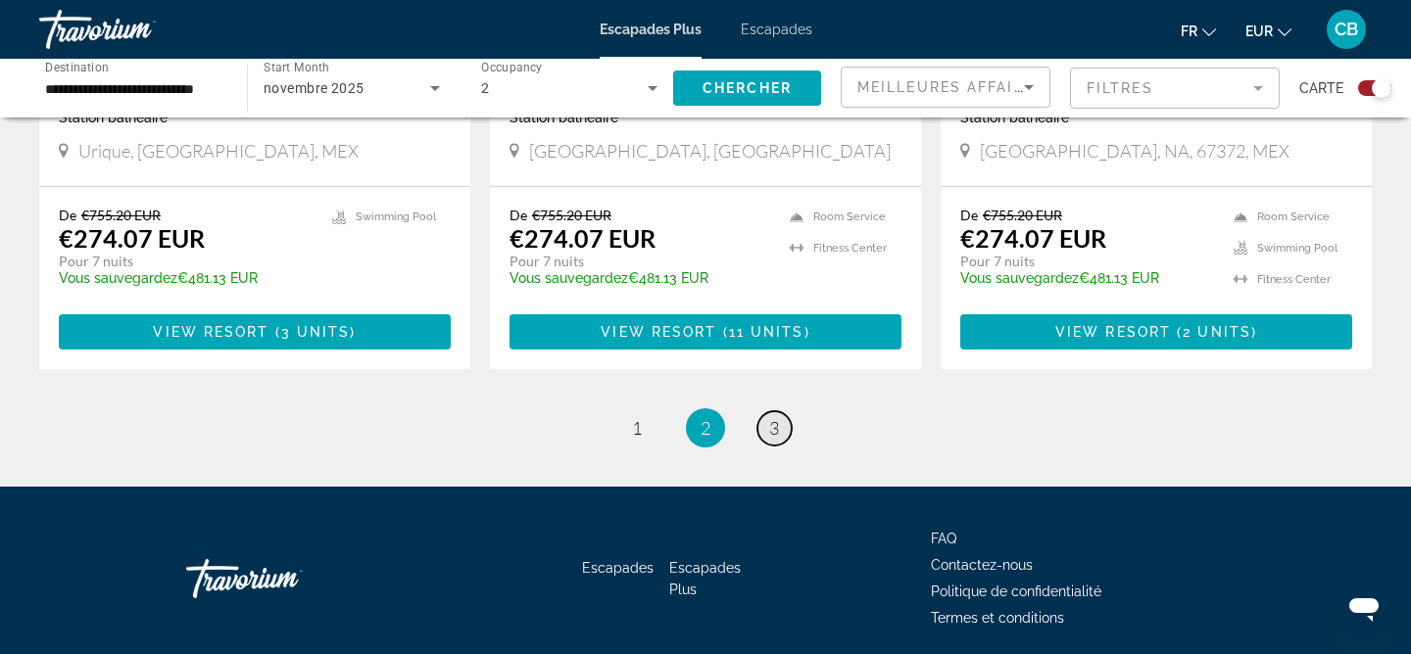
click at [766, 411] on link "page 3" at bounding box center [774, 428] width 34 height 34
